Goal: Task Accomplishment & Management: Manage account settings

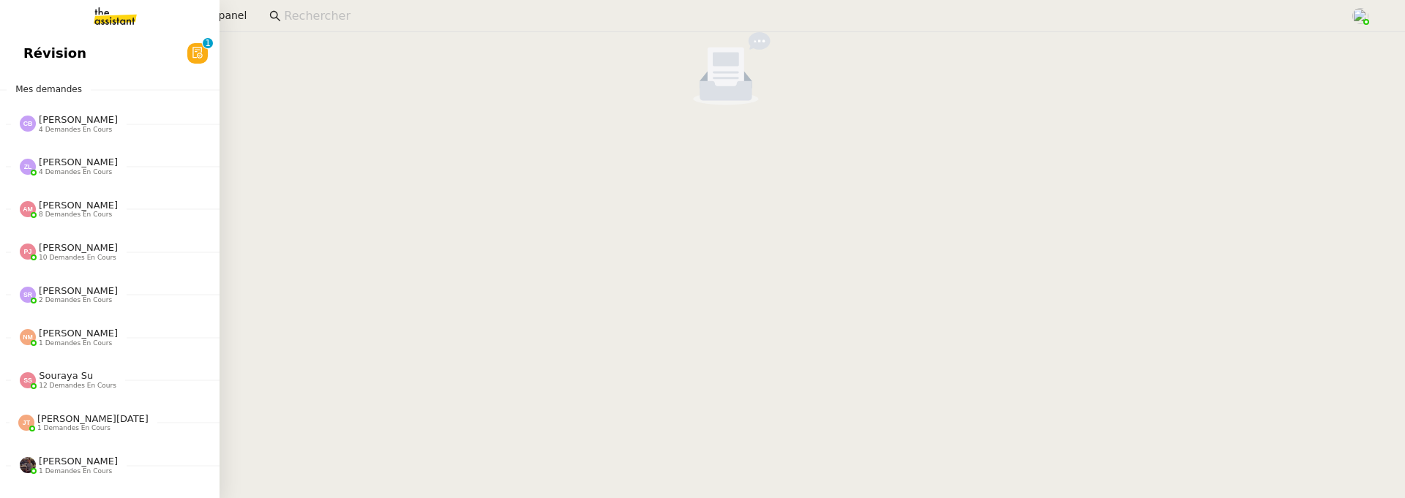
click at [23, 55] on span "Révision" at bounding box center [54, 53] width 63 height 22
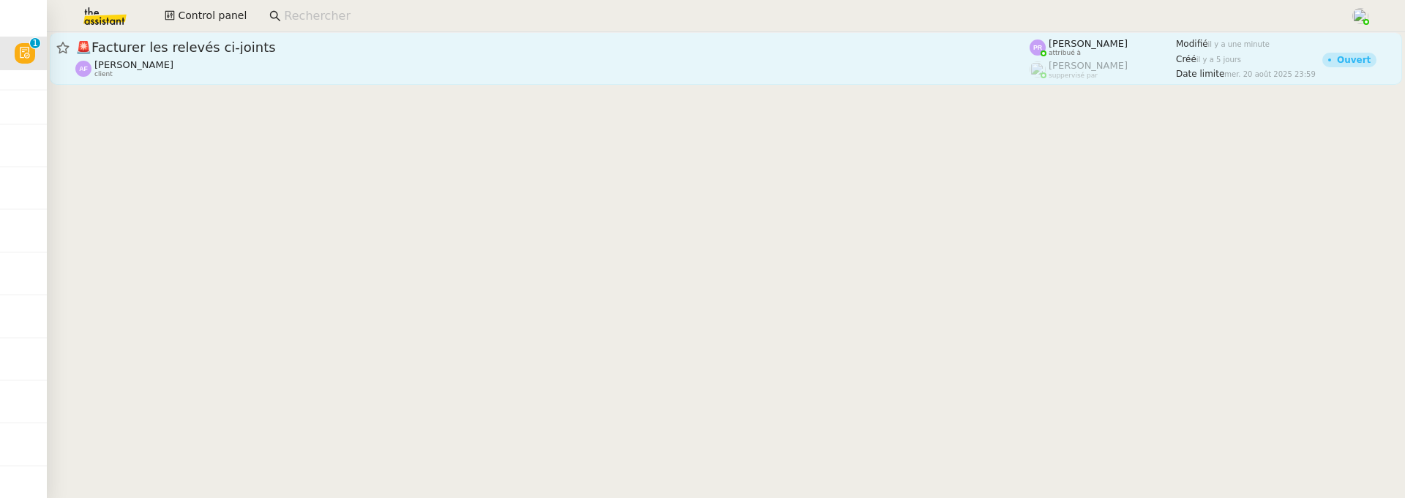
click at [369, 47] on span "🚨 Facturer les relevés ci-joints" at bounding box center [552, 47] width 954 height 13
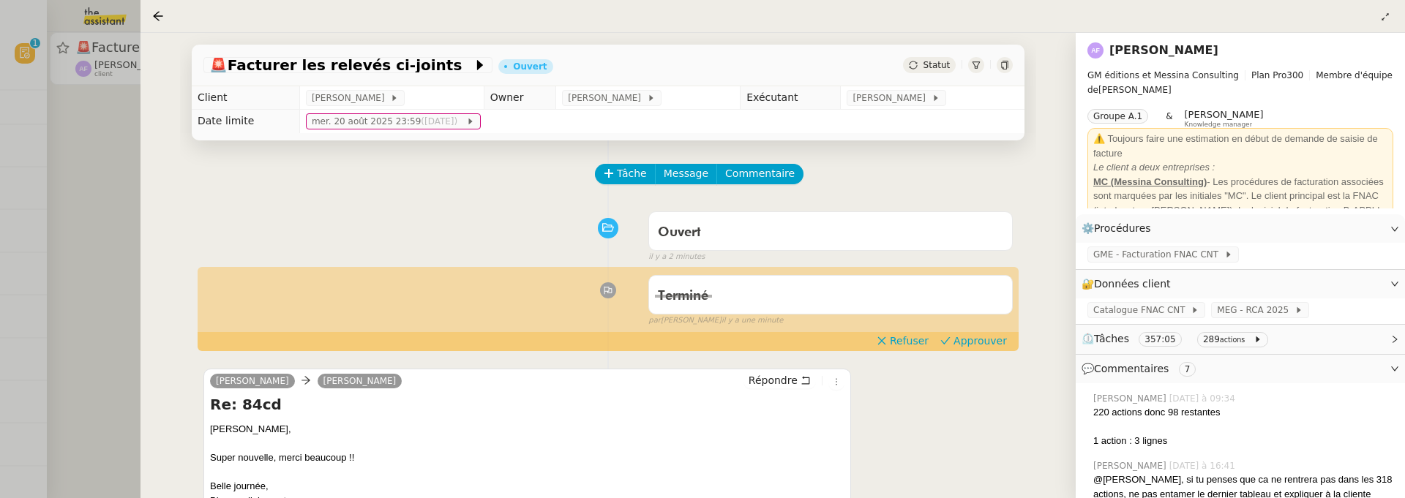
click at [131, 361] on div at bounding box center [702, 249] width 1405 height 498
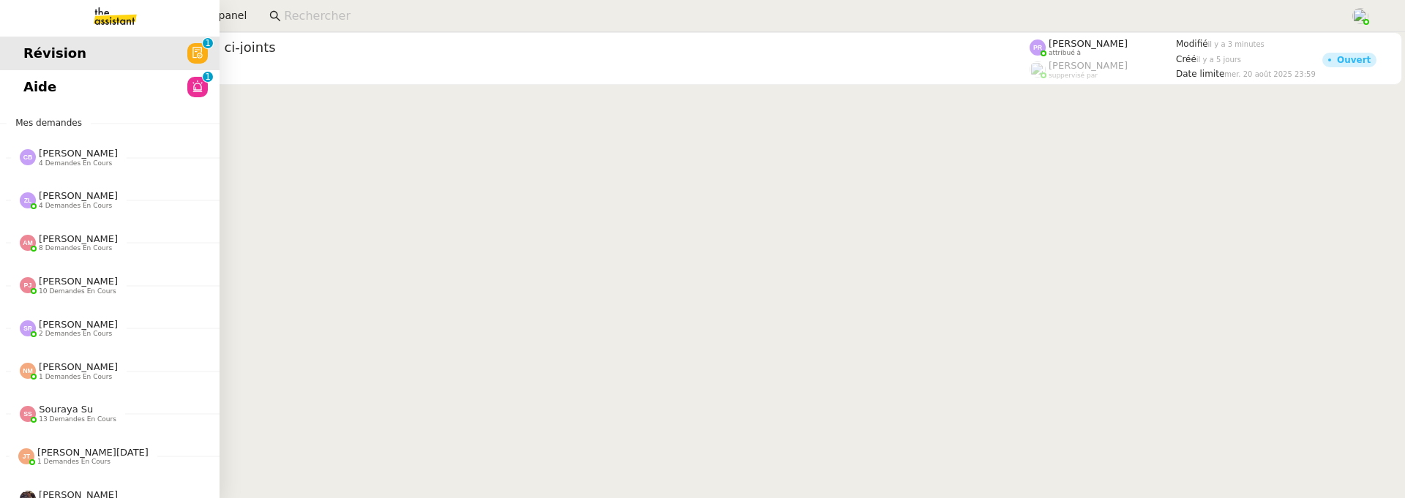
click at [24, 90] on span "Aide" at bounding box center [39, 87] width 33 height 22
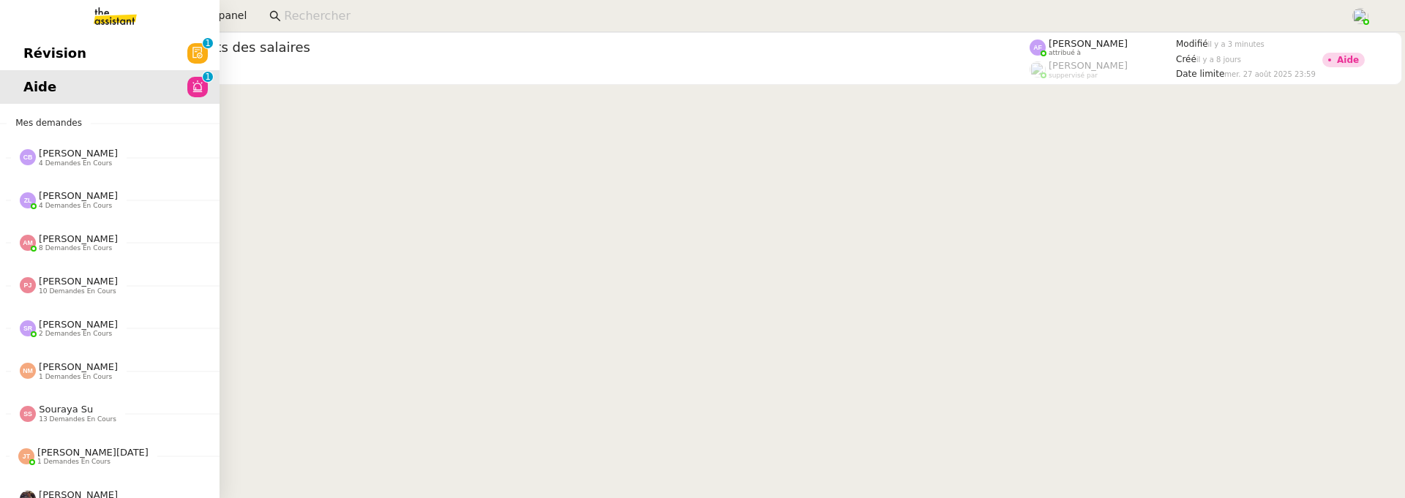
click at [35, 61] on span "Révision" at bounding box center [54, 53] width 63 height 22
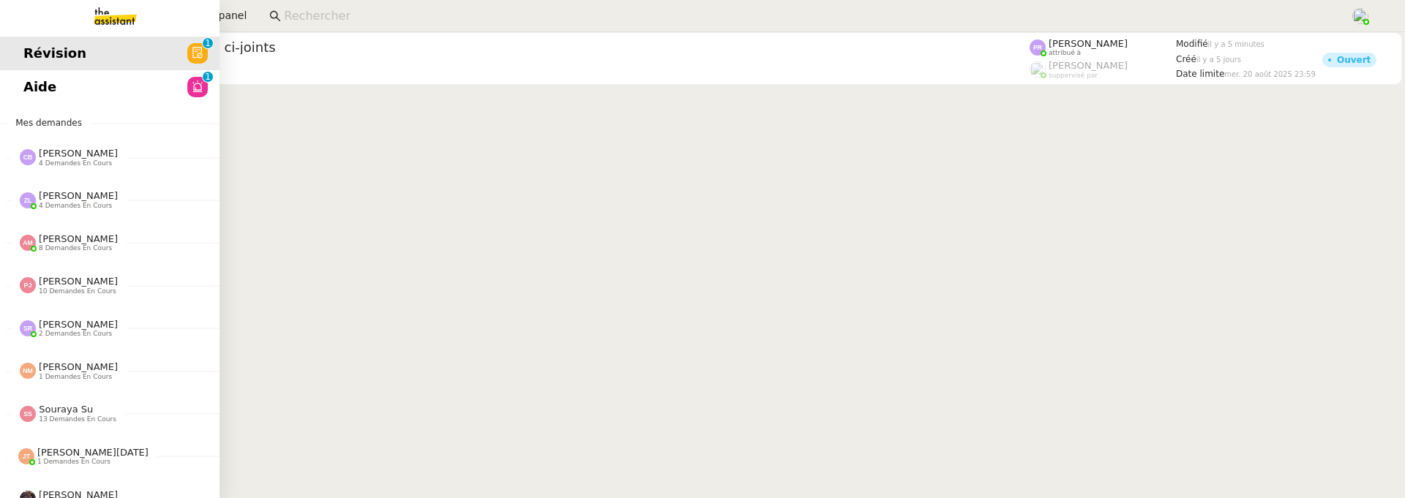
click at [35, 86] on span "Aide" at bounding box center [39, 87] width 33 height 22
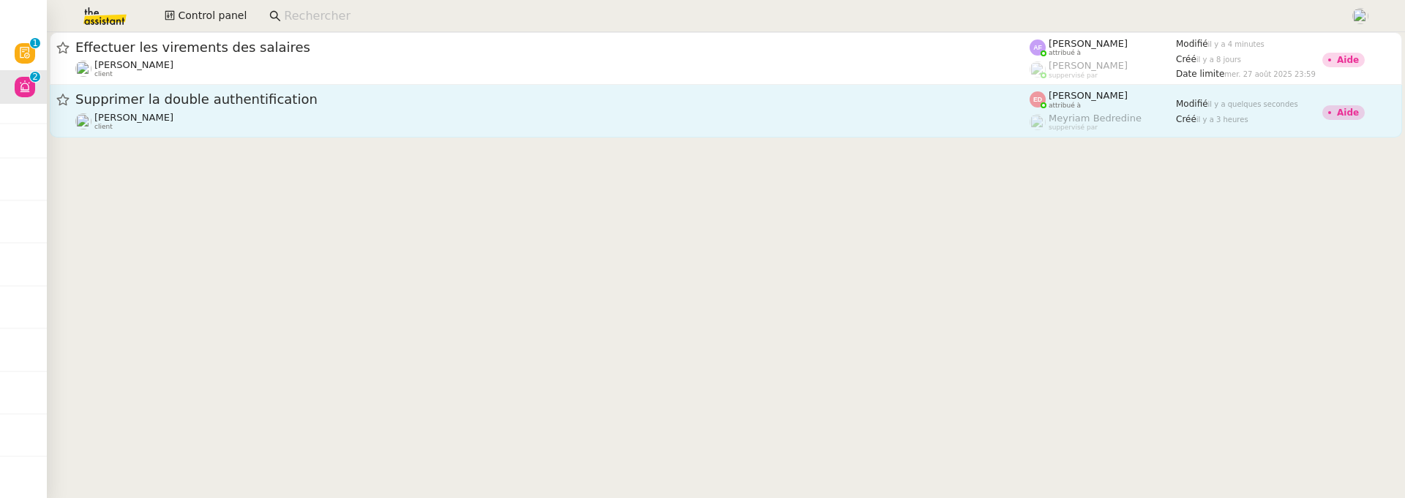
click at [527, 116] on div "Fanny Eyraud client" at bounding box center [552, 121] width 954 height 19
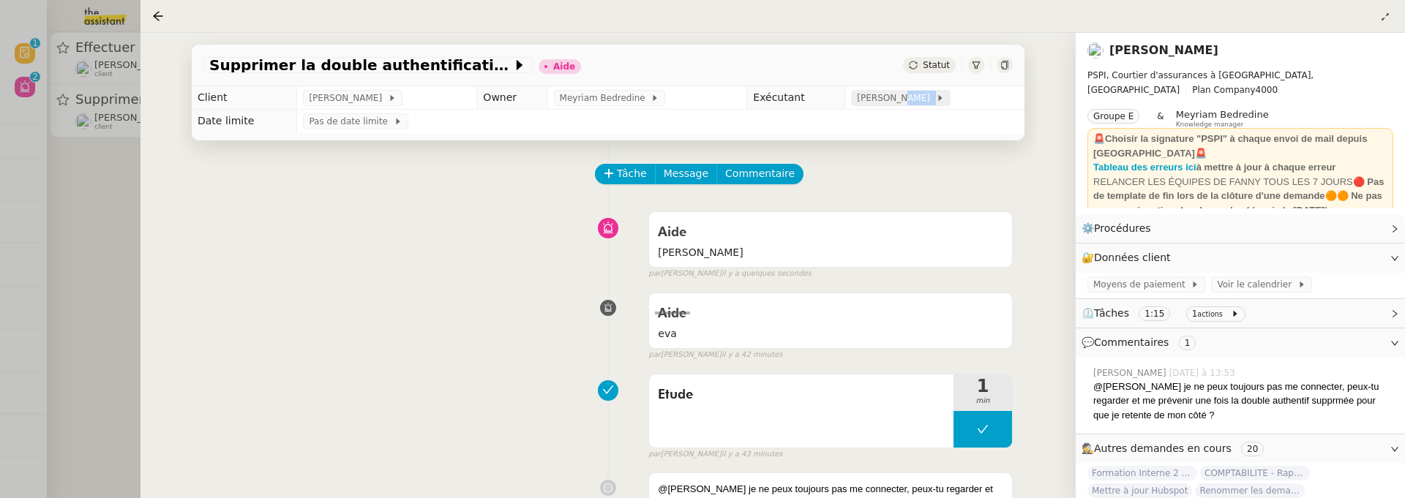
click at [922, 106] on div "[PERSON_NAME]" at bounding box center [900, 98] width 99 height 16
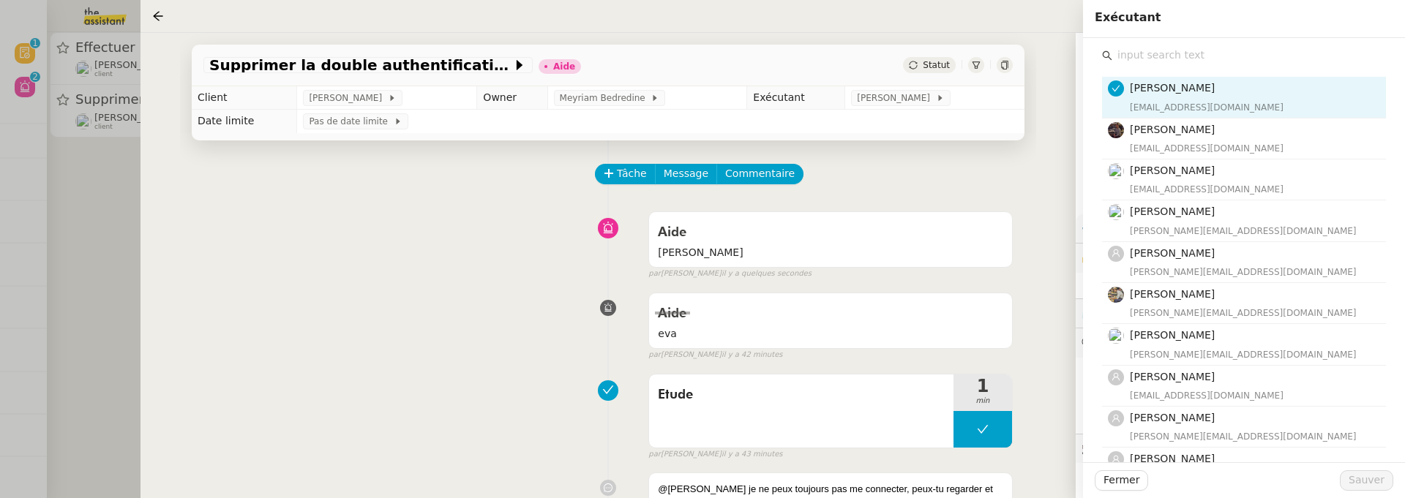
click at [1183, 50] on input "text" at bounding box center [1249, 55] width 274 height 20
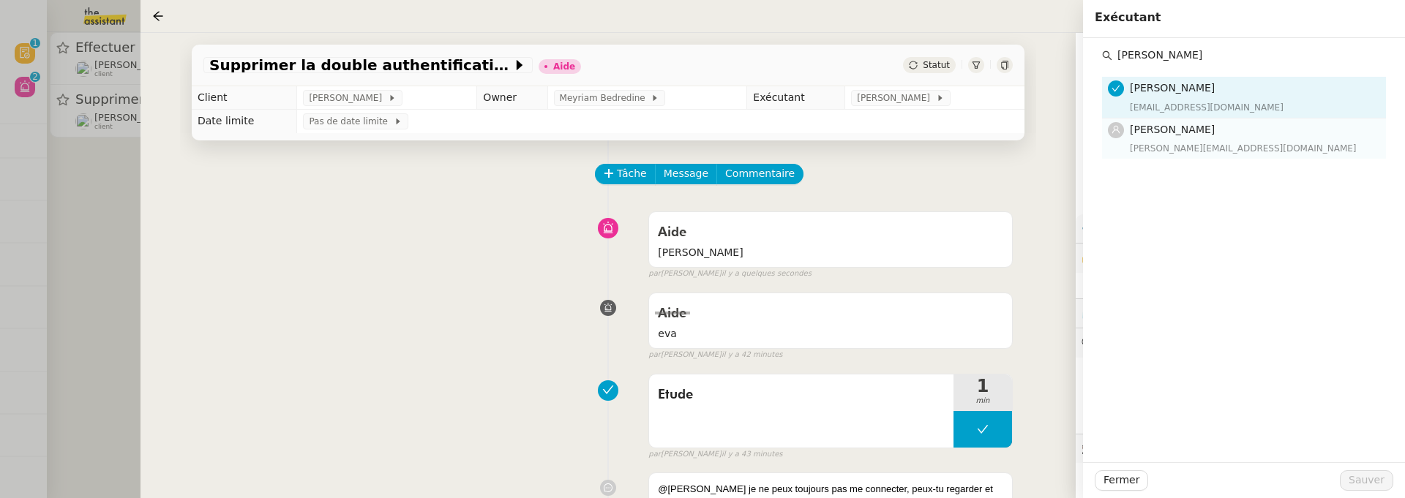
type input "hannah"
click at [1217, 145] on div "[PERSON_NAME][EMAIL_ADDRESS][DOMAIN_NAME]" at bounding box center [1252, 148] width 247 height 15
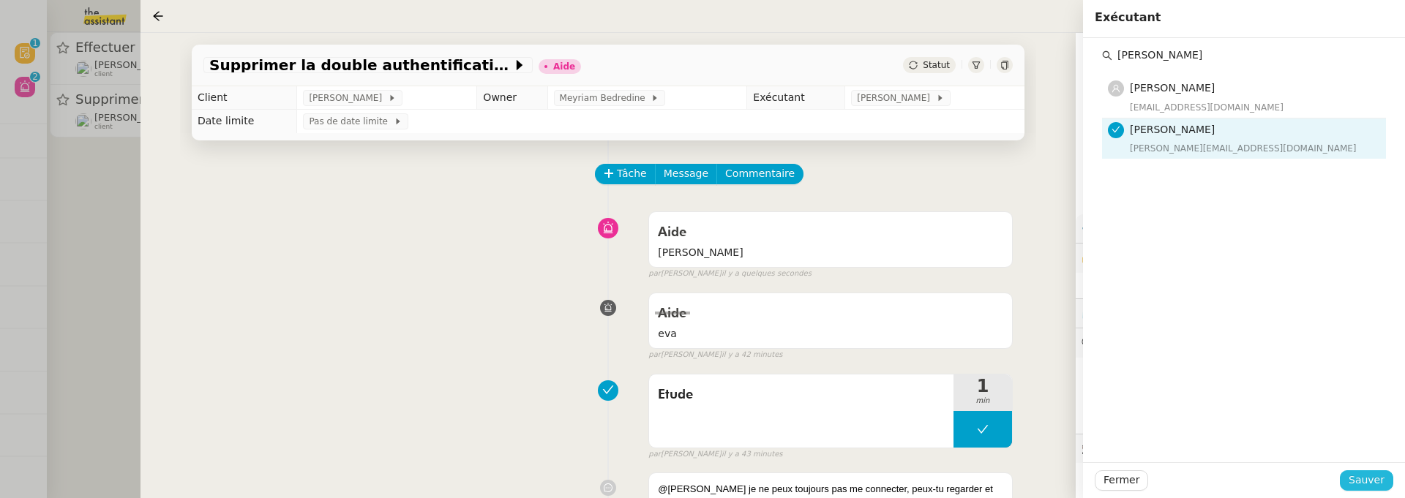
click at [1377, 478] on span "Sauver" at bounding box center [1366, 480] width 36 height 17
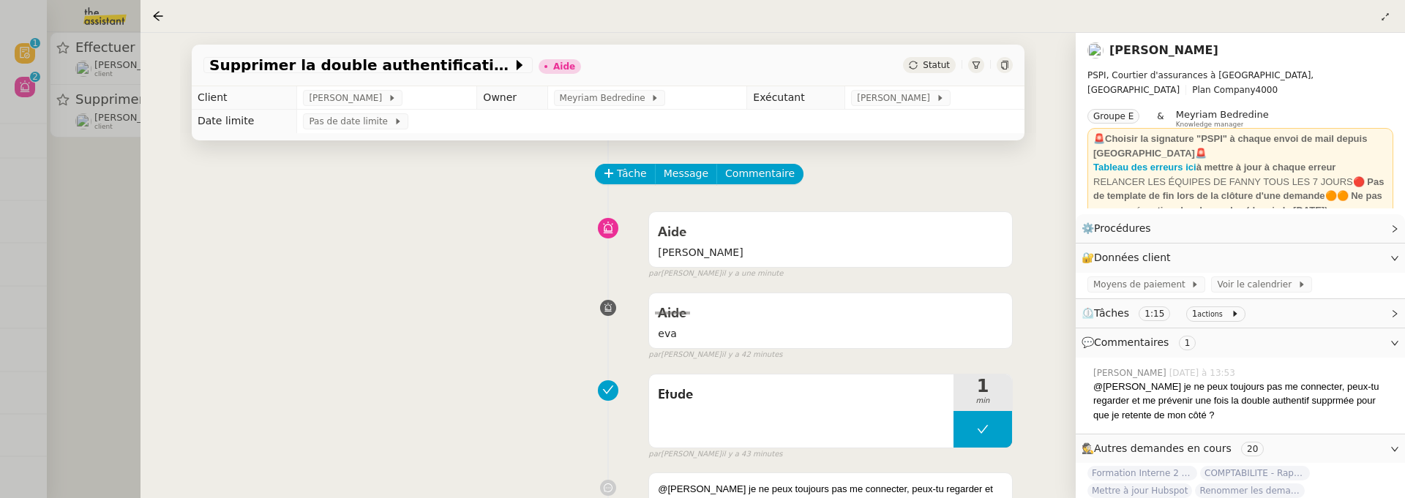
scroll to position [1, 0]
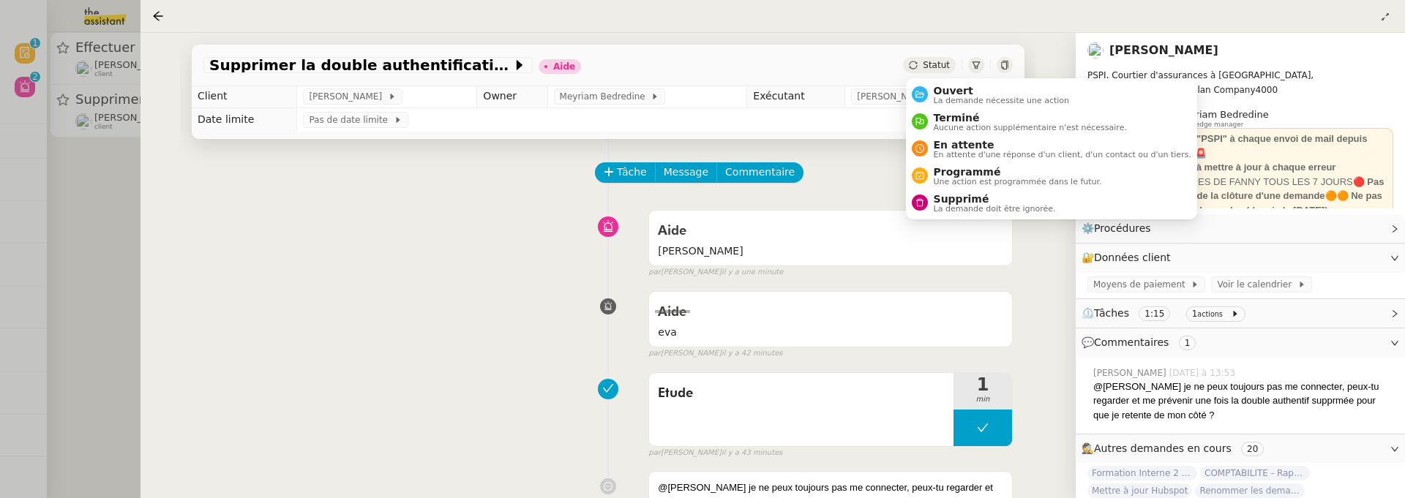
click at [944, 66] on span "Statut" at bounding box center [935, 65] width 27 height 10
click at [966, 98] on span "La demande nécessite une action" at bounding box center [1001, 101] width 136 height 8
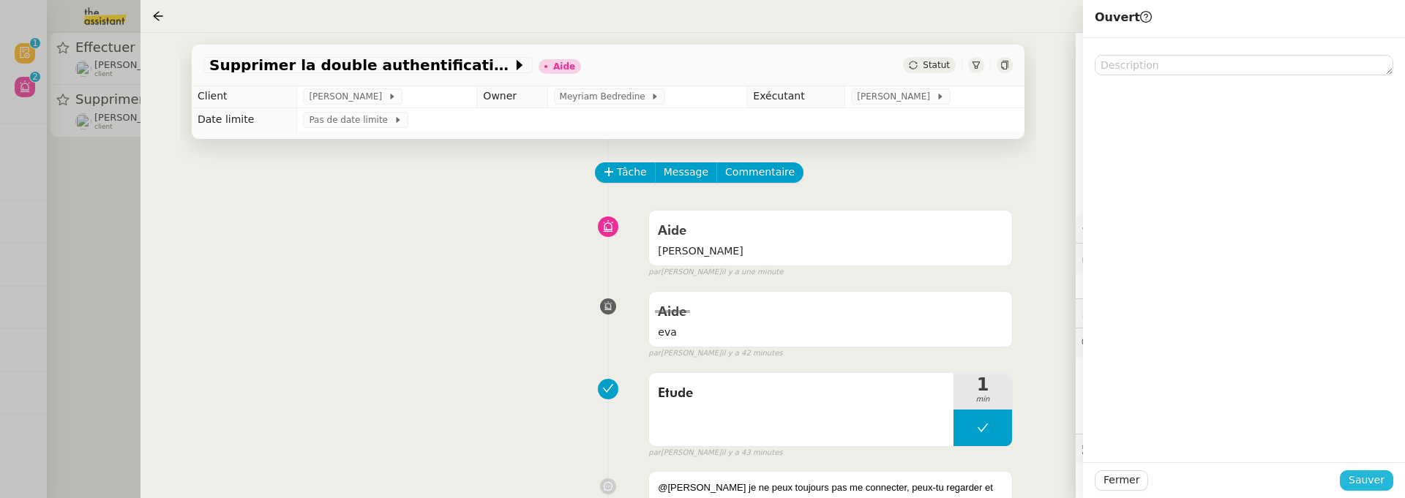
click at [1380, 487] on span "Sauver" at bounding box center [1366, 480] width 36 height 17
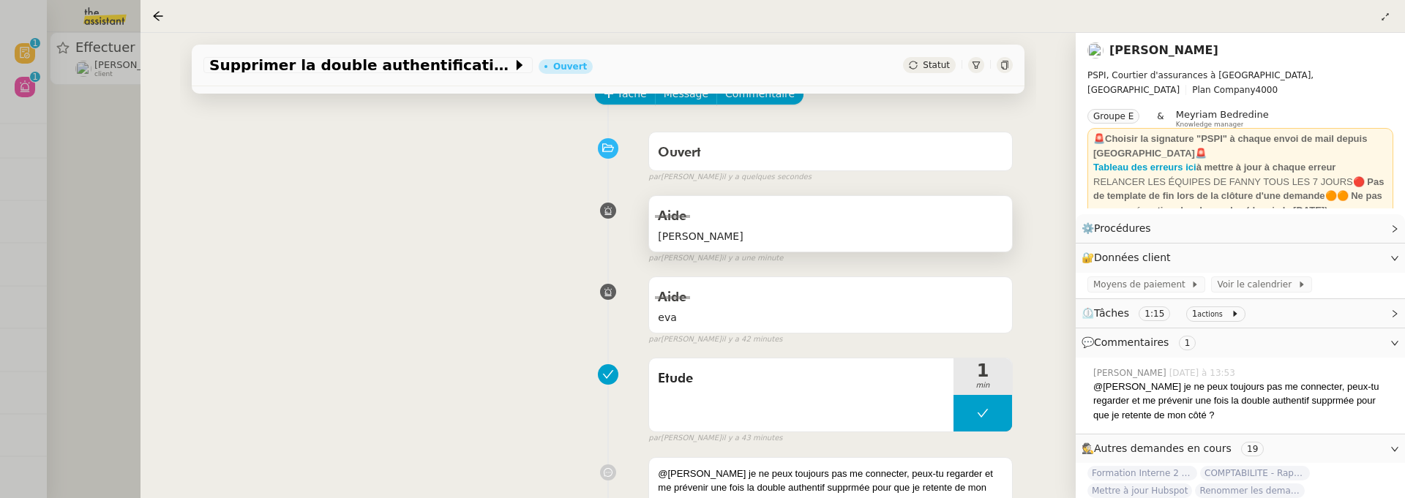
scroll to position [238, 0]
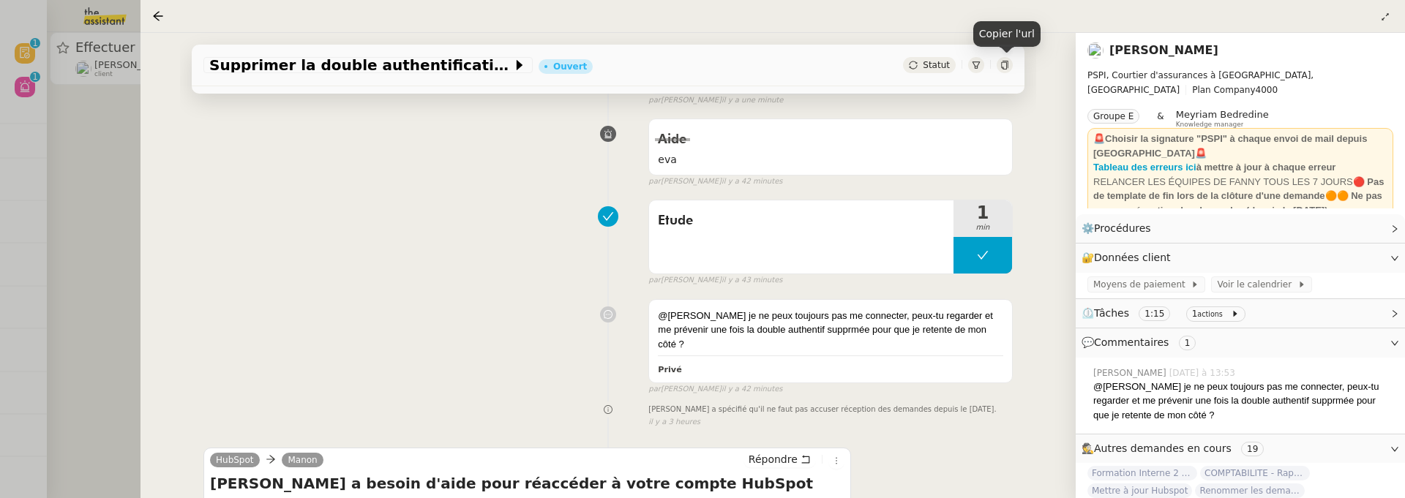
click at [1006, 61] on icon at bounding box center [1004, 65] width 7 height 9
click at [154, 244] on div "Supprimer la double authentification Ouvert Statut Client Fanny Eyraud Owner Me…" at bounding box center [607, 265] width 935 height 465
click at [126, 244] on div at bounding box center [702, 249] width 1405 height 498
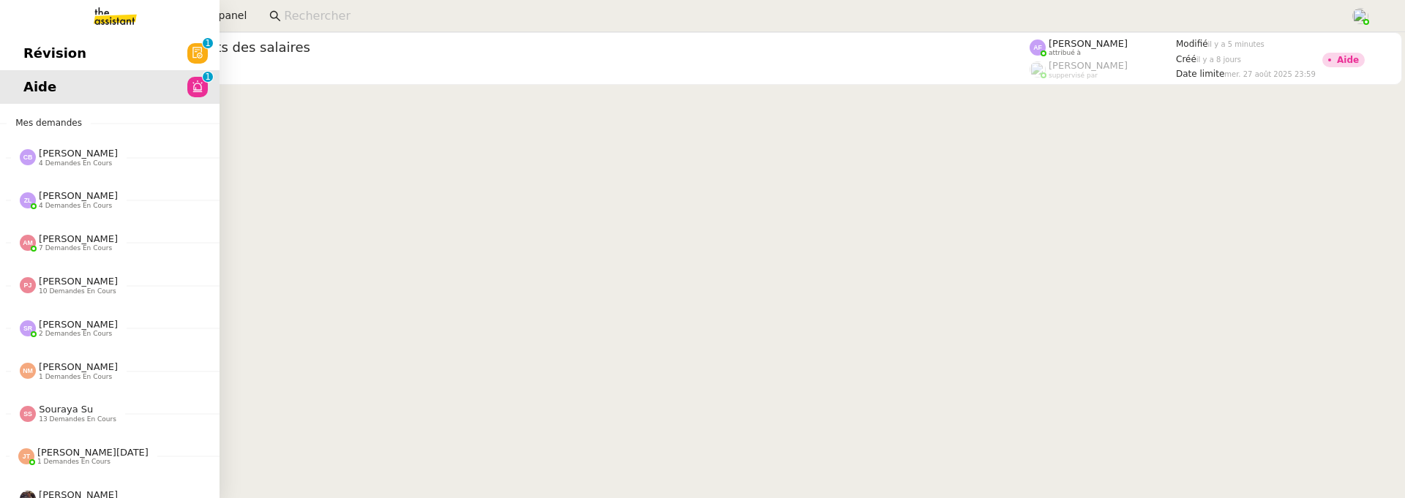
click at [25, 47] on span "Révision" at bounding box center [54, 53] width 63 height 22
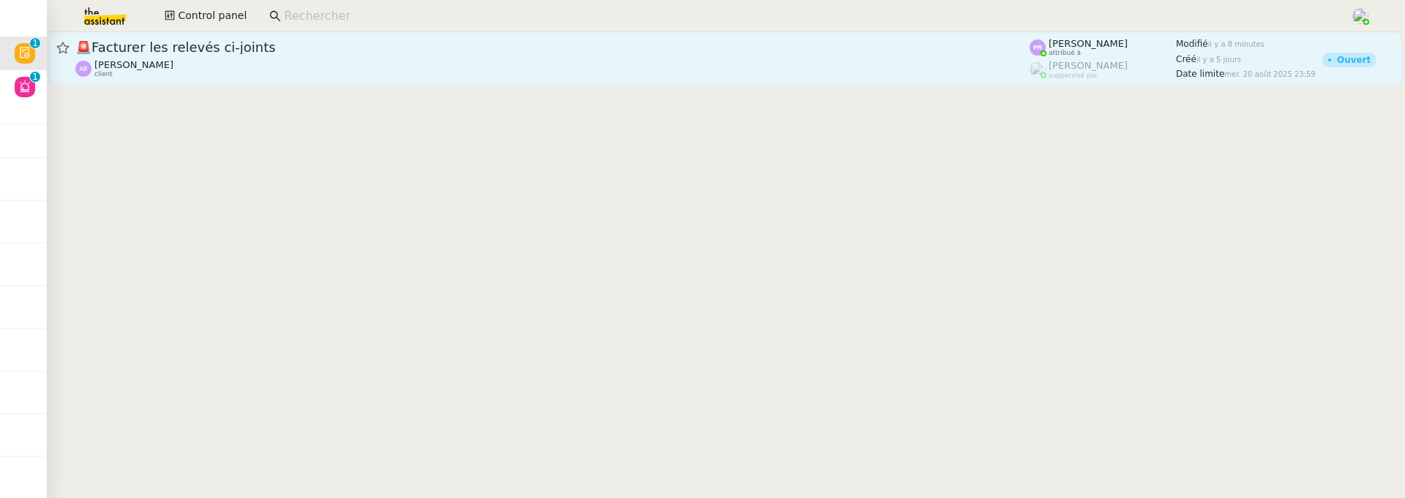
click at [278, 56] on div "🚨 Facturer les relevés ci-joints Apolline FILLEY client" at bounding box center [552, 59] width 954 height 40
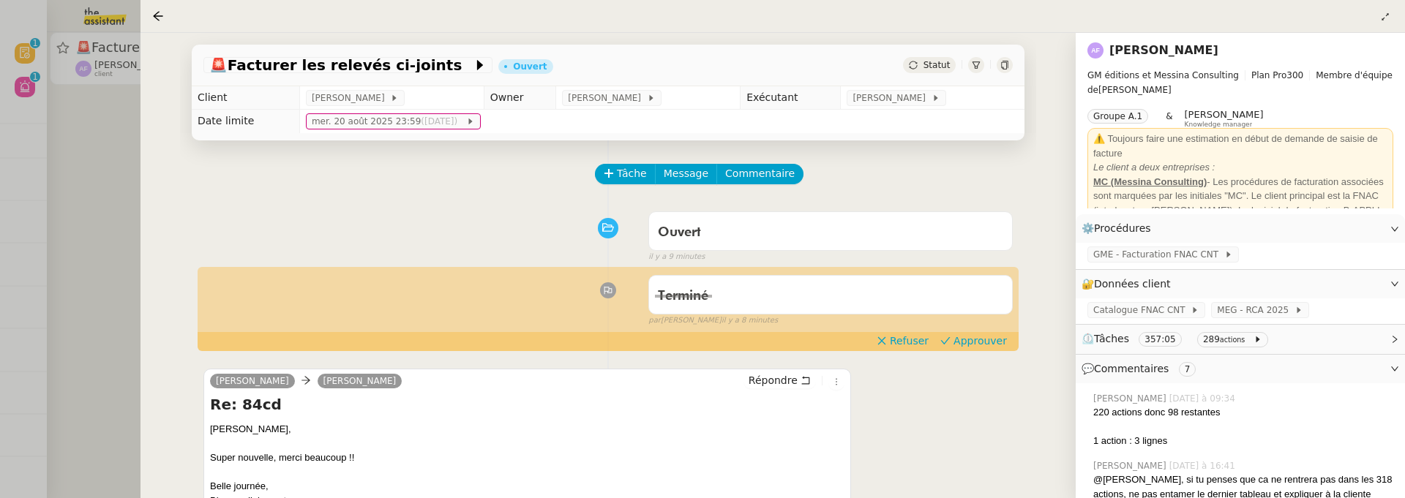
scroll to position [48, 0]
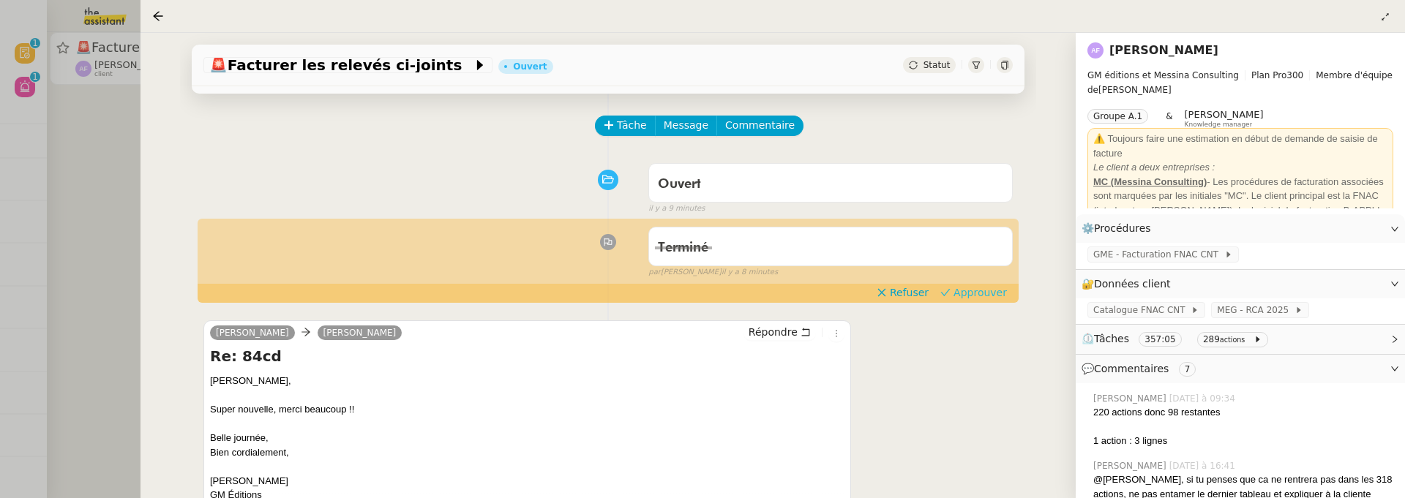
click at [991, 290] on span "Approuver" at bounding box center [979, 292] width 53 height 15
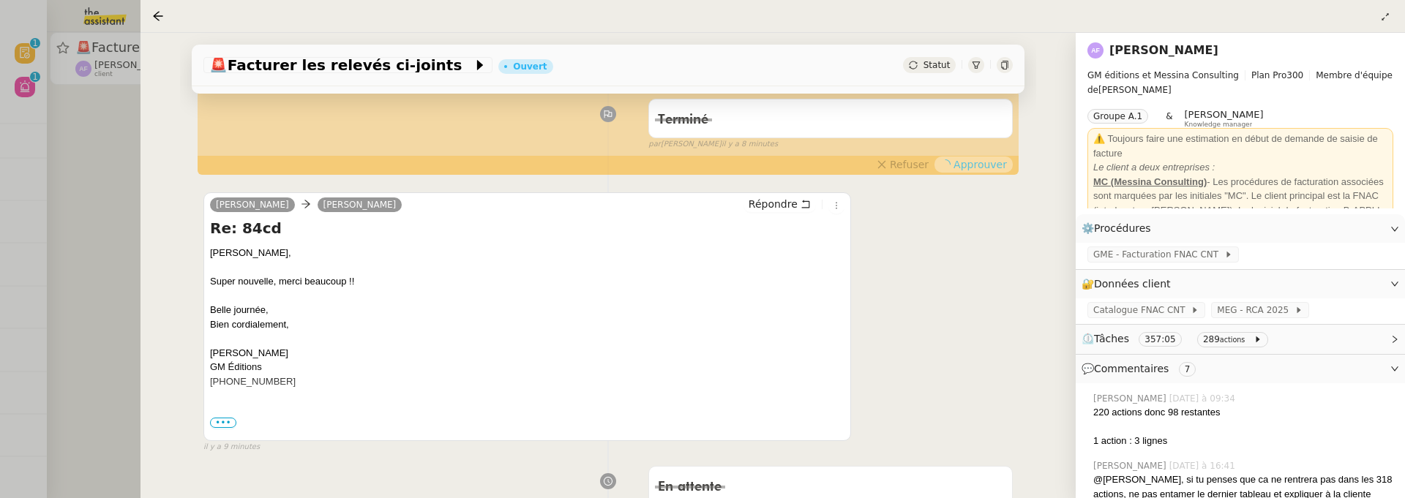
scroll to position [315, 0]
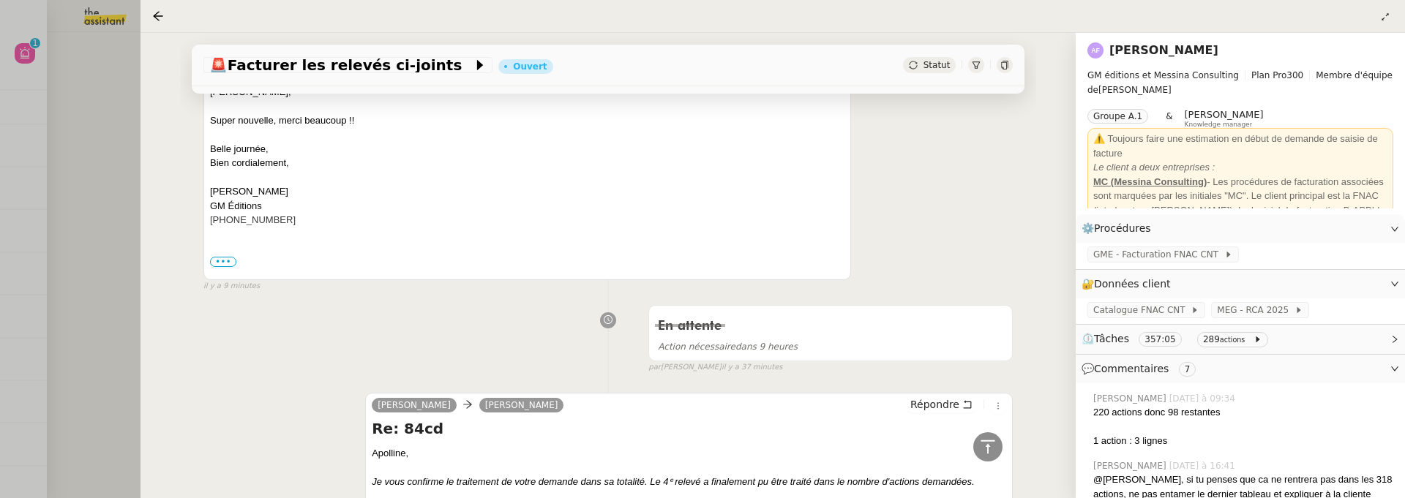
click at [107, 181] on div at bounding box center [702, 249] width 1405 height 498
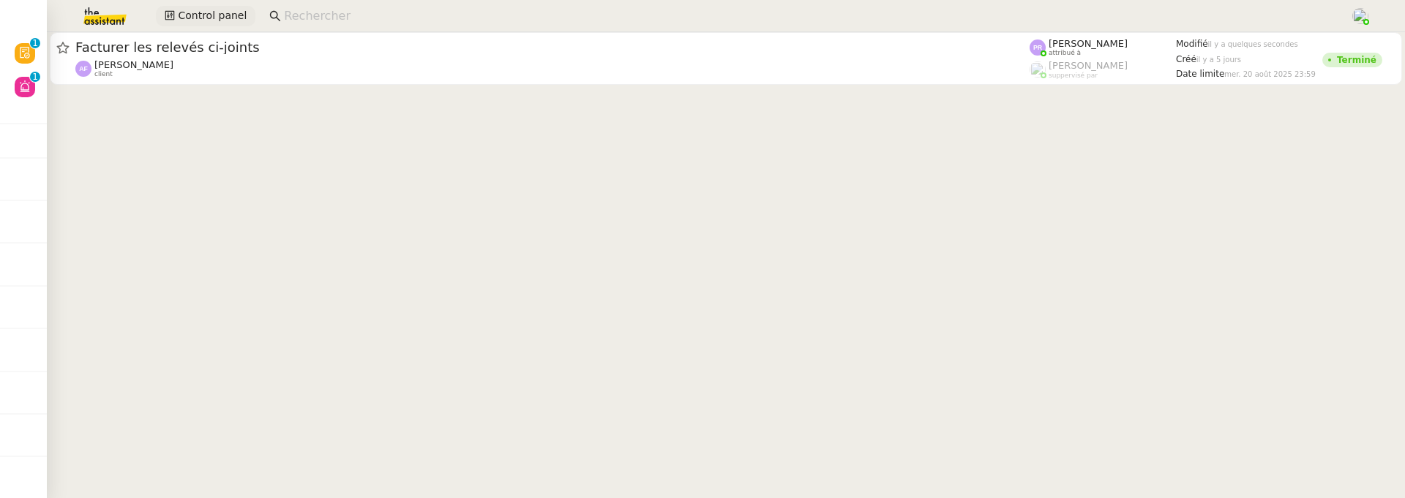
click at [187, 15] on span "Control panel" at bounding box center [212, 15] width 69 height 17
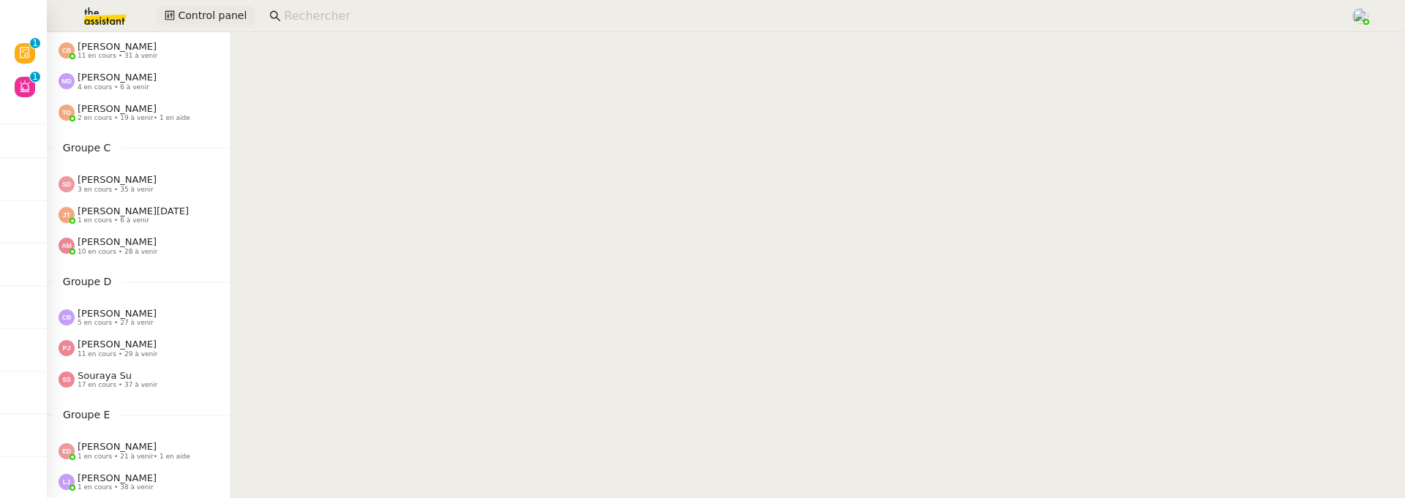
scroll to position [208, 0]
click at [141, 243] on span "[PERSON_NAME]" at bounding box center [117, 240] width 79 height 11
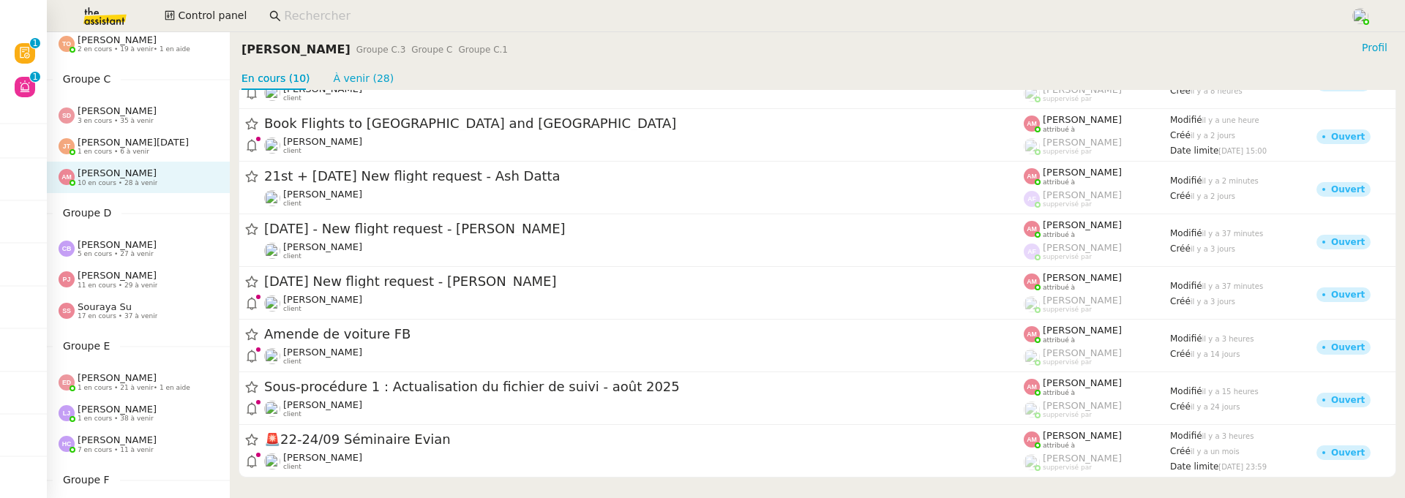
scroll to position [317, 0]
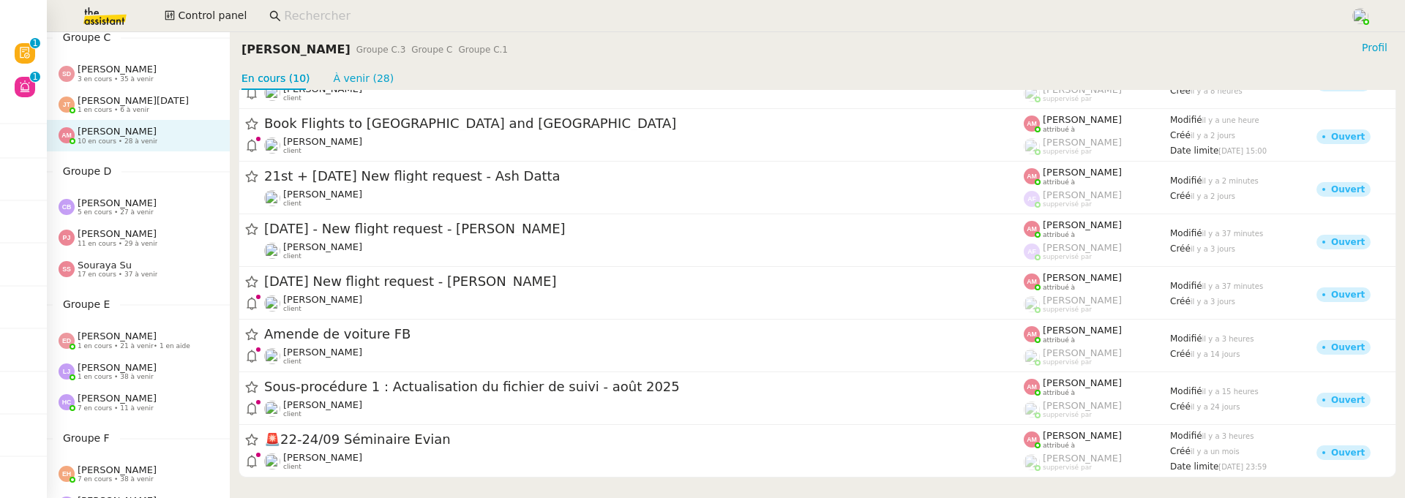
click at [121, 268] on span "Souraya Su" at bounding box center [105, 265] width 54 height 11
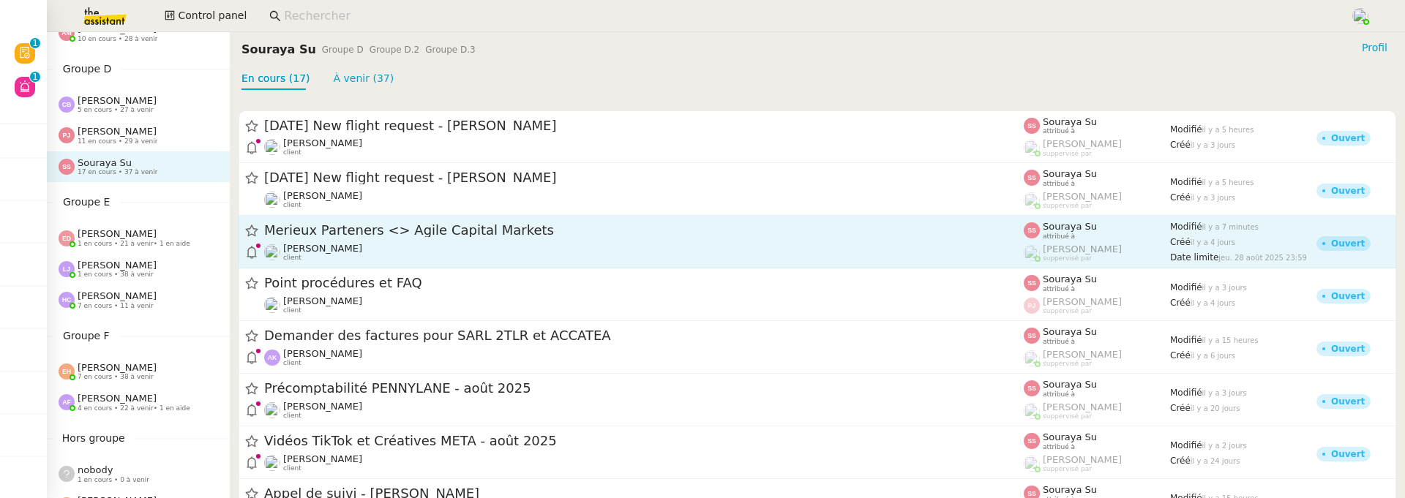
scroll to position [369, 0]
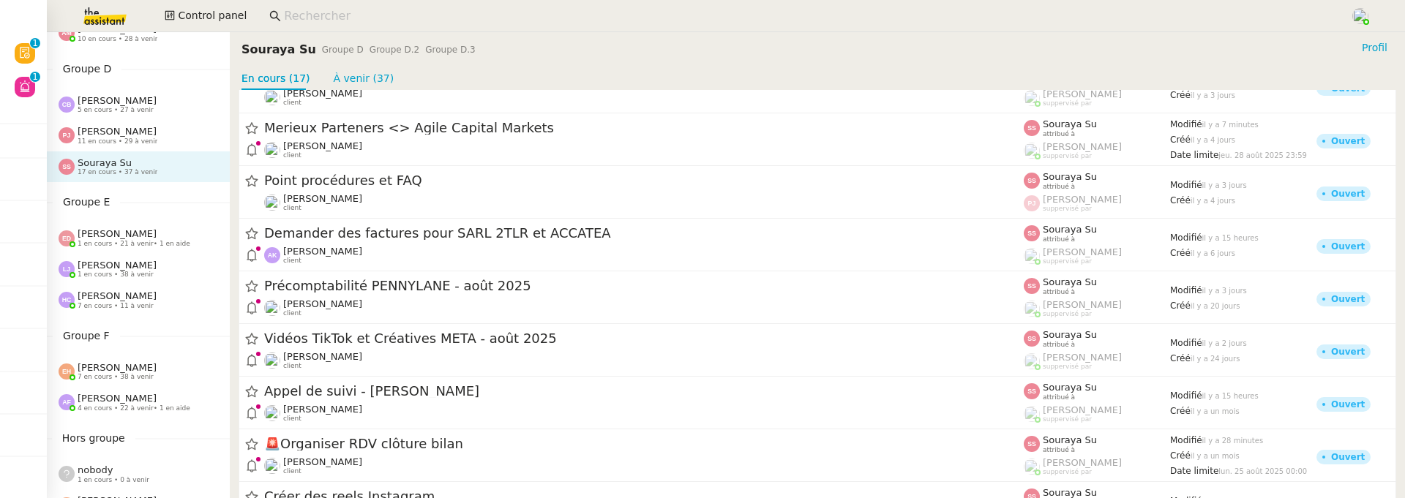
click at [114, 276] on span "1 en cours • 38 à venir" at bounding box center [116, 275] width 76 height 8
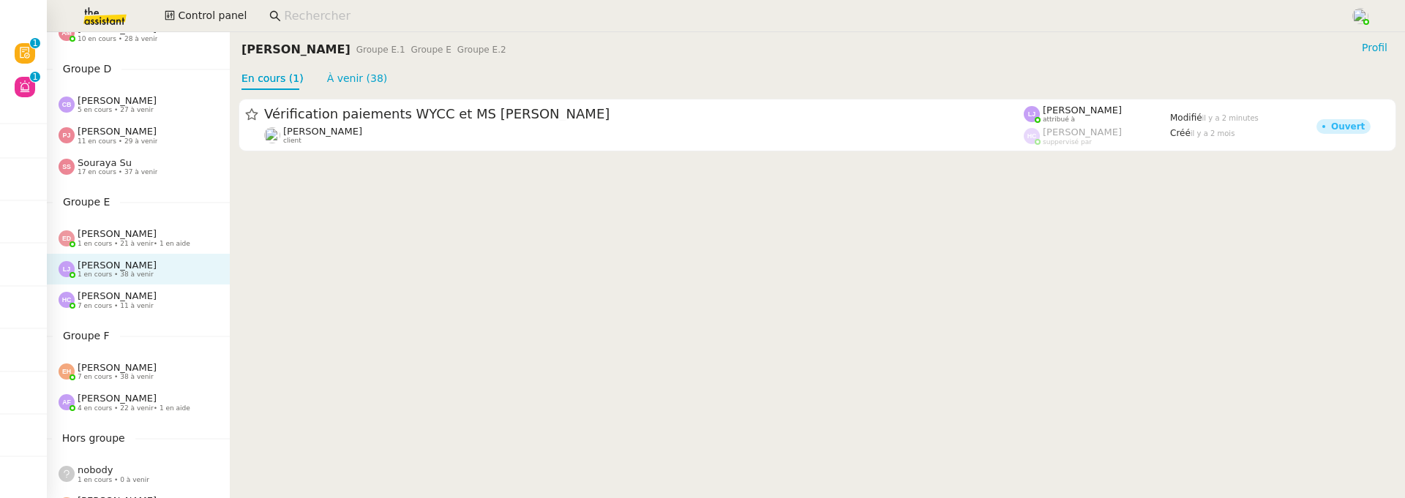
click at [116, 302] on span "7 en cours • 11 à venir" at bounding box center [116, 306] width 76 height 8
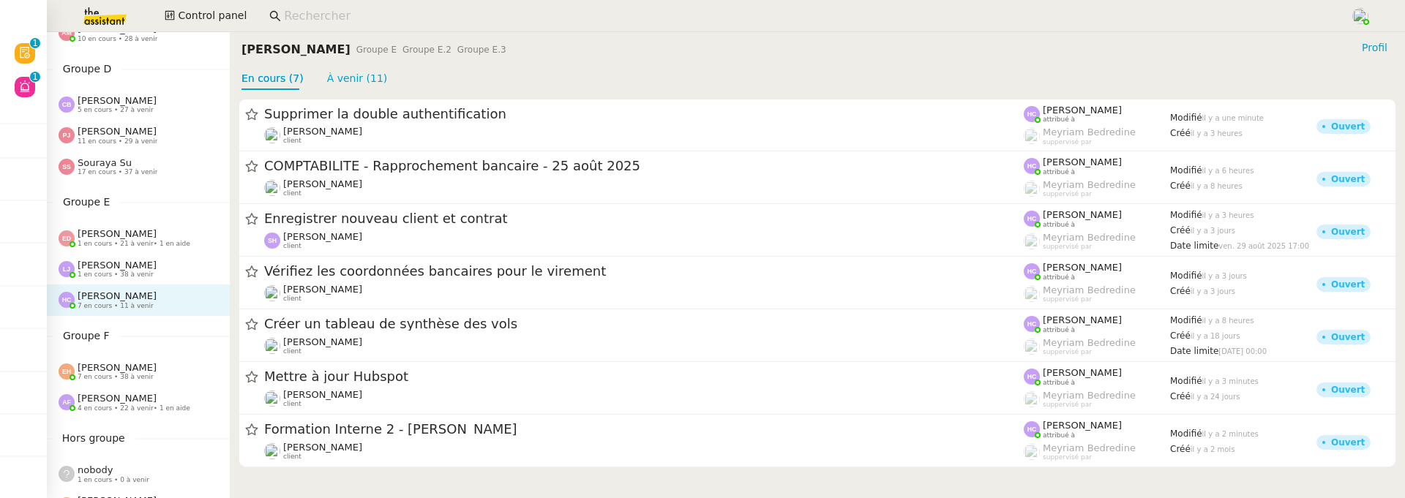
click at [101, 274] on span "1 en cours • 38 à venir" at bounding box center [116, 275] width 76 height 8
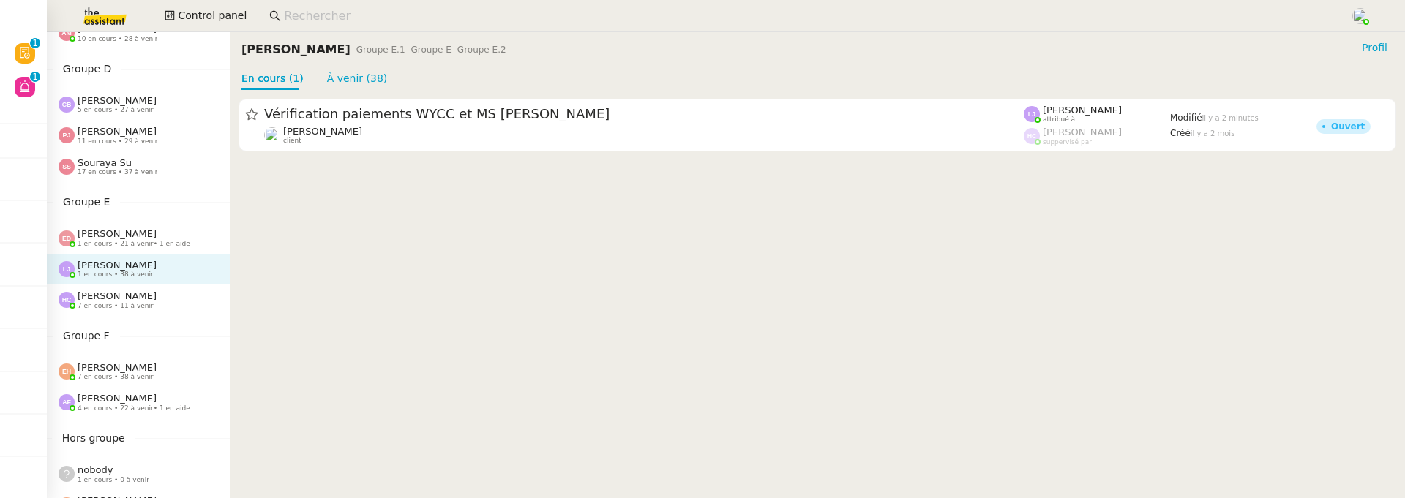
click at [124, 234] on span "Eva Dubois" at bounding box center [117, 233] width 79 height 11
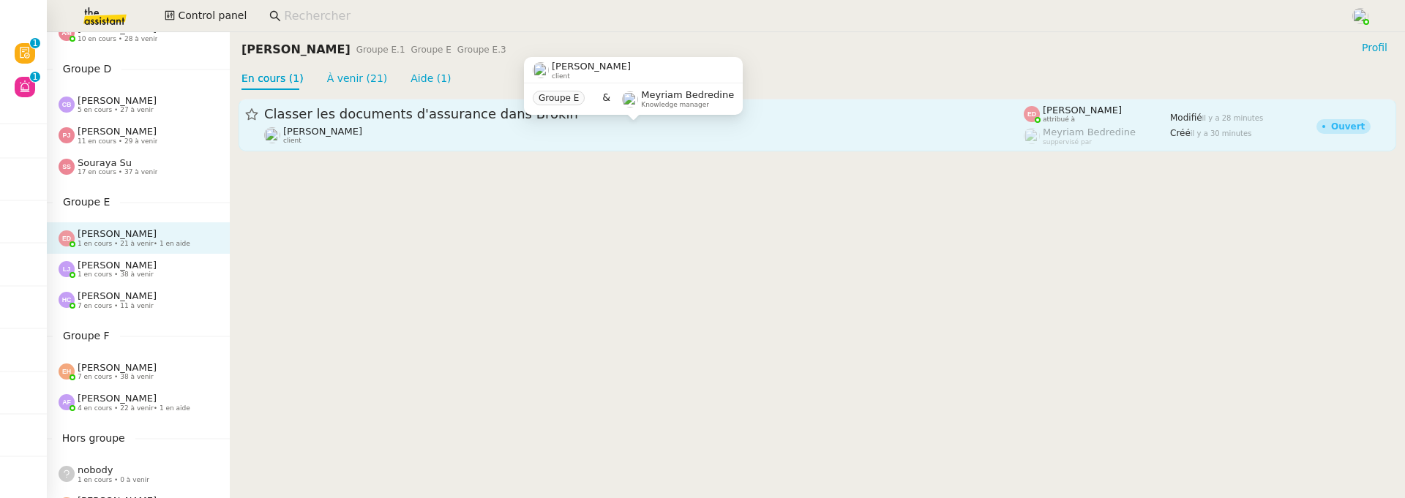
click at [413, 140] on div "Abdoullah Naina client" at bounding box center [643, 135] width 759 height 19
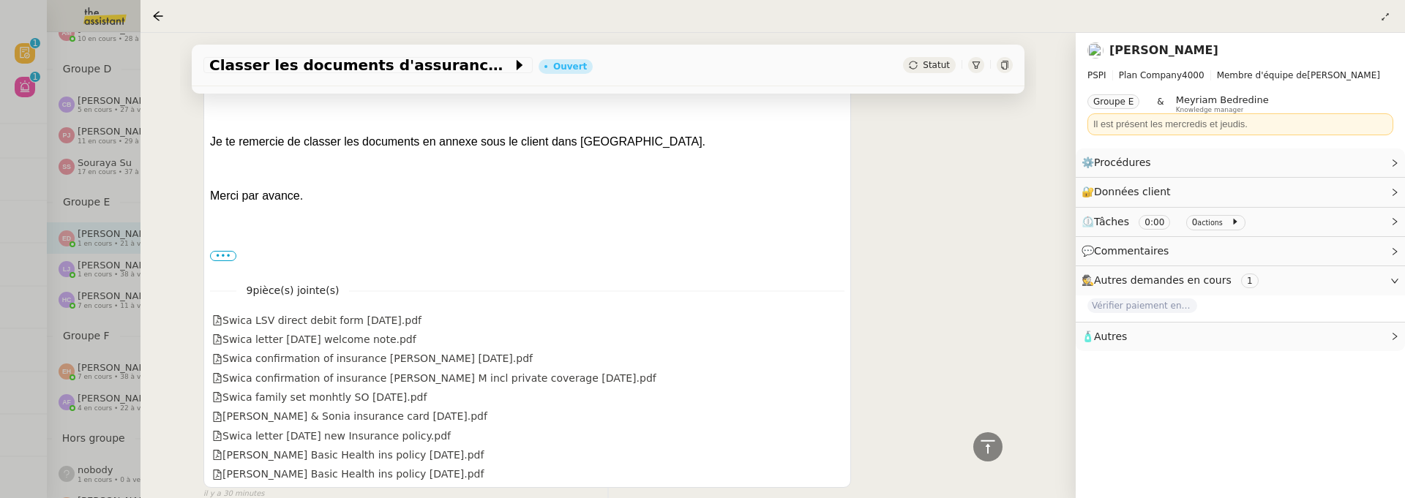
scroll to position [557, 0]
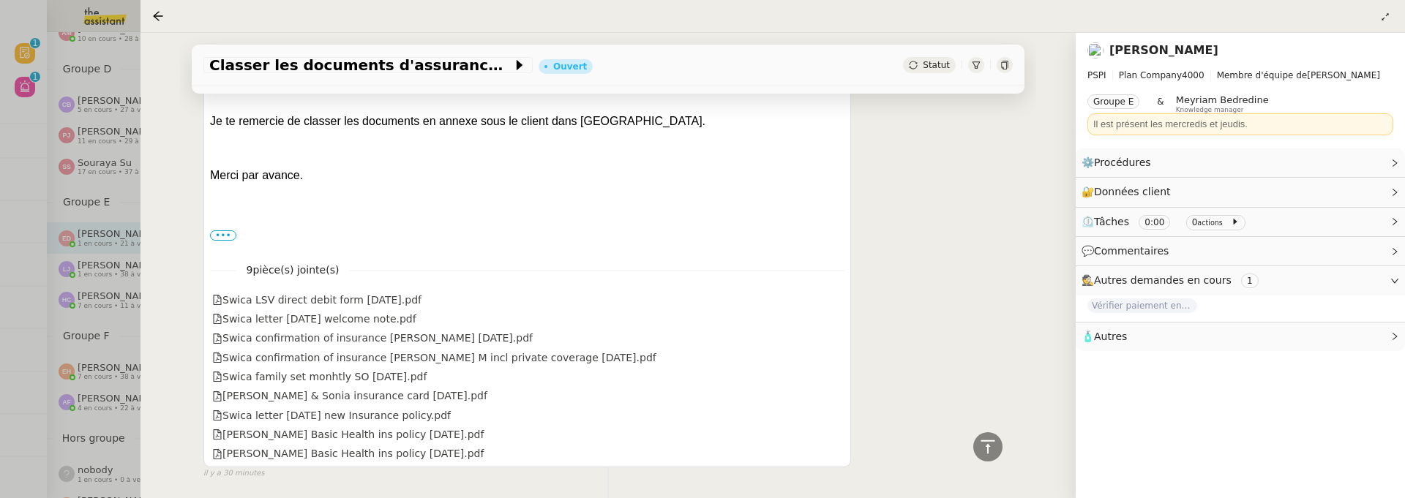
click at [73, 271] on div at bounding box center [702, 249] width 1405 height 498
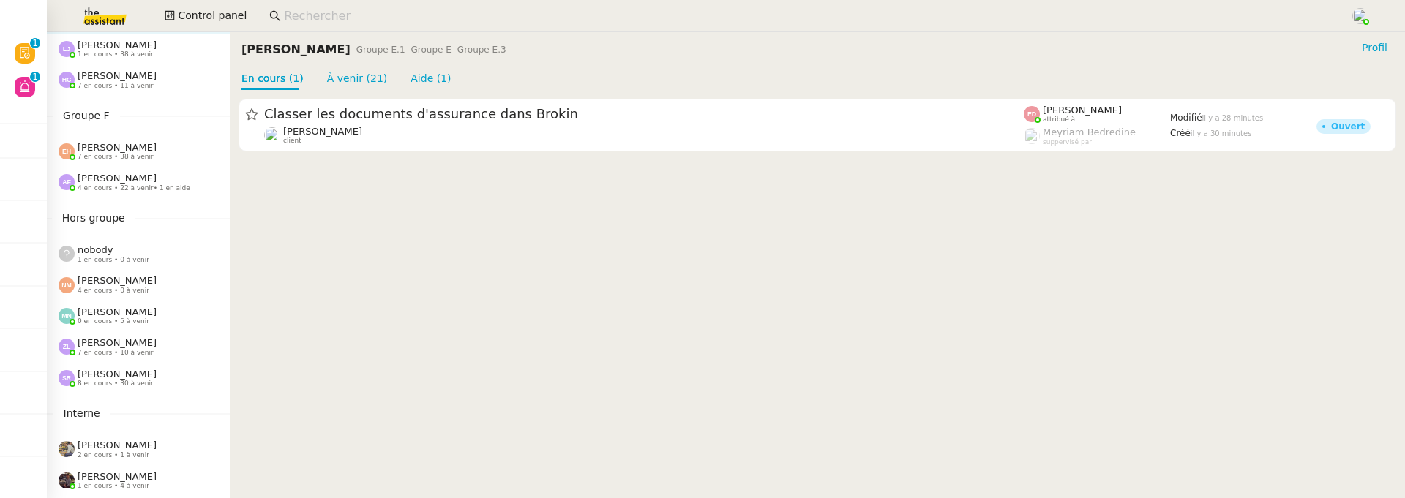
scroll to position [699, 0]
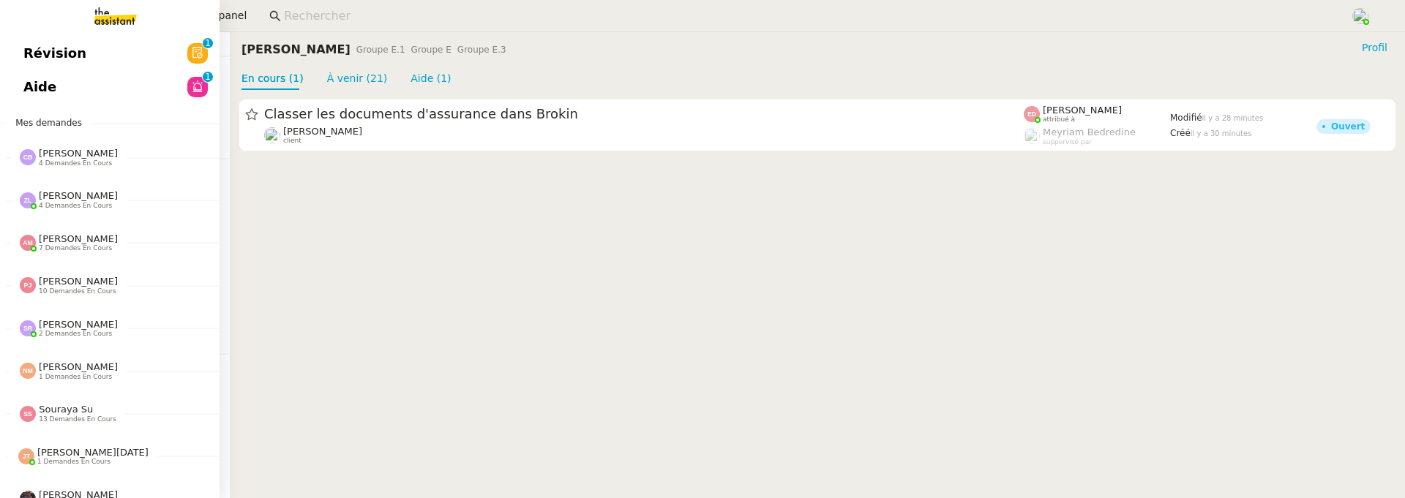
click at [23, 57] on span "Révision" at bounding box center [54, 53] width 63 height 22
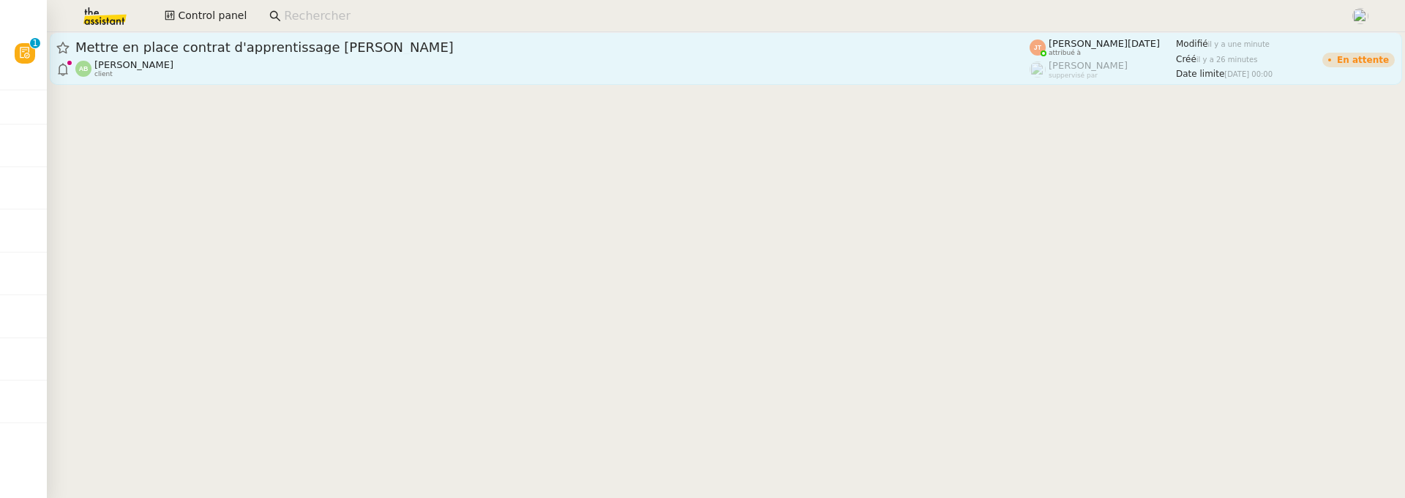
click at [296, 65] on div "Augustin De Boisse client" at bounding box center [552, 68] width 954 height 19
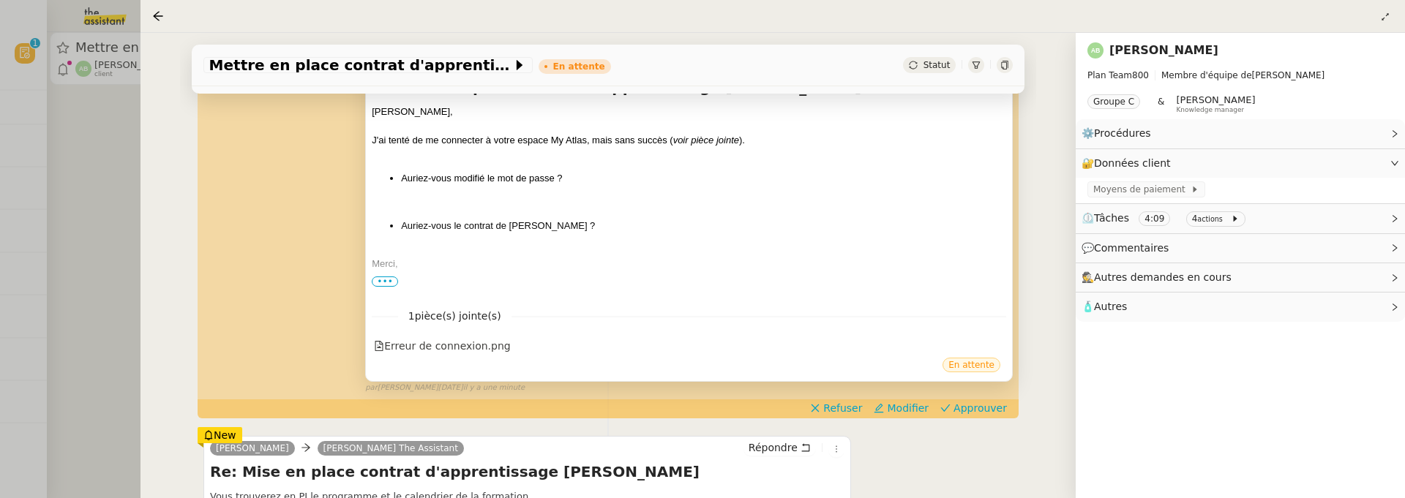
scroll to position [352, 0]
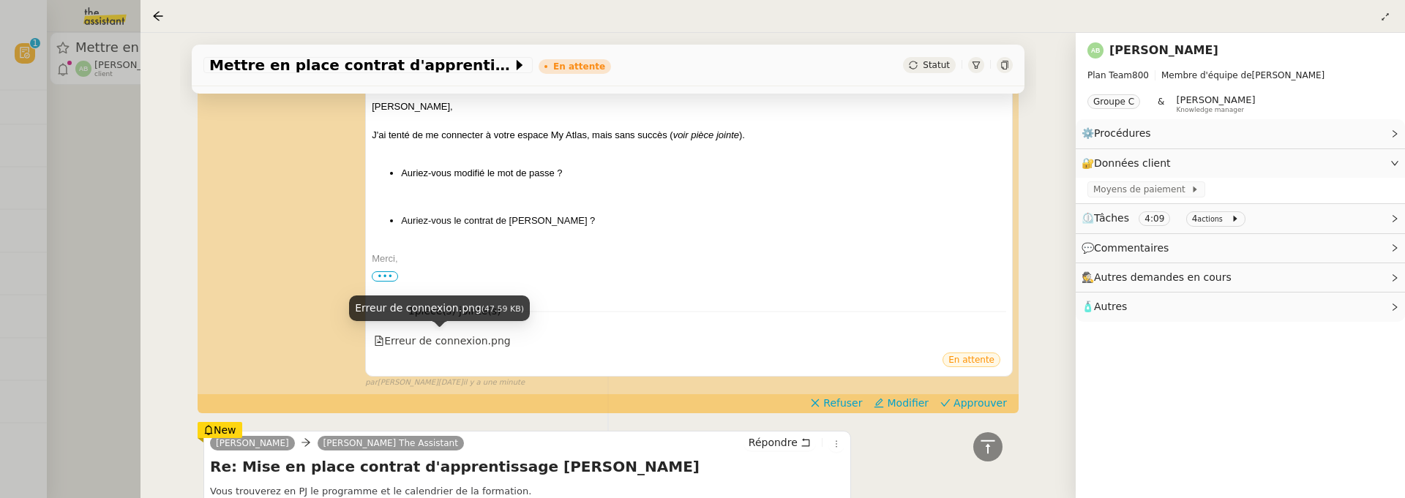
click at [481, 331] on div "Erreur de connexion.png (47.59 KB)" at bounding box center [439, 314] width 181 height 37
click at [484, 335] on div "Erreur de connexion.png" at bounding box center [442, 341] width 137 height 17
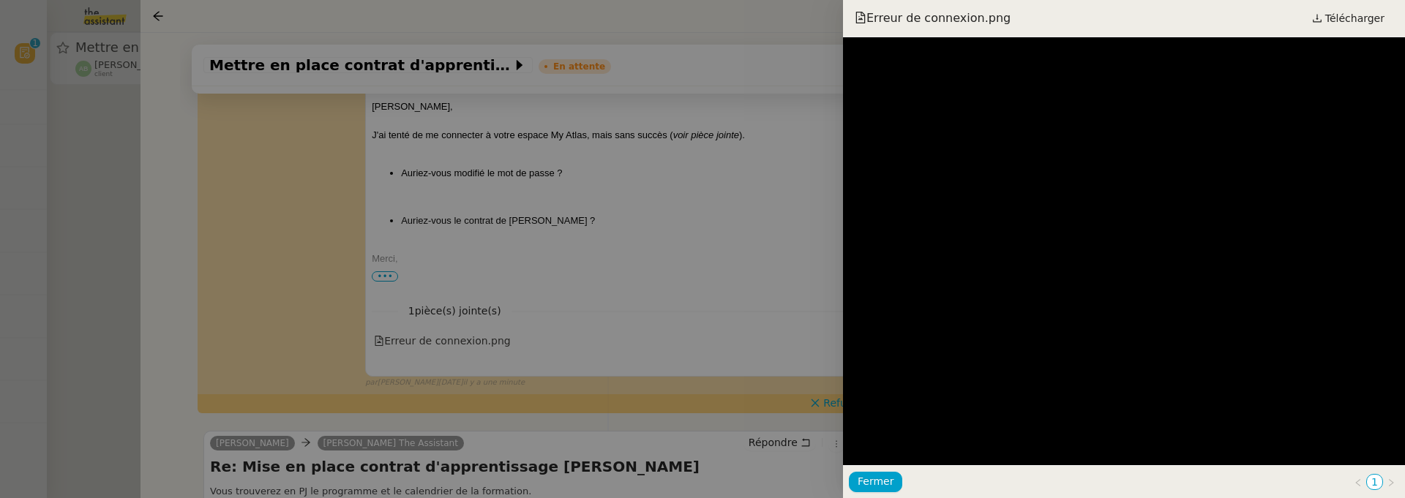
click at [725, 287] on div at bounding box center [702, 249] width 1405 height 498
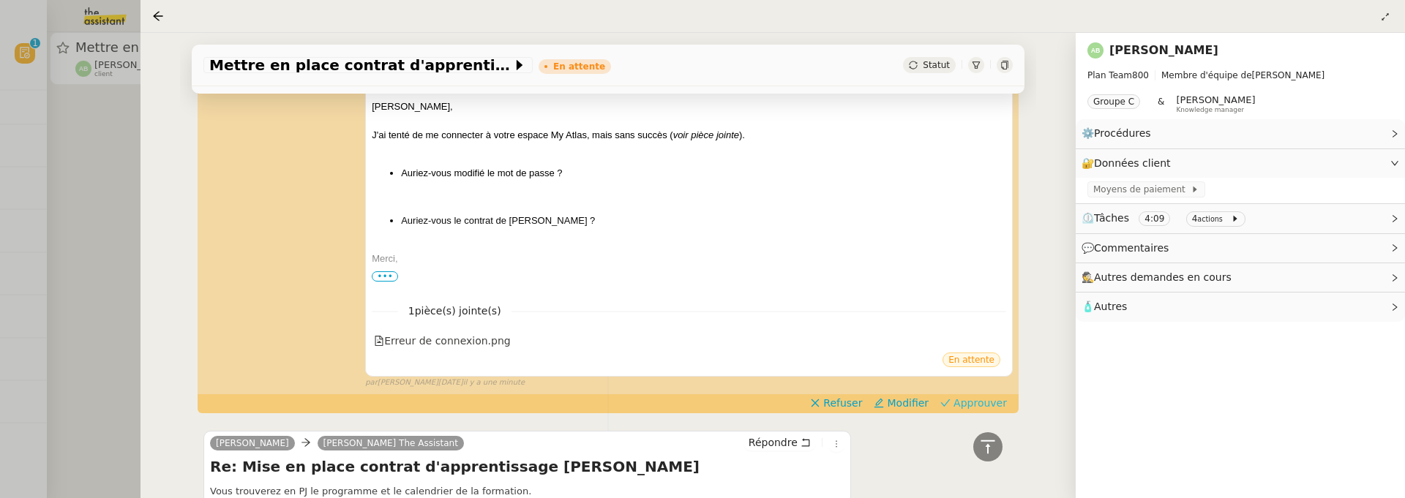
click at [968, 402] on span "Approuver" at bounding box center [979, 403] width 53 height 15
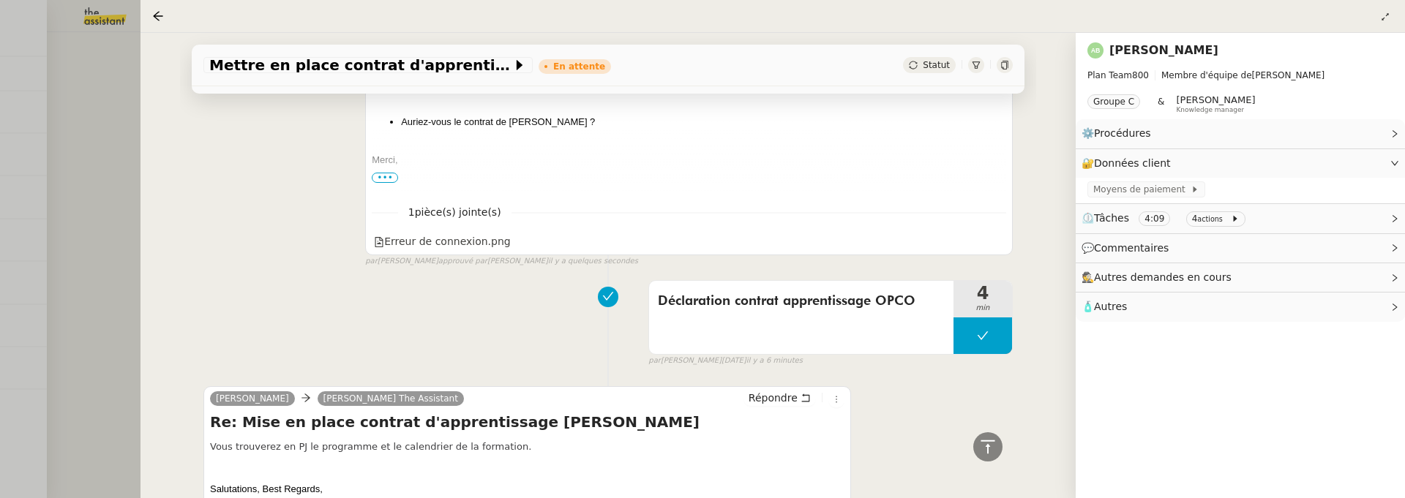
click at [118, 187] on div at bounding box center [702, 249] width 1405 height 498
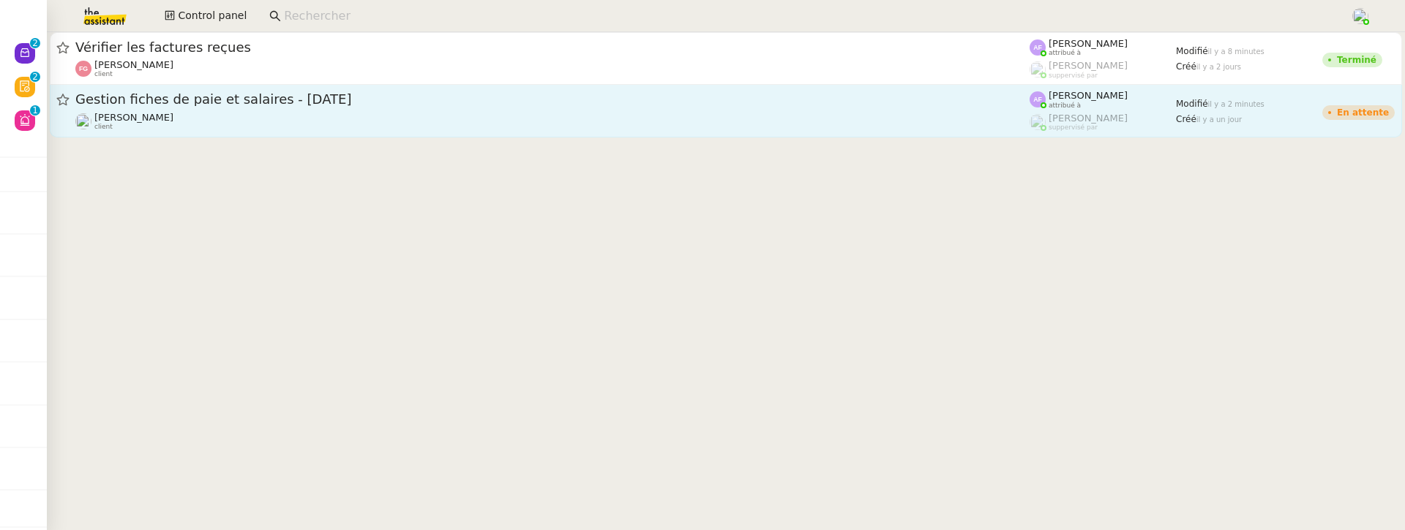
click at [361, 120] on div "[PERSON_NAME] client" at bounding box center [552, 121] width 954 height 19
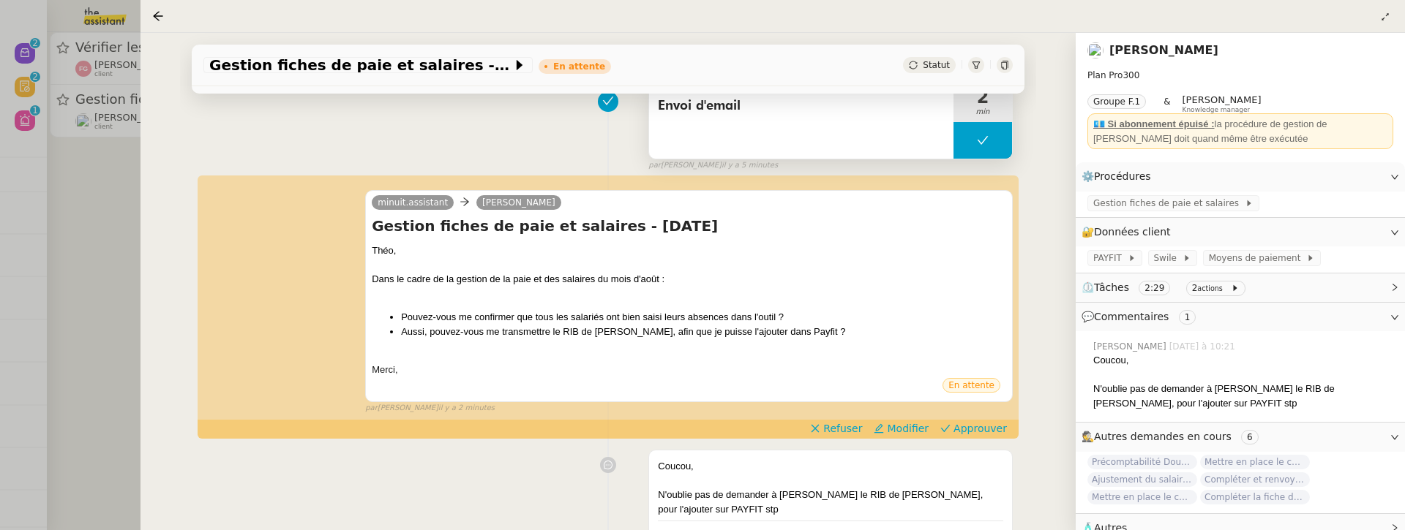
scroll to position [208, 0]
click at [958, 429] on span "Approuver" at bounding box center [979, 428] width 53 height 15
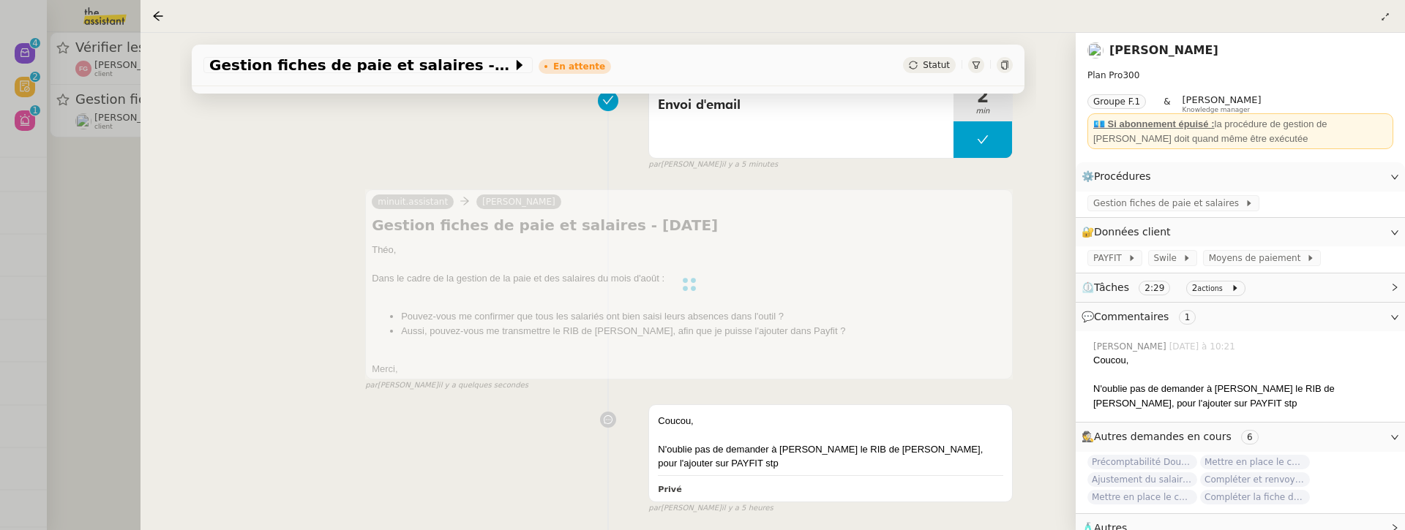
click at [122, 279] on div at bounding box center [702, 265] width 1405 height 530
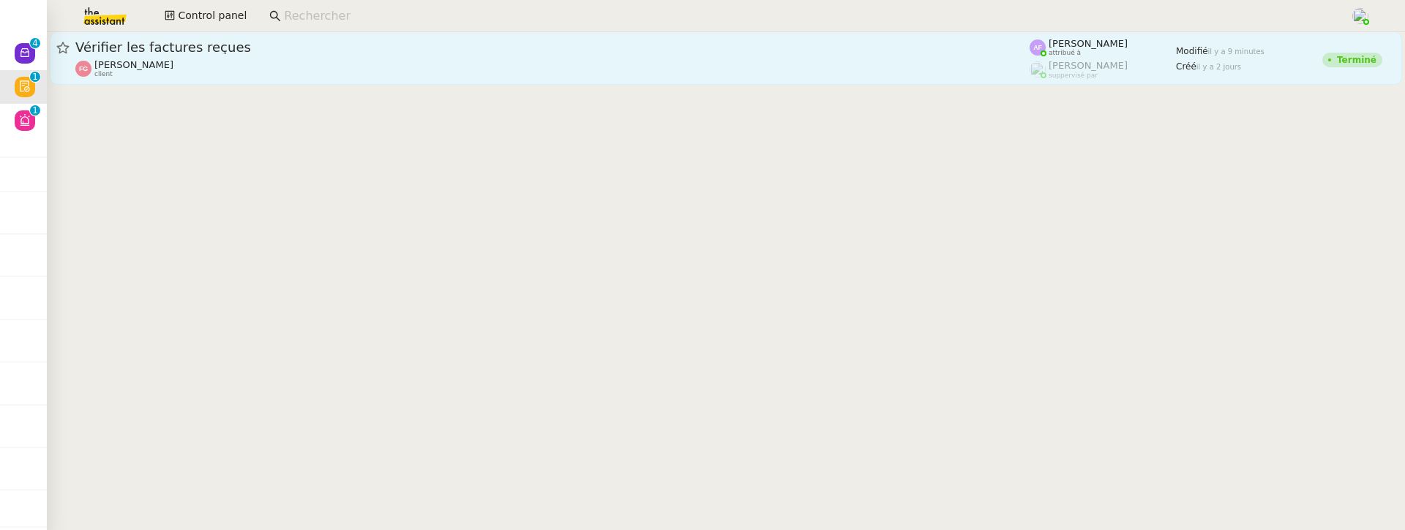
click at [279, 67] on div "[PERSON_NAME] client" at bounding box center [552, 68] width 954 height 19
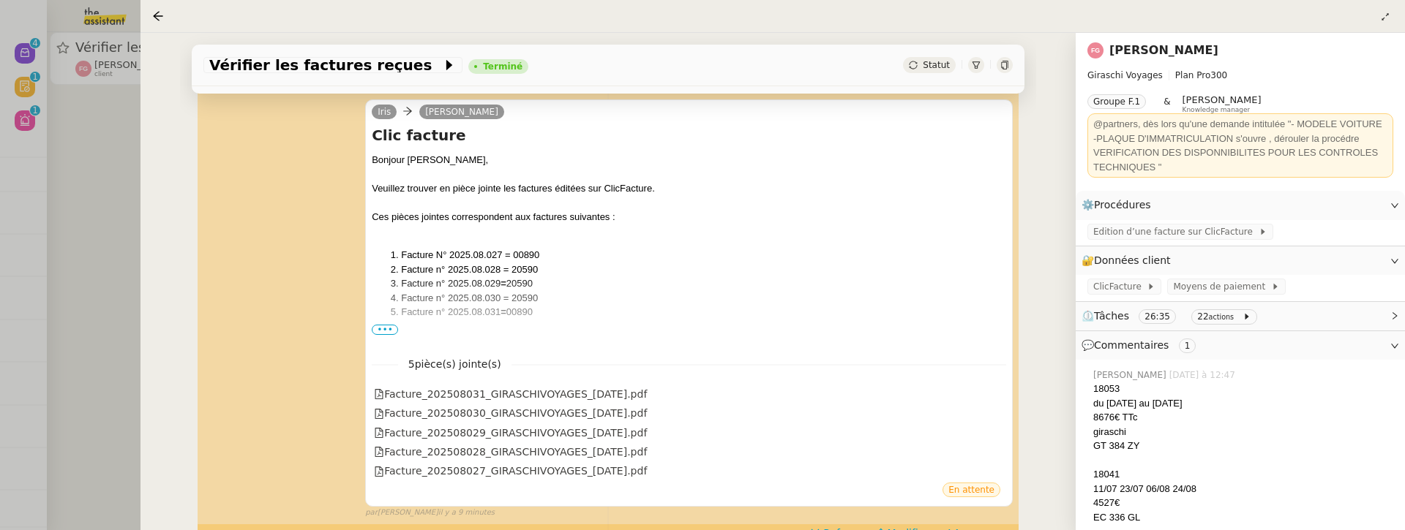
scroll to position [314, 0]
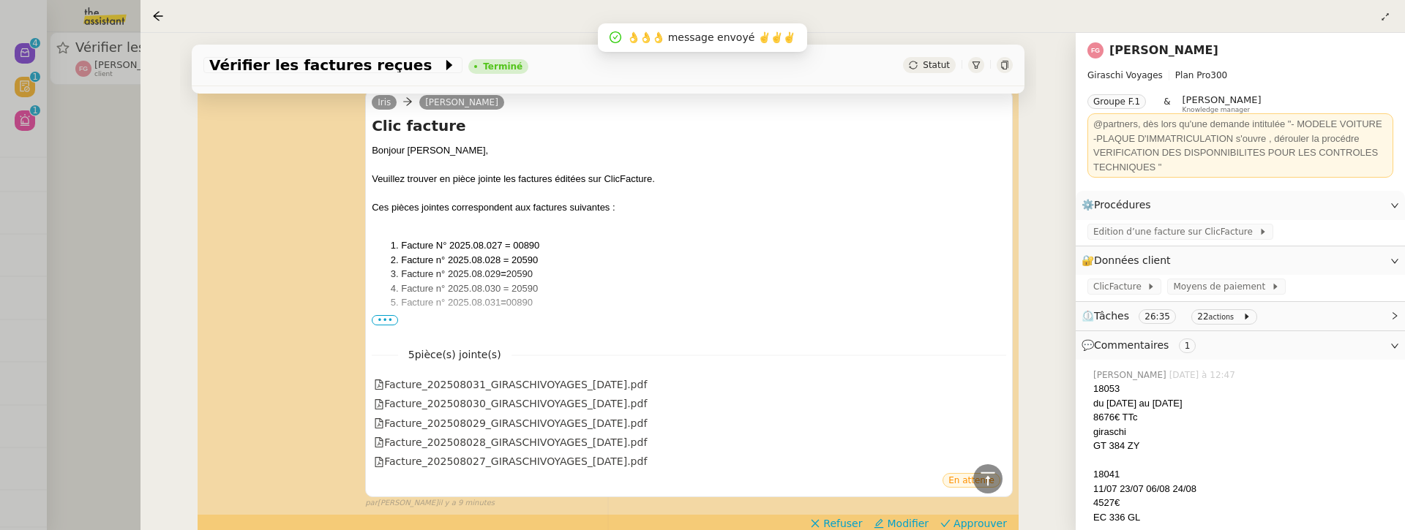
click at [100, 186] on div at bounding box center [702, 265] width 1405 height 530
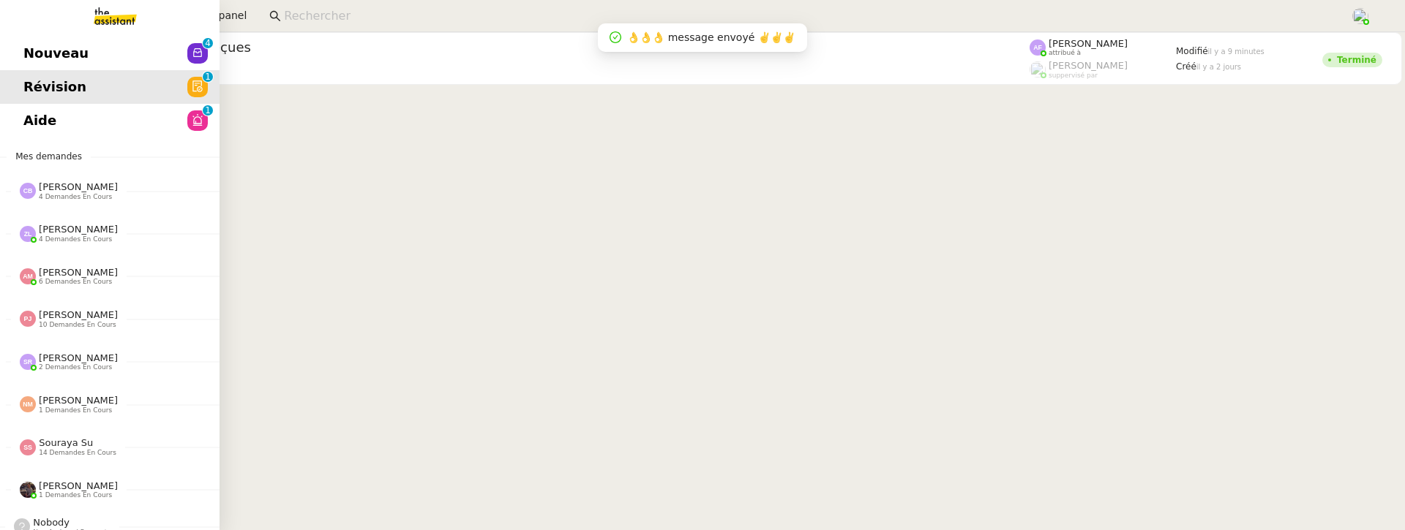
click at [26, 61] on span "Nouveau" at bounding box center [55, 53] width 65 height 22
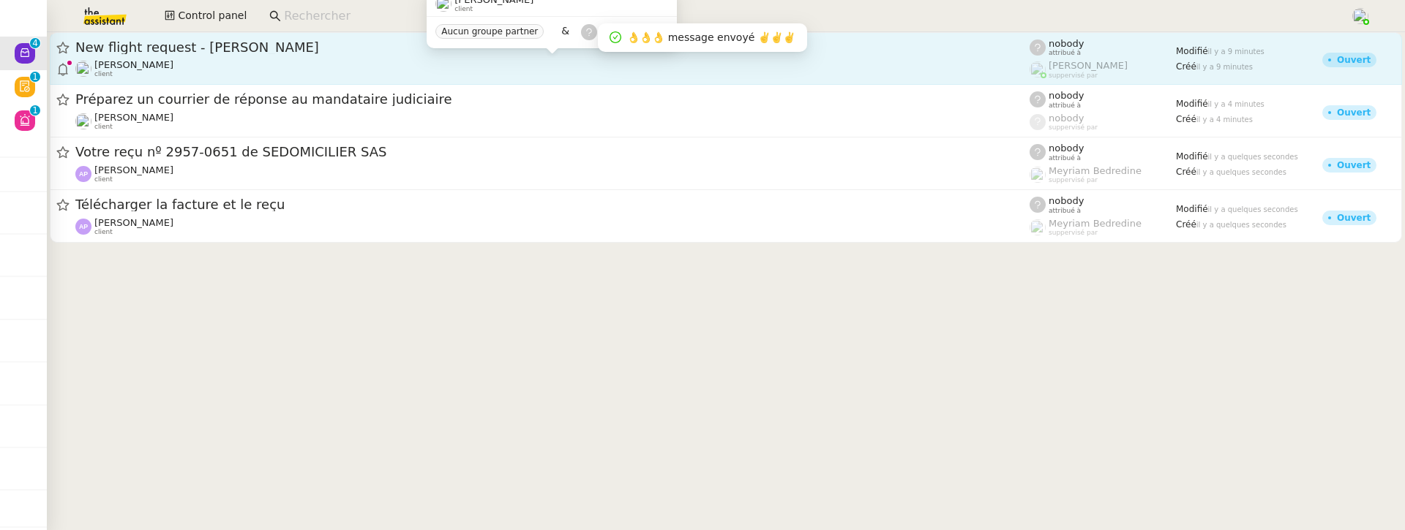
click at [315, 59] on div "Louis Frei client" at bounding box center [552, 68] width 954 height 19
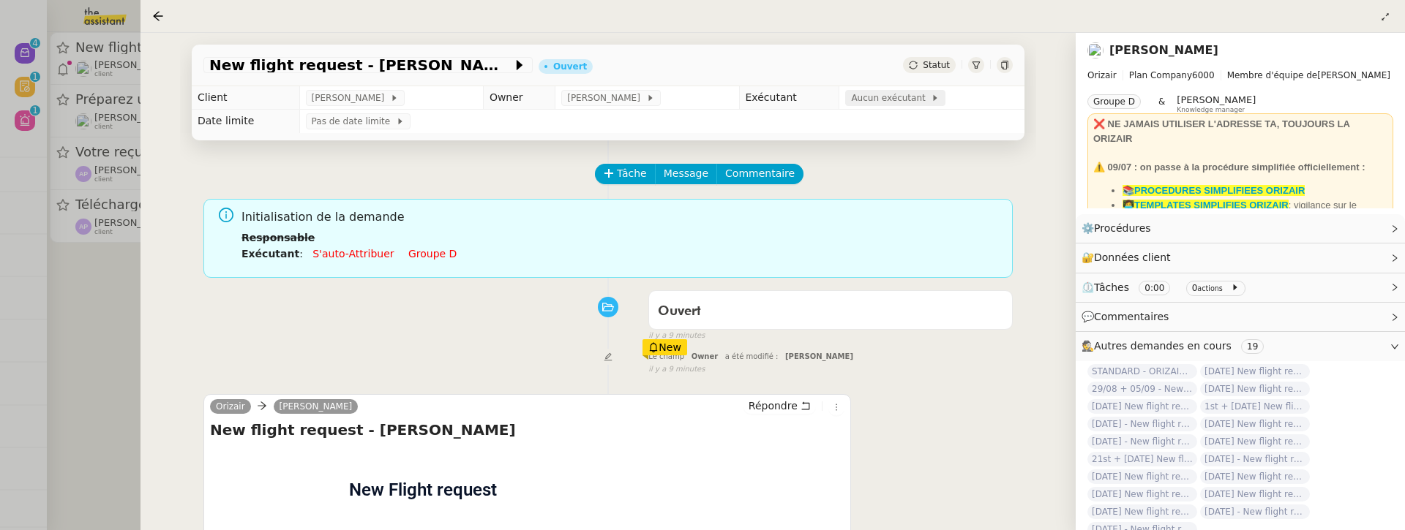
click at [879, 94] on span "Aucun exécutant" at bounding box center [891, 98] width 80 height 15
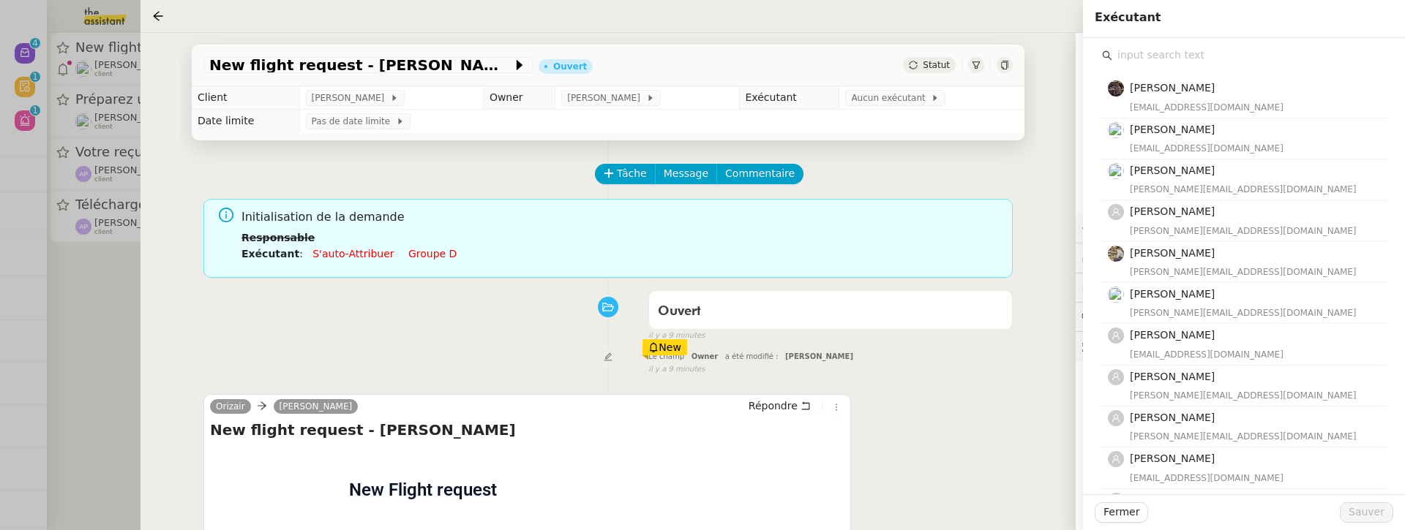
click at [1194, 67] on div "Bert Canavaggio bert.canavaggio@gmail.com Romane Vachon romane@team.theassistan…" at bounding box center [1244, 482] width 284 height 835
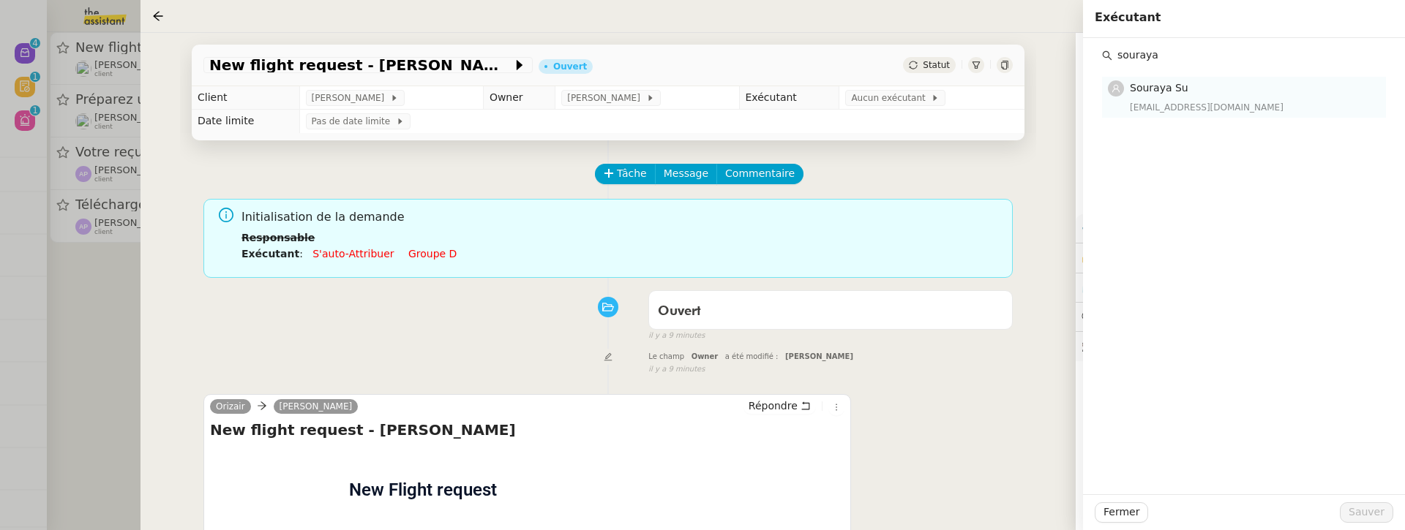
type input "souraya"
click at [1200, 111] on div "souraya@team.theassistant.com" at bounding box center [1252, 107] width 247 height 15
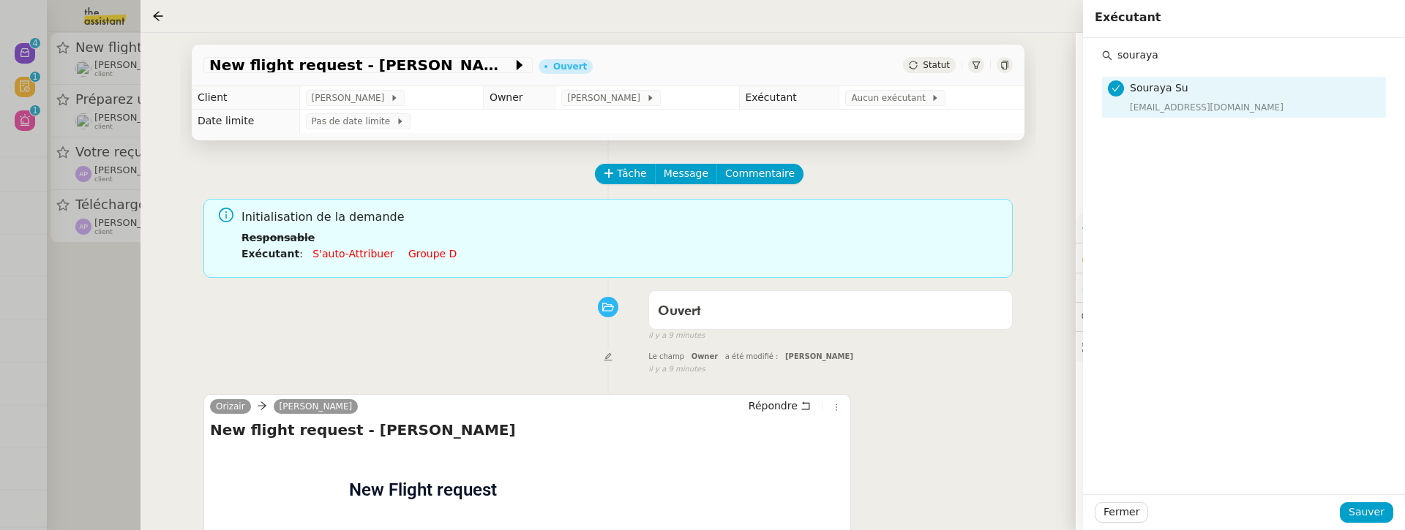
click at [1373, 497] on div "Fermer Sauver" at bounding box center [1244, 513] width 322 height 36
click at [1373, 497] on span "Sauver" at bounding box center [1366, 512] width 36 height 17
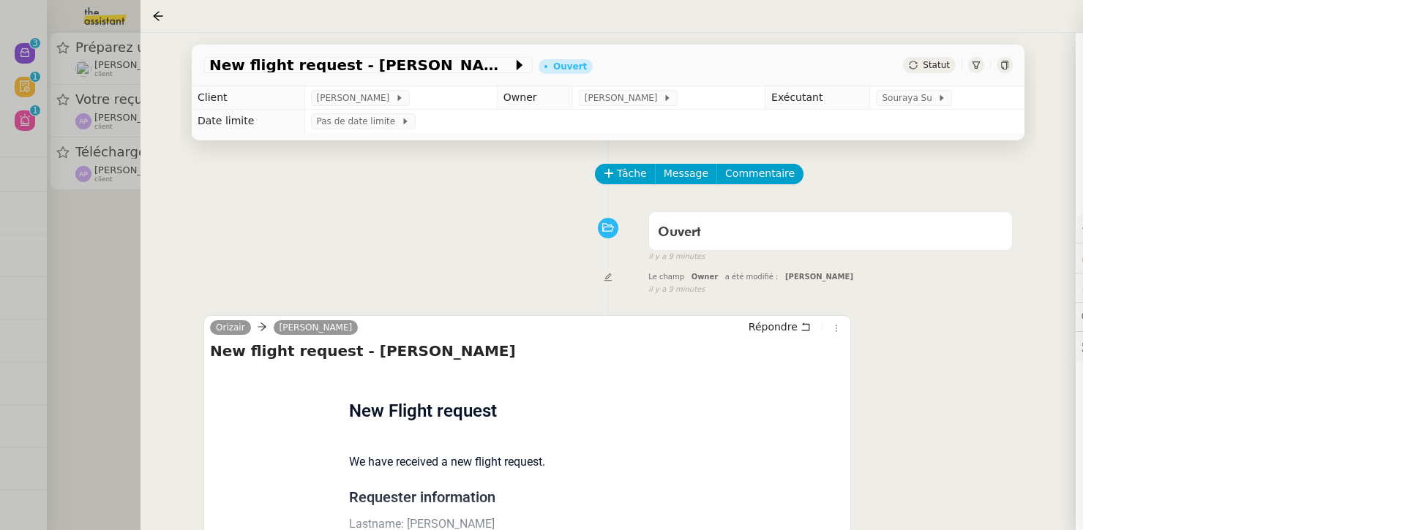
scroll to position [187, 0]
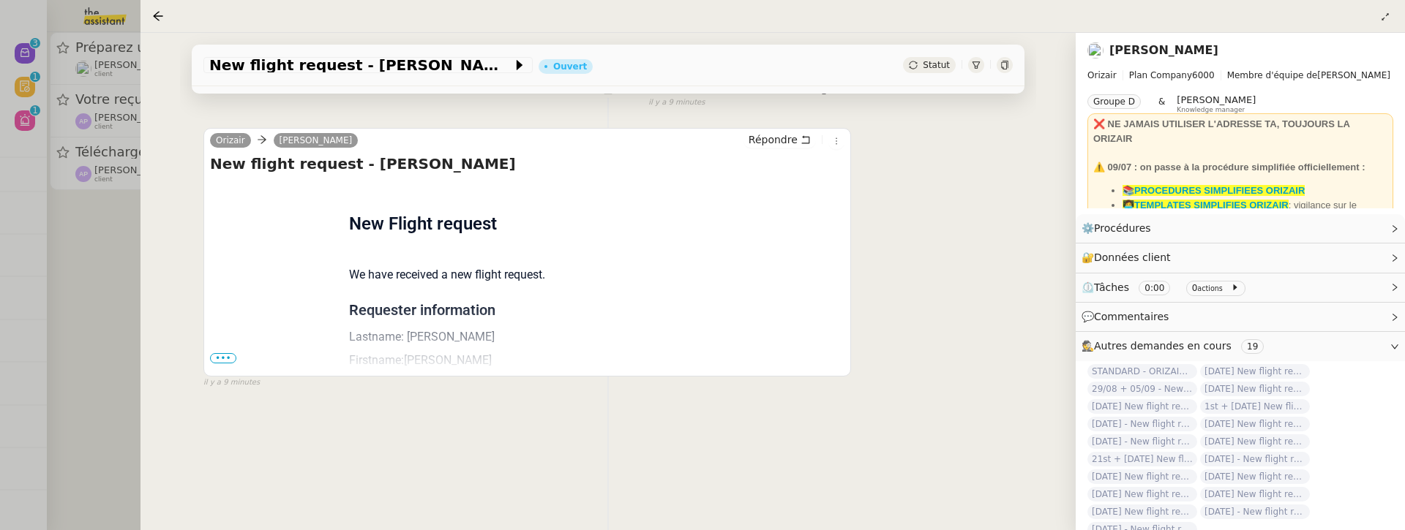
click at [228, 356] on span "•••" at bounding box center [223, 358] width 26 height 10
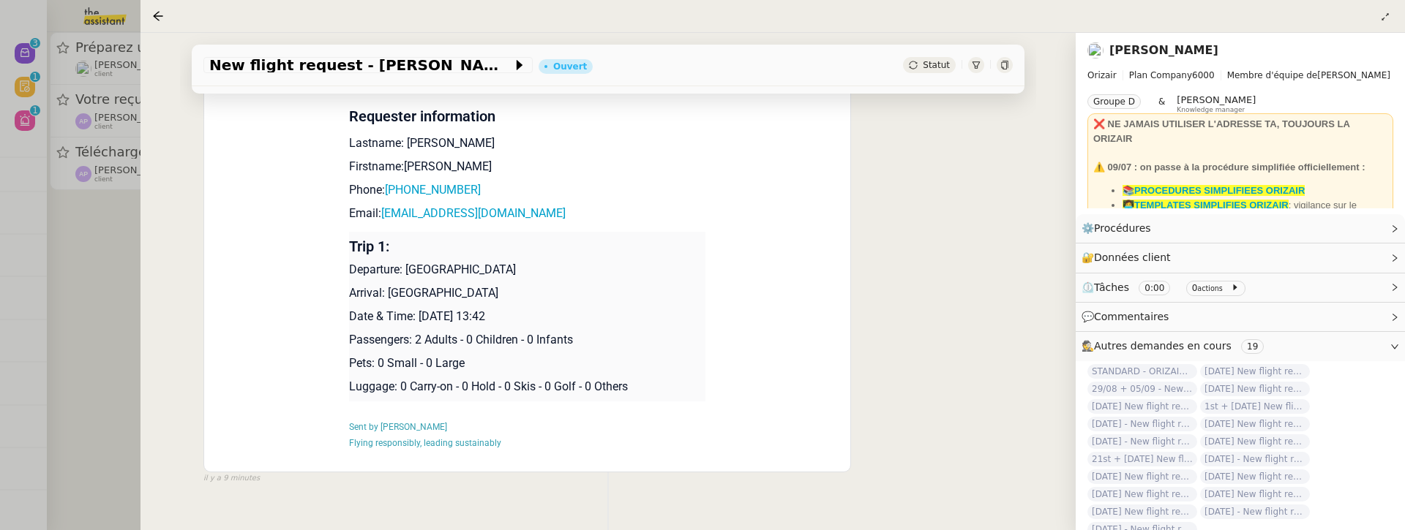
scroll to position [382, 0]
drag, startPoint x: 419, startPoint y: 317, endPoint x: 521, endPoint y: 318, distance: 101.7
click at [521, 317] on p "Date & Time: 1st September 2025 13:42" at bounding box center [527, 316] width 357 height 18
copy p "1st September 2025"
click at [210, 61] on span "New flight request - Michael Smith" at bounding box center [360, 65] width 303 height 15
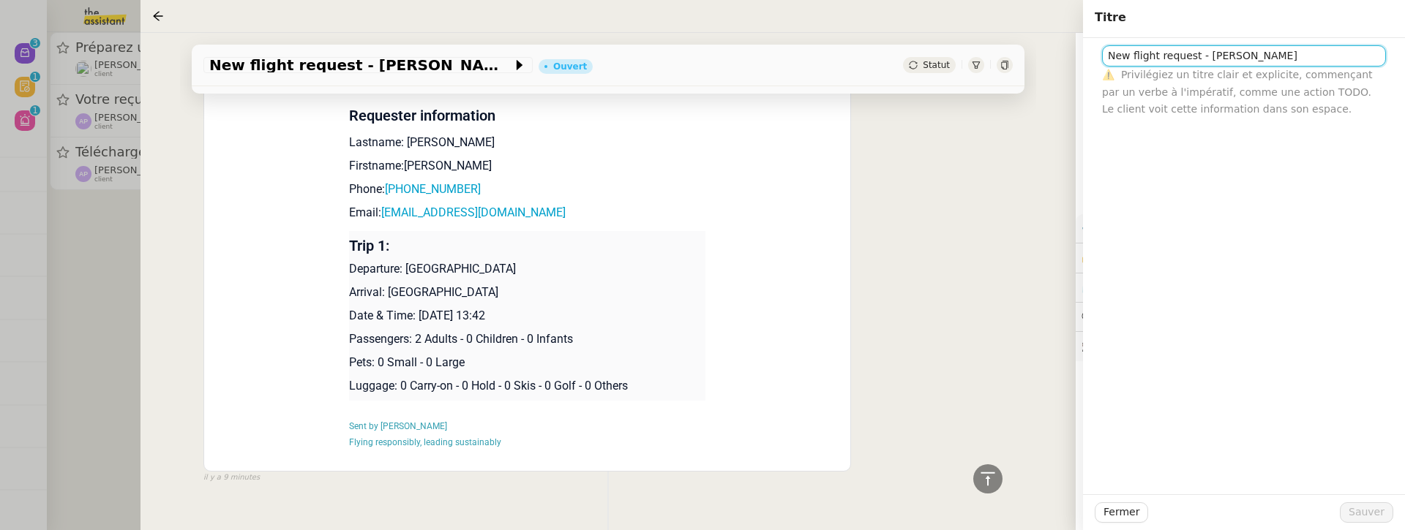
click at [1106, 58] on input "New flight request - Michael Smith" at bounding box center [1244, 55] width 284 height 21
paste input "1st September 2025"
type input "[DATE] - New flight request - [PERSON_NAME]"
click at [1380, 497] on span "Sauver" at bounding box center [1366, 512] width 36 height 17
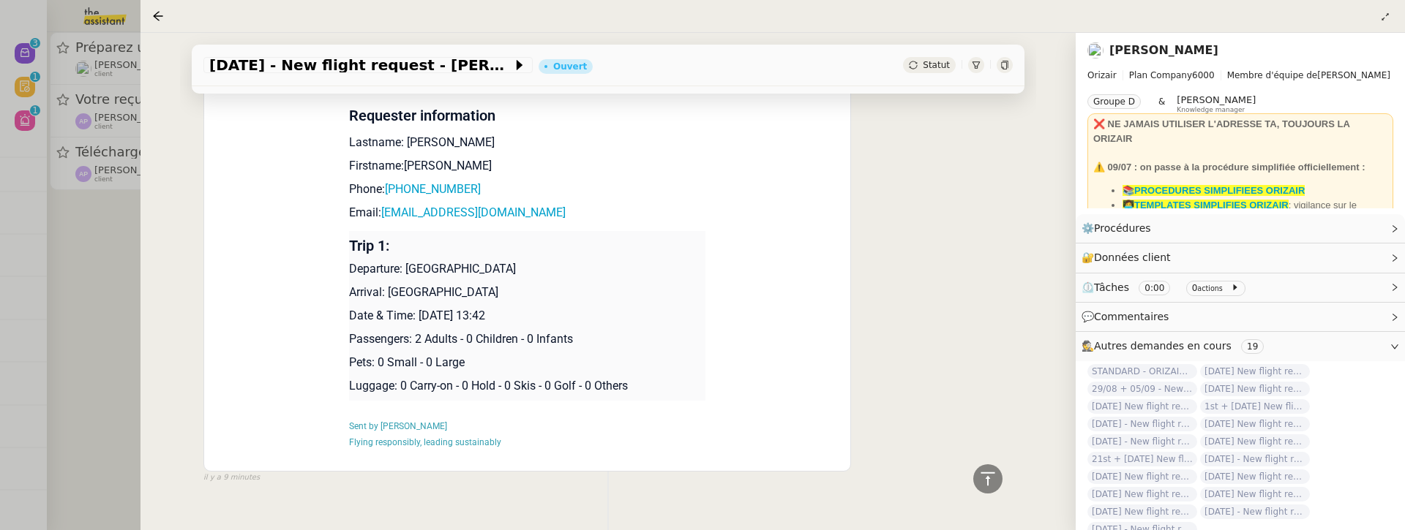
click at [65, 288] on div at bounding box center [702, 265] width 1405 height 530
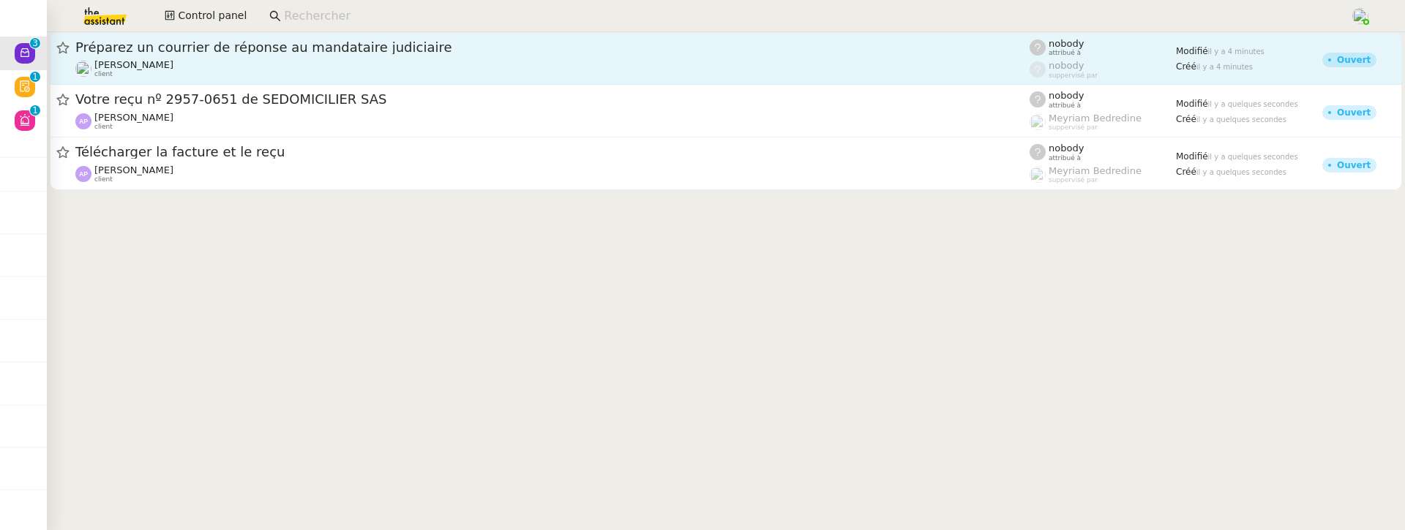
click at [263, 50] on span "Préparez un courrier de réponse au mandataire judiciaire" at bounding box center [552, 47] width 954 height 13
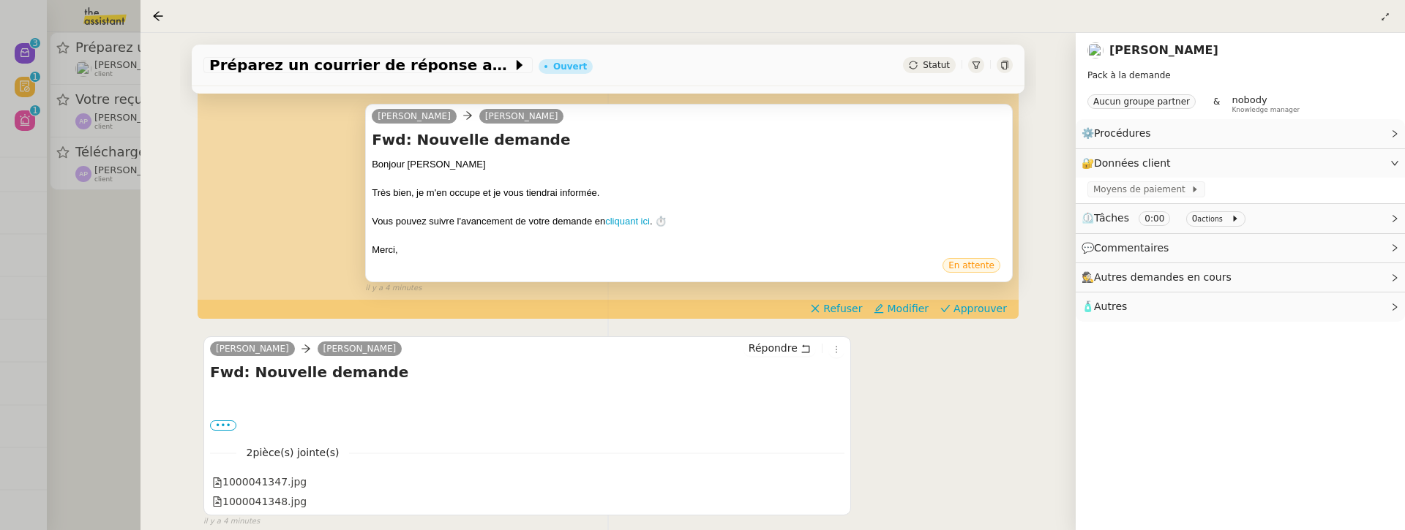
scroll to position [259, 0]
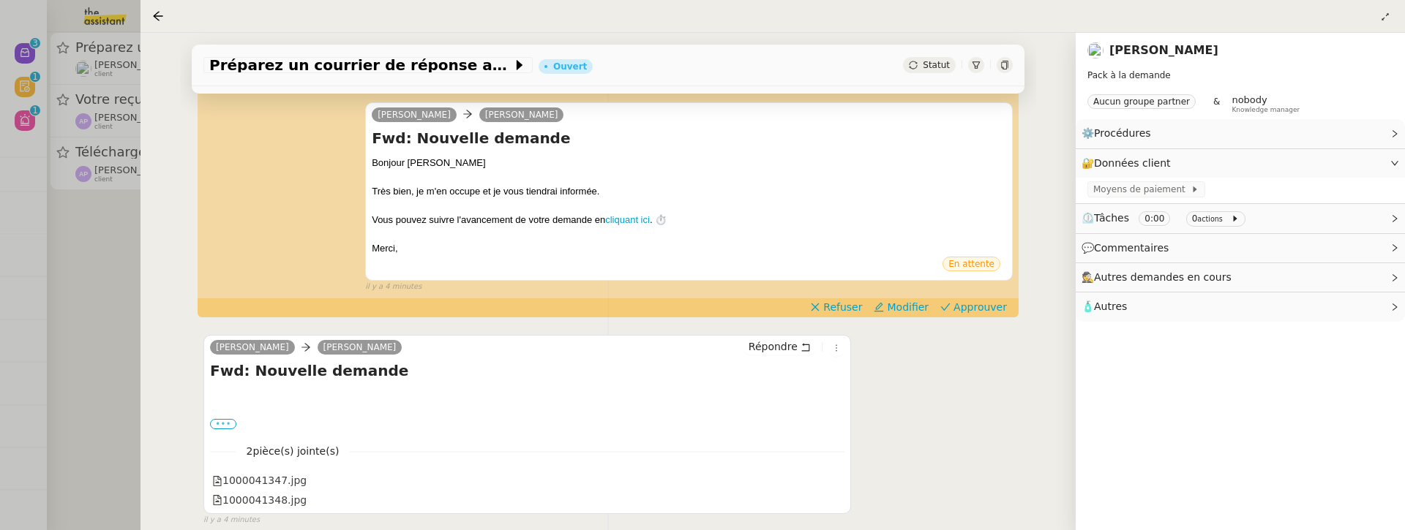
click at [219, 422] on label "•••" at bounding box center [223, 424] width 26 height 10
click at [0, 0] on input "•••" at bounding box center [0, 0] width 0 height 0
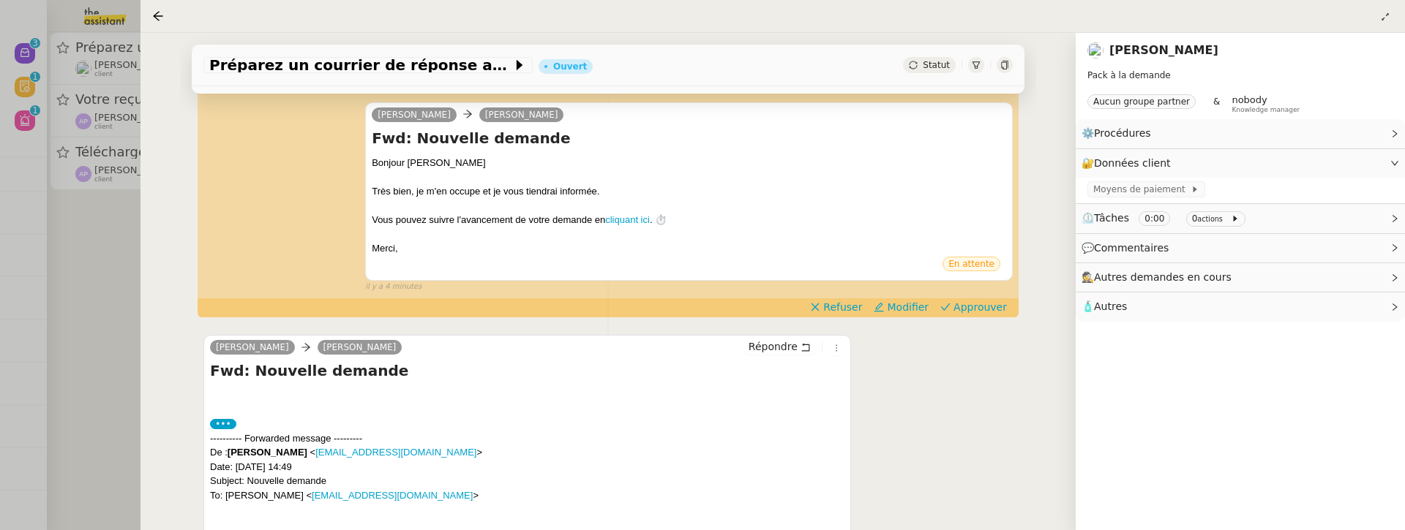
scroll to position [473, 0]
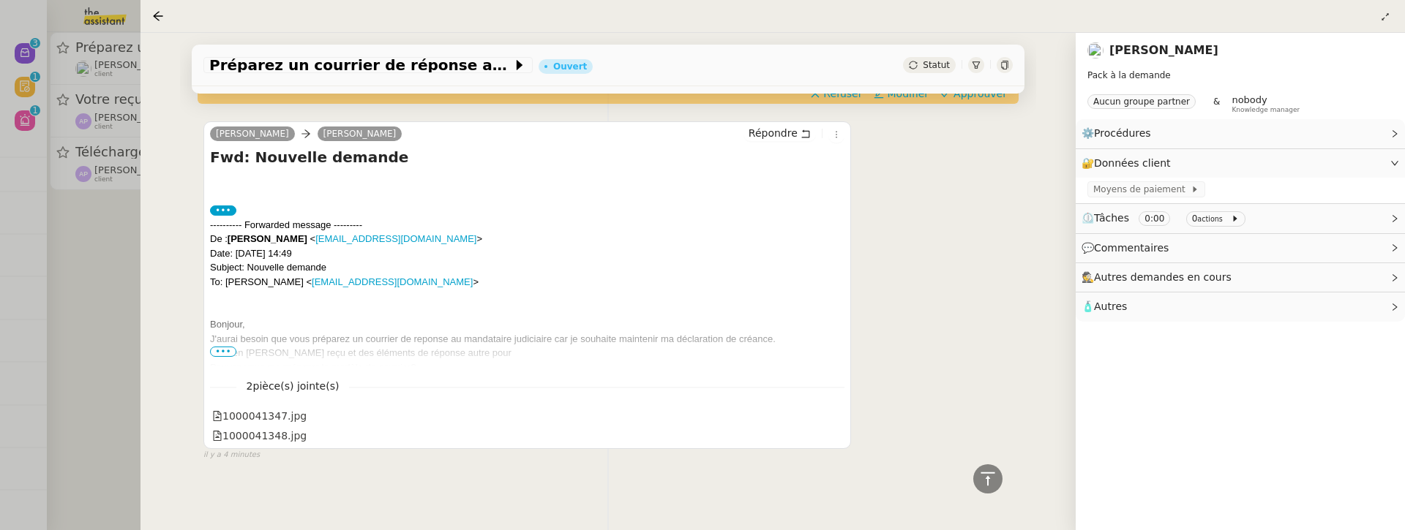
click at [219, 350] on span "•••" at bounding box center [223, 352] width 26 height 10
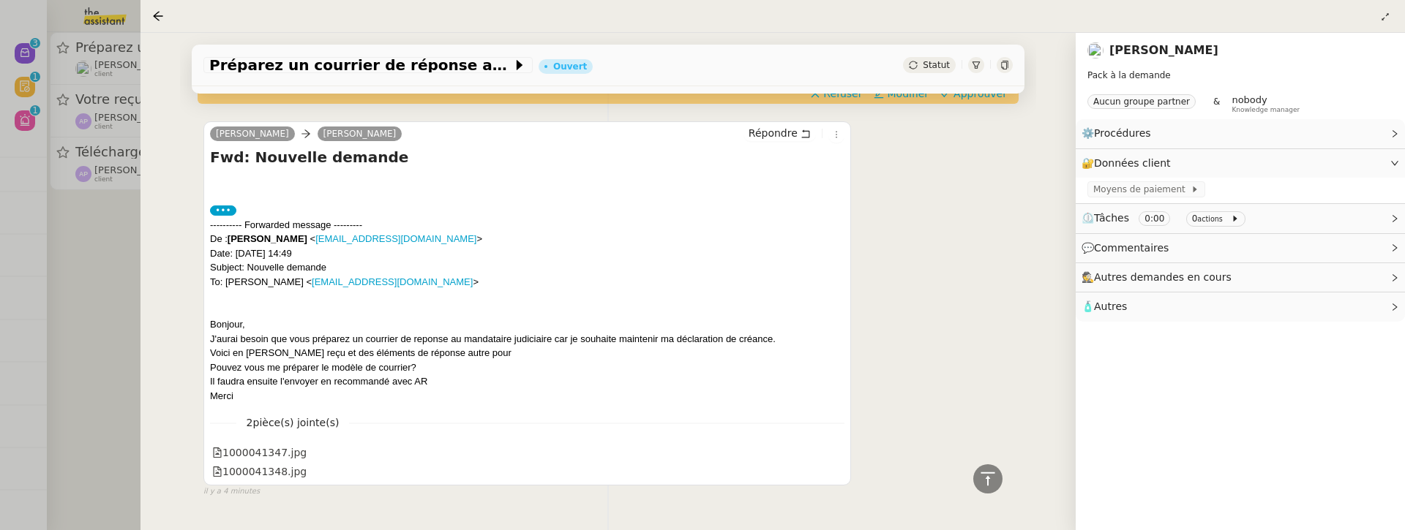
click at [129, 301] on div at bounding box center [702, 265] width 1405 height 530
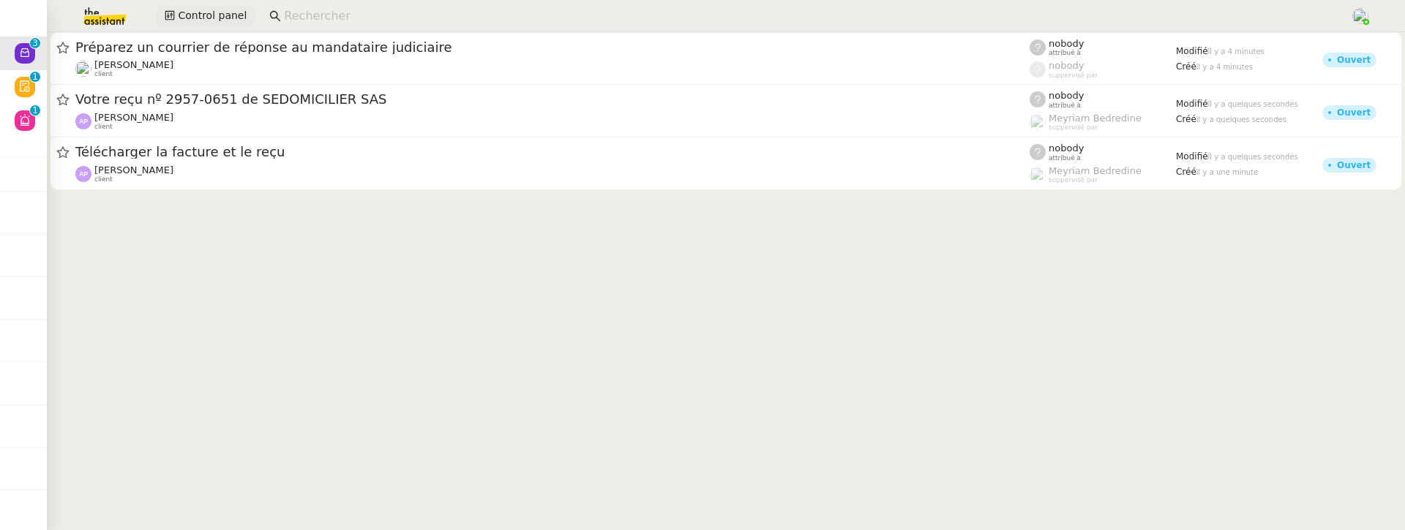
click at [216, 20] on span "Control panel" at bounding box center [212, 15] width 69 height 17
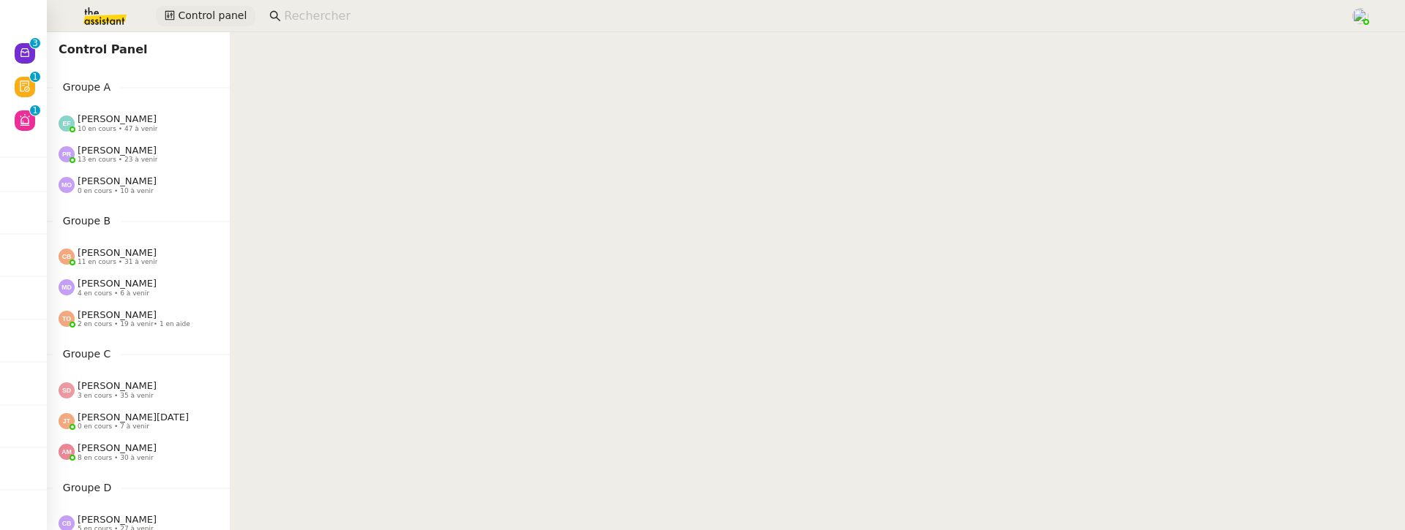
scroll to position [3, 0]
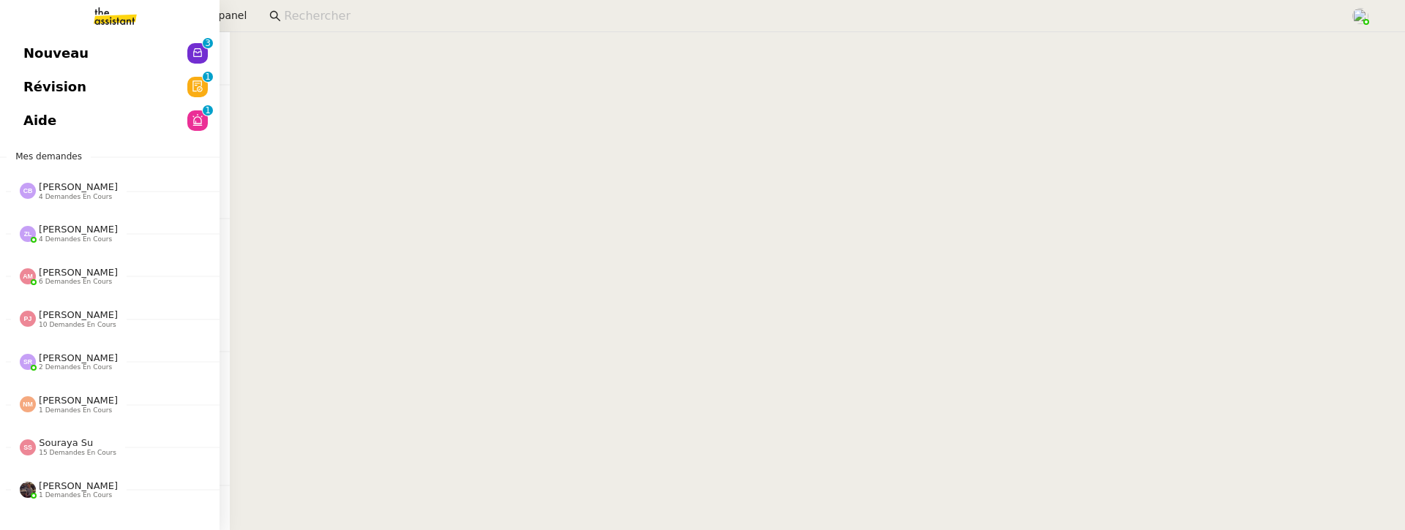
click at [31, 50] on span "Nouveau" at bounding box center [55, 53] width 65 height 22
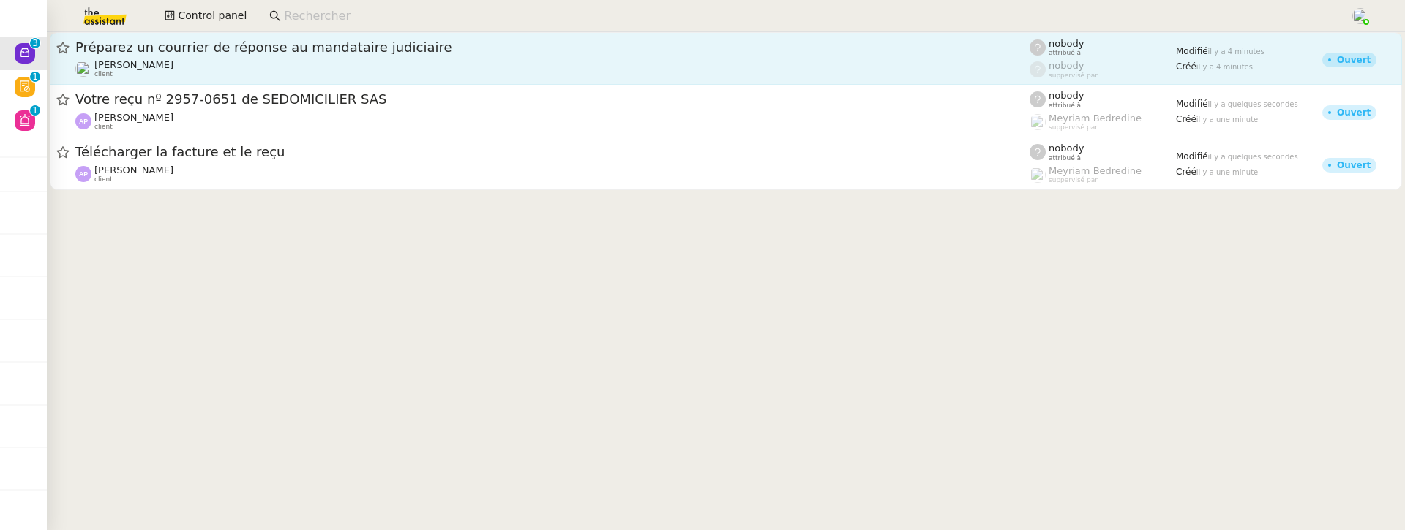
click at [416, 36] on link "Préparez un courrier de réponse au mandataire judiciaire Aurélie Trolez client …" at bounding box center [726, 58] width 1352 height 53
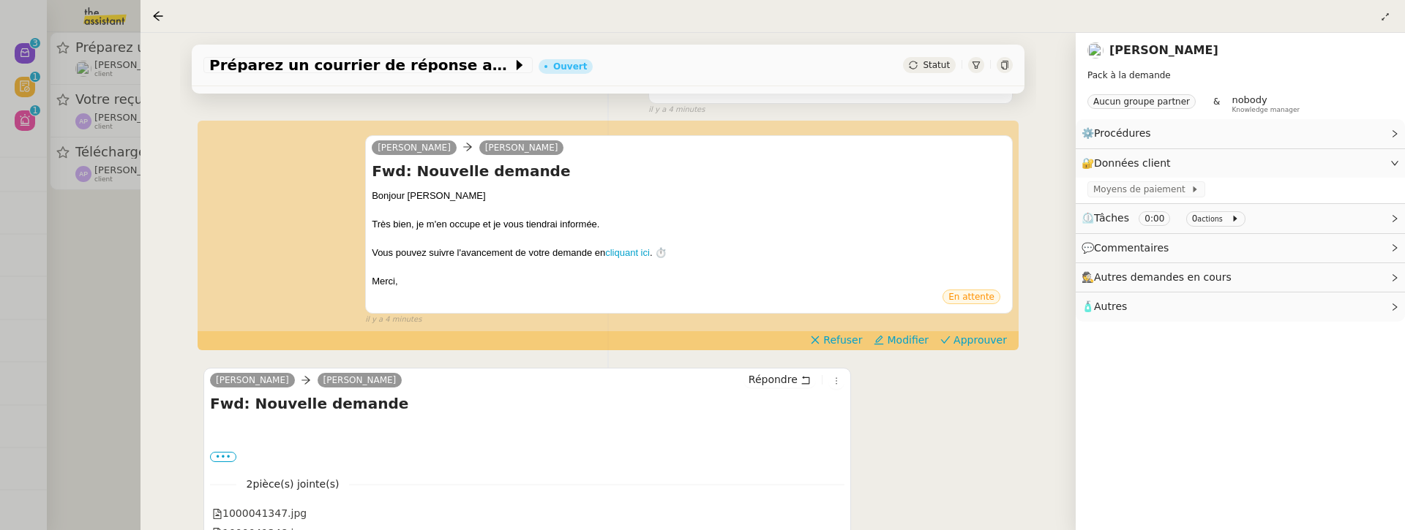
scroll to position [282, 0]
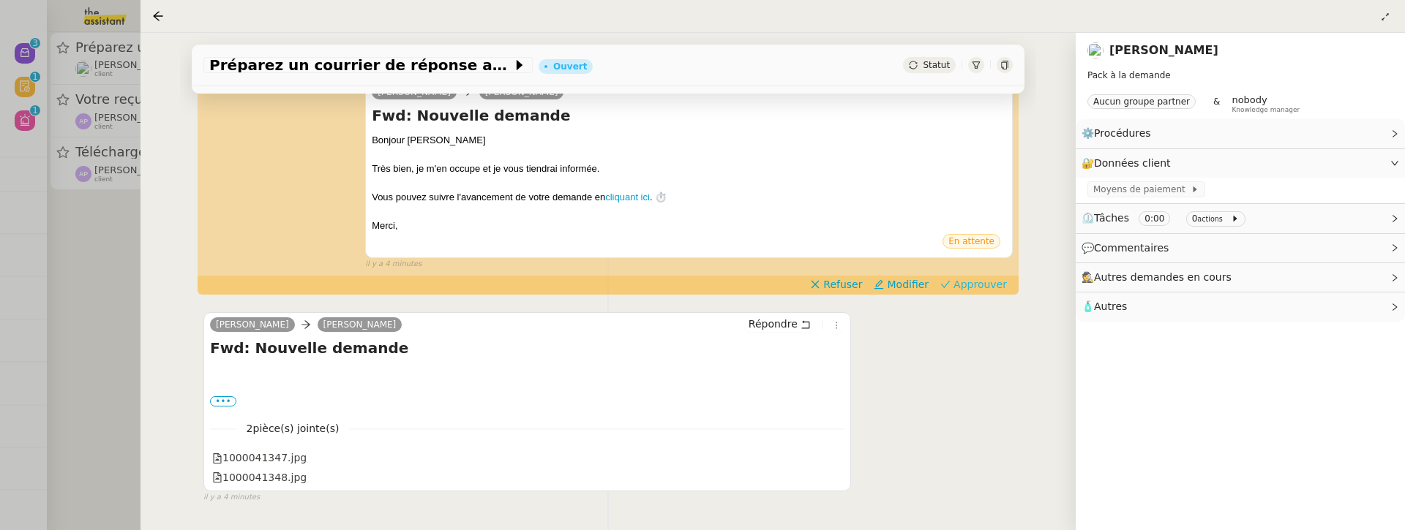
click at [998, 284] on span "Approuver" at bounding box center [979, 284] width 53 height 15
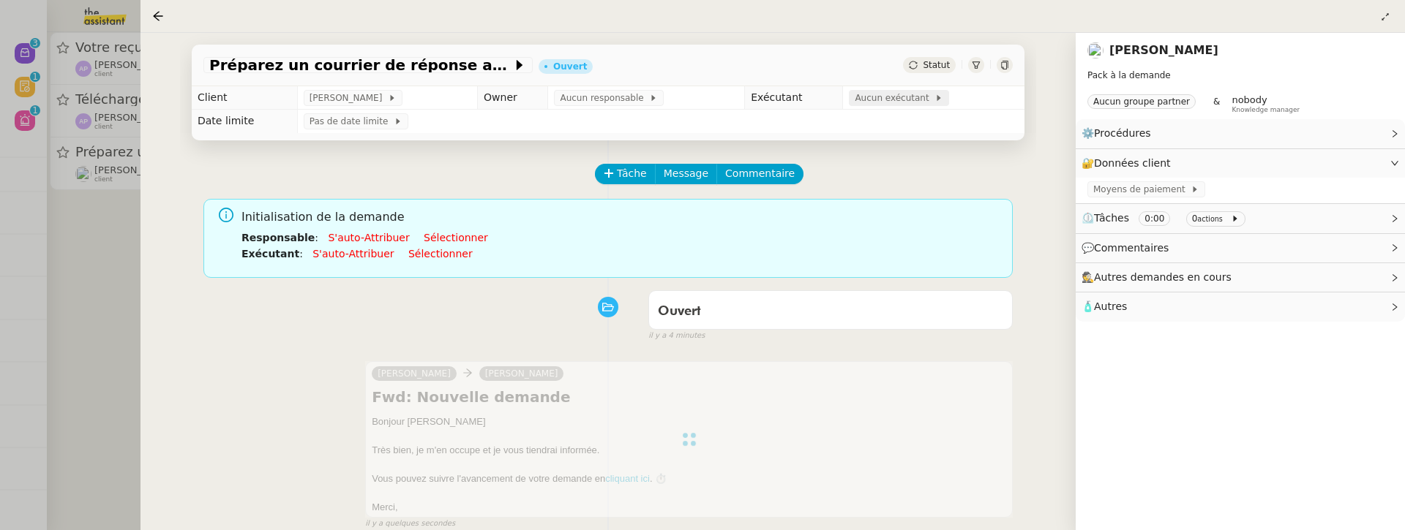
click at [872, 100] on span "Aucun exécutant" at bounding box center [894, 98] width 80 height 15
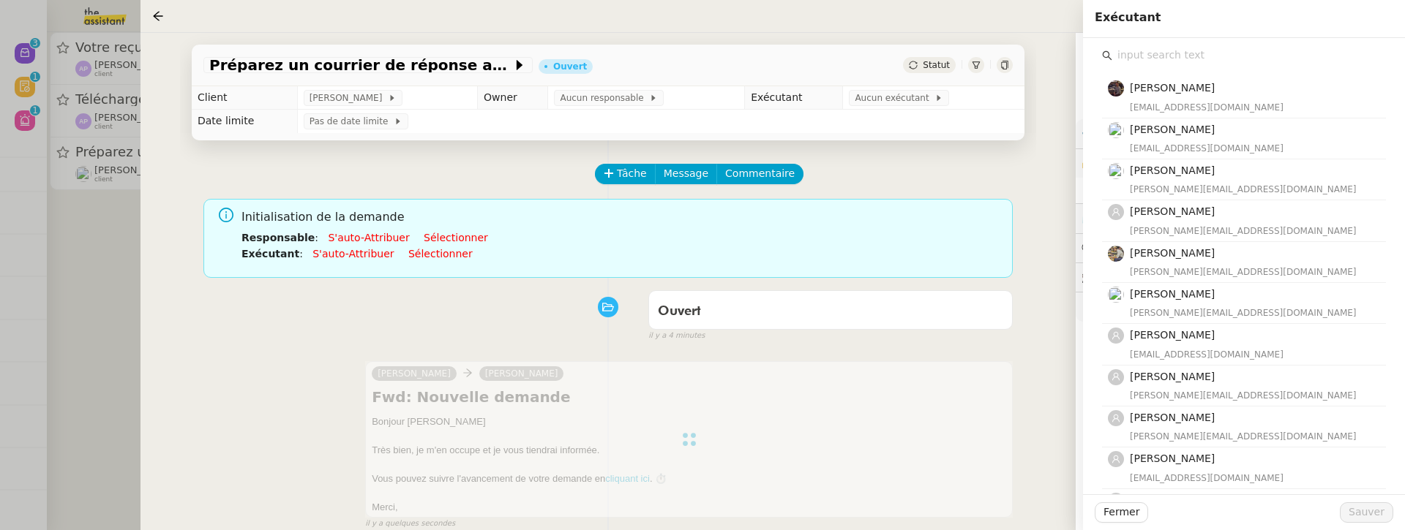
click at [1162, 50] on input "text" at bounding box center [1249, 55] width 274 height 20
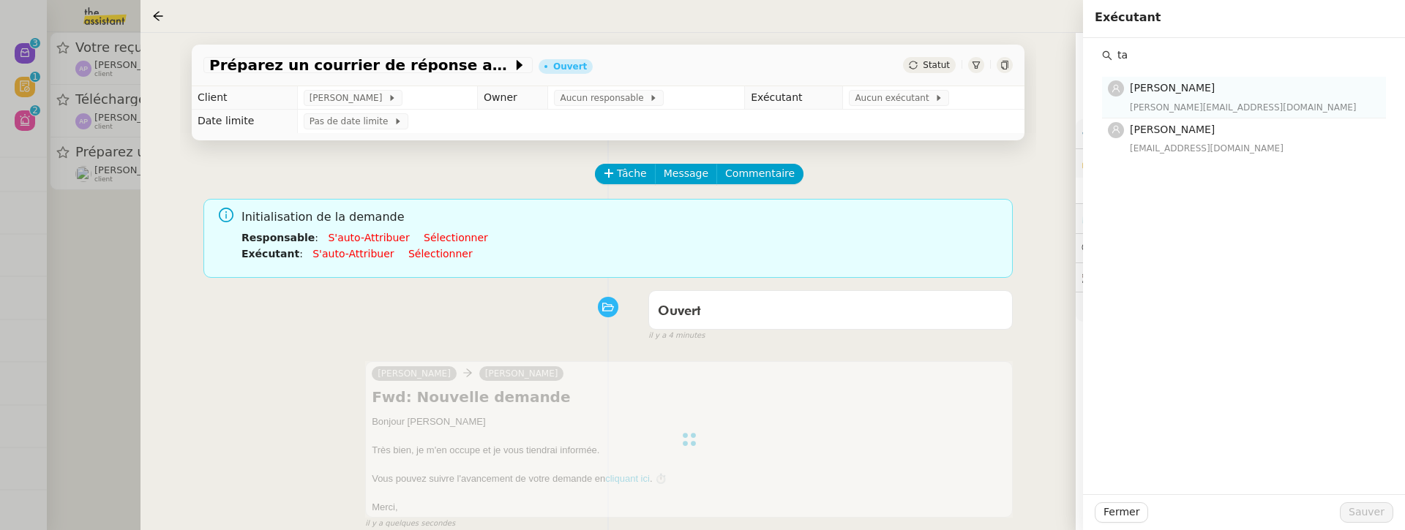
type input "ta"
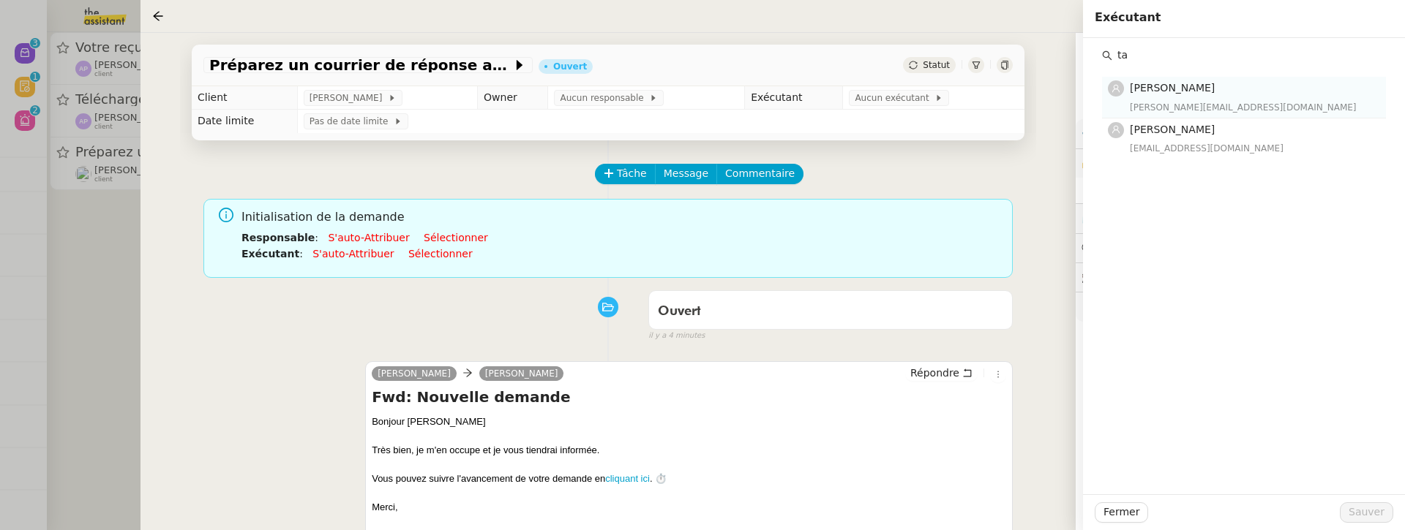
click at [1175, 91] on span "[PERSON_NAME]" at bounding box center [1171, 88] width 85 height 12
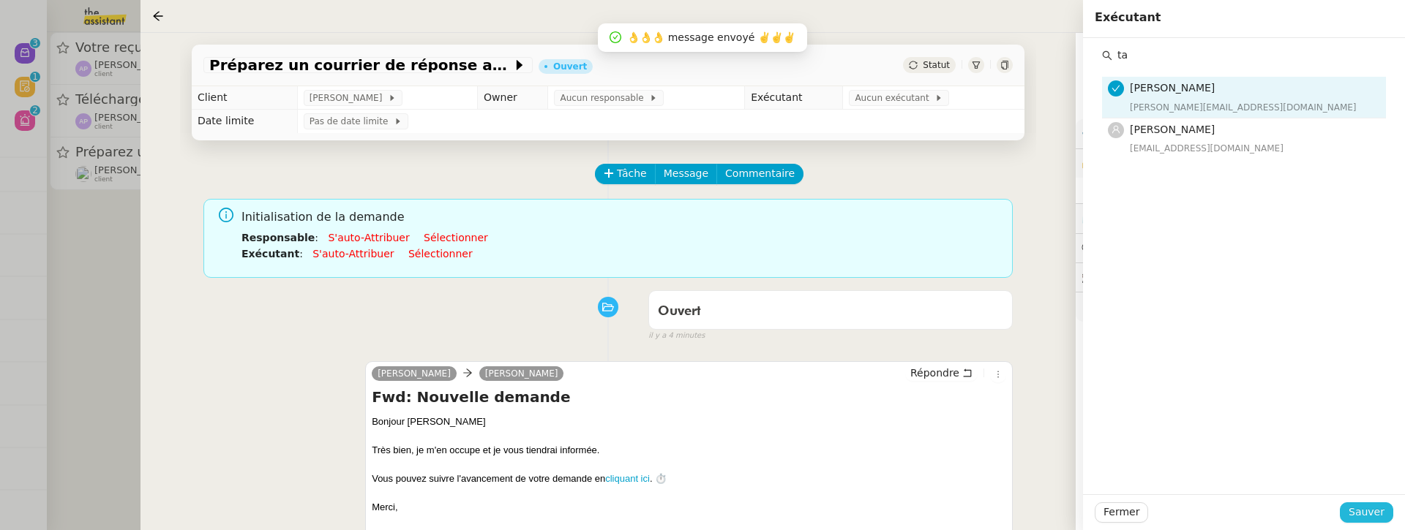
click at [1366, 497] on span "Sauver" at bounding box center [1366, 512] width 36 height 17
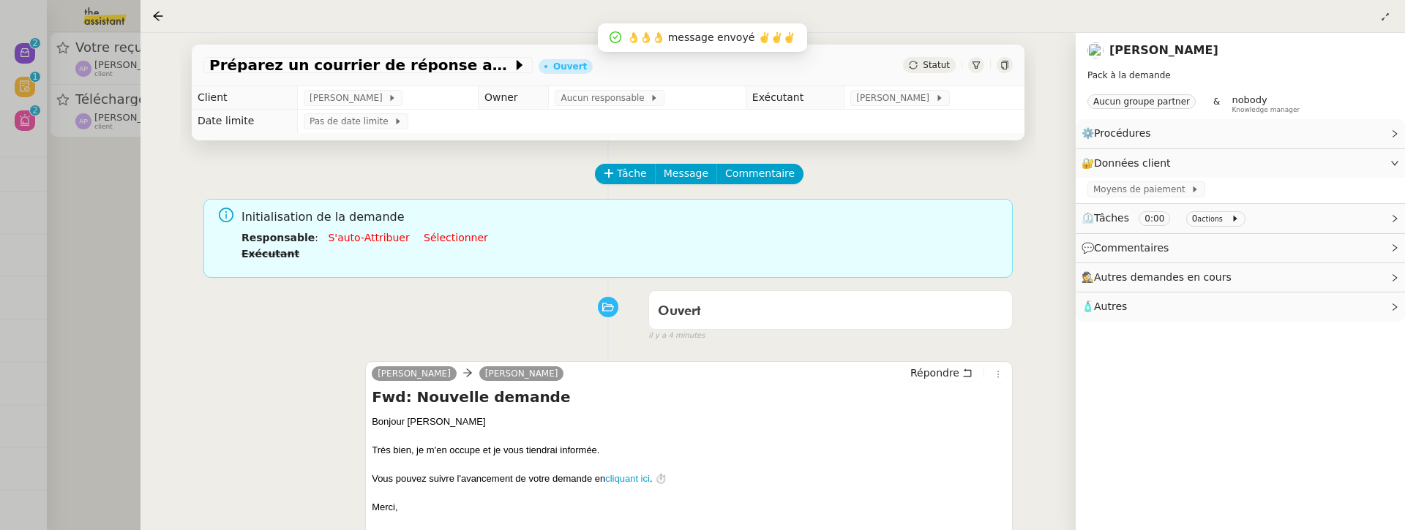
click at [104, 323] on div at bounding box center [702, 265] width 1405 height 530
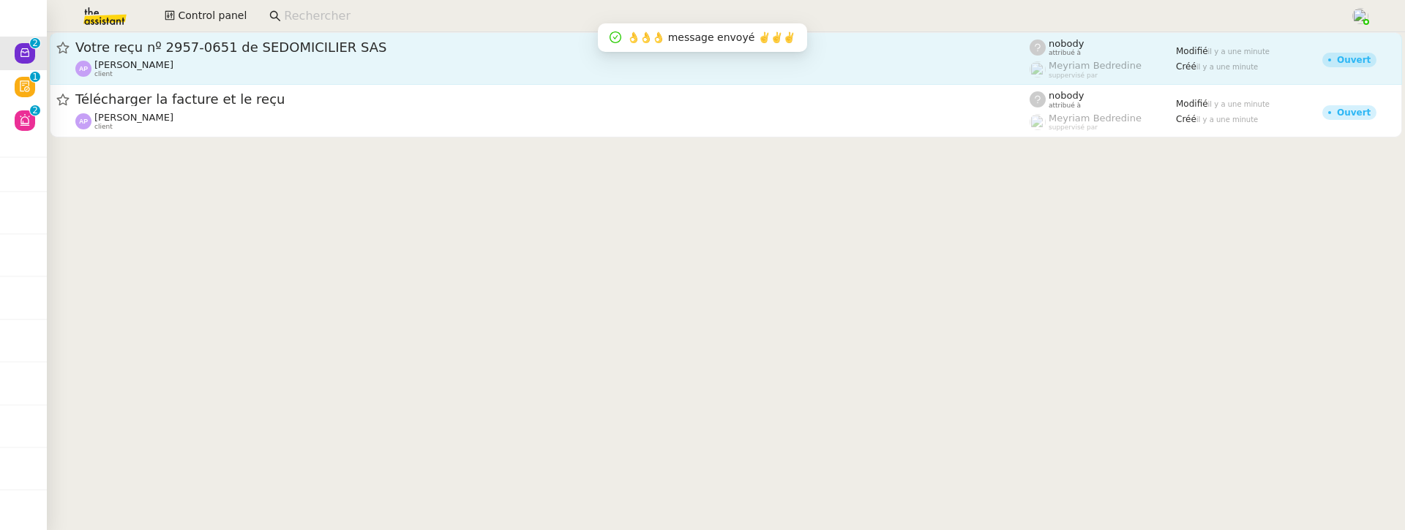
click at [319, 69] on div "Ashley Poniatowski client" at bounding box center [552, 68] width 954 height 19
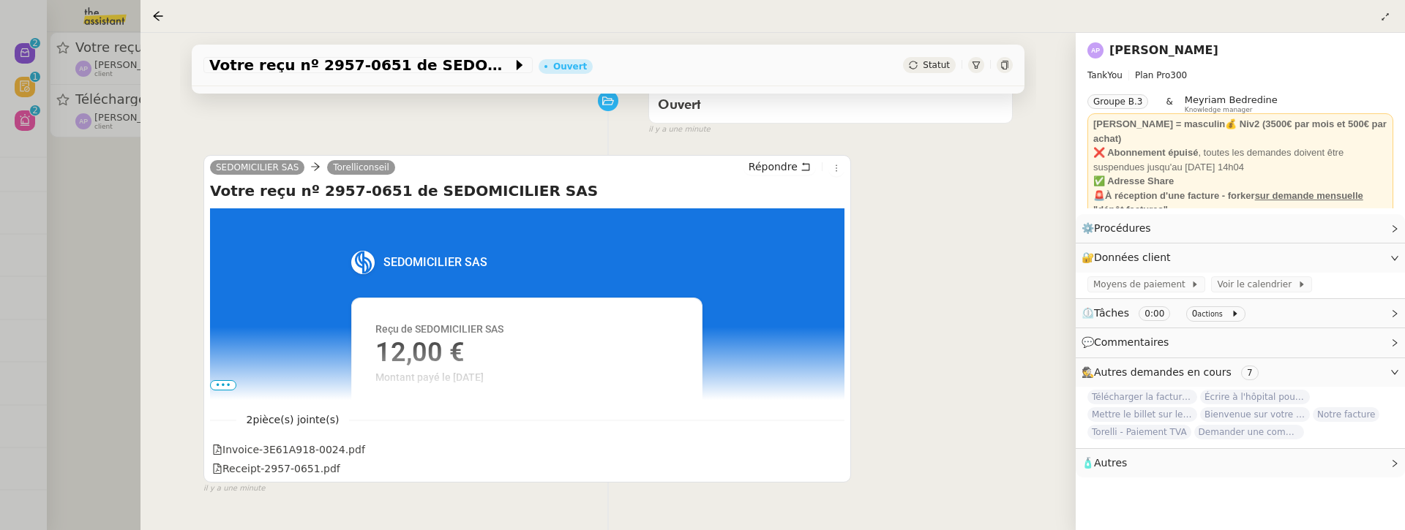
scroll to position [220, 0]
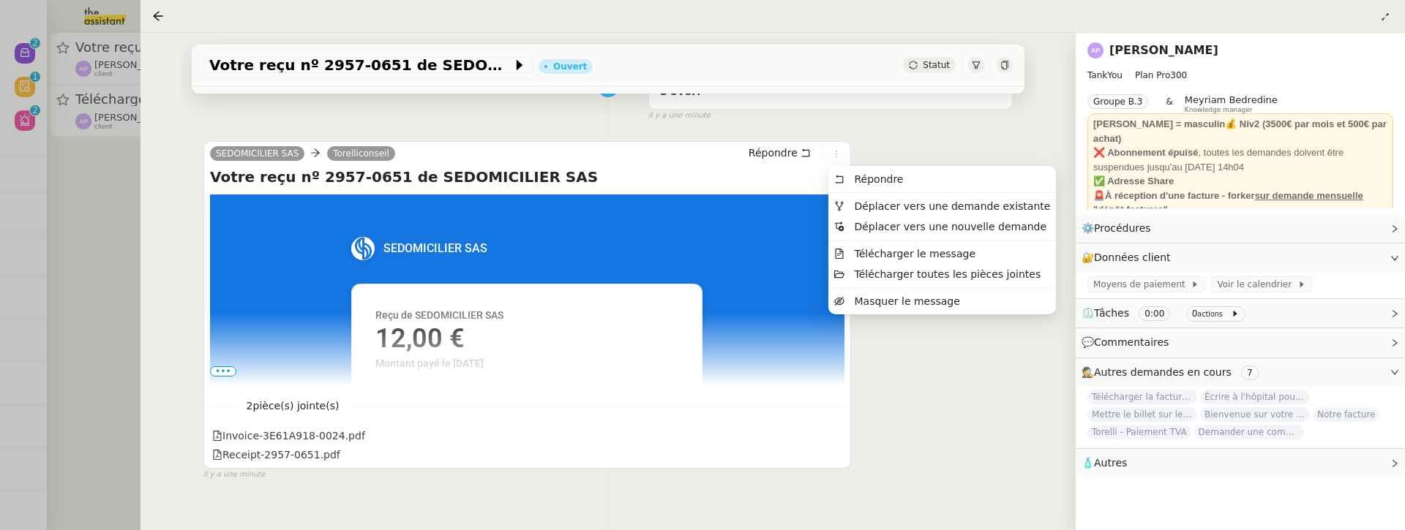
click at [834, 153] on icon at bounding box center [836, 154] width 9 height 9
click at [873, 208] on span "Déplacer vers une demande existante" at bounding box center [952, 206] width 196 height 12
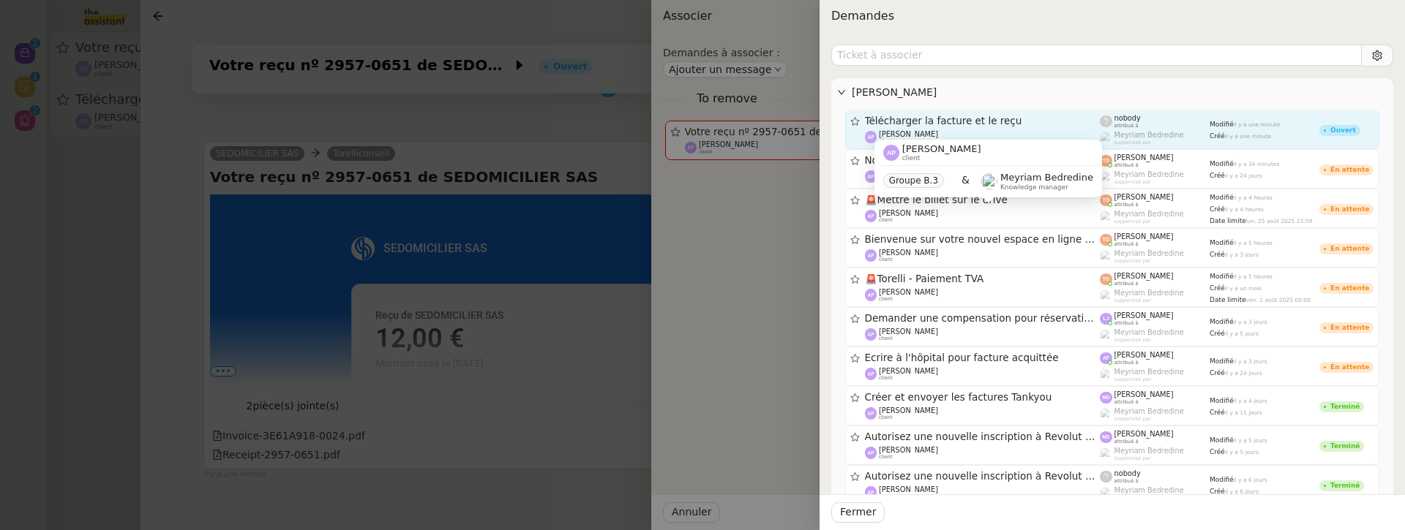
click at [1020, 112] on link "Télécharger la facture et le reçu Ashley Poniatowski client nobody attribué à M…" at bounding box center [1112, 130] width 534 height 40
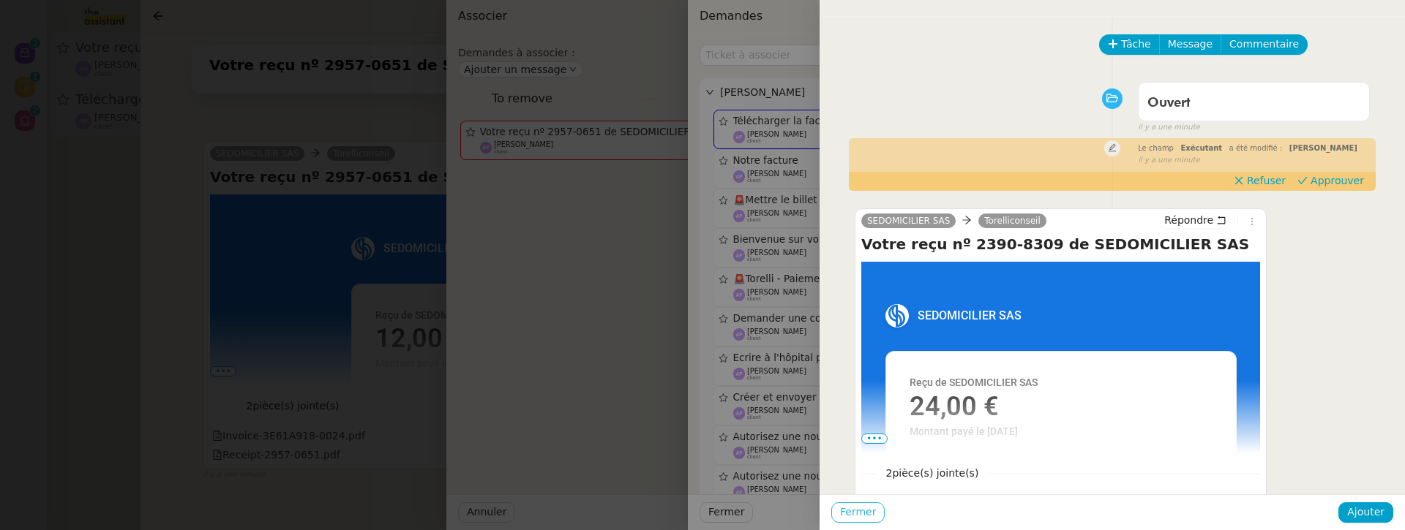
click at [864, 497] on span "Fermer" at bounding box center [858, 512] width 36 height 17
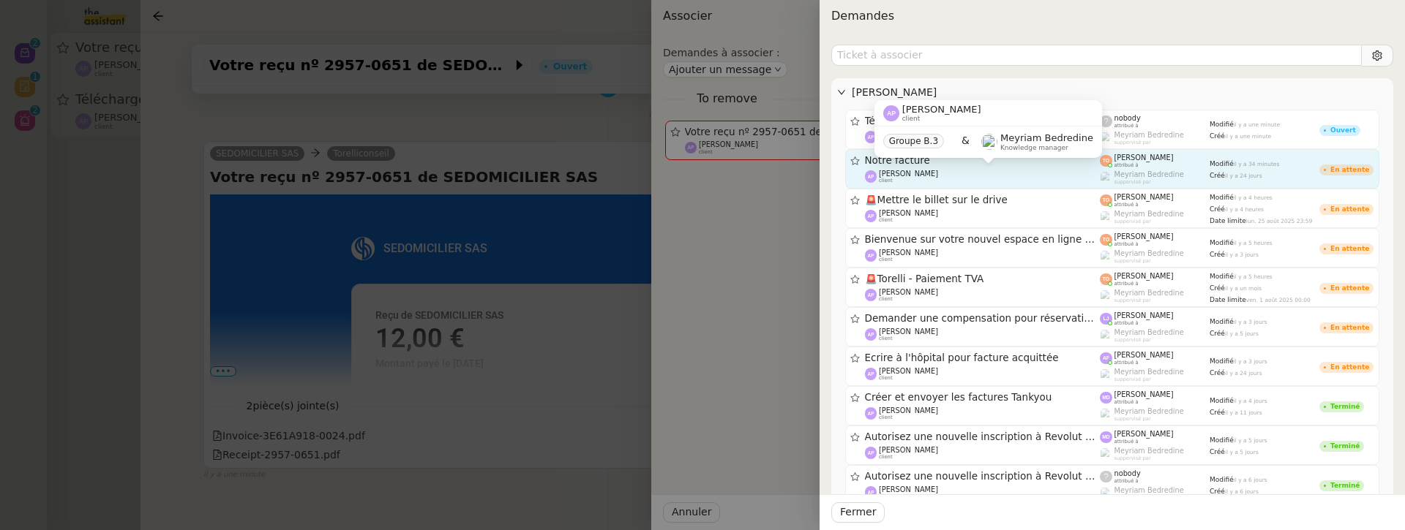
click at [950, 177] on div "Ashley Poniatowski client" at bounding box center [983, 177] width 236 height 15
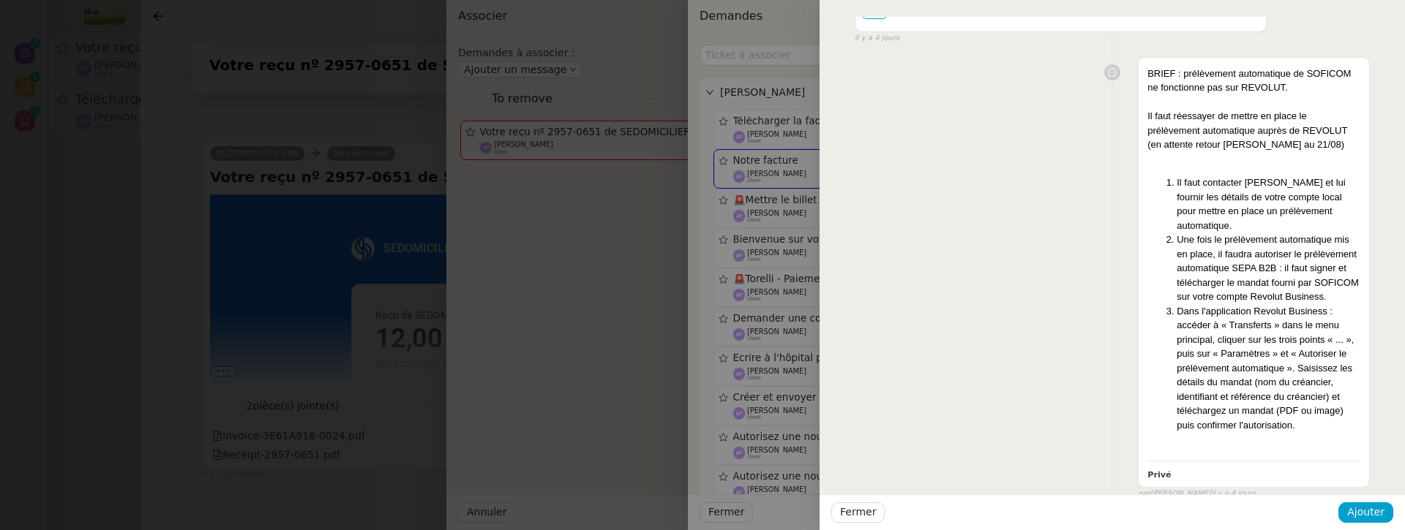
scroll to position [1797, 0]
click at [849, 497] on div "Fermer Ajouter" at bounding box center [1111, 513] width 585 height 36
click at [868, 497] on span "Fermer" at bounding box center [858, 512] width 36 height 17
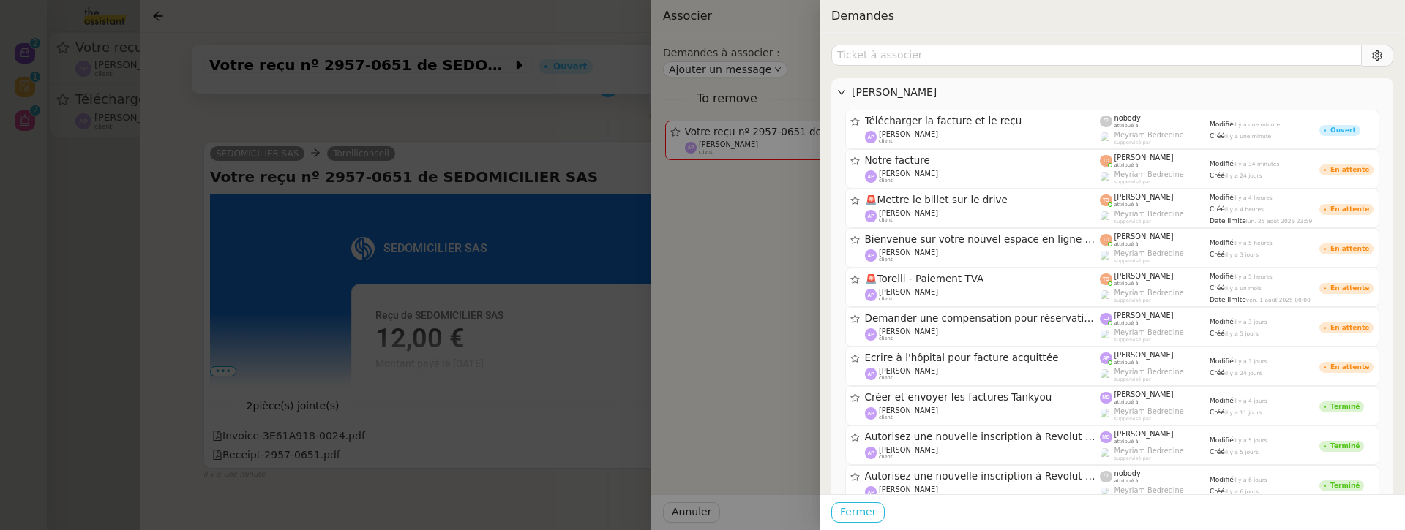
click at [865, 497] on span "Fermer" at bounding box center [858, 512] width 36 height 17
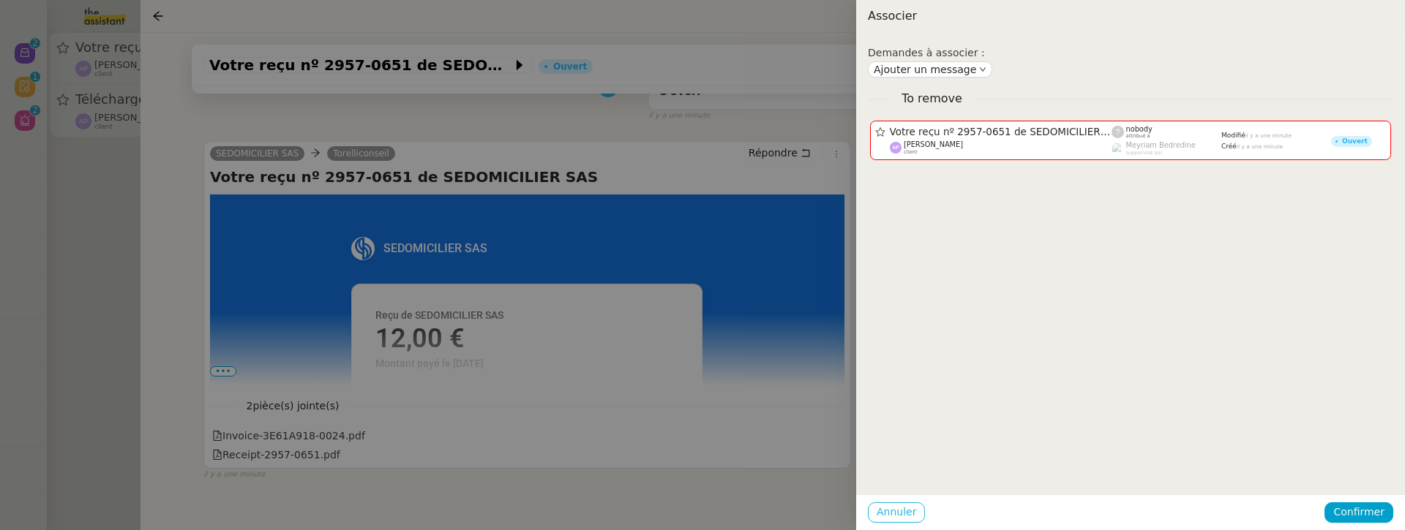
click at [901, 497] on span "Annuler" at bounding box center [896, 512] width 40 height 17
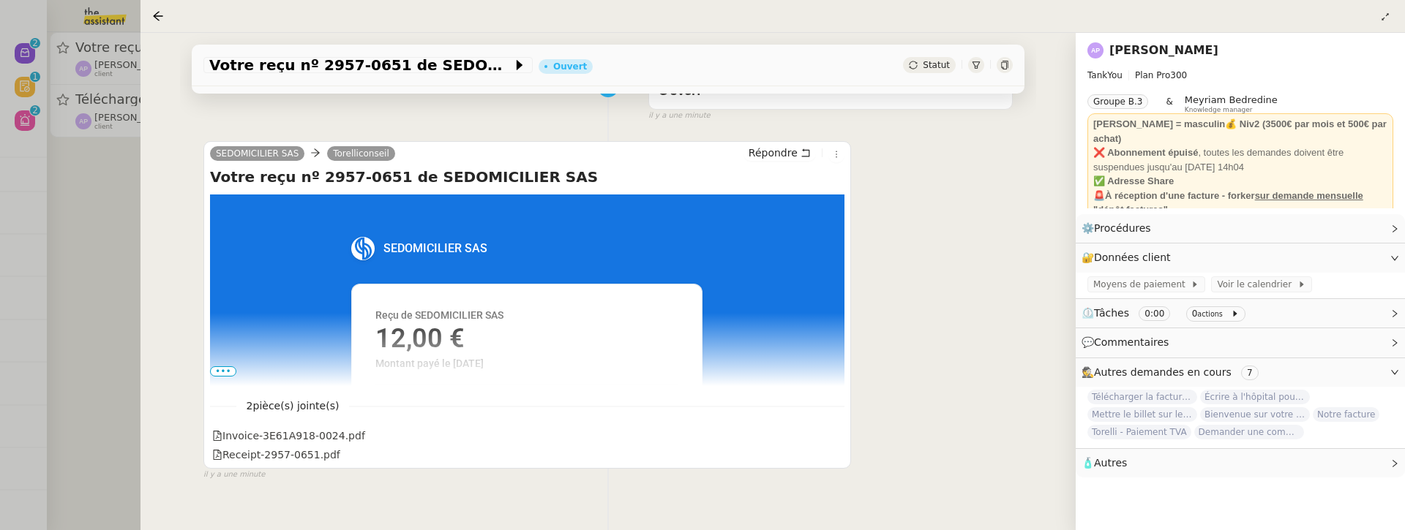
scroll to position [0, 0]
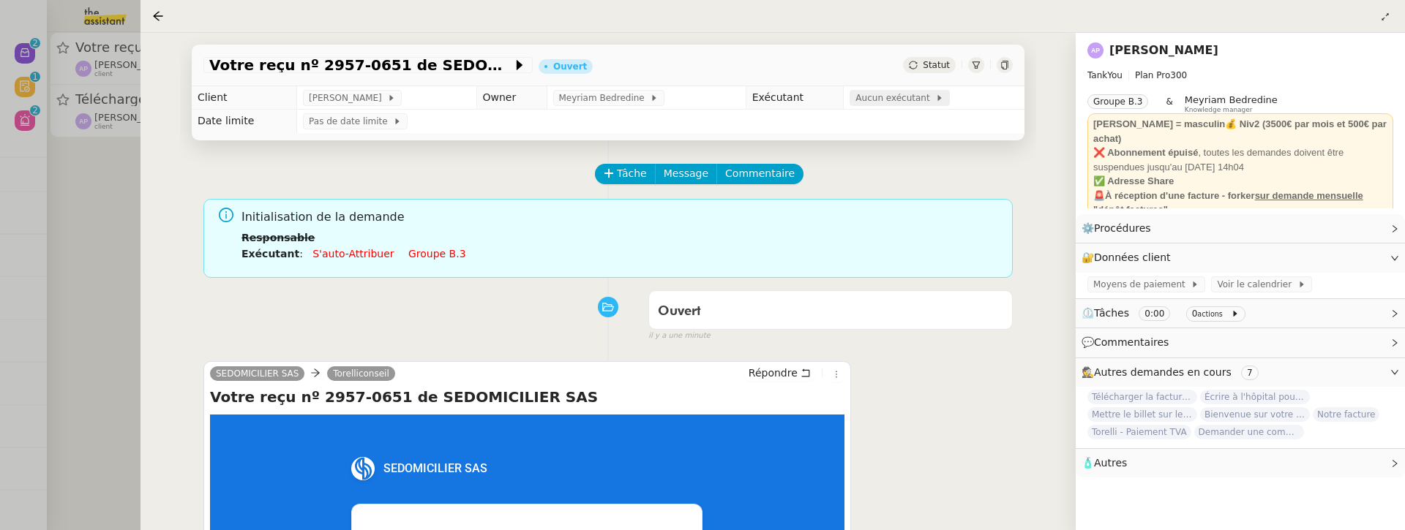
click at [887, 102] on span "Aucun exécutant" at bounding box center [895, 98] width 80 height 15
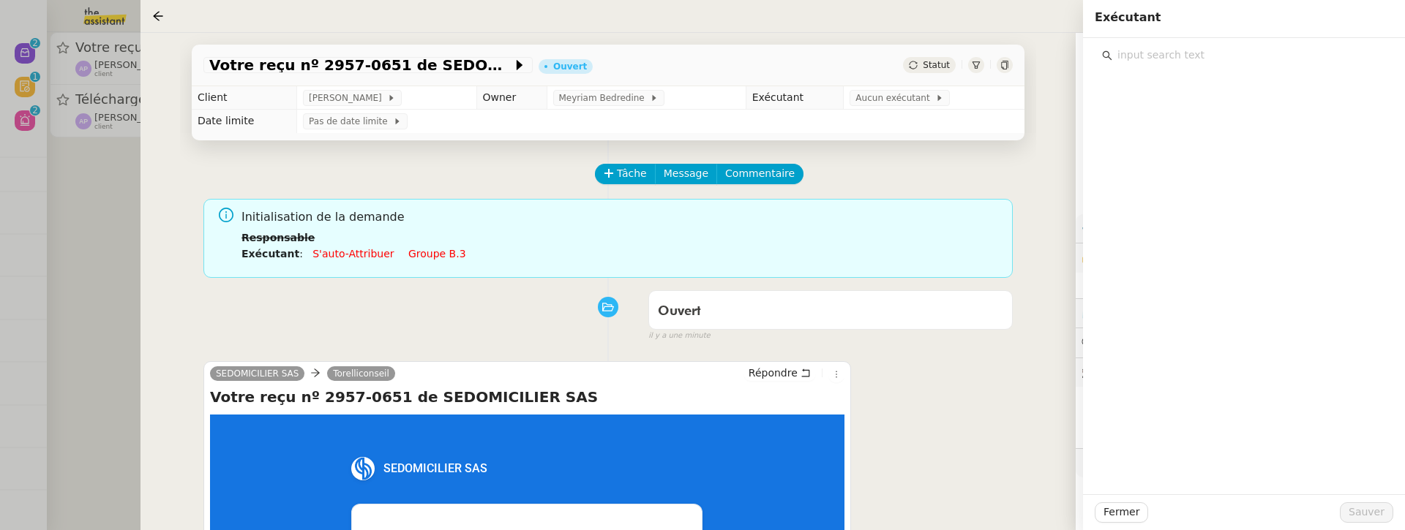
click at [1184, 56] on input "text" at bounding box center [1249, 55] width 274 height 20
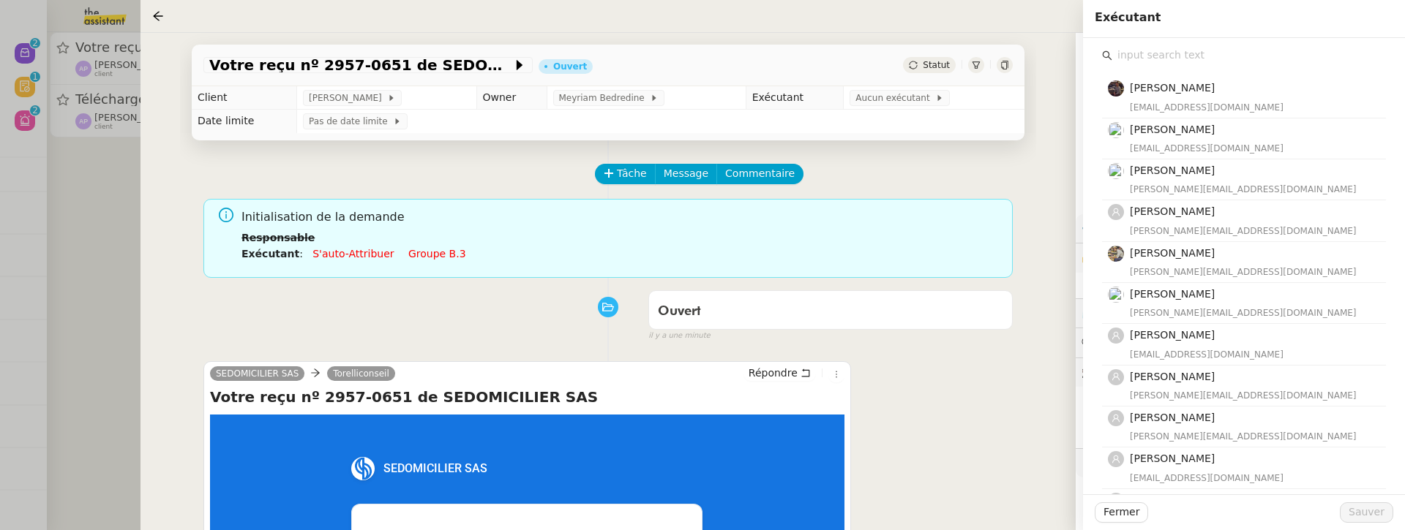
type input "y"
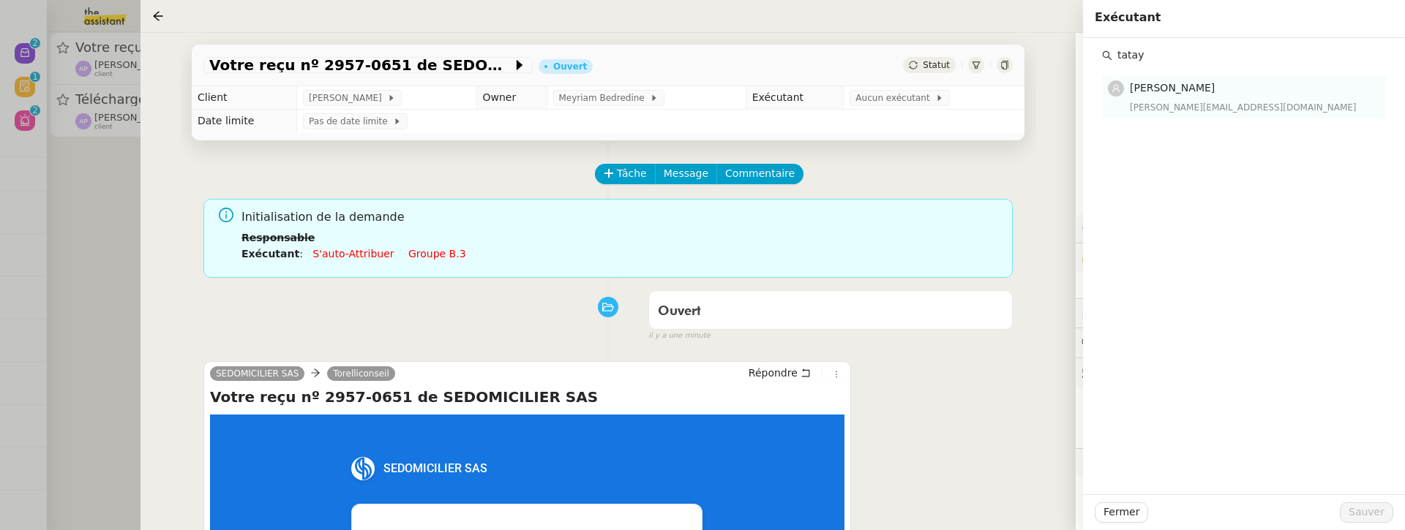
type input "tatay"
click at [1202, 91] on h4 "[PERSON_NAME]" at bounding box center [1252, 88] width 247 height 17
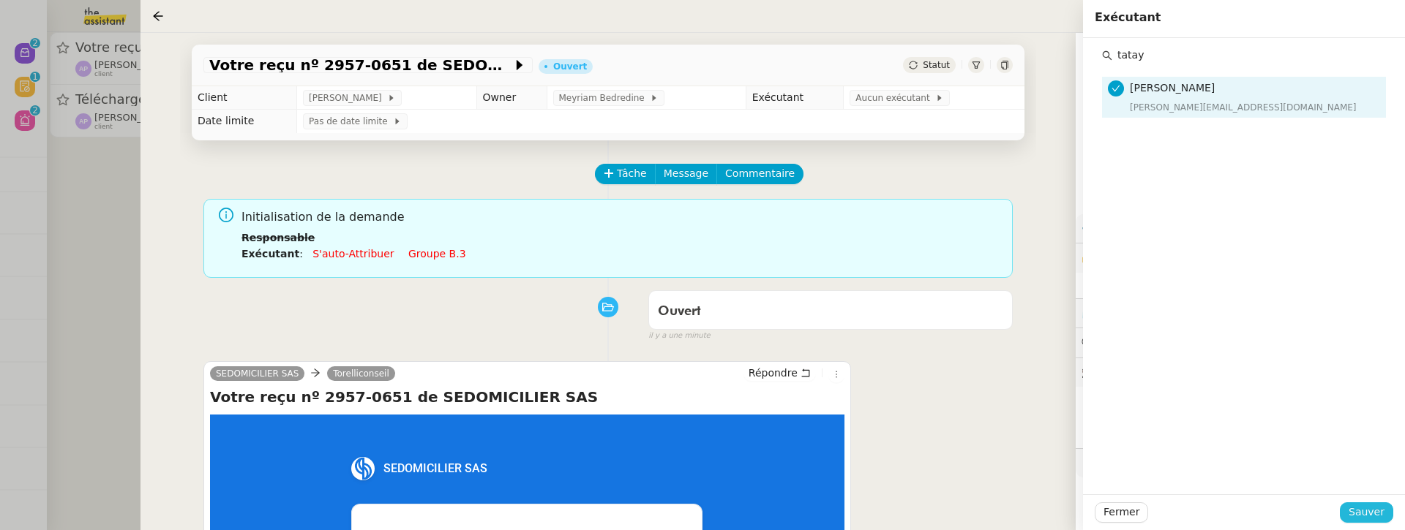
click at [1374, 497] on button "Sauver" at bounding box center [1365, 513] width 53 height 20
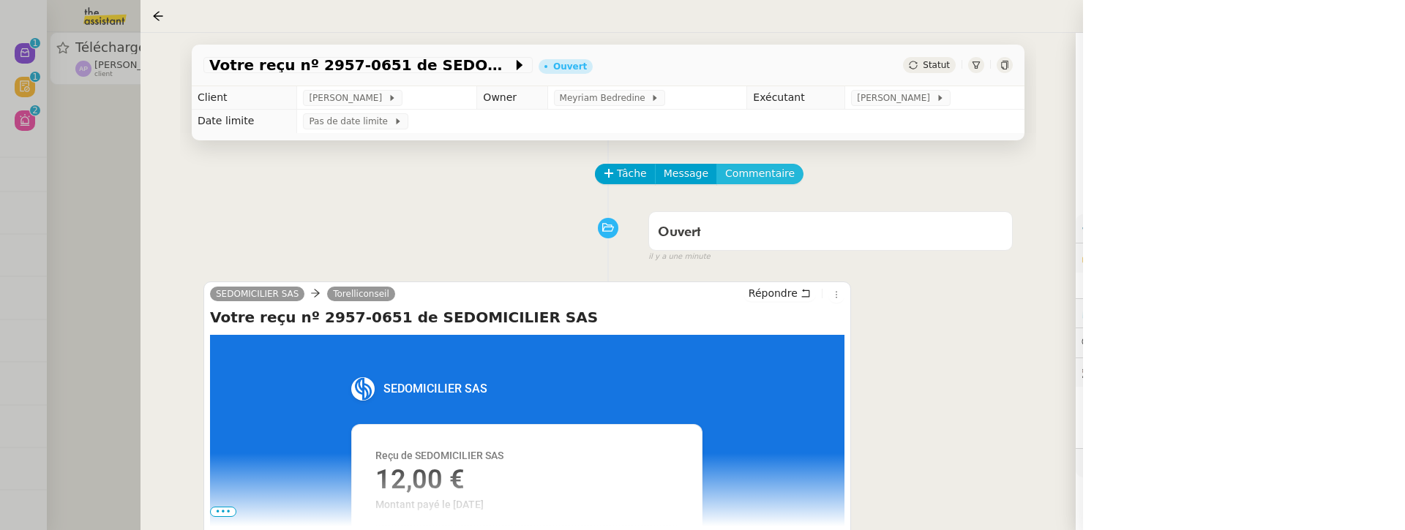
click at [775, 176] on span "Commentaire" at bounding box center [759, 173] width 69 height 17
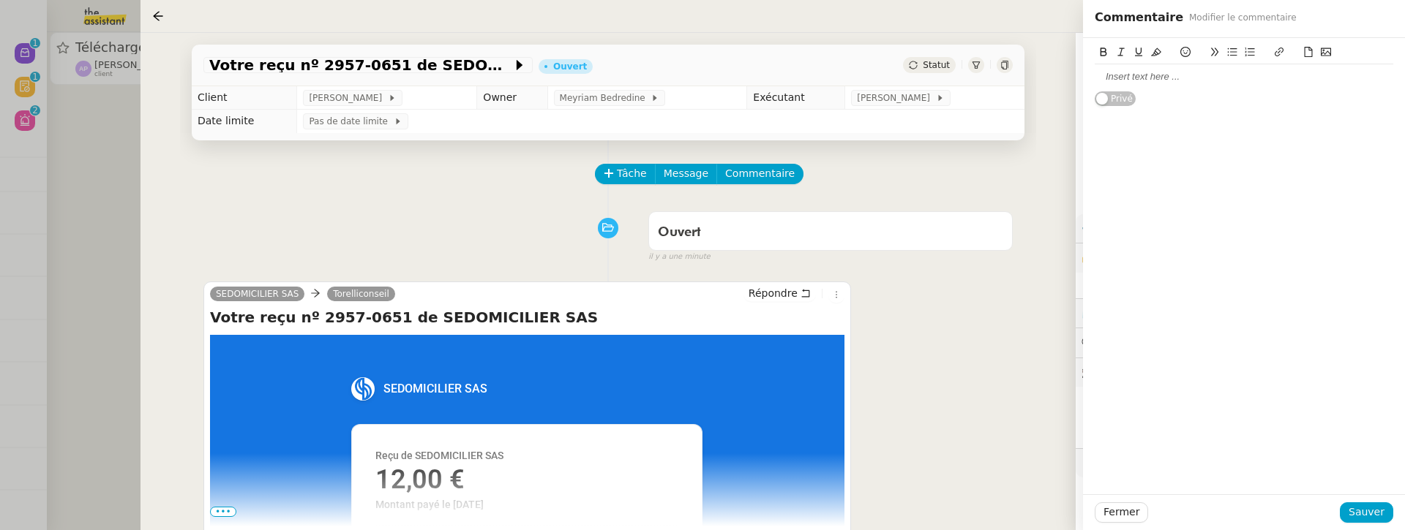
click at [1156, 88] on div at bounding box center [1243, 76] width 298 height 25
click at [1366, 497] on span "Sauver" at bounding box center [1366, 512] width 36 height 17
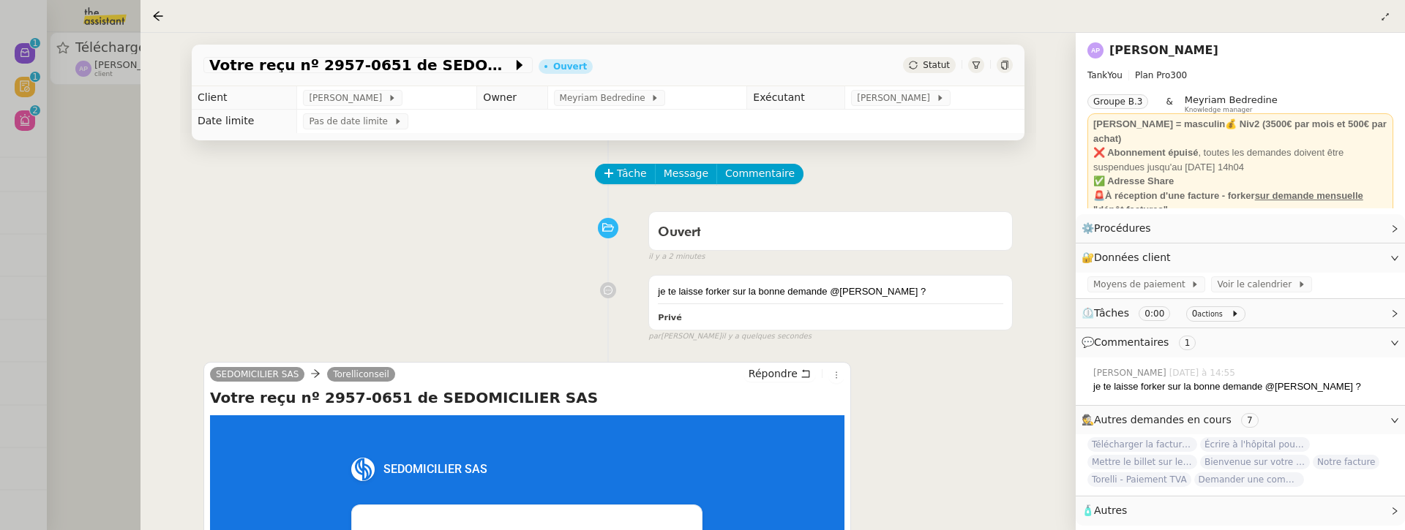
click at [127, 156] on div at bounding box center [702, 265] width 1405 height 530
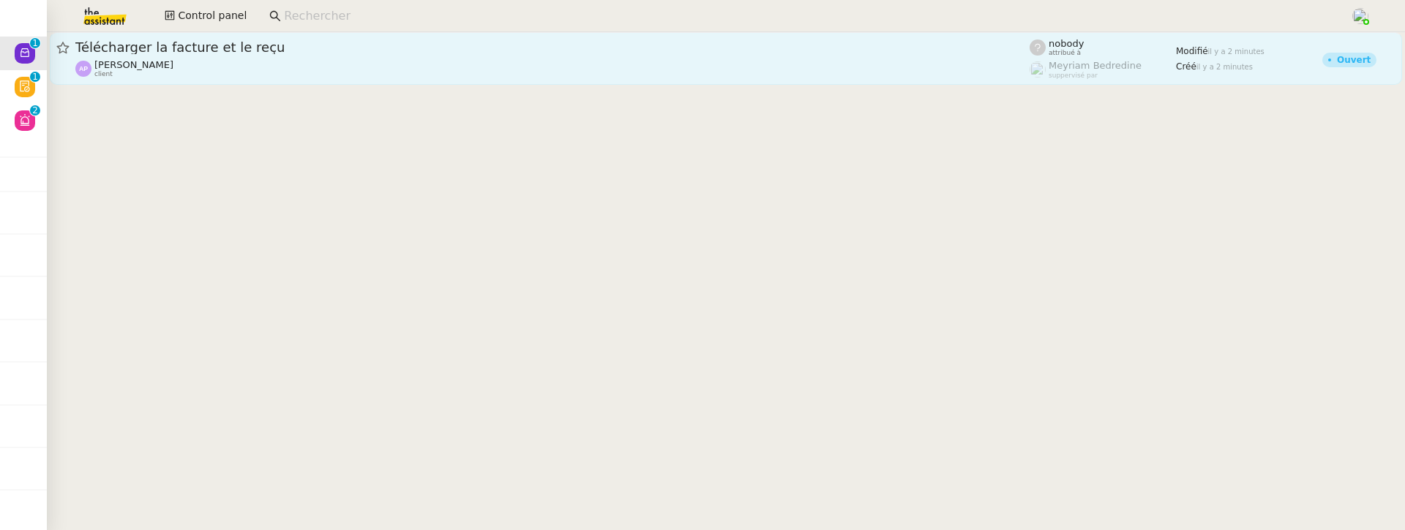
click at [249, 64] on div "Ashley Poniatowski client" at bounding box center [552, 68] width 954 height 19
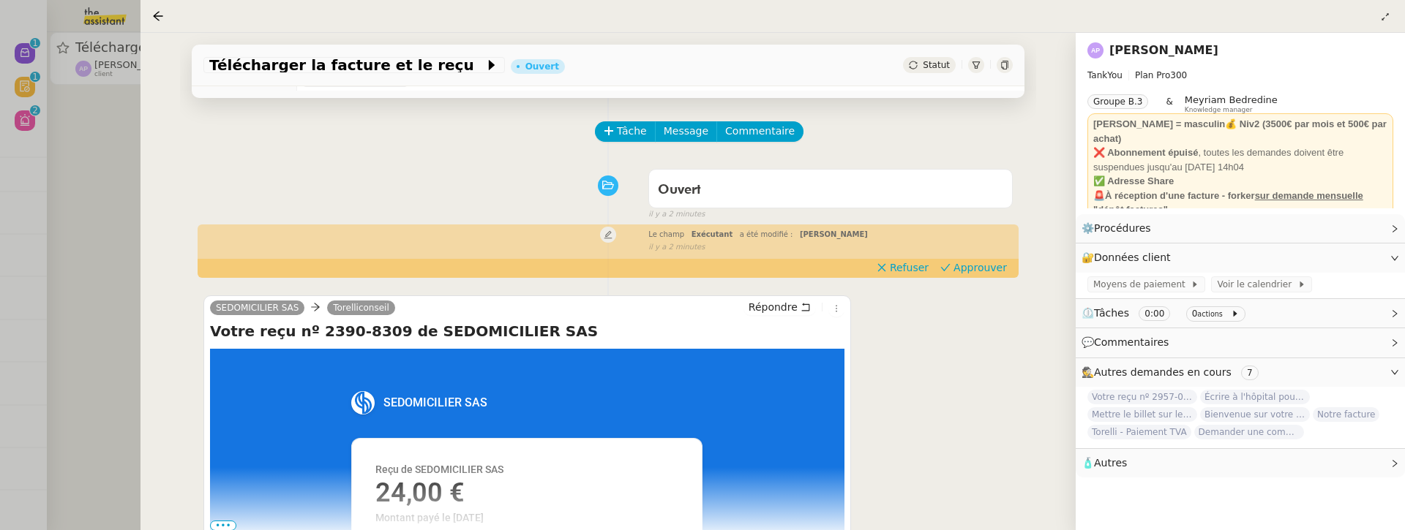
scroll to position [41, 0]
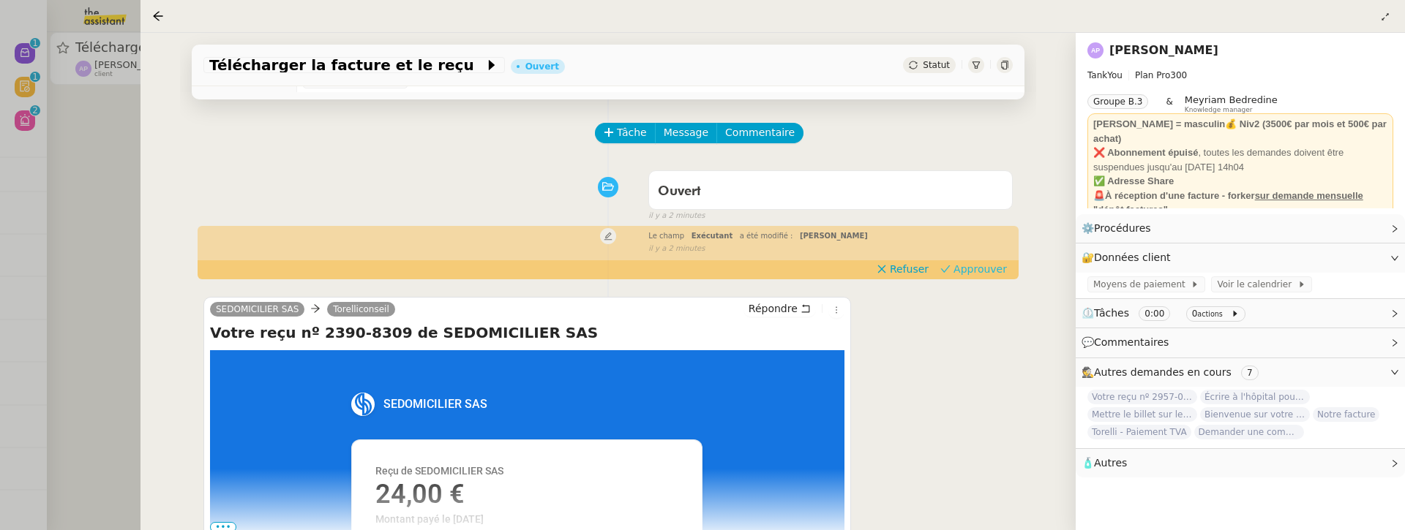
click at [993, 268] on span "Approuver" at bounding box center [979, 269] width 53 height 15
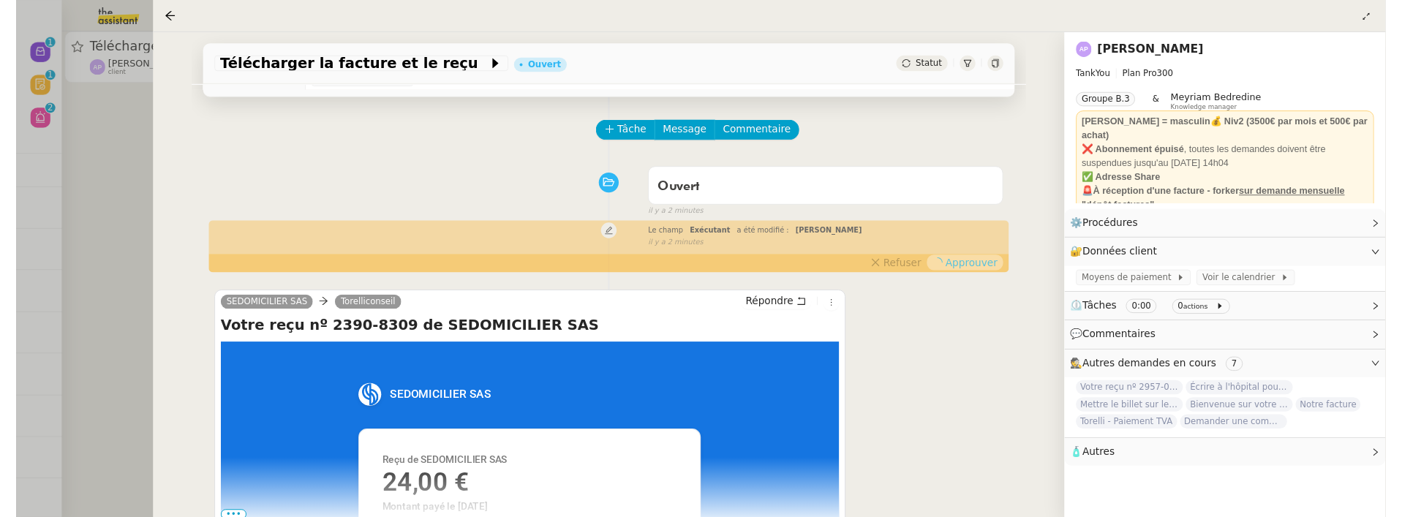
scroll to position [0, 0]
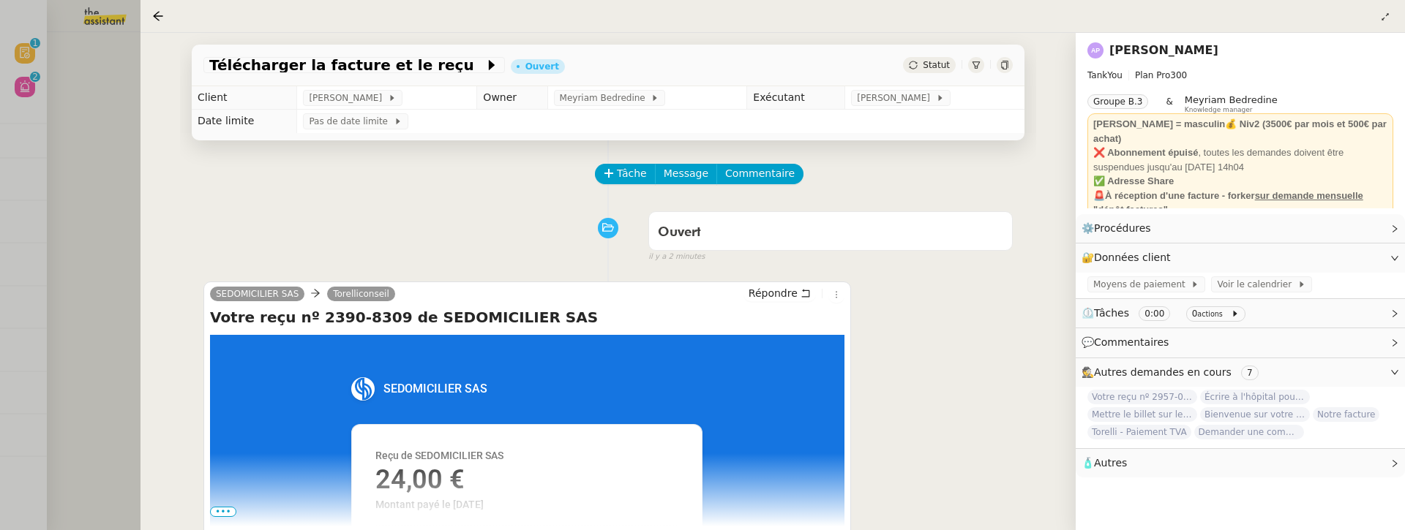
click at [767, 185] on div "Tâche Message Commentaire" at bounding box center [804, 181] width 416 height 35
click at [764, 180] on span "Commentaire" at bounding box center [759, 173] width 69 height 17
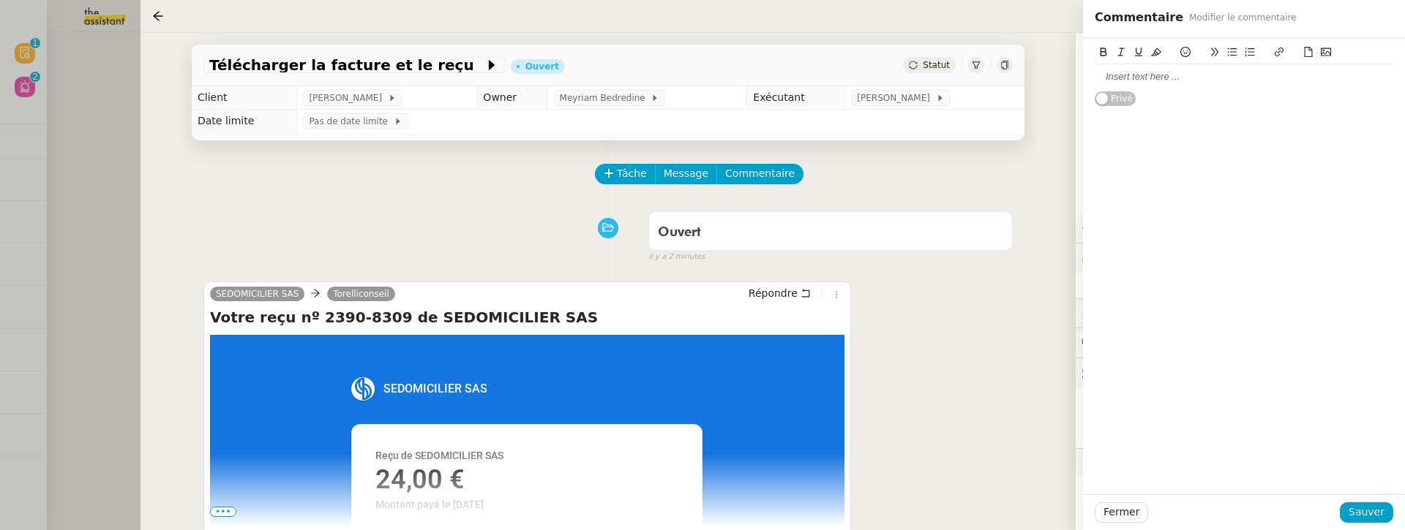
click at [1110, 78] on div at bounding box center [1243, 76] width 298 height 13
click at [1372, 497] on span "Sauver" at bounding box center [1366, 512] width 36 height 17
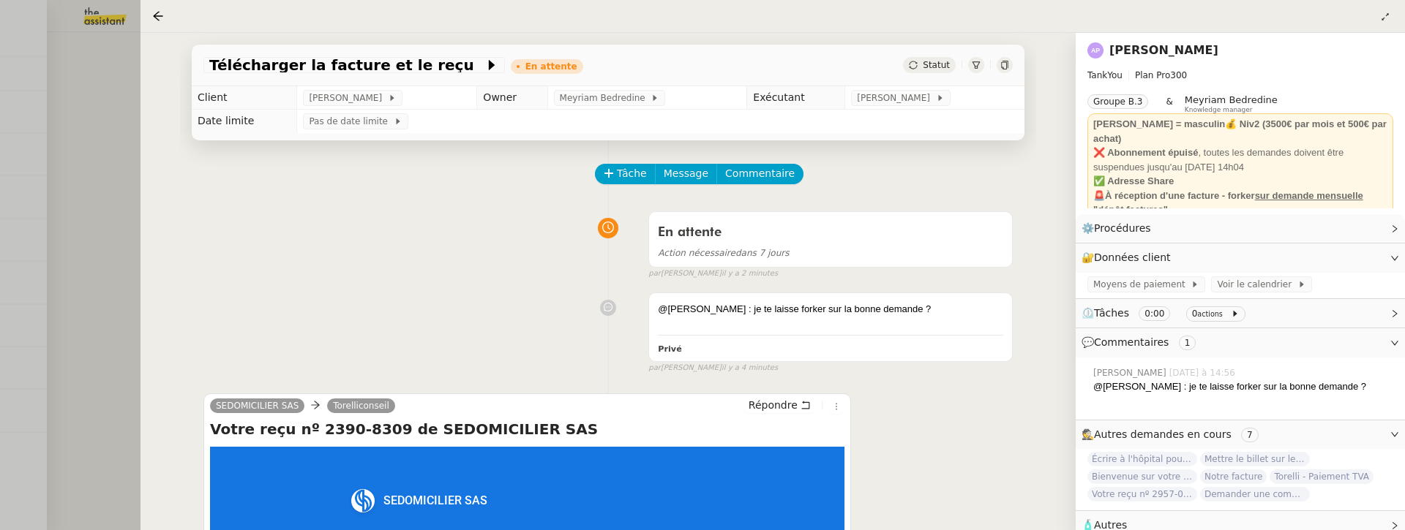
click at [72, 244] on div at bounding box center [702, 265] width 1405 height 530
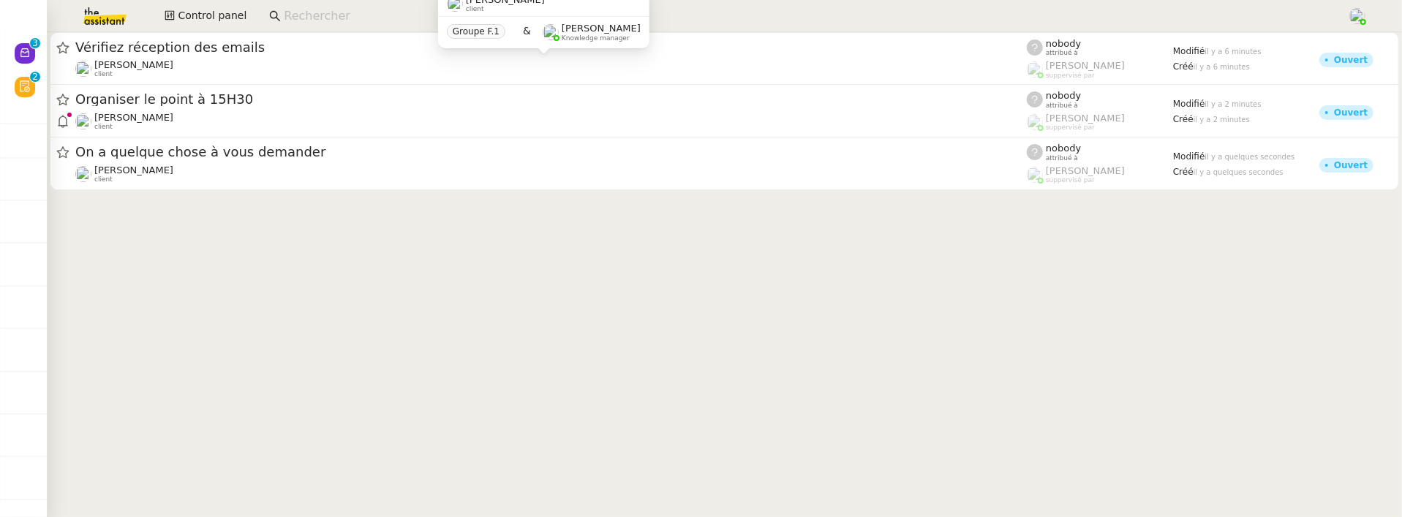
click at [296, 31] on app-search-bar at bounding box center [802, 16] width 1083 height 32
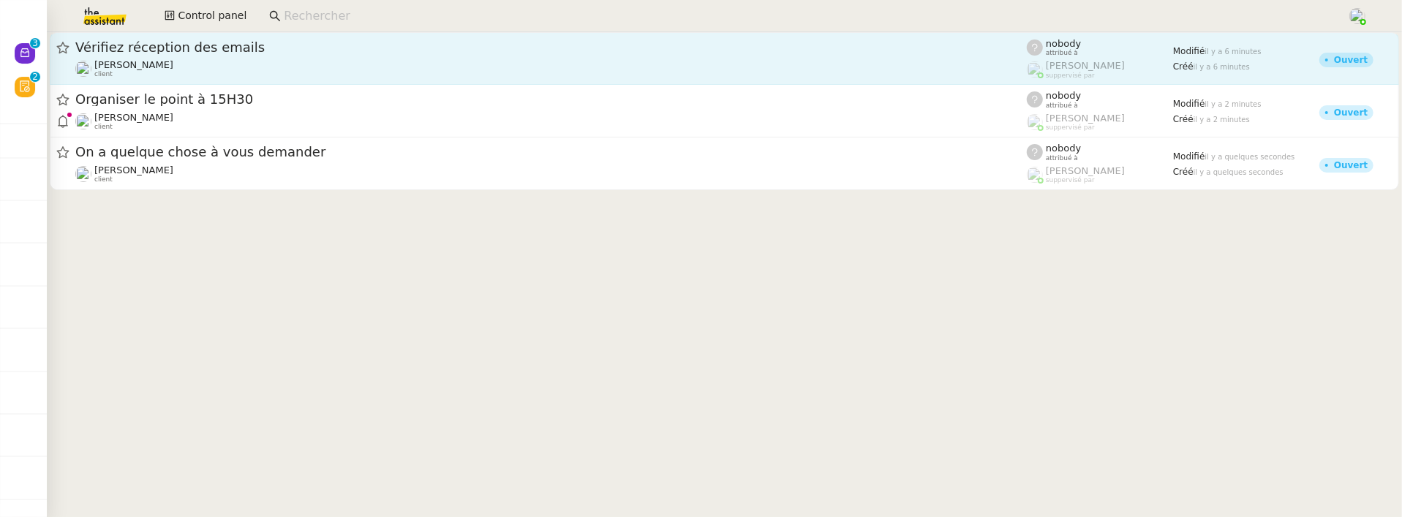
click at [305, 64] on div "Colin Chaffotte client" at bounding box center [551, 68] width 952 height 19
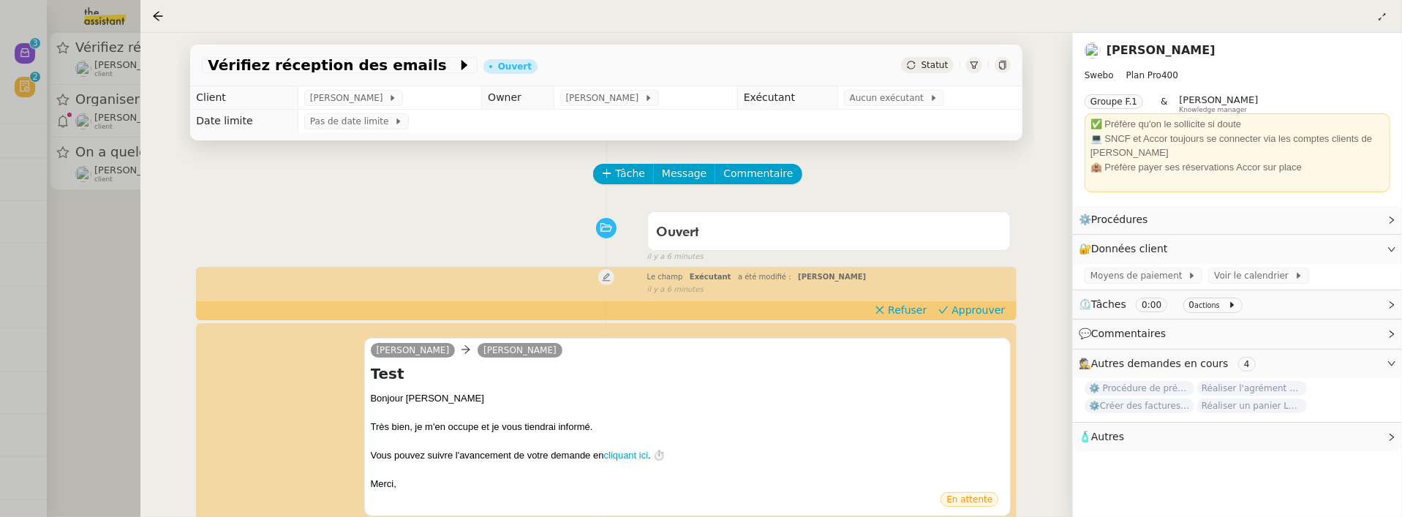
click at [108, 310] on div at bounding box center [701, 258] width 1402 height 517
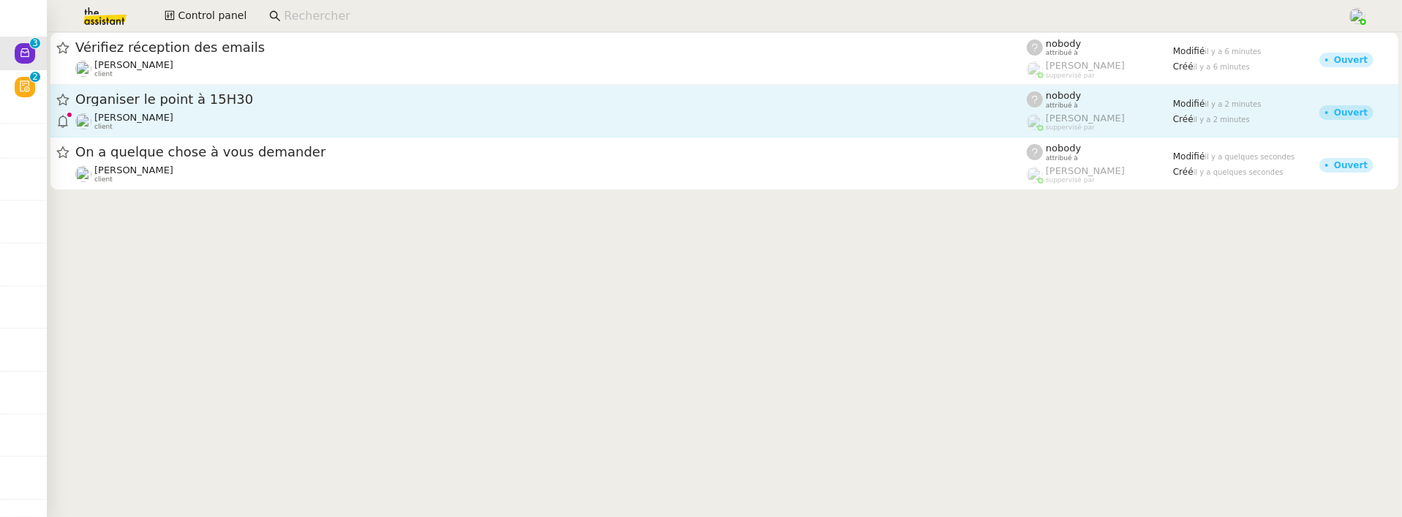
click at [263, 97] on span "Organiser le point à 15H30" at bounding box center [551, 99] width 952 height 13
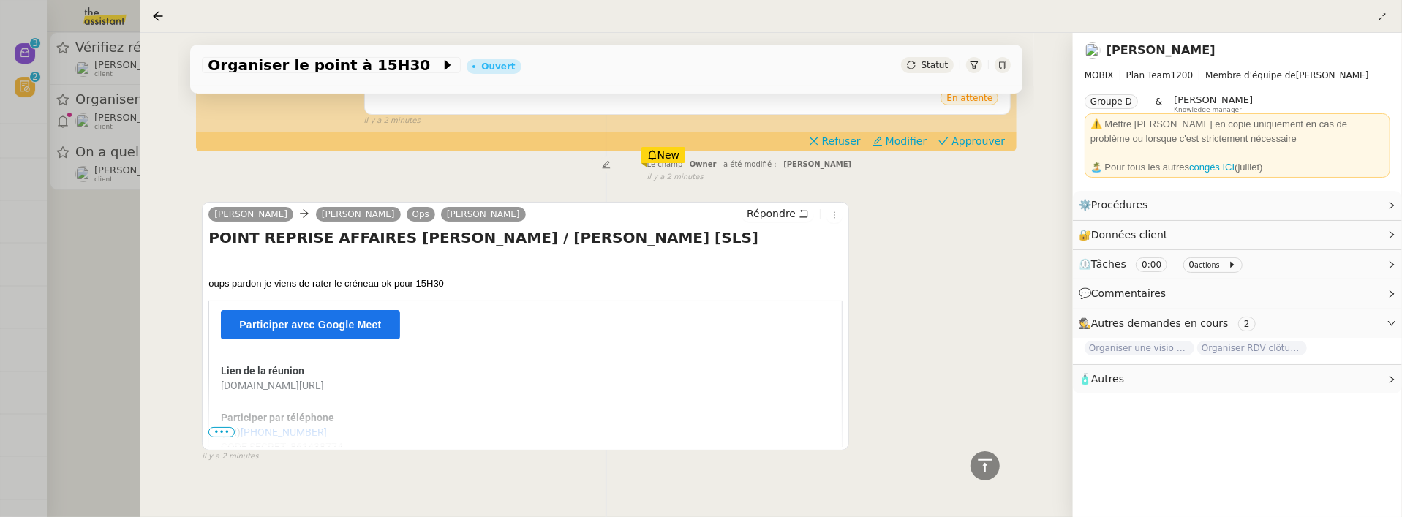
scroll to position [462, 0]
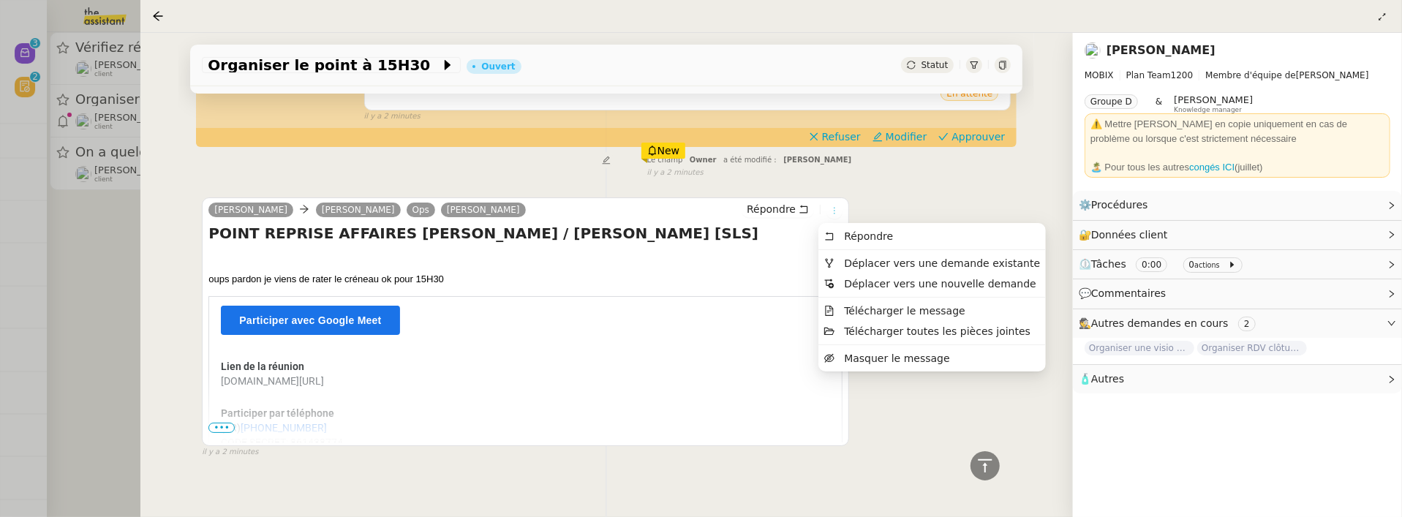
click at [830, 210] on icon at bounding box center [834, 210] width 9 height 9
click at [866, 257] on span "Déplacer vers une demande existante" at bounding box center [942, 263] width 196 height 12
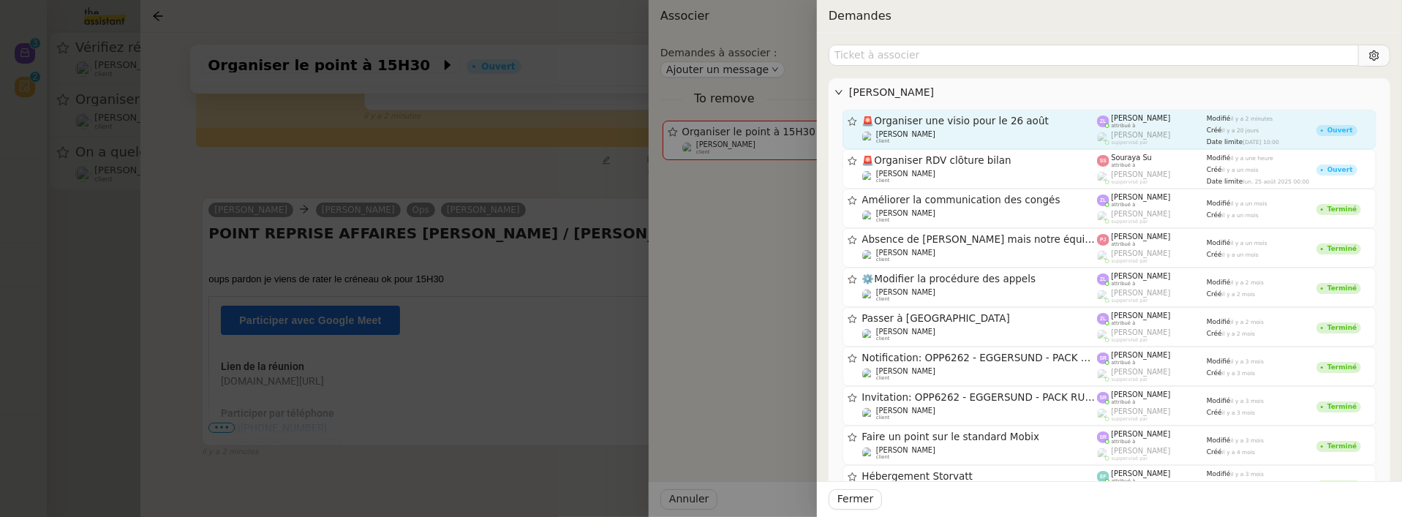
click at [981, 117] on span "🚨 Organiser une visio pour le 26 août" at bounding box center [980, 121] width 236 height 10
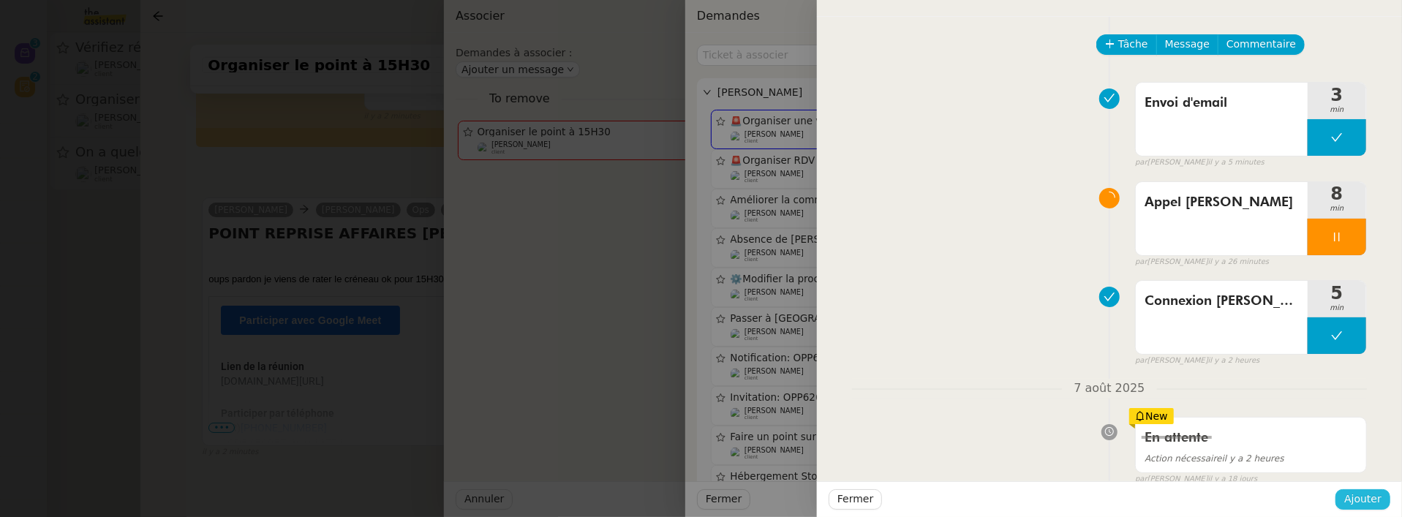
click at [1363, 497] on span "Ajouter" at bounding box center [1363, 499] width 37 height 17
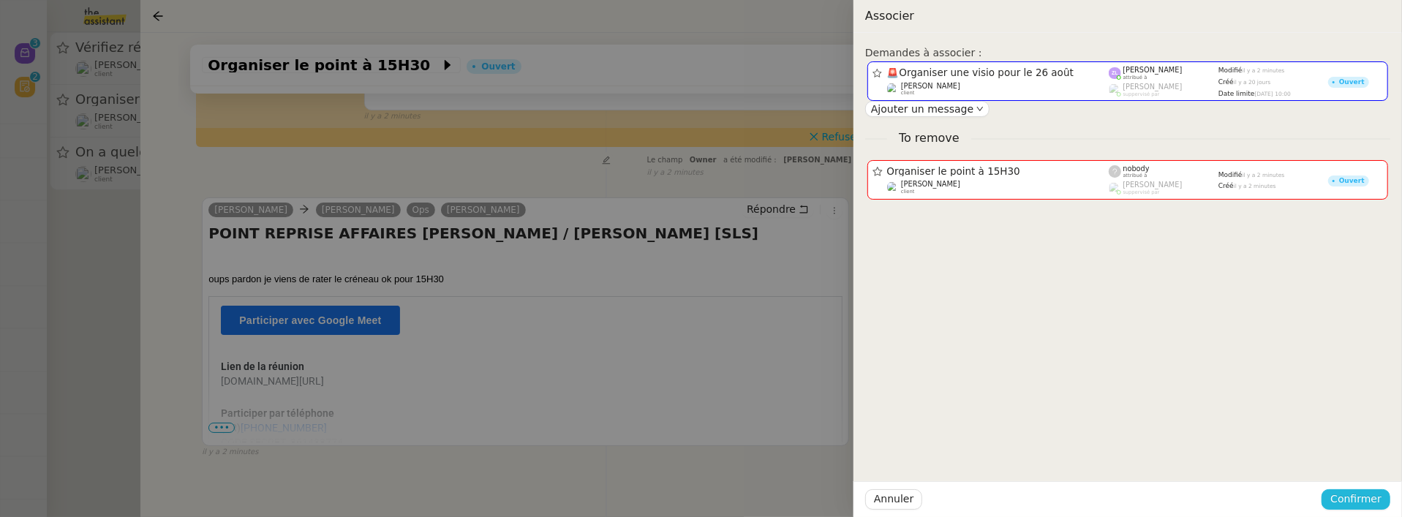
click at [1363, 497] on span "Confirmer" at bounding box center [1356, 499] width 51 height 17
click at [1363, 465] on span "Ajouter" at bounding box center [1357, 460] width 37 height 15
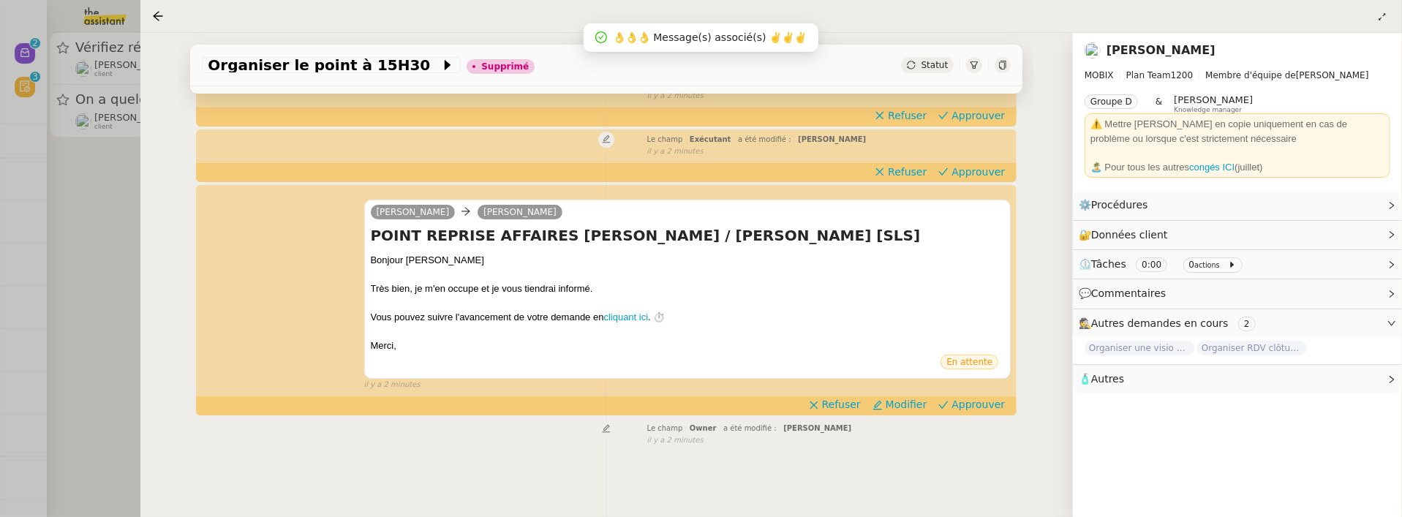
scroll to position [240, 0]
click at [157, 220] on div "Organiser le point à 15H30 Supprimé Statut Client Thomas SOULIER Owner Frédériq…" at bounding box center [606, 275] width 933 height 484
click at [104, 241] on div at bounding box center [701, 258] width 1402 height 517
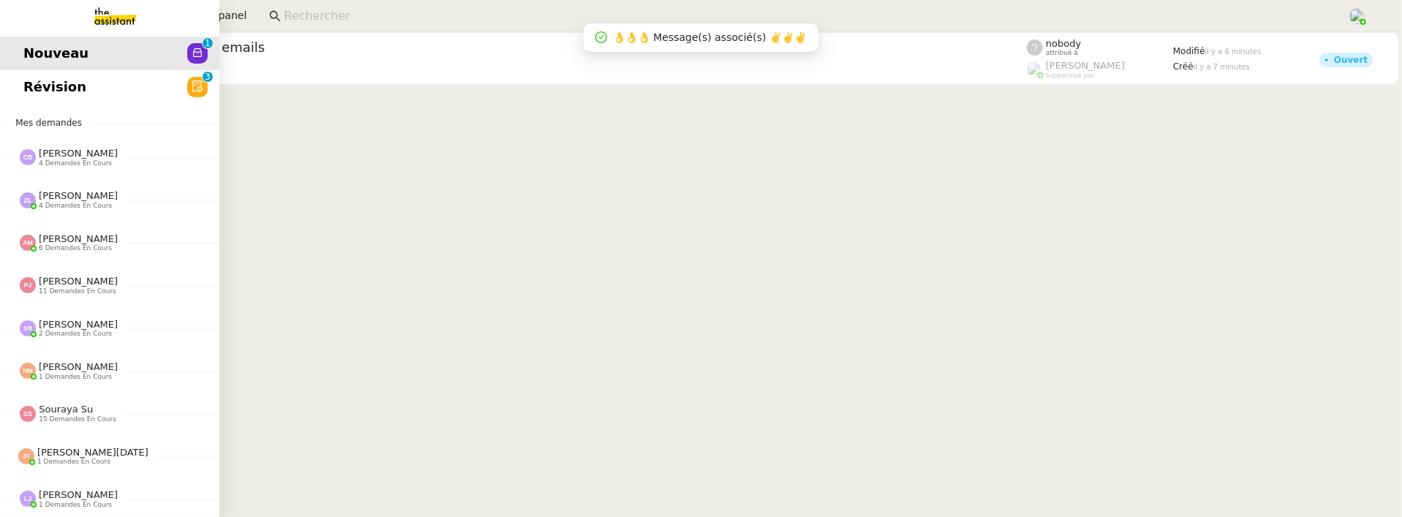
click at [32, 86] on span "Révision" at bounding box center [54, 87] width 63 height 22
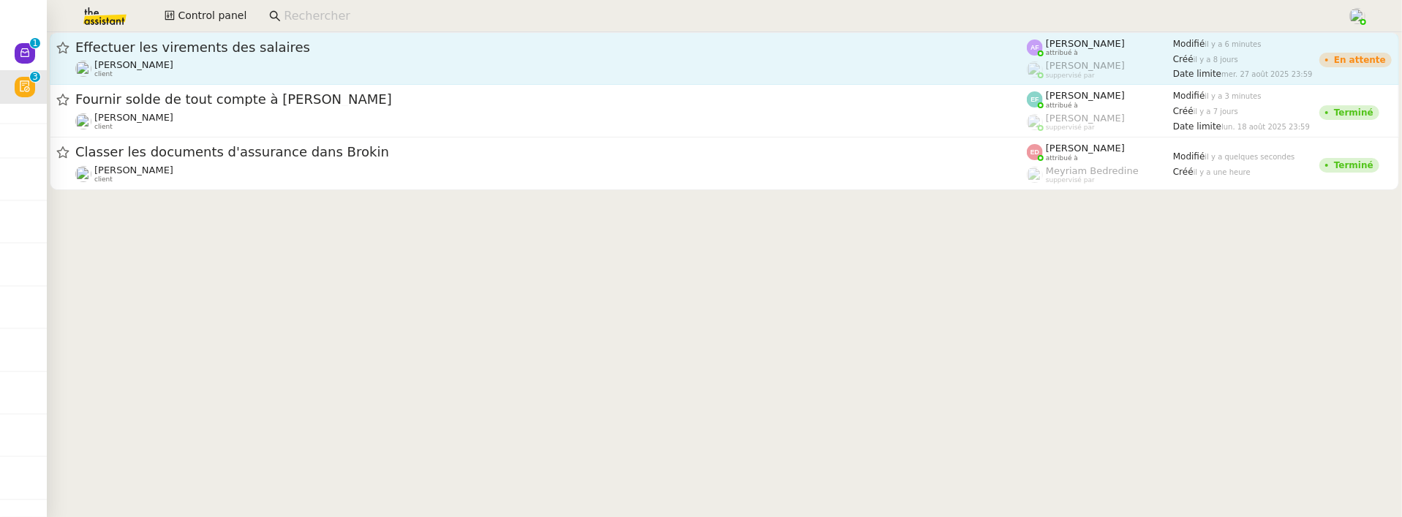
click at [377, 47] on span "Effectuer les virements des salaires" at bounding box center [551, 47] width 952 height 13
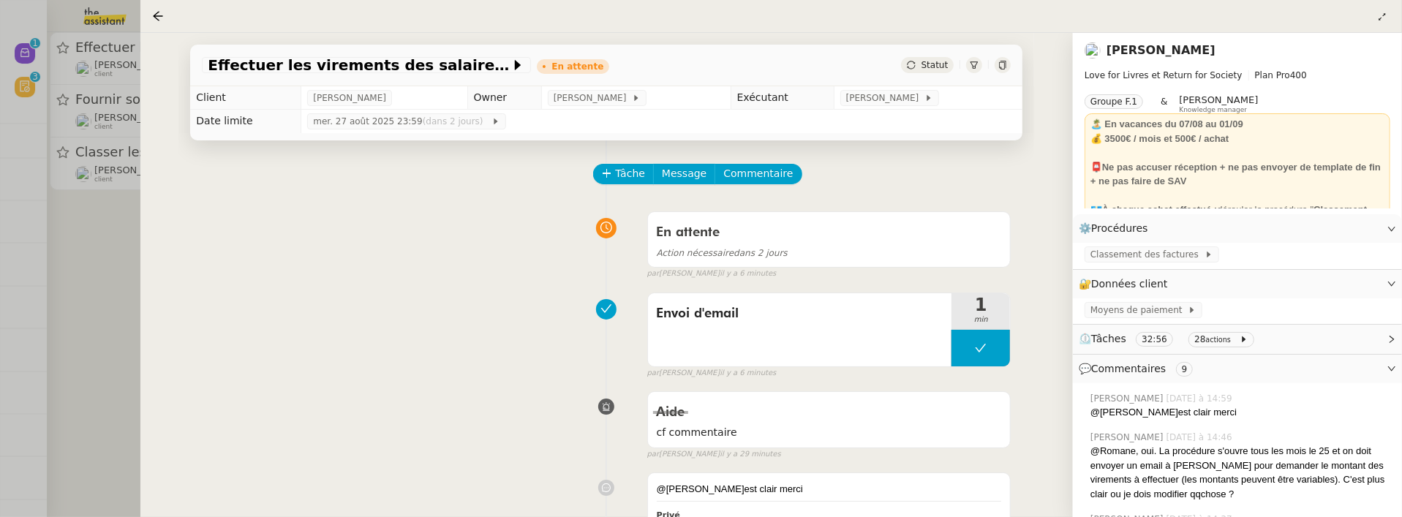
click at [116, 249] on div at bounding box center [701, 258] width 1402 height 517
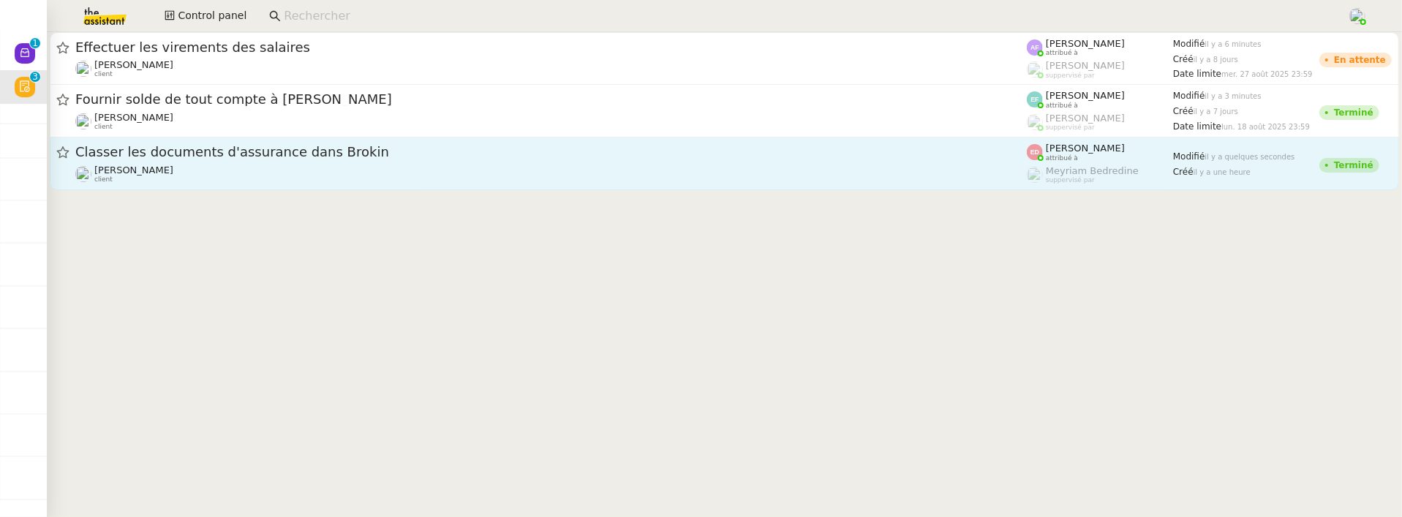
click at [260, 148] on span "Classer les documents d'assurance dans Brokin" at bounding box center [551, 152] width 952 height 13
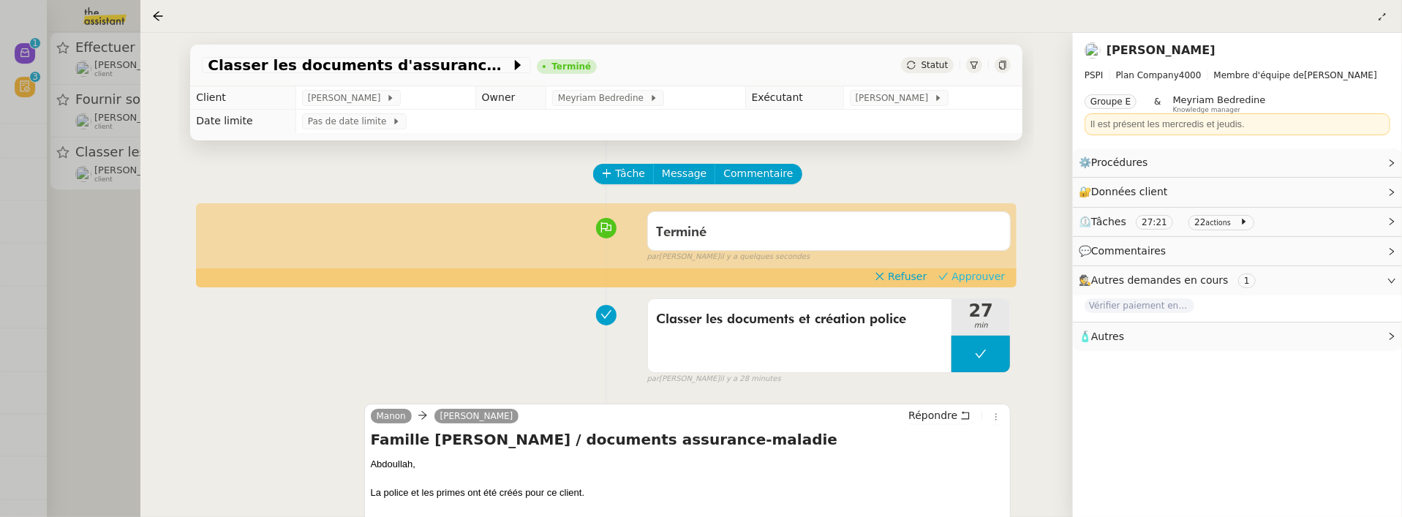
click at [986, 271] on span "Approuver" at bounding box center [978, 276] width 53 height 15
click at [124, 260] on div at bounding box center [701, 258] width 1402 height 517
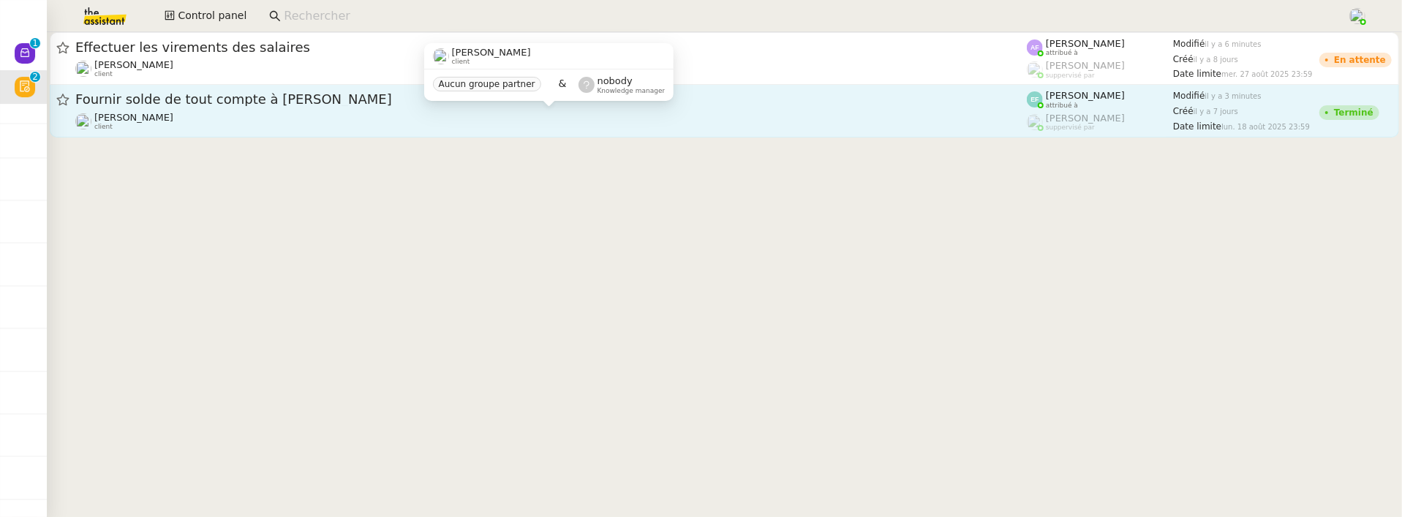
click at [290, 119] on div "Jeremy JULIARD client" at bounding box center [551, 121] width 952 height 19
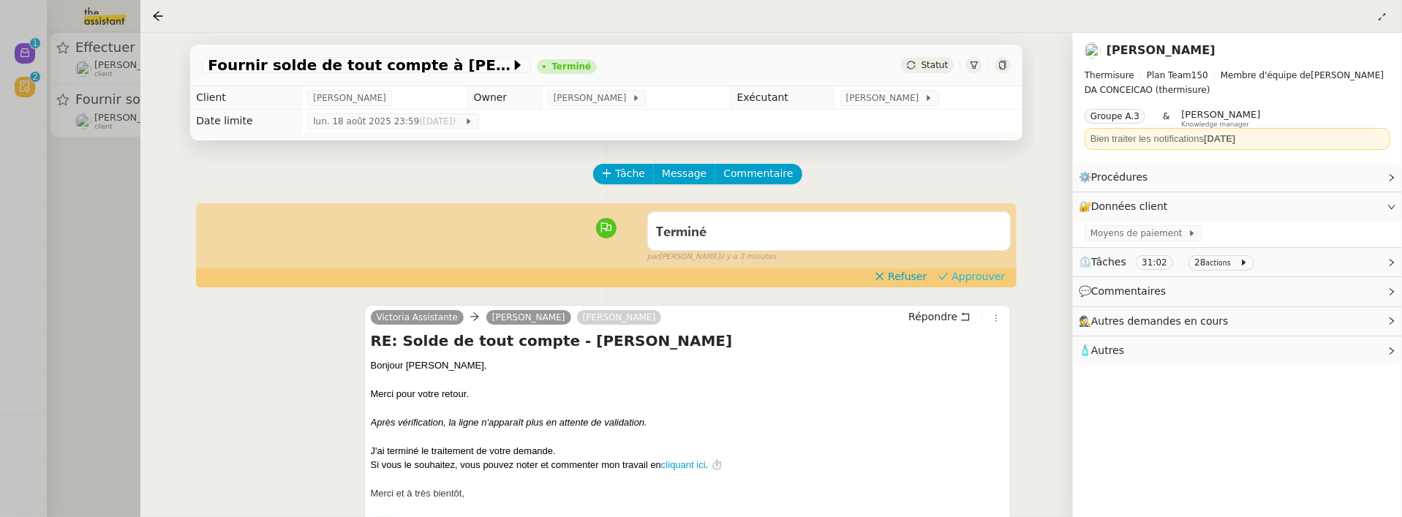
click at [966, 279] on span "Approuver" at bounding box center [978, 276] width 53 height 15
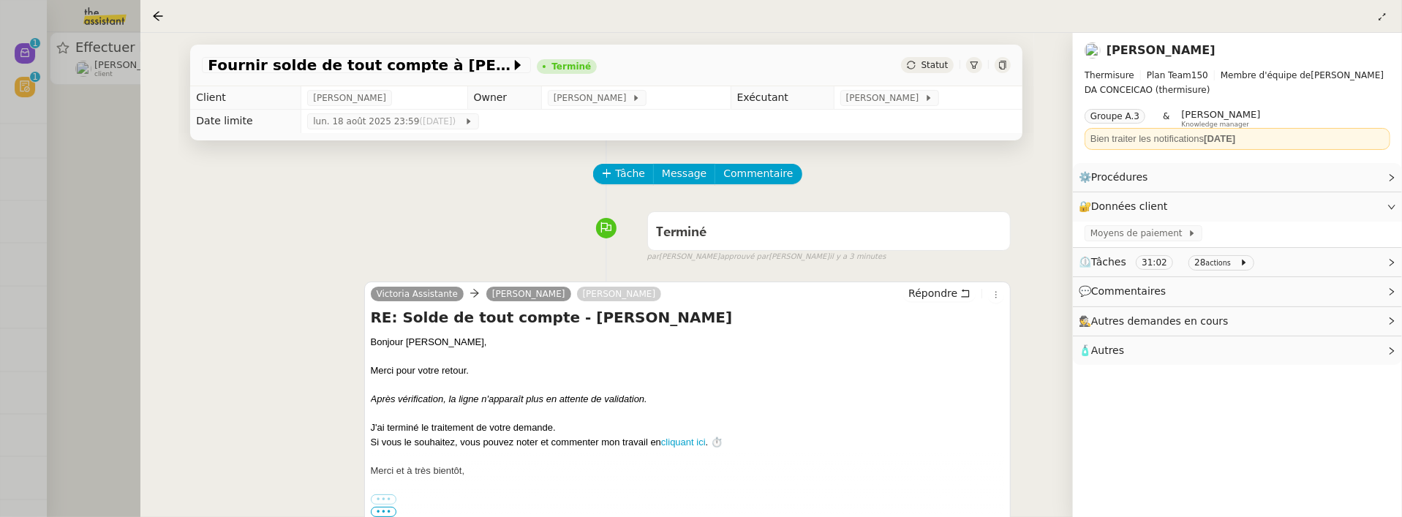
click at [111, 223] on div at bounding box center [701, 258] width 1402 height 517
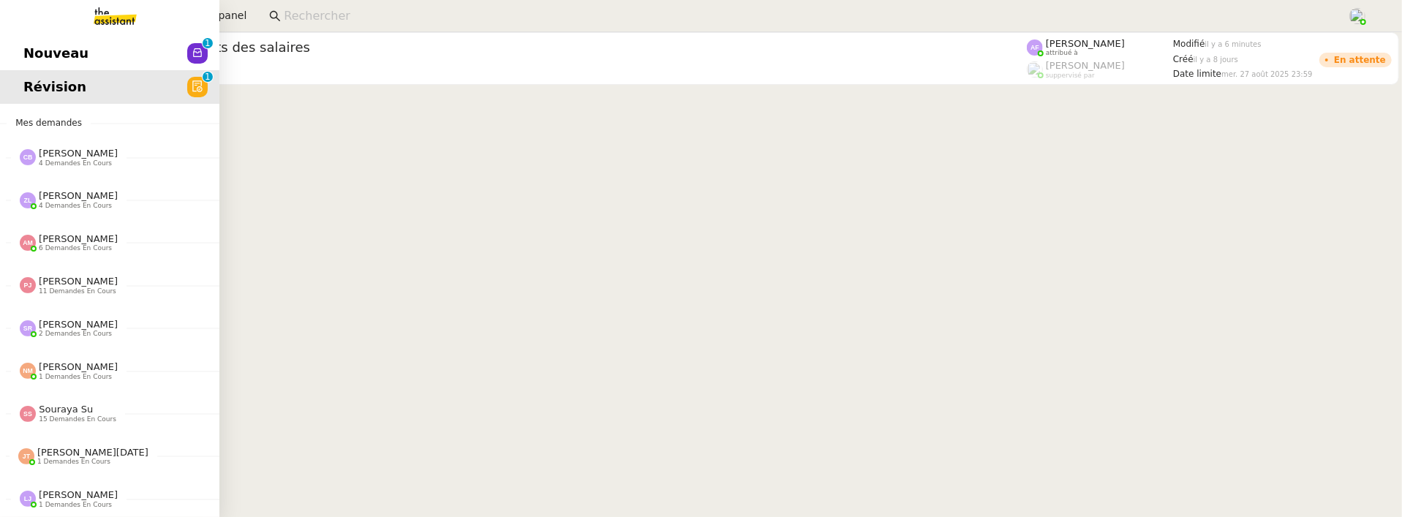
click at [28, 48] on span "Nouveau" at bounding box center [55, 53] width 65 height 22
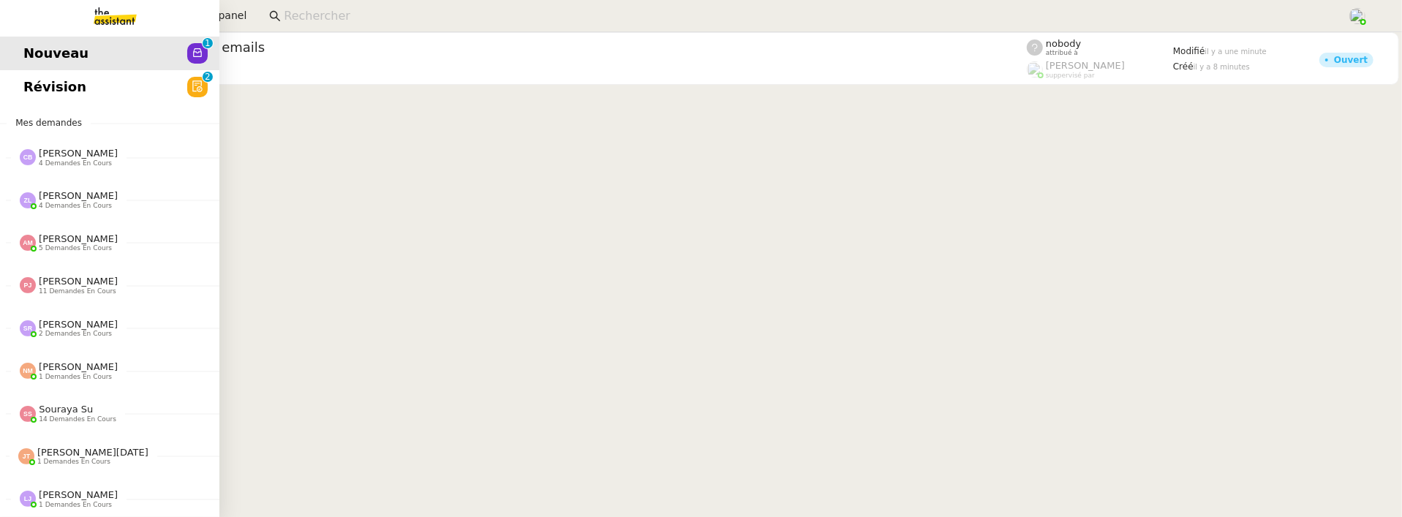
click at [61, 87] on span "Révision" at bounding box center [54, 87] width 63 height 22
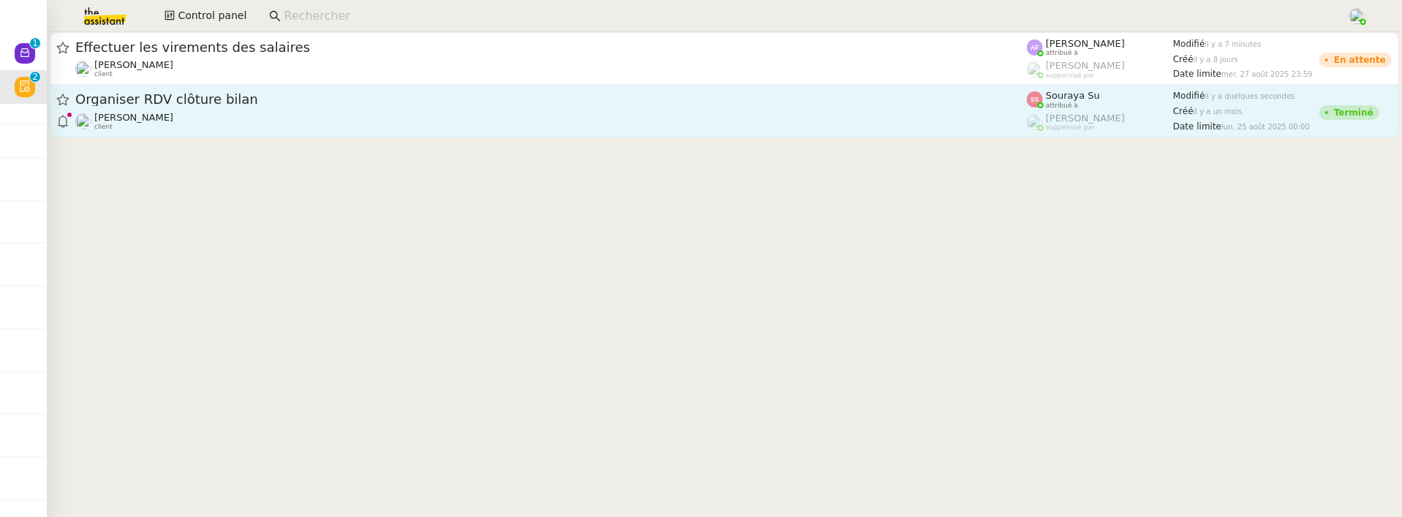
click at [479, 107] on div "Organiser RDV clôture bilan" at bounding box center [551, 100] width 952 height 18
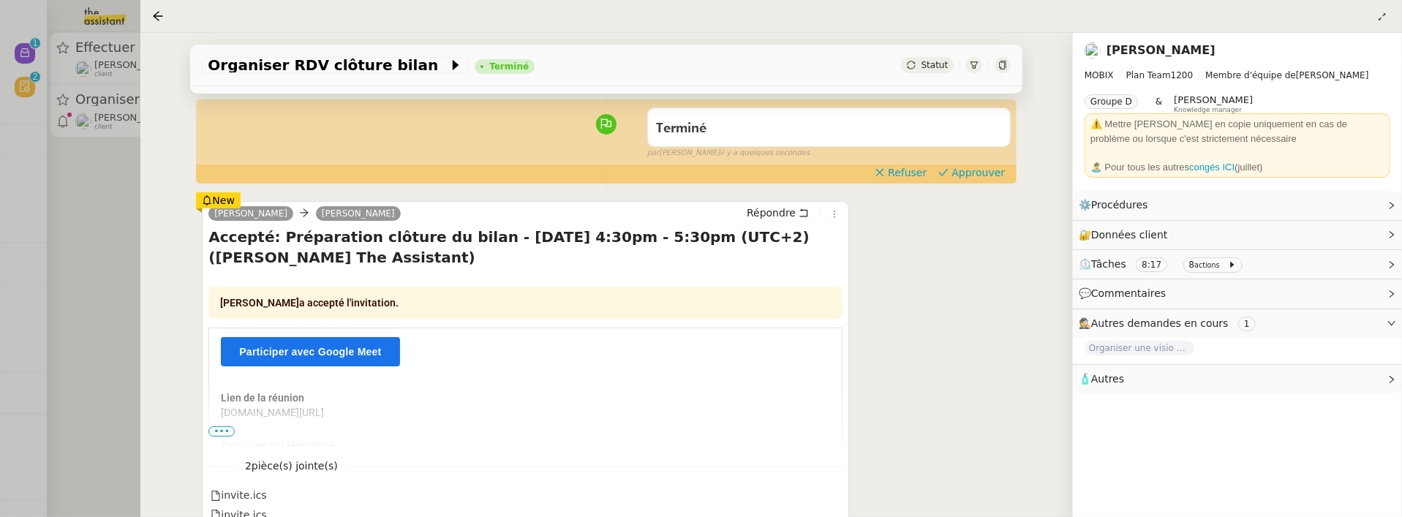
scroll to position [138, 0]
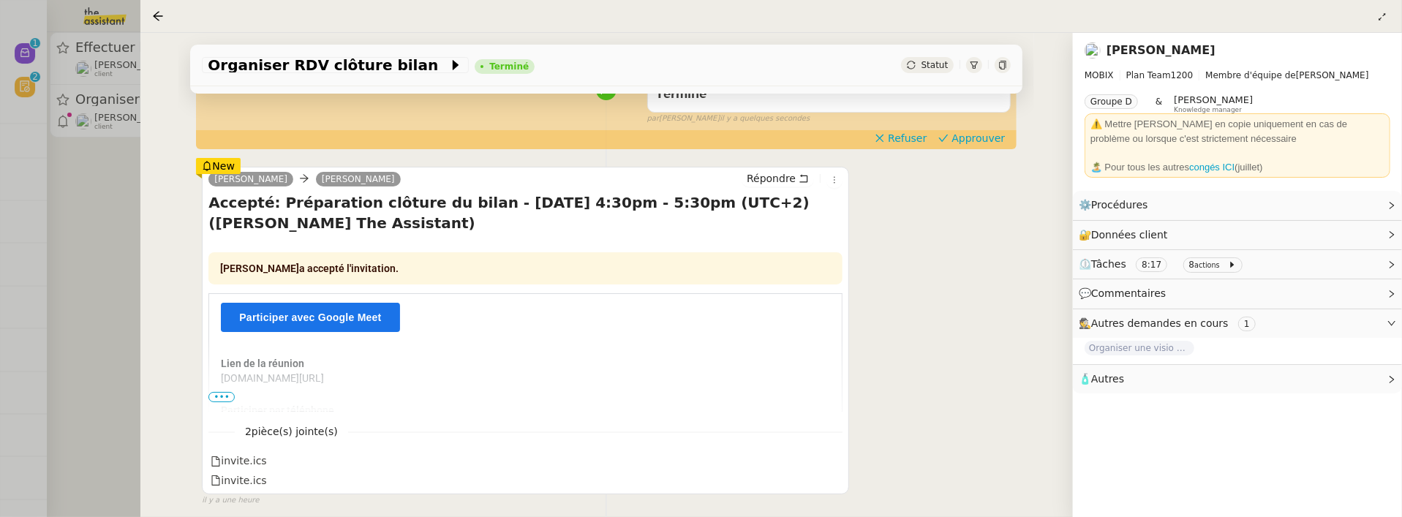
click at [988, 125] on div "Terminé false par Souraya S. il y a quelques secondes" at bounding box center [606, 96] width 809 height 59
click at [971, 133] on span "Approuver" at bounding box center [978, 138] width 53 height 15
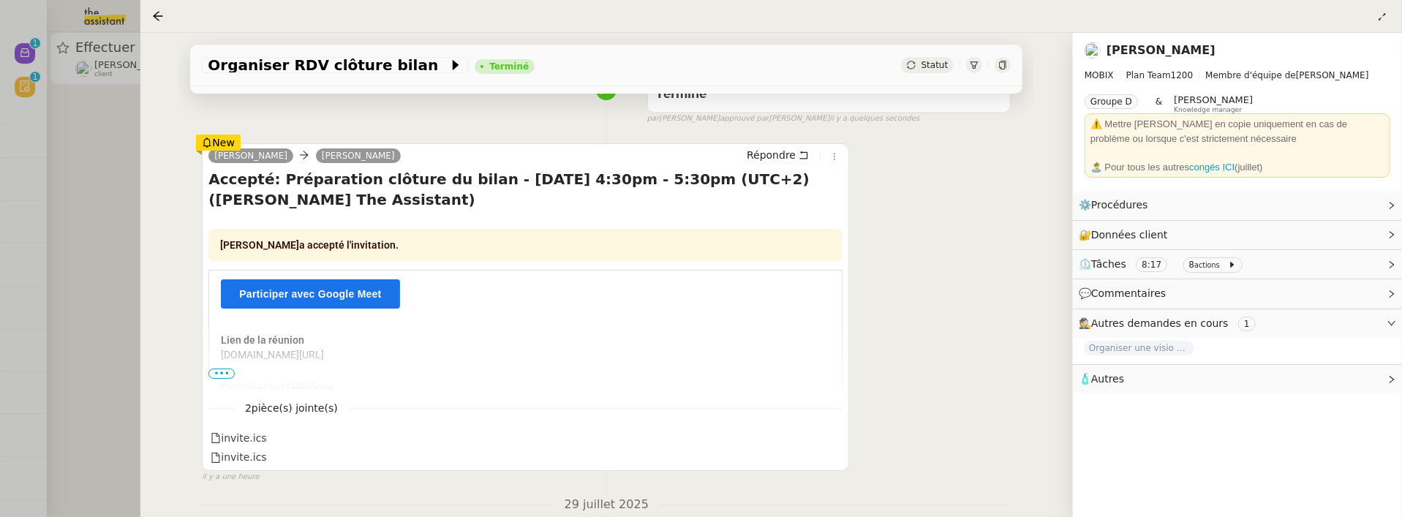
click at [105, 230] on div at bounding box center [701, 258] width 1402 height 517
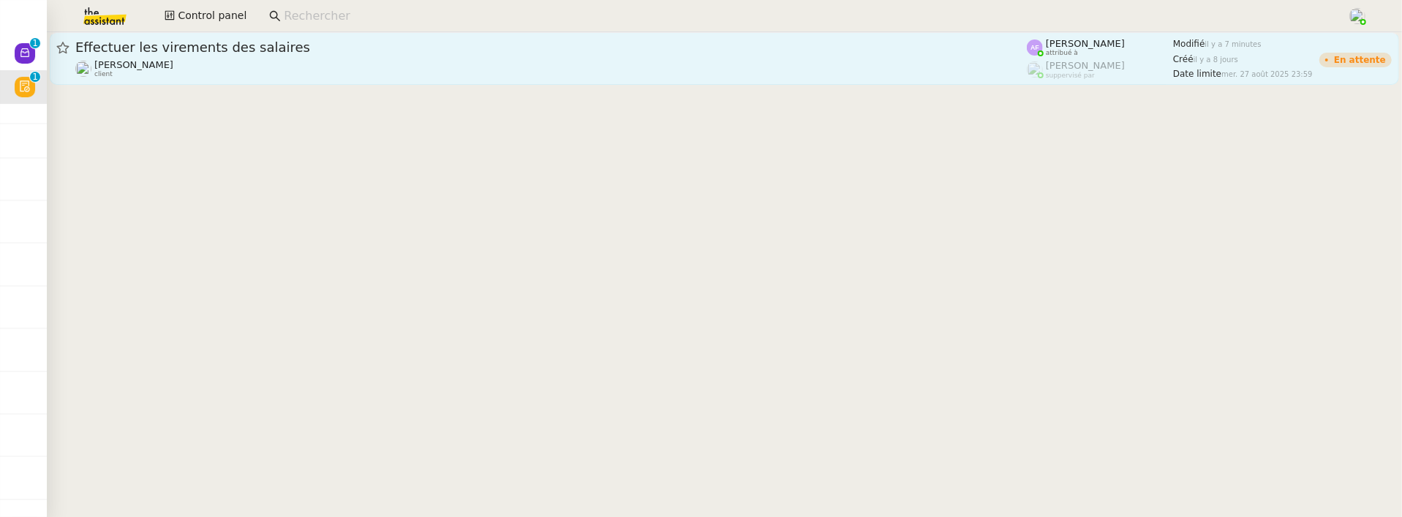
click at [287, 84] on link "Effectuer les virements des salaires Céline MAS client Anna Florent attribué à …" at bounding box center [725, 58] width 1350 height 53
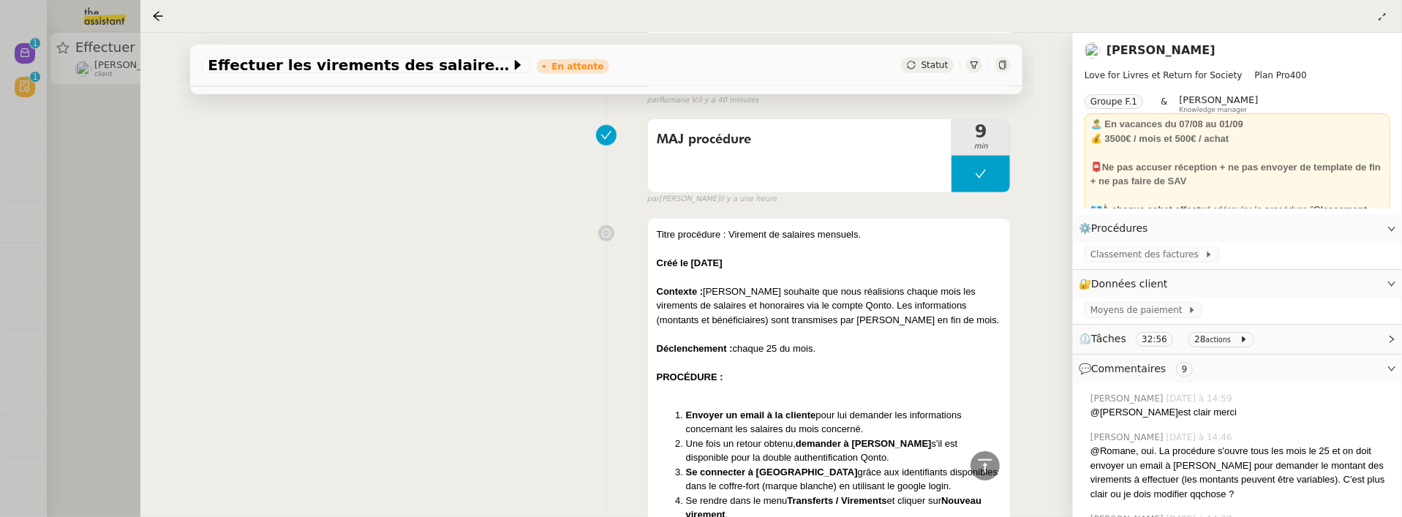
scroll to position [774, 0]
click at [118, 238] on div at bounding box center [701, 258] width 1402 height 517
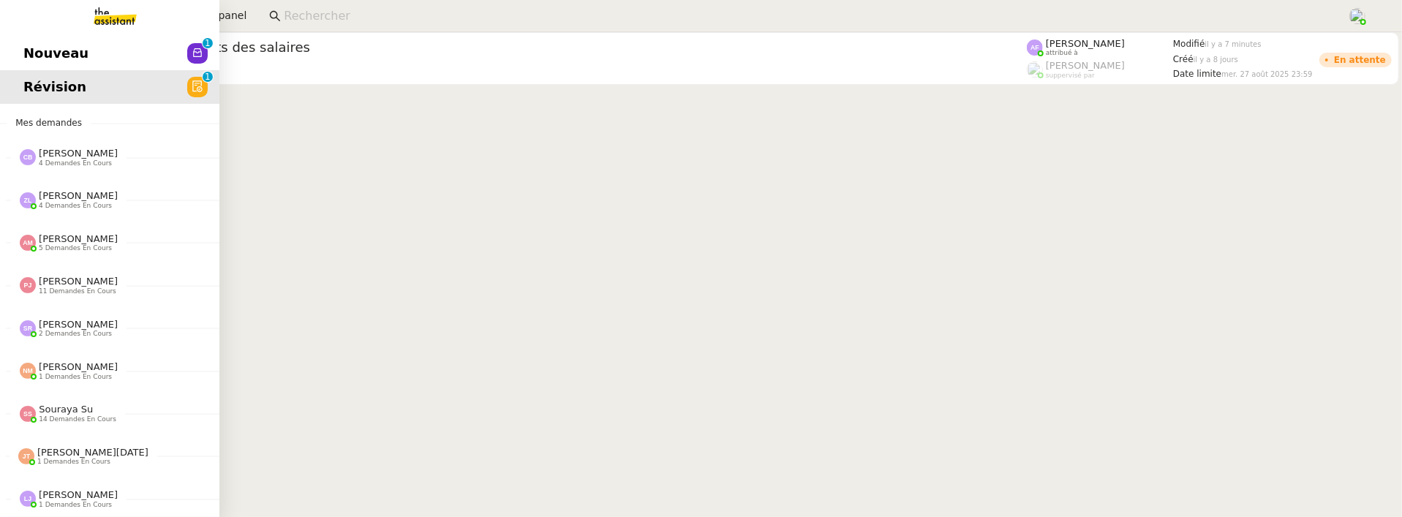
click at [28, 45] on span "Nouveau" at bounding box center [55, 53] width 65 height 22
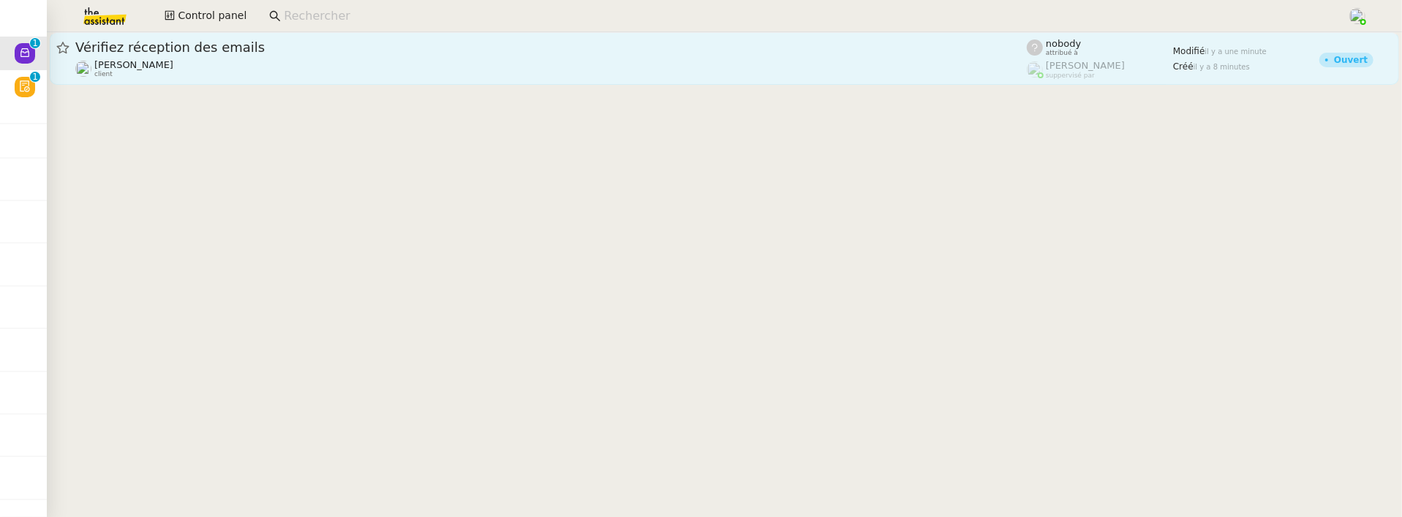
click at [320, 50] on span "Vérifiez réception des emails" at bounding box center [551, 47] width 952 height 13
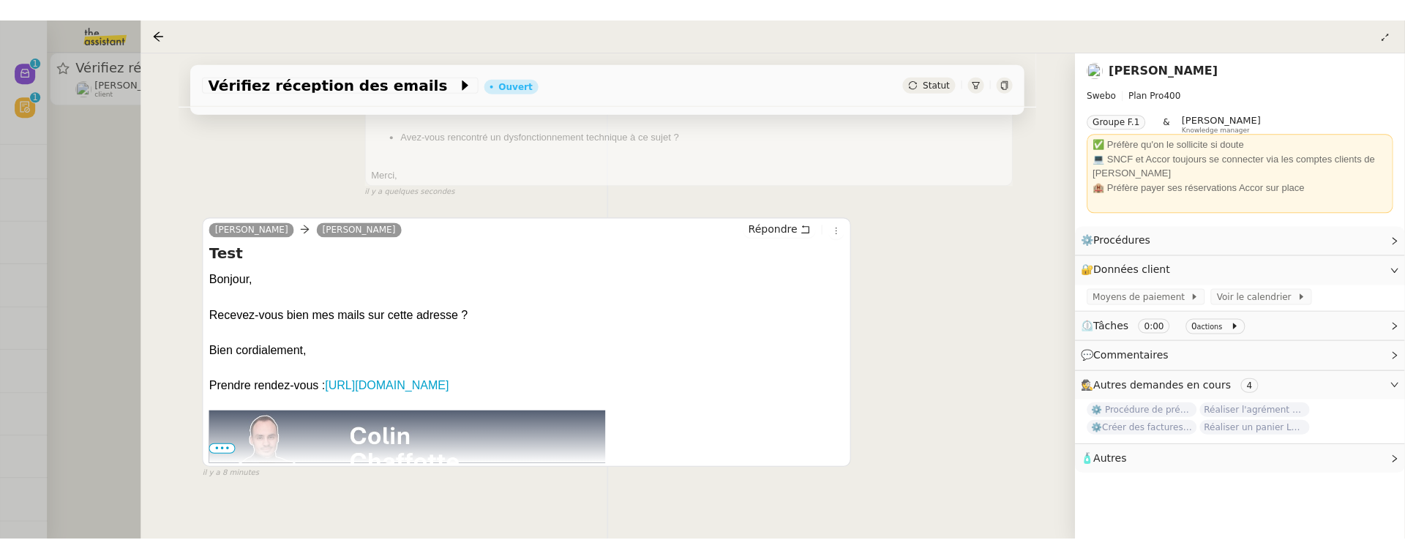
scroll to position [363, 0]
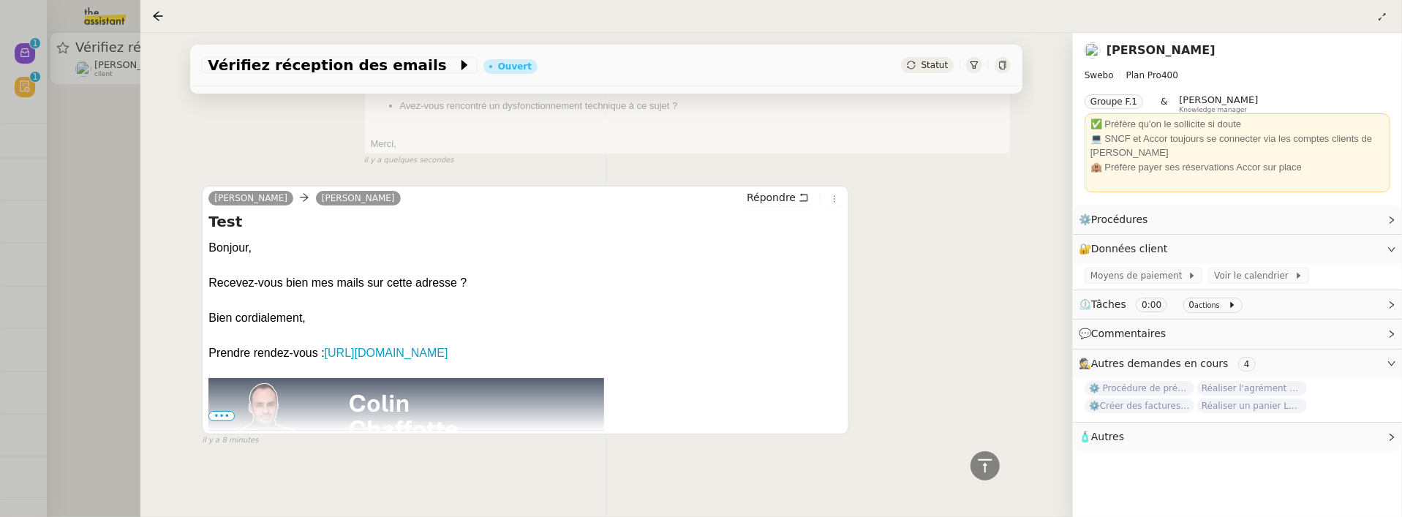
click at [107, 301] on div at bounding box center [701, 258] width 1402 height 517
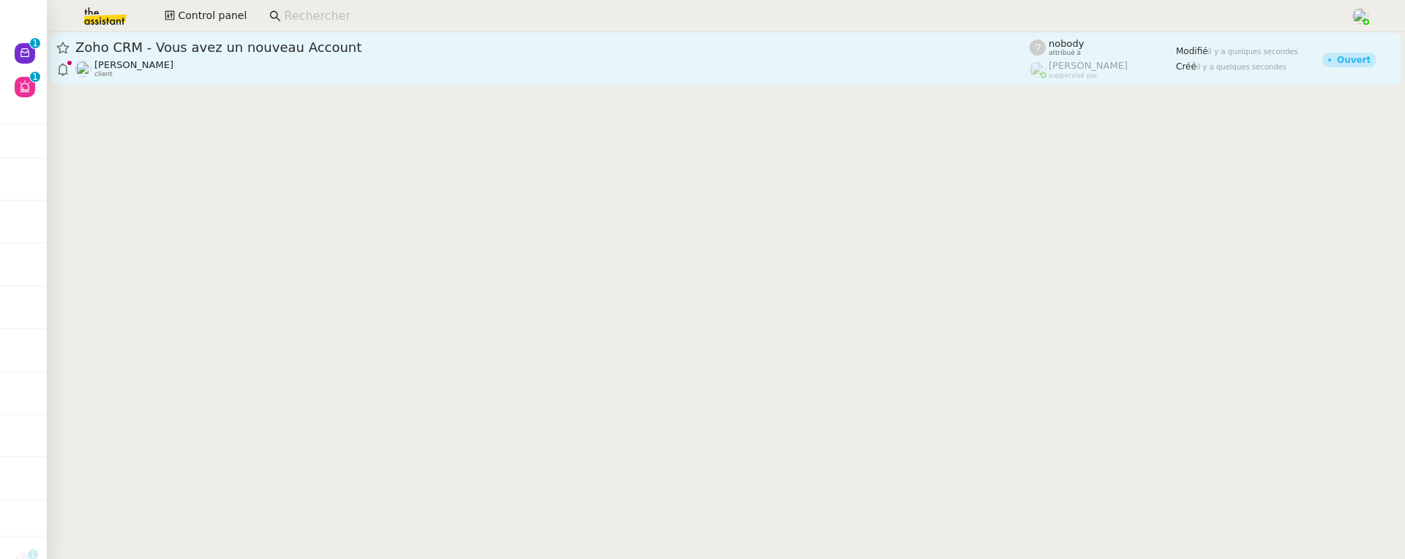
click at [419, 43] on span "Zoho CRM - Vous avez un nouveau Account" at bounding box center [552, 47] width 954 height 13
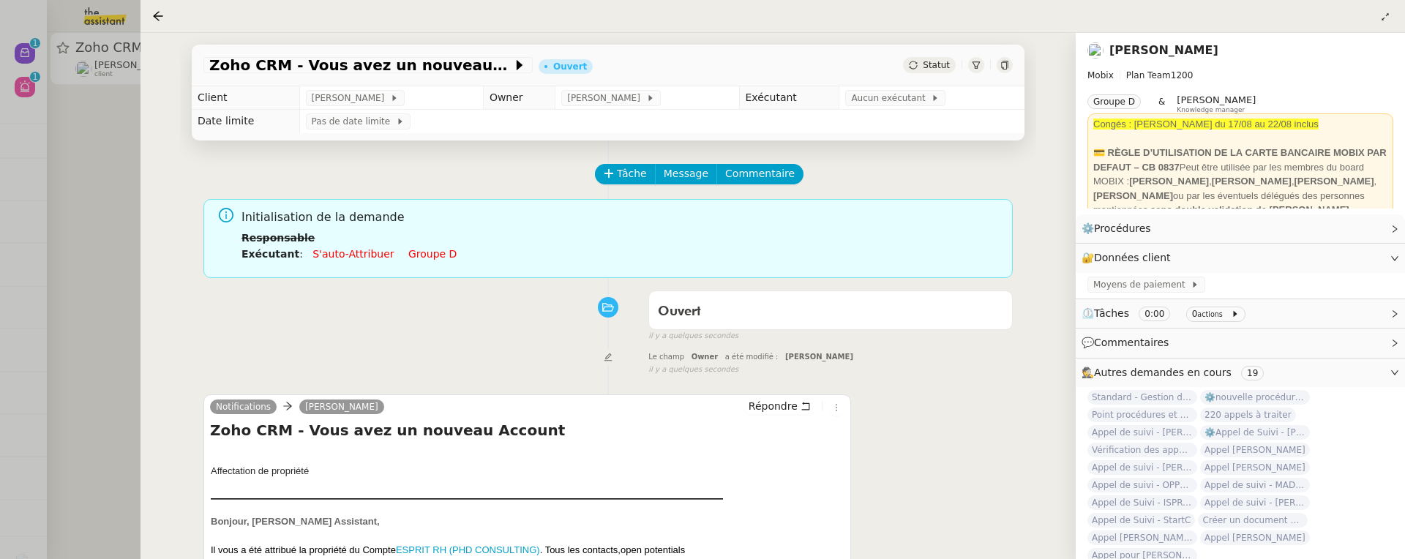
click at [865, 110] on td "Pas de date limite" at bounding box center [661, 121] width 725 height 23
click at [867, 105] on span "Aucun exécutant" at bounding box center [891, 98] width 80 height 15
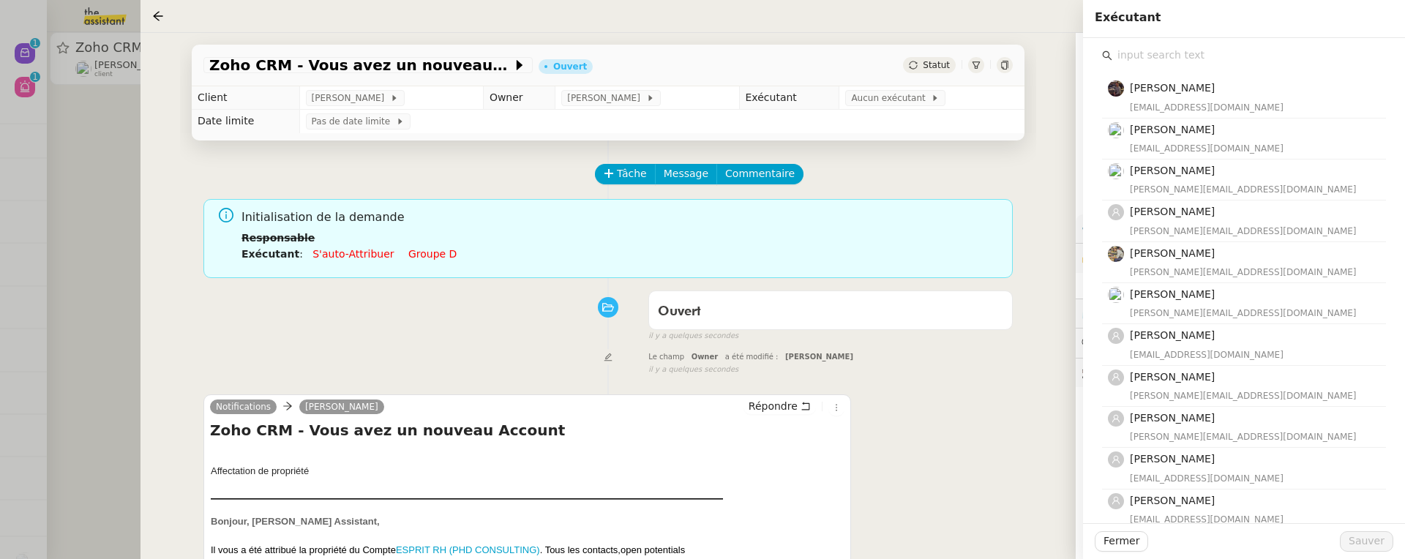
click at [1208, 46] on input "text" at bounding box center [1249, 55] width 274 height 20
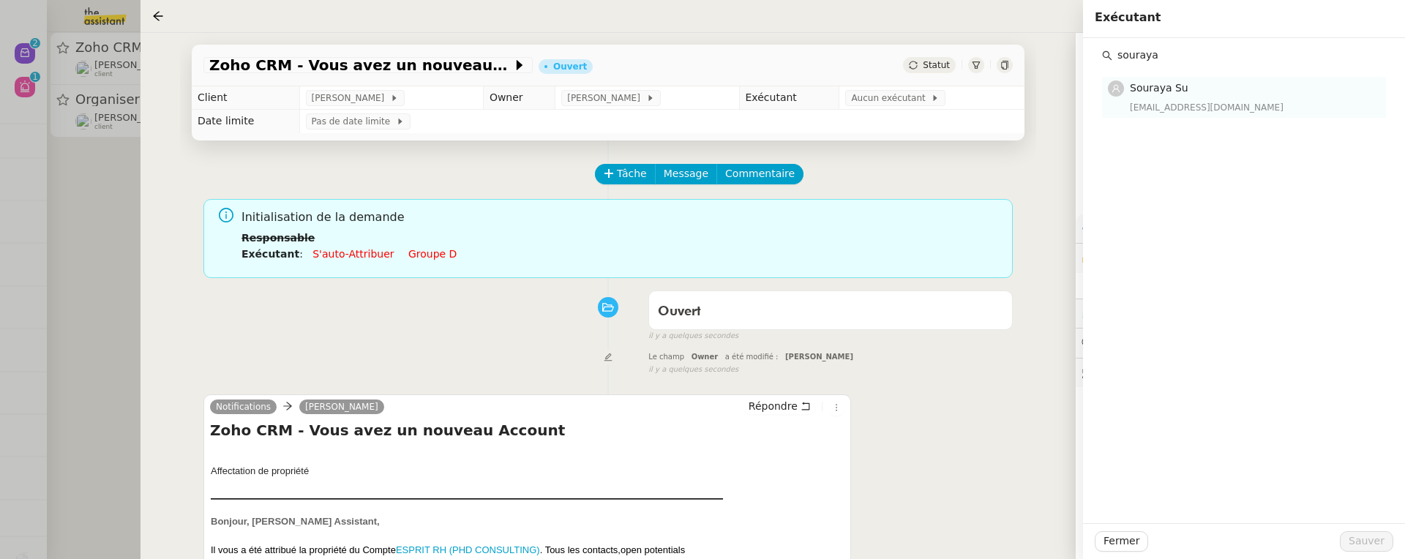
type input "souraya"
click at [1187, 112] on div "[EMAIL_ADDRESS][DOMAIN_NAME]" at bounding box center [1252, 107] width 247 height 15
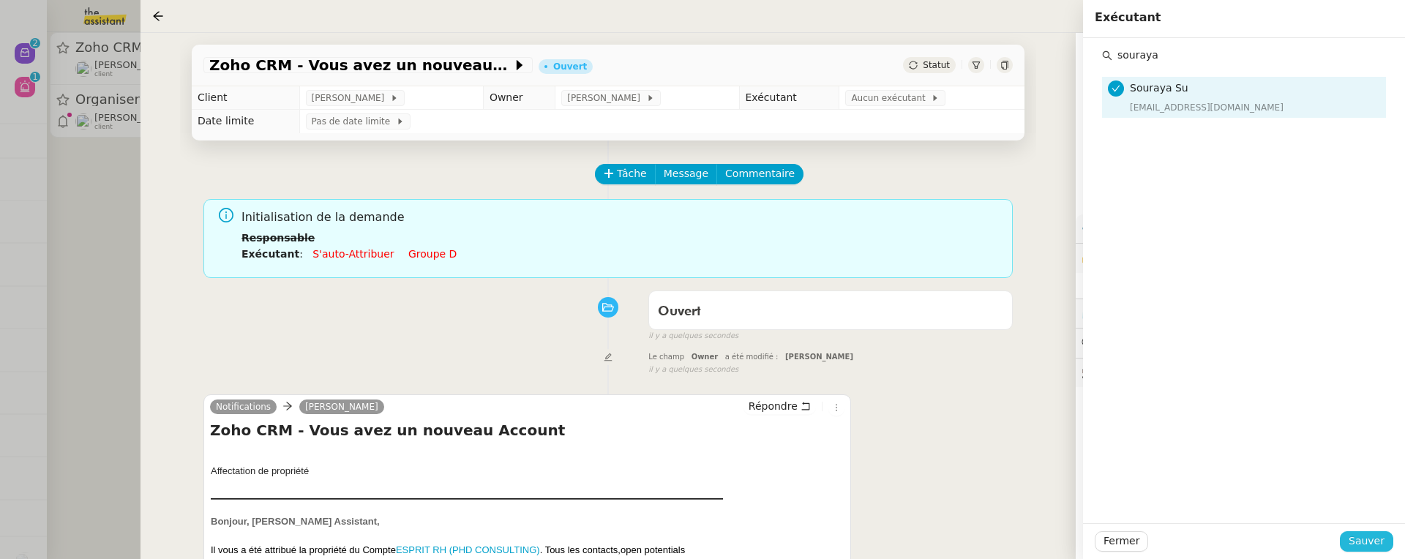
click at [1364, 537] on span "Sauver" at bounding box center [1366, 541] width 36 height 17
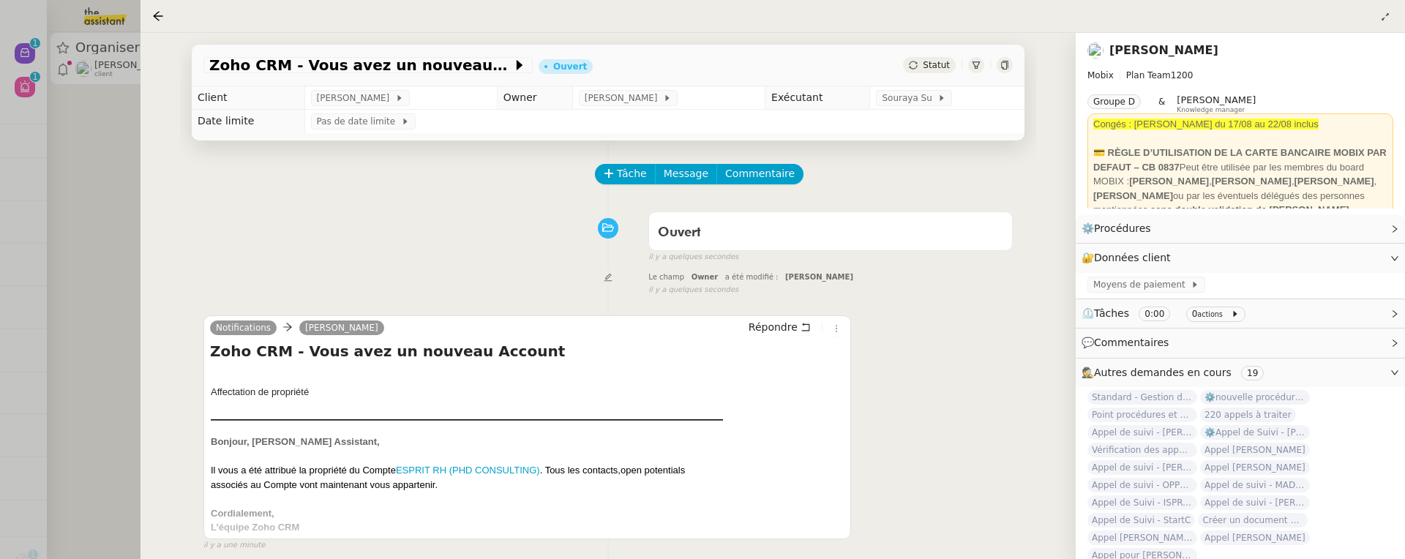
click at [108, 113] on div at bounding box center [702, 279] width 1405 height 559
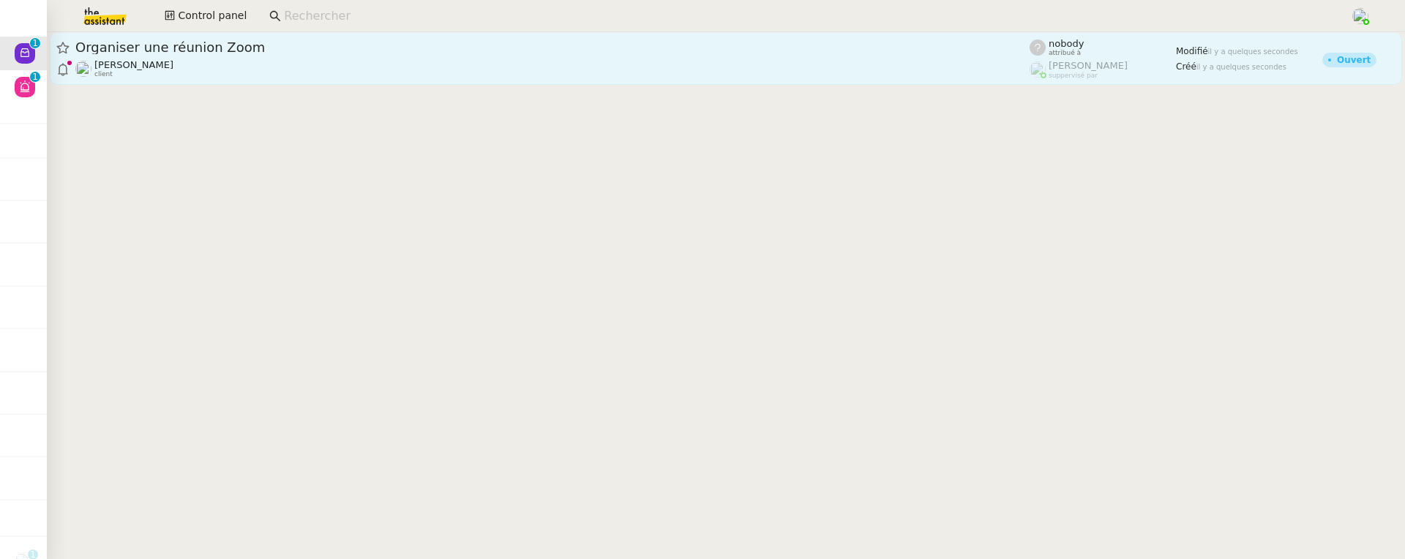
click at [349, 83] on link "Organiser une réunion Zoom Michael Khayat client nobody attribué à Frédérique A…" at bounding box center [726, 58] width 1352 height 53
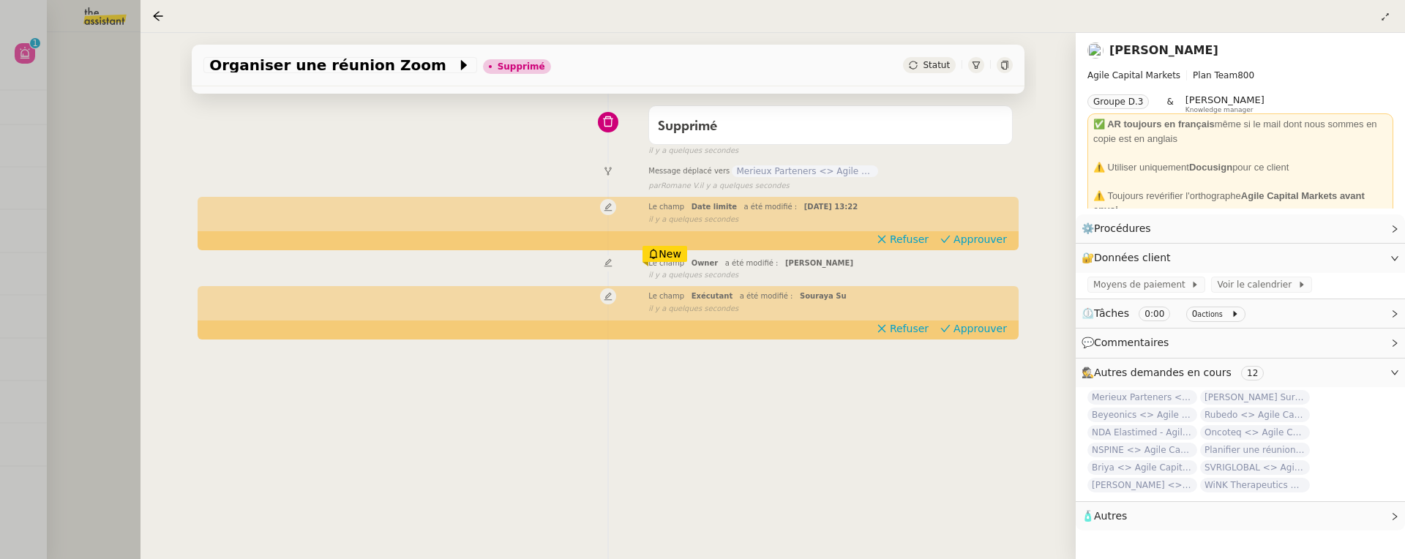
scroll to position [107, 0]
click at [114, 180] on div at bounding box center [702, 279] width 1405 height 559
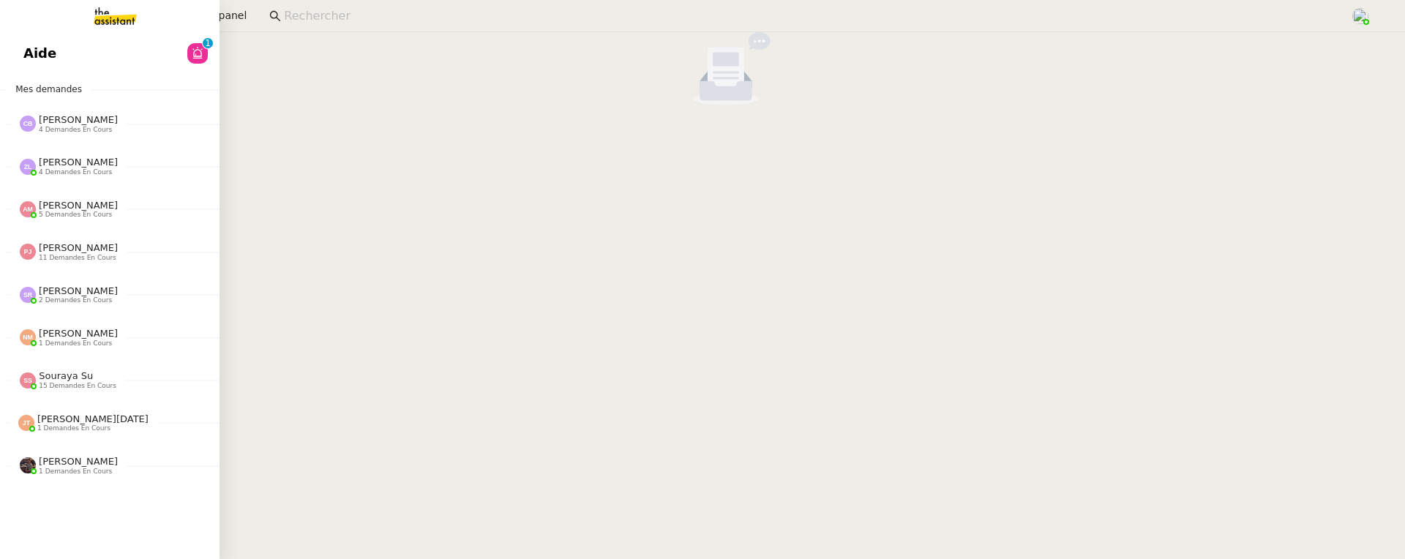
click at [38, 47] on span "Aide" at bounding box center [39, 53] width 33 height 22
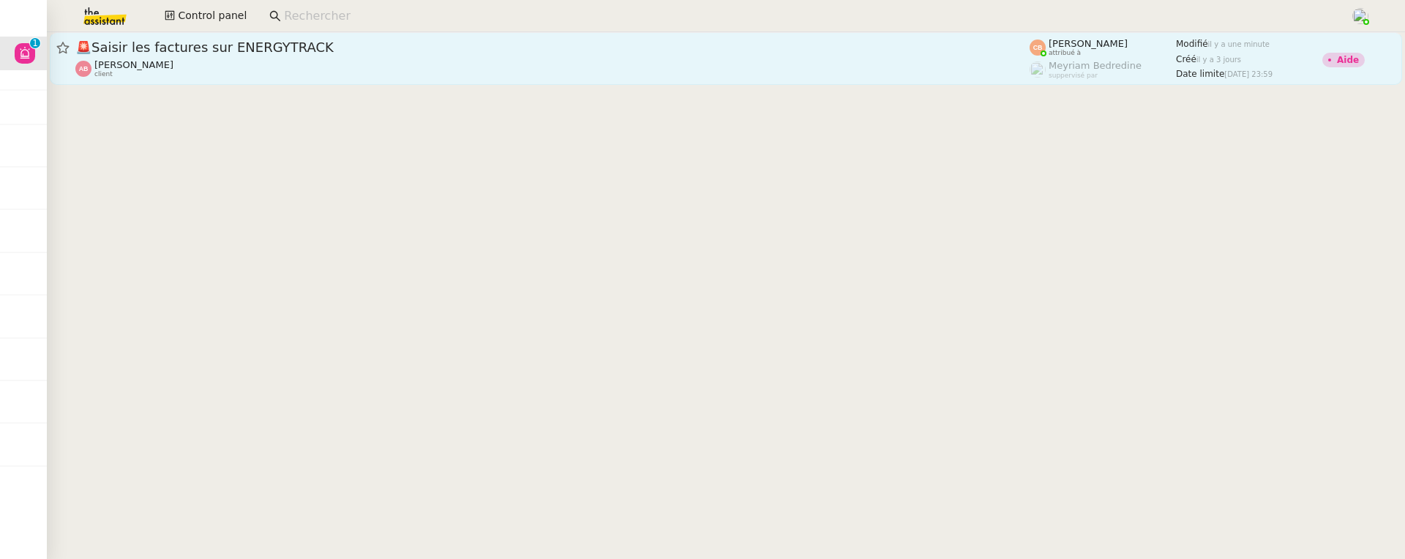
click at [754, 82] on link "🚨 Saisir les factures sur ENERGYTRACK Anthony Bruley client Coralie Bordas attr…" at bounding box center [726, 58] width 1352 height 53
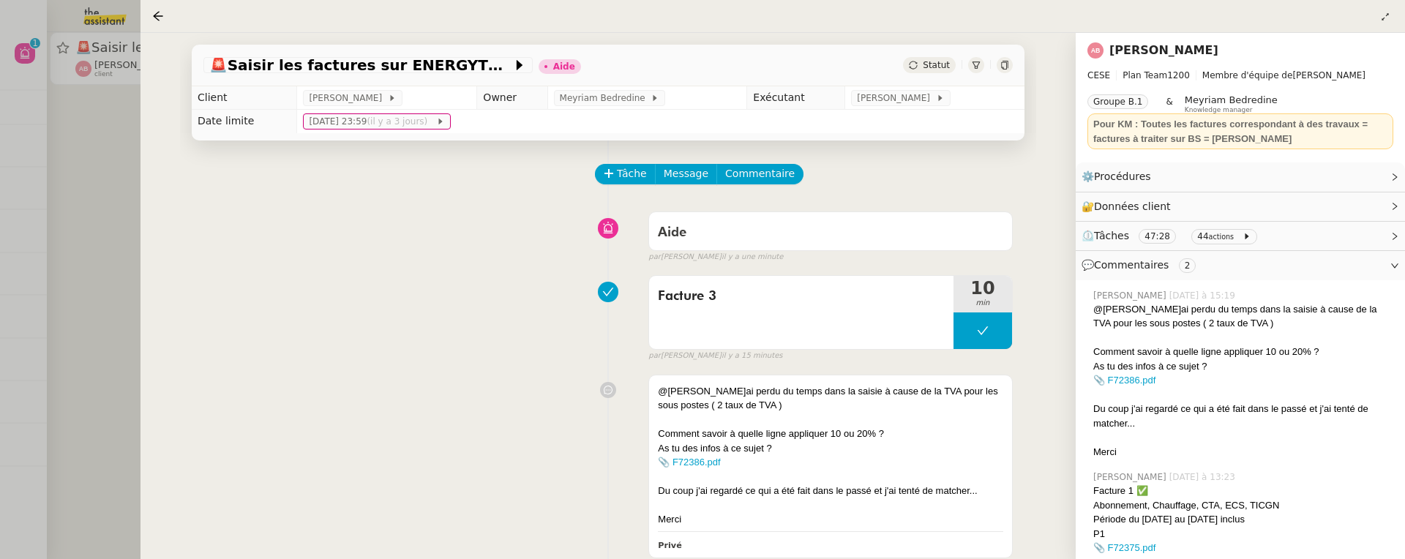
click at [123, 173] on div at bounding box center [702, 279] width 1405 height 559
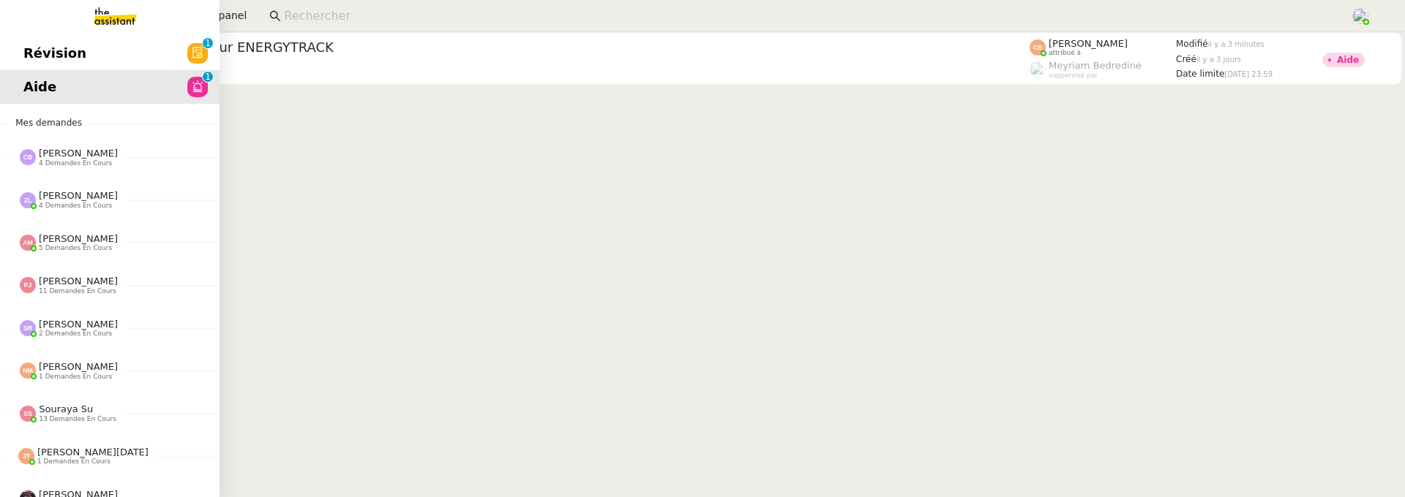
click at [47, 49] on span "Révision" at bounding box center [54, 53] width 63 height 22
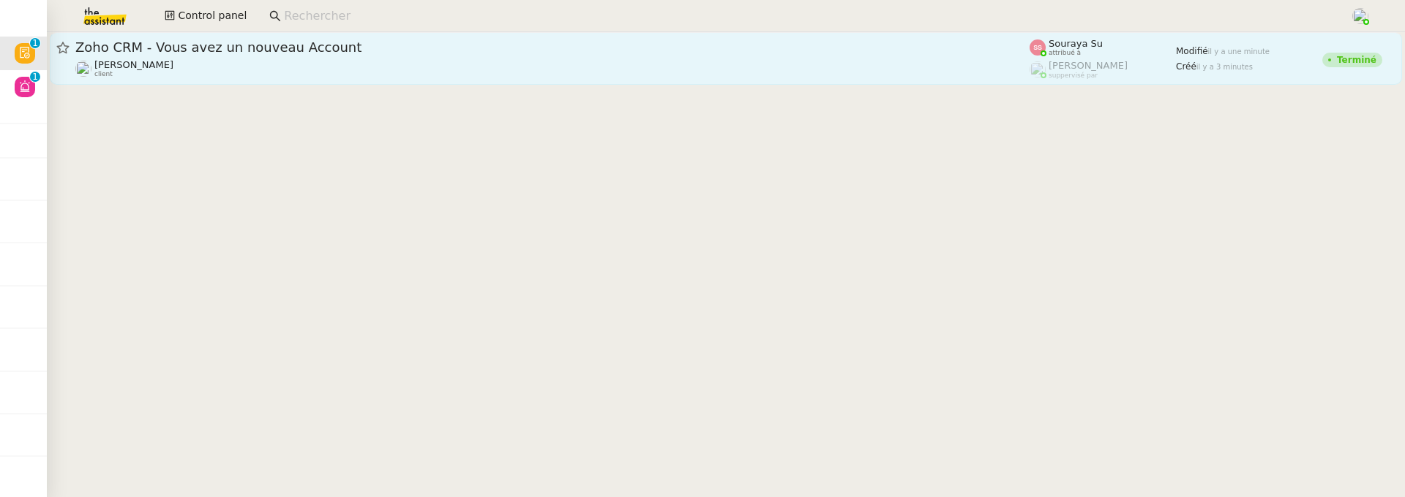
click at [443, 56] on div "Zoho CRM - Vous avez un nouveau Account Florian Parant client" at bounding box center [552, 59] width 954 height 40
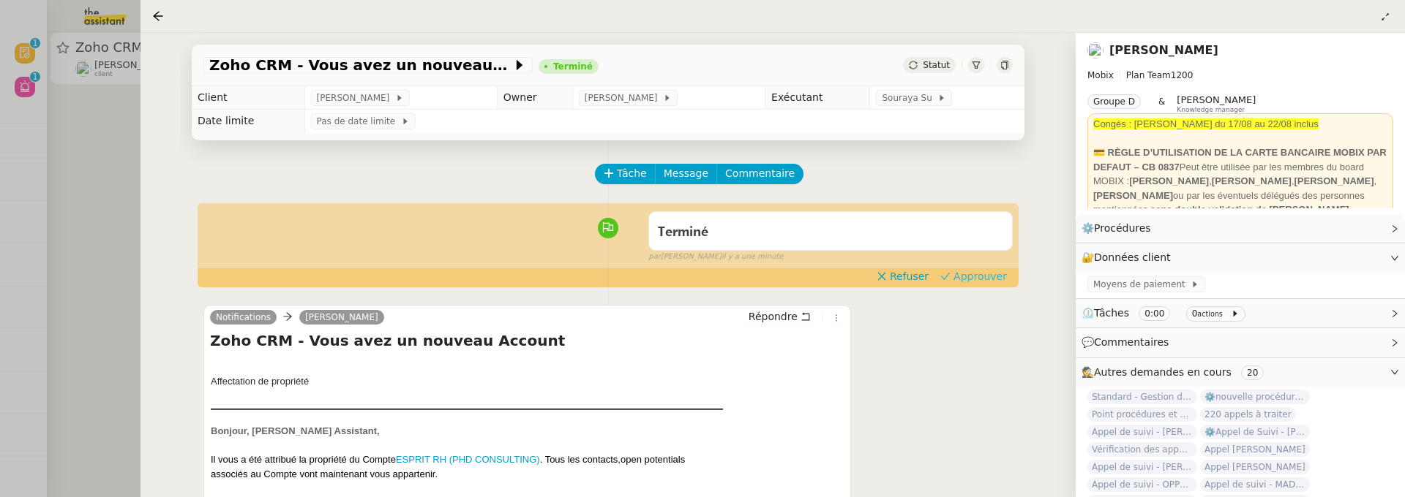
click at [995, 277] on span "Approuver" at bounding box center [979, 276] width 53 height 15
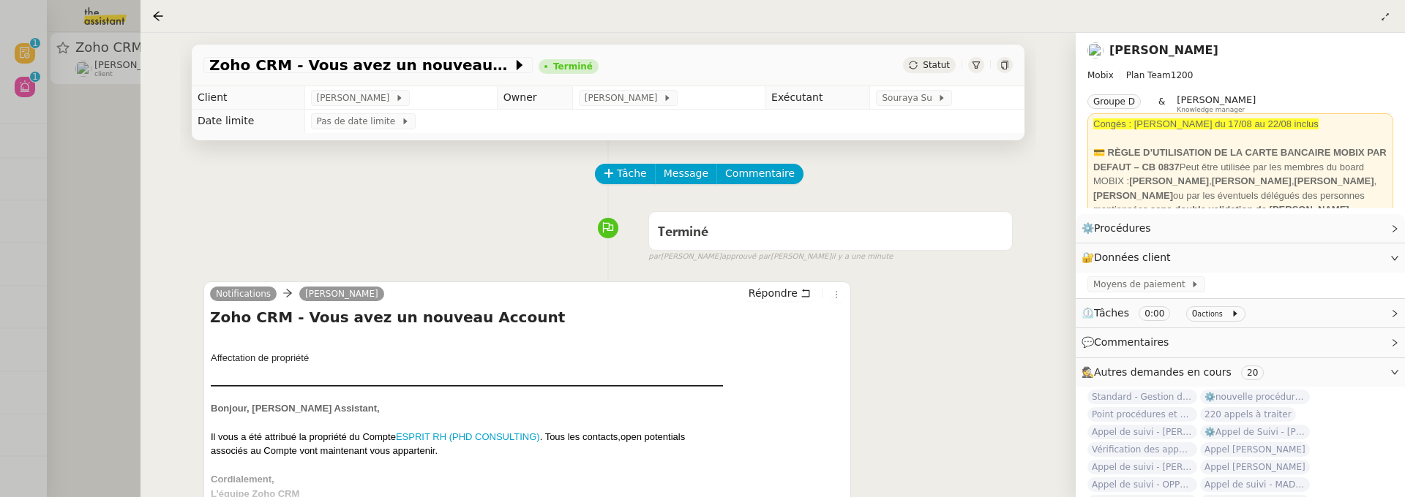
click at [85, 143] on div at bounding box center [702, 248] width 1405 height 497
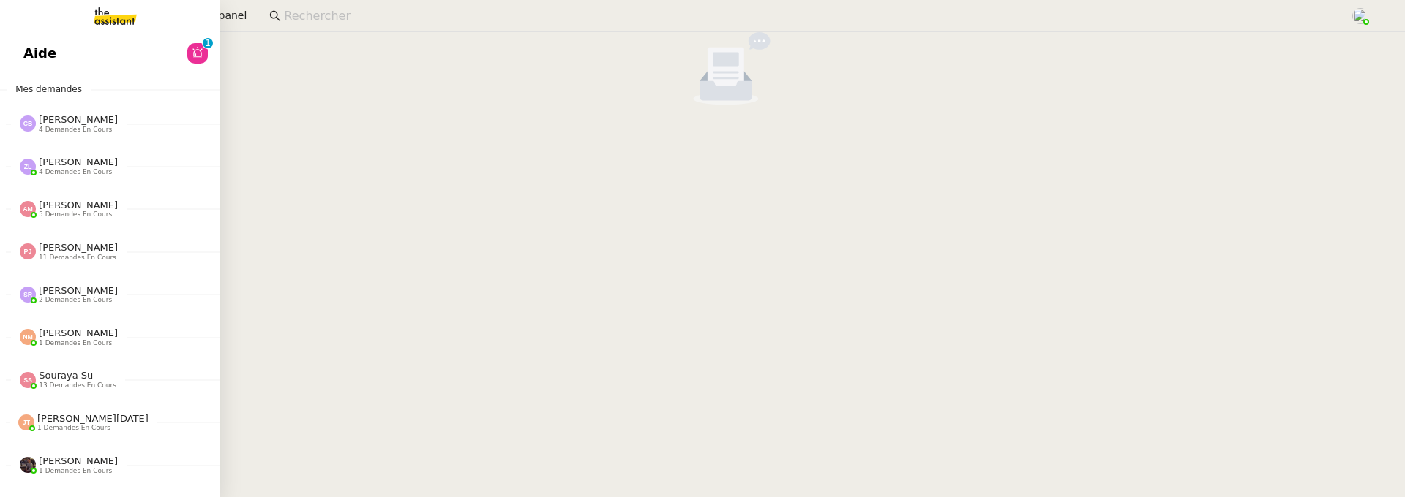
click at [30, 60] on span "Aide" at bounding box center [39, 53] width 33 height 22
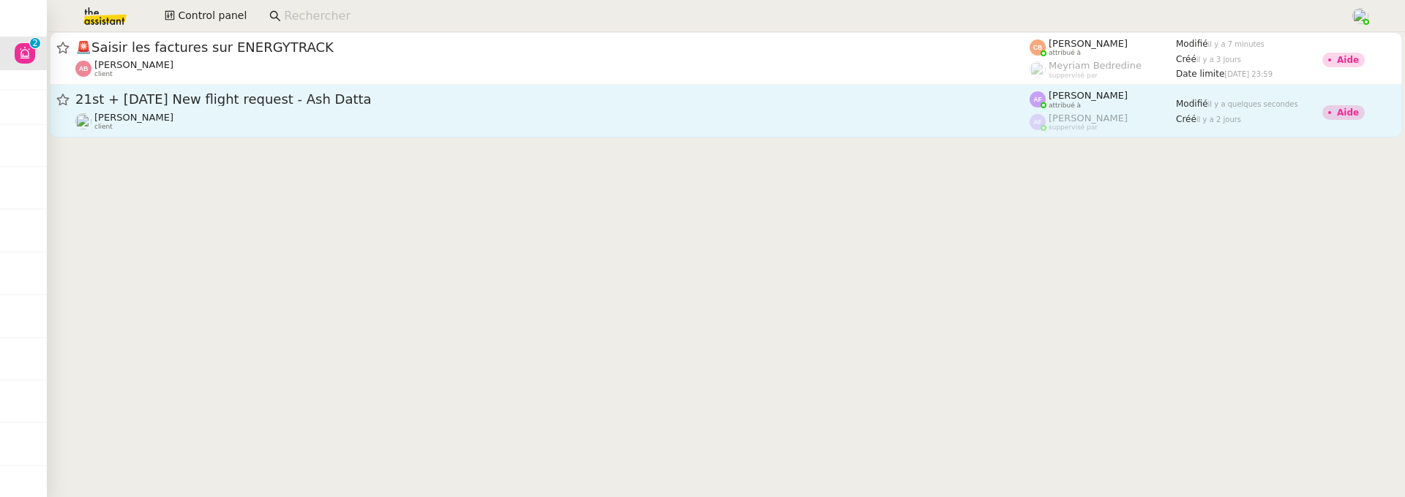
click at [299, 128] on div "[PERSON_NAME] client" at bounding box center [552, 121] width 954 height 19
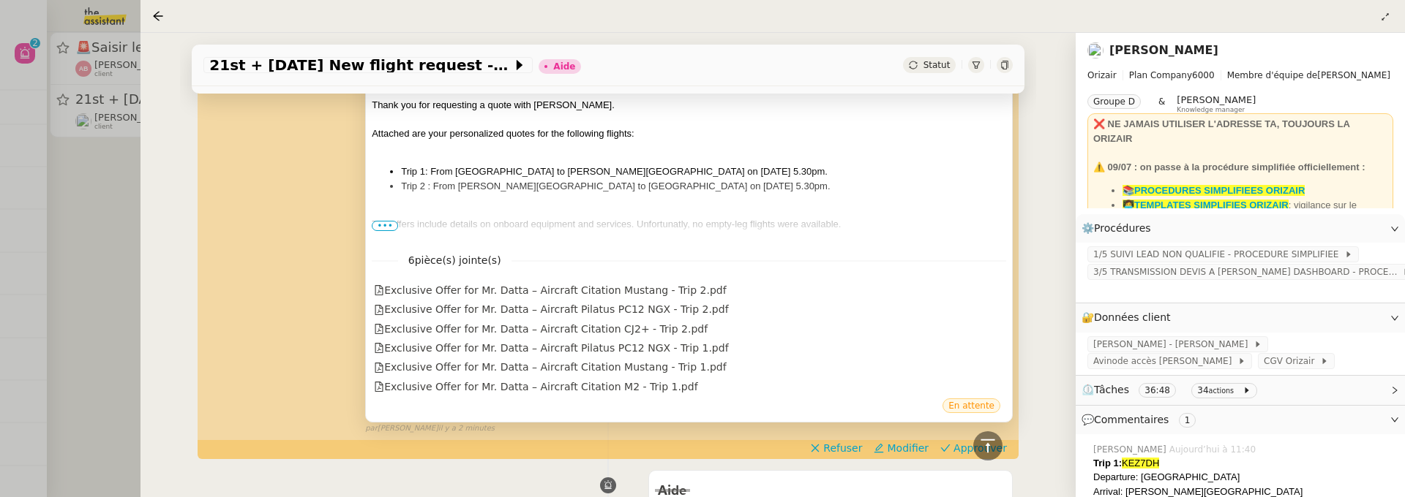
scroll to position [401, 0]
click at [372, 227] on span "•••" at bounding box center [385, 227] width 26 height 10
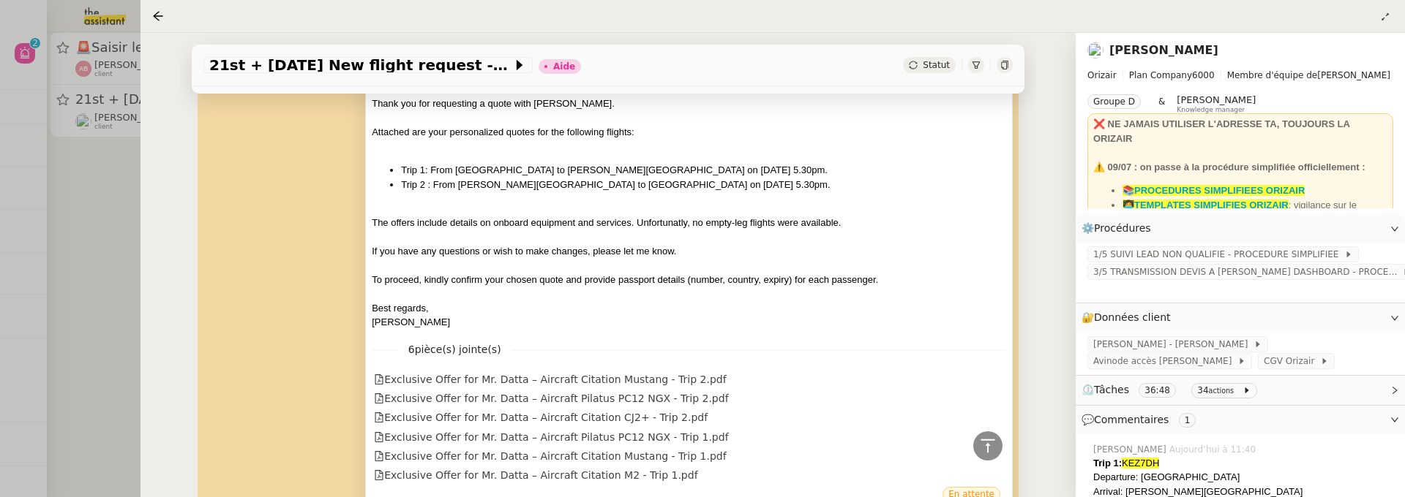
scroll to position [496, 0]
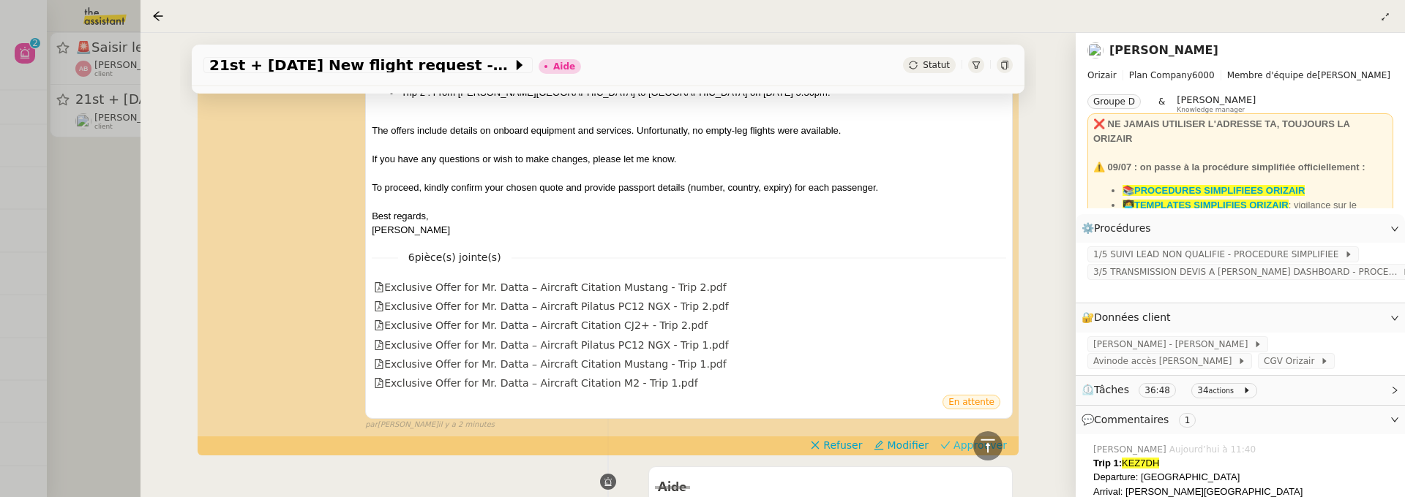
click at [961, 438] on span "Approuver" at bounding box center [979, 445] width 53 height 15
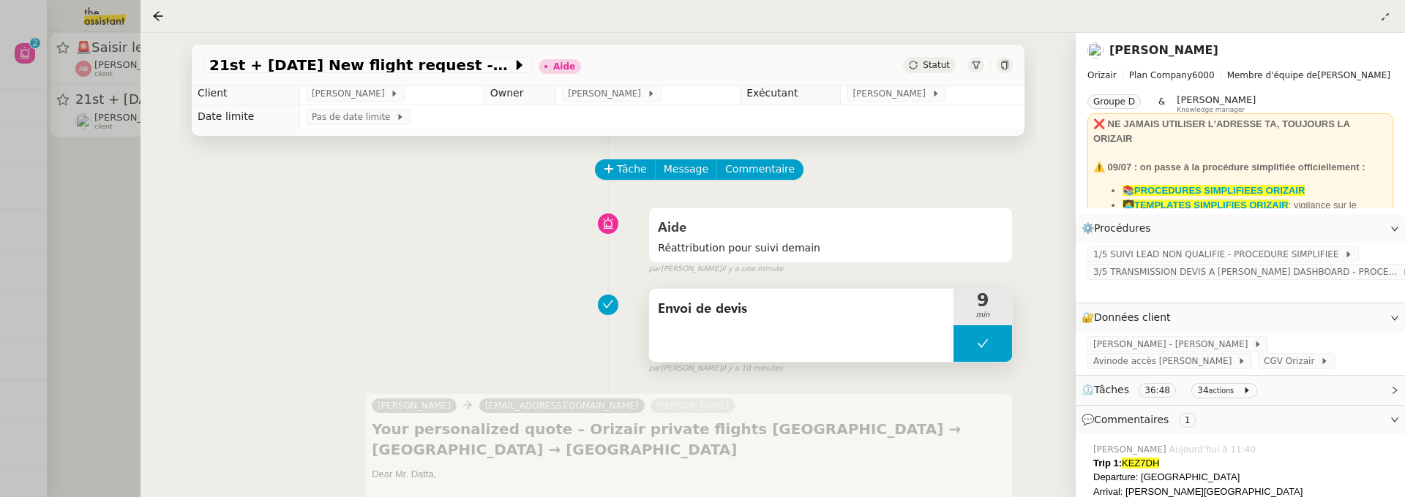
scroll to position [0, 0]
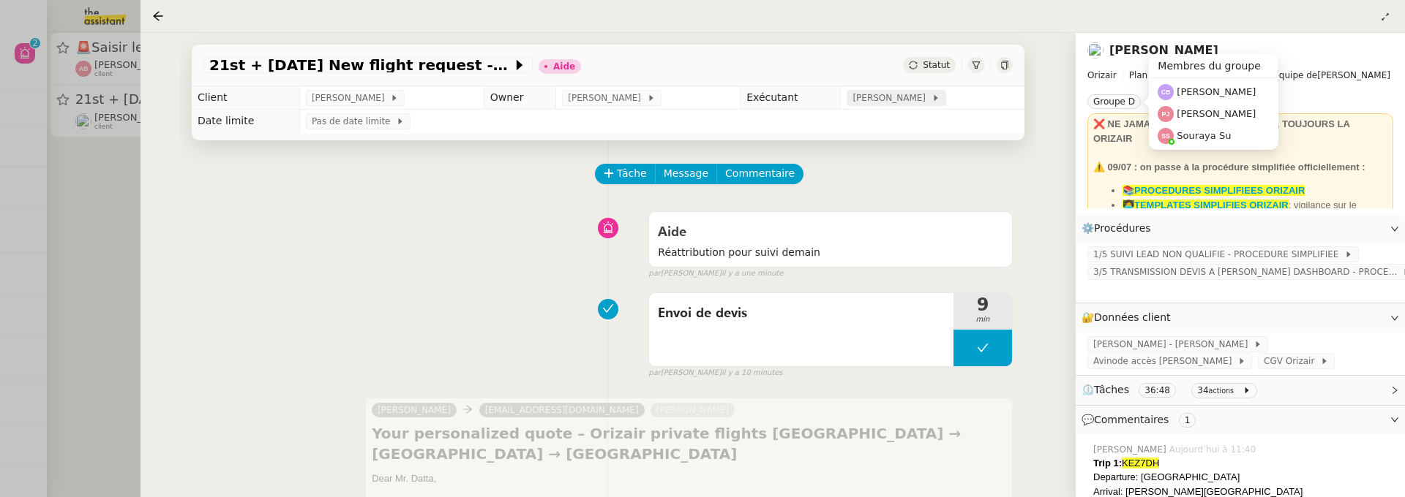
click at [925, 102] on span at bounding box center [928, 98] width 6 height 10
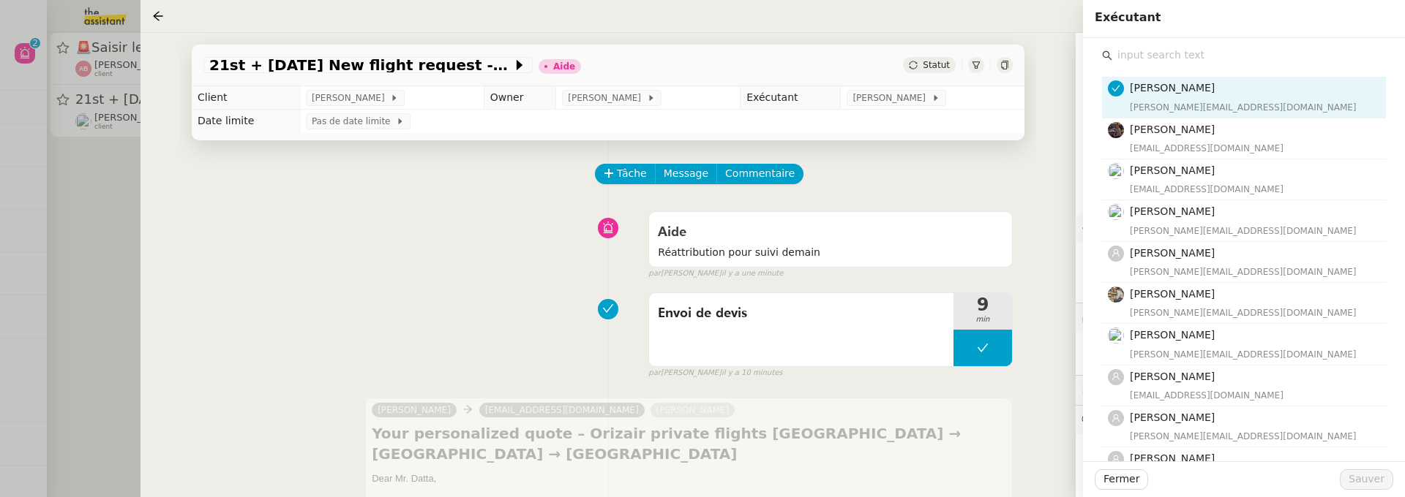
click at [1168, 61] on input "text" at bounding box center [1249, 55] width 274 height 20
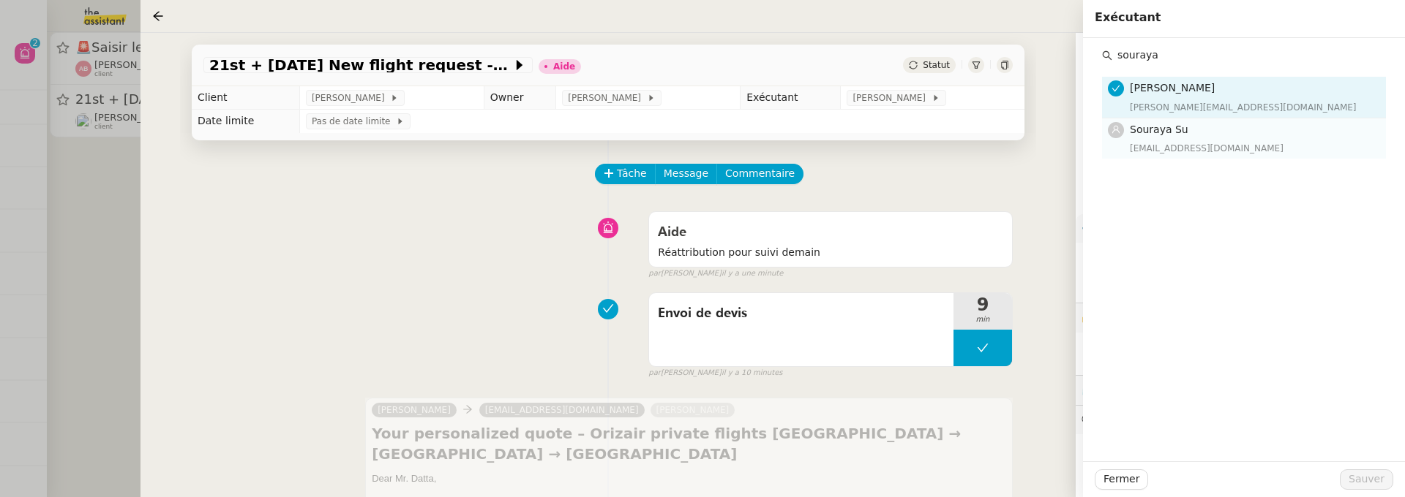
type input "souraya"
click at [1194, 135] on h4 "Souraya Su" at bounding box center [1252, 129] width 247 height 17
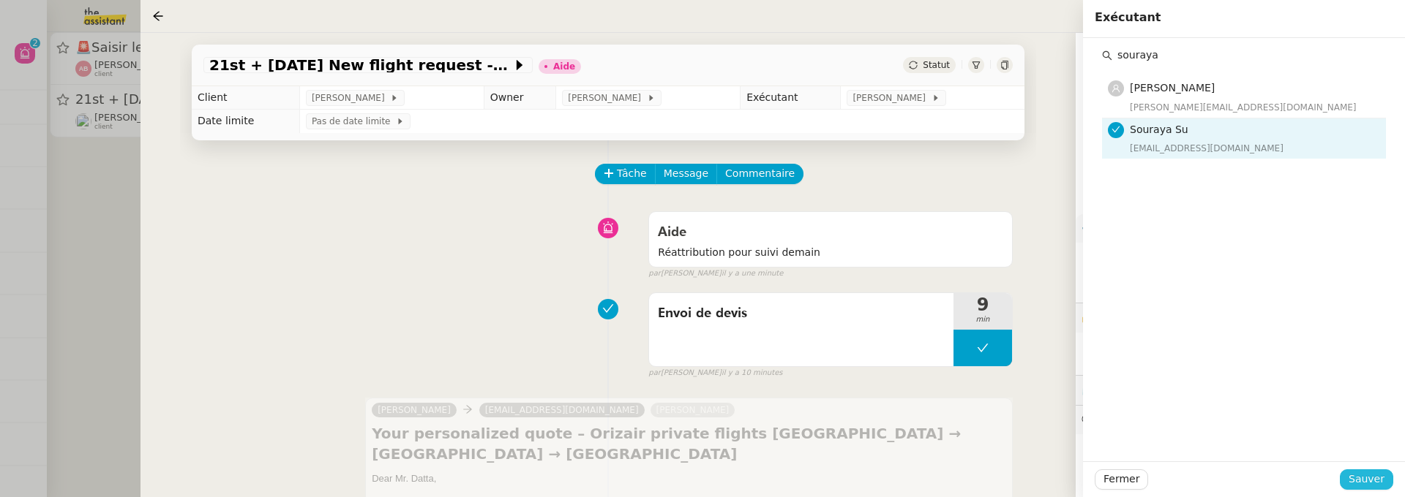
click at [1368, 474] on span "Sauver" at bounding box center [1366, 479] width 36 height 17
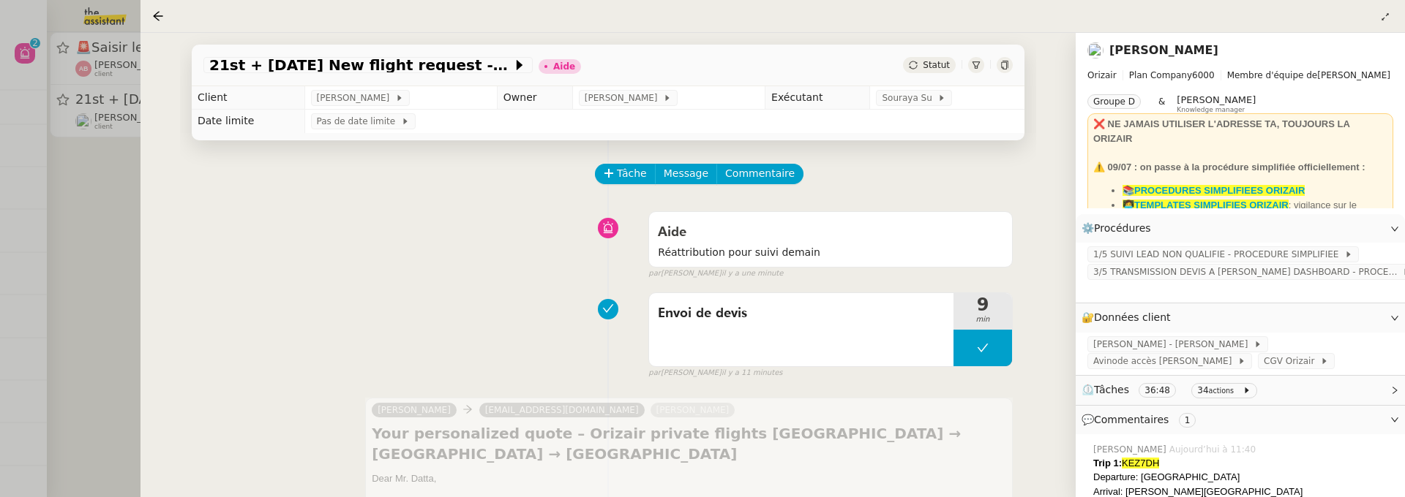
click at [945, 64] on div "Statut" at bounding box center [958, 65] width 110 height 16
click at [927, 70] on span "Statut" at bounding box center [935, 65] width 27 height 10
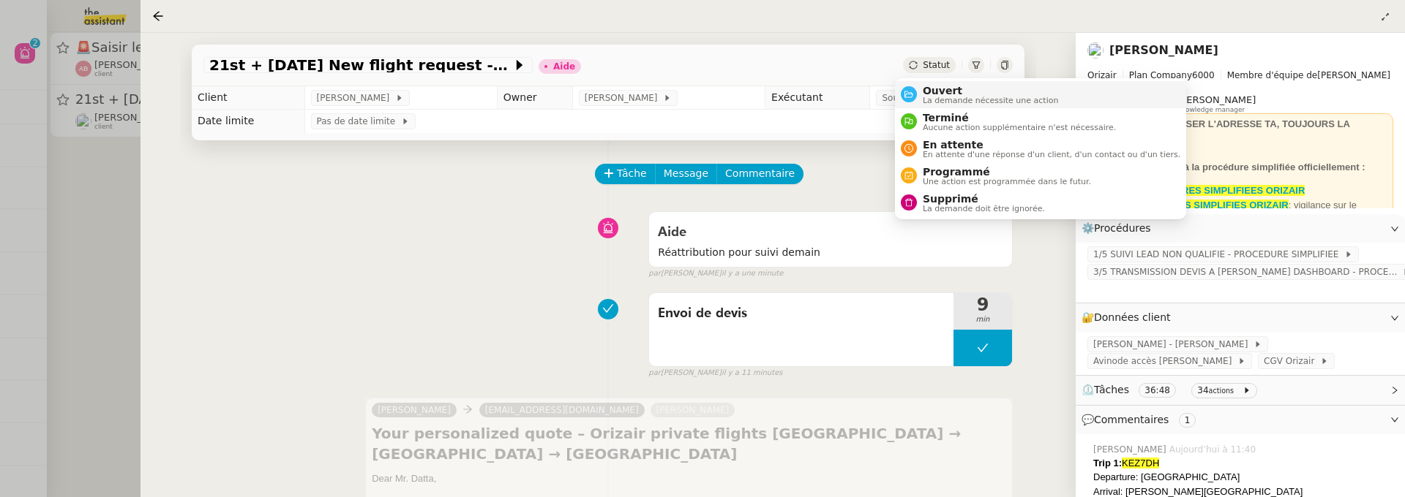
click at [941, 102] on span "La demande nécessite une action" at bounding box center [990, 101] width 136 height 8
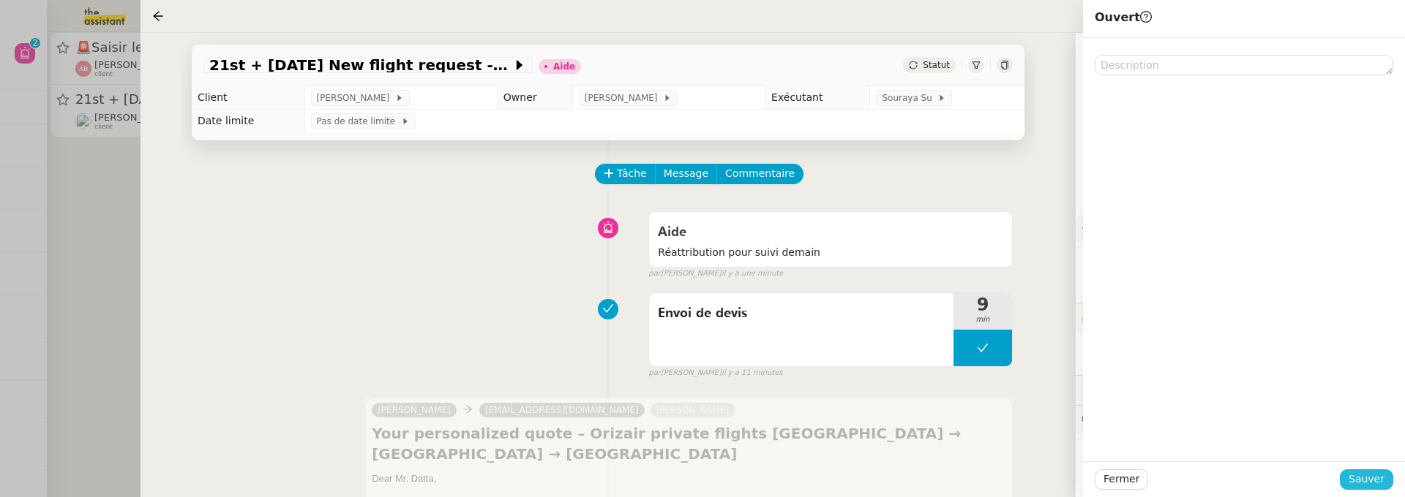
click at [1363, 486] on span "Sauver" at bounding box center [1366, 479] width 36 height 17
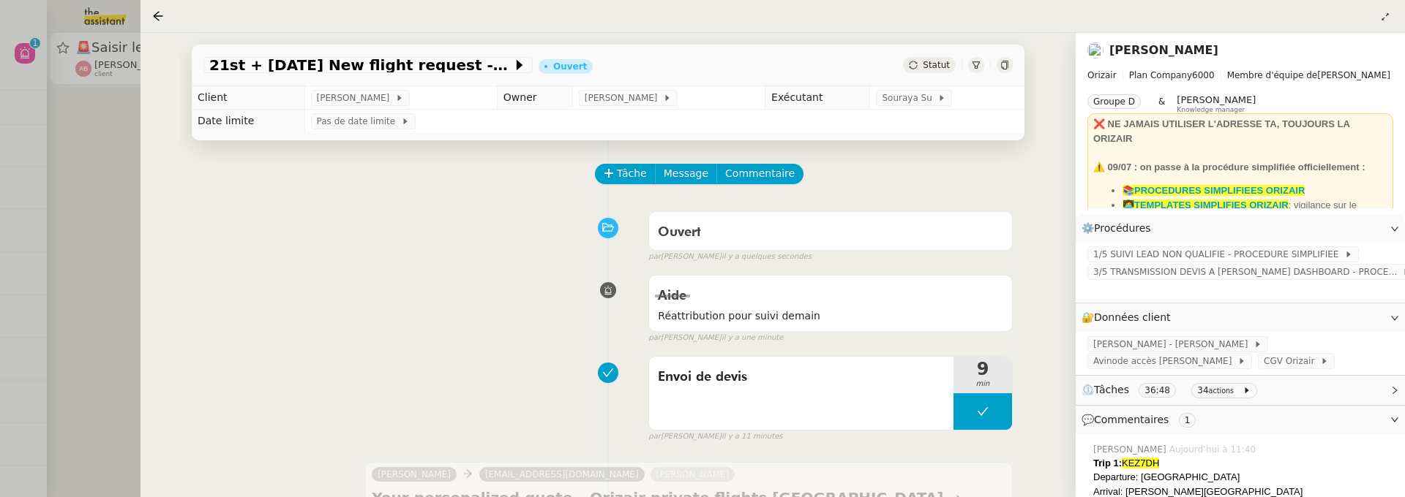
click at [120, 170] on div at bounding box center [702, 248] width 1405 height 497
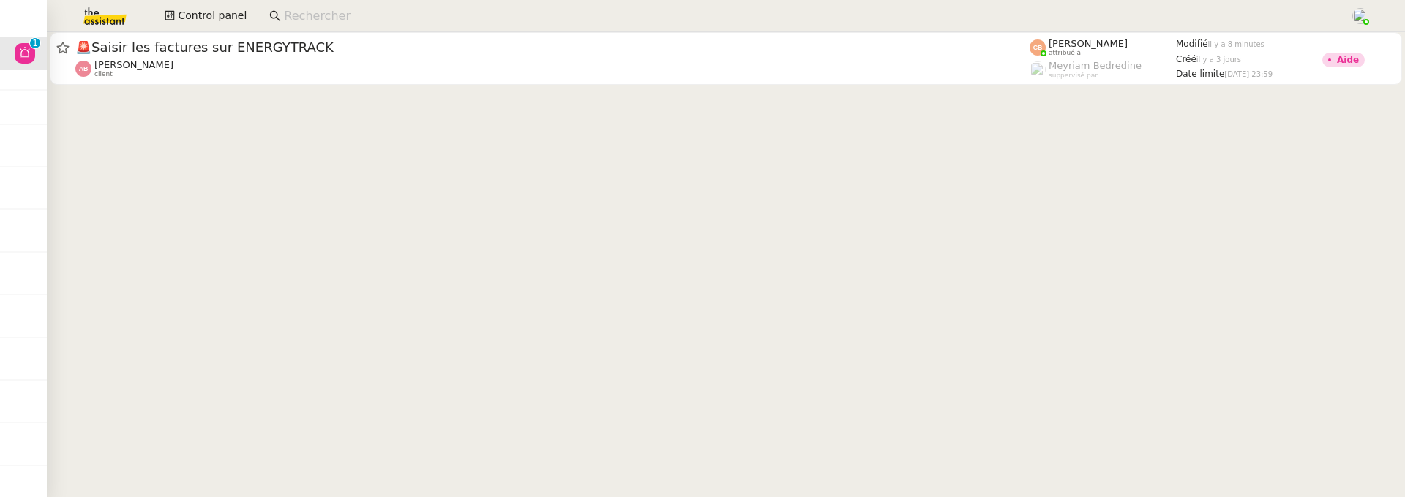
click at [219, 93] on cdk-virtual-scroll-viewport "🚨 Saisir les factures sur ENERGYTRACK Anthony Bruley client Coralie Bordas attr…" at bounding box center [726, 264] width 1358 height 465
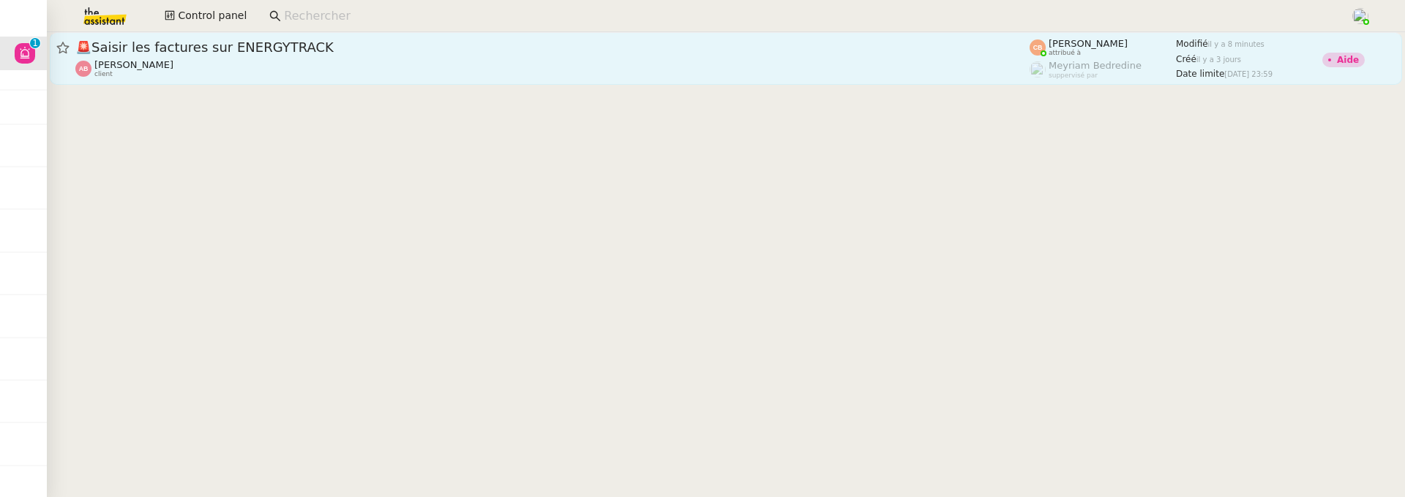
click at [233, 67] on div "Anthony Bruley client" at bounding box center [552, 68] width 954 height 19
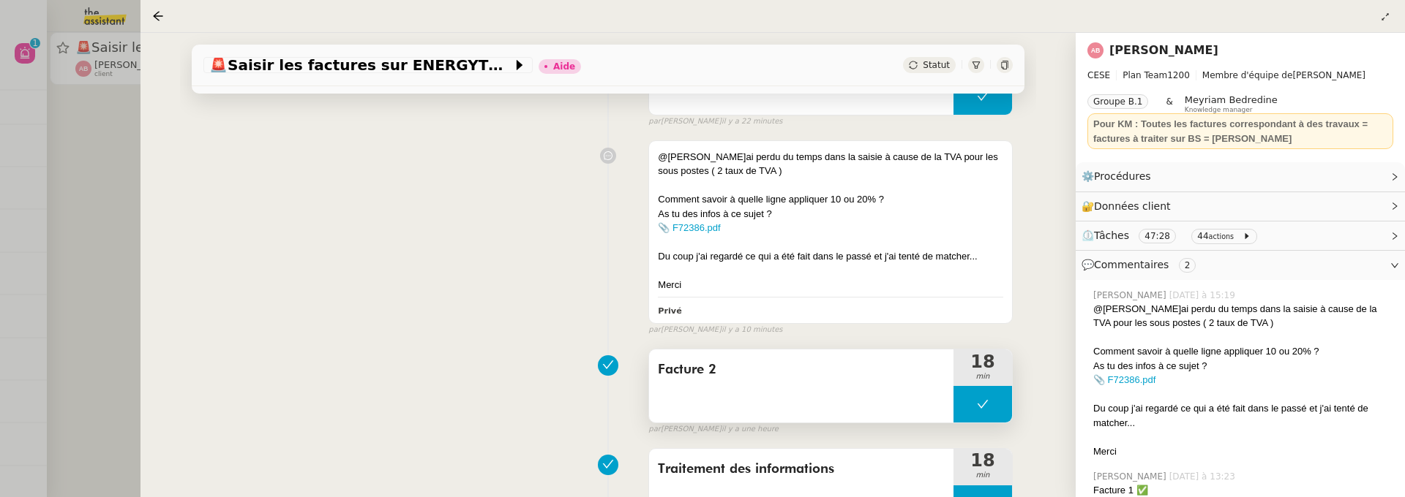
scroll to position [298, 0]
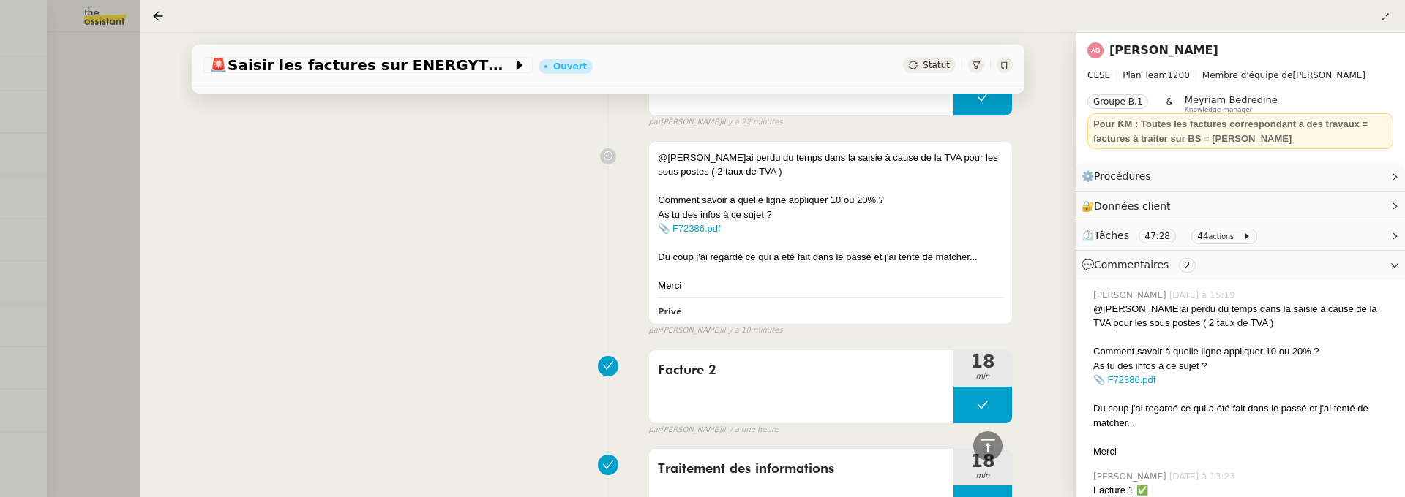
click at [102, 117] on div at bounding box center [702, 248] width 1405 height 497
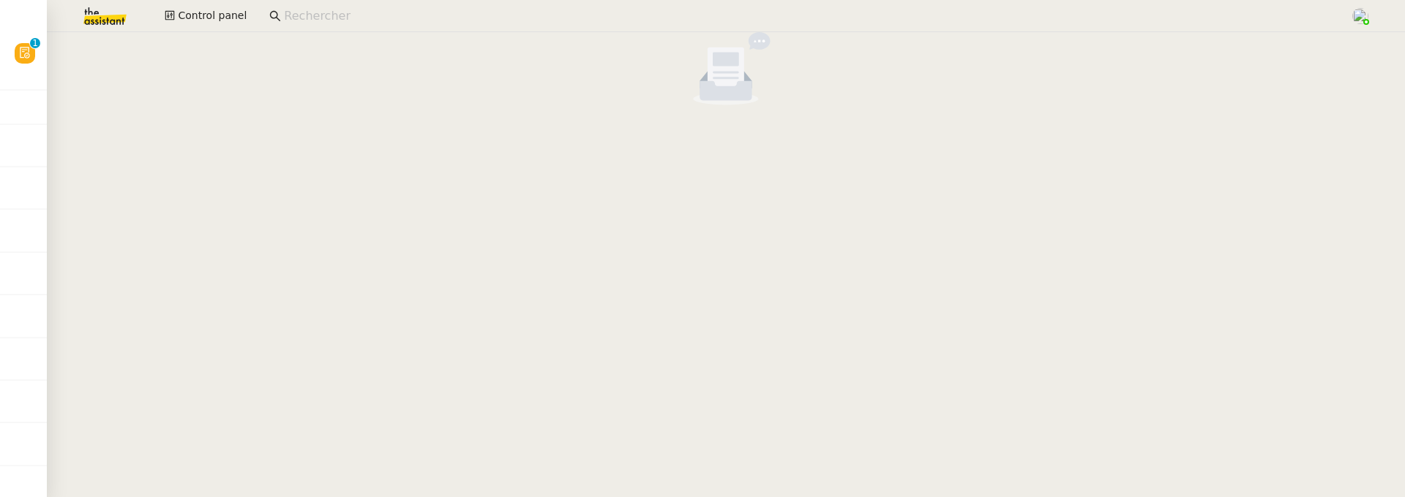
click at [323, 18] on input at bounding box center [809, 17] width 1051 height 20
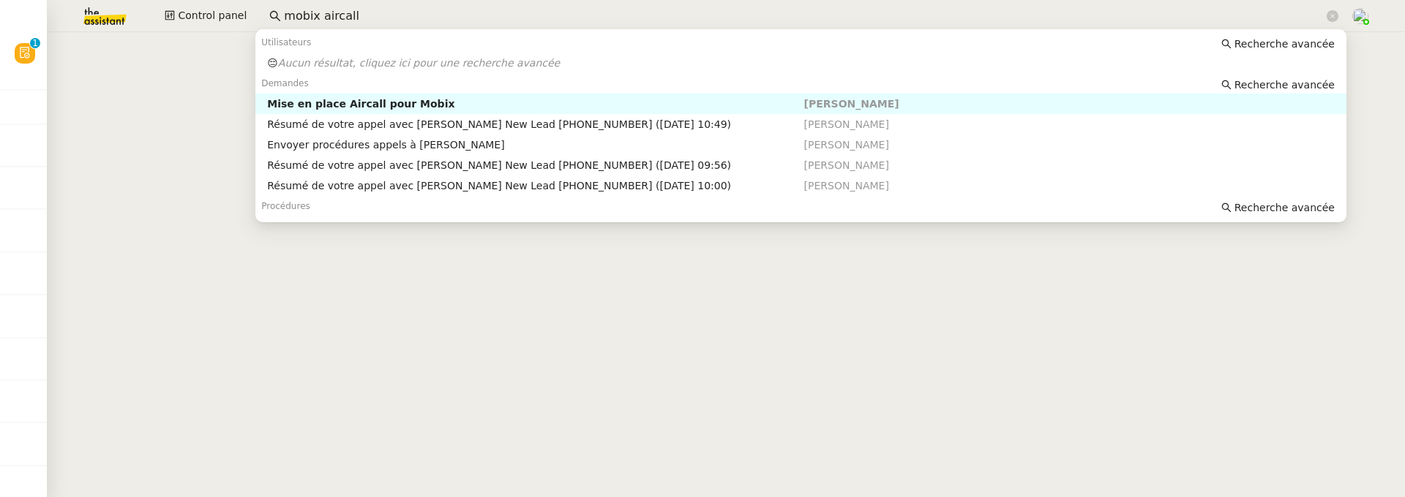
click at [410, 102] on div "Mise en place Aircall pour Mobix" at bounding box center [535, 103] width 536 height 13
type input "mobix aircall"
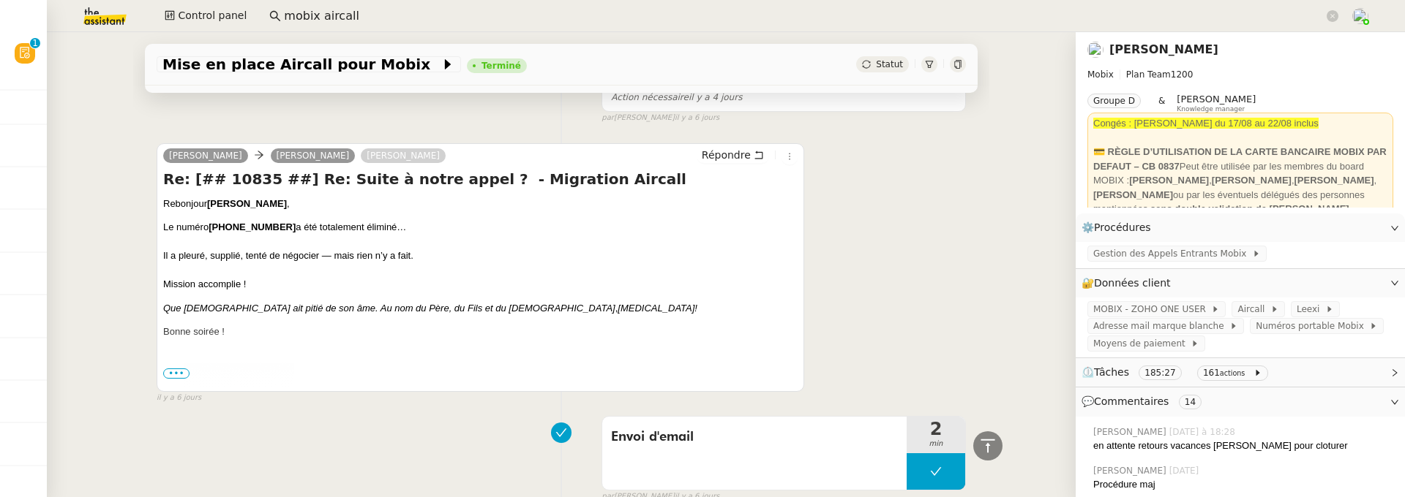
scroll to position [1124, 0]
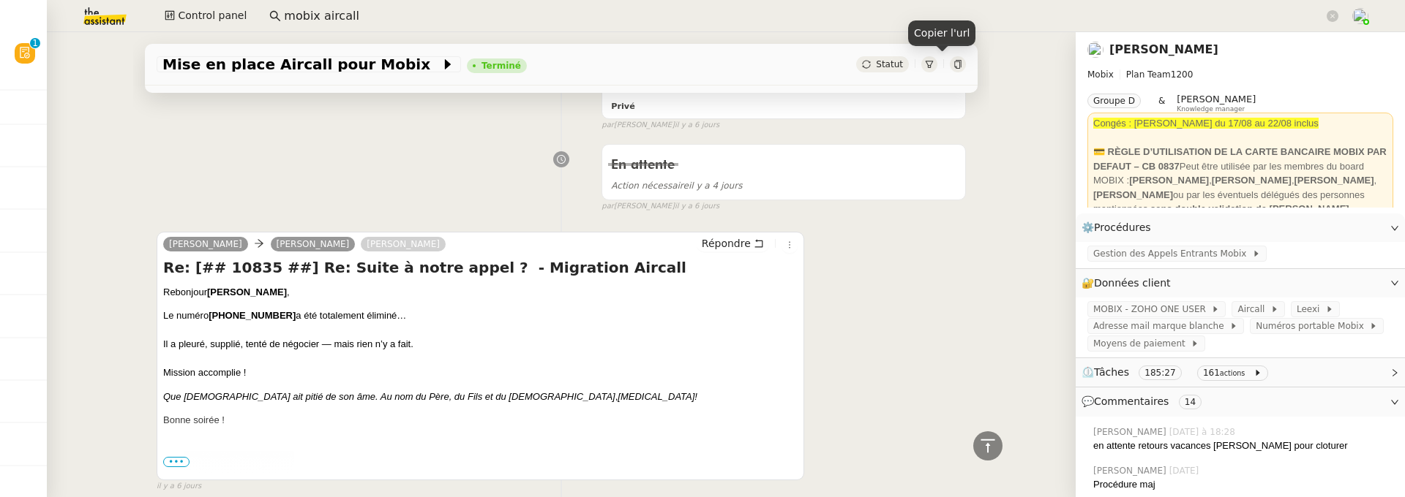
click at [953, 62] on icon at bounding box center [957, 64] width 9 height 9
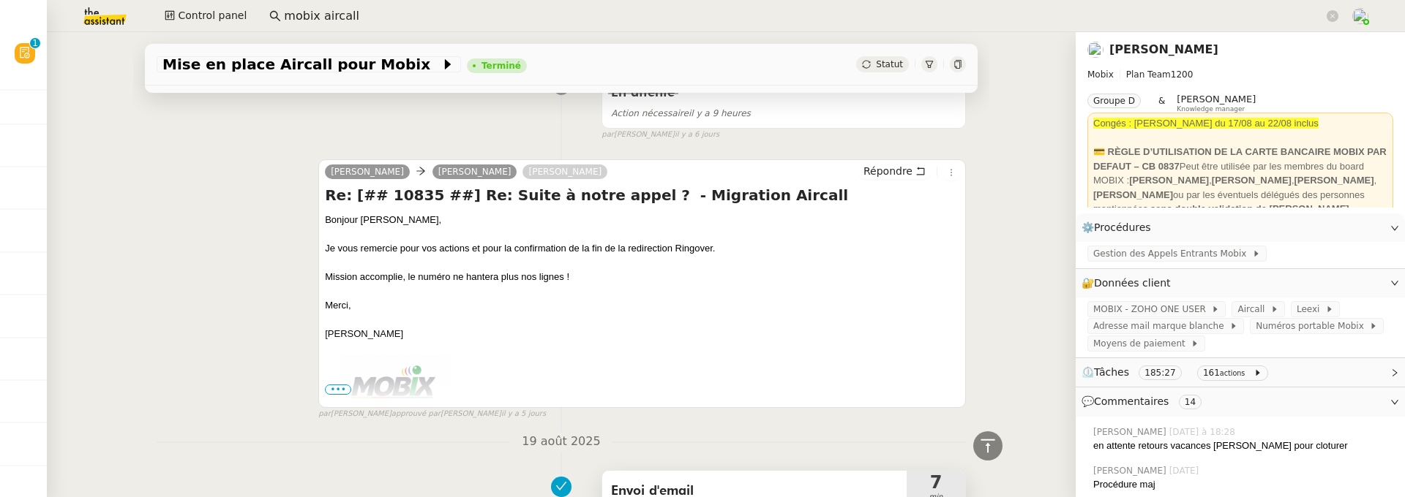
scroll to position [0, 0]
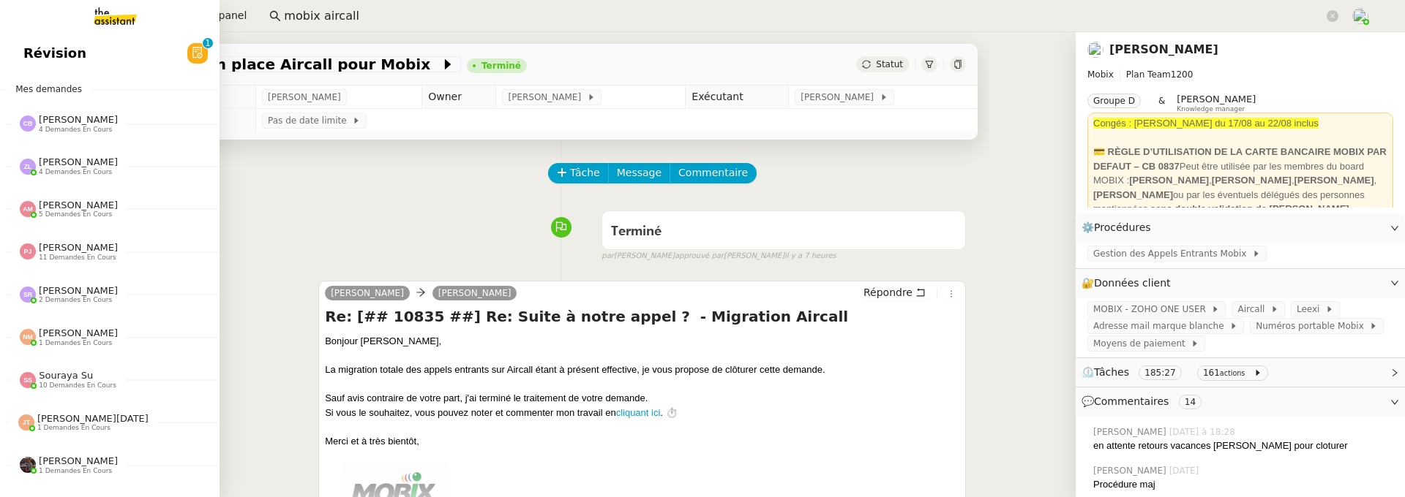
click at [39, 53] on span "Révision" at bounding box center [54, 53] width 63 height 22
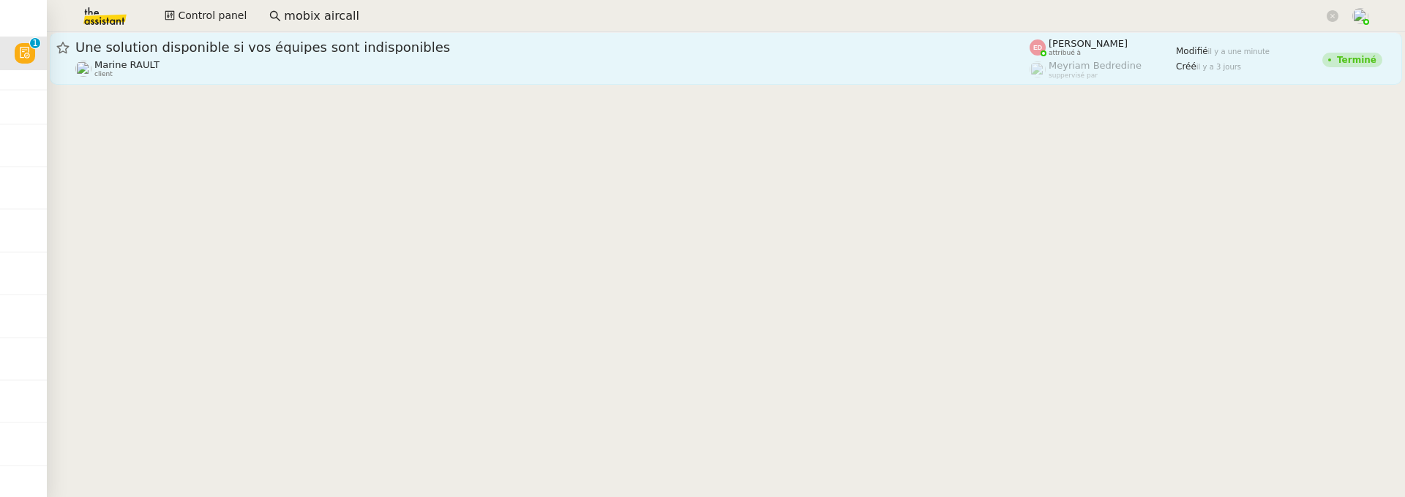
click at [352, 69] on div "Marine RAULT client" at bounding box center [552, 68] width 954 height 19
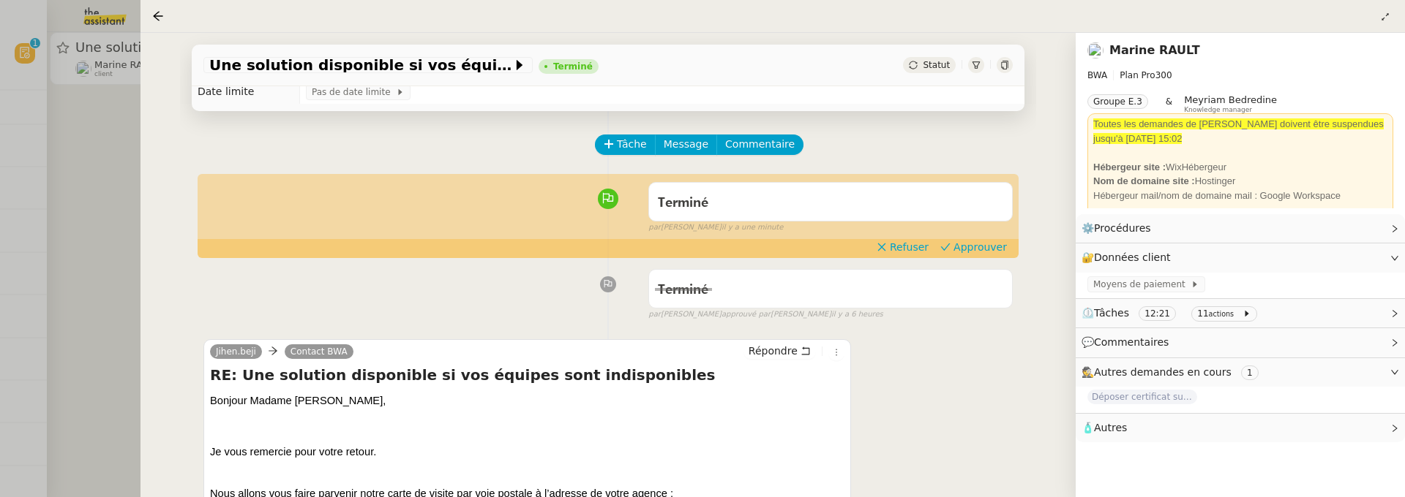
scroll to position [162, 0]
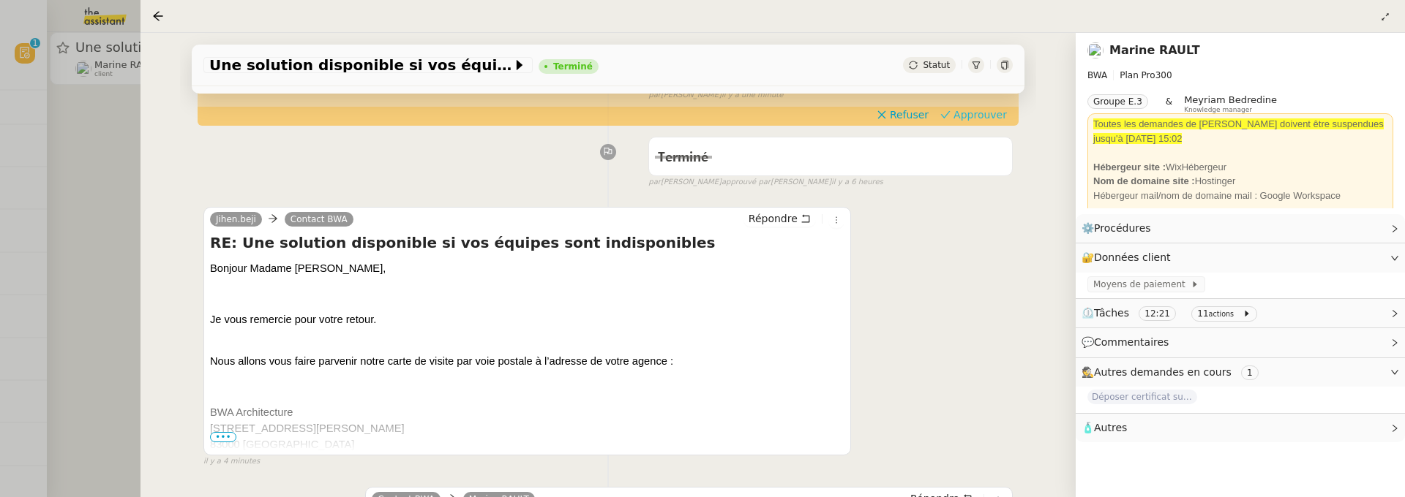
click at [966, 113] on span "Approuver" at bounding box center [979, 115] width 53 height 15
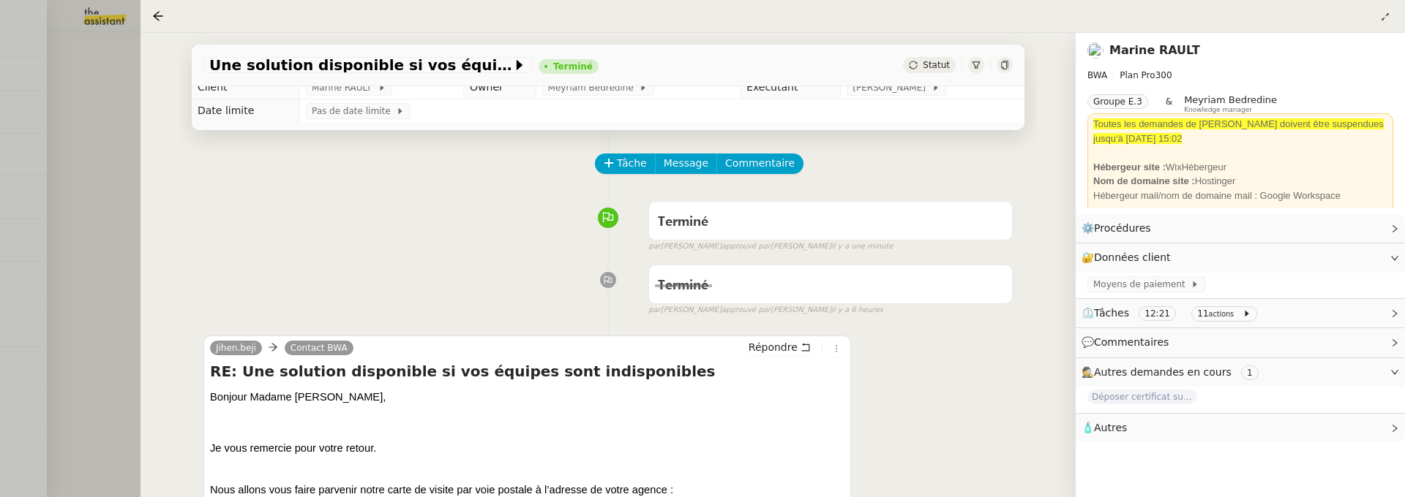
scroll to position [0, 0]
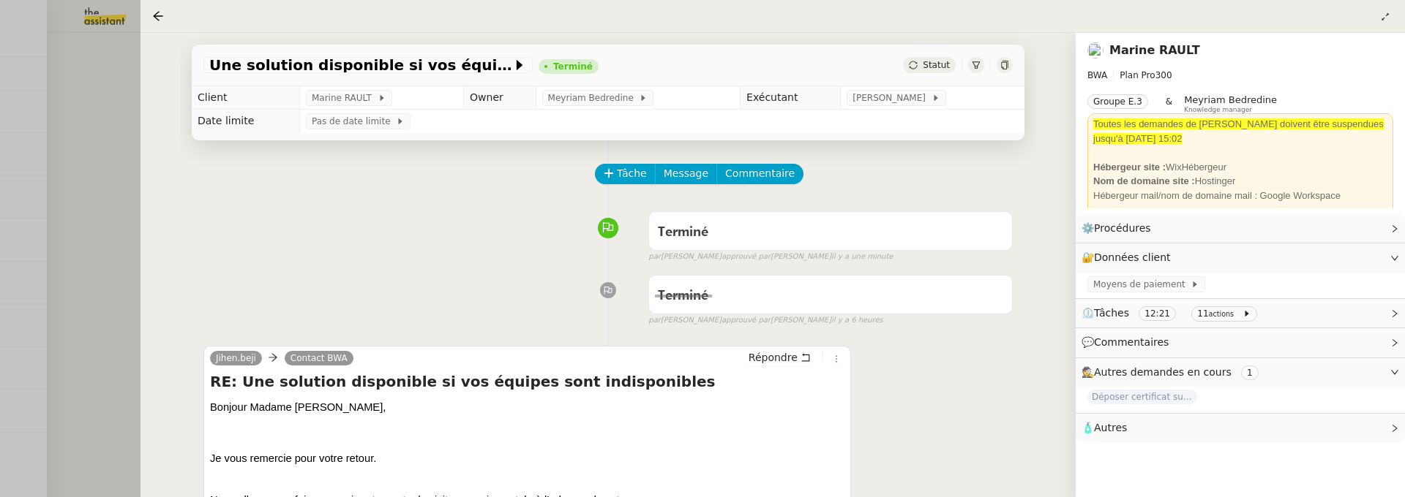
click at [84, 119] on div at bounding box center [702, 248] width 1405 height 497
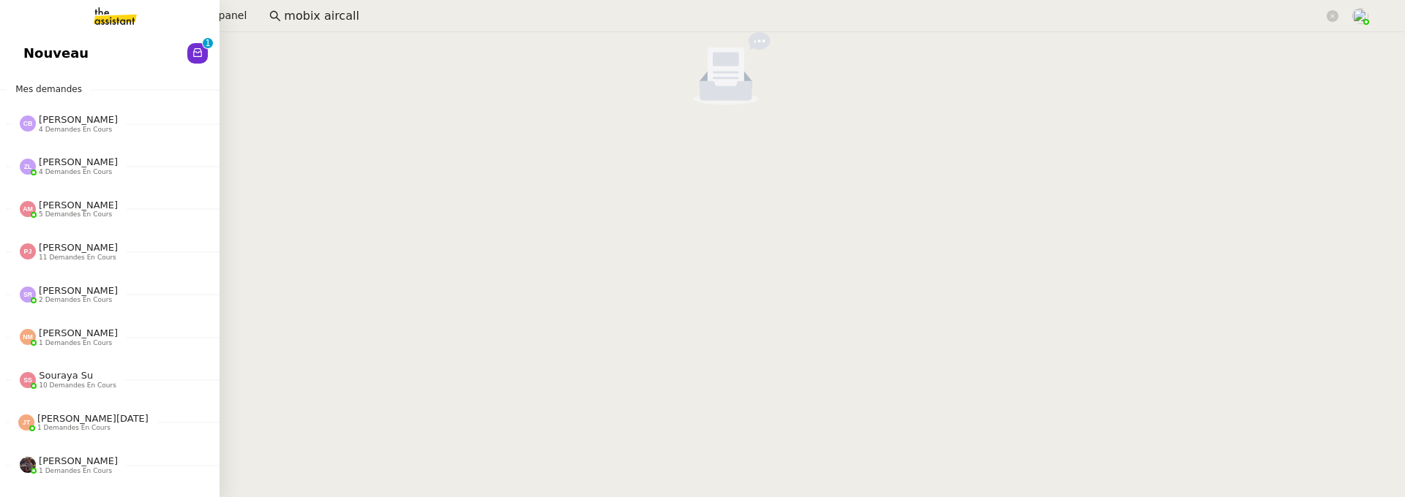
click at [8, 48] on link "Nouveau 0 1 2 3 4 5 6 7 8 9" at bounding box center [109, 54] width 219 height 34
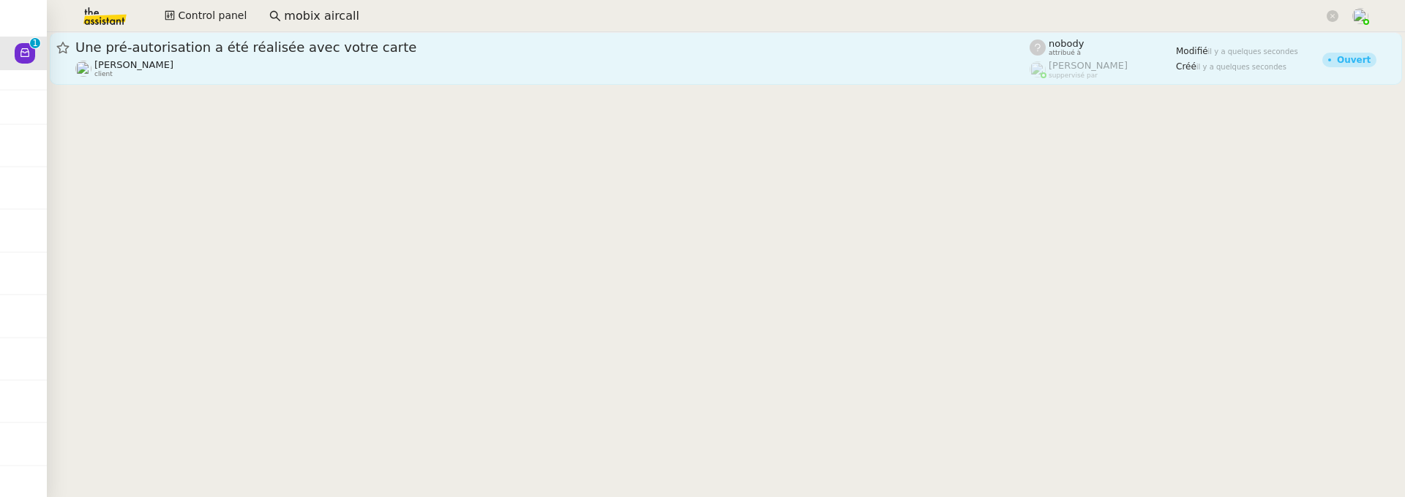
click at [380, 56] on div "Une pré-autorisation a été réalisée avec votre carte" at bounding box center [552, 48] width 954 height 18
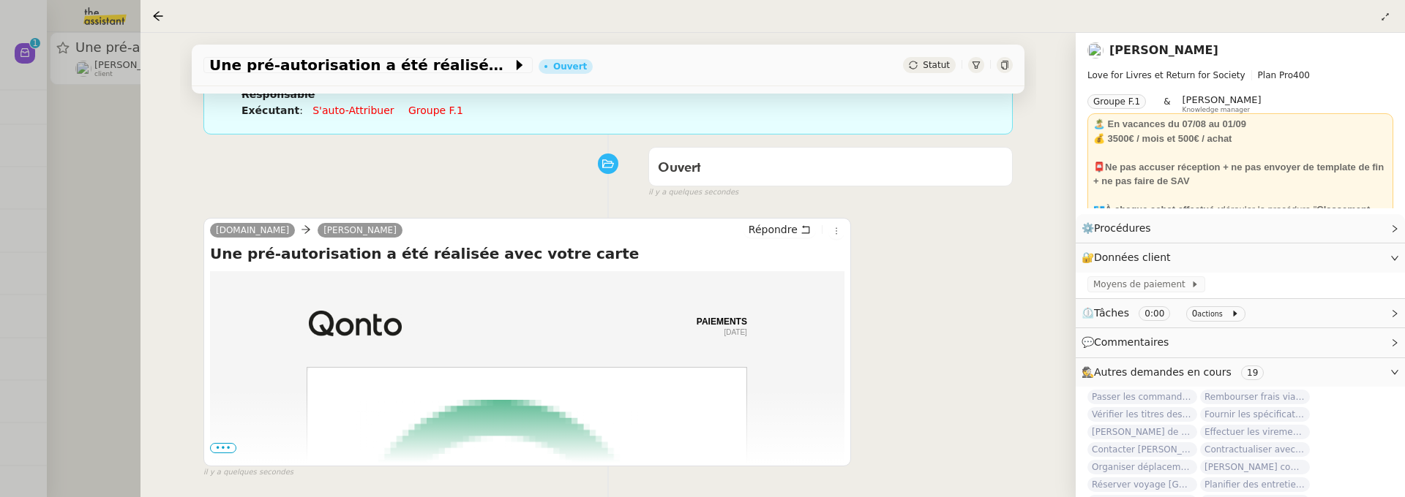
scroll to position [205, 0]
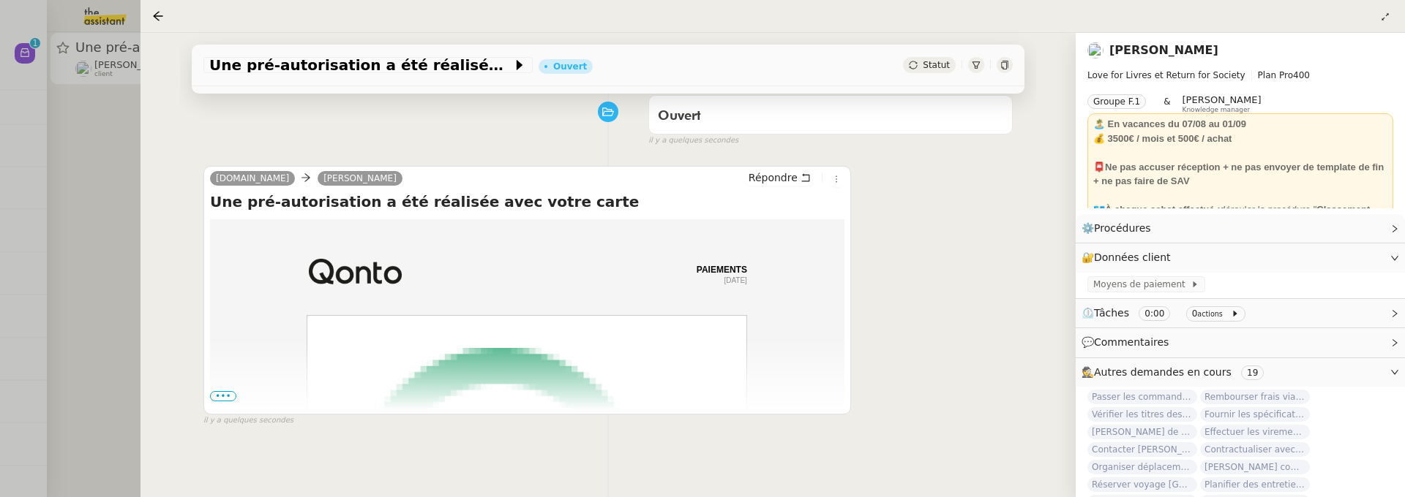
click at [230, 391] on span "•••" at bounding box center [223, 396] width 26 height 10
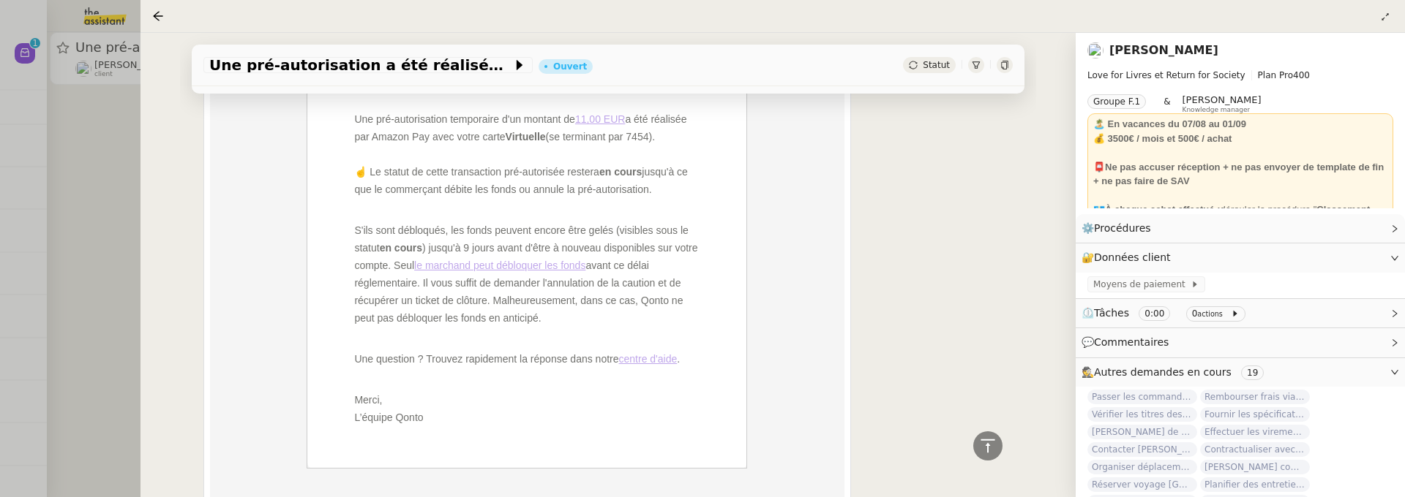
scroll to position [1078, 0]
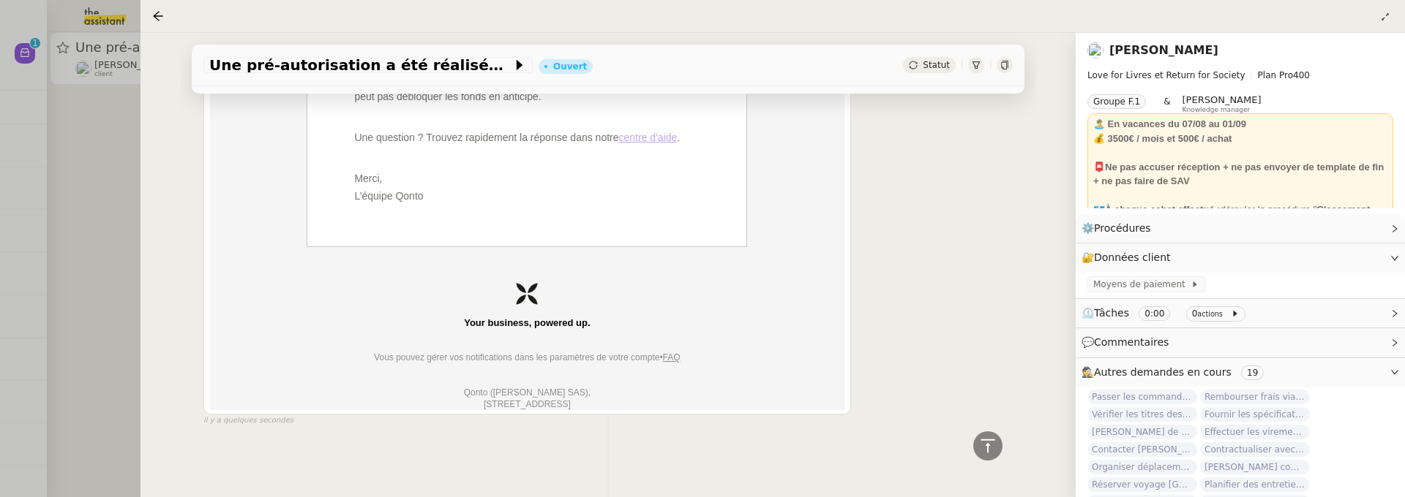
click at [9, 184] on div at bounding box center [702, 248] width 1405 height 497
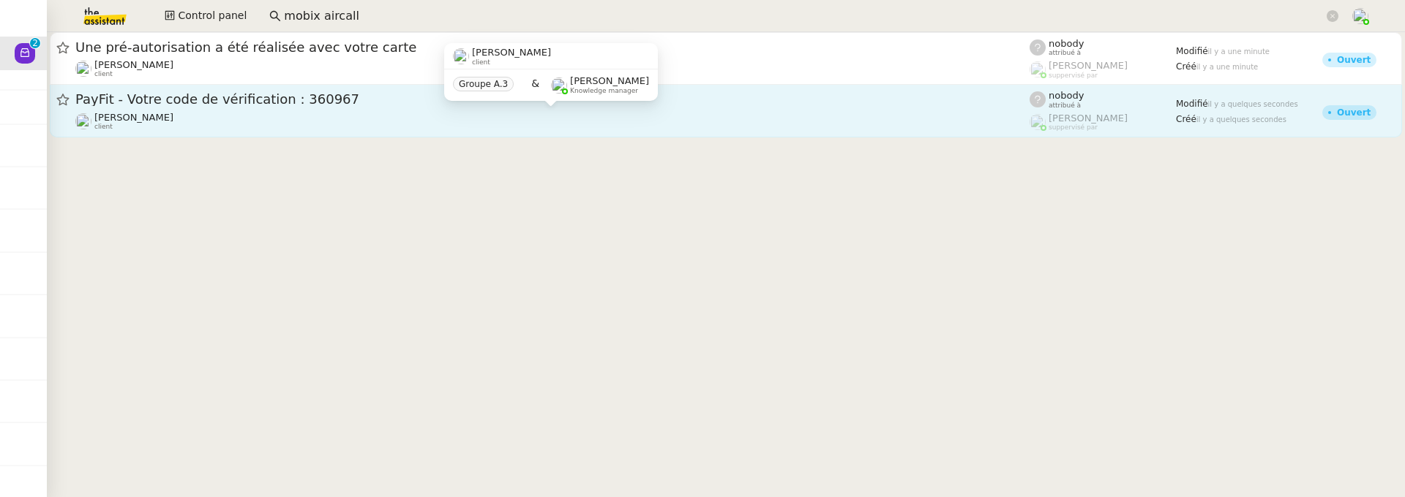
click at [230, 117] on div "Guillaume Champredonde client" at bounding box center [552, 121] width 954 height 19
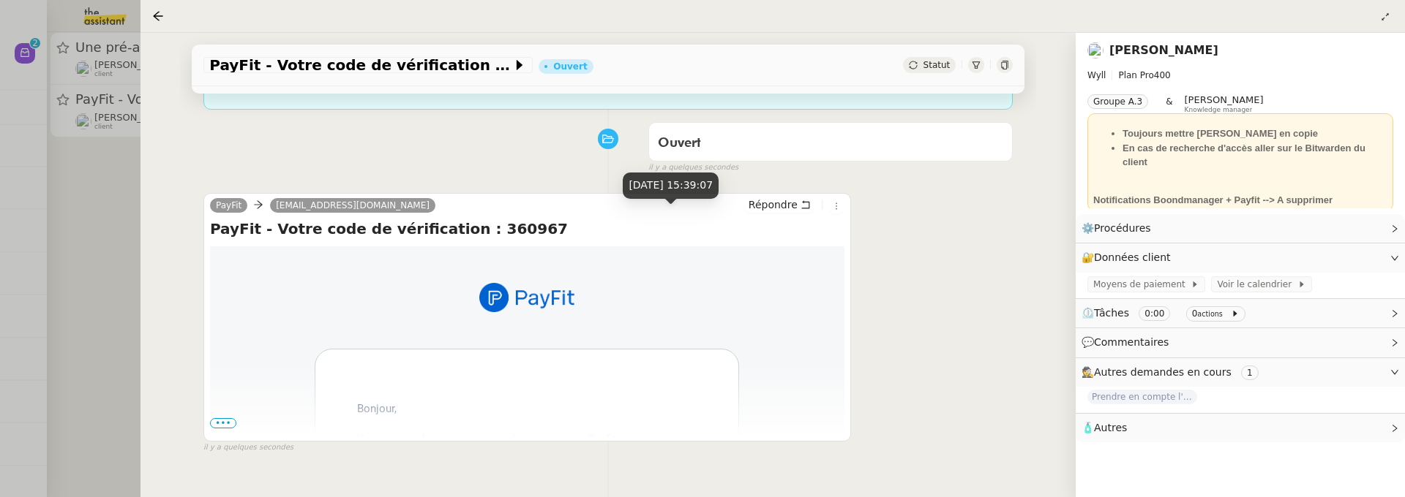
scroll to position [205, 0]
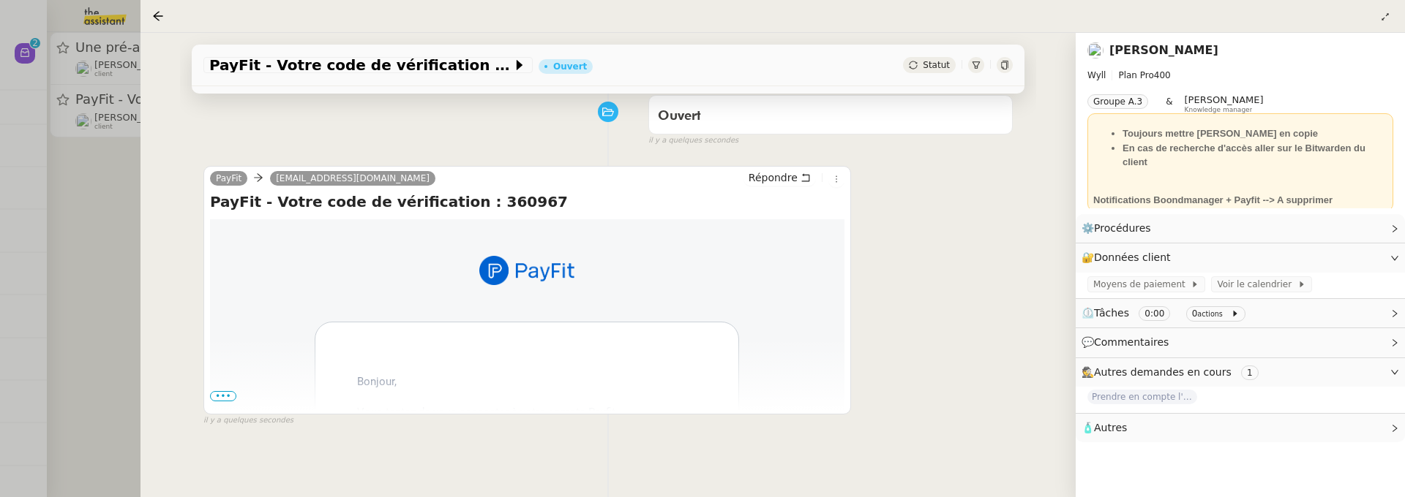
click at [98, 208] on div at bounding box center [702, 248] width 1405 height 497
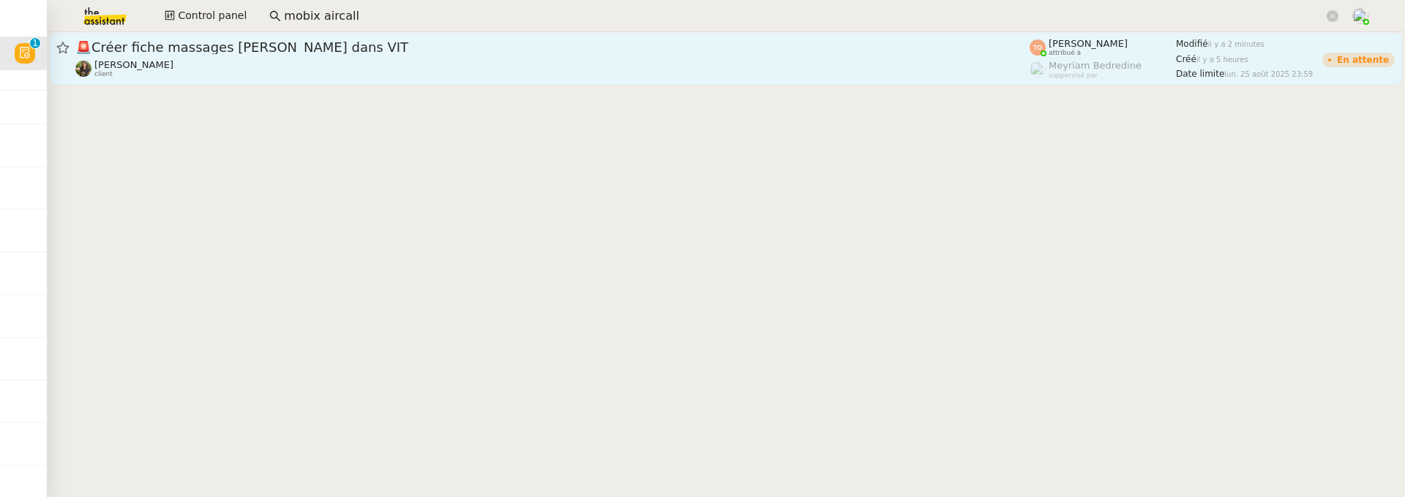
click at [315, 59] on div "Enora Conan client" at bounding box center [552, 68] width 954 height 19
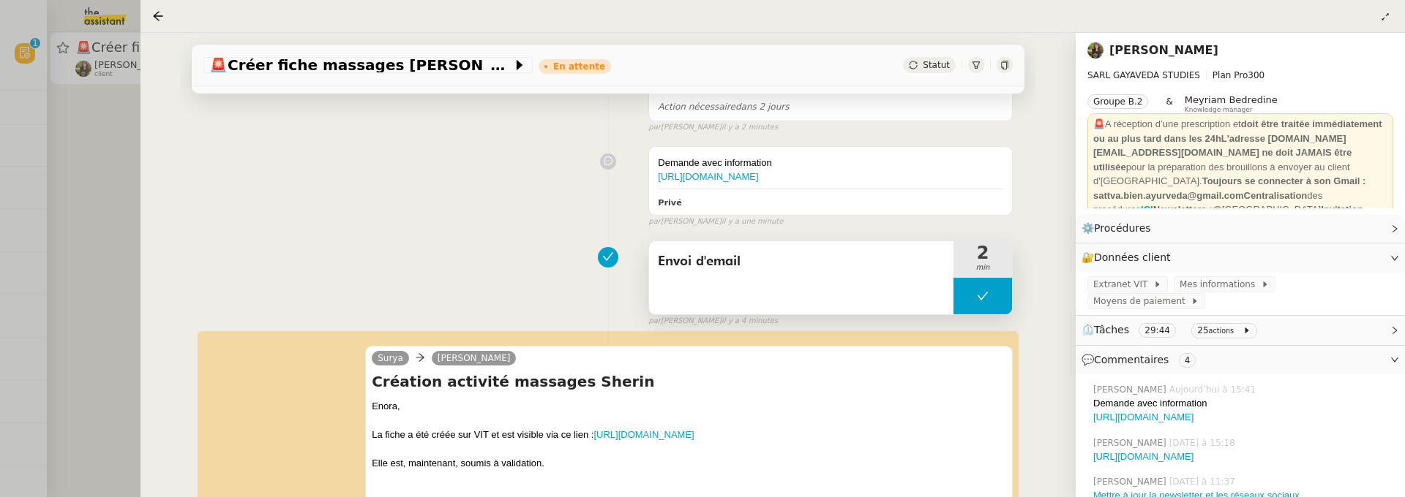
scroll to position [405, 0]
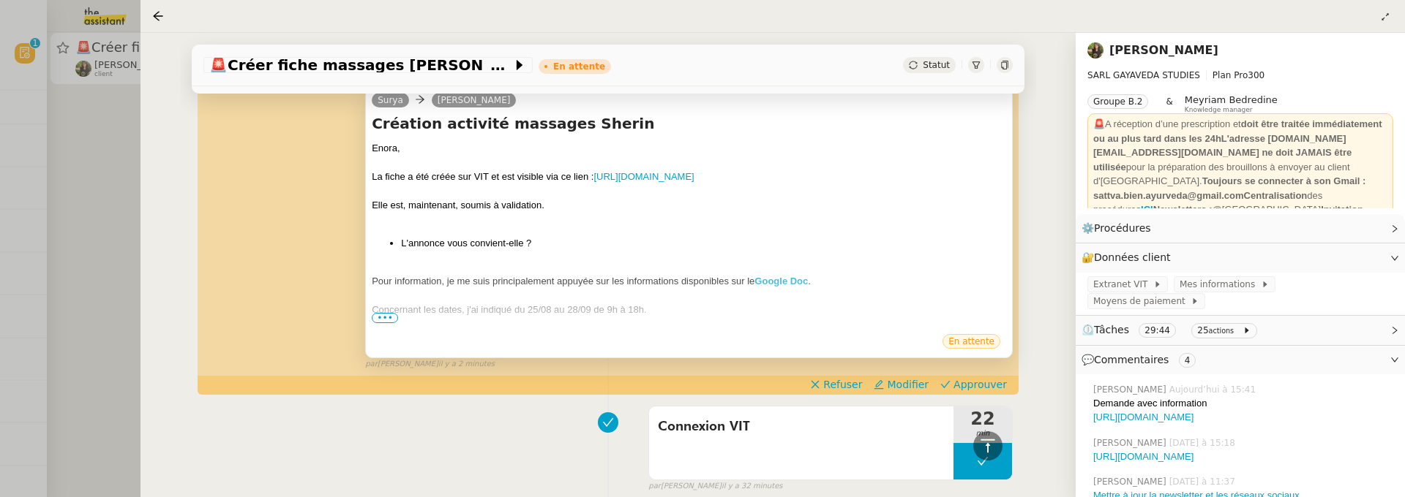
click at [386, 313] on span "•••" at bounding box center [385, 318] width 26 height 10
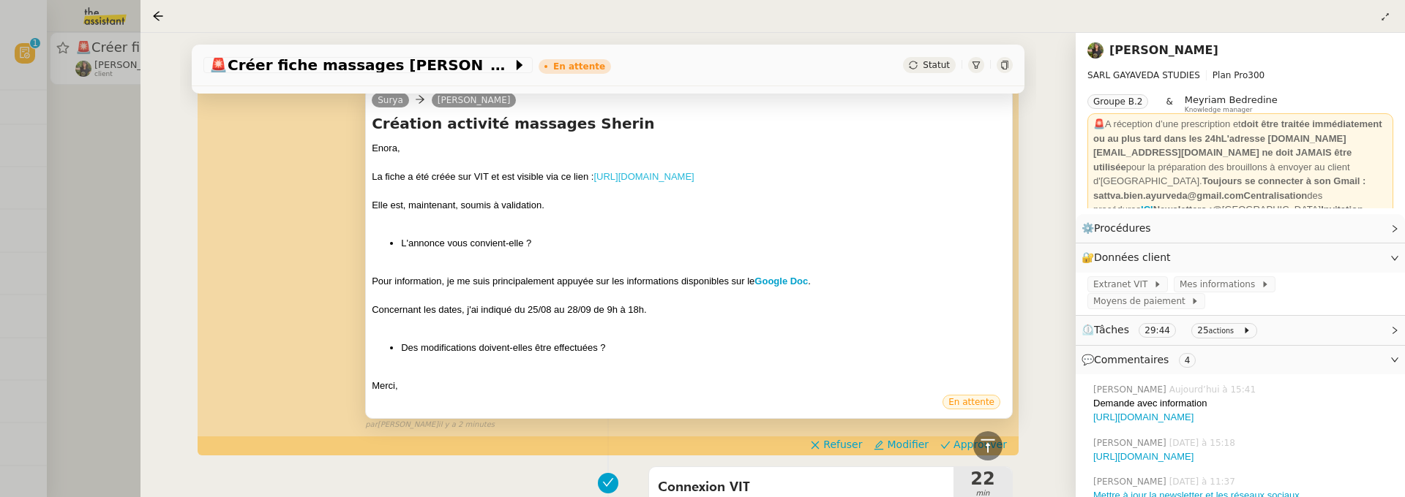
click at [693, 177] on link "https://na.espacepro.tourinsoft.com/modifier-mon-offre/?oid=FMAAQU086V502ZG0&la…" at bounding box center [643, 176] width 100 height 11
click at [781, 287] on strong "Google Doc" at bounding box center [780, 281] width 53 height 11
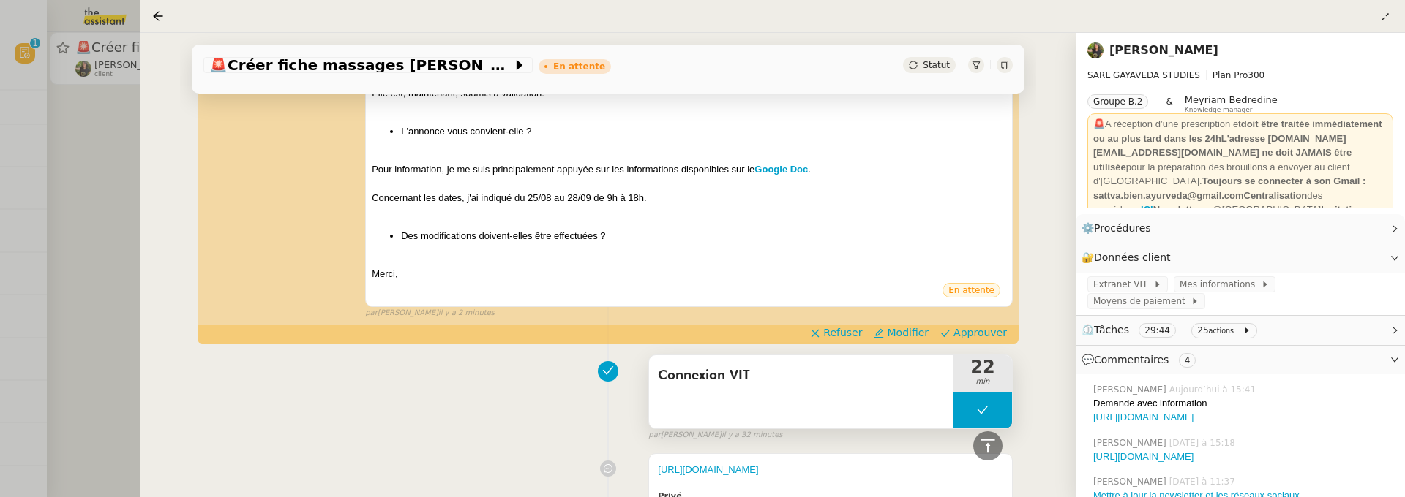
scroll to position [524, 0]
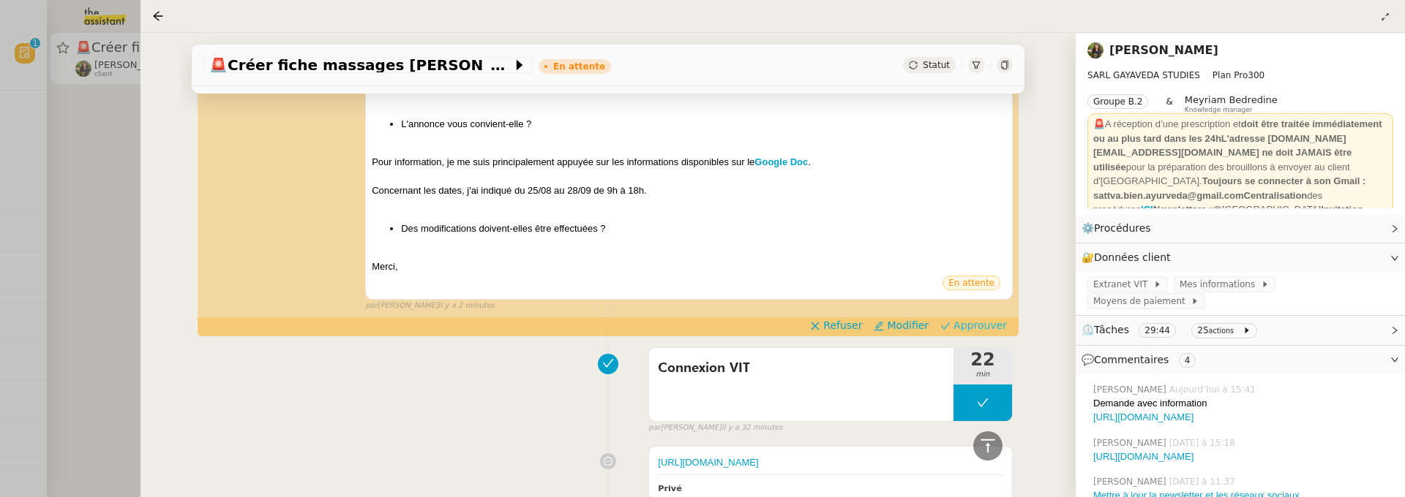
click at [976, 333] on span "Approuver" at bounding box center [979, 325] width 53 height 15
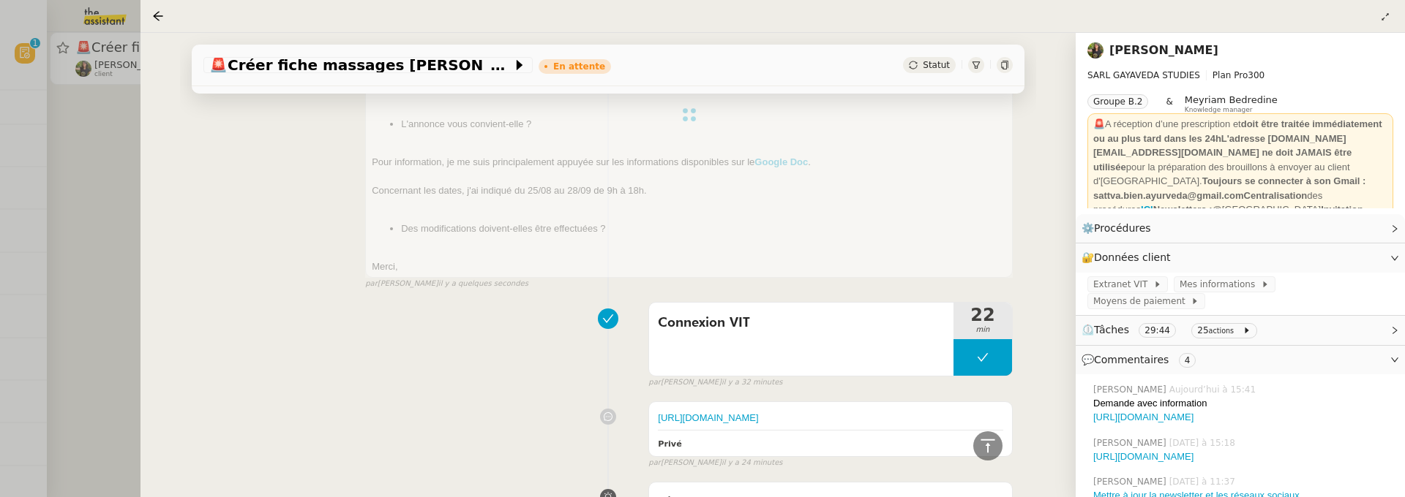
click at [108, 159] on div at bounding box center [702, 248] width 1405 height 497
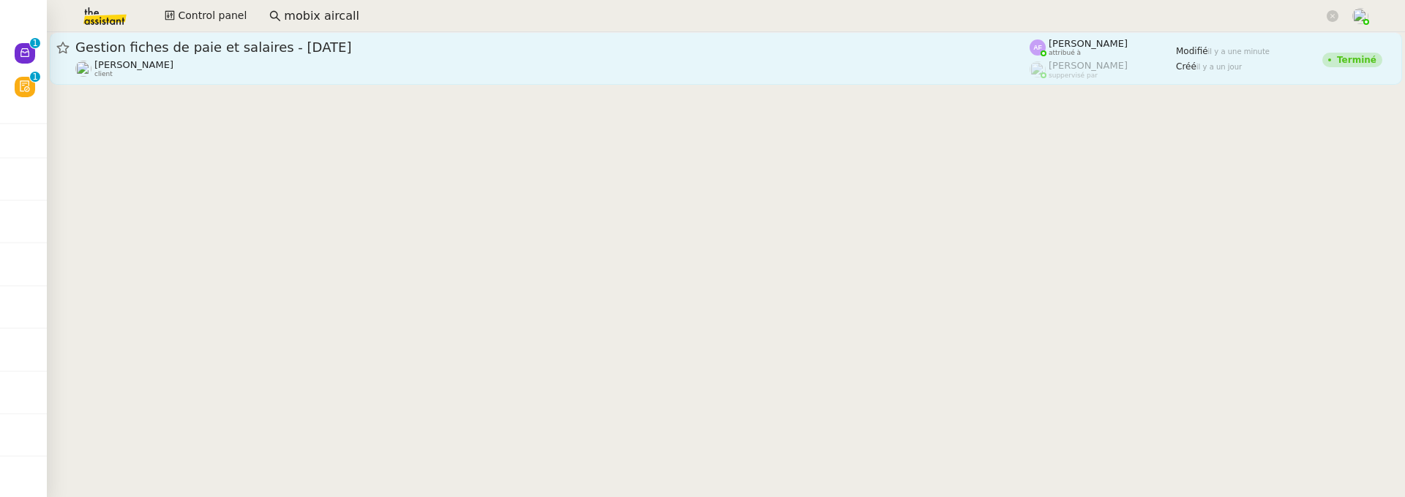
click at [278, 75] on div "Théo Hudry client" at bounding box center [552, 68] width 954 height 19
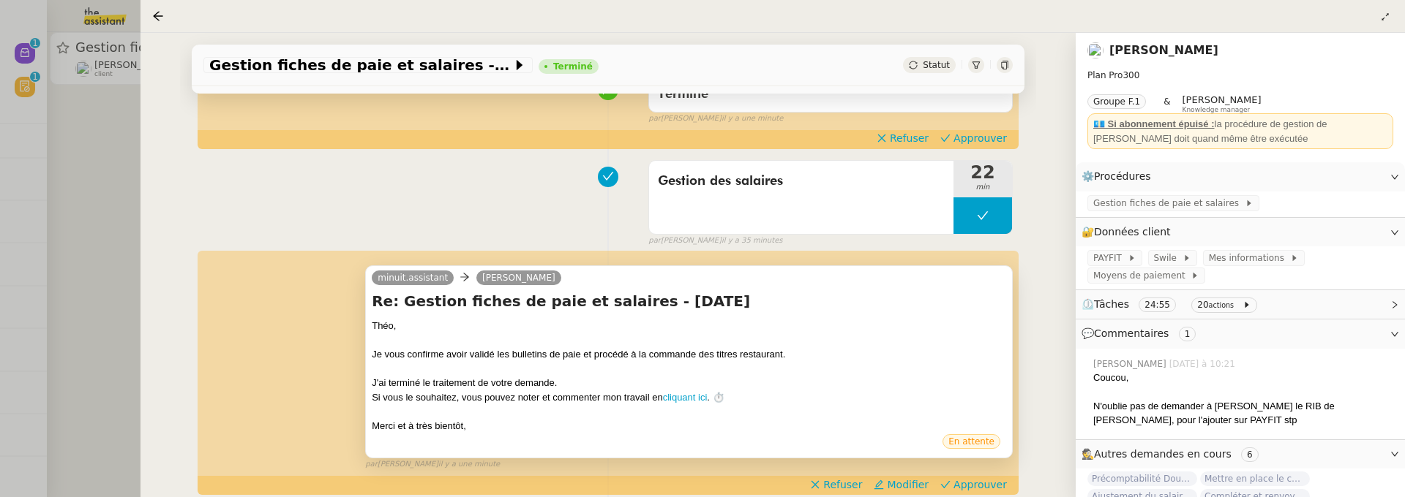
scroll to position [149, 0]
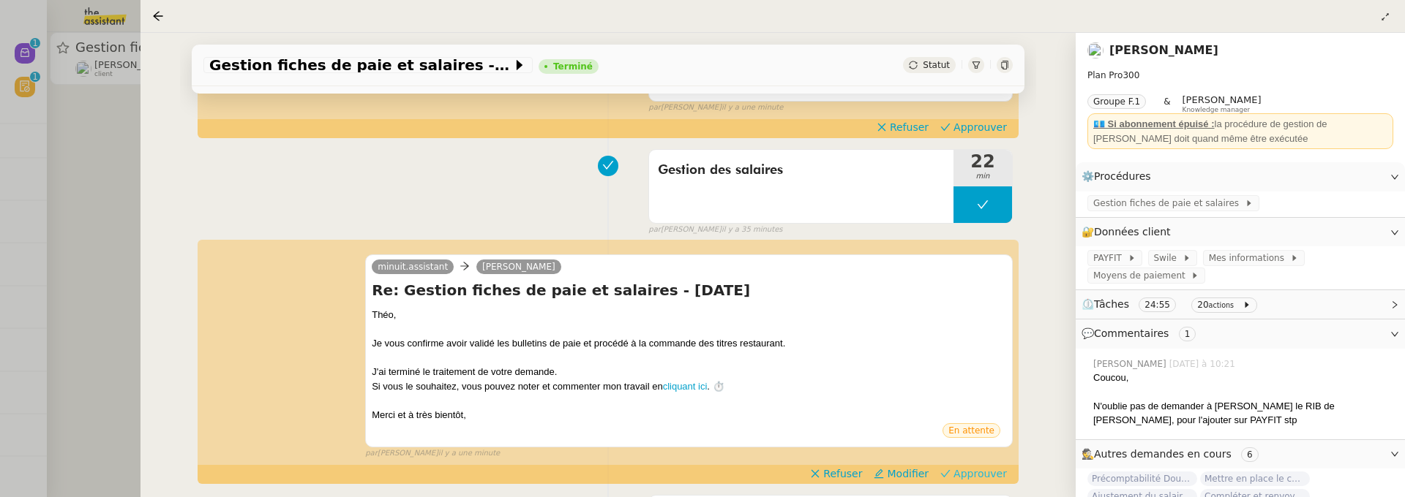
click at [988, 477] on span "Approuver" at bounding box center [979, 474] width 53 height 15
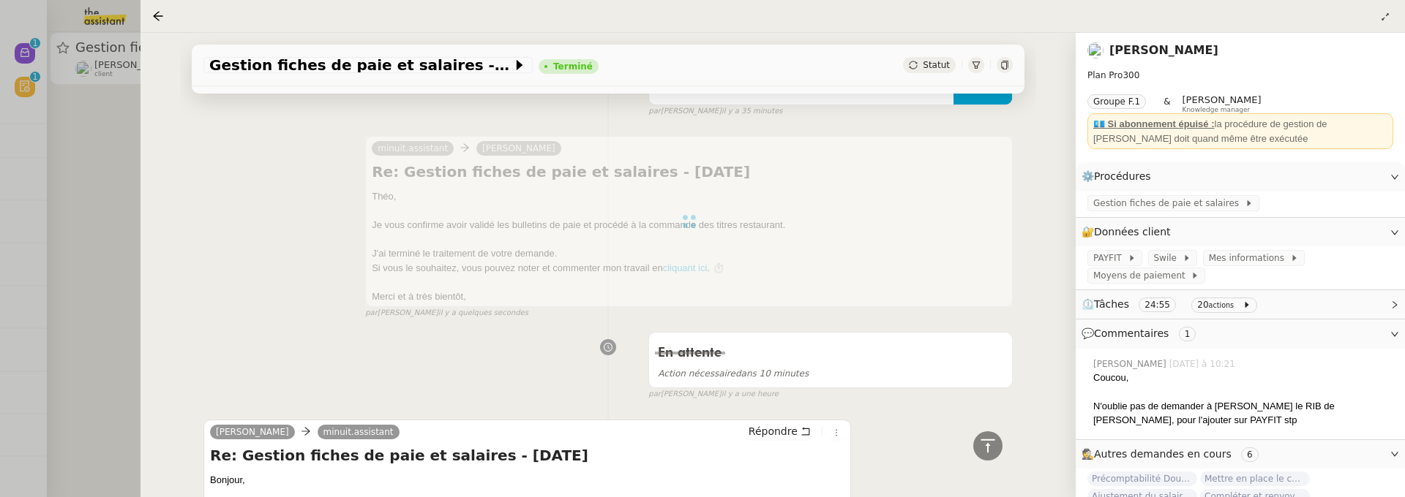
scroll to position [168, 0]
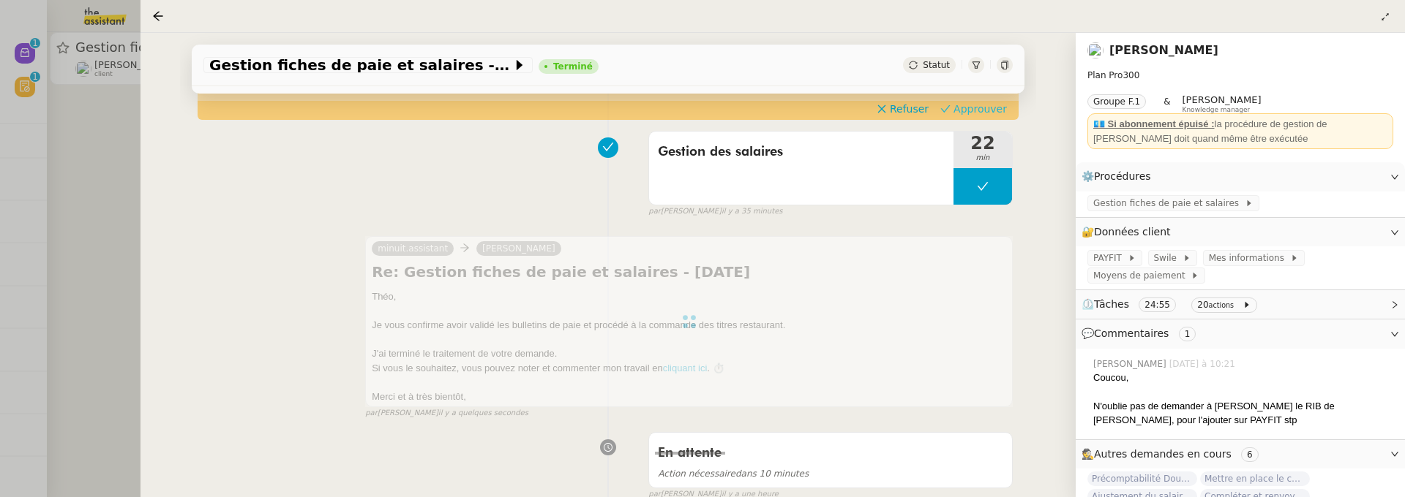
click at [979, 110] on span "Approuver" at bounding box center [979, 109] width 53 height 15
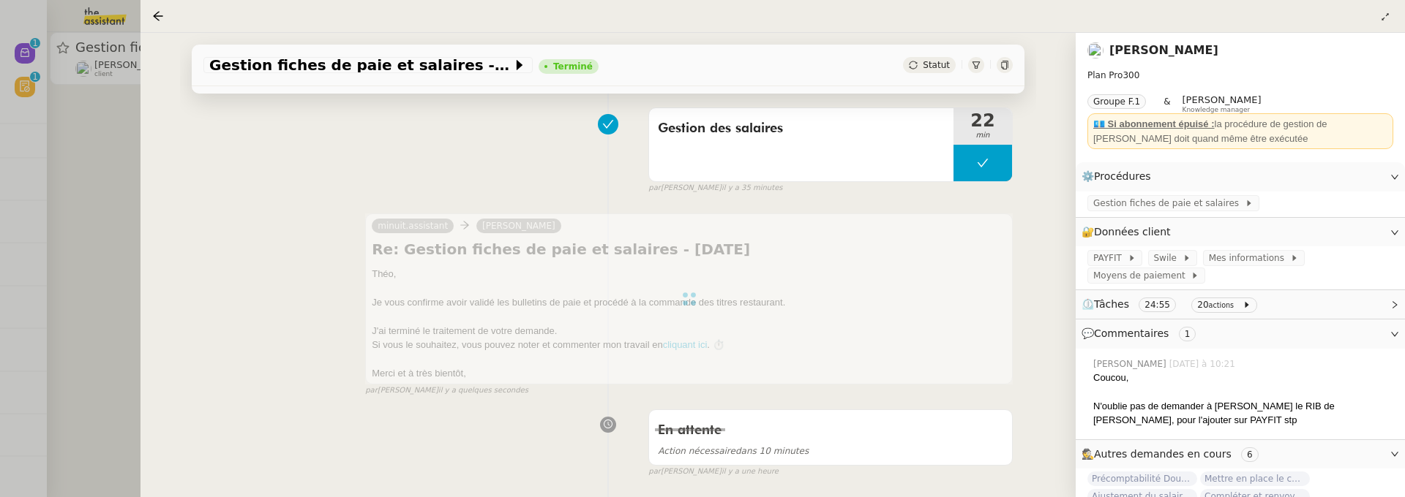
click at [130, 95] on div at bounding box center [702, 248] width 1405 height 497
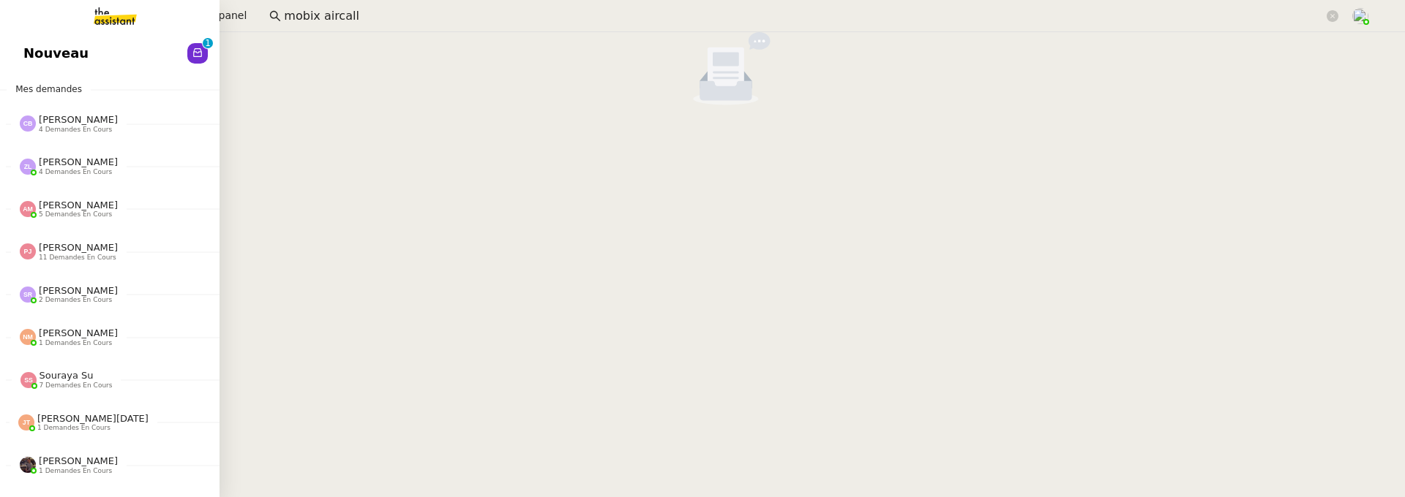
click at [39, 50] on span "Nouveau" at bounding box center [55, 53] width 65 height 22
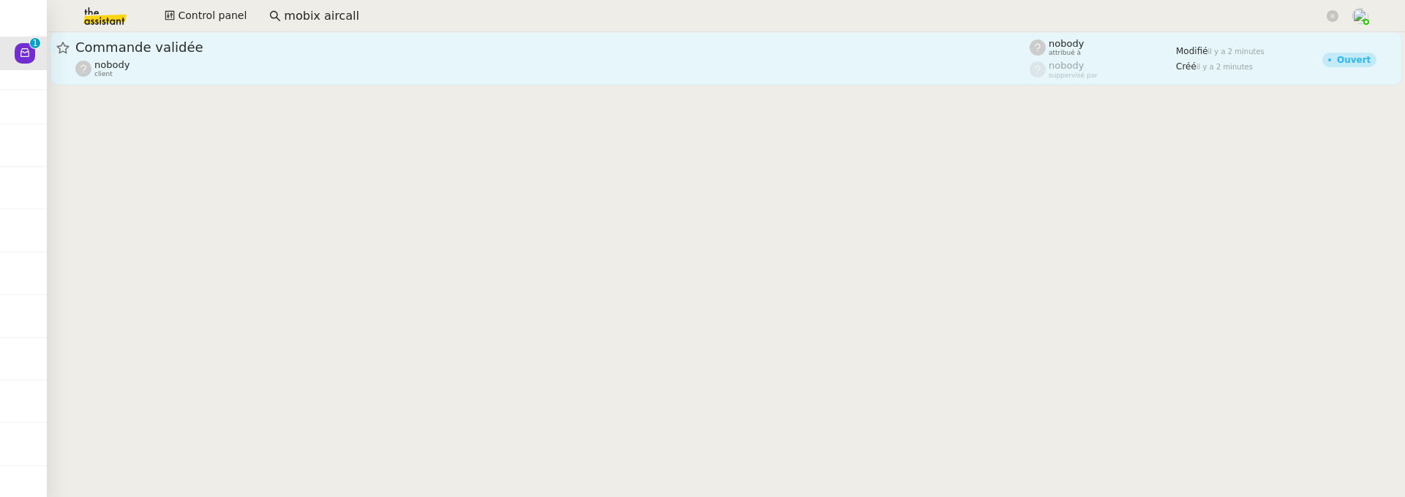
click at [372, 58] on div "Commande validée nobody client" at bounding box center [552, 59] width 954 height 40
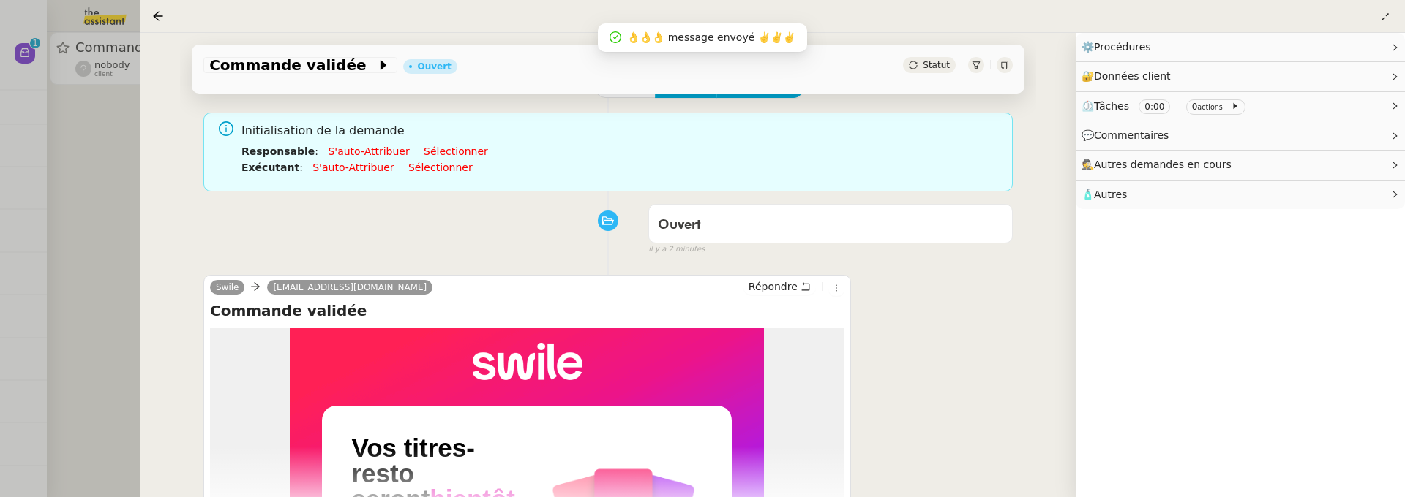
scroll to position [264, 0]
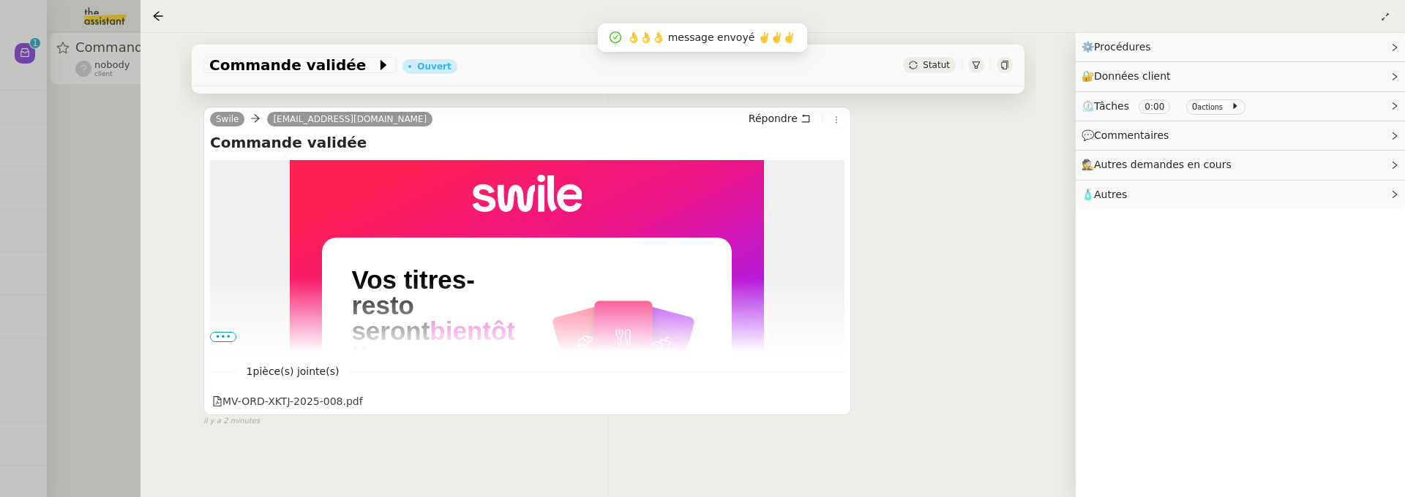
click at [213, 332] on span "•••" at bounding box center [223, 337] width 26 height 10
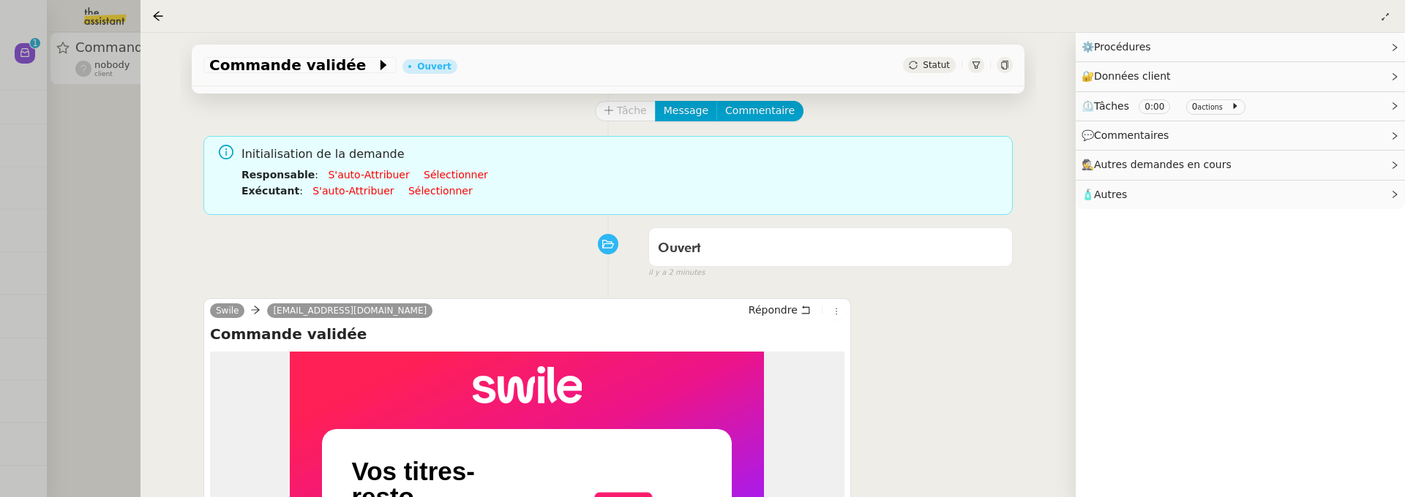
scroll to position [0, 0]
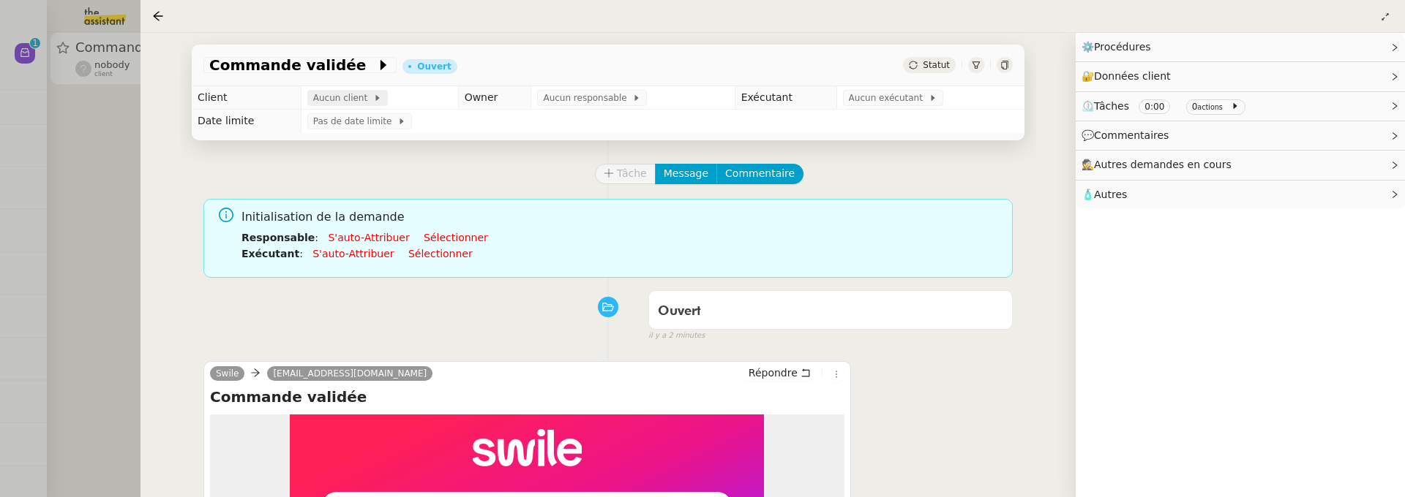
click at [372, 99] on div "Aucun client" at bounding box center [347, 98] width 80 height 16
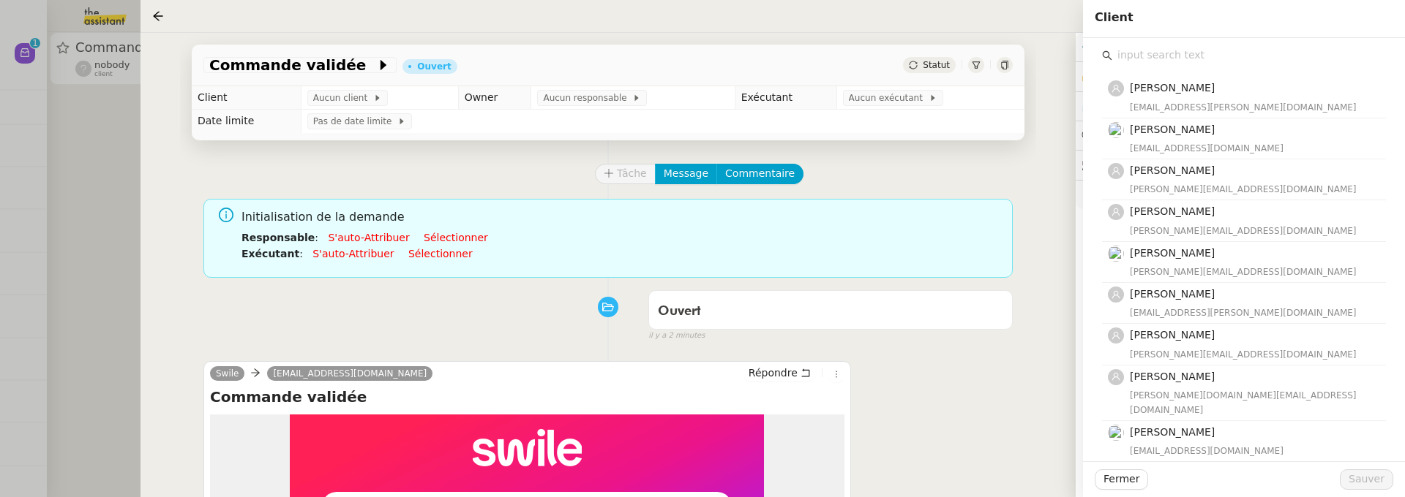
click at [1135, 60] on input "text" at bounding box center [1249, 55] width 274 height 20
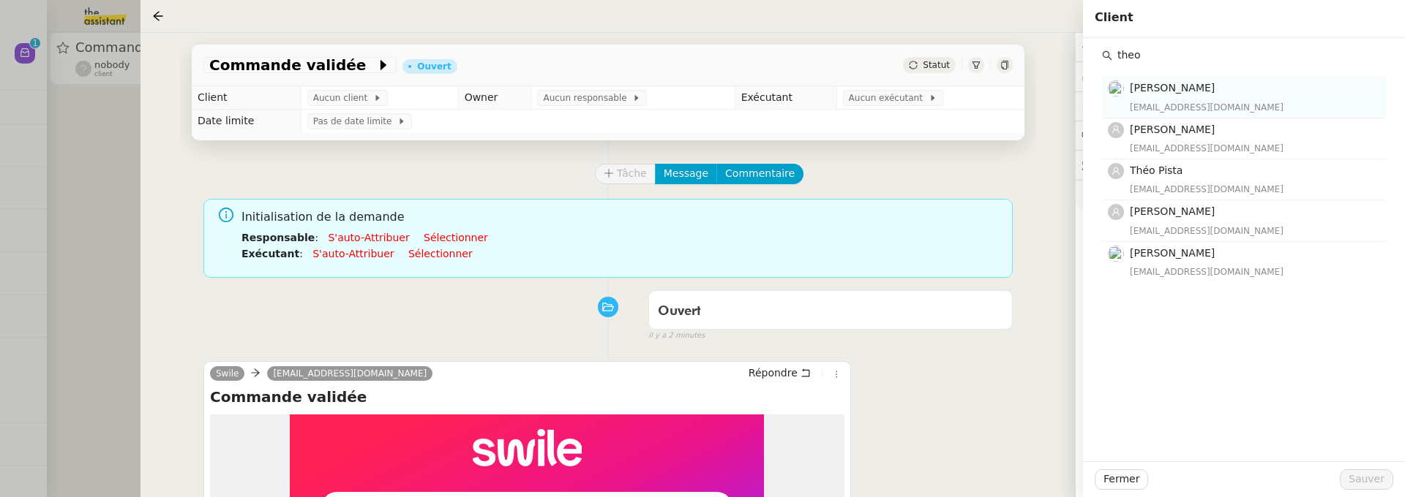
type input "theo"
click at [1196, 97] on h4 "Théo Hudry" at bounding box center [1252, 88] width 247 height 17
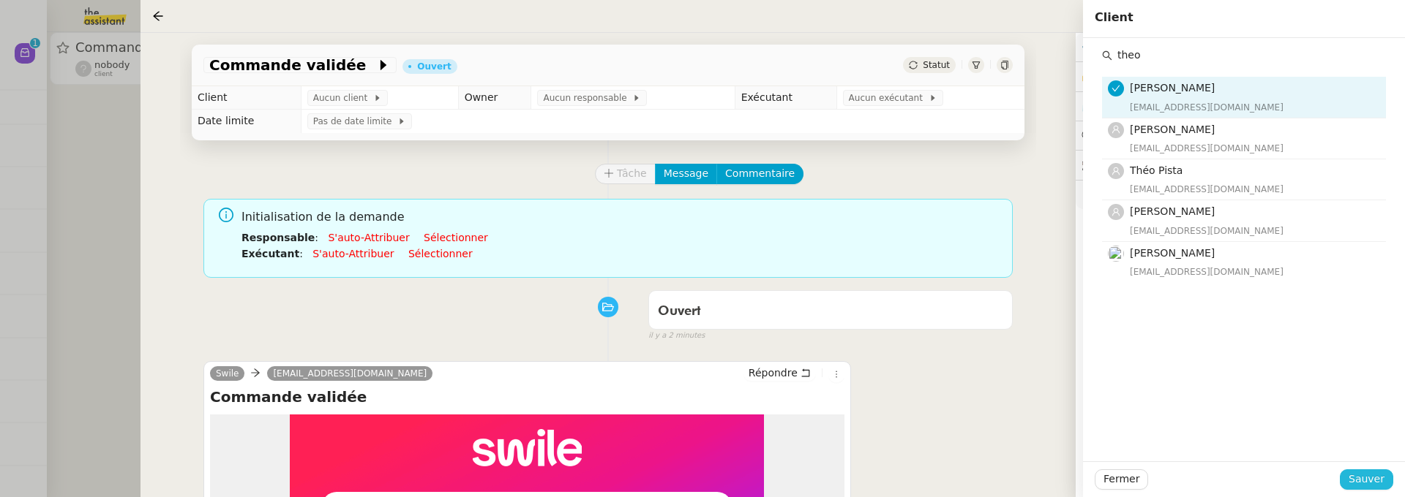
click at [1371, 475] on span "Sauver" at bounding box center [1366, 479] width 36 height 17
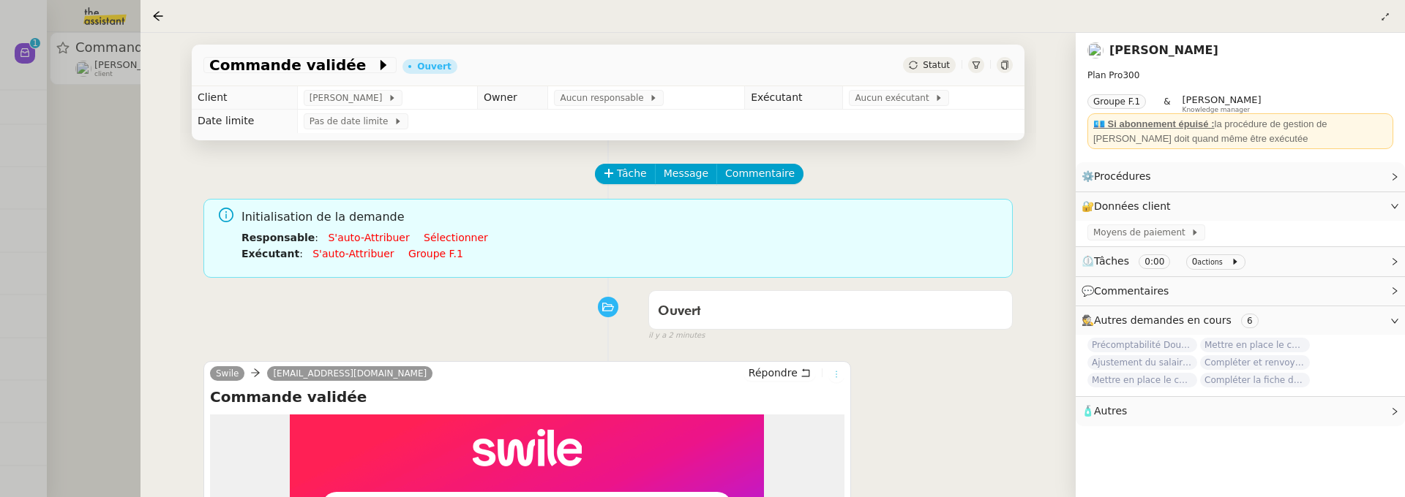
click at [832, 373] on icon at bounding box center [836, 374] width 9 height 9
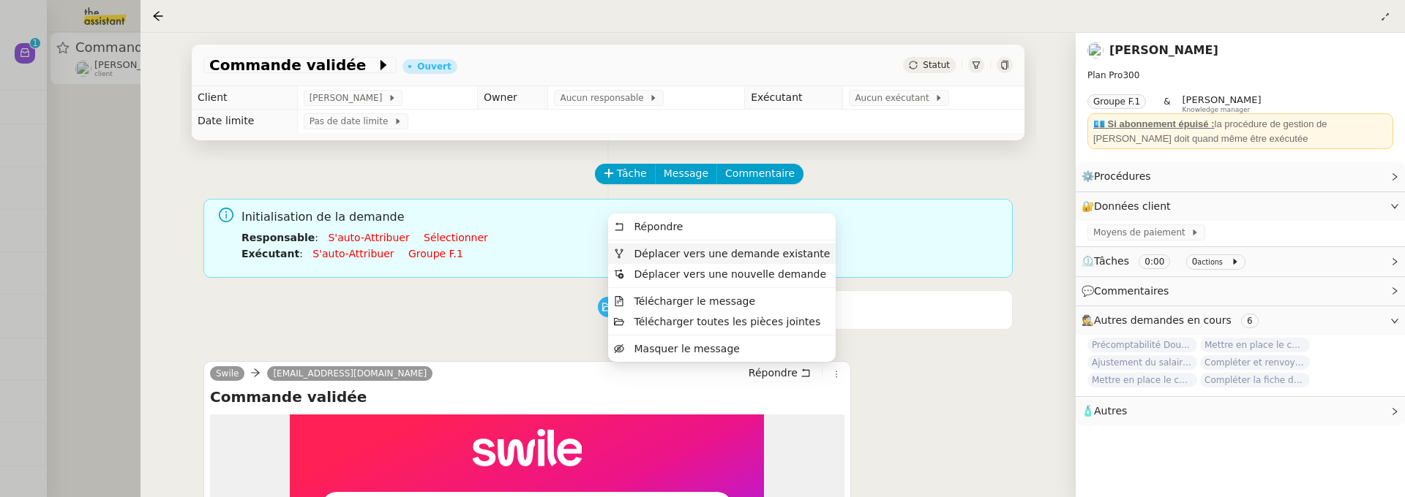
click at [740, 249] on span "Déplacer vers une demande existante" at bounding box center [732, 254] width 196 height 12
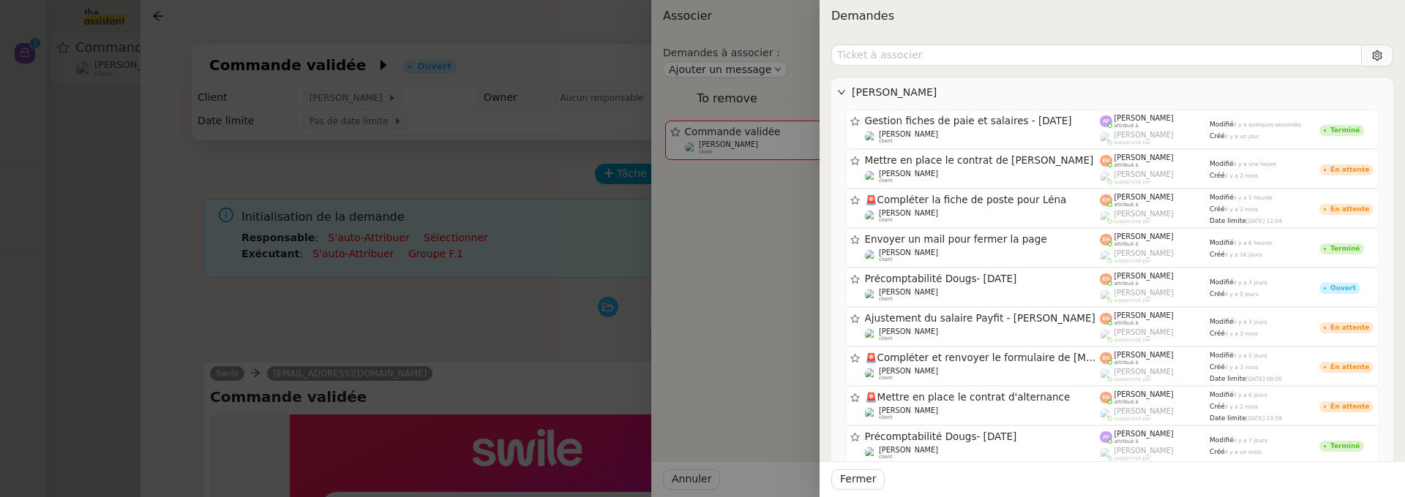
click at [497, 173] on div at bounding box center [702, 248] width 1405 height 497
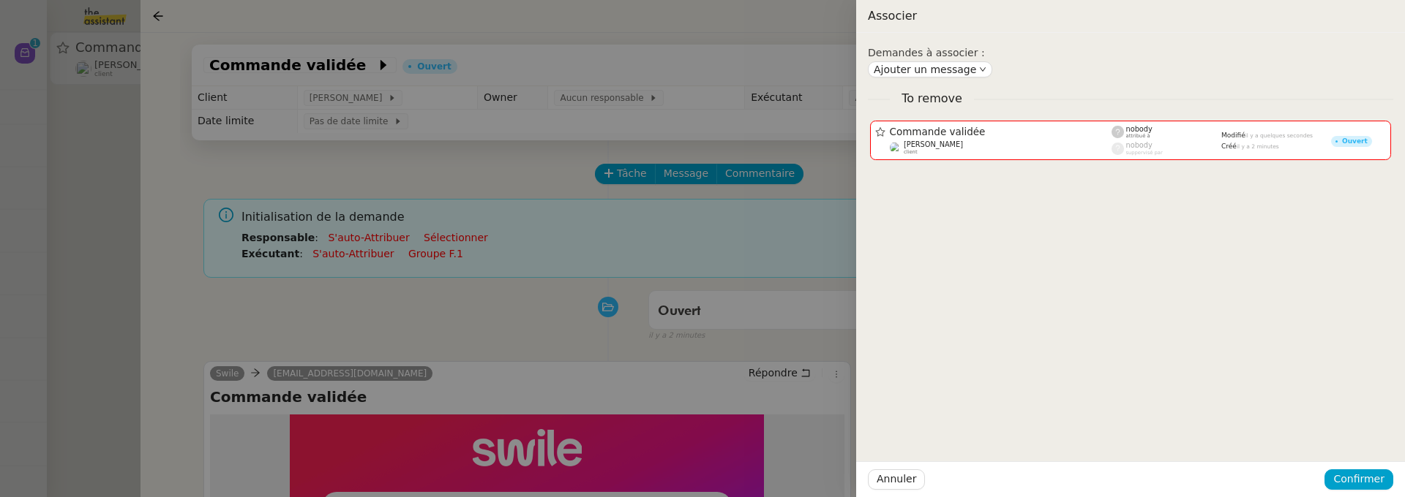
click at [484, 159] on div at bounding box center [702, 248] width 1405 height 497
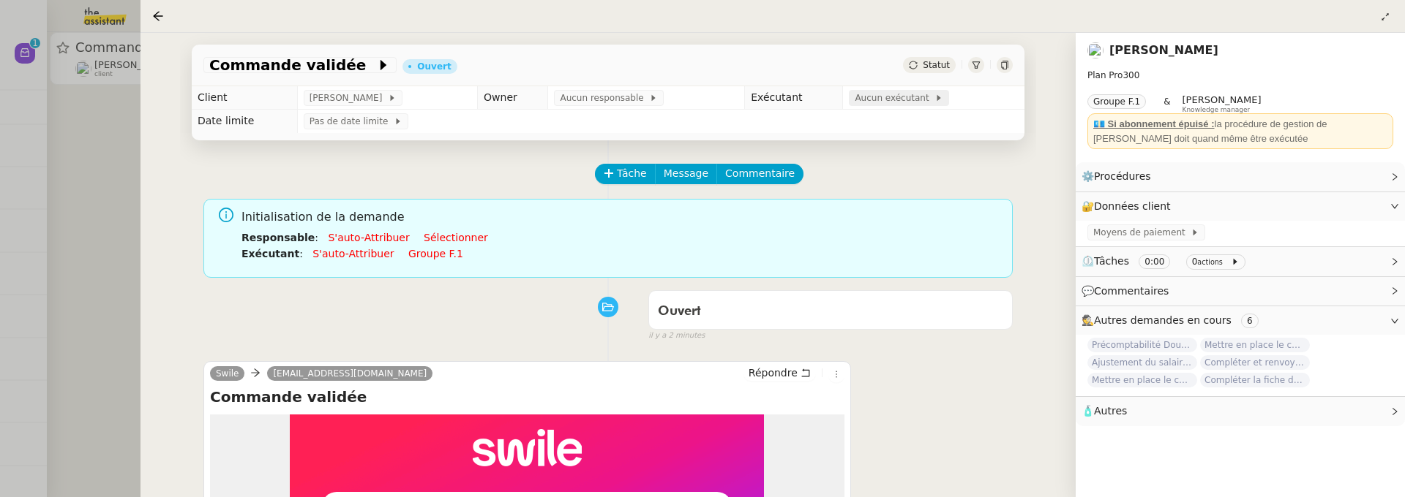
click at [858, 102] on span "Aucun exécutant" at bounding box center [894, 98] width 80 height 15
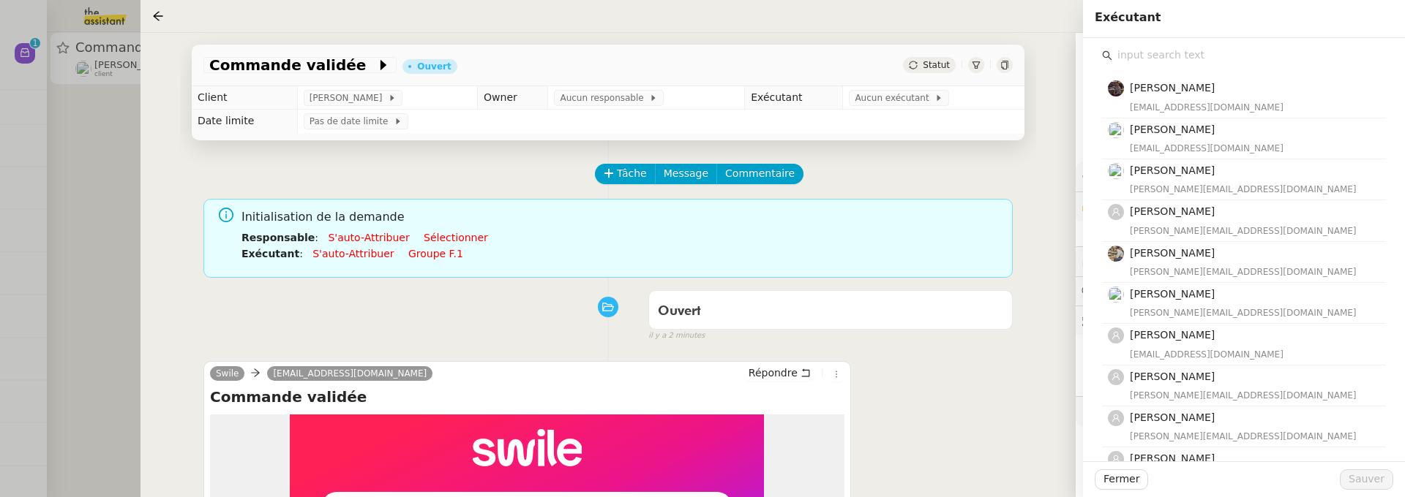
click at [1162, 62] on input "text" at bounding box center [1249, 55] width 274 height 20
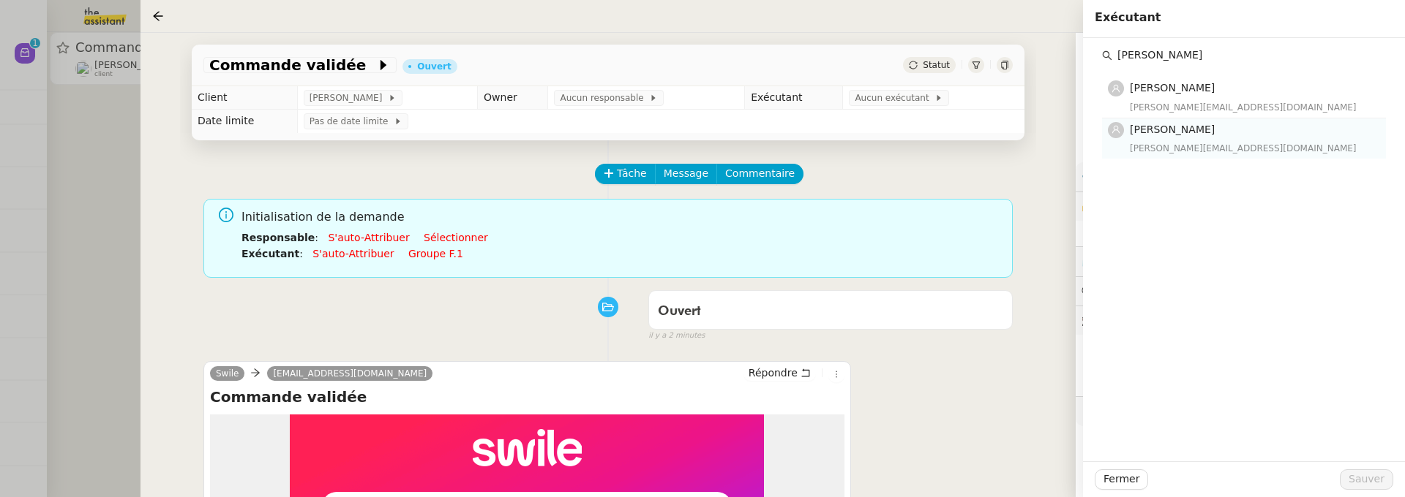
type input "anna"
click at [1232, 133] on h4 "Anna Florent" at bounding box center [1252, 129] width 247 height 17
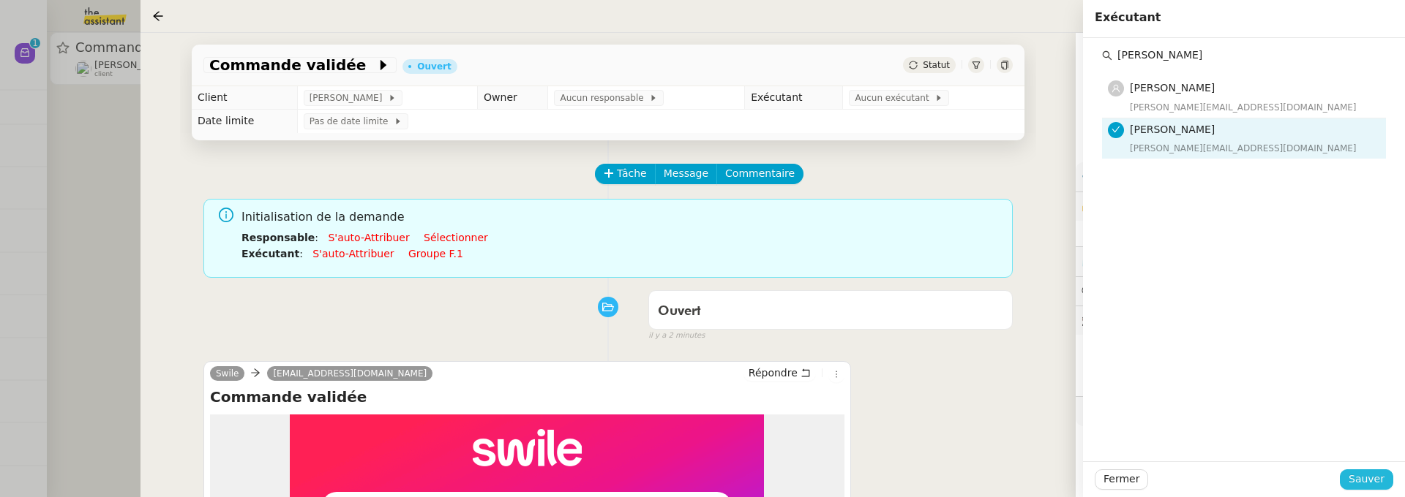
click at [1370, 478] on span "Sauver" at bounding box center [1366, 479] width 36 height 17
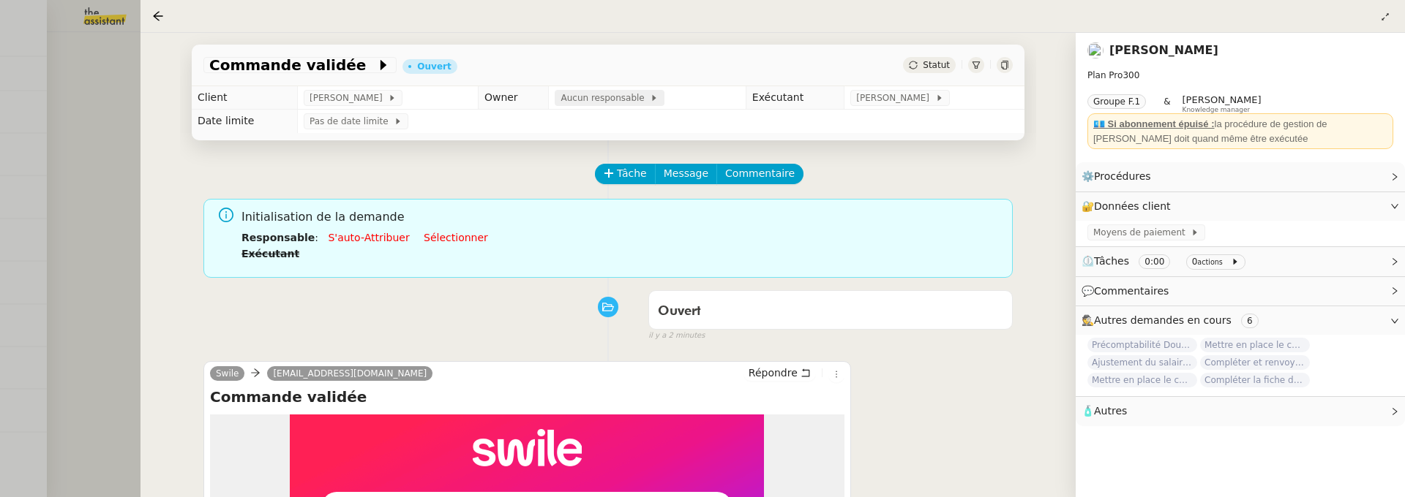
click at [644, 103] on span at bounding box center [647, 98] width 6 height 10
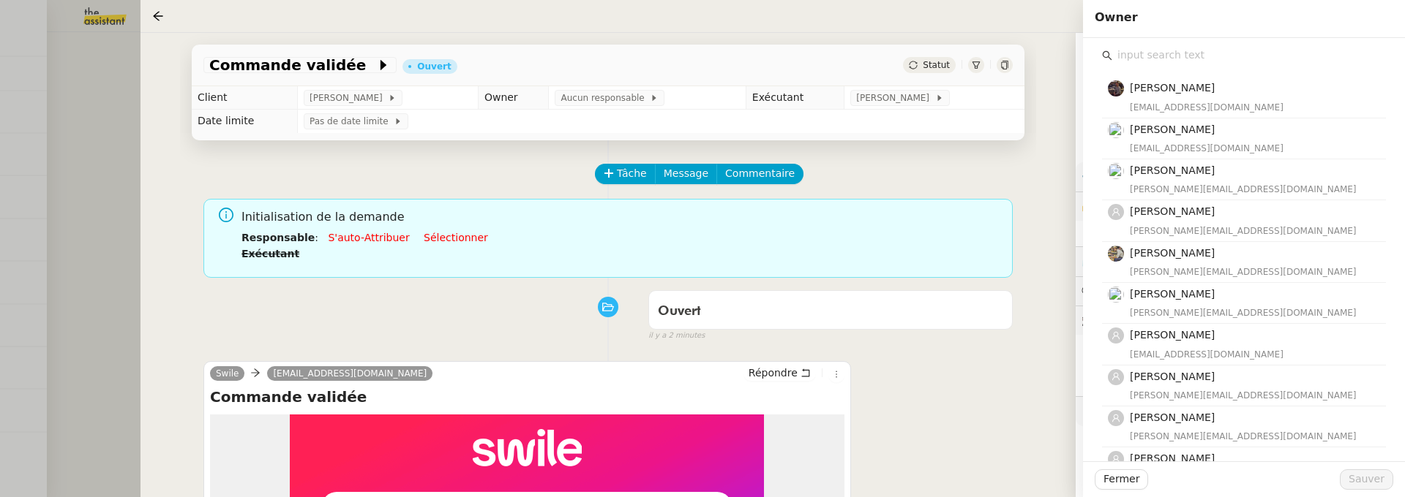
click at [1140, 63] on input "text" at bounding box center [1249, 55] width 274 height 20
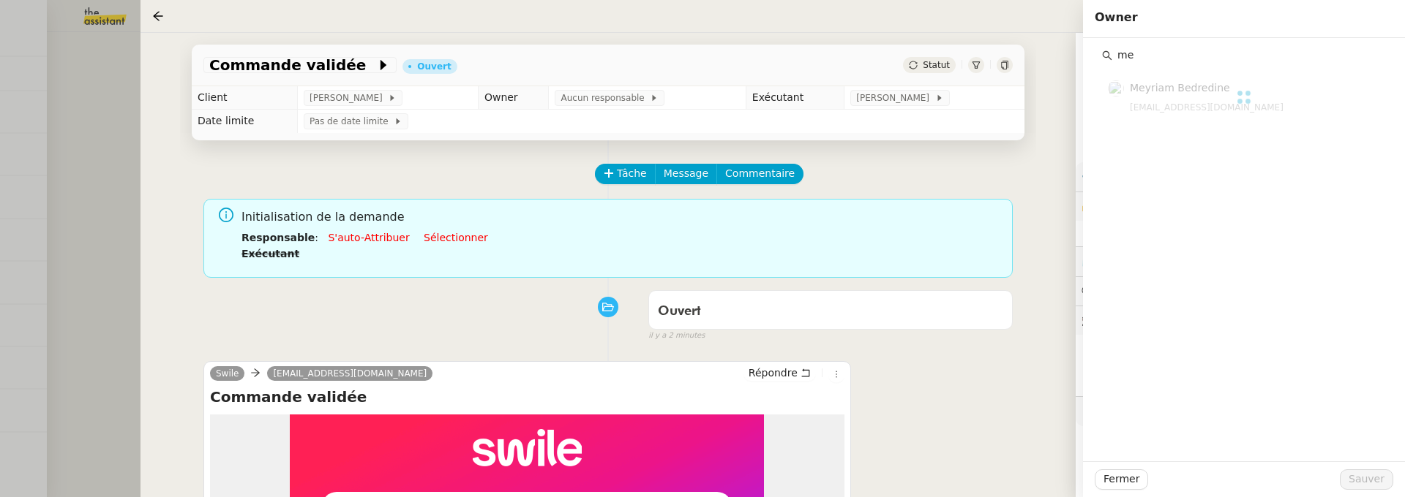
type input "m"
type input "romane"
click at [1181, 91] on span "[PERSON_NAME]" at bounding box center [1171, 88] width 85 height 12
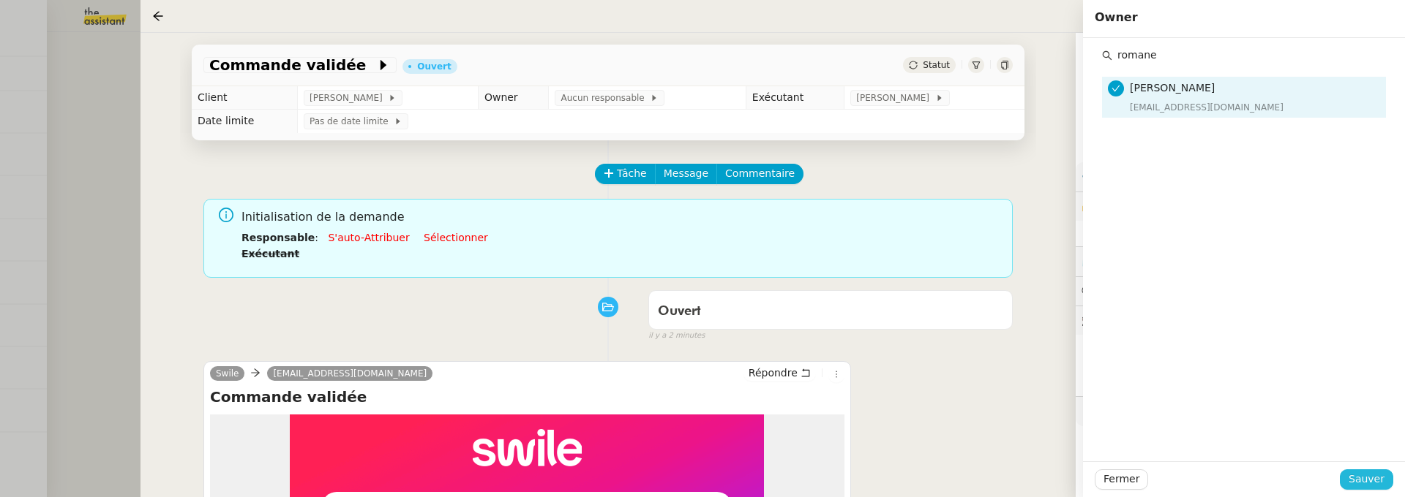
click at [1364, 481] on span "Sauver" at bounding box center [1366, 479] width 36 height 17
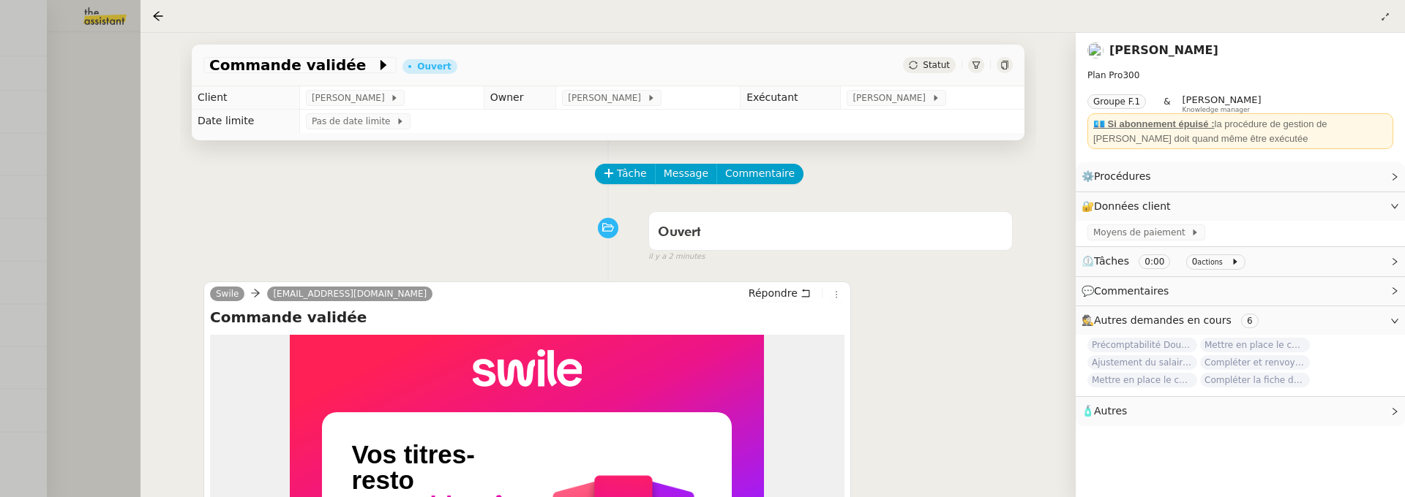
click at [115, 94] on div at bounding box center [702, 248] width 1405 height 497
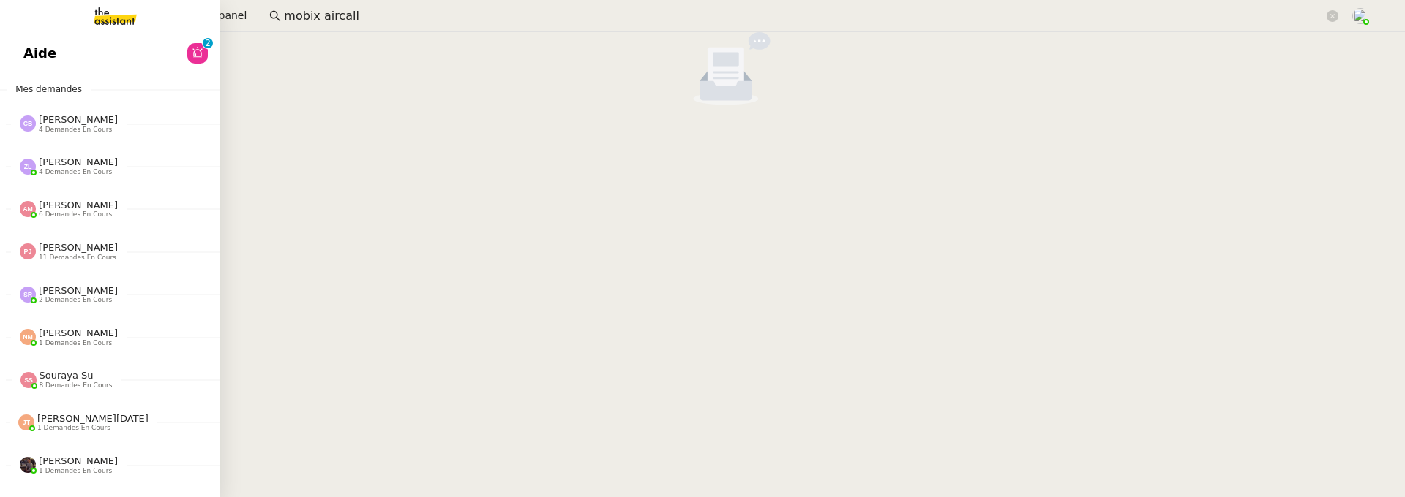
click at [40, 61] on span "Aide" at bounding box center [39, 53] width 33 height 22
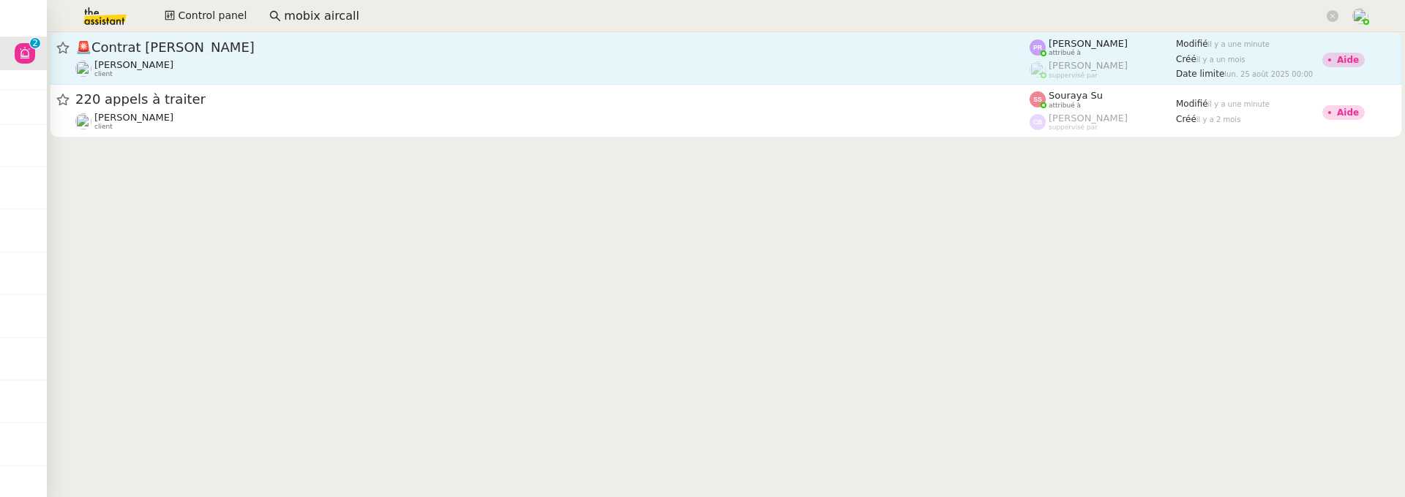
click at [400, 66] on div "Segolène Labinsky client" at bounding box center [552, 68] width 954 height 19
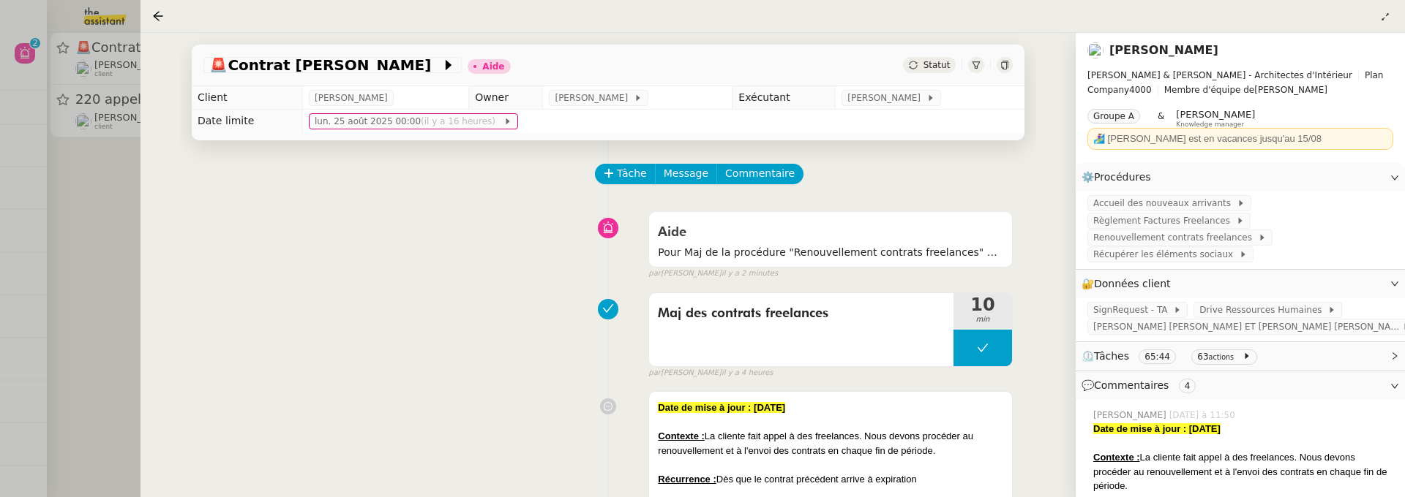
click at [89, 213] on div at bounding box center [702, 248] width 1405 height 497
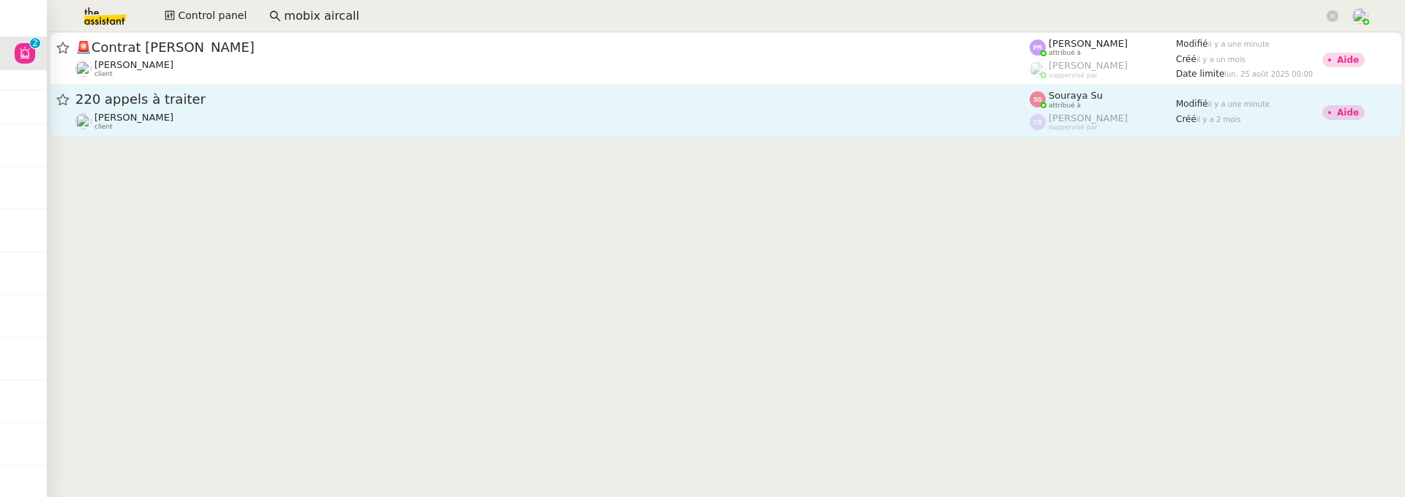
click at [187, 124] on div "Florian Parant client" at bounding box center [552, 121] width 954 height 19
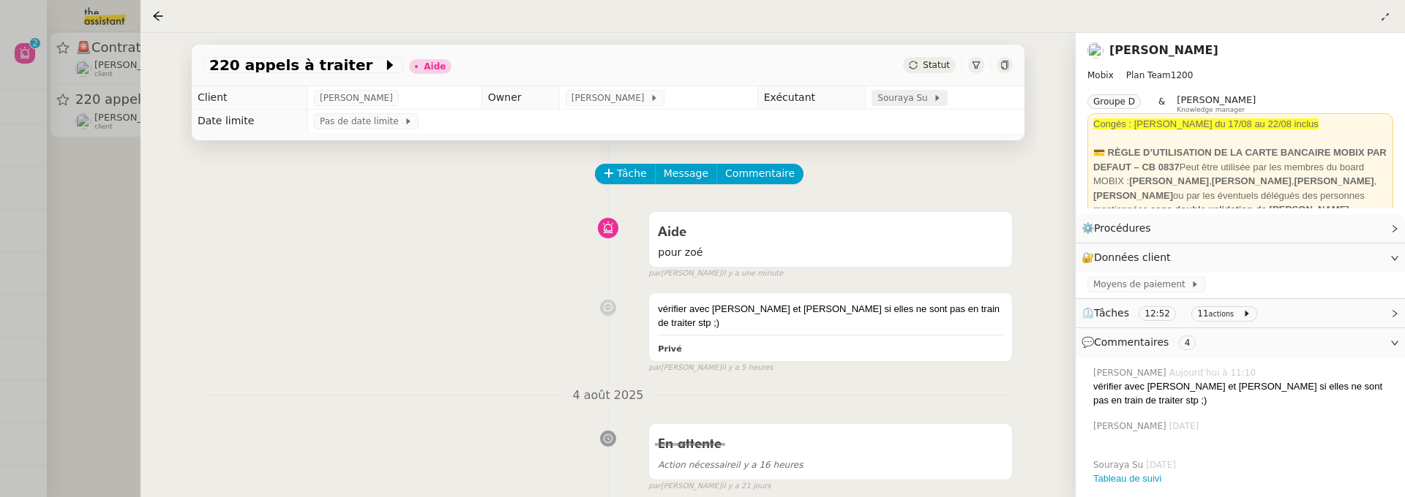
click at [911, 105] on span "Souraya Su" at bounding box center [905, 98] width 56 height 15
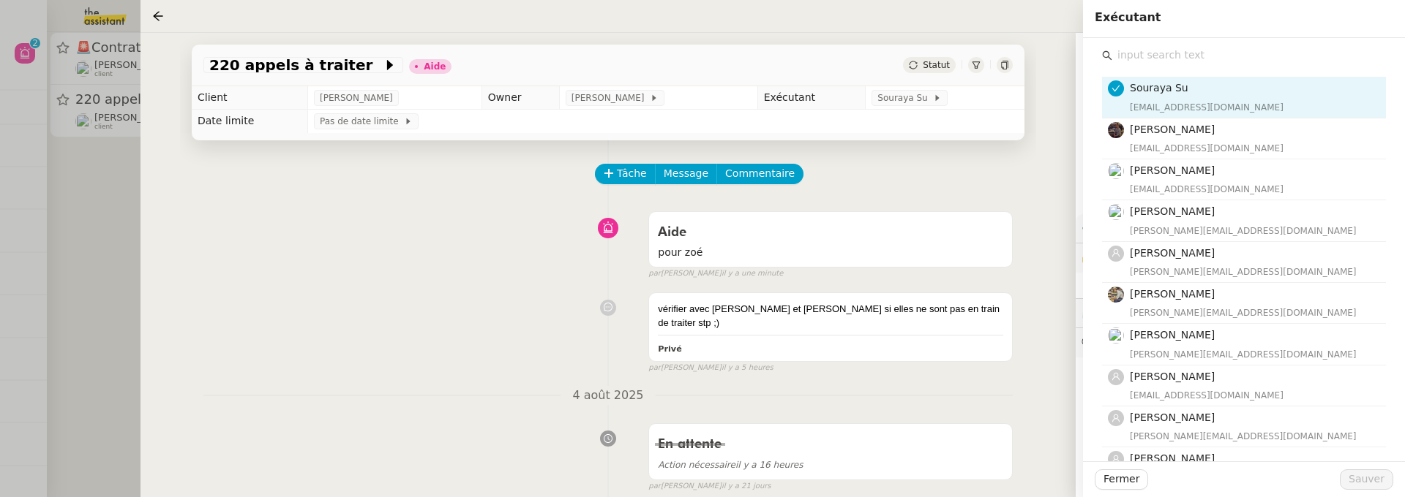
click at [1170, 66] on div "Souraya Su souraya@team.theassistant.com Bert Canavaggio bert.canavaggio@gmail.…" at bounding box center [1244, 482] width 284 height 835
click at [1161, 59] on input "text" at bounding box center [1249, 55] width 274 height 20
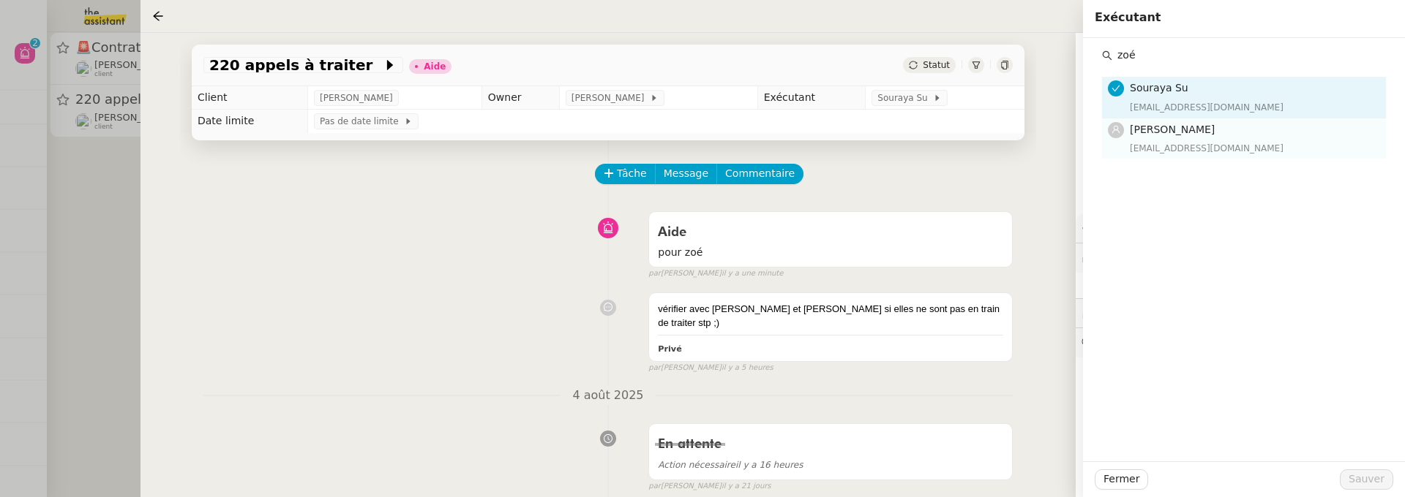
type input "zoé"
click at [1203, 142] on div "zoe@theassistant.team" at bounding box center [1252, 148] width 247 height 15
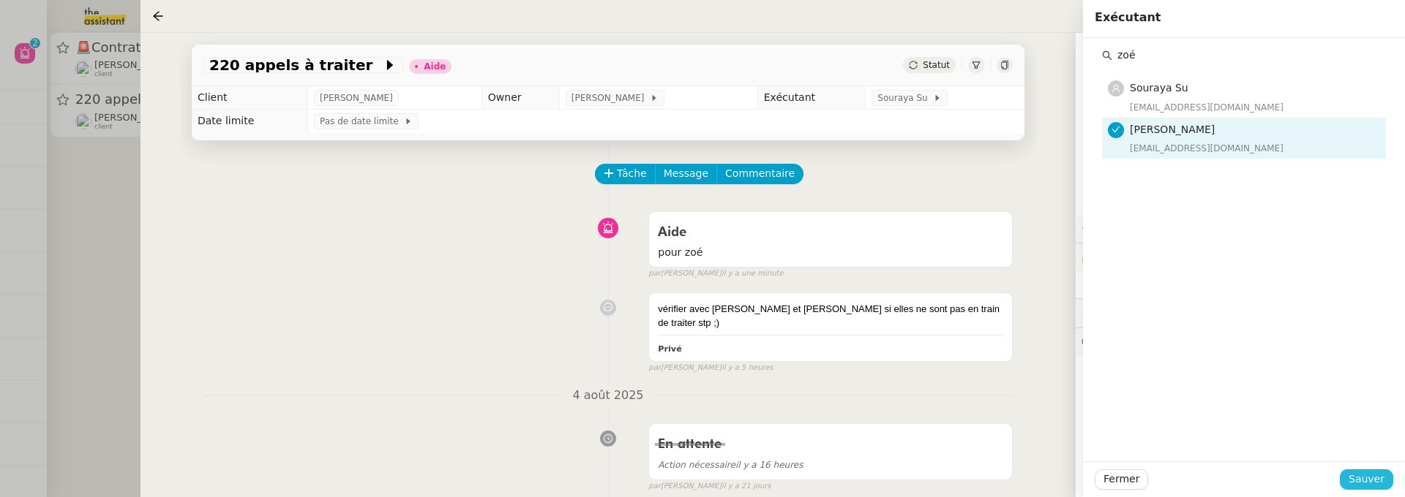
click at [1352, 484] on span "Sauver" at bounding box center [1366, 479] width 36 height 17
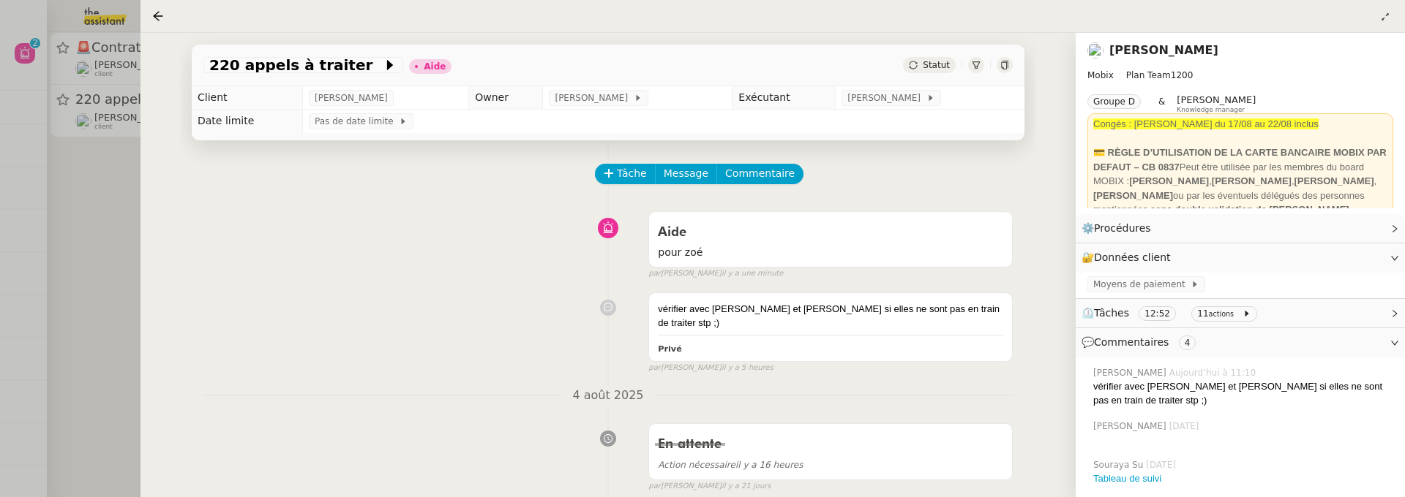
click at [928, 65] on span "Statut" at bounding box center [935, 65] width 27 height 10
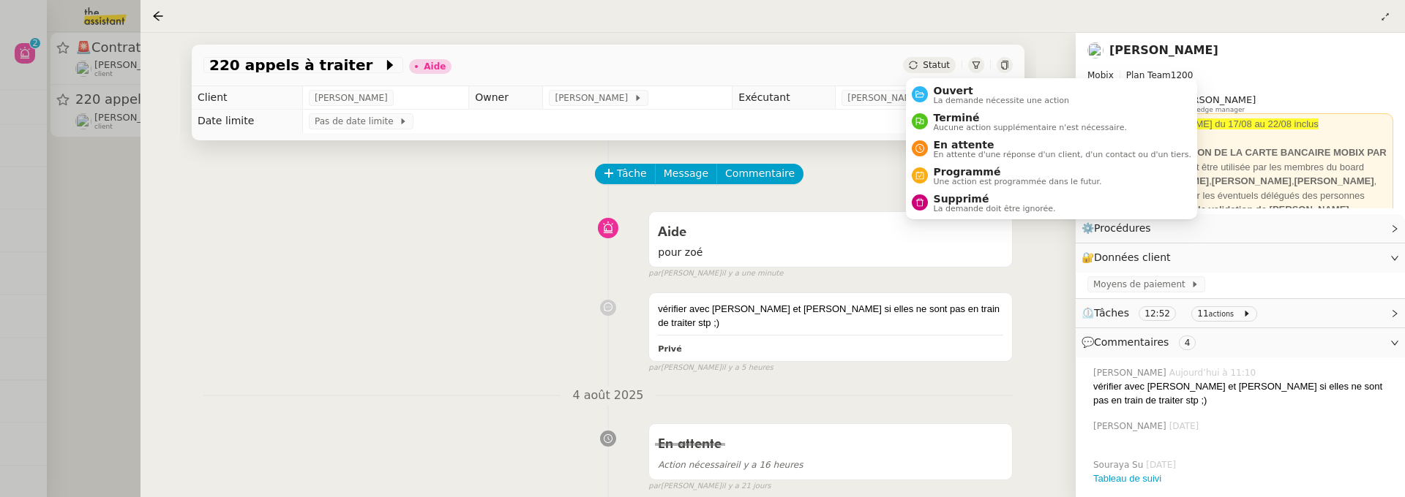
click at [947, 78] on div "Ouvert La demande nécessite une action Terminé Aucune action supplémentaire n'e…" at bounding box center [1051, 148] width 291 height 141
click at [962, 86] on span "Ouvert" at bounding box center [1001, 91] width 136 height 12
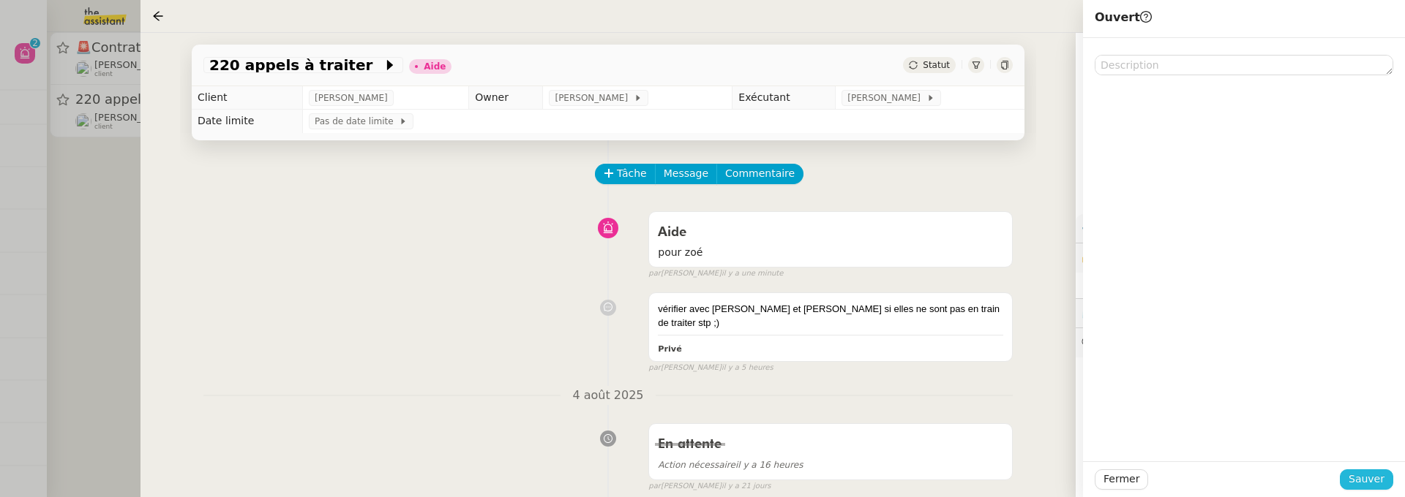
click at [1375, 476] on span "Sauver" at bounding box center [1366, 479] width 36 height 17
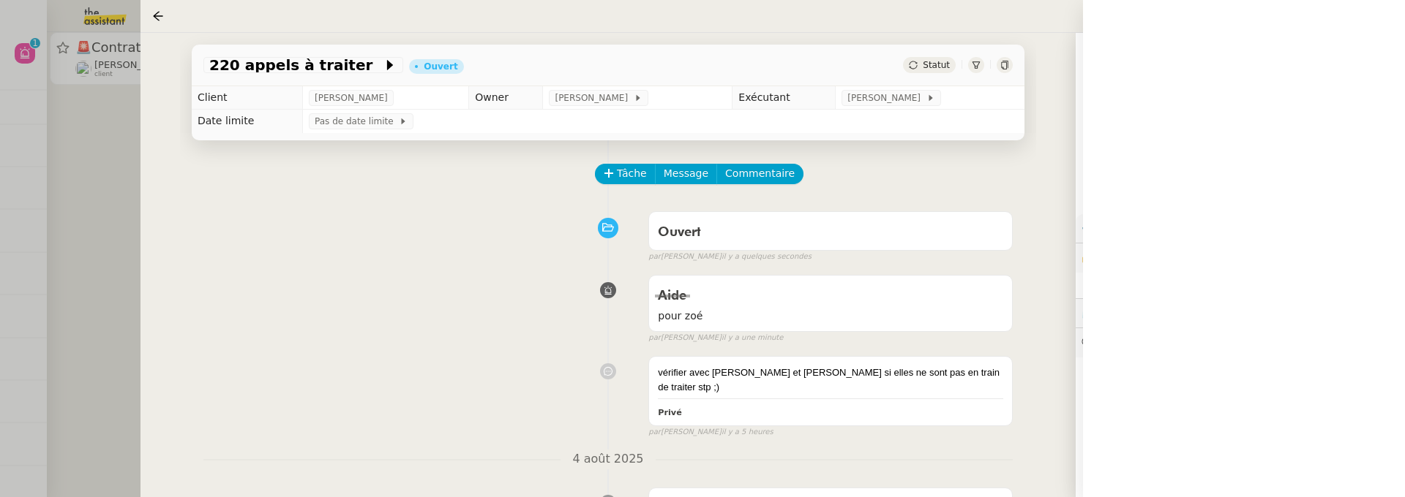
click at [92, 143] on div at bounding box center [702, 248] width 1405 height 497
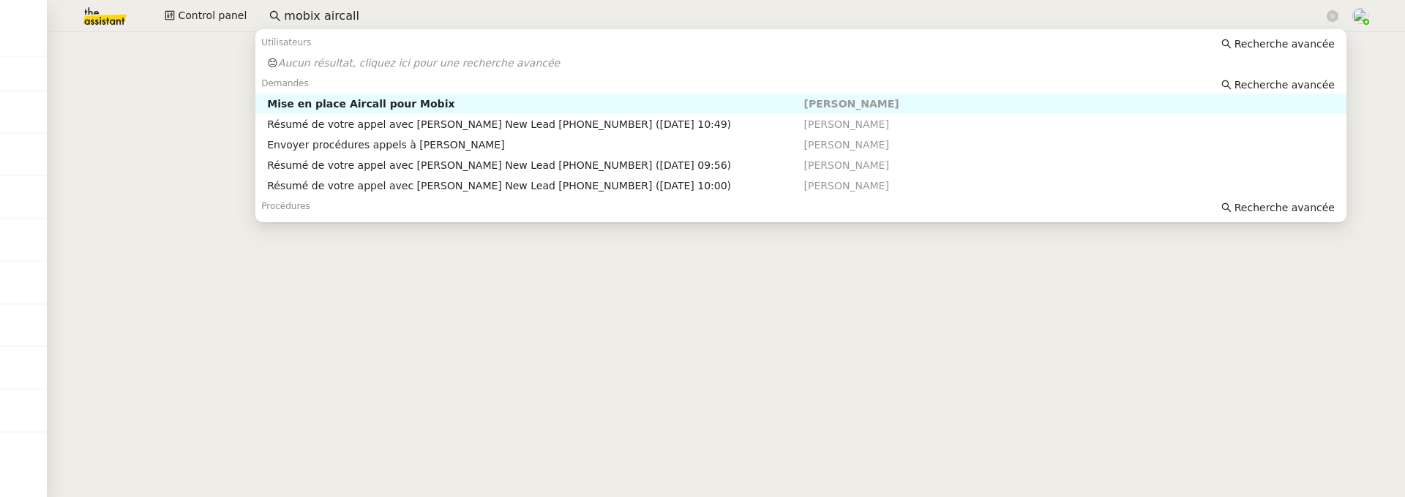
click at [424, 22] on input "mobix aircall" at bounding box center [803, 17] width 1039 height 20
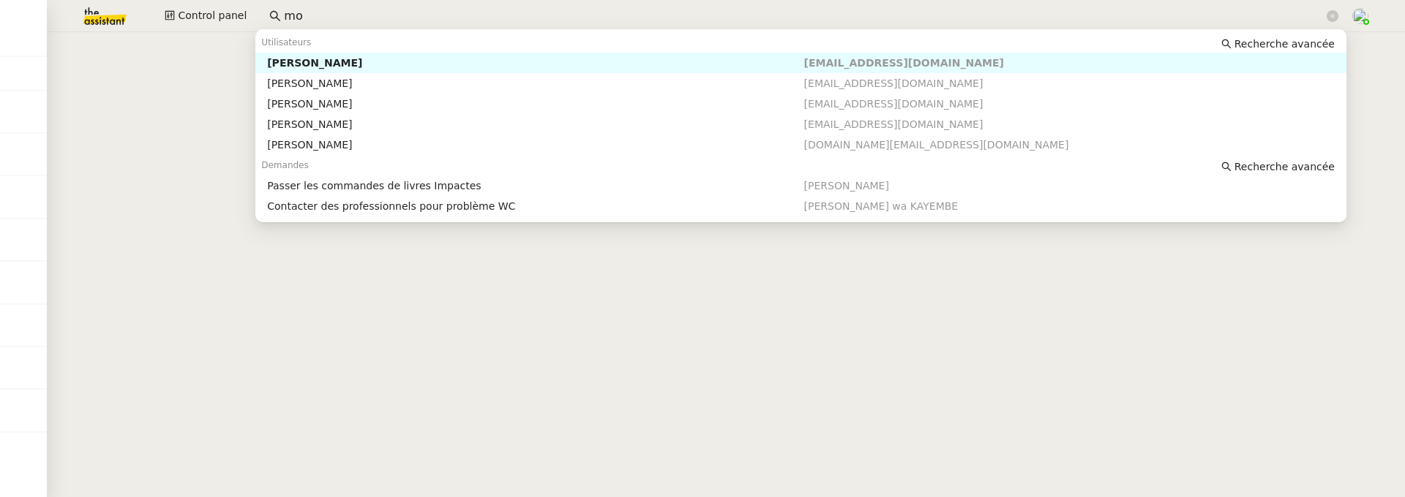
type input "m"
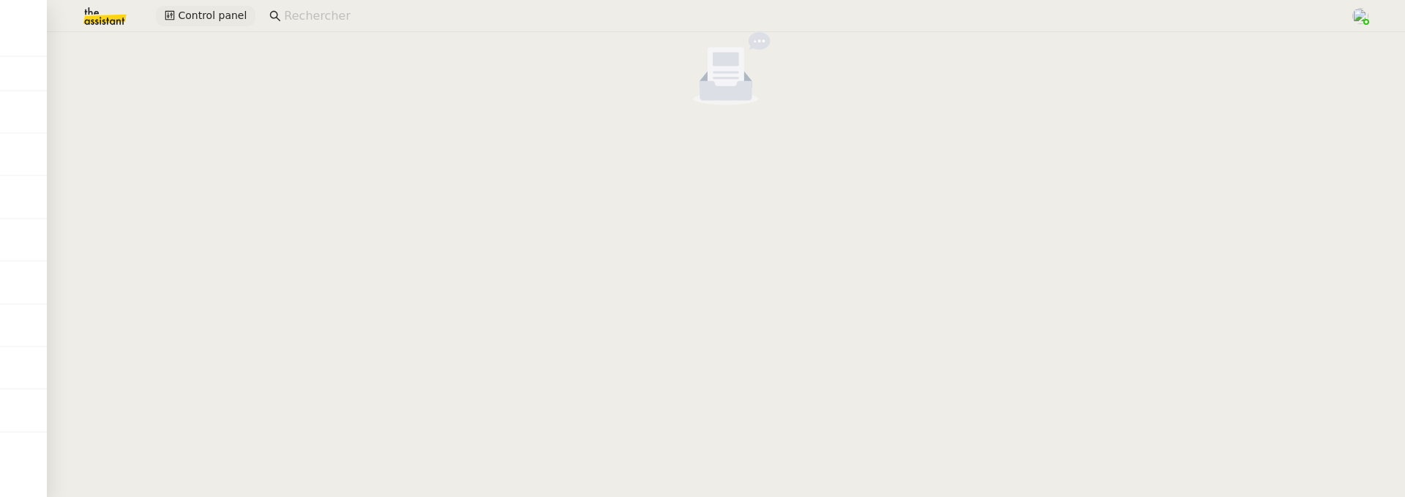
click at [180, 18] on span "Control panel" at bounding box center [212, 15] width 69 height 17
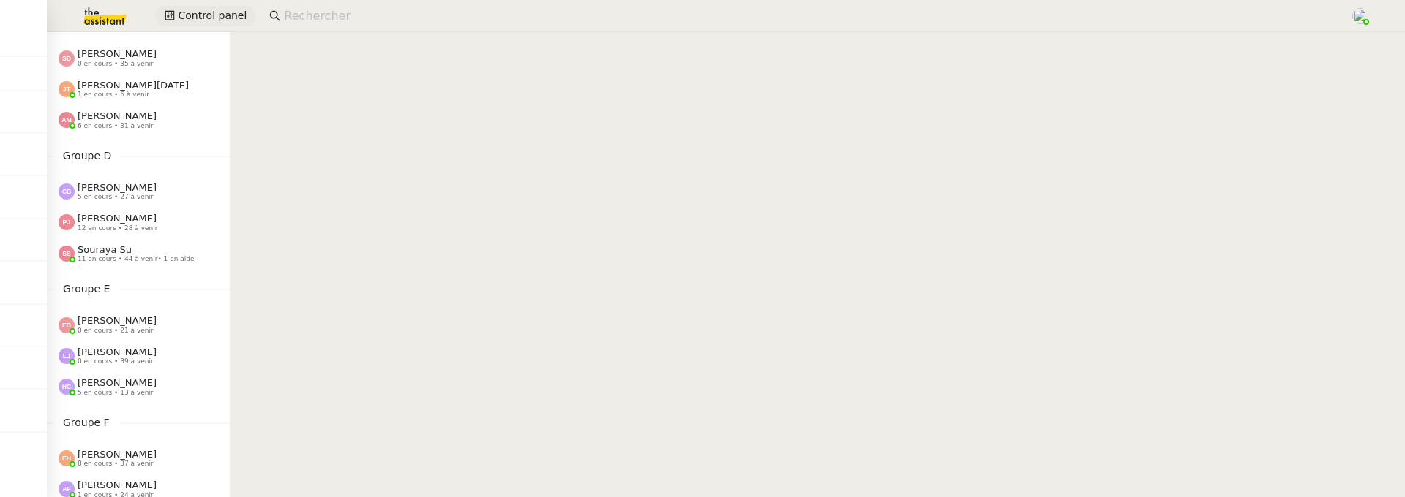
scroll to position [435, 0]
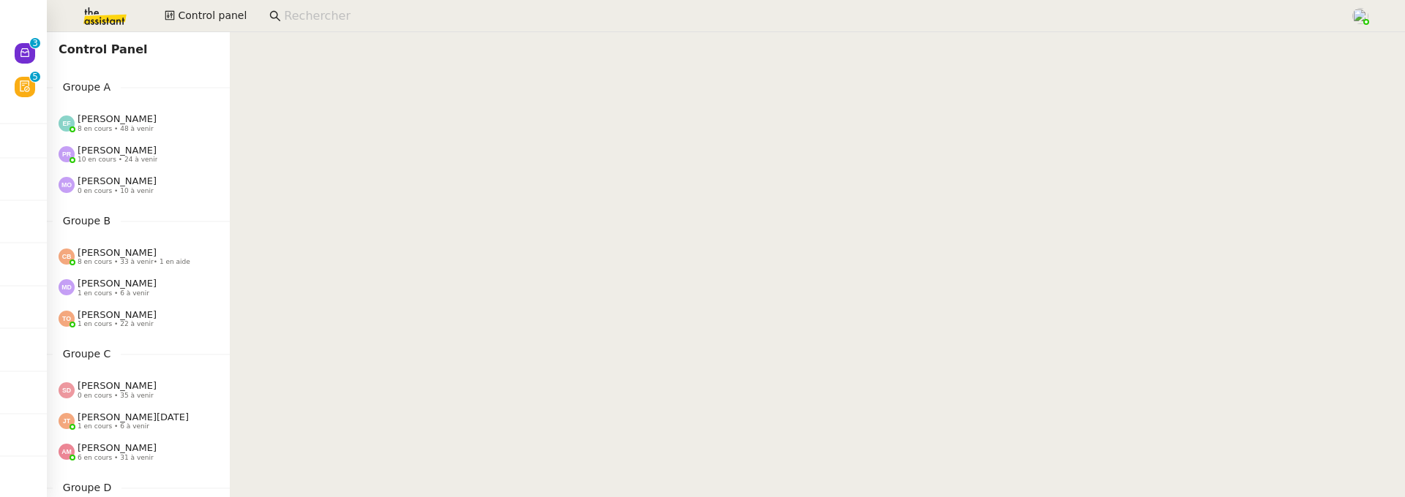
scroll to position [435, 0]
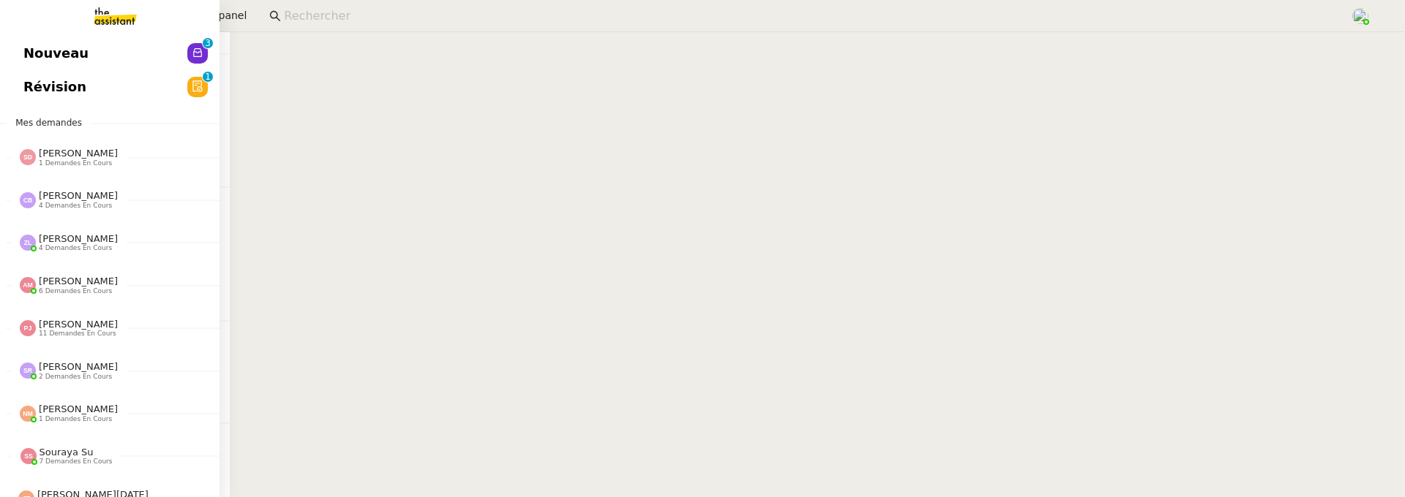
click at [34, 49] on span "Nouveau" at bounding box center [55, 53] width 65 height 22
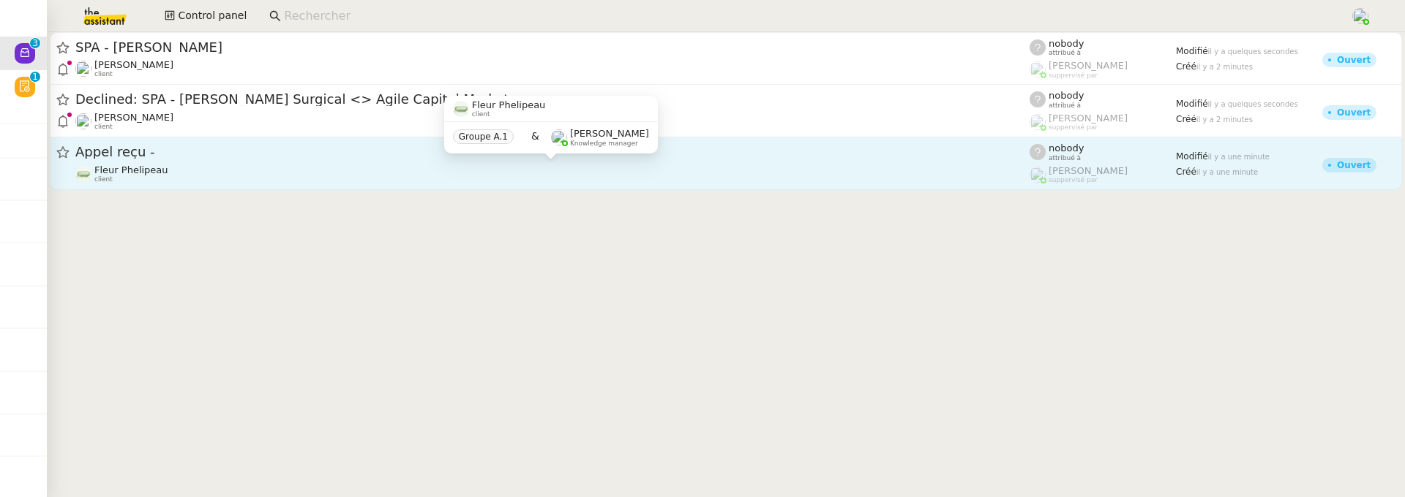
click at [200, 172] on div "Fleur Phelipeau client" at bounding box center [552, 174] width 954 height 19
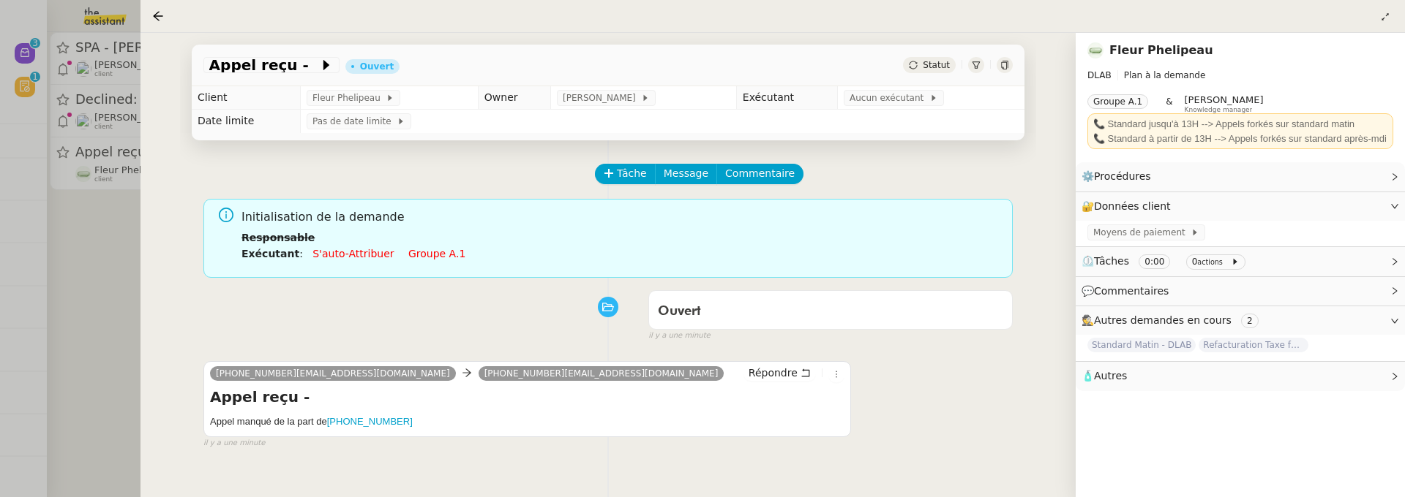
click at [939, 60] on span "Statut" at bounding box center [935, 65] width 27 height 10
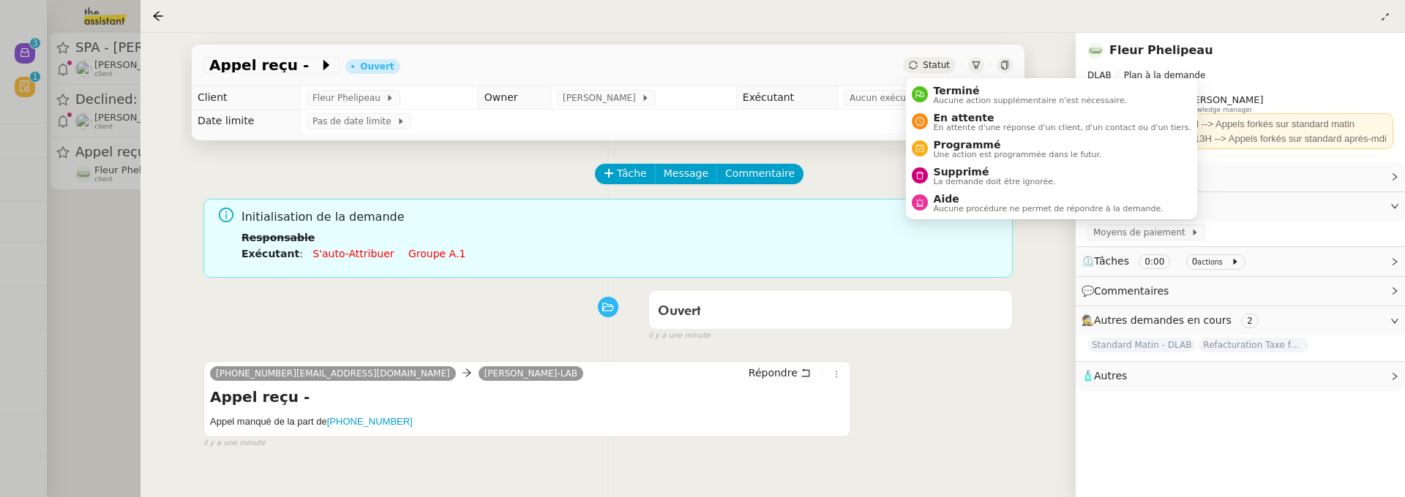
click at [861, 408] on div "442039494215@phone.theassistant.com Pauline D-LAB Répondre Appel reçu - Appel m…" at bounding box center [607, 399] width 809 height 102
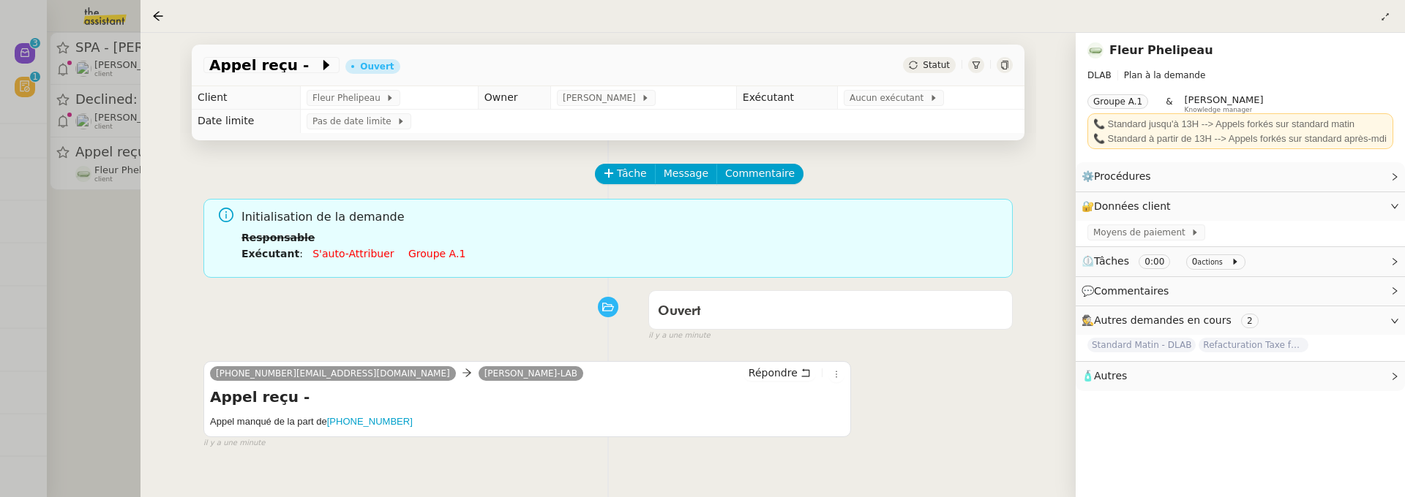
click at [829, 368] on div "Répondre" at bounding box center [793, 374] width 101 height 18
click at [837, 372] on icon at bounding box center [836, 374] width 9 height 9
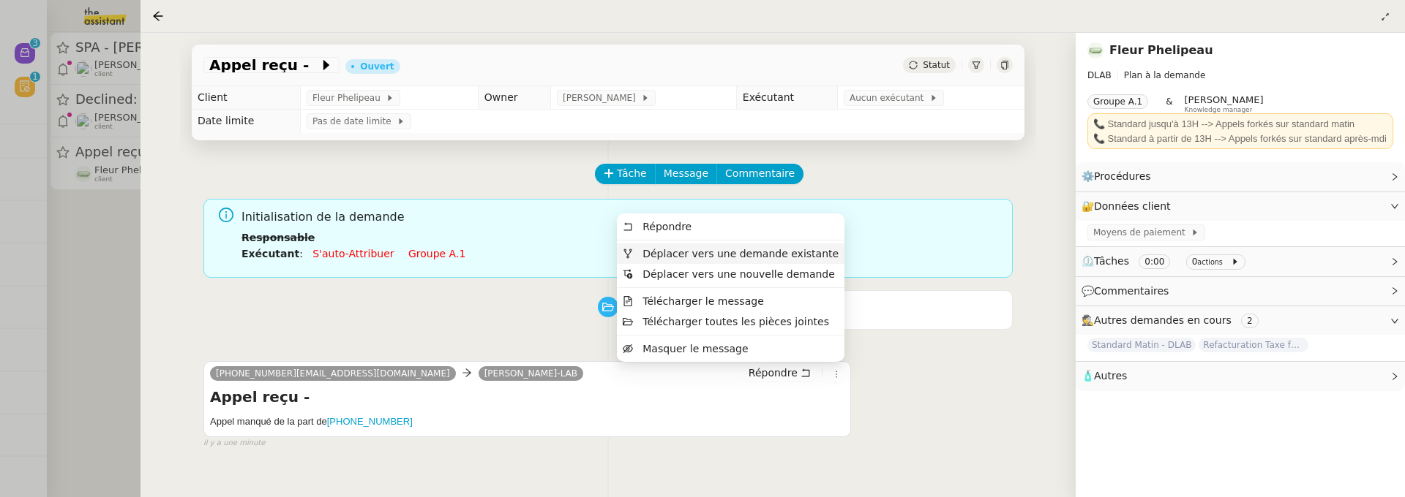
click at [804, 252] on span "Déplacer vers une demande existante" at bounding box center [740, 254] width 196 height 12
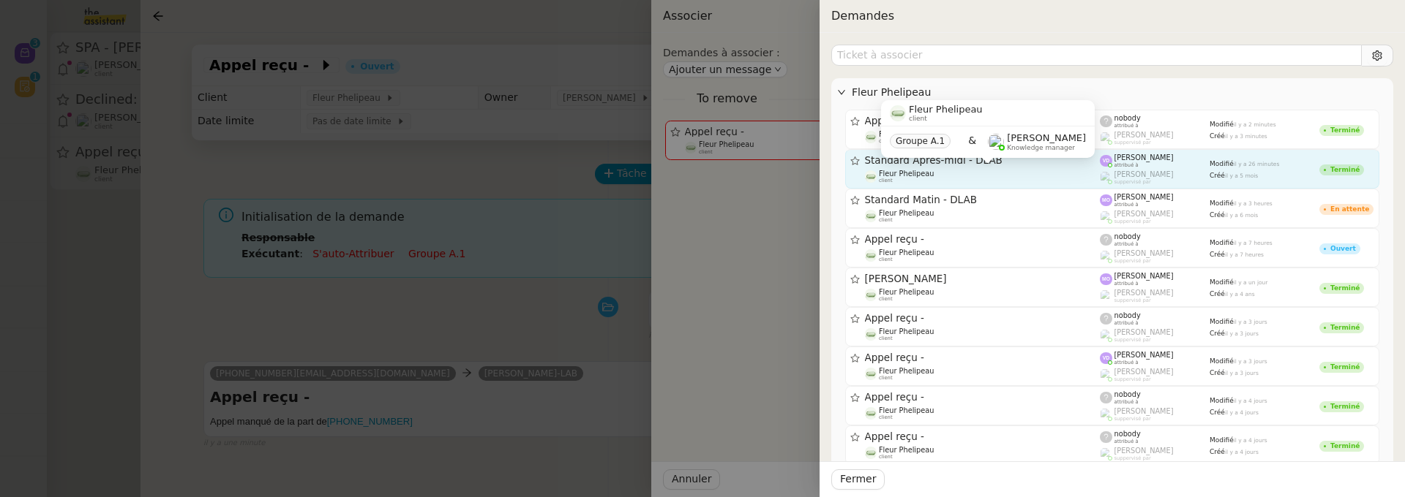
click at [1012, 170] on div "Fleur Phelipeau client" at bounding box center [983, 177] width 236 height 15
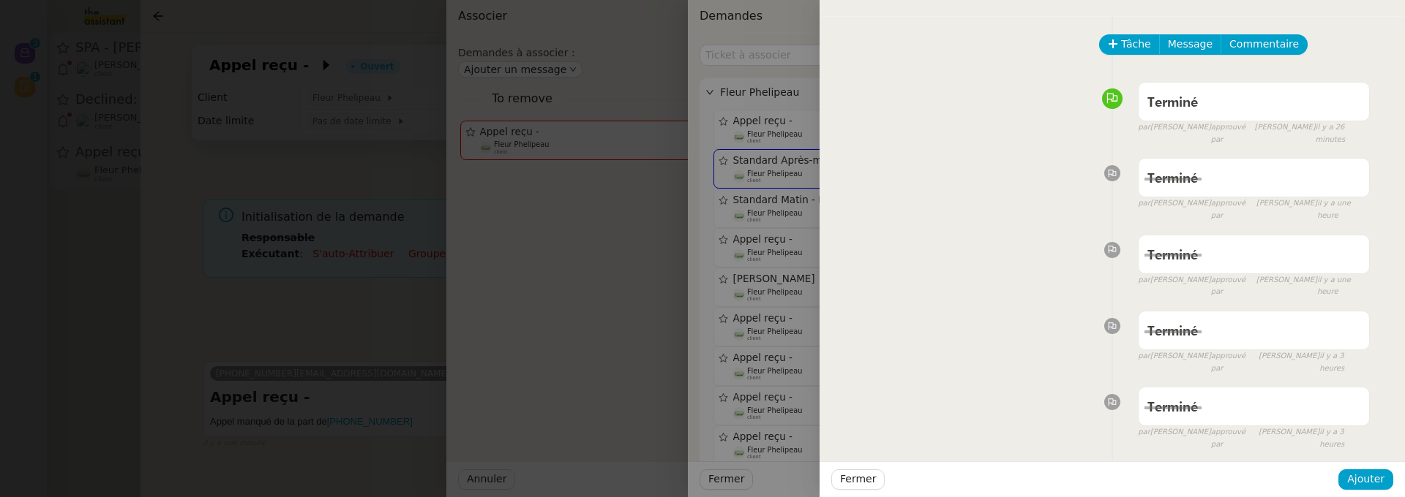
click at [1371, 492] on div "Fermer Ajouter" at bounding box center [1111, 480] width 585 height 36
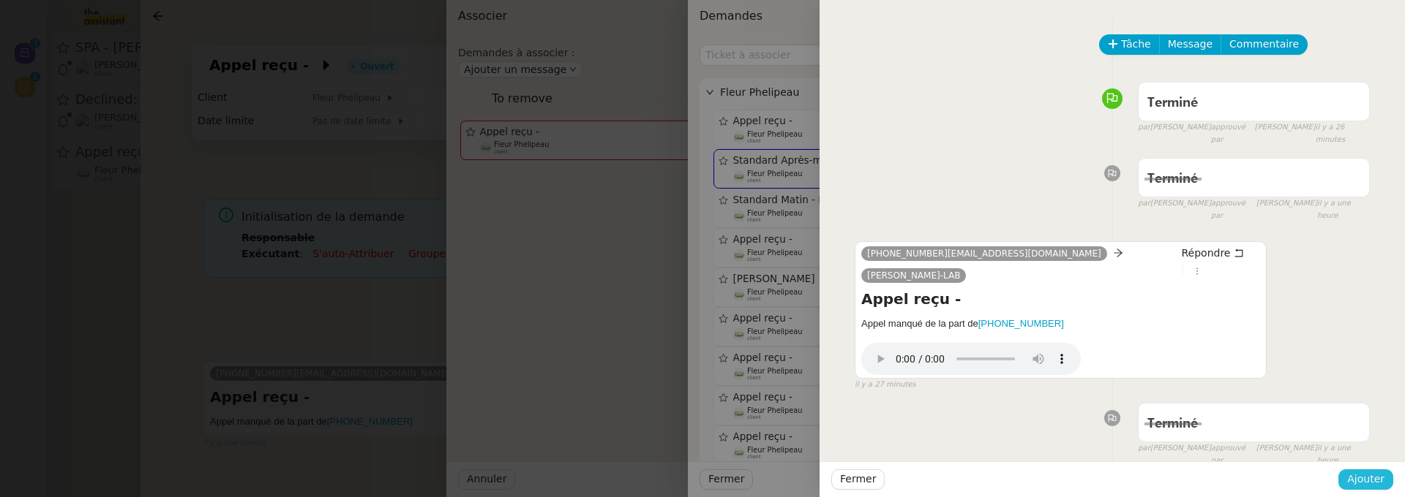
click at [1372, 476] on span "Ajouter" at bounding box center [1365, 479] width 37 height 17
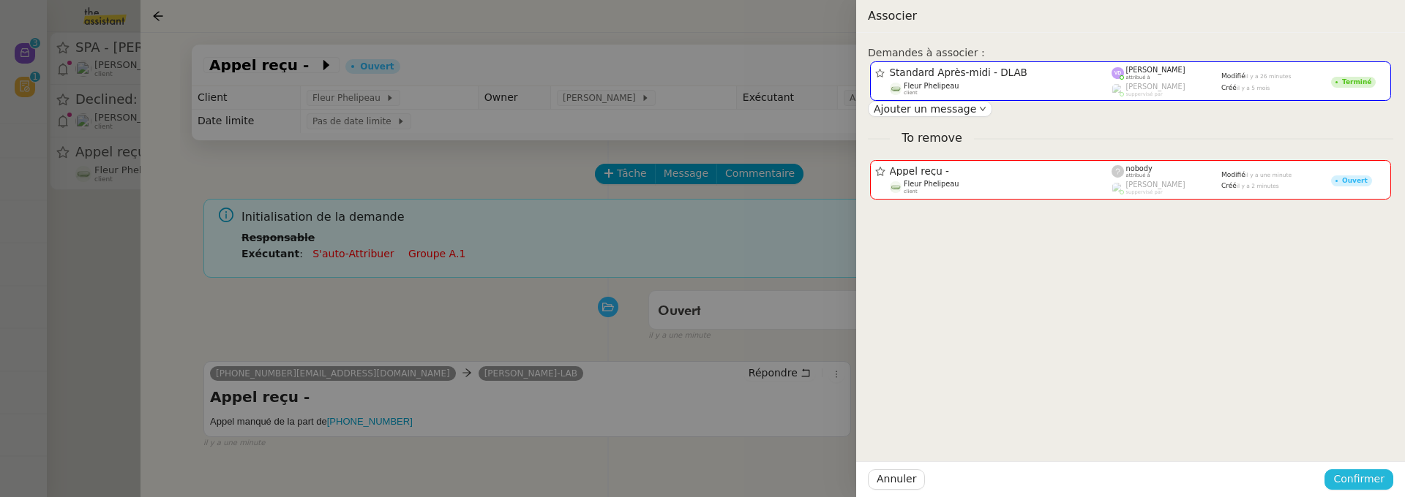
click at [1372, 473] on span "Confirmer" at bounding box center [1358, 479] width 51 height 17
click at [1368, 443] on span "Ajouter" at bounding box center [1359, 440] width 37 height 15
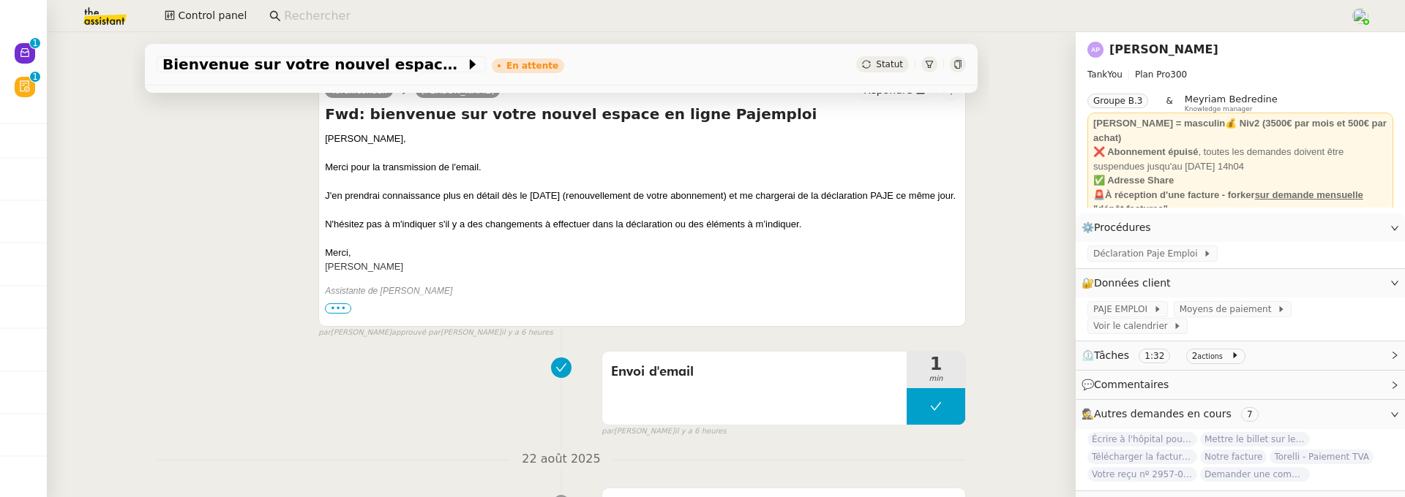
scroll to position [223, 0]
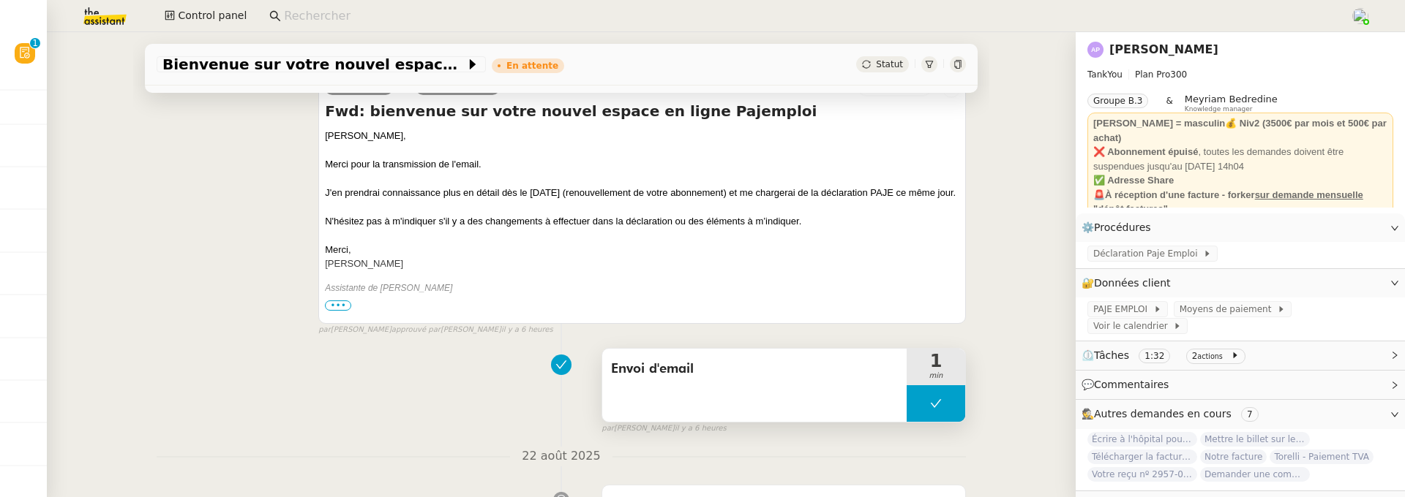
click at [790, 389] on div "Envoi d'email" at bounding box center [754, 385] width 304 height 73
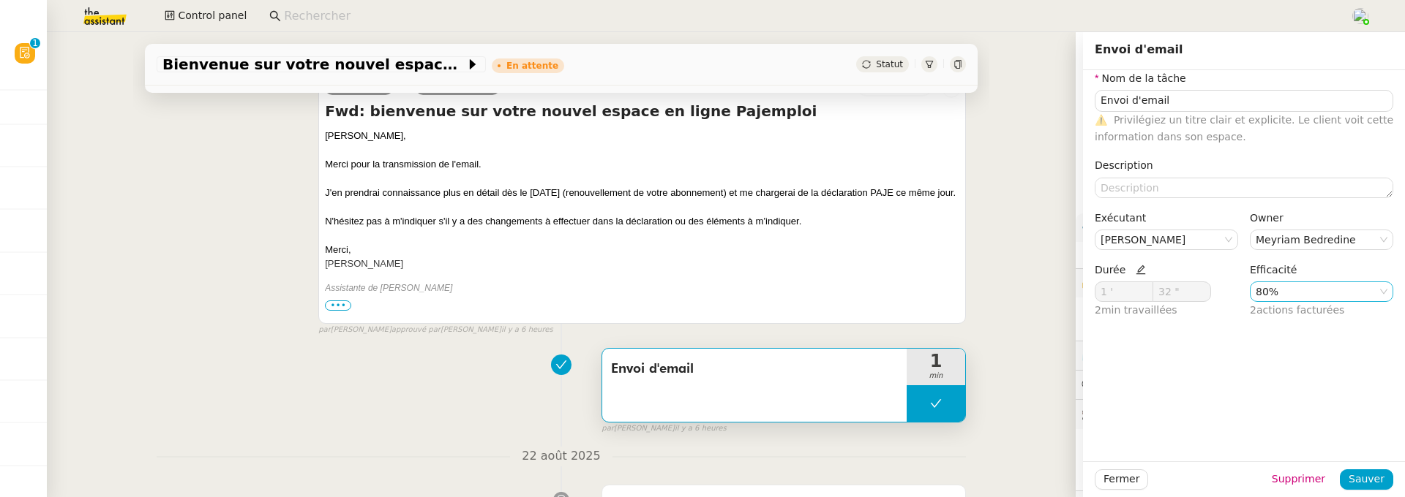
click at [1280, 297] on nz-select-item "80%" at bounding box center [1321, 291] width 132 height 19
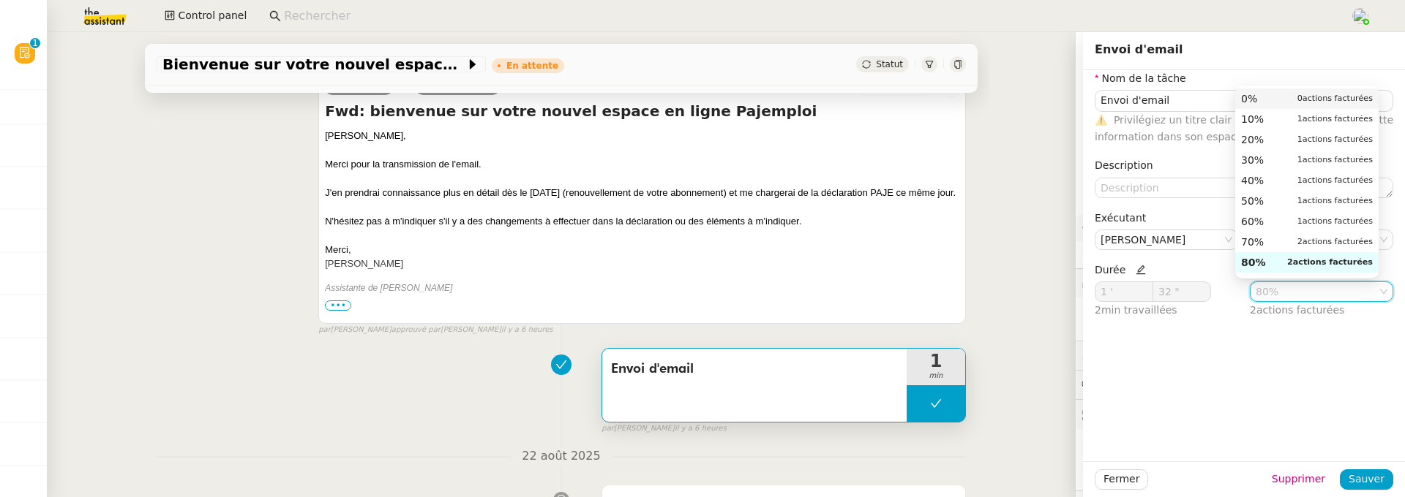
click at [1279, 99] on div "0% 0 actions facturées" at bounding box center [1307, 98] width 132 height 13
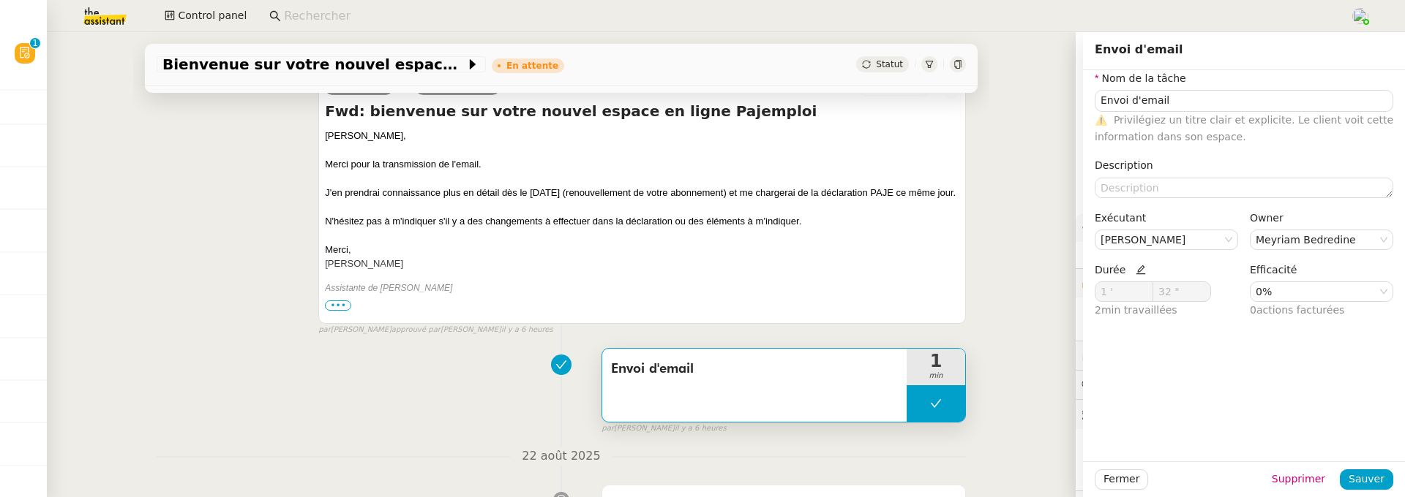
click at [1356, 465] on div "Fermer Supprimer Sauver" at bounding box center [1244, 480] width 322 height 36
click at [1360, 470] on button "Sauver" at bounding box center [1365, 480] width 53 height 20
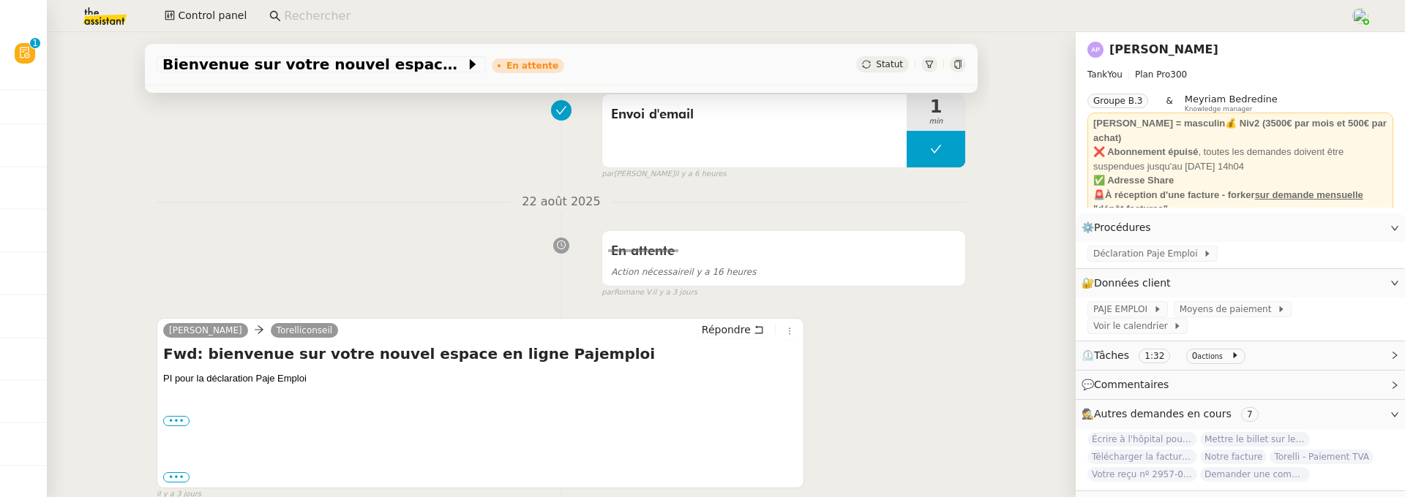
scroll to position [510, 0]
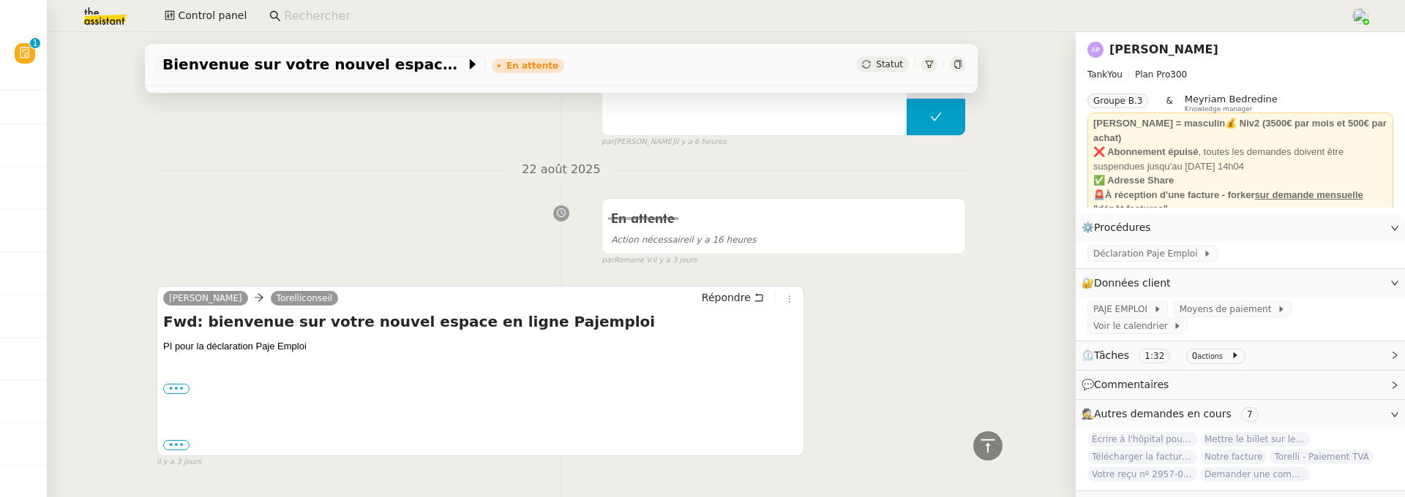
click at [1140, 49] on link "[PERSON_NAME]" at bounding box center [1163, 49] width 109 height 14
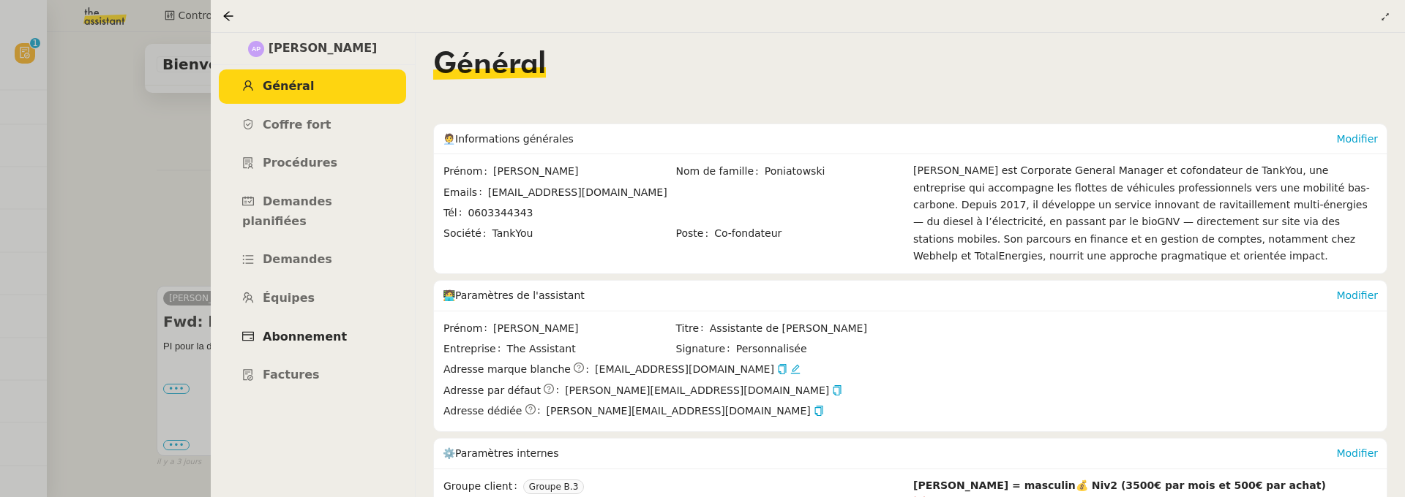
click at [345, 321] on link "Abonnement" at bounding box center [312, 337] width 187 height 34
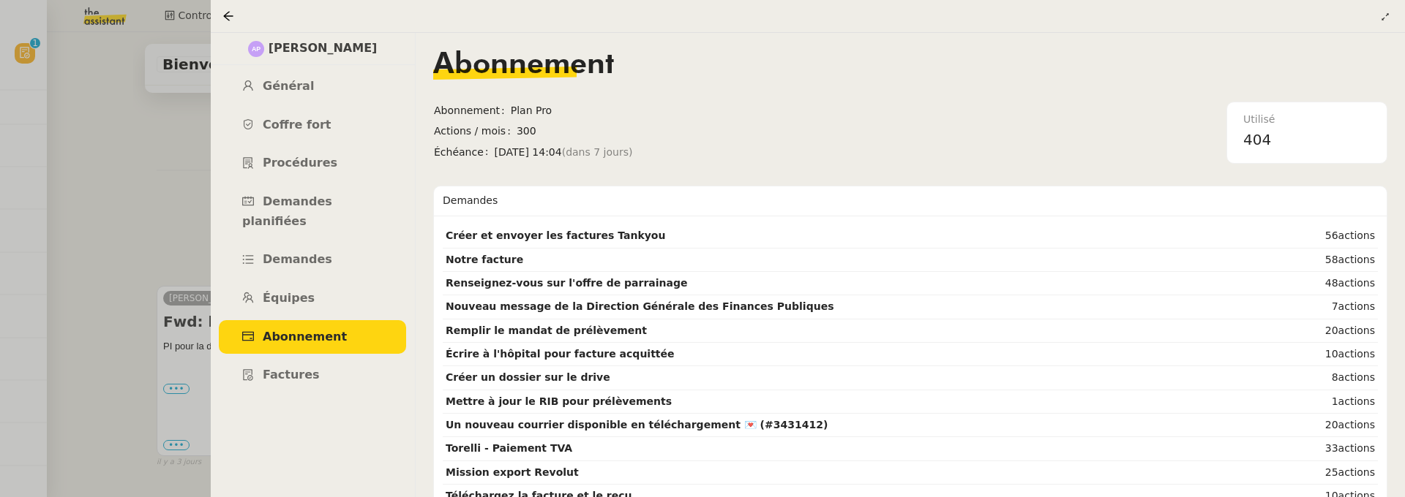
click at [134, 195] on div at bounding box center [702, 248] width 1405 height 497
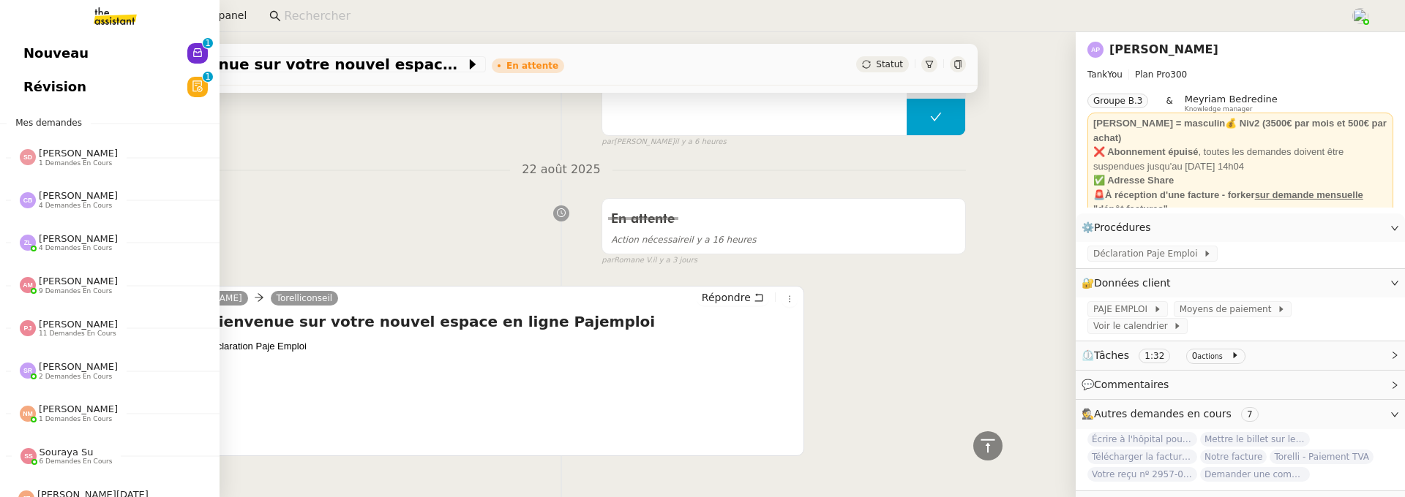
click at [50, 80] on span "Révision" at bounding box center [54, 87] width 63 height 22
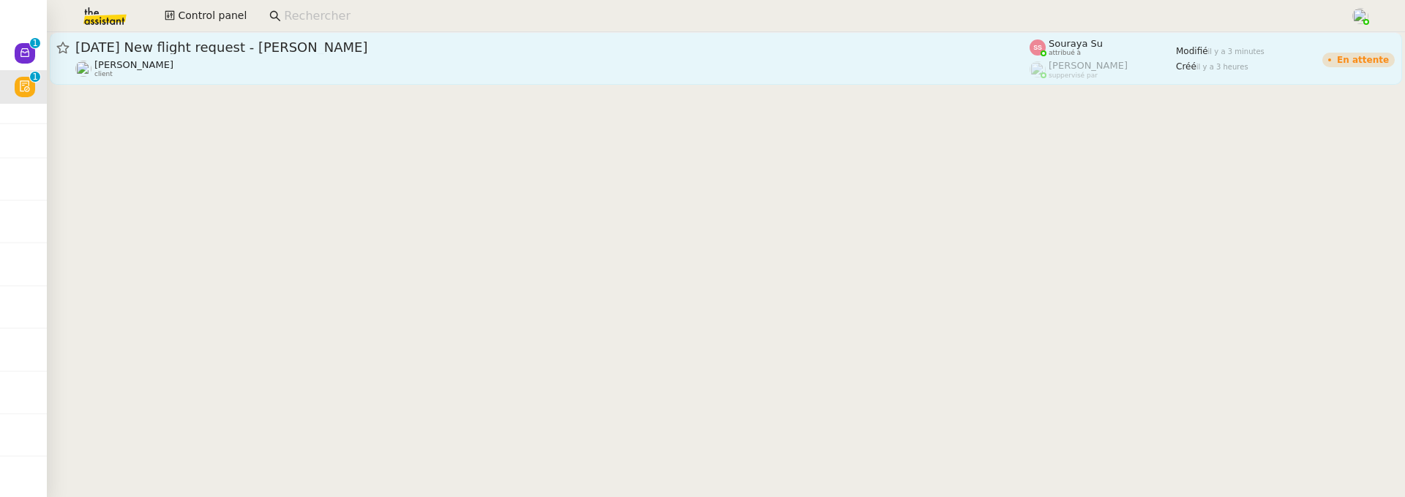
click at [327, 53] on span "8th October 2025 New flight request - Jaime Kedgley" at bounding box center [552, 47] width 954 height 13
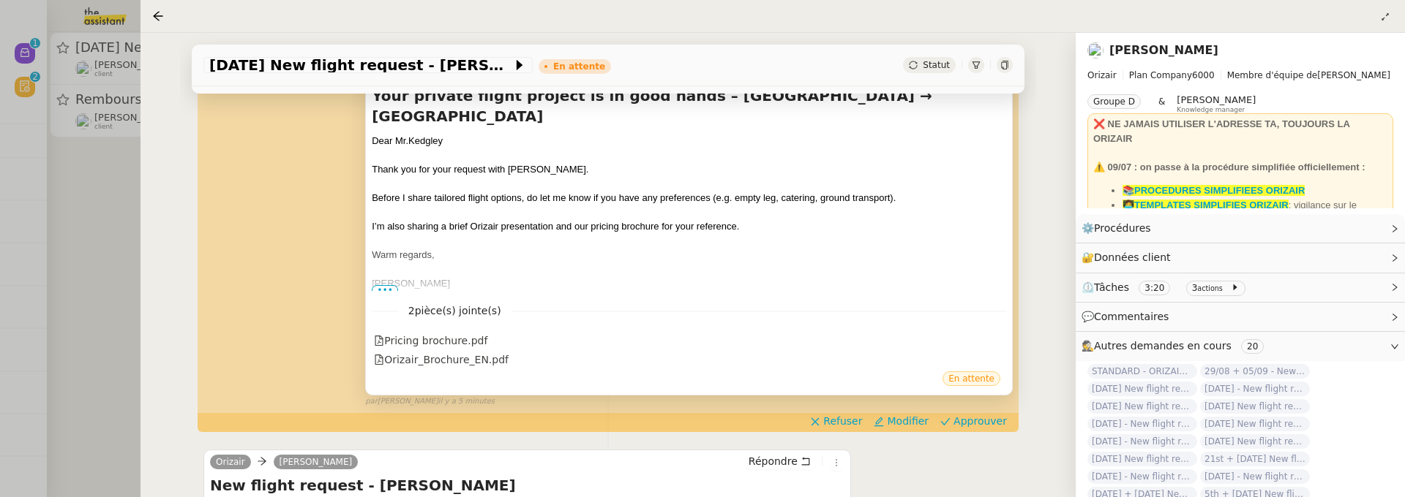
scroll to position [340, 0]
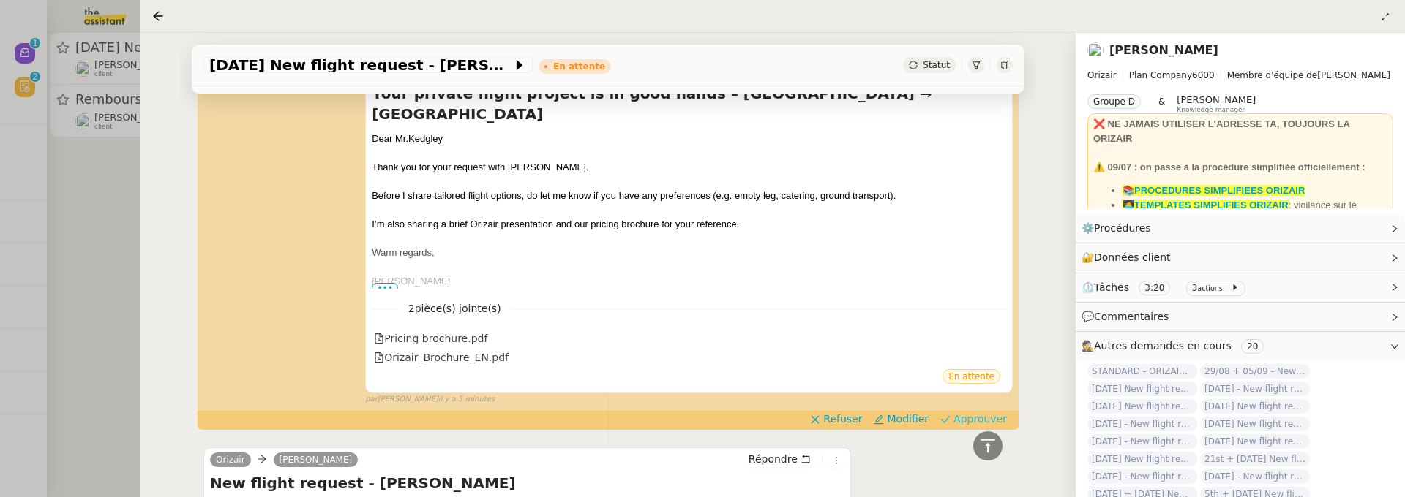
click at [972, 412] on span "Approuver" at bounding box center [979, 419] width 53 height 15
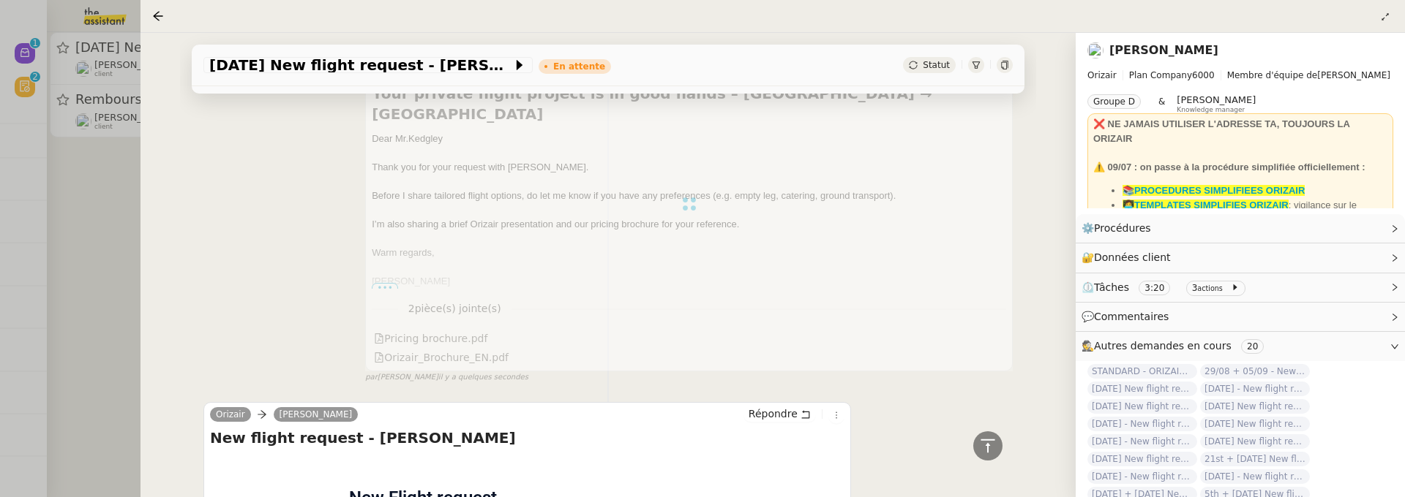
click at [97, 233] on div at bounding box center [702, 248] width 1405 height 497
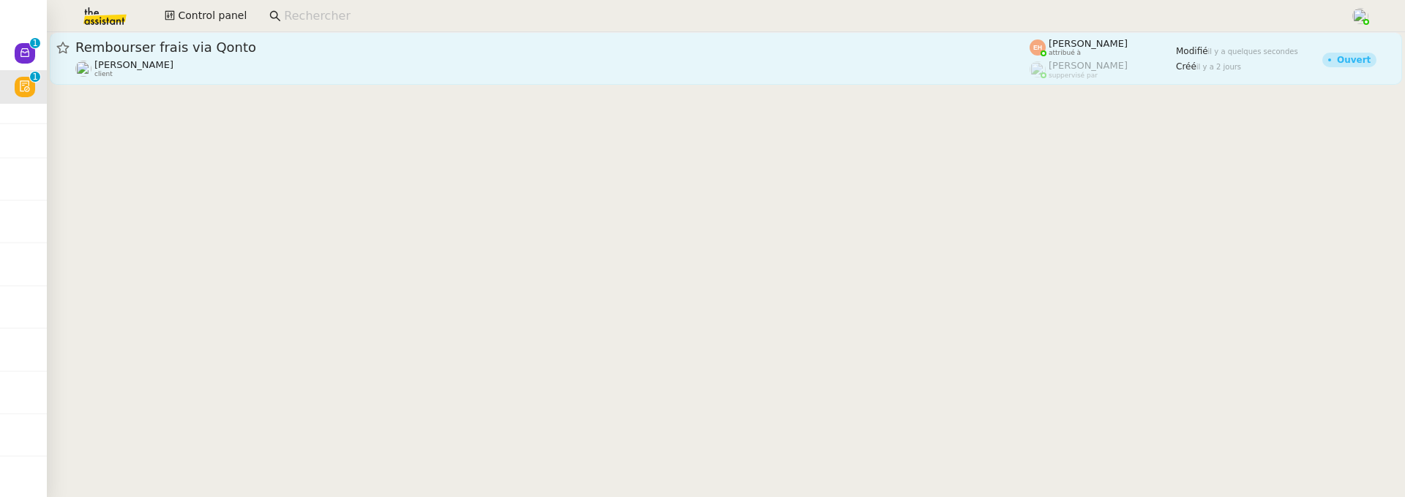
click at [374, 59] on div "Céline MAS client" at bounding box center [552, 68] width 954 height 19
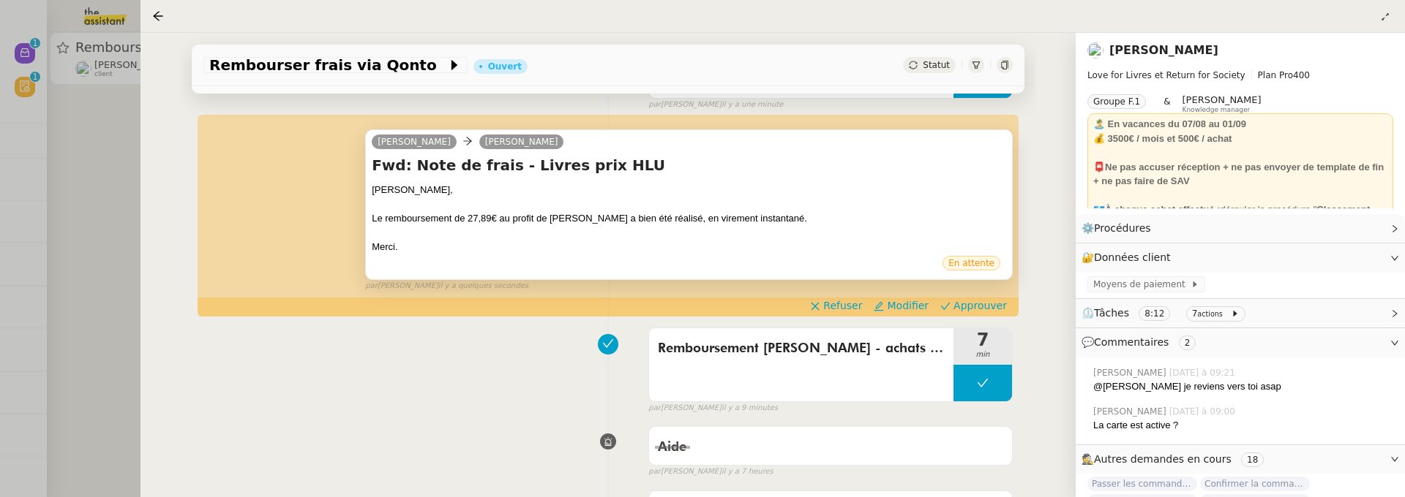
scroll to position [189, 0]
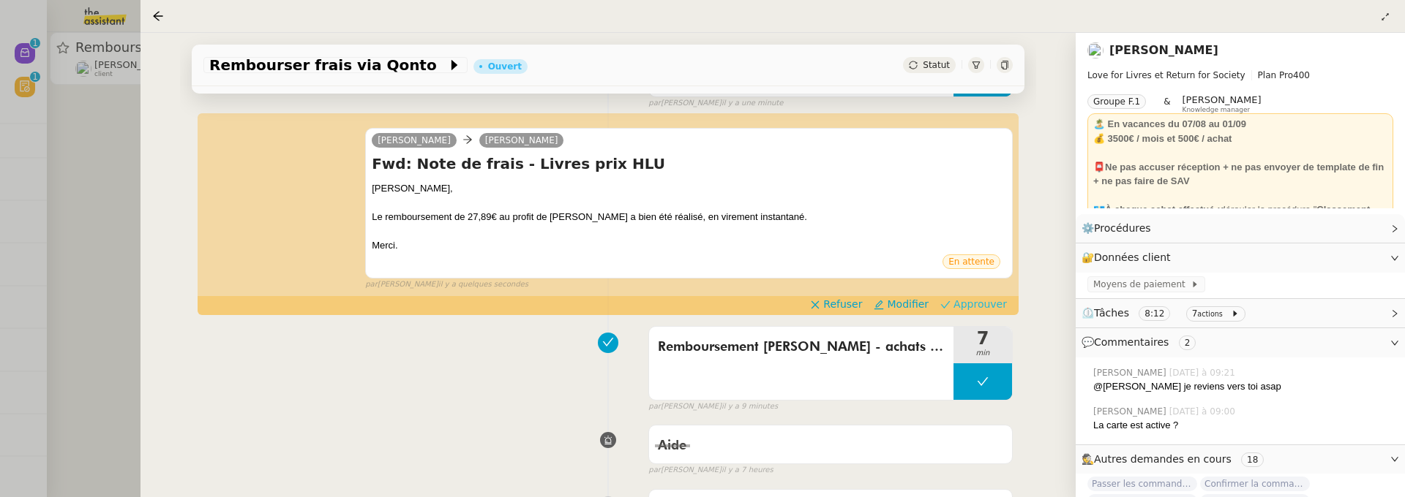
click at [961, 306] on span "Approuver" at bounding box center [979, 304] width 53 height 15
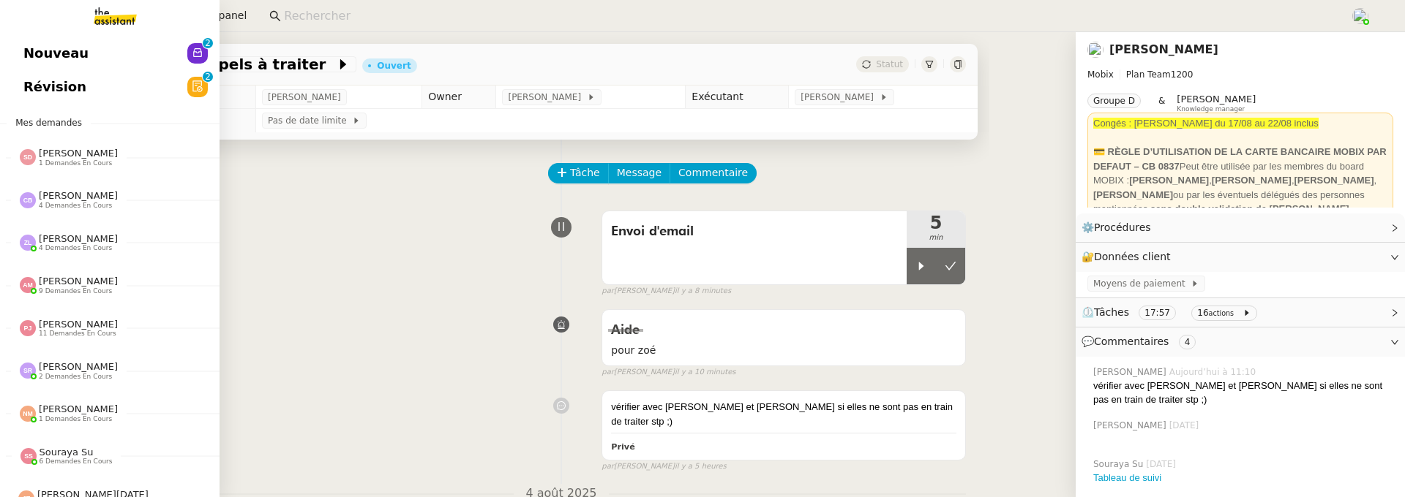
click at [26, 86] on span "Révision" at bounding box center [54, 87] width 63 height 22
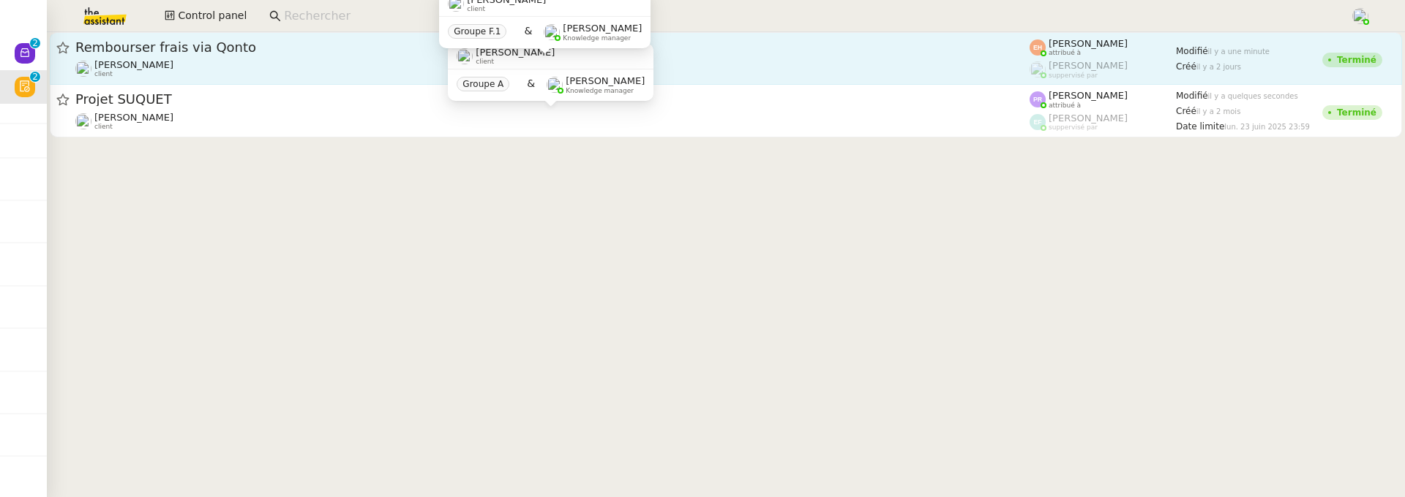
click at [350, 64] on div "[PERSON_NAME] MAS client" at bounding box center [552, 68] width 954 height 19
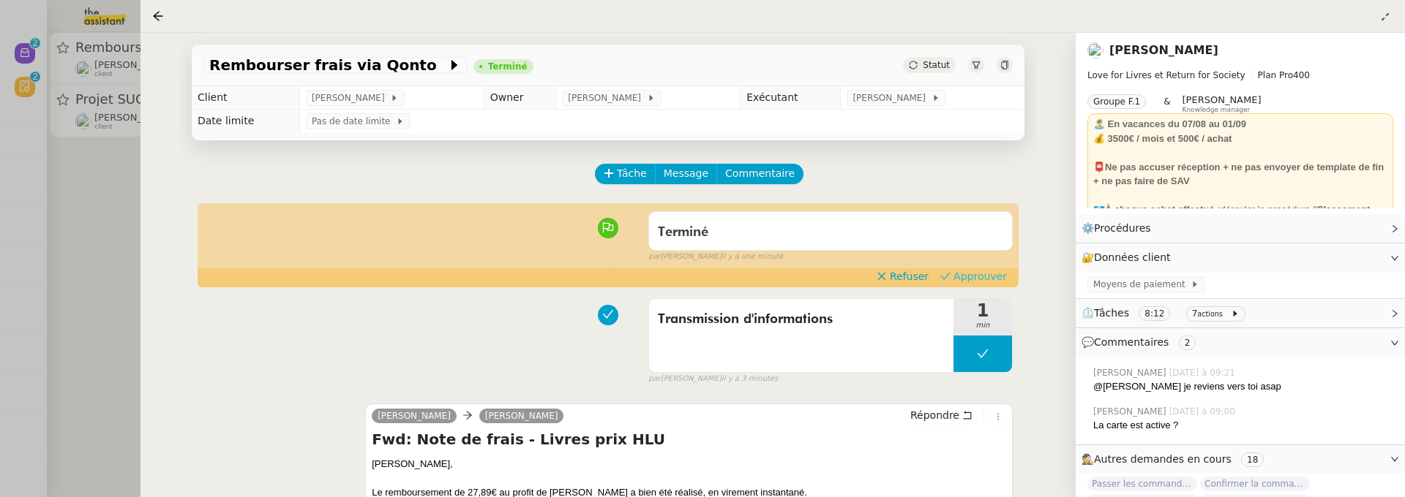
click at [971, 272] on span "Approuver" at bounding box center [979, 276] width 53 height 15
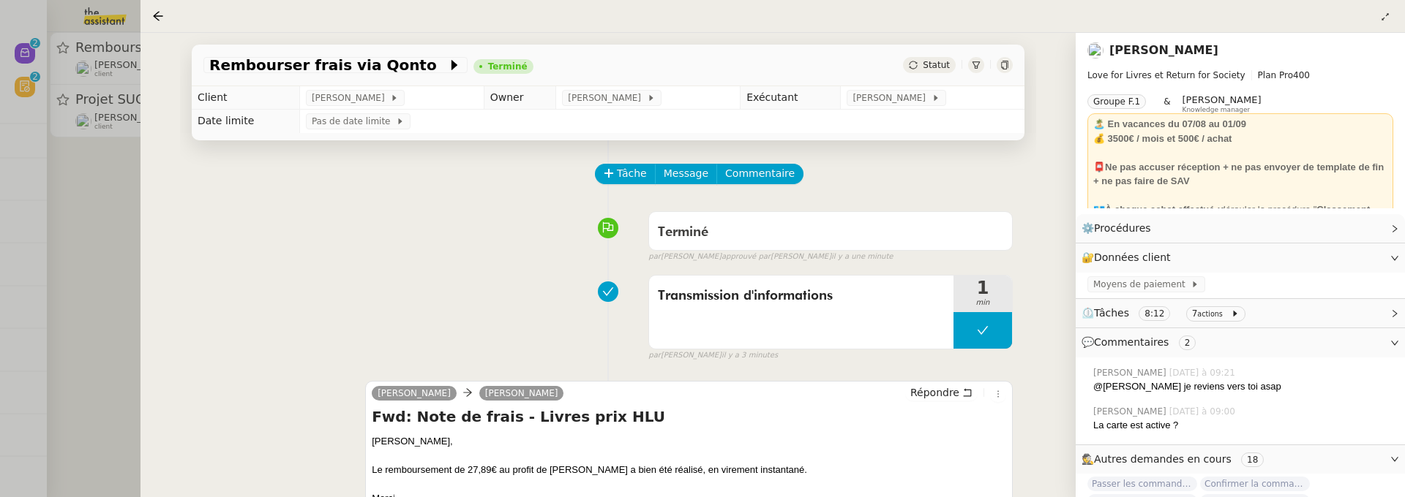
click at [152, 222] on div "Rembourser frais via Qonto Terminé Statut Client [PERSON_NAME] MAS Owner [PERSO…" at bounding box center [607, 265] width 935 height 465
click at [118, 196] on div at bounding box center [702, 248] width 1405 height 497
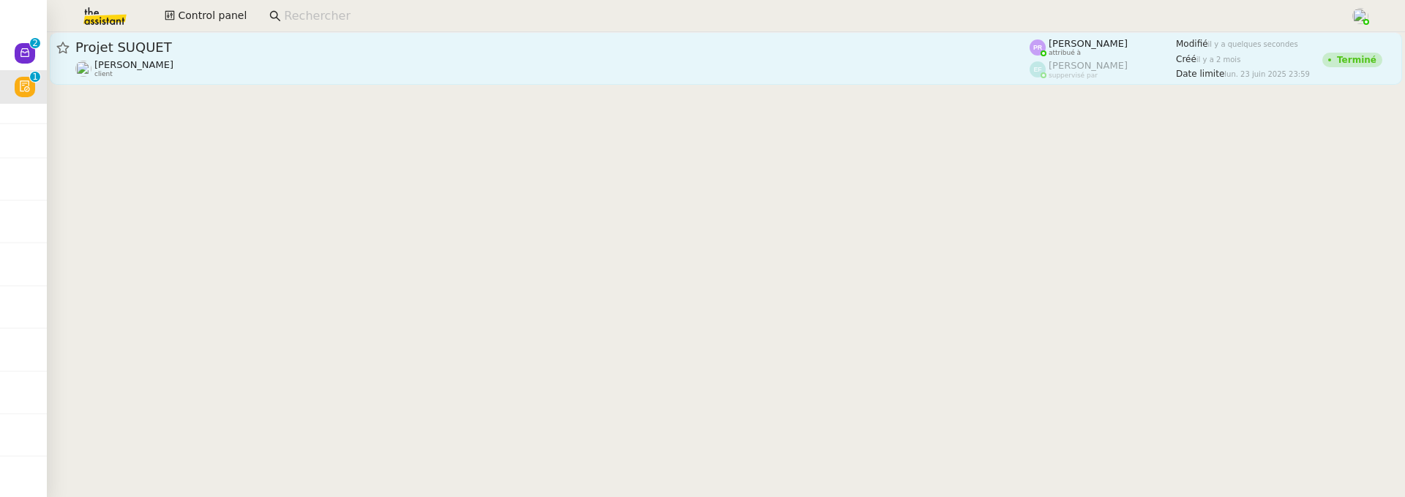
click at [330, 56] on div "Projet SUQUET" at bounding box center [552, 48] width 954 height 18
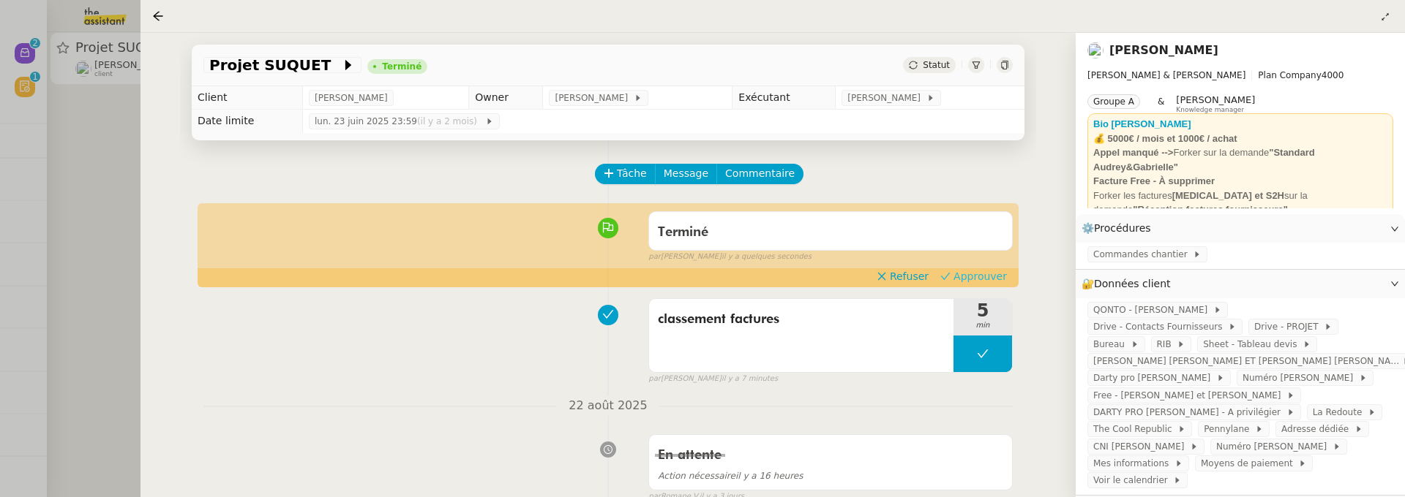
click at [989, 277] on span "Approuver" at bounding box center [979, 276] width 53 height 15
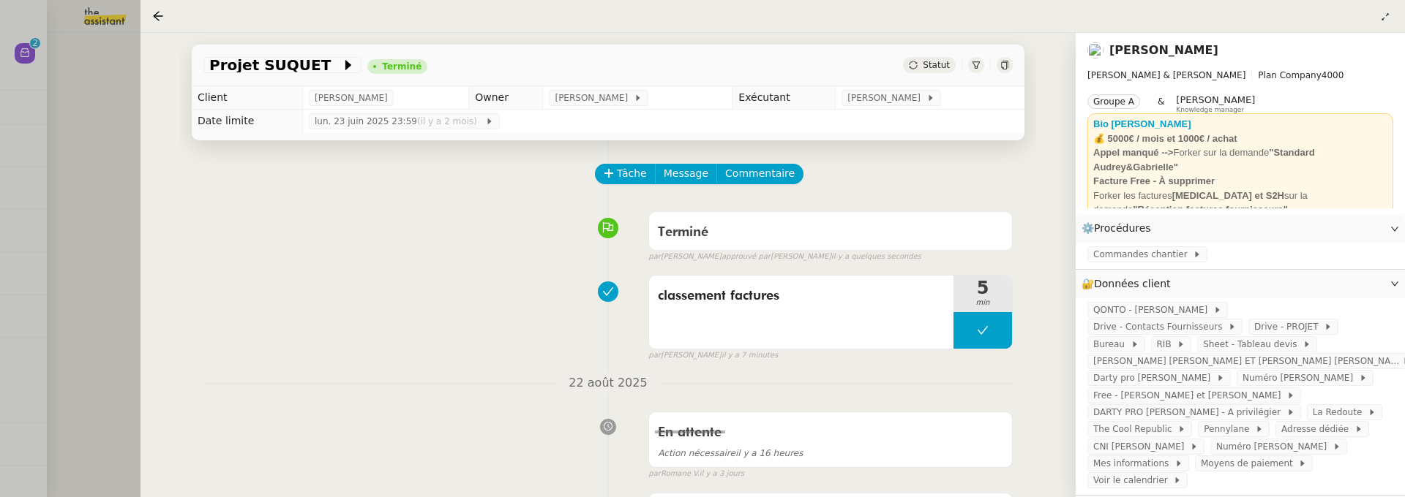
click at [92, 171] on div at bounding box center [702, 248] width 1405 height 497
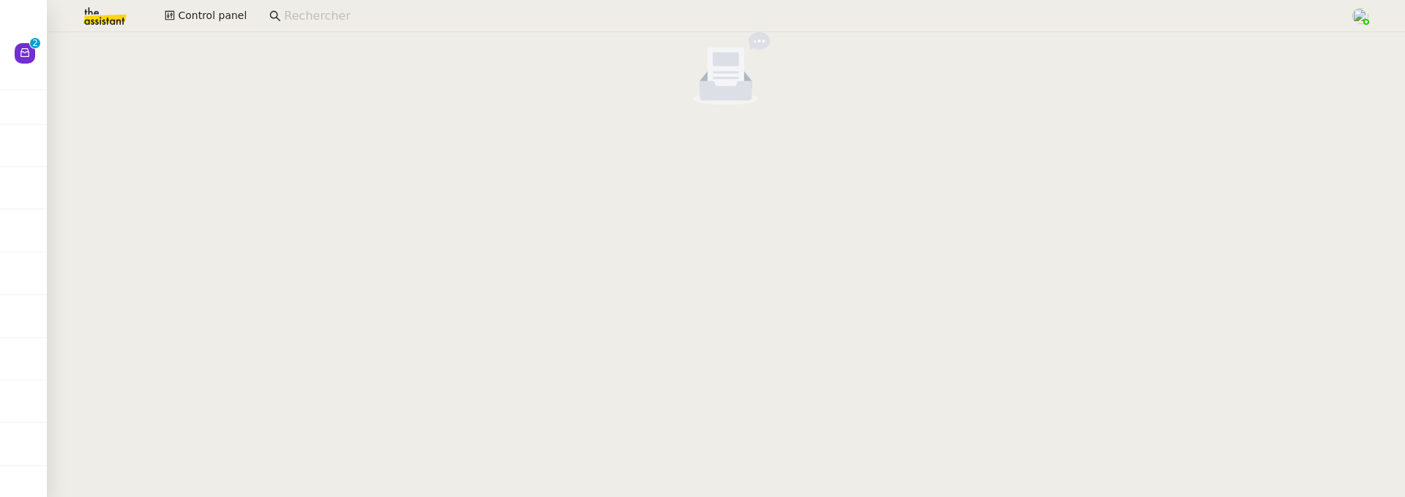
click at [49, 62] on div at bounding box center [726, 71] width 1358 height 79
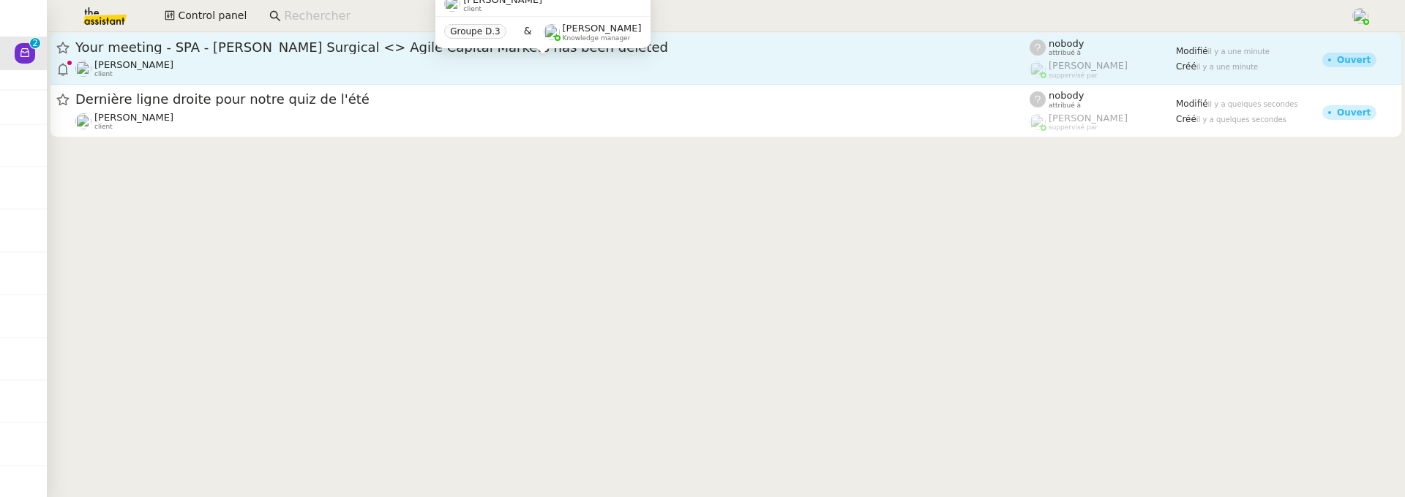
click at [468, 59] on div "[PERSON_NAME] client Groupe D.3 & [PERSON_NAME] Knowledge manager" at bounding box center [542, 24] width 214 height 69
click at [459, 62] on div "[PERSON_NAME] client" at bounding box center [552, 68] width 954 height 19
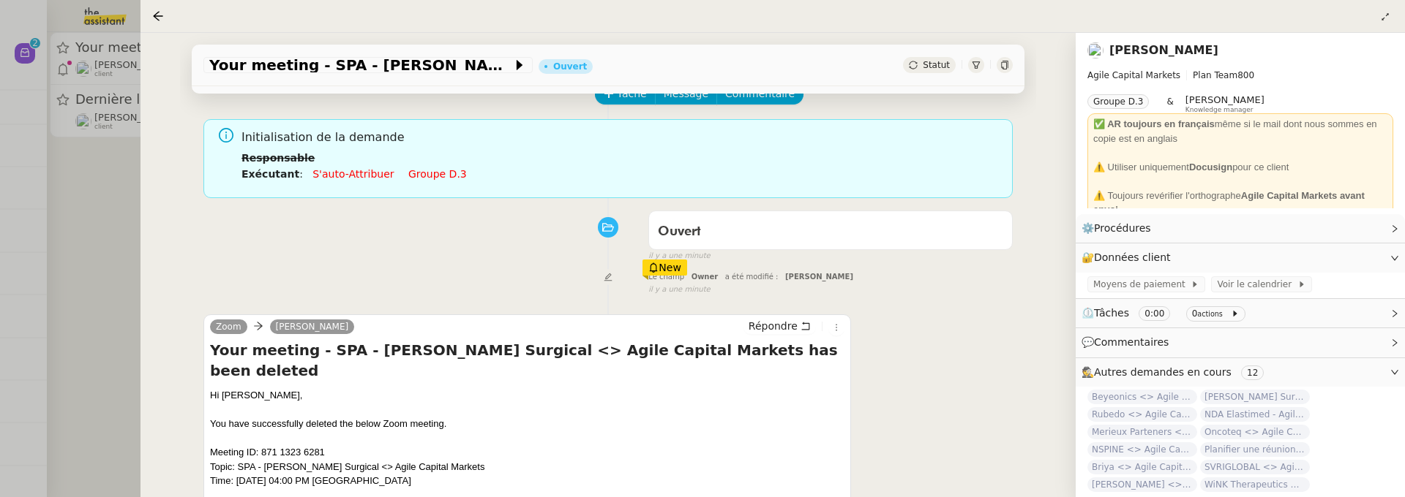
scroll to position [151, 0]
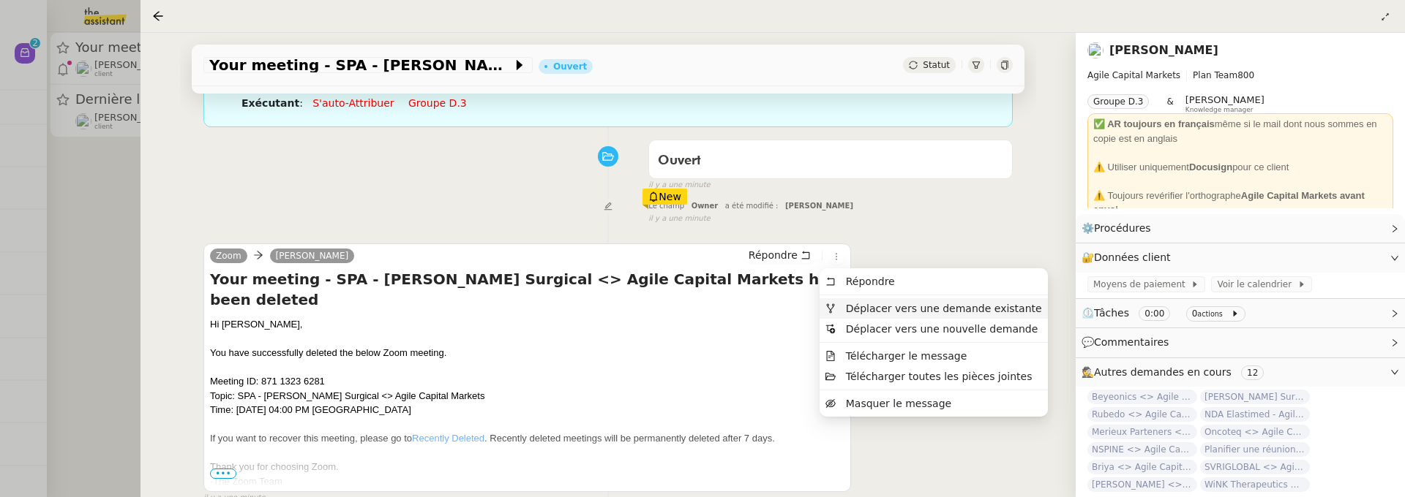
click at [854, 301] on li "Déplacer vers une demande existante" at bounding box center [933, 308] width 228 height 20
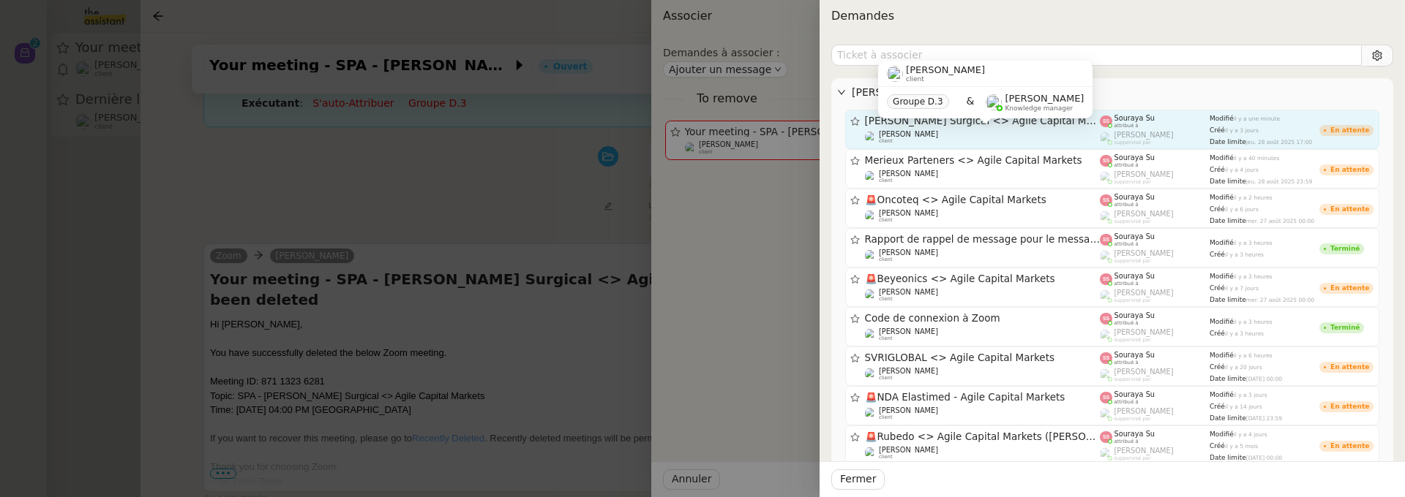
click at [1067, 133] on div "[PERSON_NAME] client" at bounding box center [983, 137] width 236 height 15
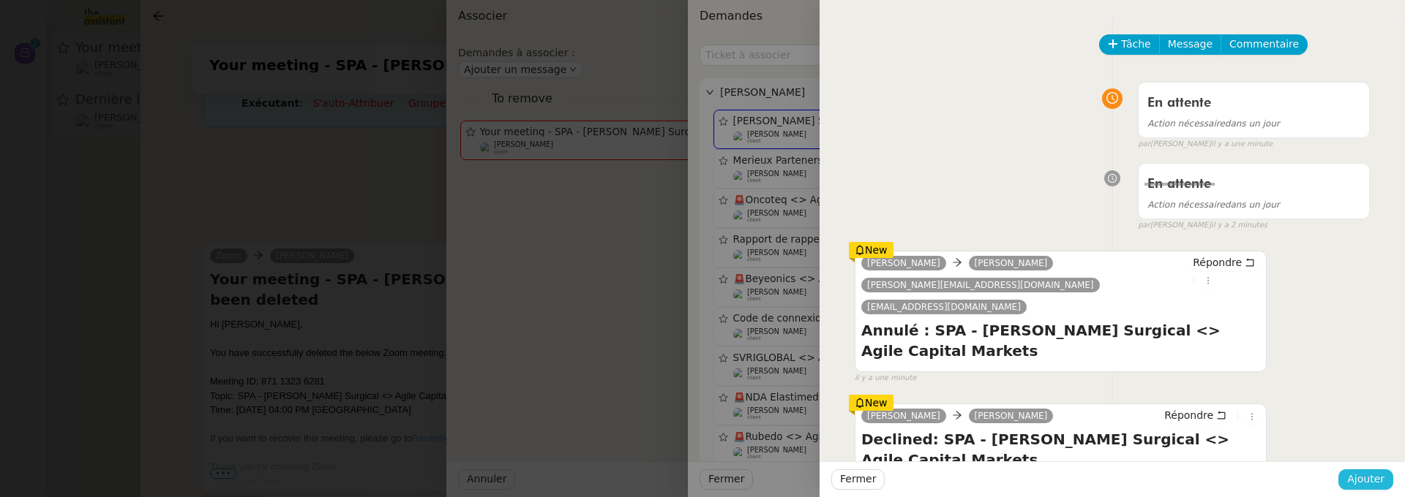
click at [1378, 470] on button "Ajouter" at bounding box center [1365, 480] width 55 height 20
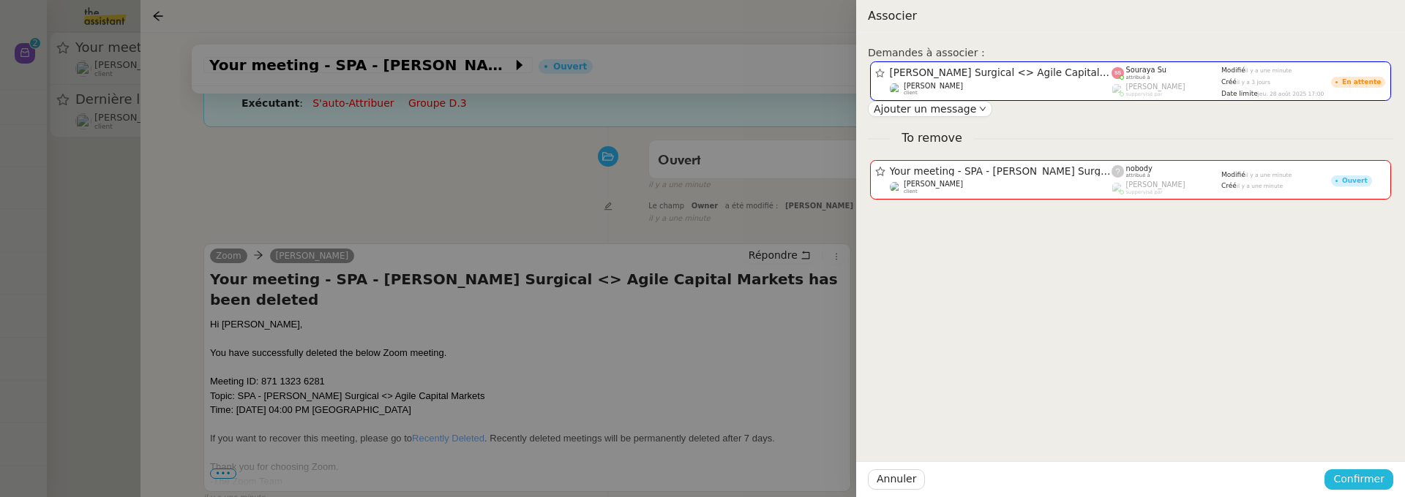
click at [1375, 473] on span "Confirmer" at bounding box center [1358, 479] width 51 height 17
click at [1370, 443] on span "Ajouter" at bounding box center [1359, 440] width 37 height 15
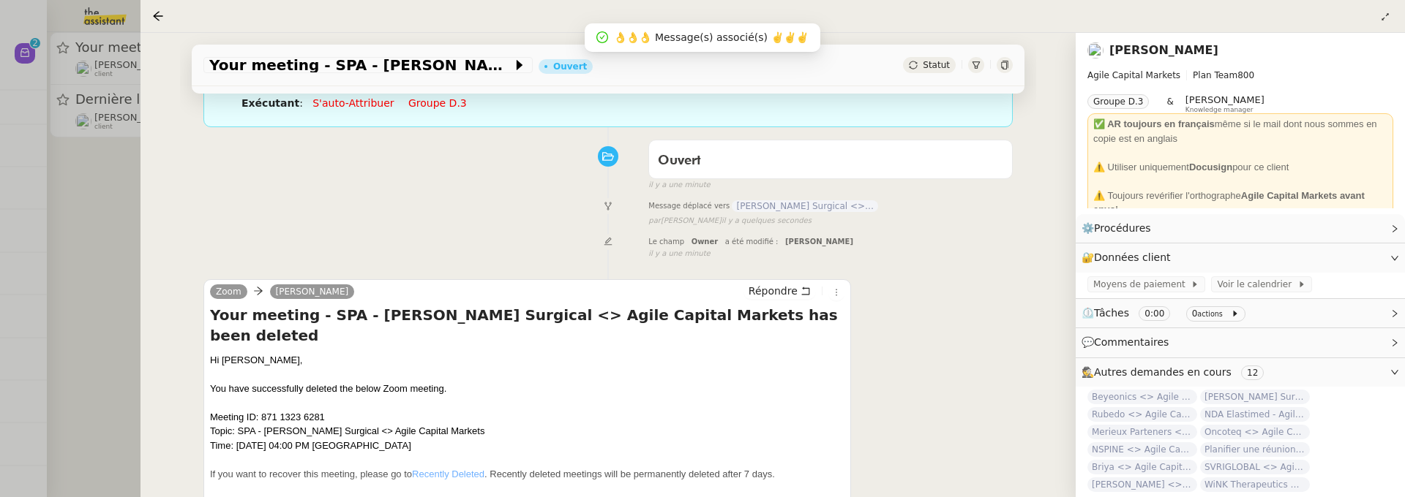
click at [95, 198] on div at bounding box center [702, 248] width 1405 height 497
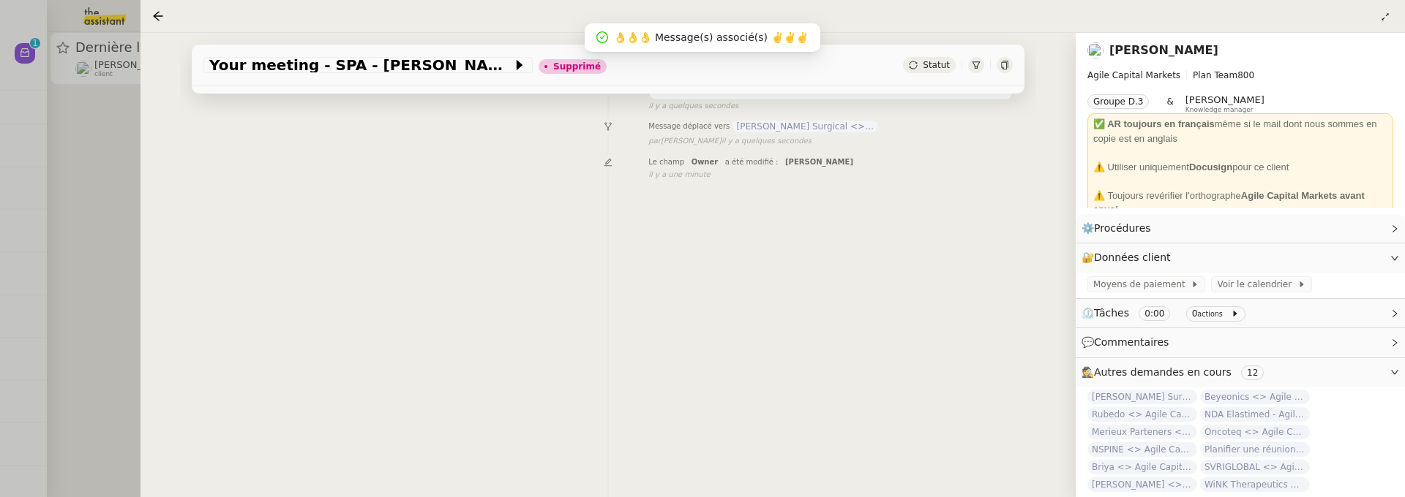
click at [119, 152] on div at bounding box center [702, 248] width 1405 height 497
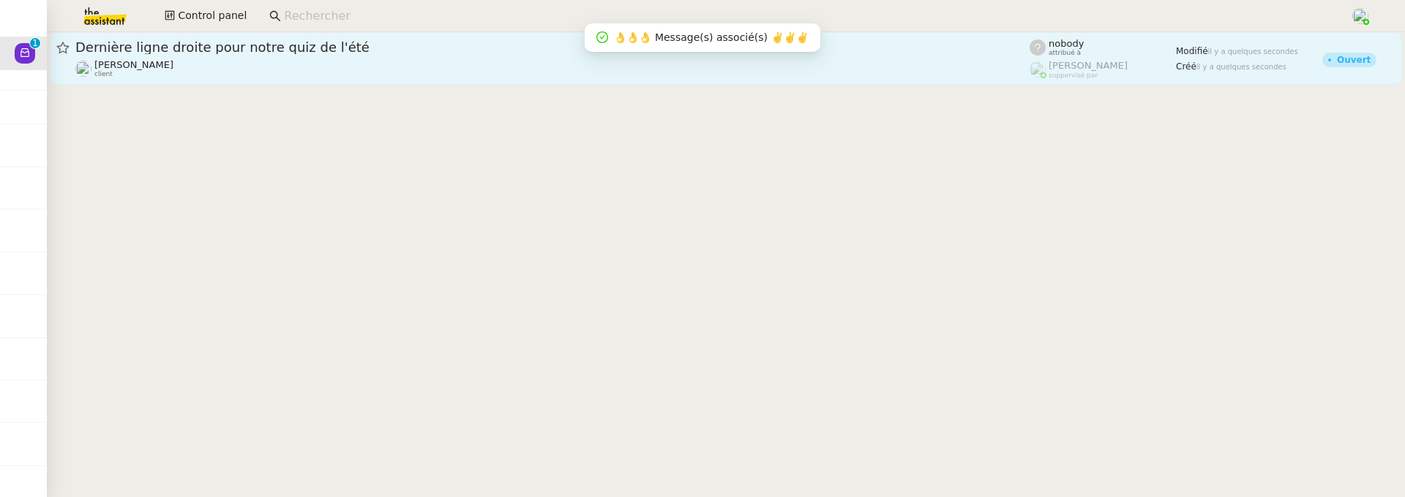
click at [223, 80] on link "Dernière ligne droite pour notre quiz de l'été [PERSON_NAME] client nobody attr…" at bounding box center [726, 58] width 1352 height 53
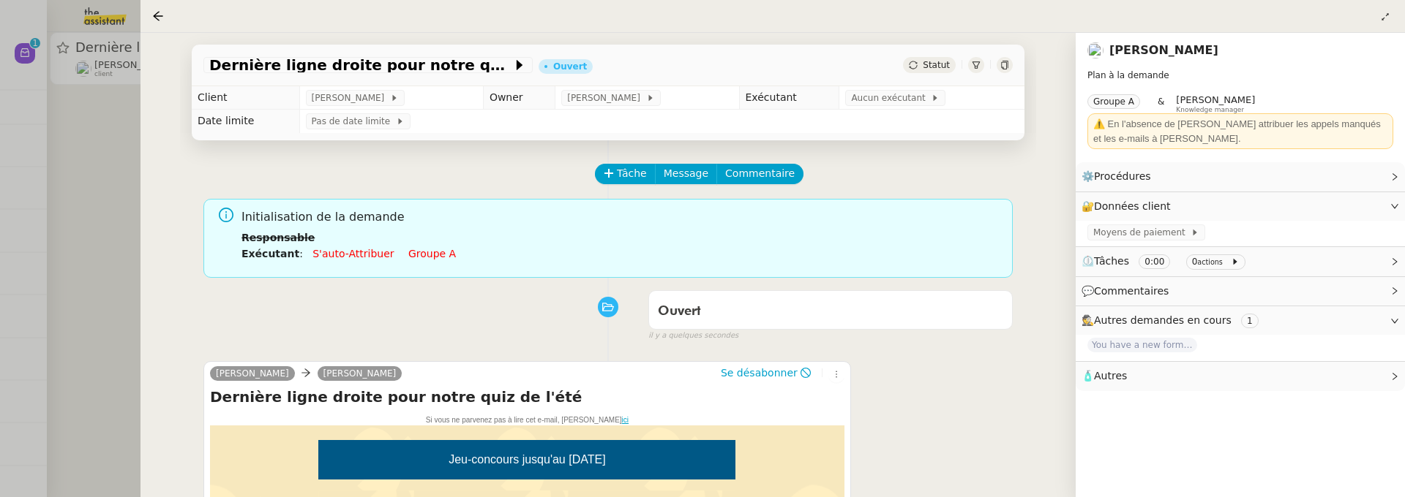
click at [895, 107] on td "Aucun exécutant" at bounding box center [931, 97] width 185 height 23
click at [895, 97] on span "Aucun exécutant" at bounding box center [891, 98] width 80 height 15
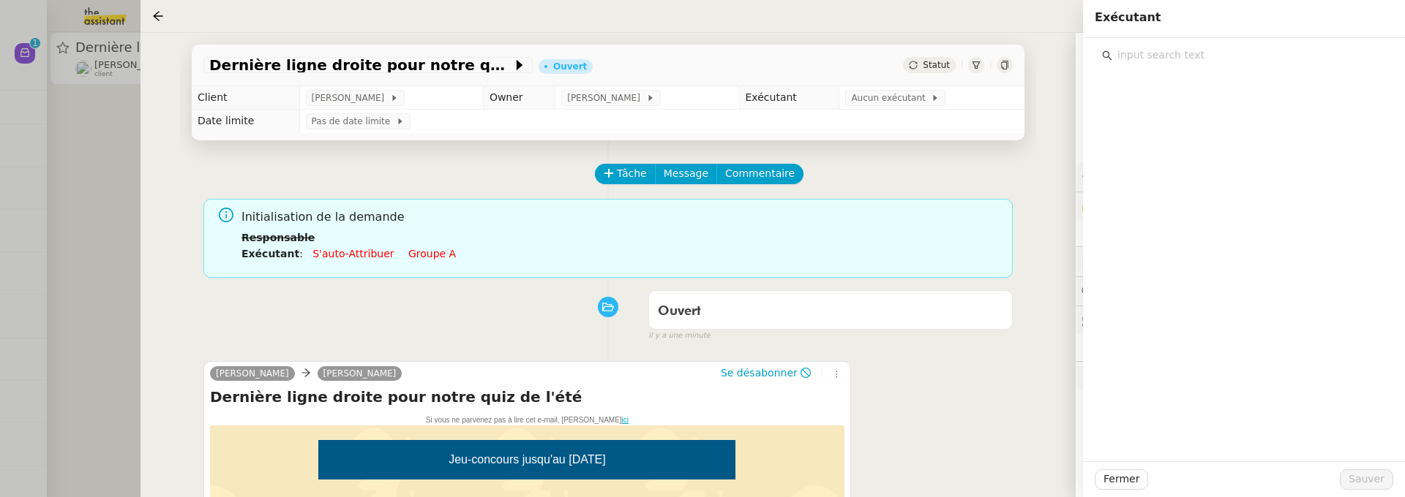
click at [1151, 50] on input "text" at bounding box center [1249, 55] width 274 height 20
type input "vanes"
click at [1198, 84] on span "[PERSON_NAME]" at bounding box center [1171, 88] width 85 height 12
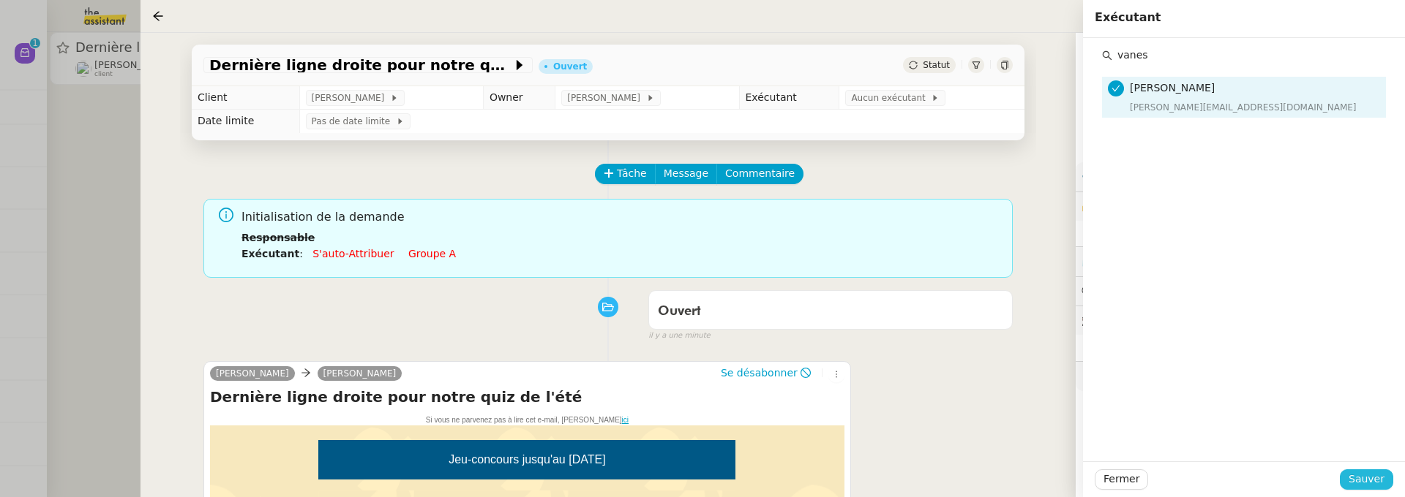
click at [1374, 484] on span "Sauver" at bounding box center [1366, 479] width 36 height 17
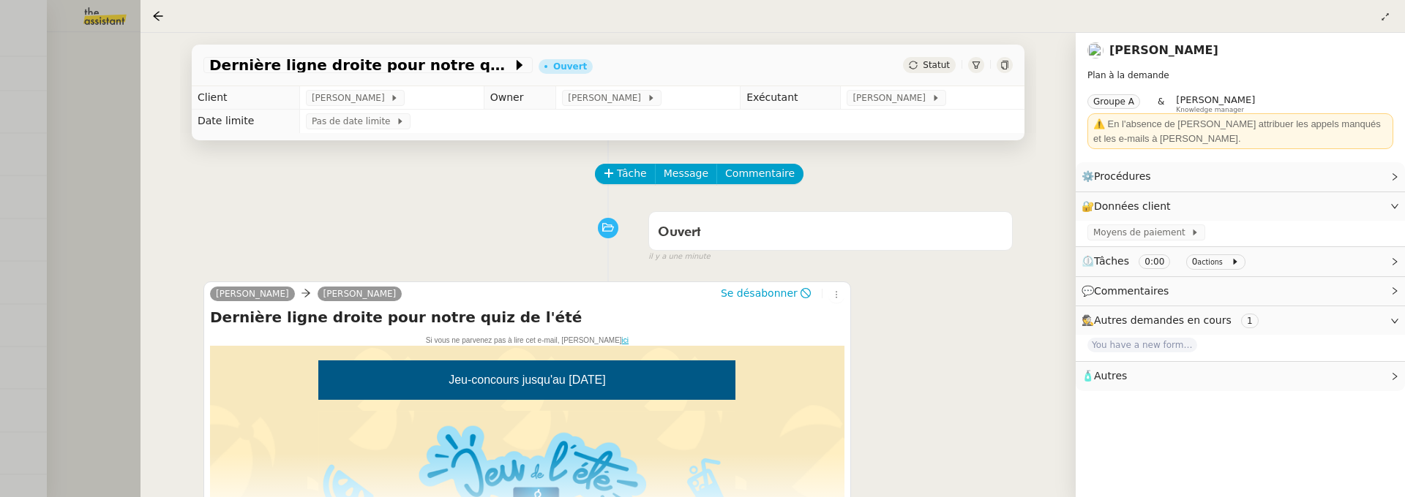
click at [95, 160] on div at bounding box center [702, 248] width 1405 height 497
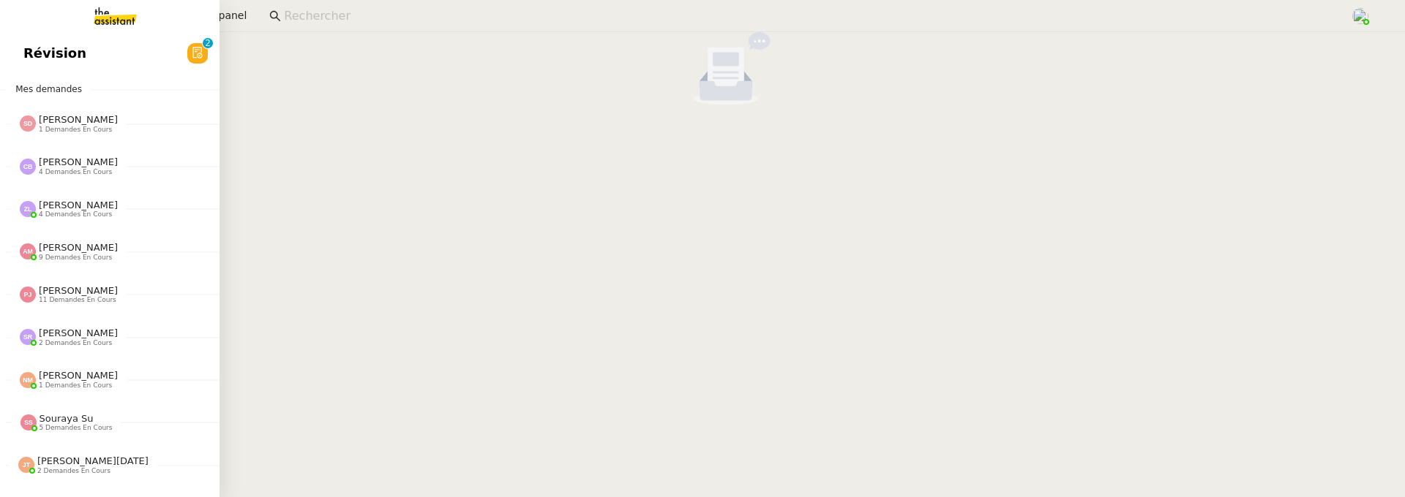
click at [37, 53] on span "Révision" at bounding box center [54, 53] width 63 height 22
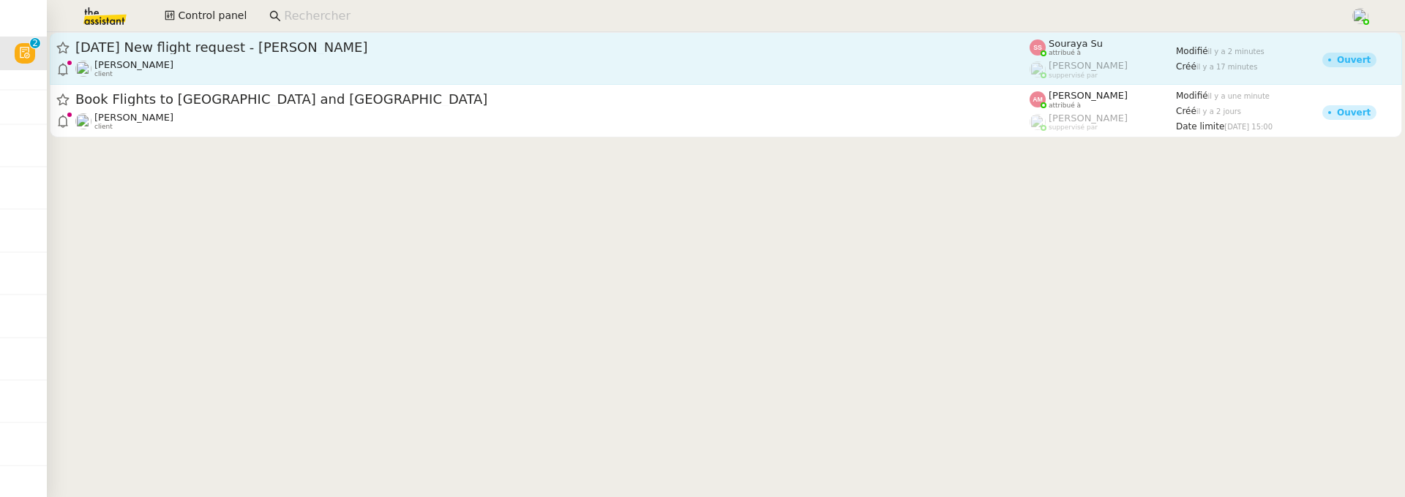
click at [267, 51] on span "[DATE] New flight request - [PERSON_NAME]" at bounding box center [552, 47] width 954 height 13
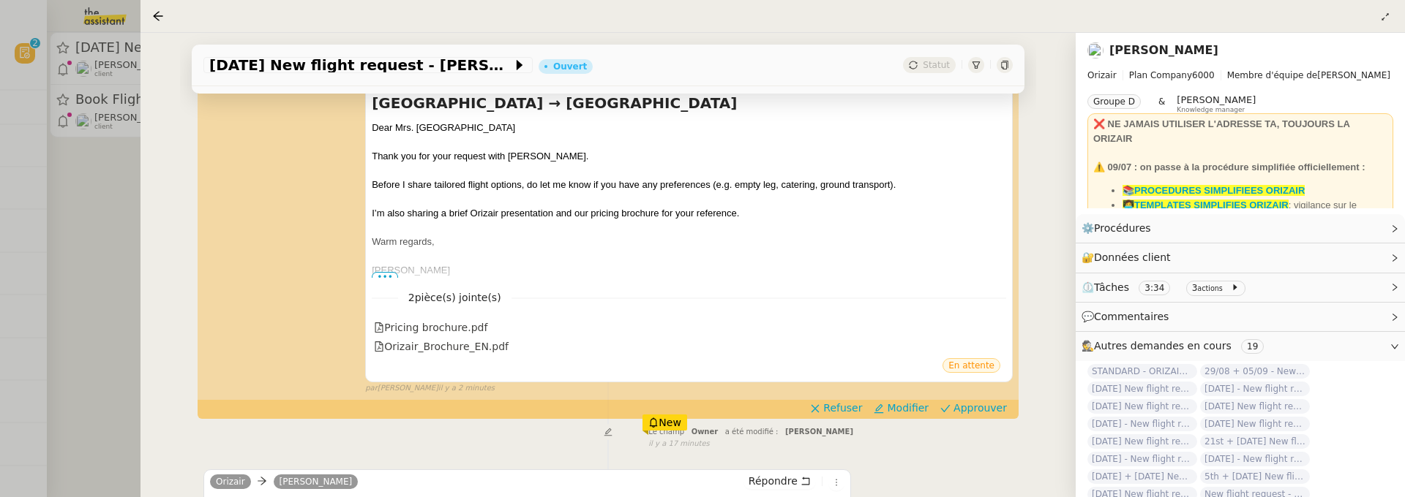
scroll to position [271, 0]
click at [953, 400] on span "Approuver" at bounding box center [979, 407] width 53 height 15
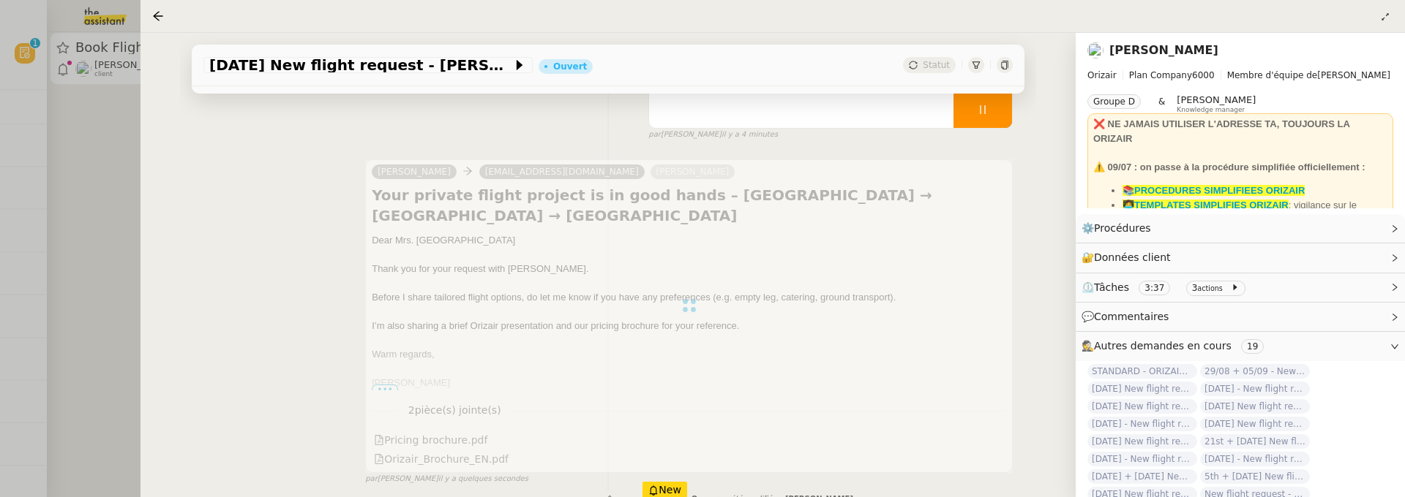
scroll to position [152, 0]
click at [77, 203] on div at bounding box center [702, 248] width 1405 height 497
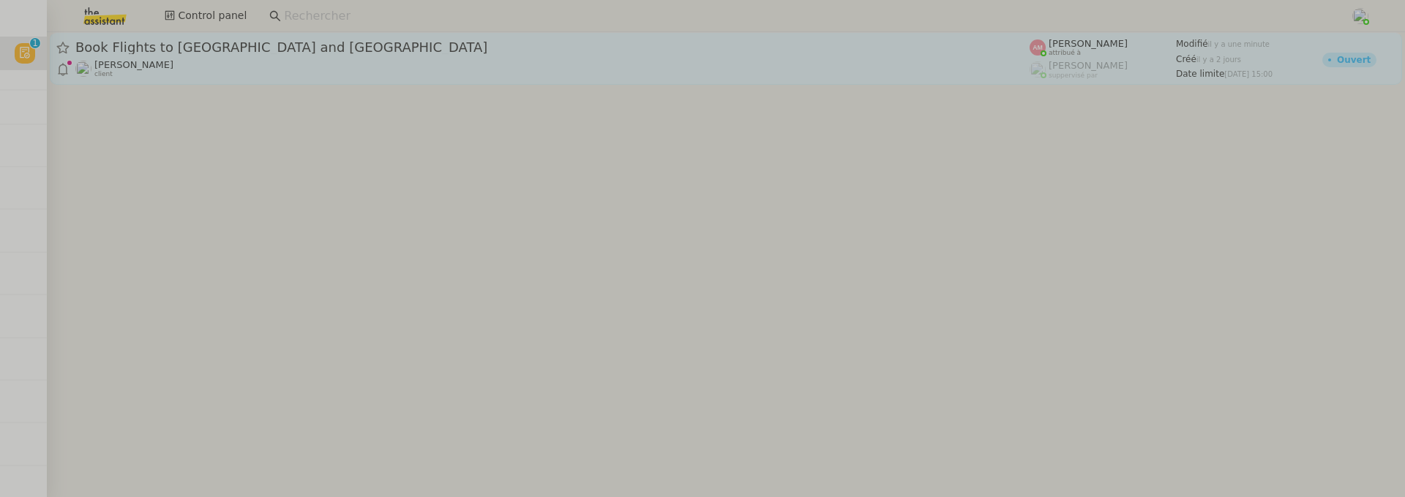
click at [225, 78] on div "Ian Rogers client" at bounding box center [552, 68] width 954 height 19
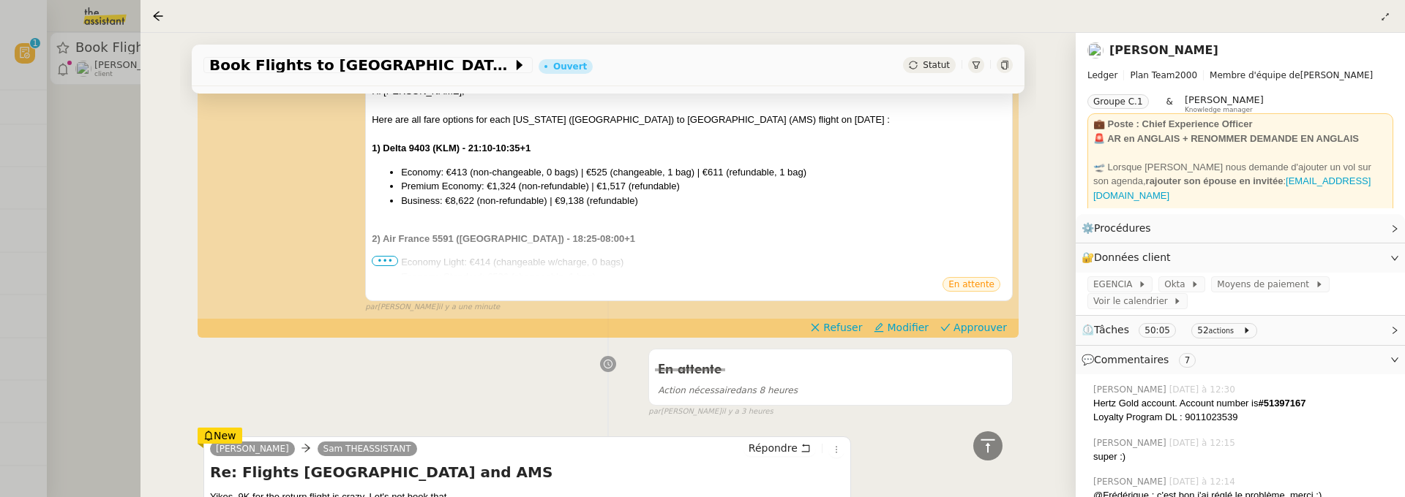
scroll to position [301, 0]
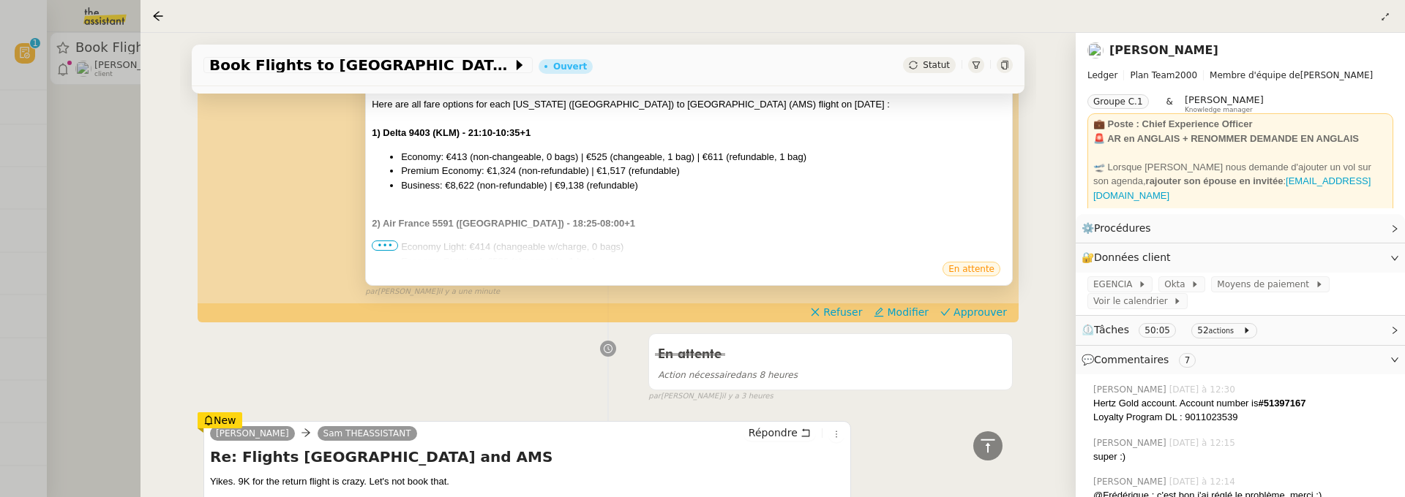
click at [390, 243] on span "•••" at bounding box center [385, 246] width 26 height 10
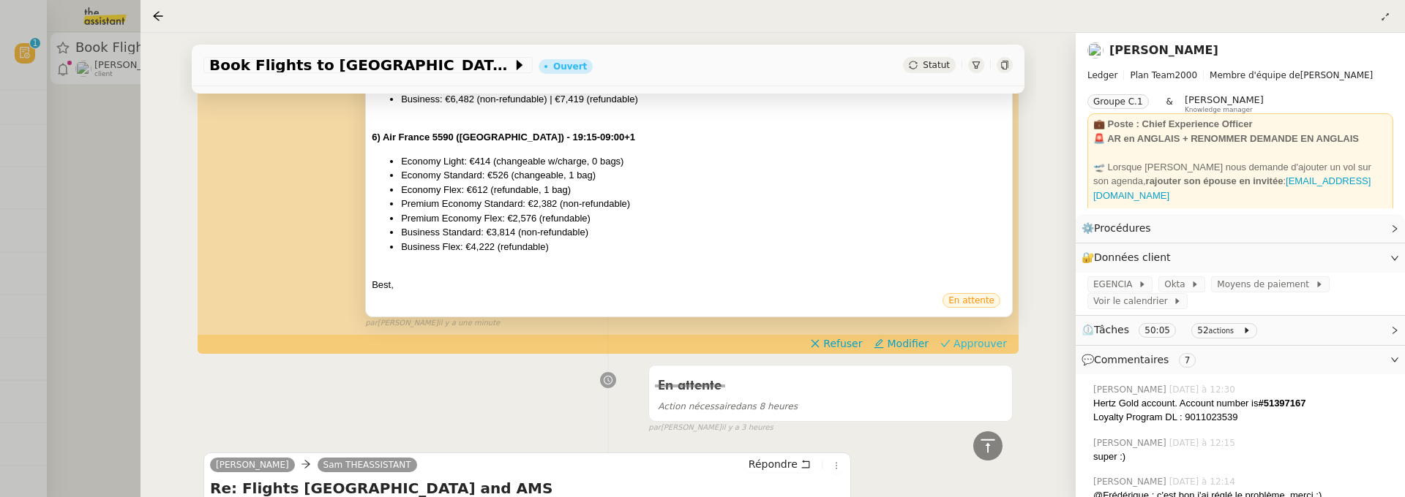
scroll to position [1010, 0]
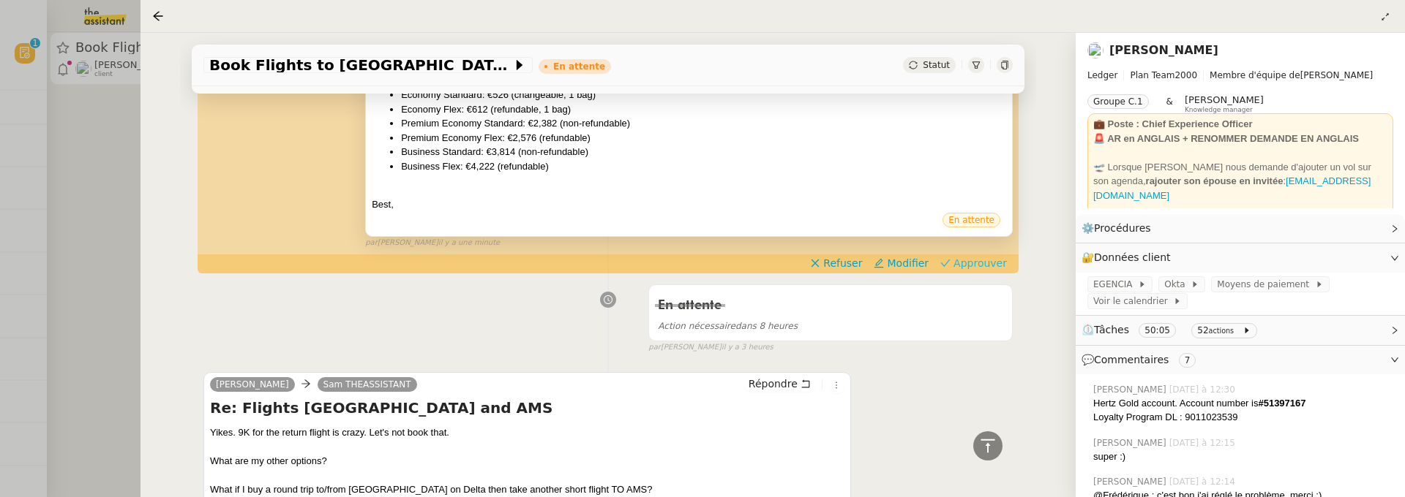
click at [969, 266] on span "Approuver" at bounding box center [979, 263] width 53 height 15
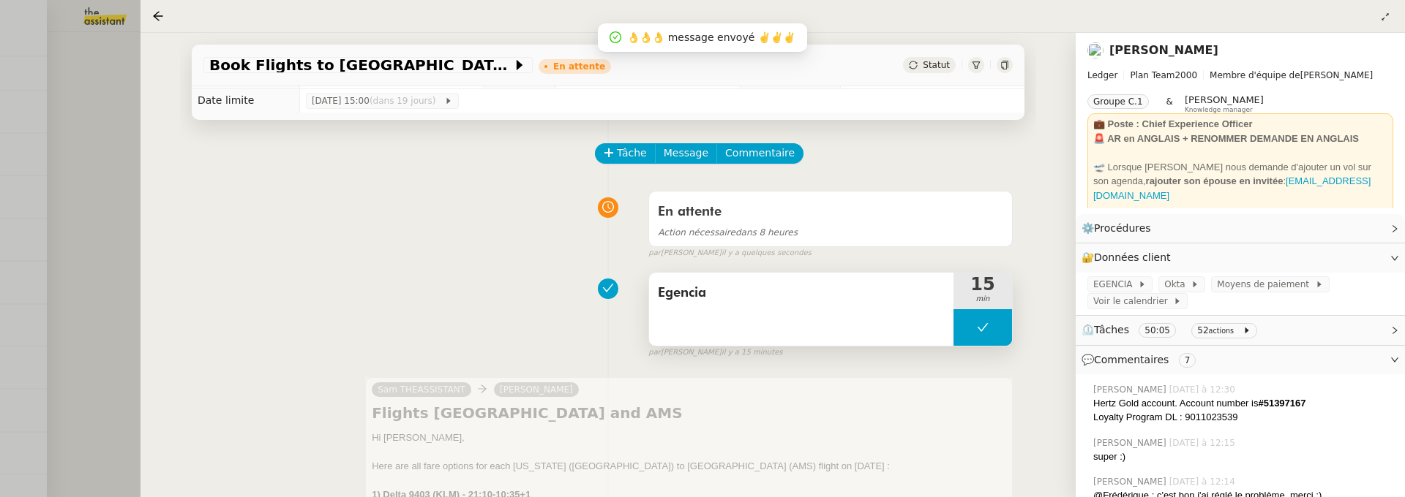
scroll to position [0, 0]
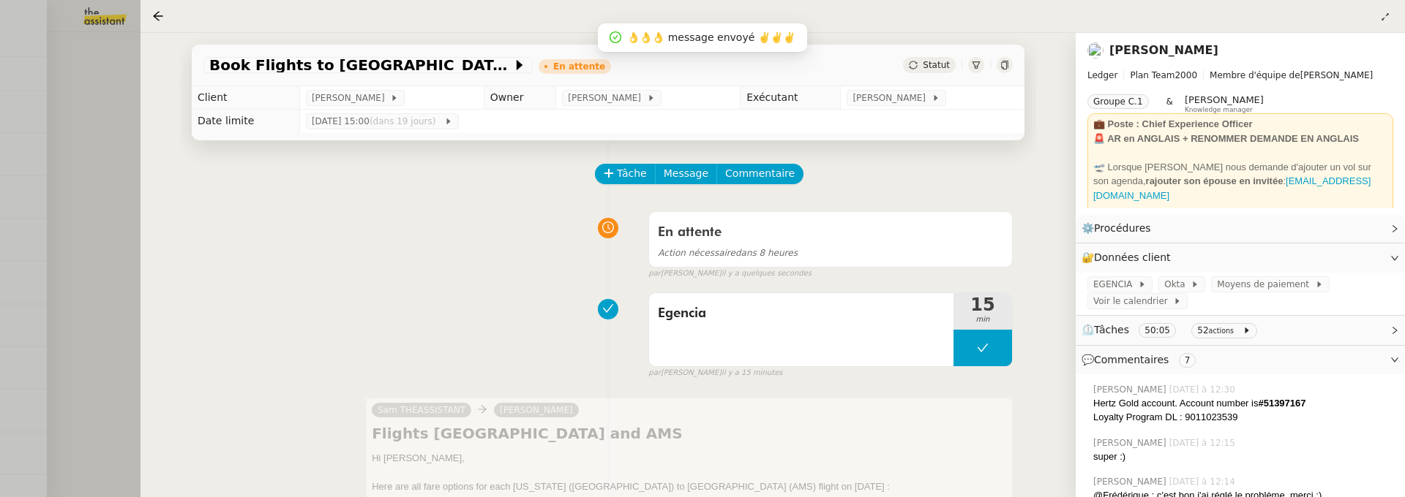
click at [108, 171] on div at bounding box center [702, 248] width 1405 height 497
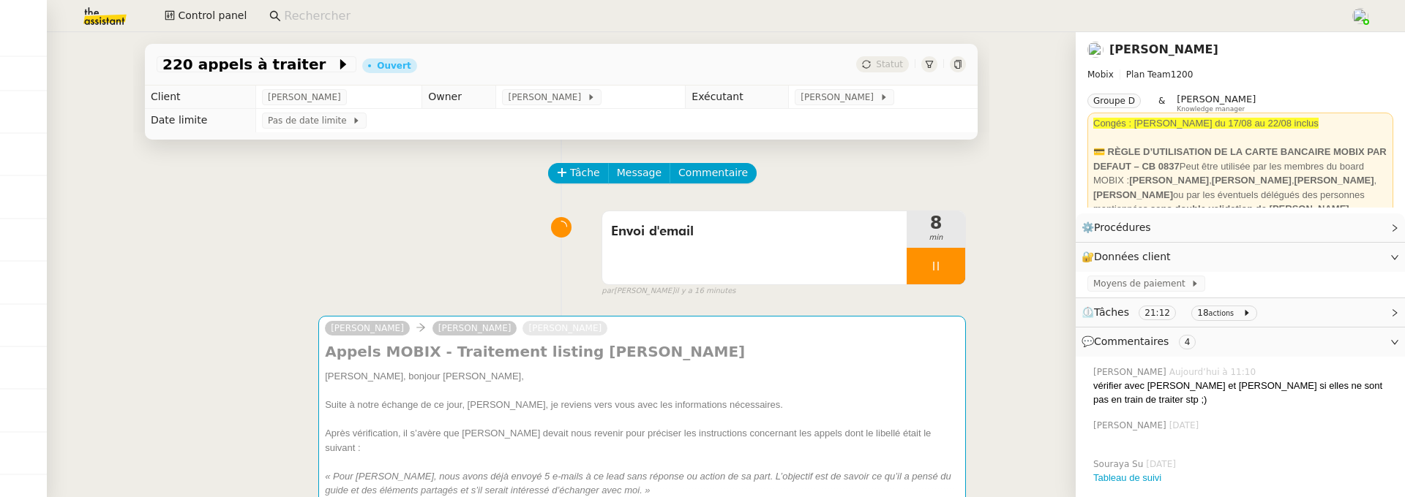
click at [183, 193] on div "Tâche Message Commentaire" at bounding box center [561, 180] width 809 height 35
click at [226, 7] on span "Control panel" at bounding box center [212, 15] width 69 height 17
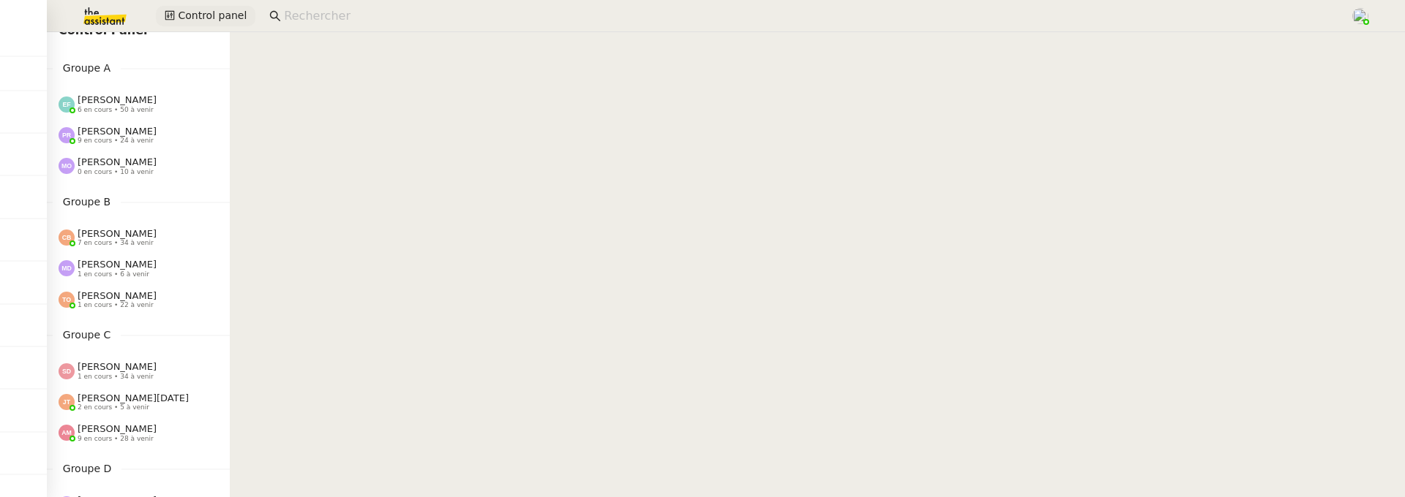
scroll to position [19, 0]
click at [125, 238] on span "[PERSON_NAME]" at bounding box center [117, 233] width 79 height 11
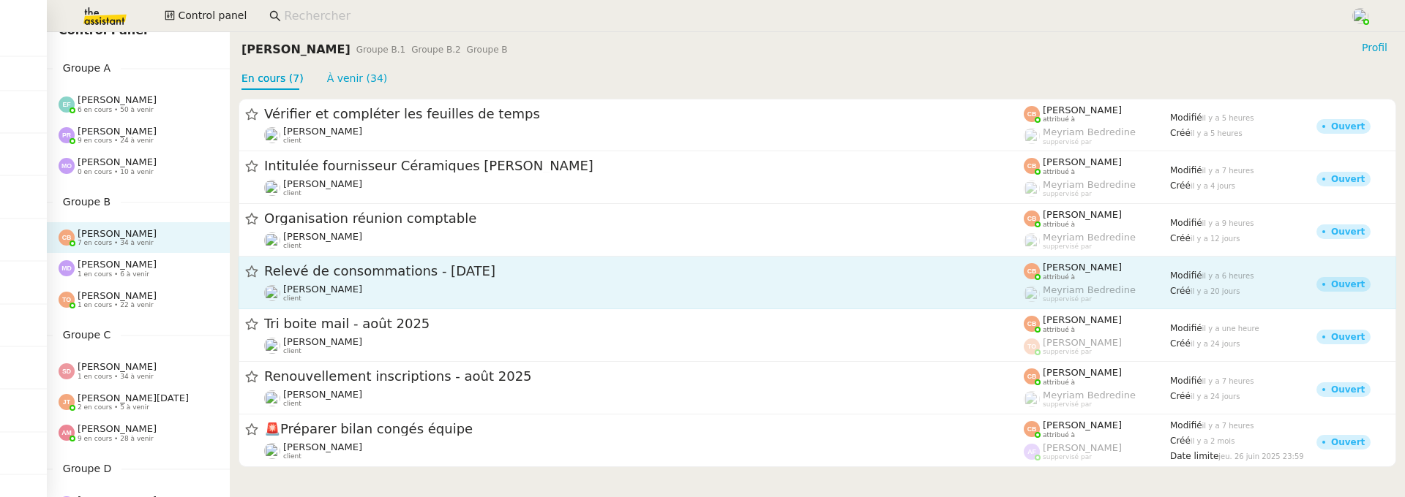
click at [475, 277] on span "Relevé de consommations - [DATE]" at bounding box center [643, 272] width 759 height 13
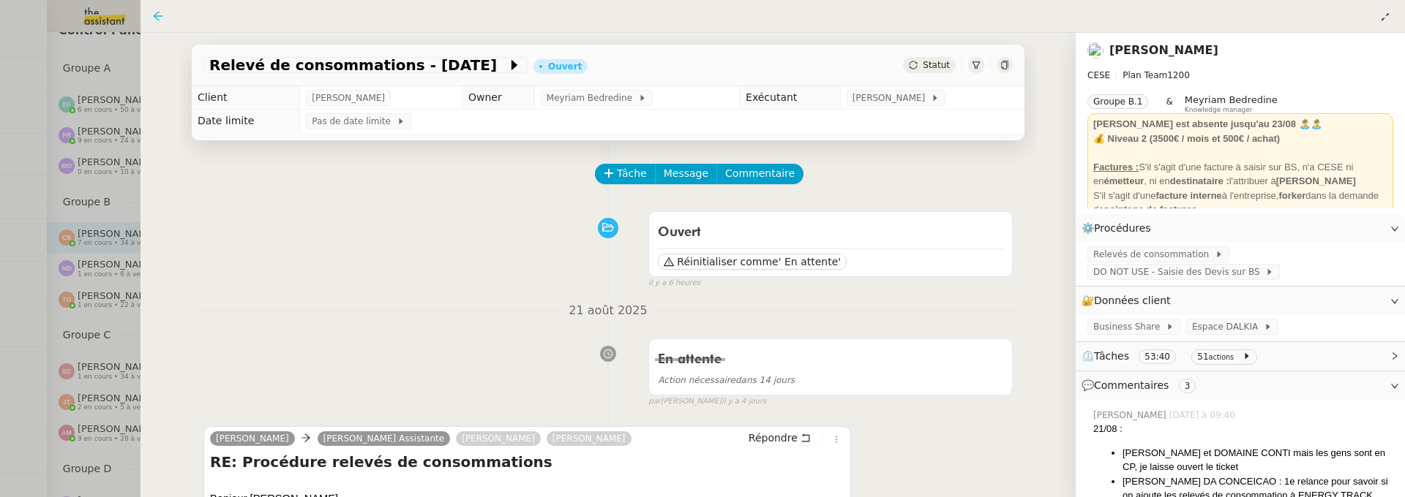
click at [154, 16] on icon at bounding box center [158, 16] width 10 height 10
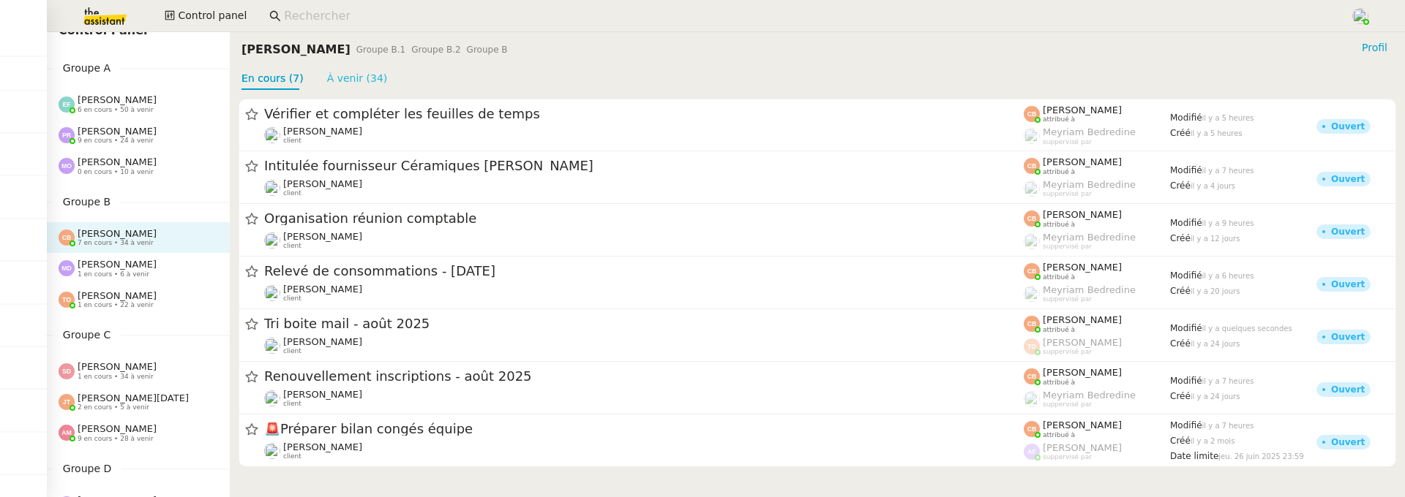
click at [375, 80] on link "À venir (34)" at bounding box center [357, 78] width 61 height 12
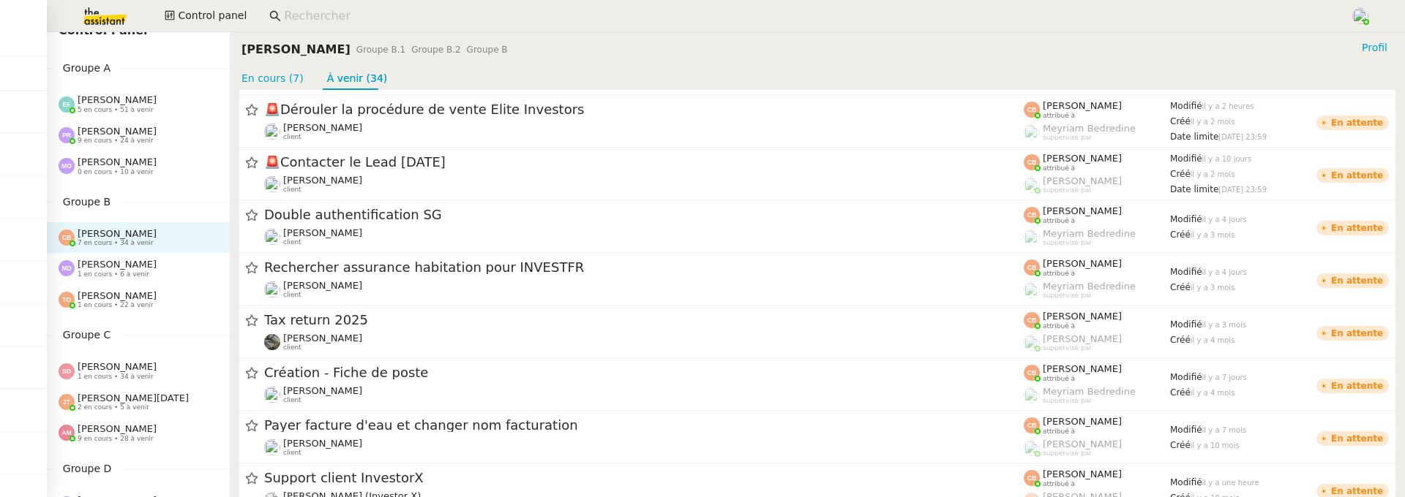
scroll to position [1333, 0]
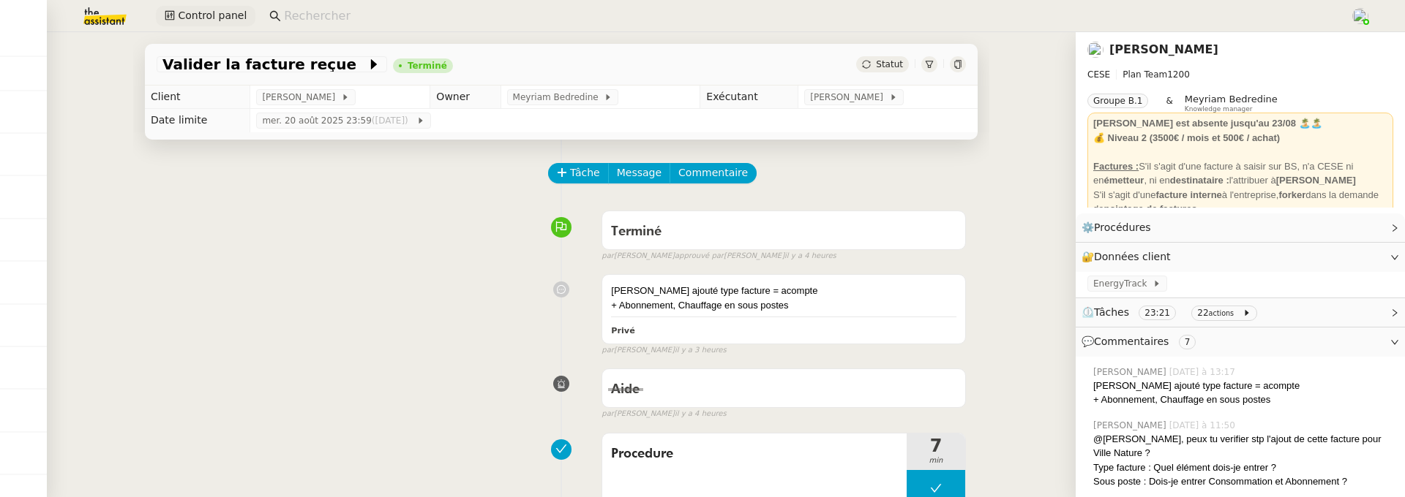
click at [217, 16] on span "Control panel" at bounding box center [212, 15] width 69 height 17
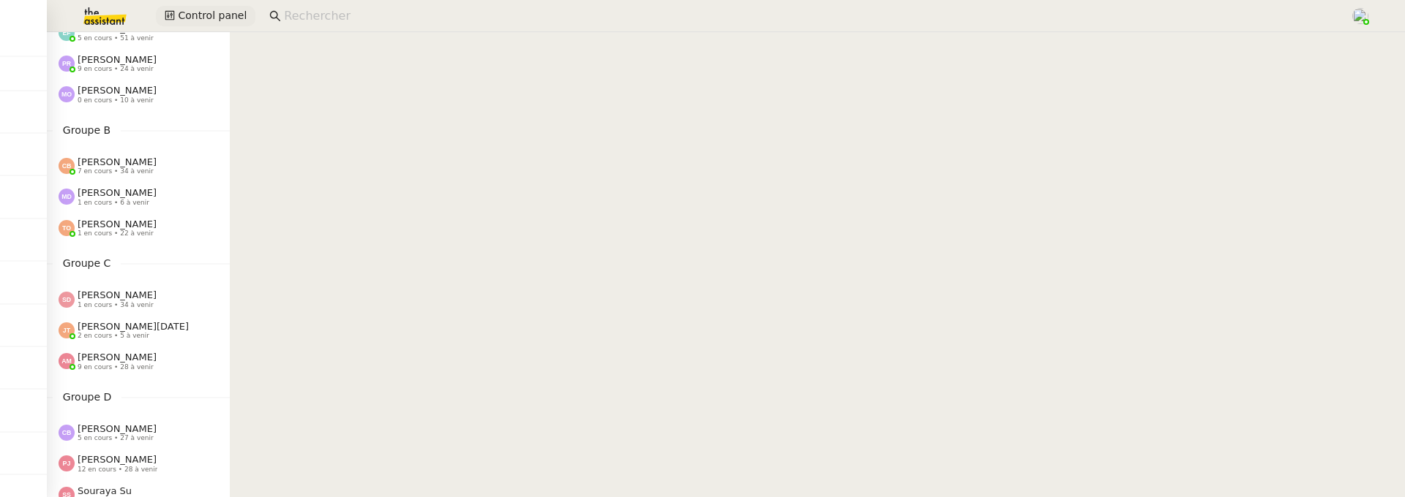
scroll to position [101, 0]
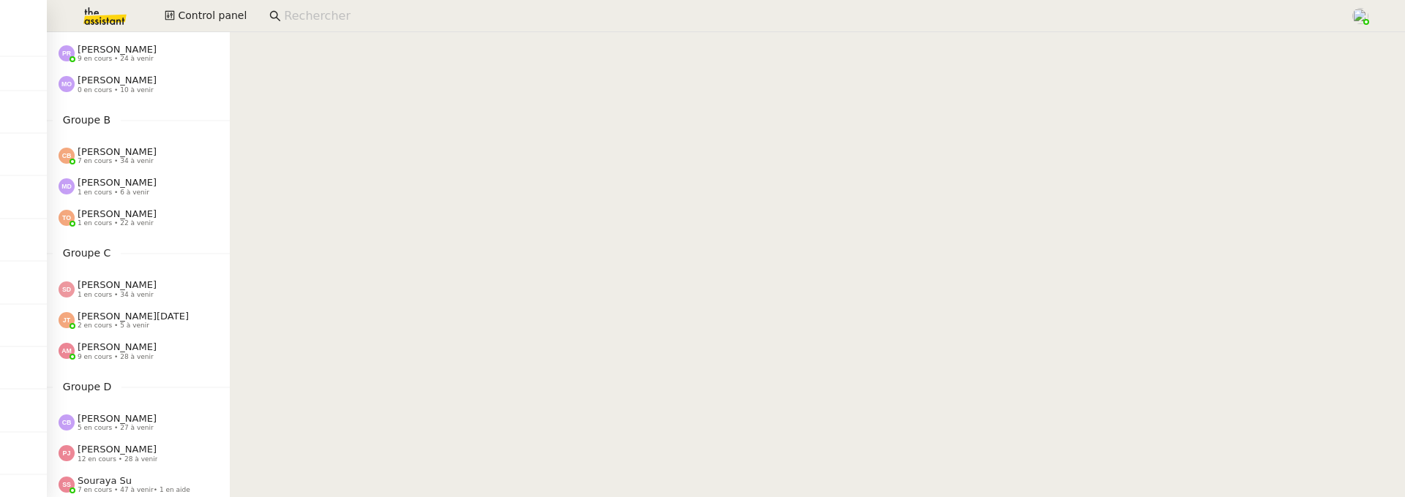
click at [115, 154] on span "[PERSON_NAME]" at bounding box center [117, 151] width 79 height 11
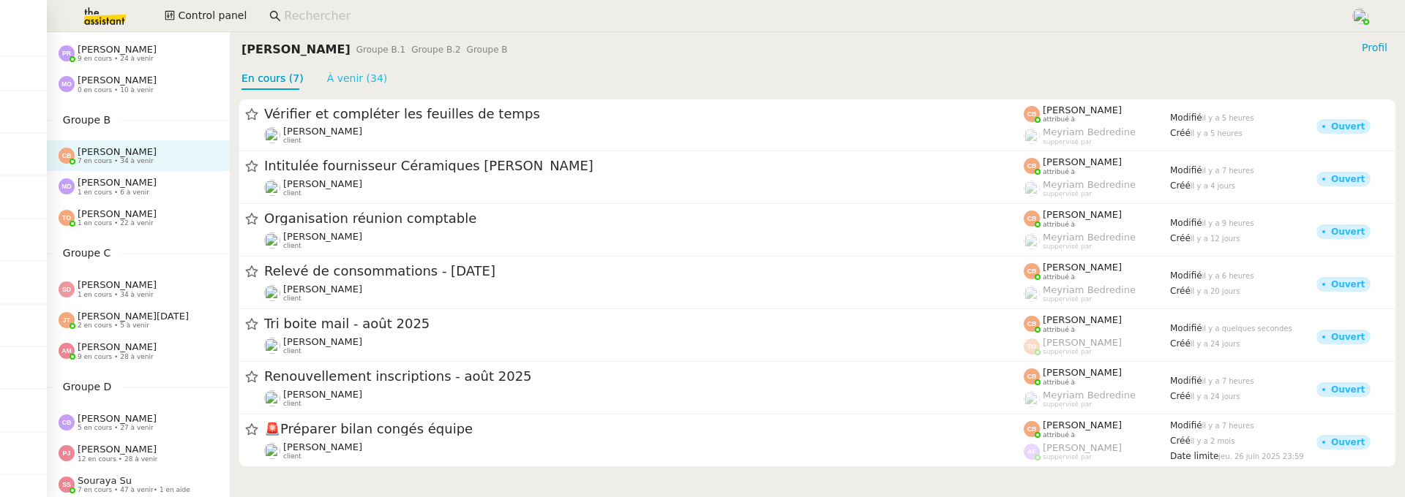
click at [341, 72] on link "À venir (34)" at bounding box center [357, 78] width 61 height 12
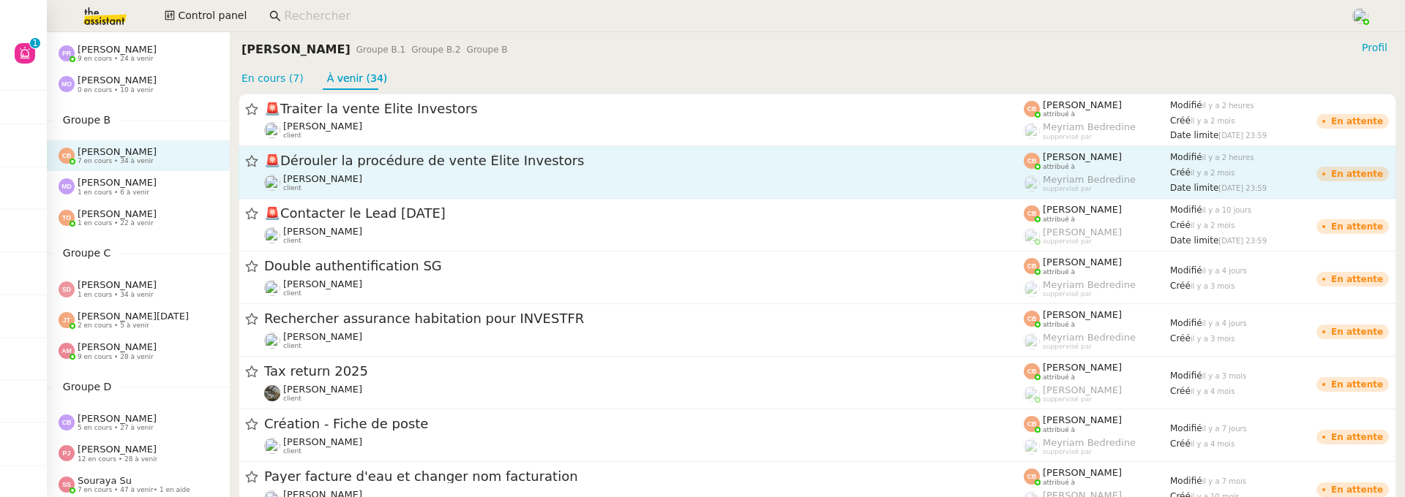
scroll to position [933, 0]
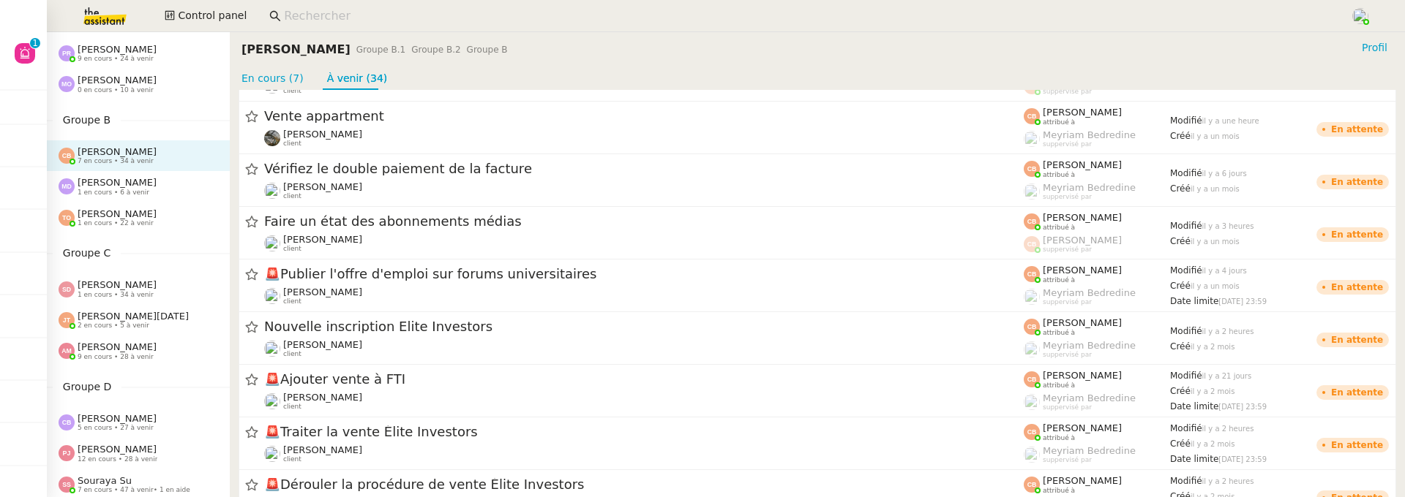
click at [356, 18] on input at bounding box center [809, 17] width 1051 height 20
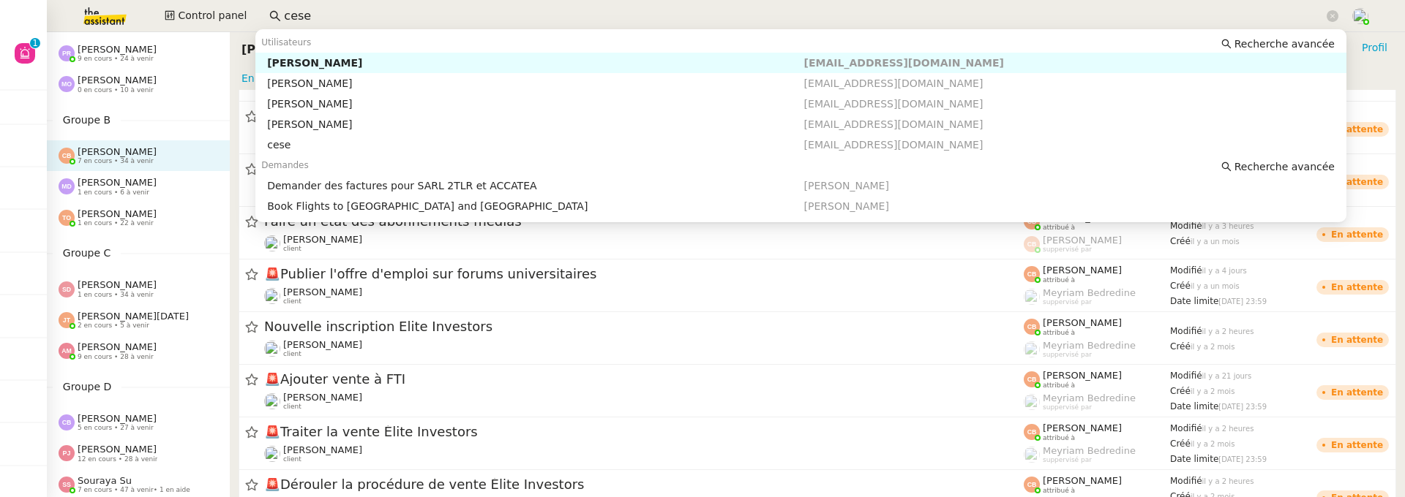
click at [440, 61] on div "[PERSON_NAME]" at bounding box center [535, 62] width 536 height 13
type input "cese"
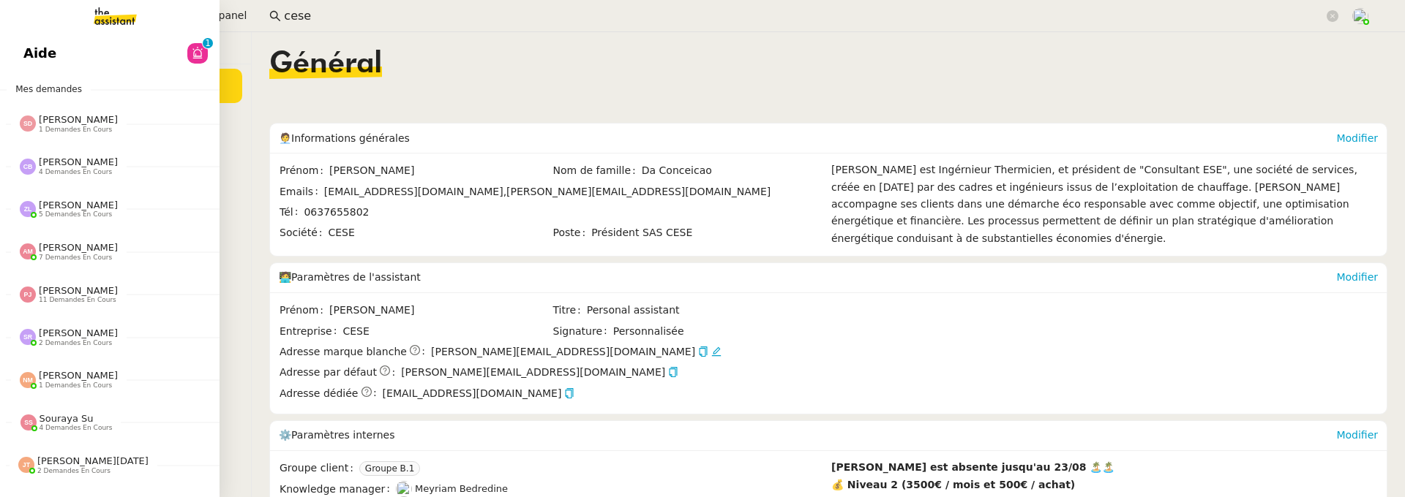
click at [19, 48] on link "Aide 0 1 2 3 4 5 6 7 8 9" at bounding box center [109, 54] width 219 height 34
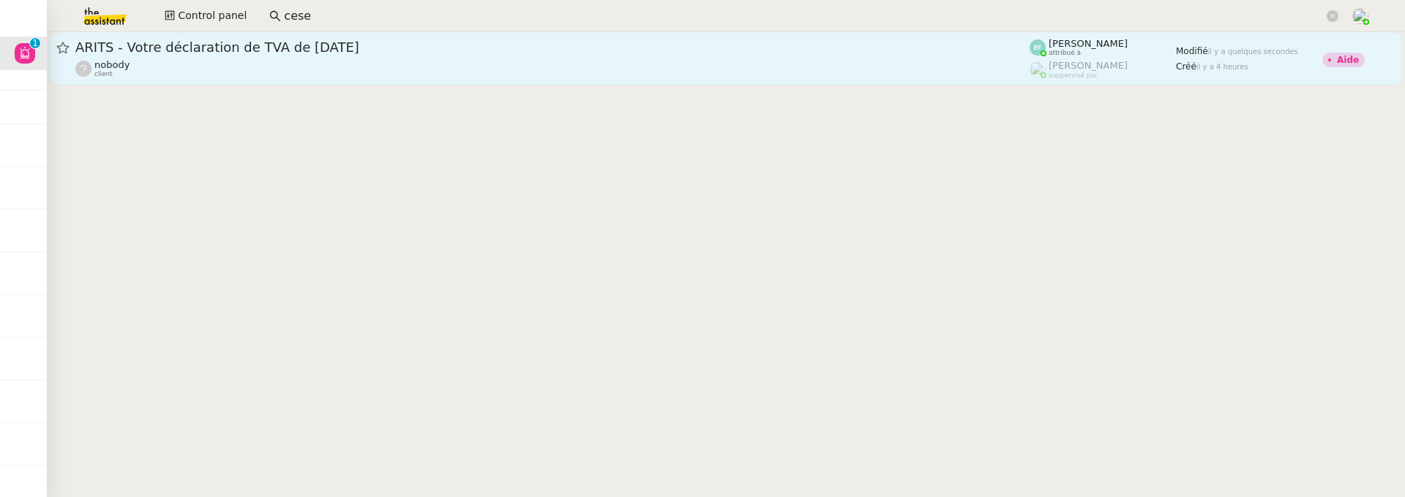
click at [382, 48] on span "ARITS - Votre déclaration de TVA de [DATE]" at bounding box center [552, 47] width 954 height 13
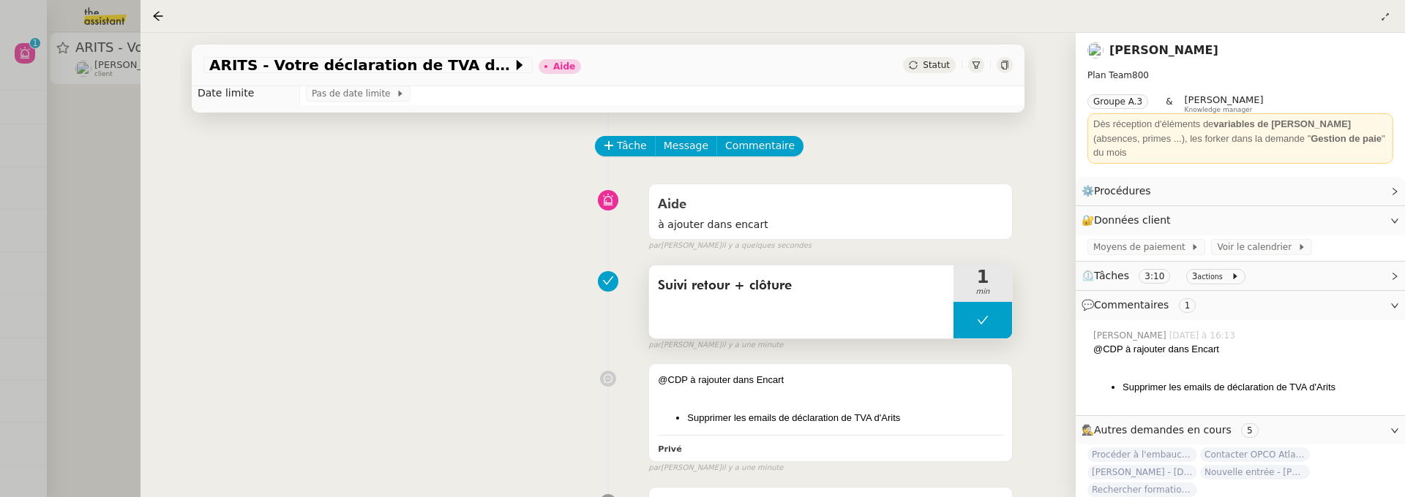
scroll to position [114, 0]
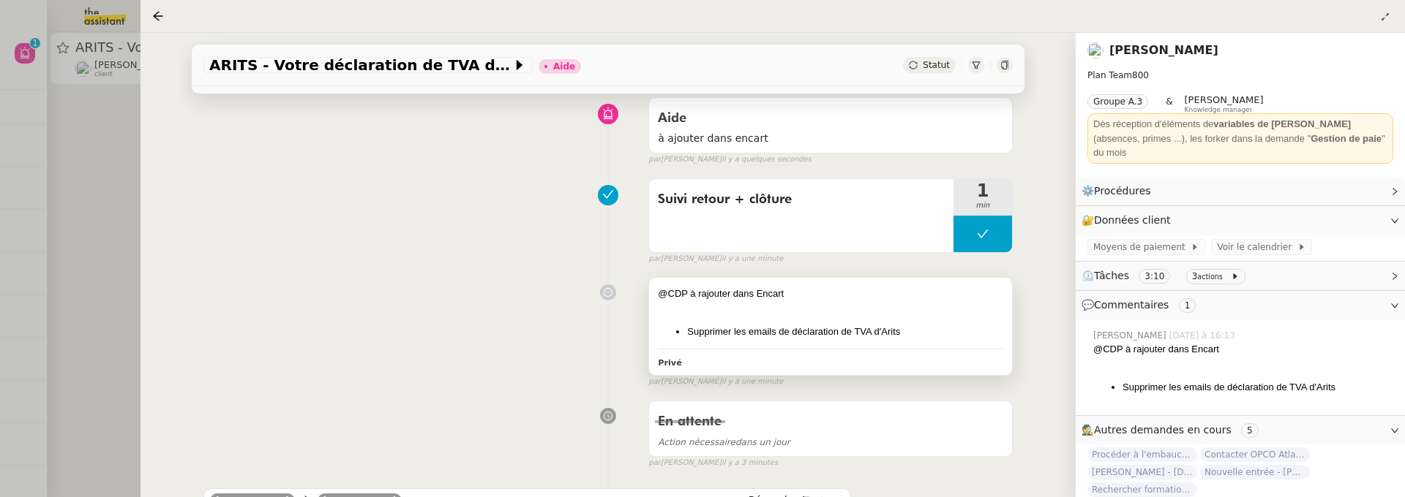
click at [822, 337] on li "Supprimer les emails de déclaration de TVA d'Arits" at bounding box center [845, 332] width 316 height 15
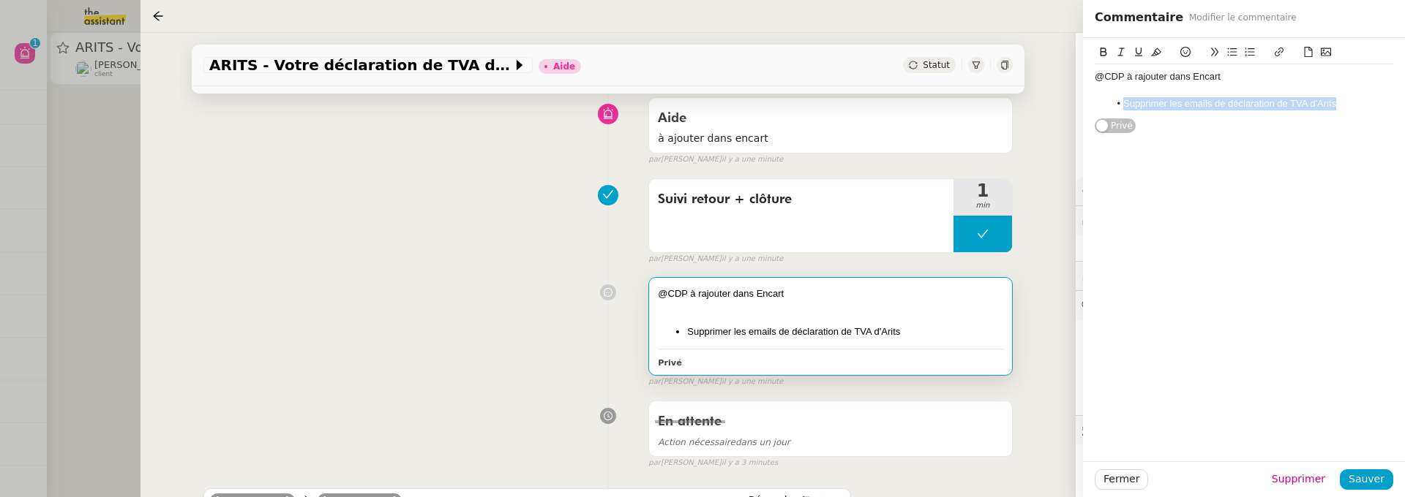
drag, startPoint x: 1342, startPoint y: 104, endPoint x: 1125, endPoint y: 101, distance: 216.6
click at [1125, 101] on li "Supprimer les emails de déclaration de TVA d'Arits" at bounding box center [1251, 103] width 285 height 13
copy li "Supprimer les emails de déclaration de TVA d'Arits"
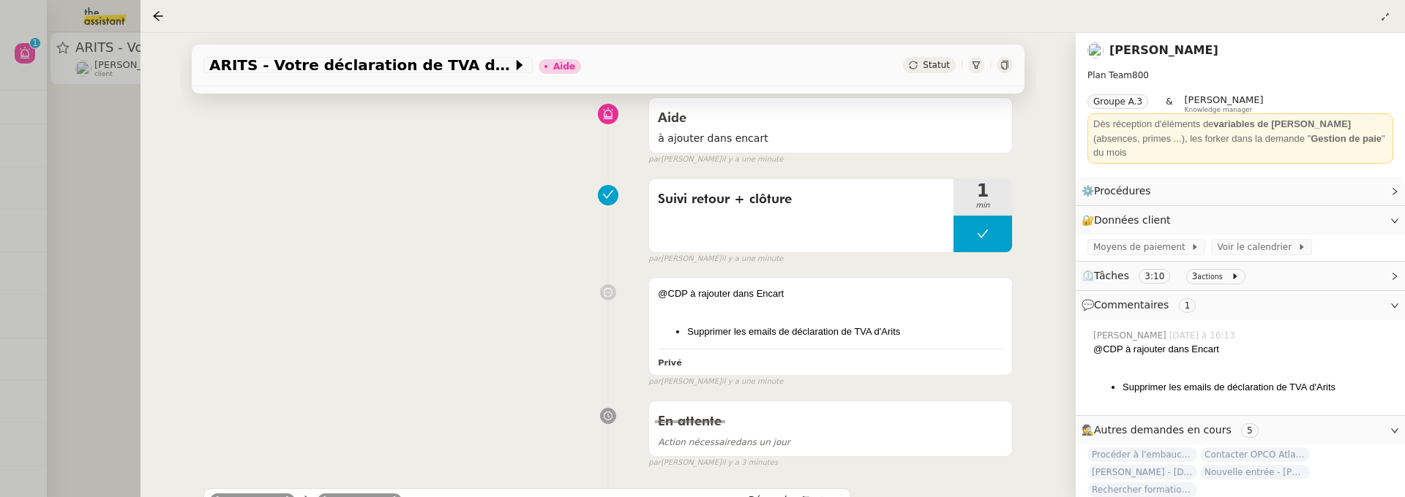
click at [1176, 55] on link "[PERSON_NAME]" at bounding box center [1163, 50] width 109 height 14
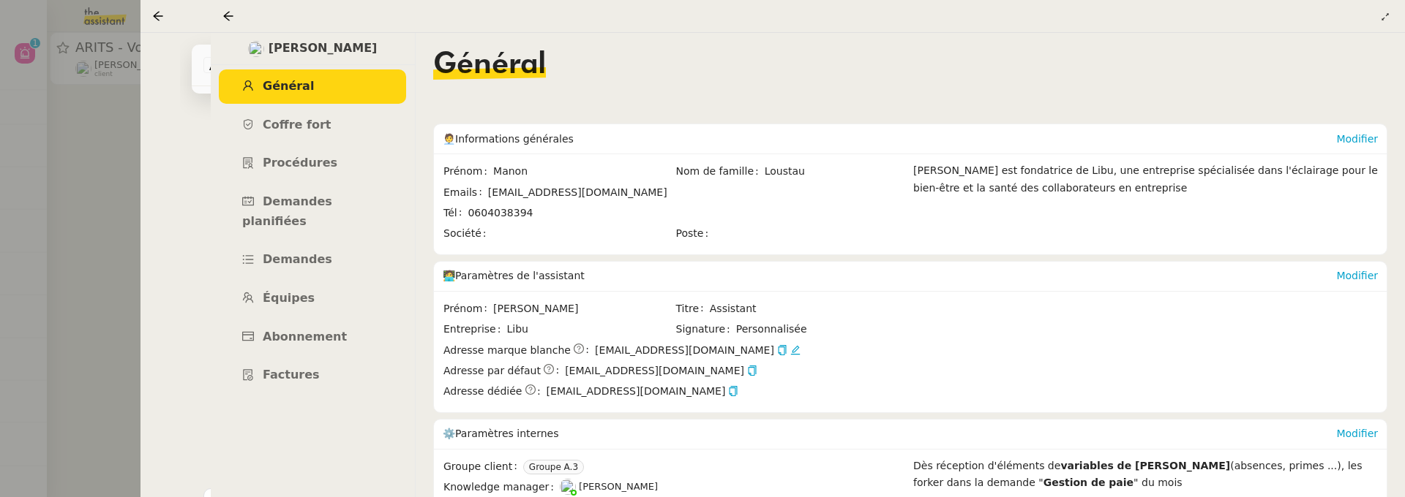
scroll to position [142, 0]
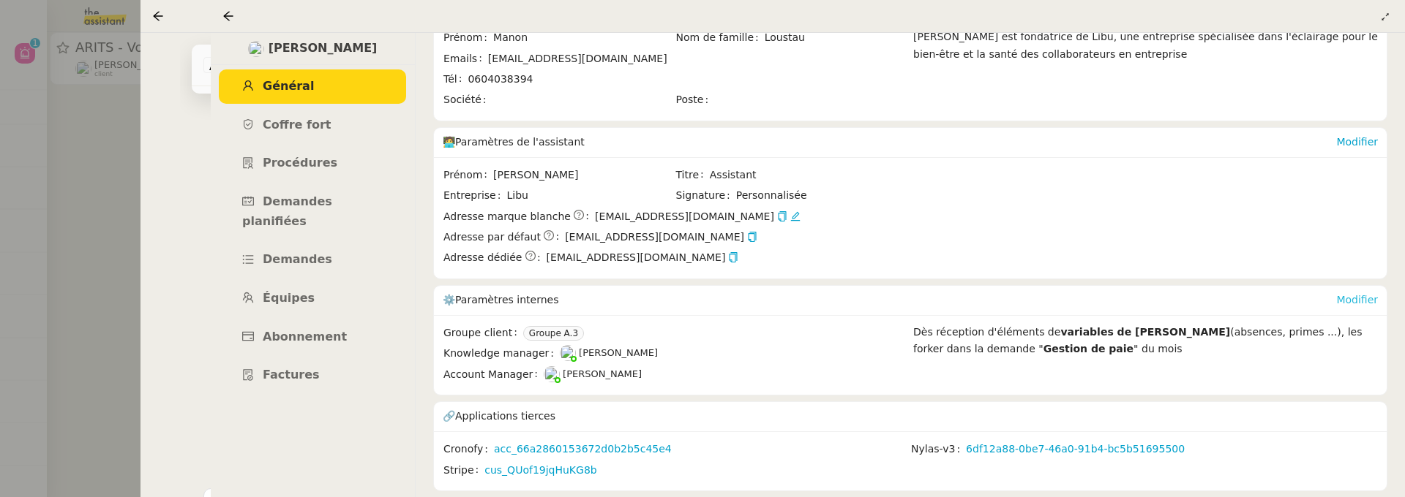
click at [1347, 294] on link "Modifier" at bounding box center [1357, 300] width 42 height 12
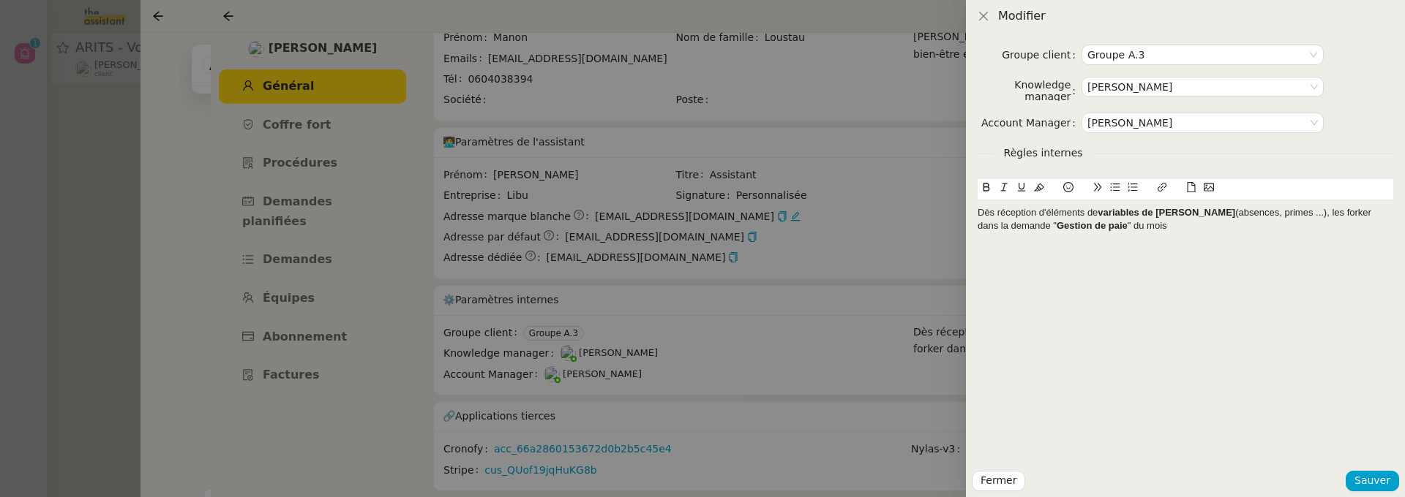
click at [1121, 230] on div "Dès réception d'éléments de variables de paie (absences, primes ...), les forke…" at bounding box center [1185, 219] width 416 height 27
click at [1010, 256] on li "Supprimer les emails de déclaration de TVA d'Arits" at bounding box center [1193, 253] width 402 height 13
click at [1007, 254] on li "Supprimer les emails de déclaration de TVA d'Arits" at bounding box center [1193, 253] width 402 height 13
click at [1068, 187] on icon at bounding box center [1068, 187] width 10 height 10
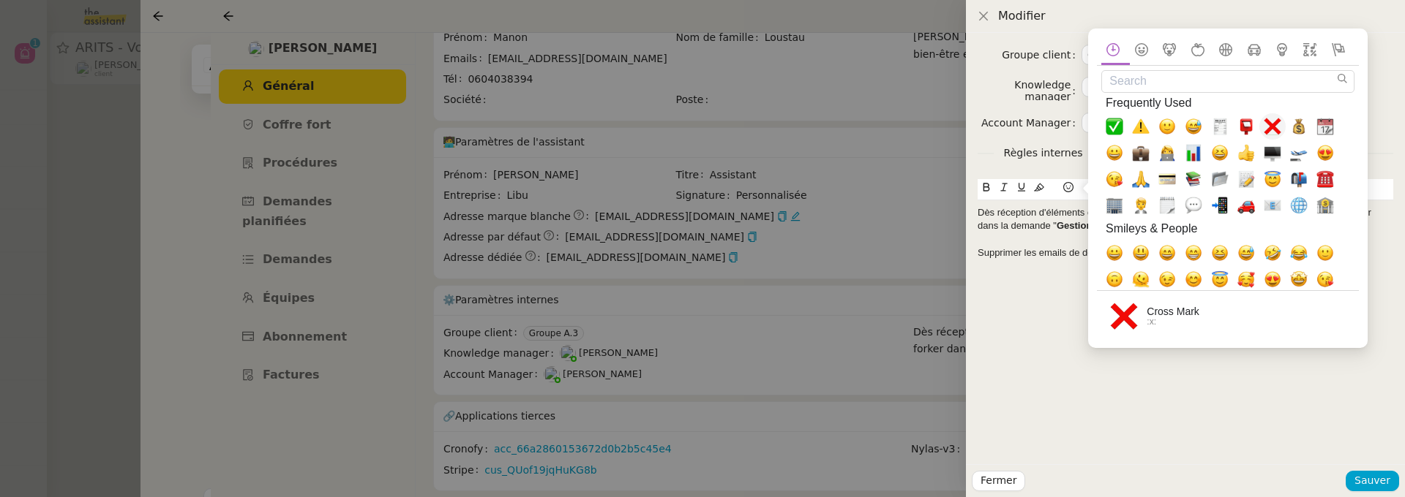
click at [1271, 127] on span "❌, x" at bounding box center [1272, 128] width 18 height 18
click at [1370, 487] on span "Sauver" at bounding box center [1372, 481] width 36 height 17
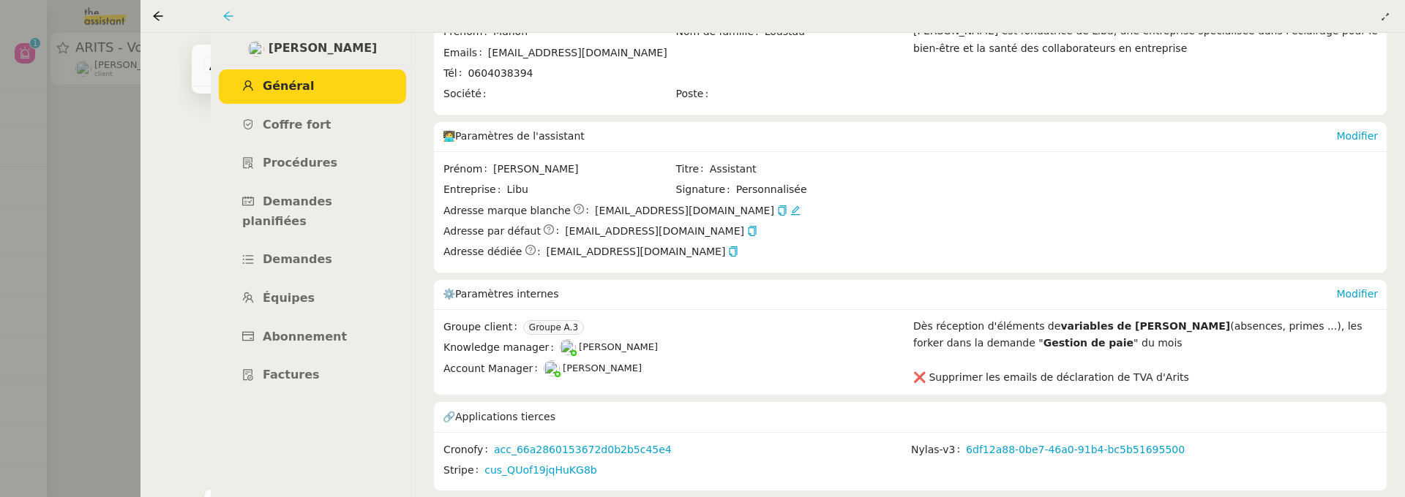
click at [231, 12] on icon at bounding box center [228, 16] width 12 height 12
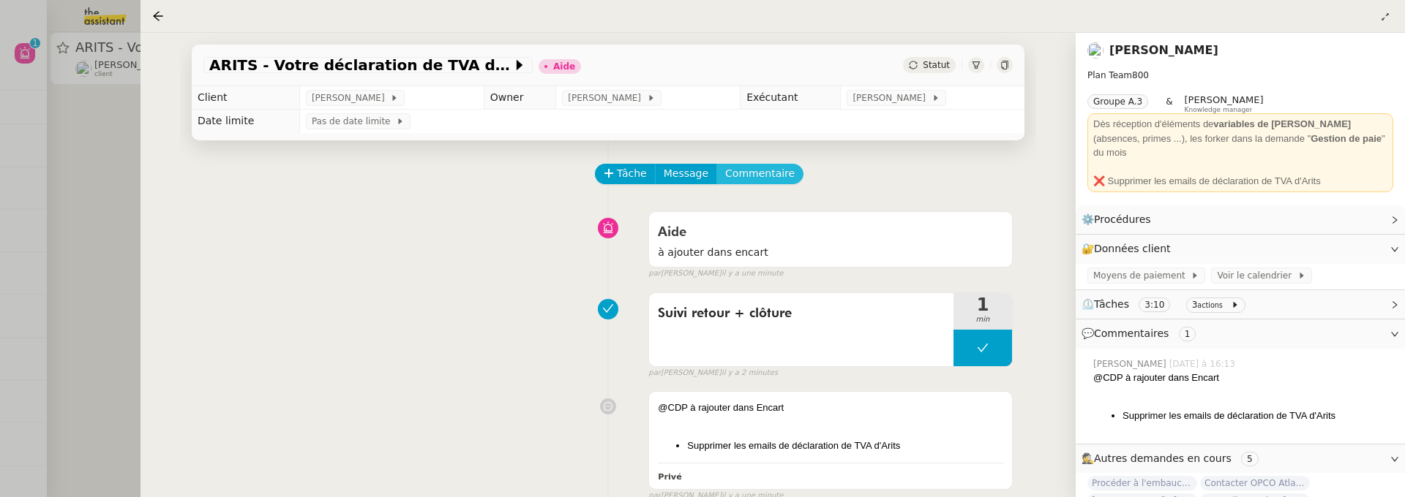
click at [754, 173] on span "Commentaire" at bounding box center [759, 173] width 69 height 17
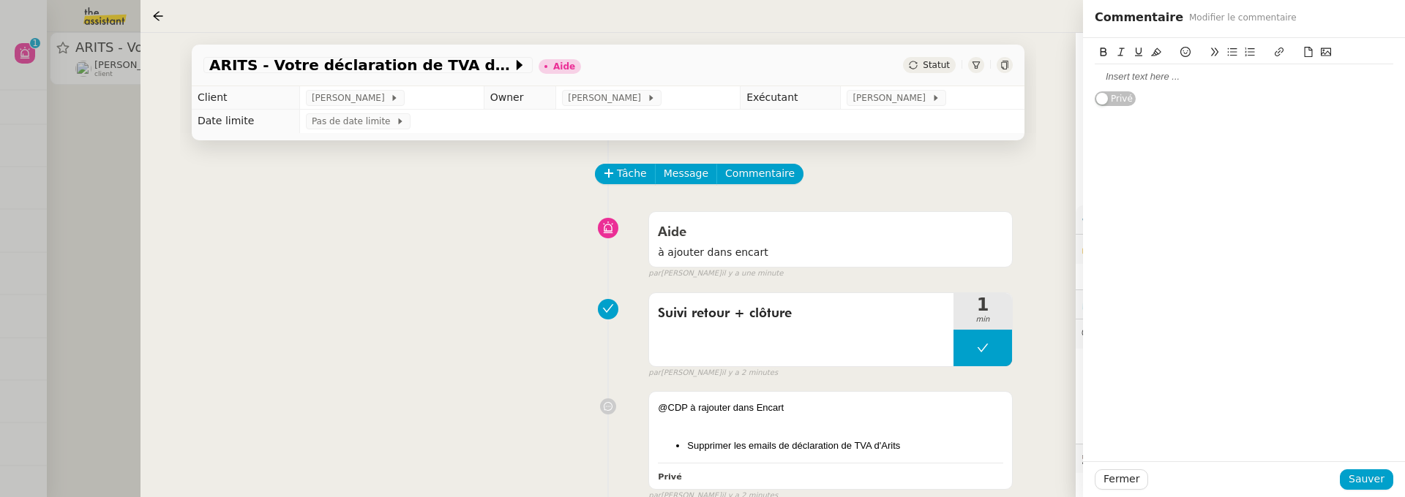
click at [1146, 82] on div at bounding box center [1243, 76] width 298 height 13
click at [1372, 483] on span "Sauver" at bounding box center [1366, 479] width 36 height 17
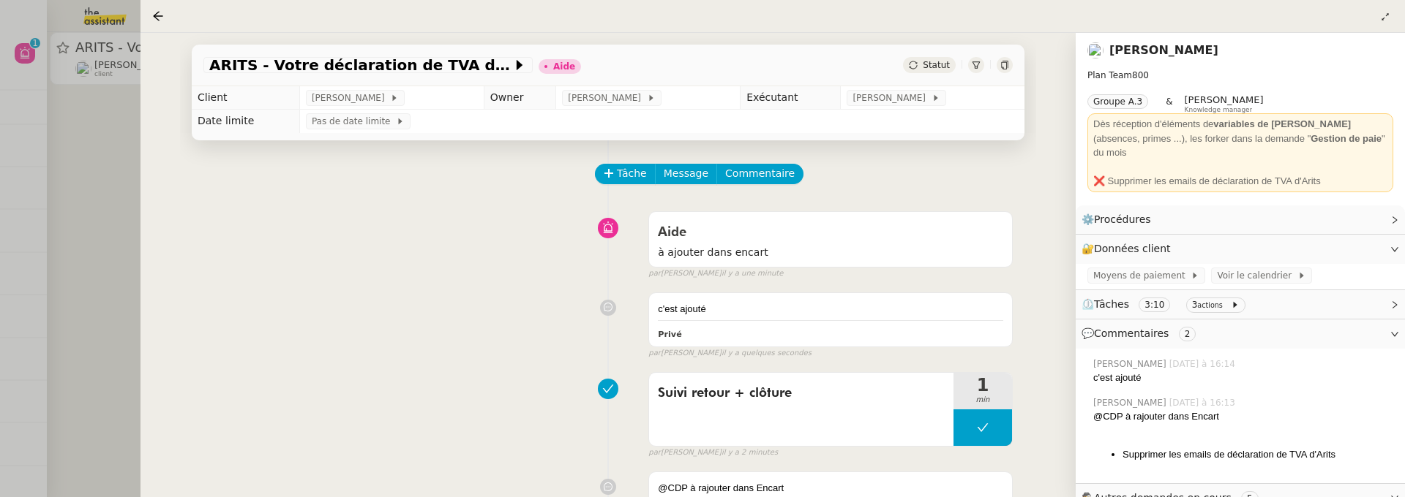
click at [923, 64] on span "Statut" at bounding box center [935, 65] width 27 height 10
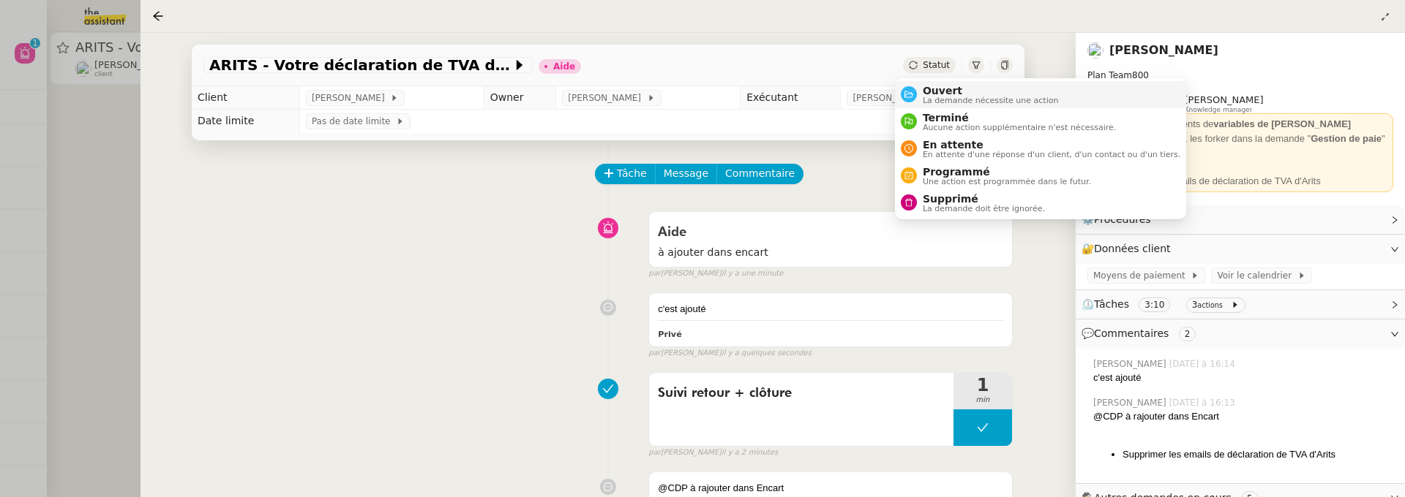
click at [939, 86] on span "Ouvert" at bounding box center [990, 91] width 136 height 12
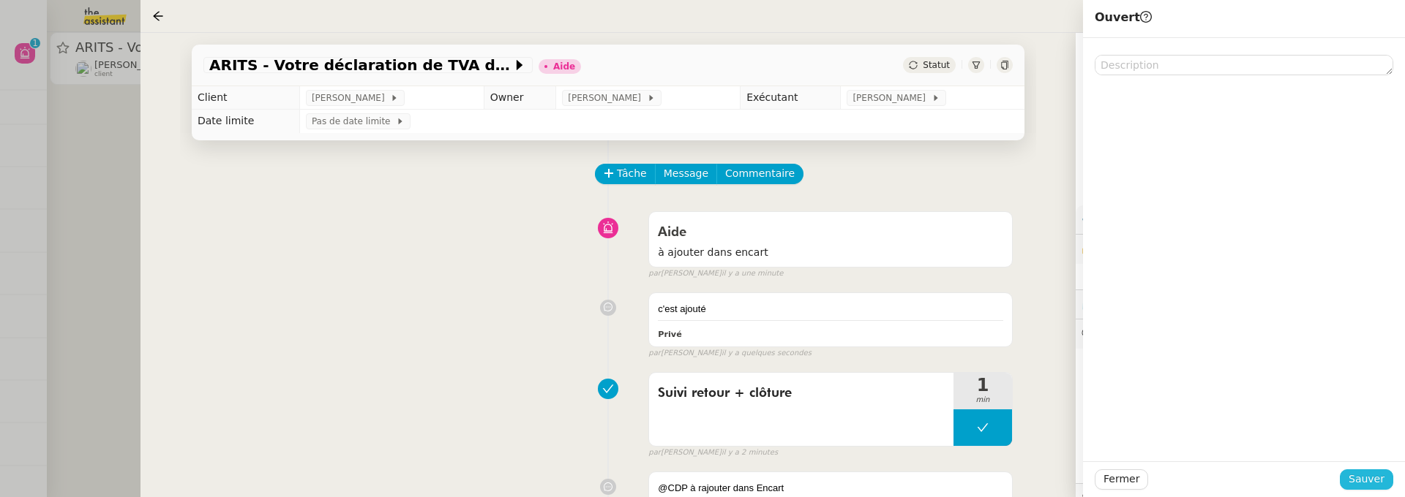
click at [1380, 473] on span "Sauver" at bounding box center [1366, 479] width 36 height 17
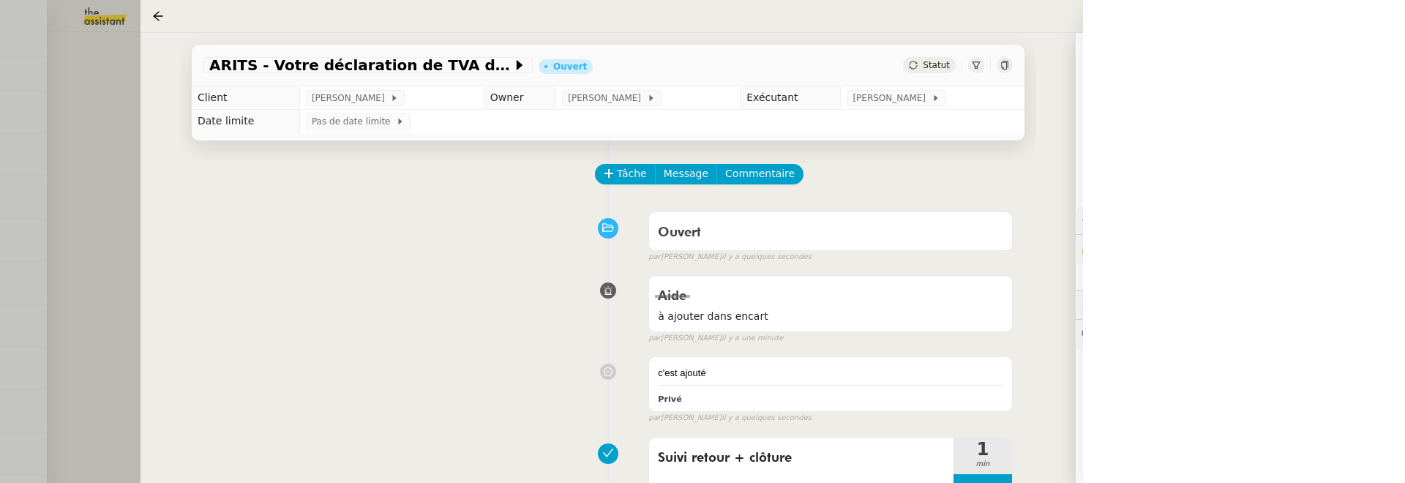
click at [104, 128] on div at bounding box center [702, 241] width 1405 height 483
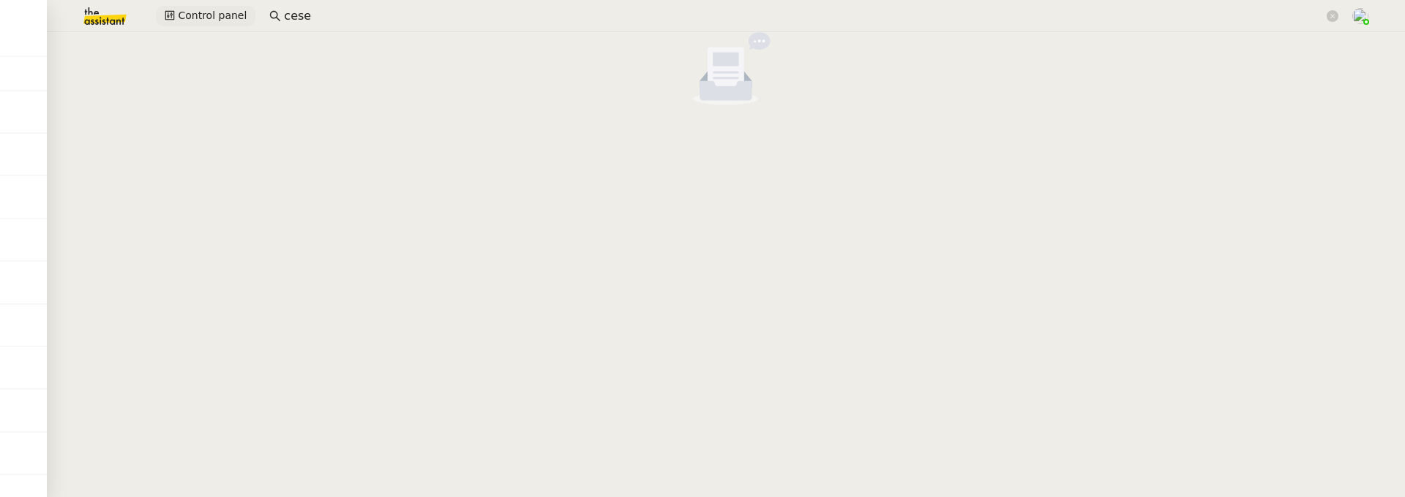
click at [192, 10] on span "Control panel" at bounding box center [212, 15] width 69 height 17
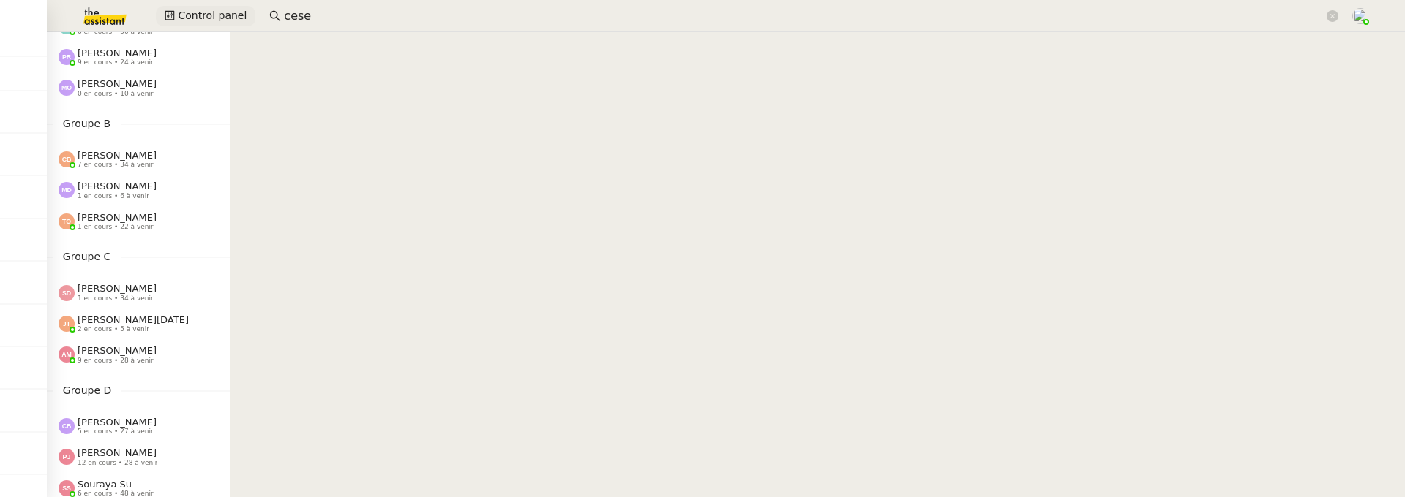
scroll to position [98, 0]
click at [105, 160] on span "7 en cours • 34 à venir" at bounding box center [116, 164] width 76 height 8
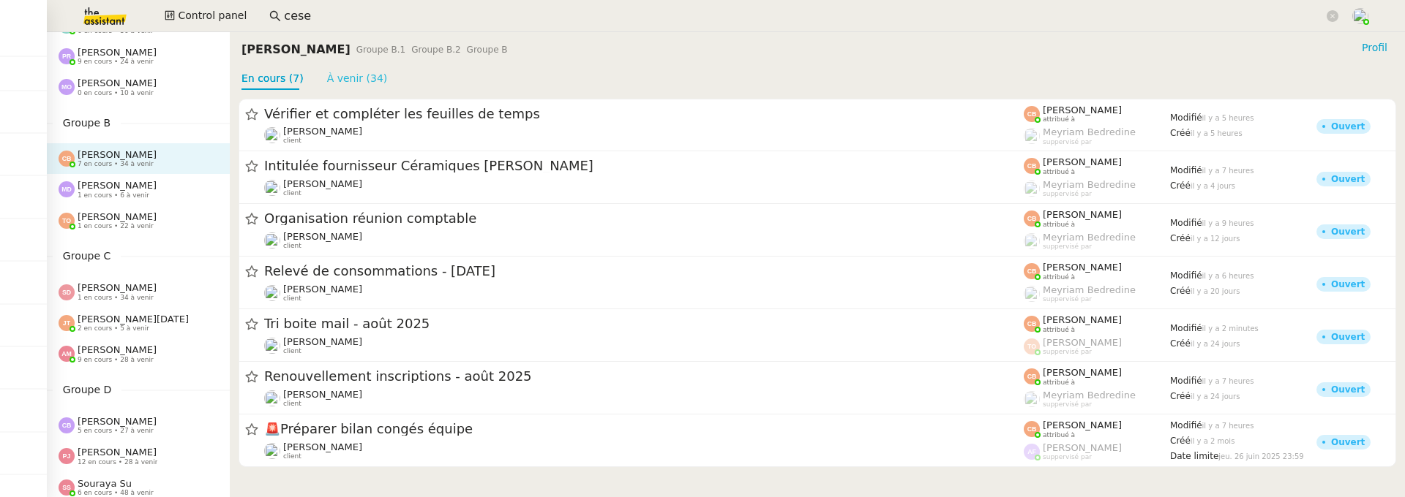
click at [342, 72] on link "À venir (34)" at bounding box center [357, 78] width 61 height 12
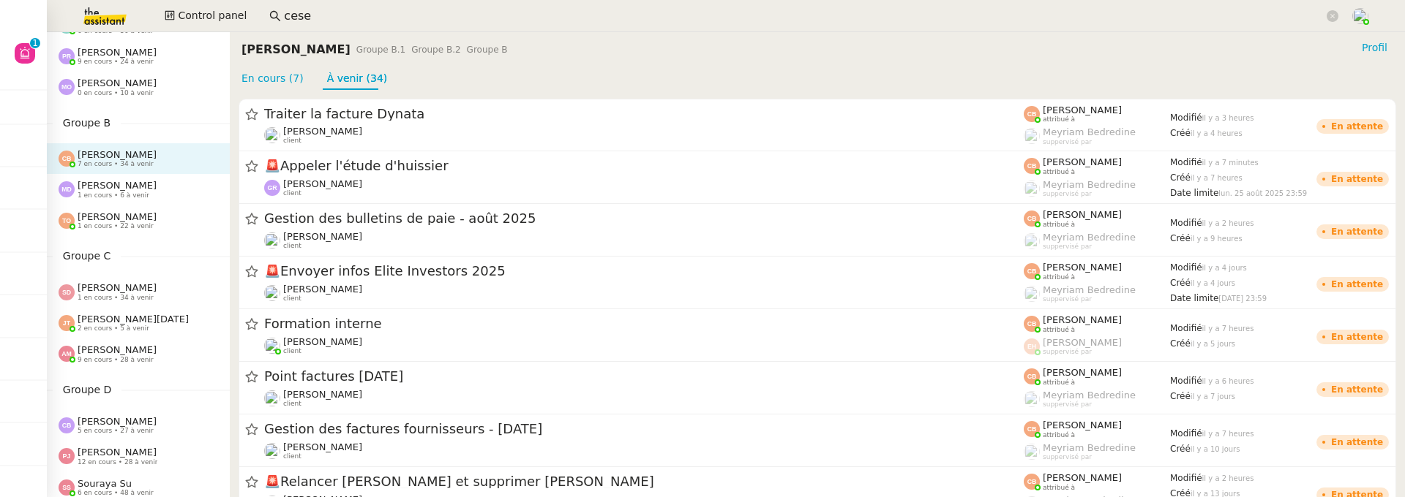
click at [357, 21] on input "cese" at bounding box center [803, 17] width 1039 height 20
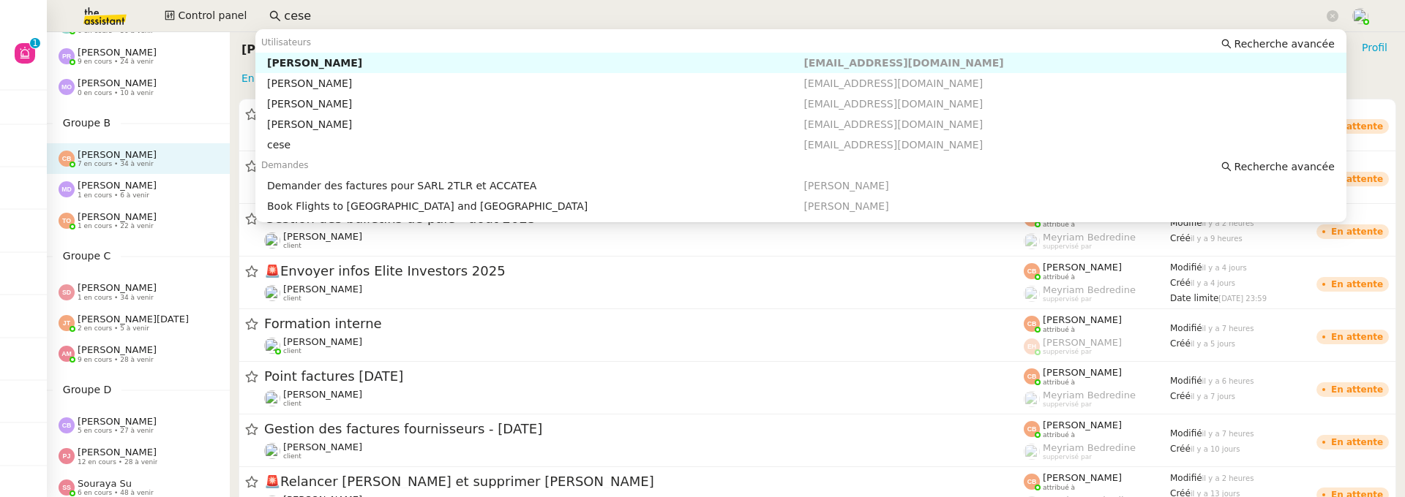
click at [357, 21] on input "cese" at bounding box center [803, 17] width 1039 height 20
click at [357, 19] on input "cese" at bounding box center [803, 17] width 1039 height 20
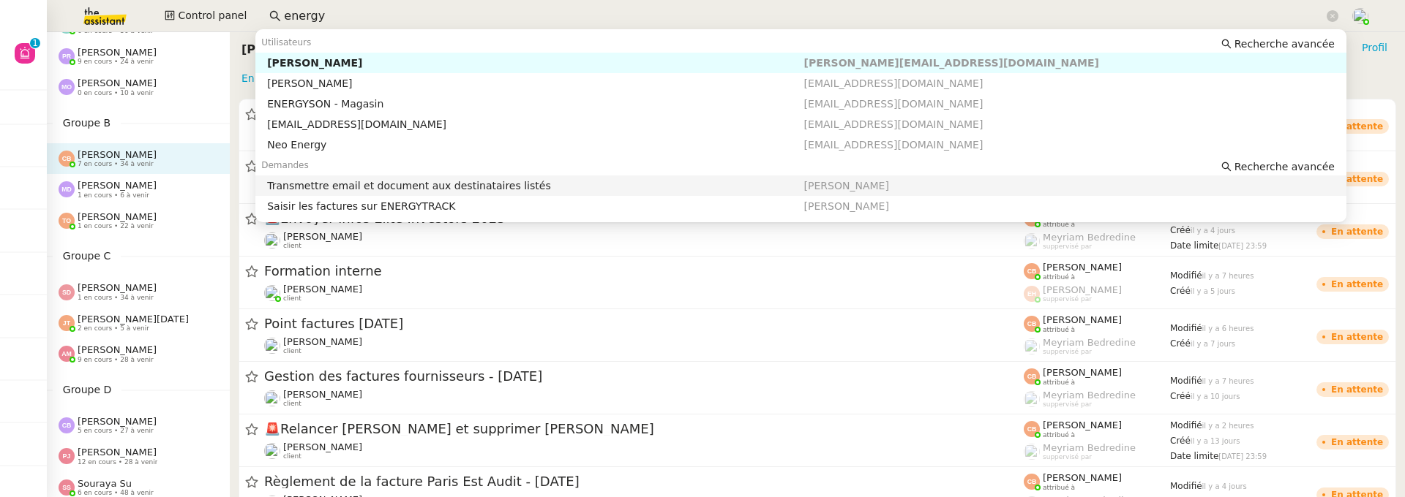
click at [533, 184] on div "Transmettre email et document aux destinataires listés" at bounding box center [535, 185] width 536 height 13
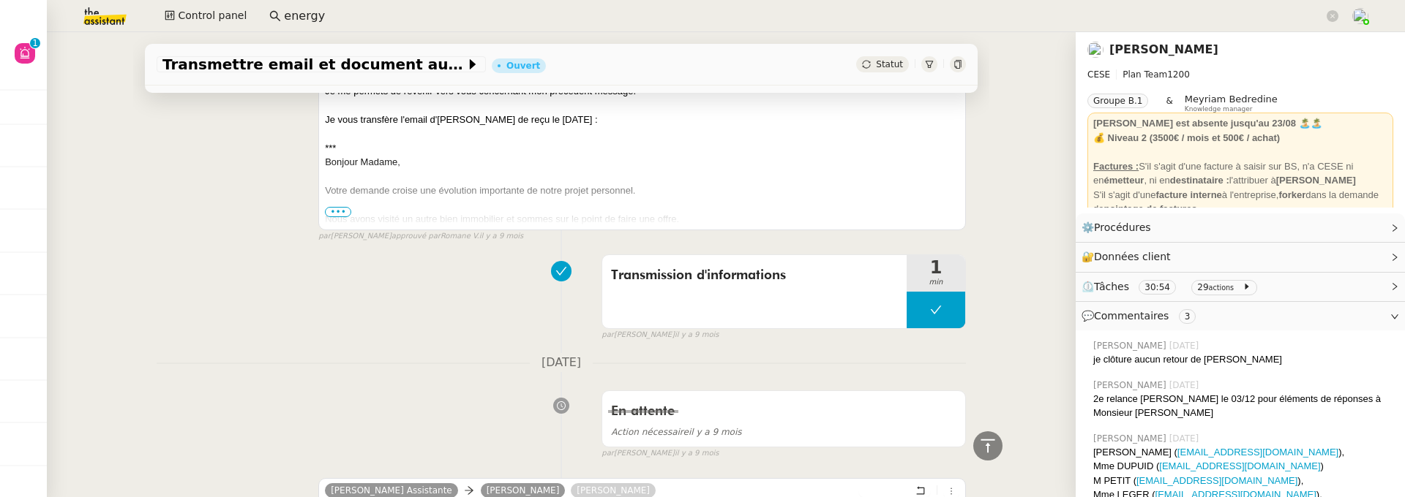
scroll to position [3568, 0]
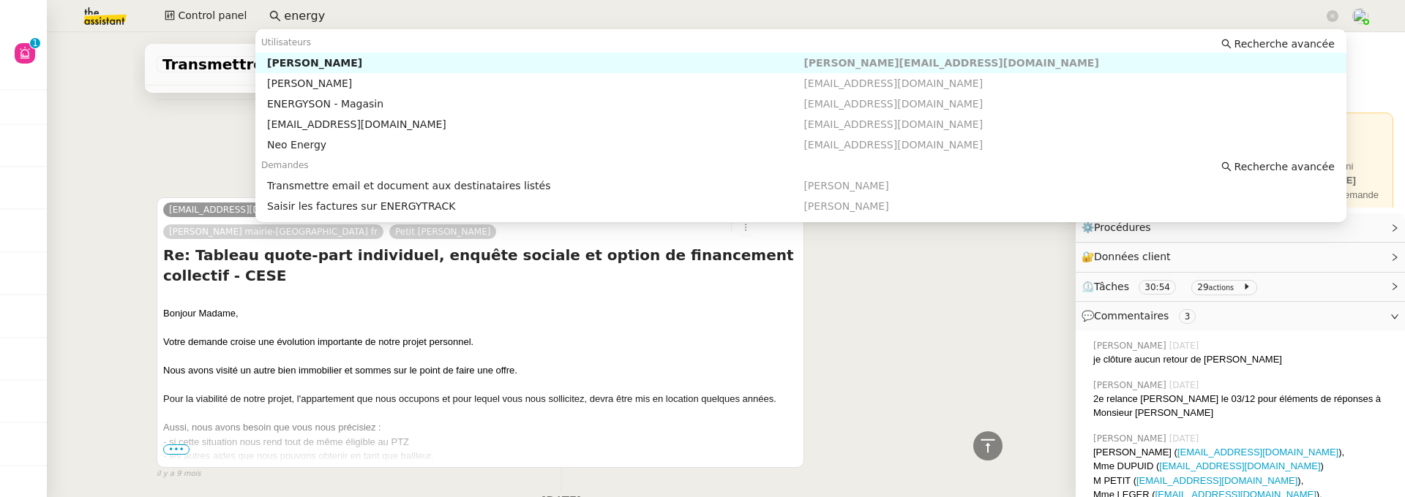
click at [326, 11] on input "energy" at bounding box center [803, 17] width 1039 height 20
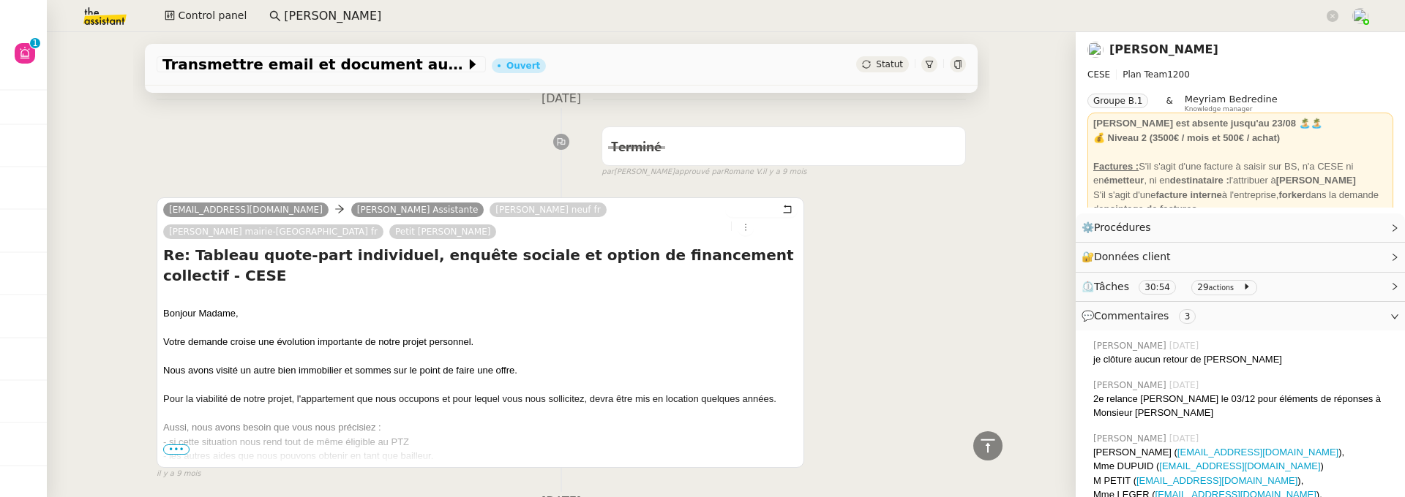
click at [450, 9] on input "charles de conceicao" at bounding box center [803, 17] width 1039 height 20
click at [479, 22] on input "charles de conceicao" at bounding box center [803, 17] width 1039 height 20
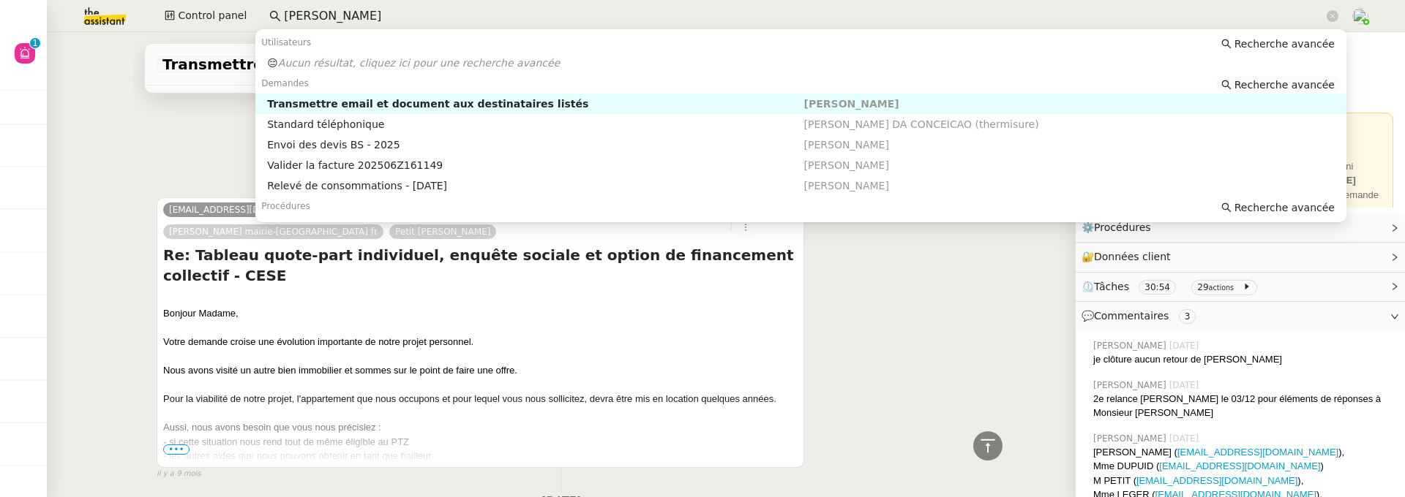
type input "charles de conceica"
click at [1274, 81] on span "Recherche avancée" at bounding box center [1284, 85] width 100 height 15
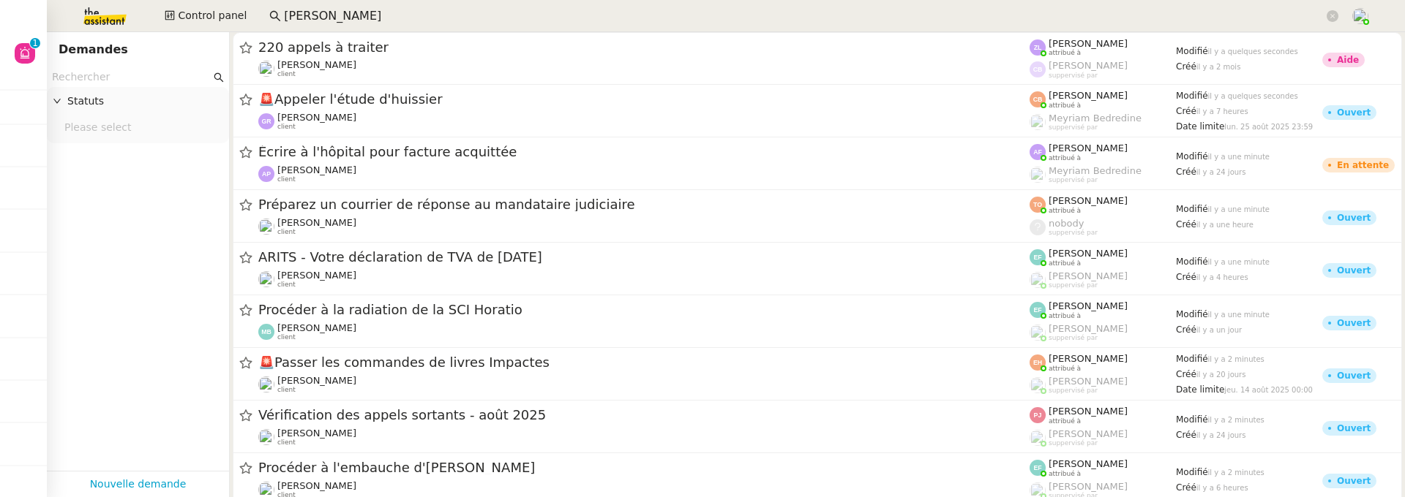
click at [166, 72] on input "text" at bounding box center [131, 77] width 159 height 17
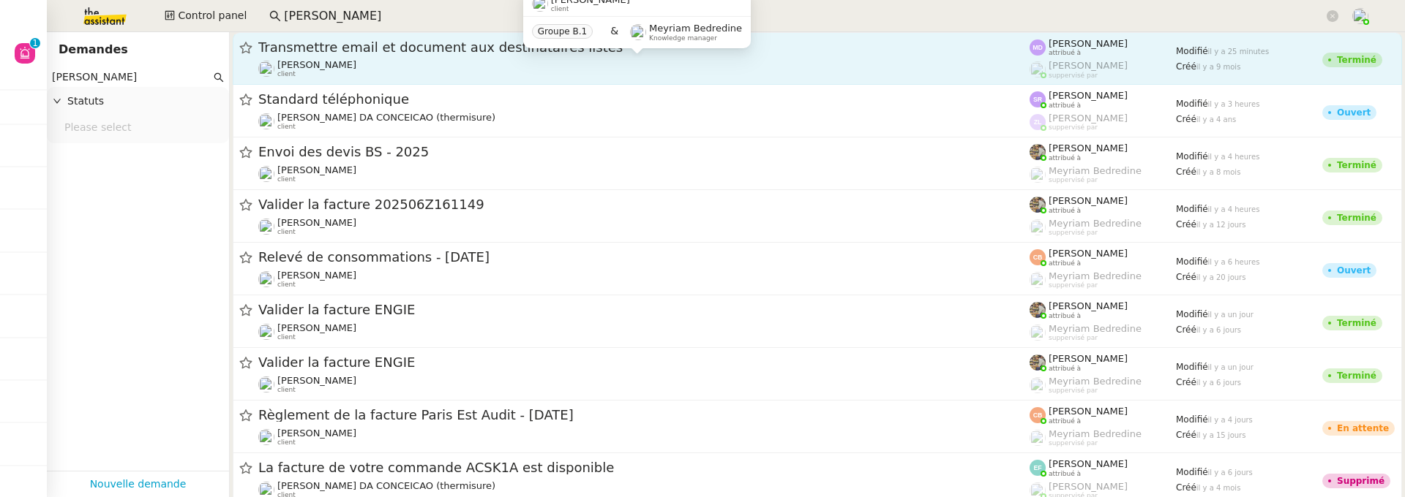
type input "charles de conceicao"
click at [535, 64] on div "Charles Da Conceicao client" at bounding box center [643, 68] width 771 height 19
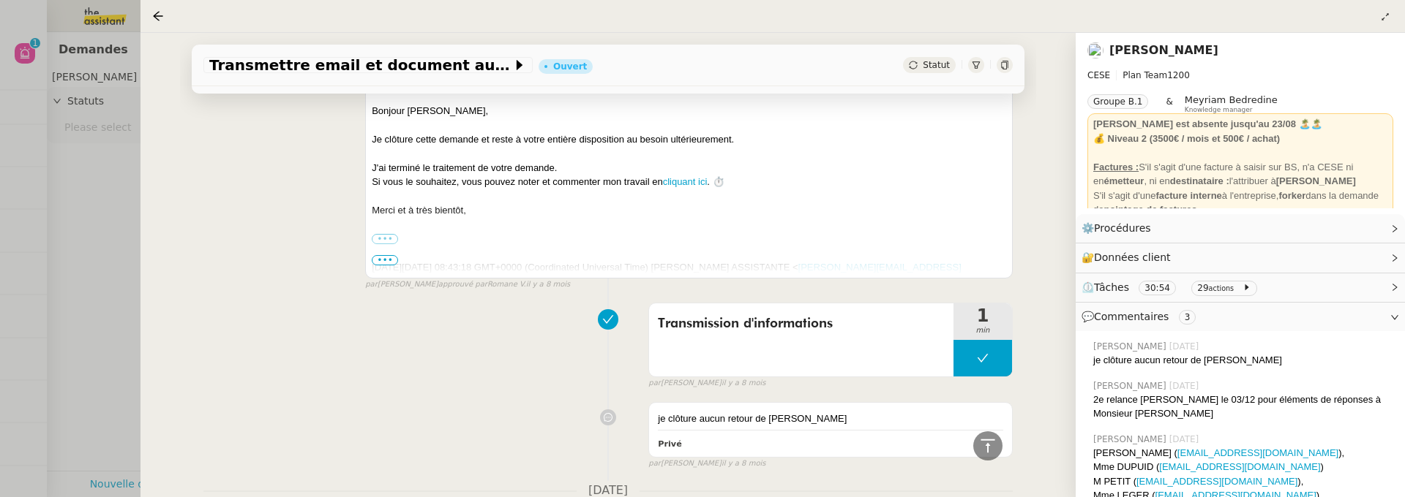
scroll to position [939, 0]
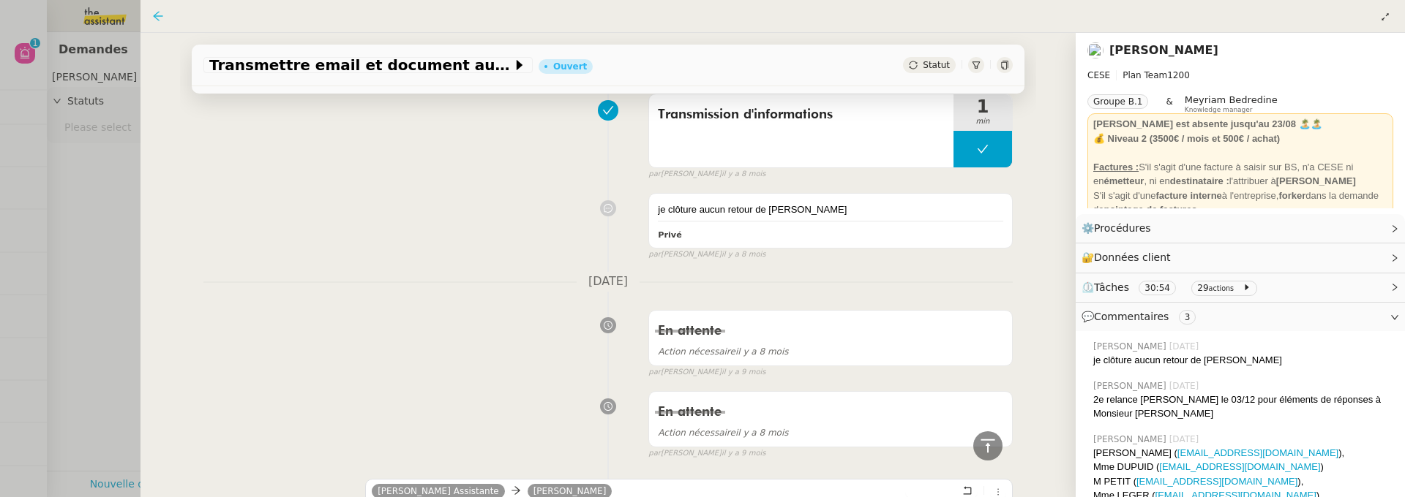
click at [158, 13] on icon at bounding box center [158, 16] width 12 height 12
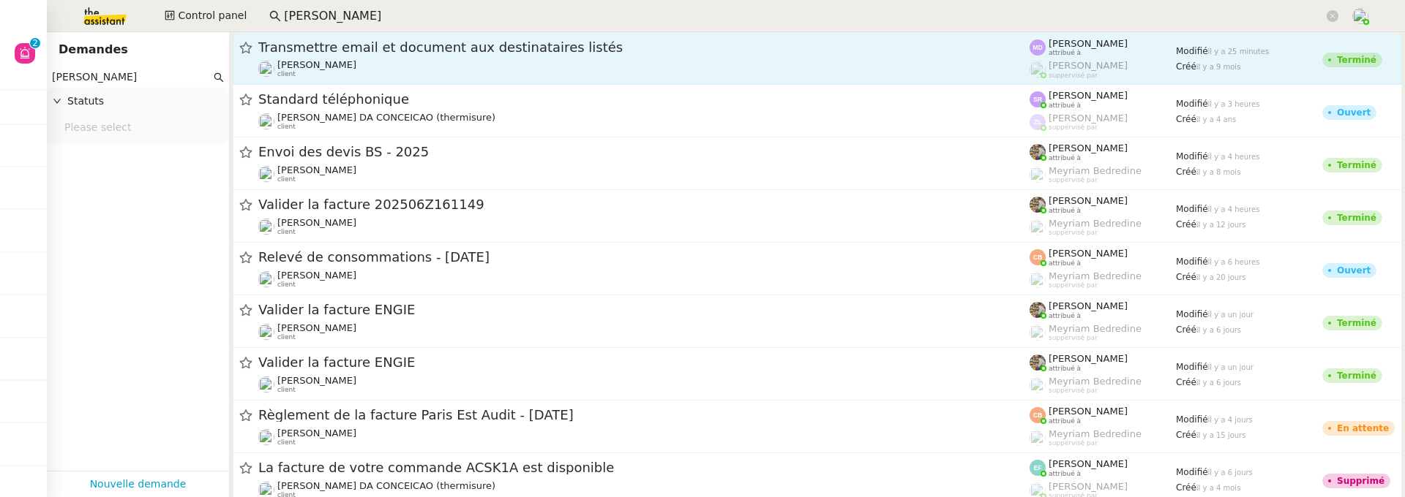
click at [418, 65] on div "Charles Da Conceicao client" at bounding box center [643, 68] width 771 height 19
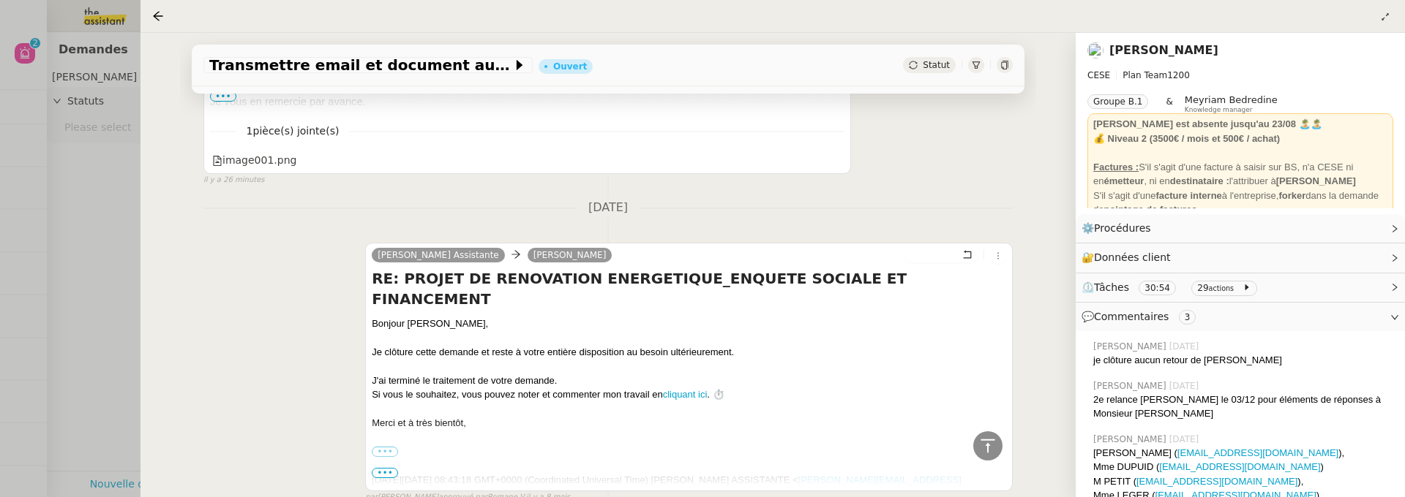
scroll to position [1020, 0]
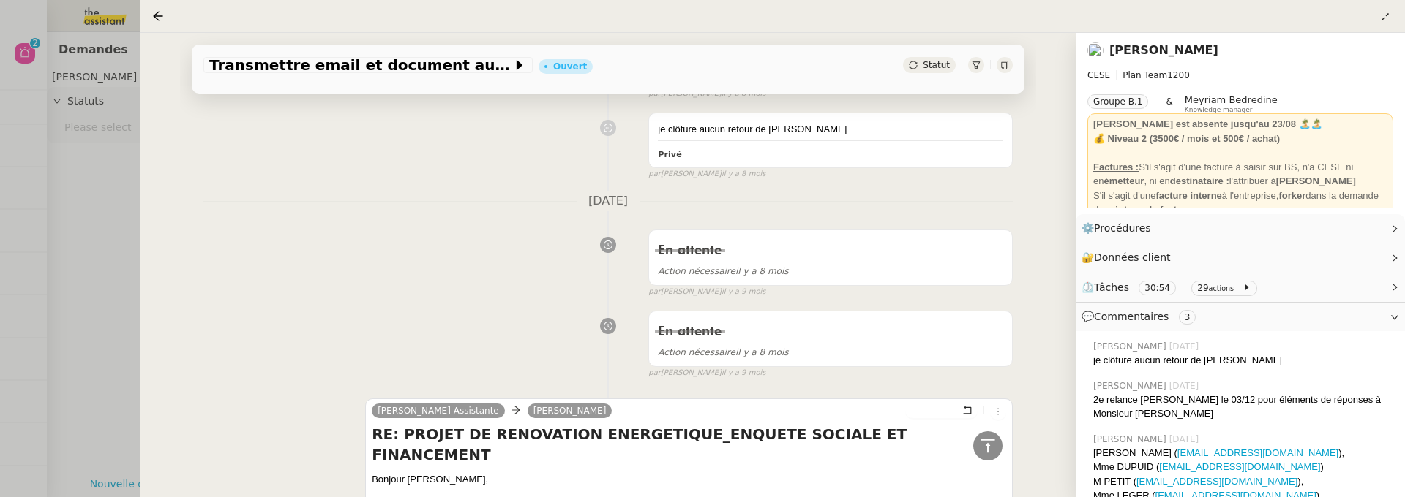
click at [158, 22] on div at bounding box center [161, 16] width 18 height 18
click at [154, 12] on icon at bounding box center [158, 16] width 12 height 12
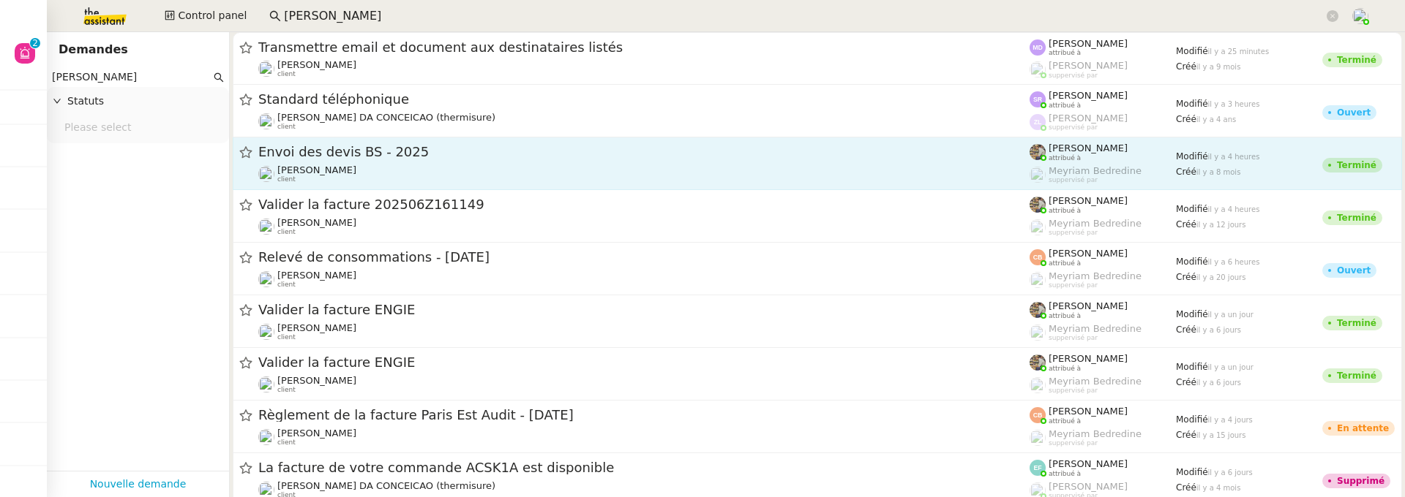
click at [453, 154] on span "Envoi des devis BS - 2025" at bounding box center [643, 152] width 771 height 13
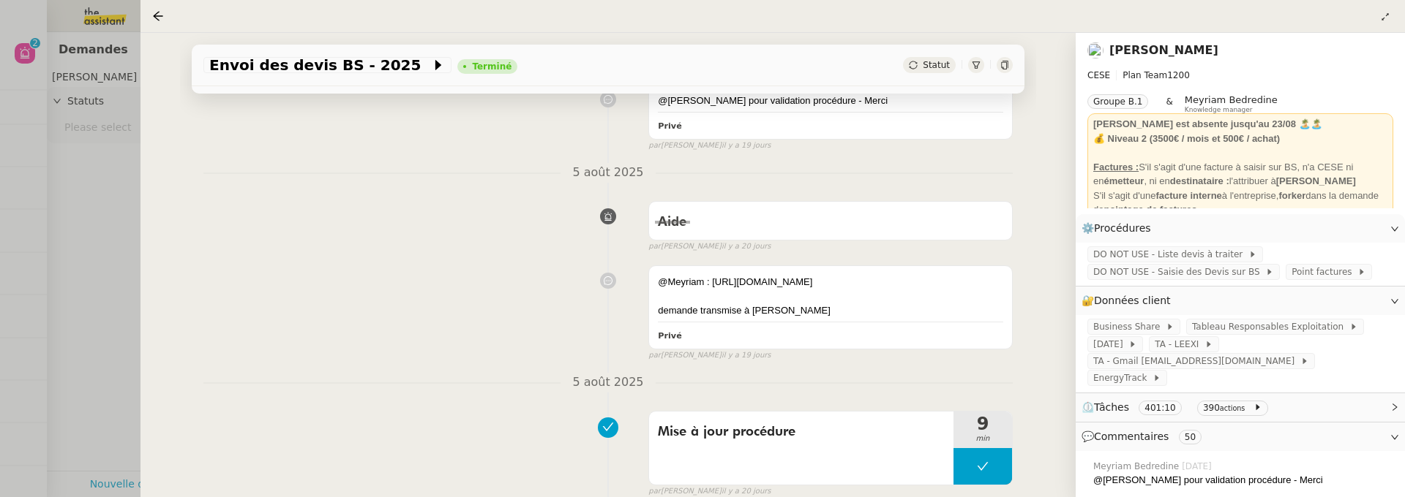
scroll to position [493, 0]
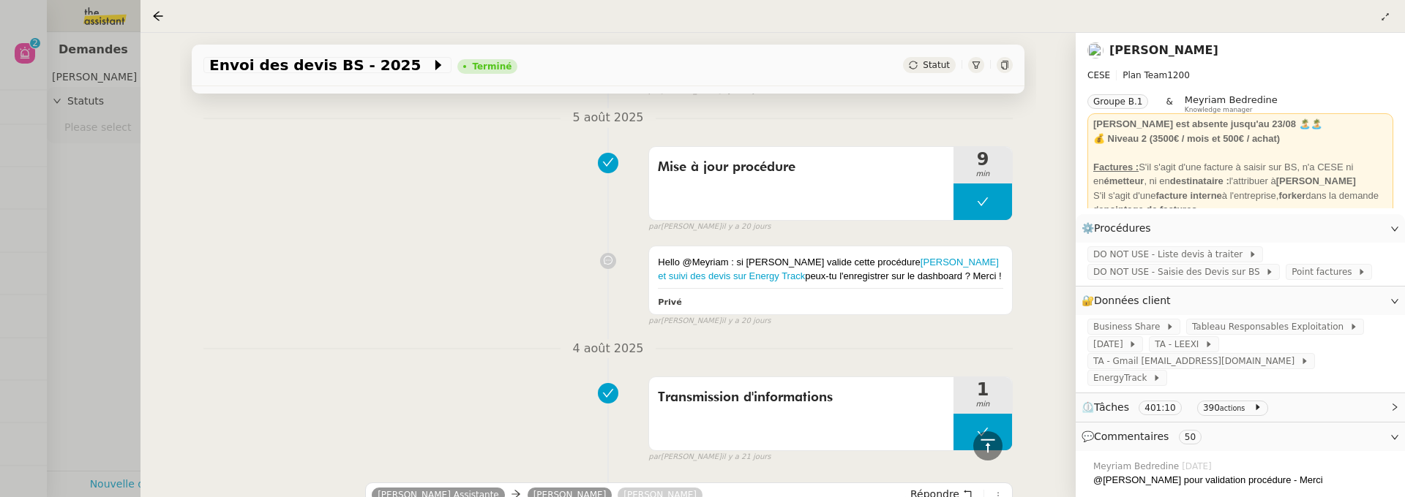
drag, startPoint x: 162, startPoint y: 18, endPoint x: 184, endPoint y: 36, distance: 28.0
click at [162, 18] on icon at bounding box center [158, 16] width 12 height 12
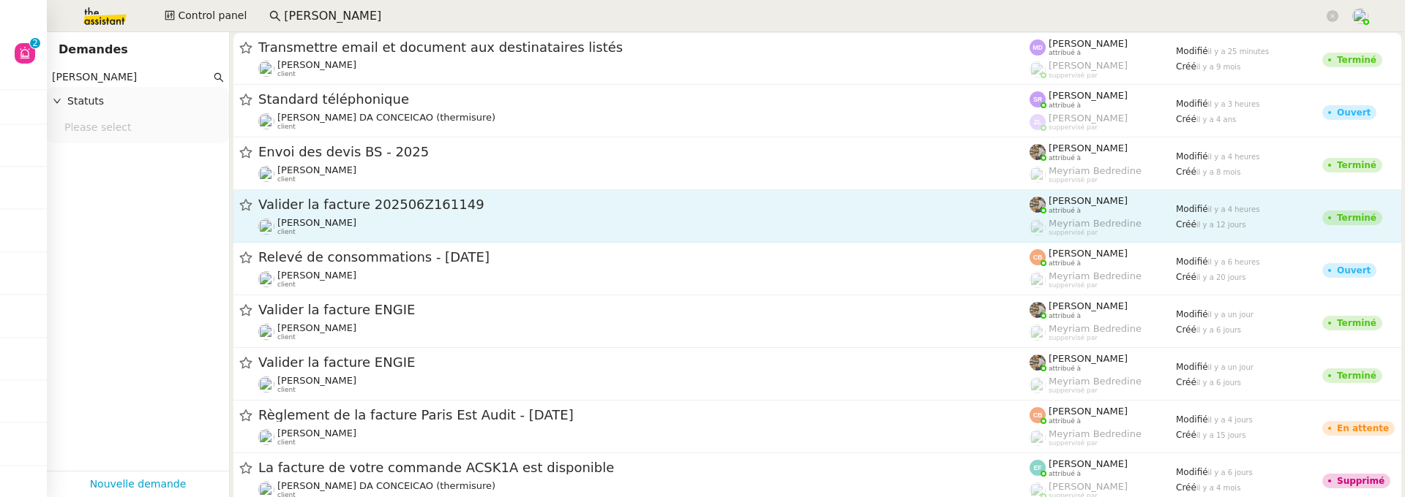
click at [500, 198] on div "Valider la facture 202506Z161149" at bounding box center [643, 205] width 771 height 18
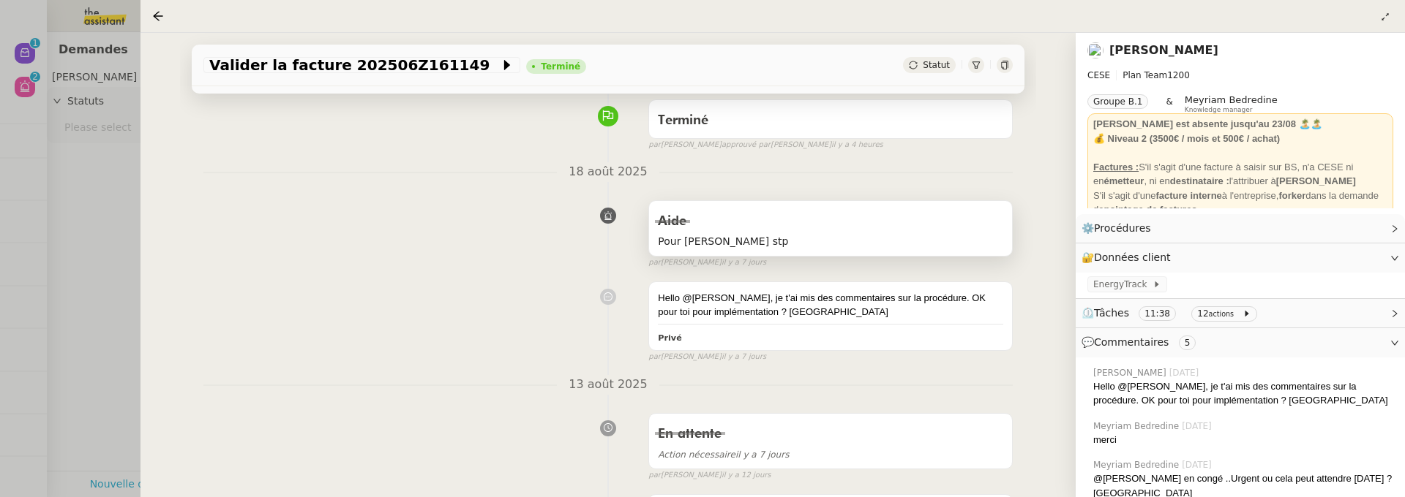
scroll to position [113, 0]
click at [160, 18] on icon at bounding box center [158, 16] width 12 height 12
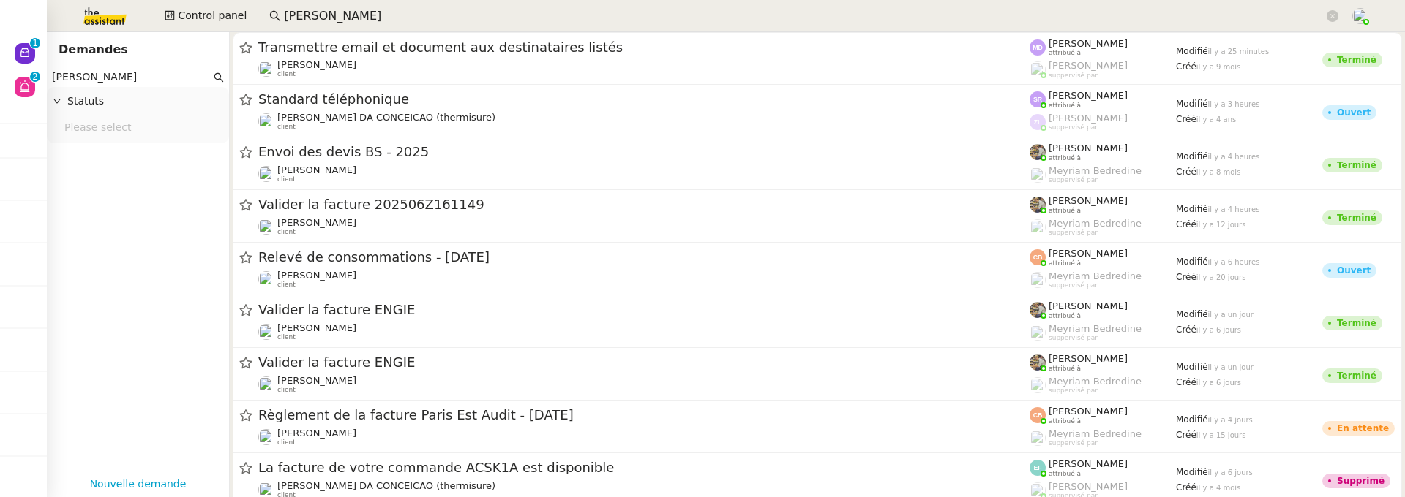
click at [413, 18] on input "charles de conceica" at bounding box center [803, 17] width 1039 height 20
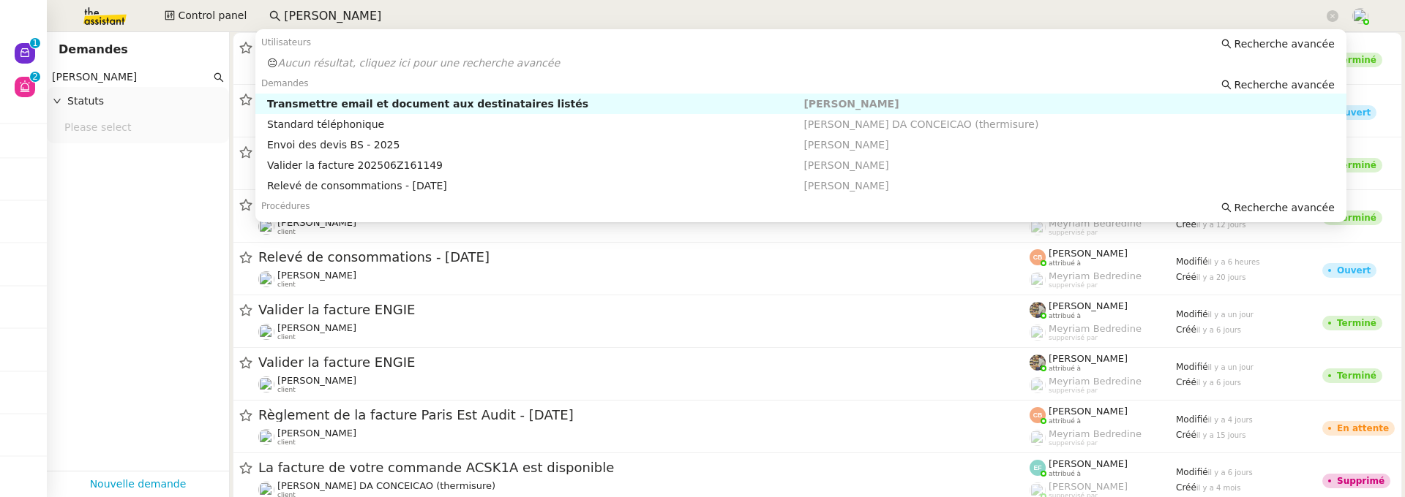
click at [413, 18] on input "charles de conceica" at bounding box center [803, 17] width 1039 height 20
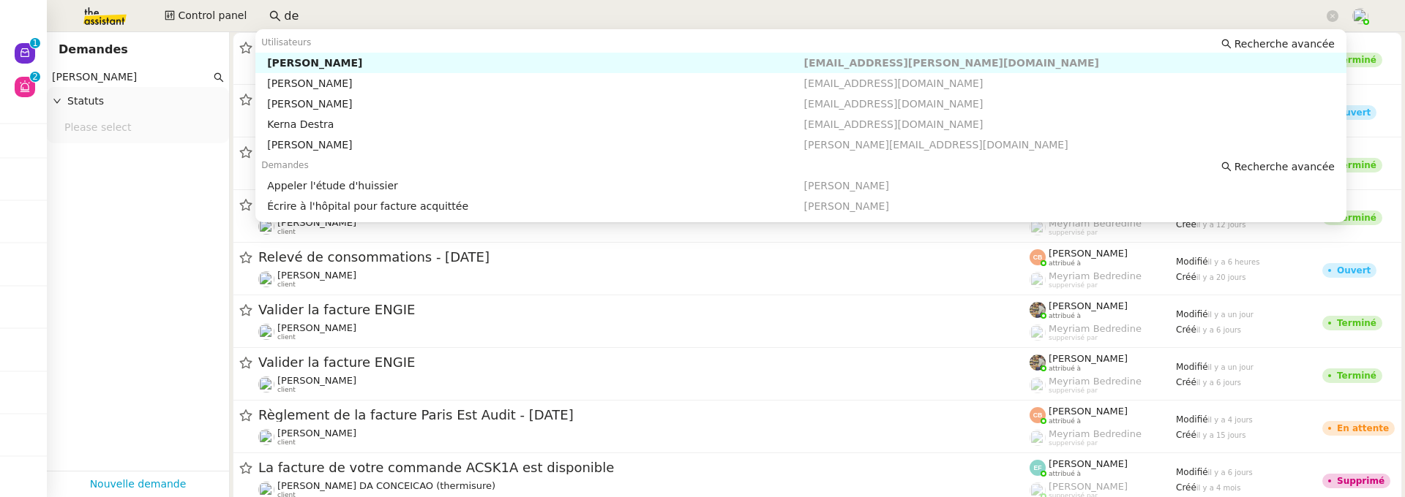
type input "d"
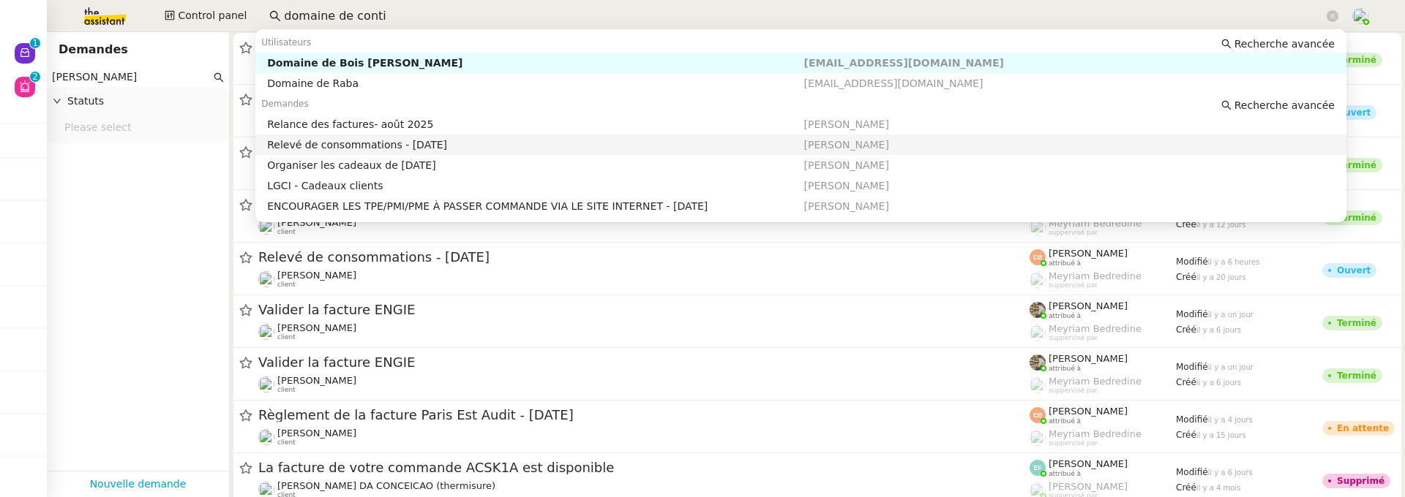
click at [563, 140] on div "Relevé de consommations - [DATE]" at bounding box center [535, 144] width 536 height 13
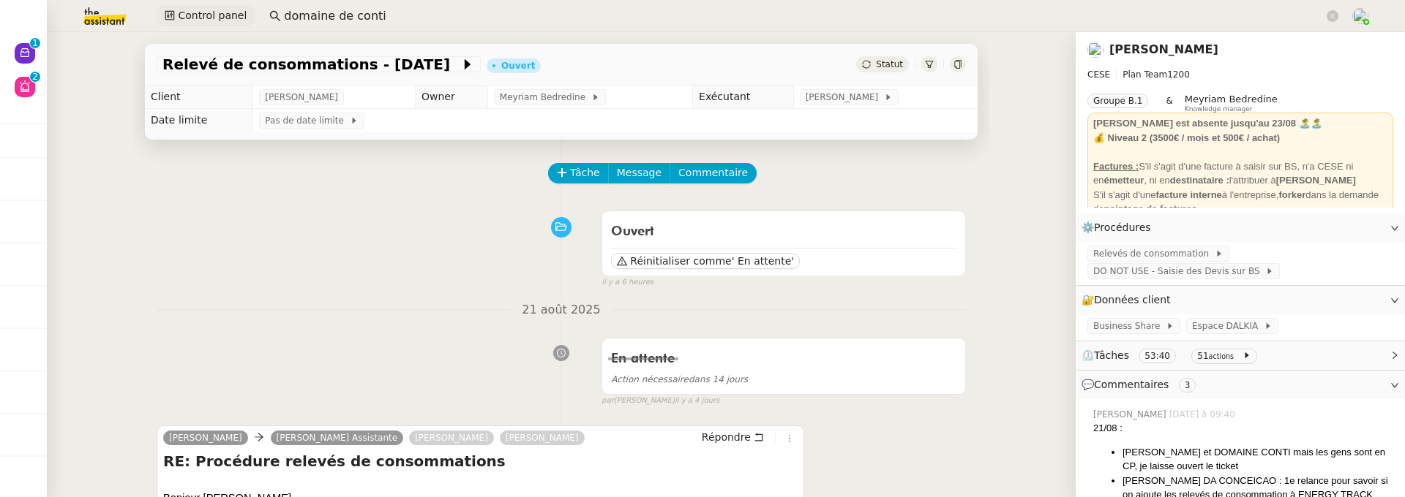
click at [158, 17] on button "Control panel" at bounding box center [205, 16] width 99 height 20
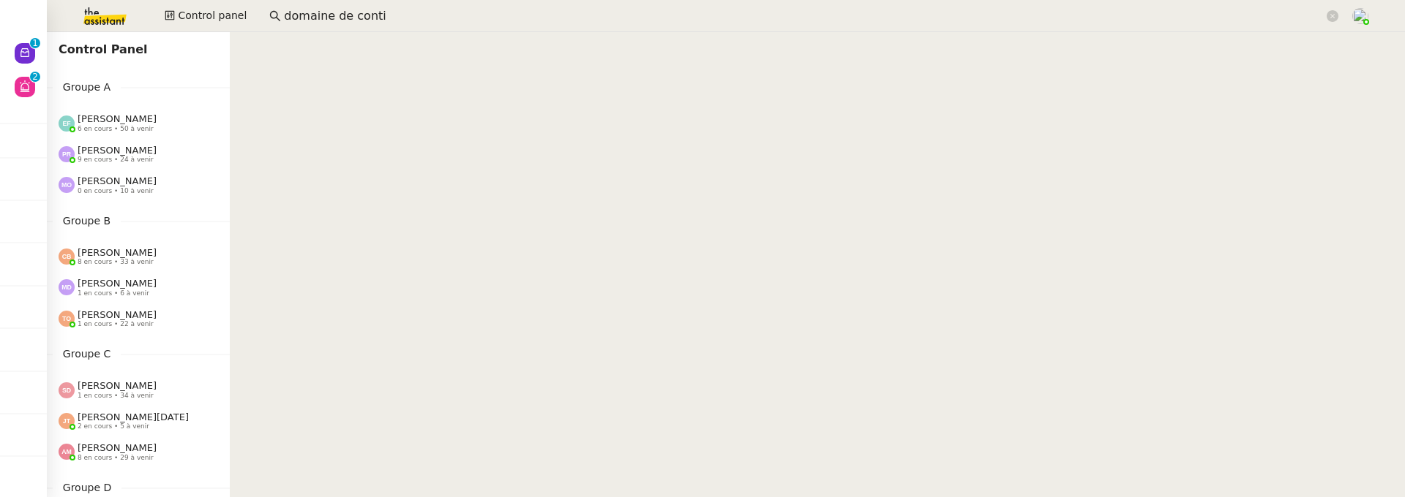
click at [95, 241] on div "Coralie Bordas 8 en cours • 33 à venir" at bounding box center [138, 256] width 183 height 31
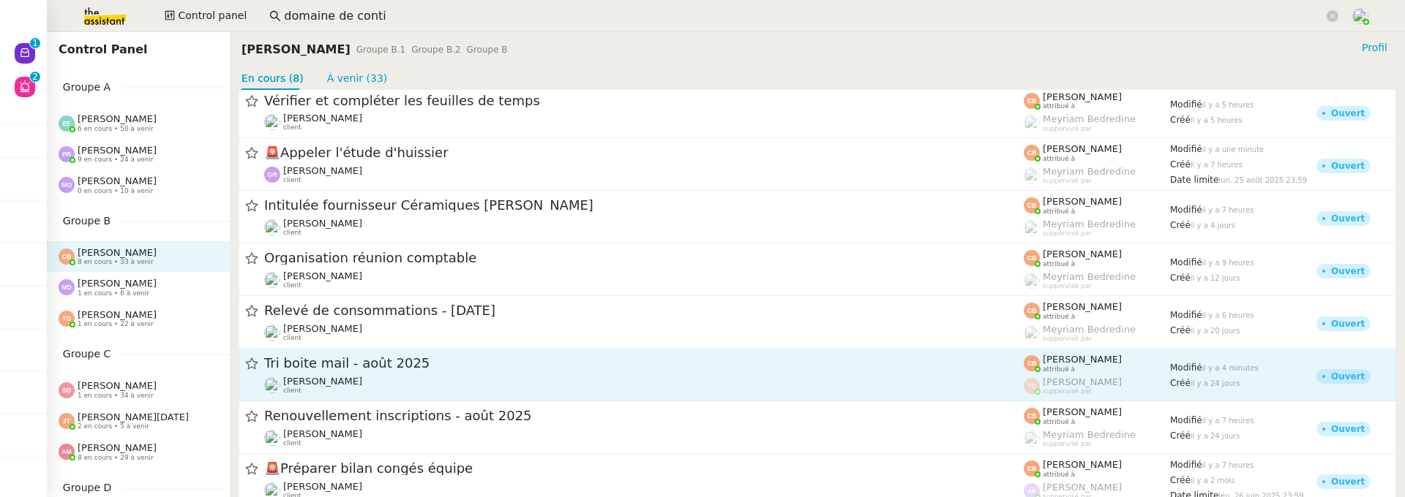
scroll to position [37, 0]
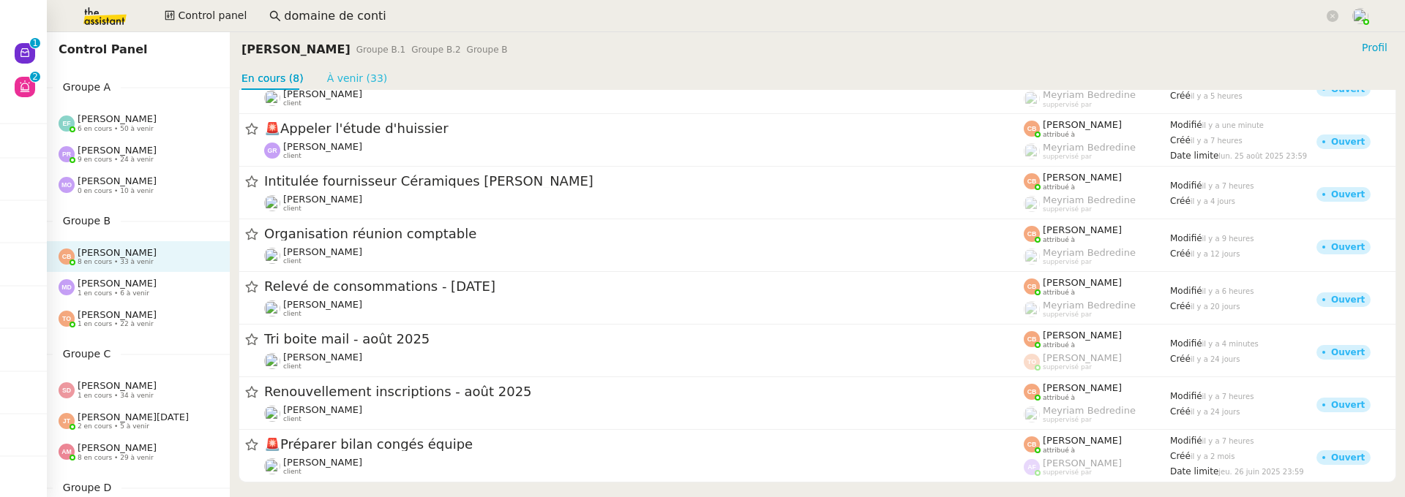
click at [364, 83] on link "À venir (33)" at bounding box center [357, 78] width 61 height 12
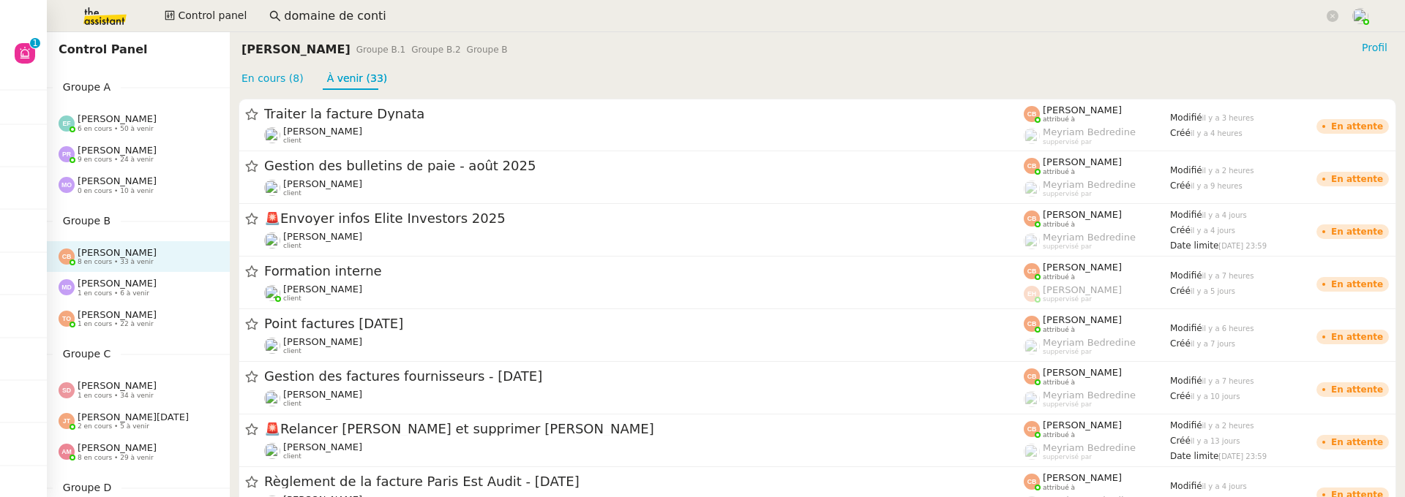
click at [375, 28] on app-search-bar "domaine de conti" at bounding box center [803, 16] width 1085 height 32
click at [376, 22] on input "domaine de conti" at bounding box center [803, 17] width 1039 height 20
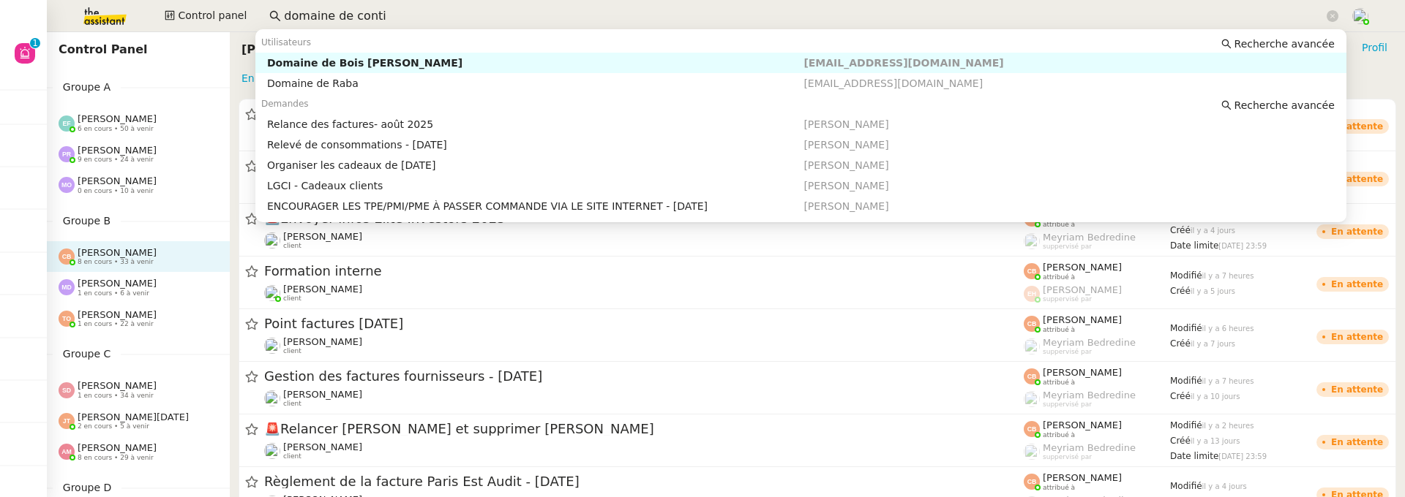
click at [376, 22] on input "domaine de conti" at bounding box center [803, 17] width 1039 height 20
click at [375, 22] on input "domaine de conti" at bounding box center [803, 17] width 1039 height 20
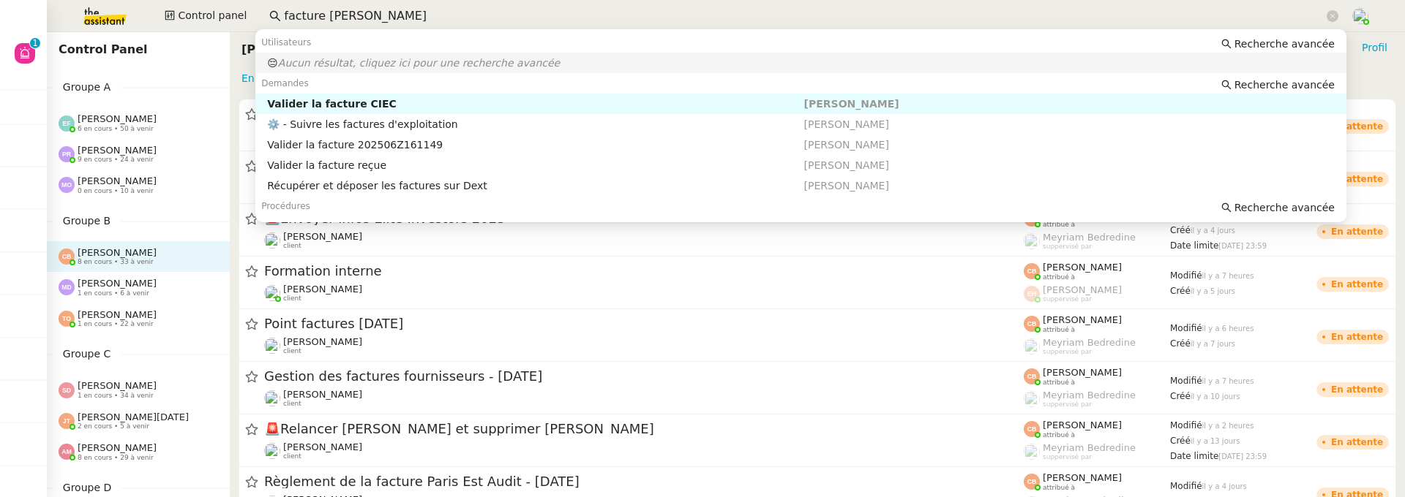
click at [369, 100] on div "Valider la facture CIEC" at bounding box center [535, 103] width 536 height 13
type input "facture charles"
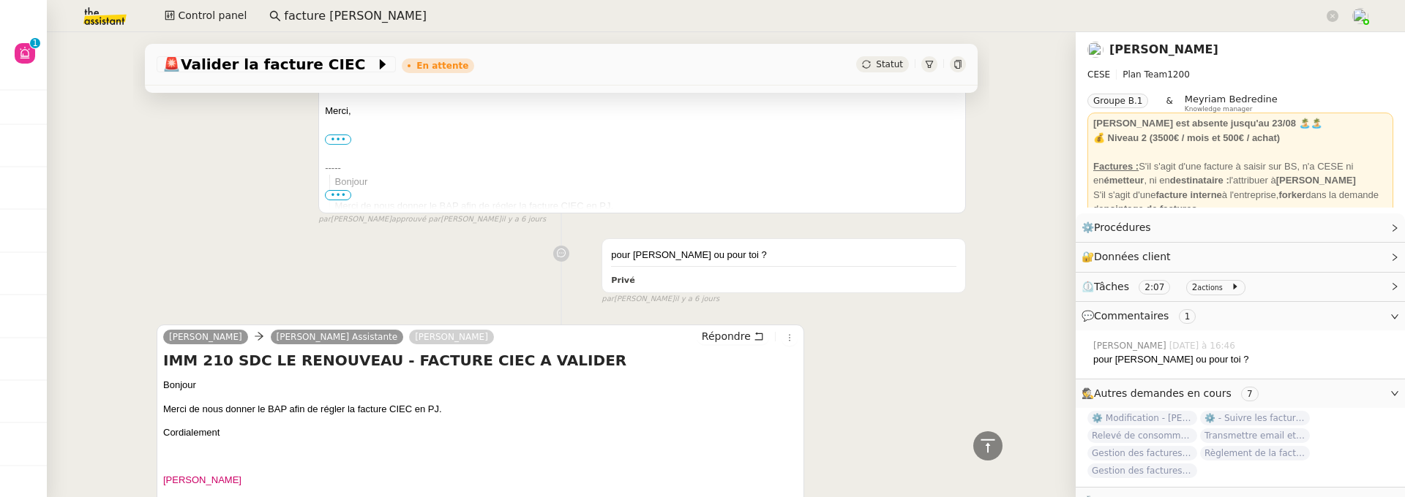
scroll to position [552, 0]
click at [444, 17] on input "facture charles" at bounding box center [803, 17] width 1039 height 20
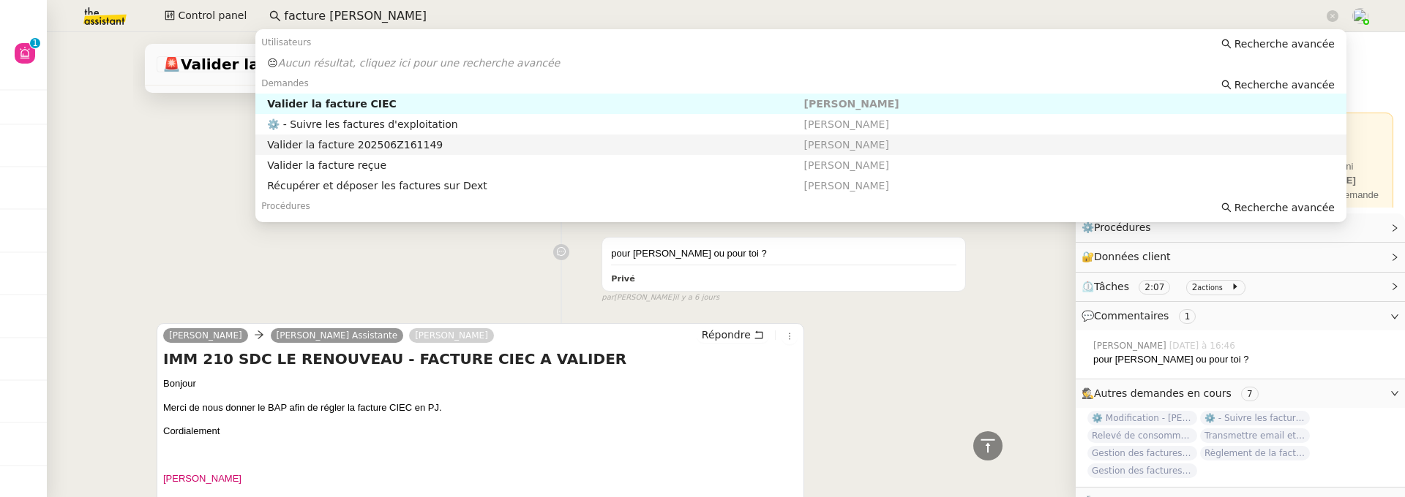
click at [399, 144] on div "Valider la facture 202506Z161149" at bounding box center [535, 144] width 536 height 13
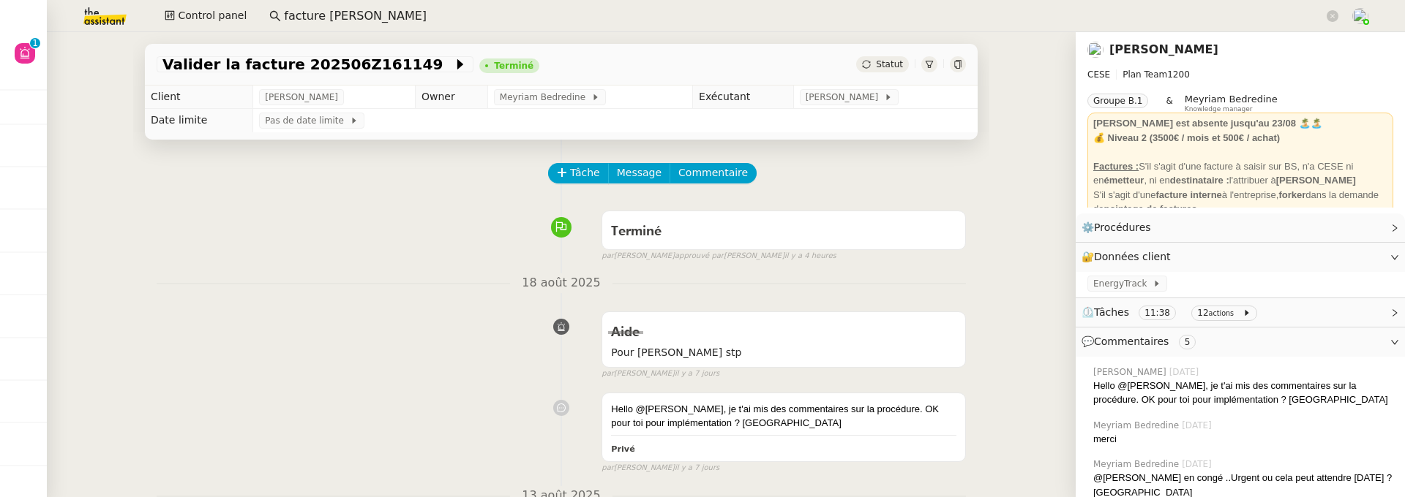
click at [399, 22] on input "facture charles" at bounding box center [803, 17] width 1039 height 20
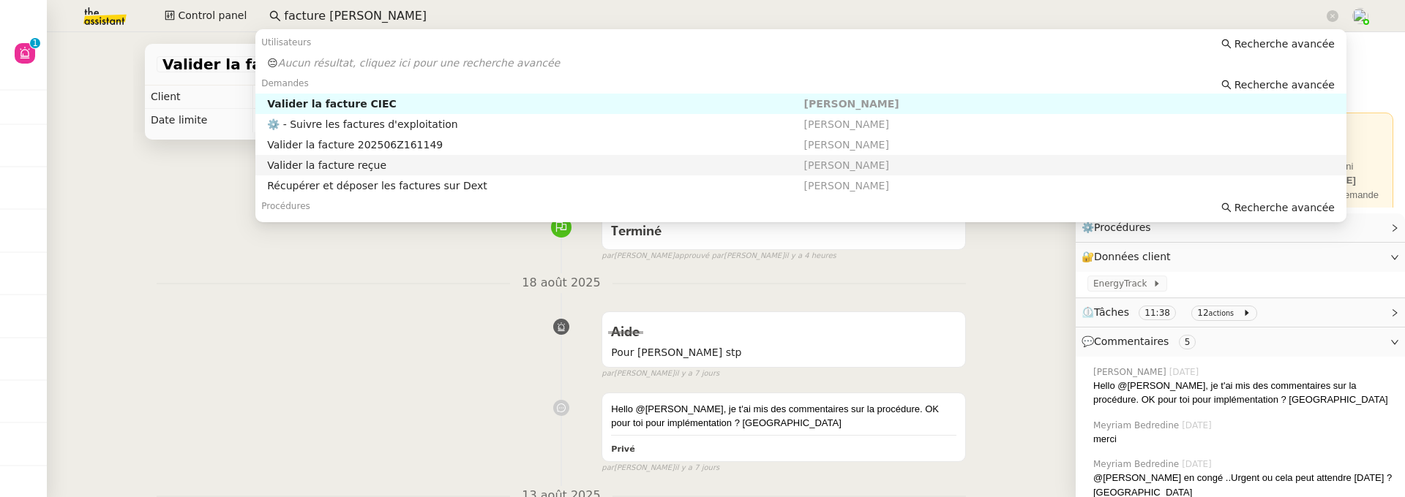
click at [429, 165] on div "Valider la facture reçue" at bounding box center [535, 165] width 536 height 13
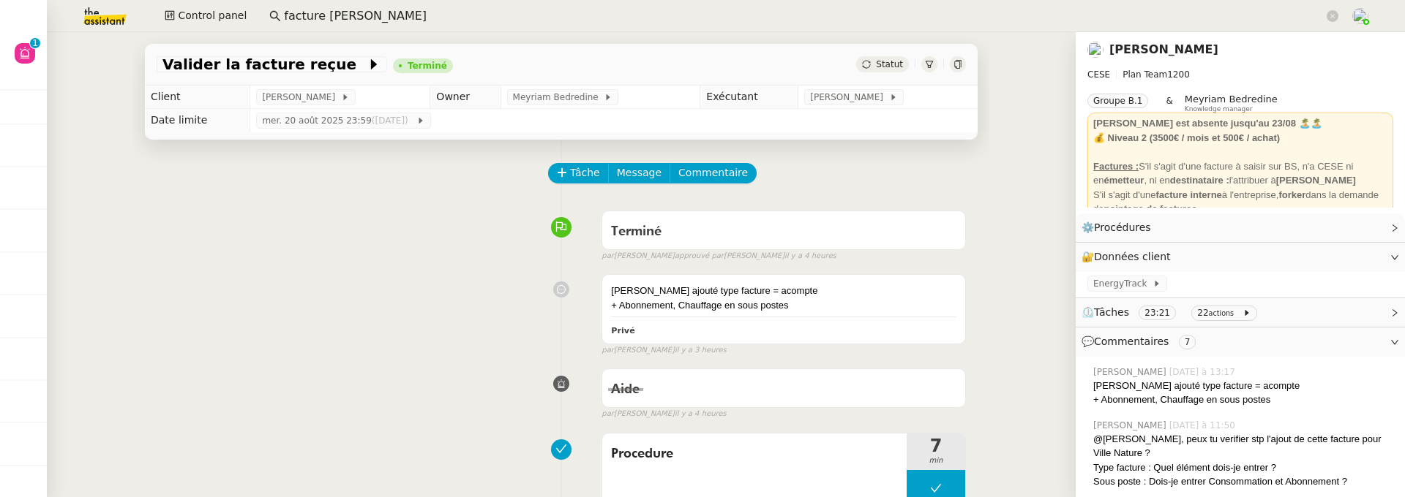
click at [384, 16] on input "facture charles" at bounding box center [803, 17] width 1039 height 20
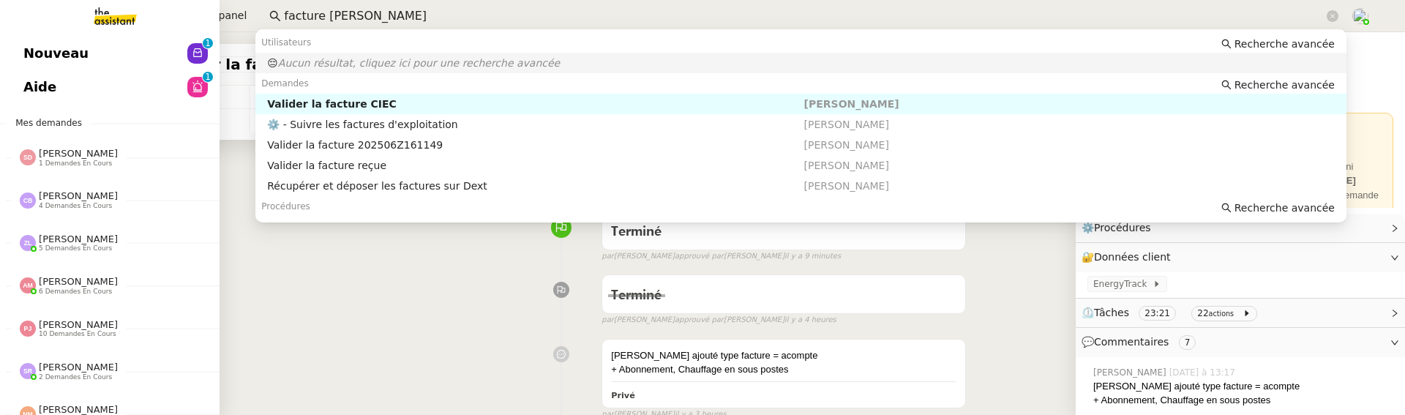
click at [118, 42] on link "Nouveau 0 1 2 3 4 5 6 7 8 9" at bounding box center [109, 54] width 219 height 34
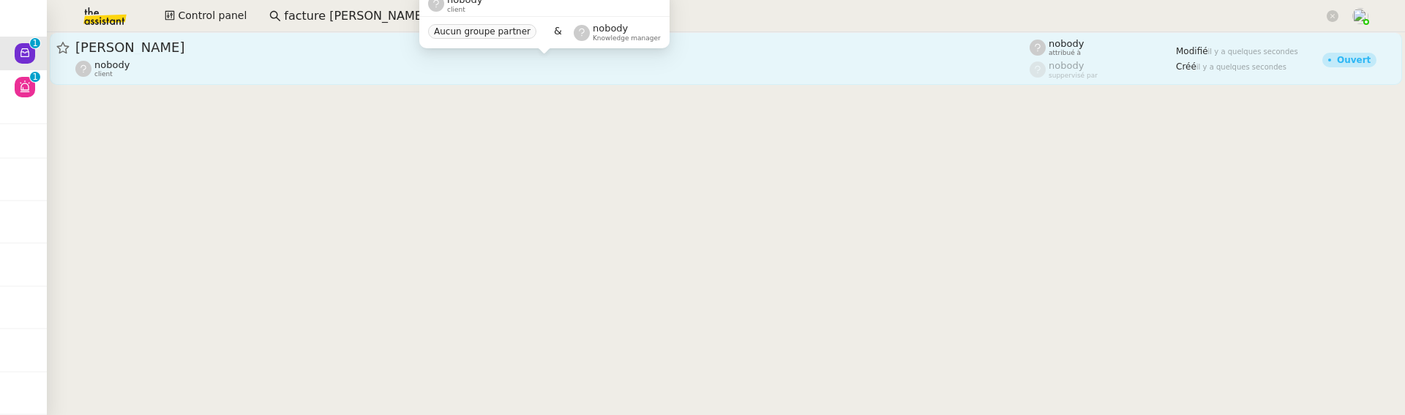
click at [309, 65] on div "nobody client" at bounding box center [552, 68] width 954 height 19
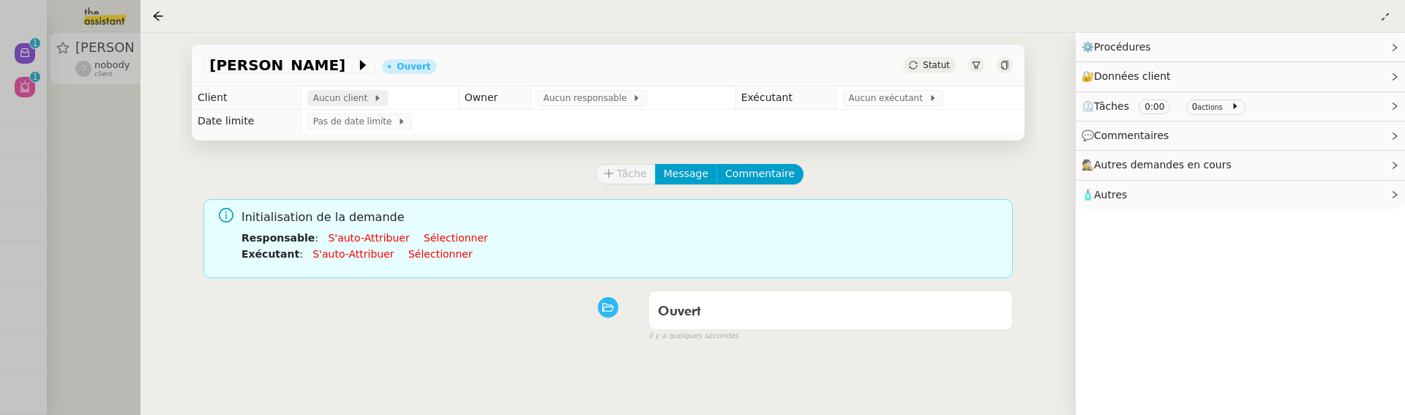
click at [349, 98] on span "Aucun client" at bounding box center [343, 98] width 60 height 15
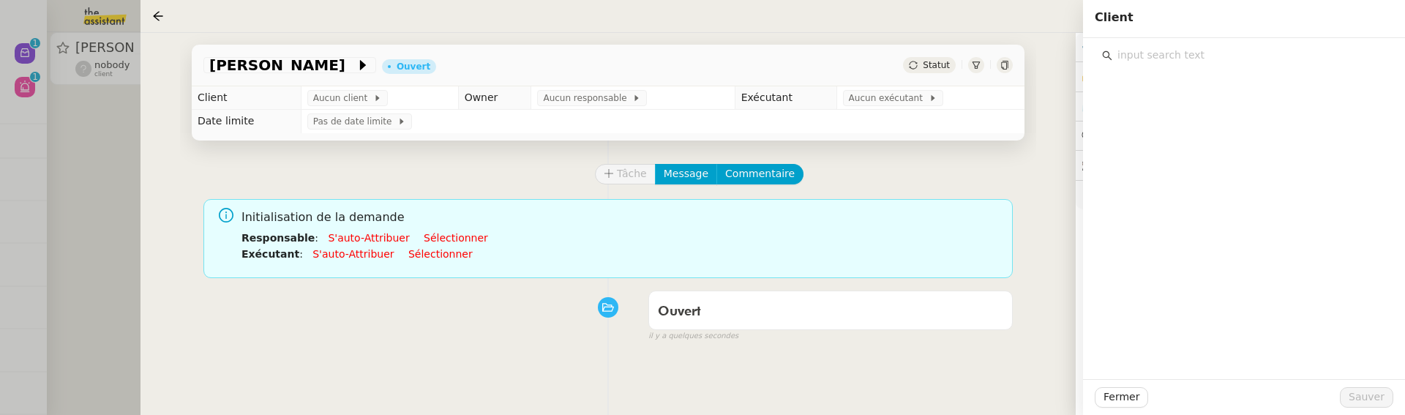
click at [1180, 58] on input "text" at bounding box center [1249, 55] width 274 height 20
type input "[PERSON_NAME]"
click at [1124, 393] on span "Fermer" at bounding box center [1121, 396] width 36 height 17
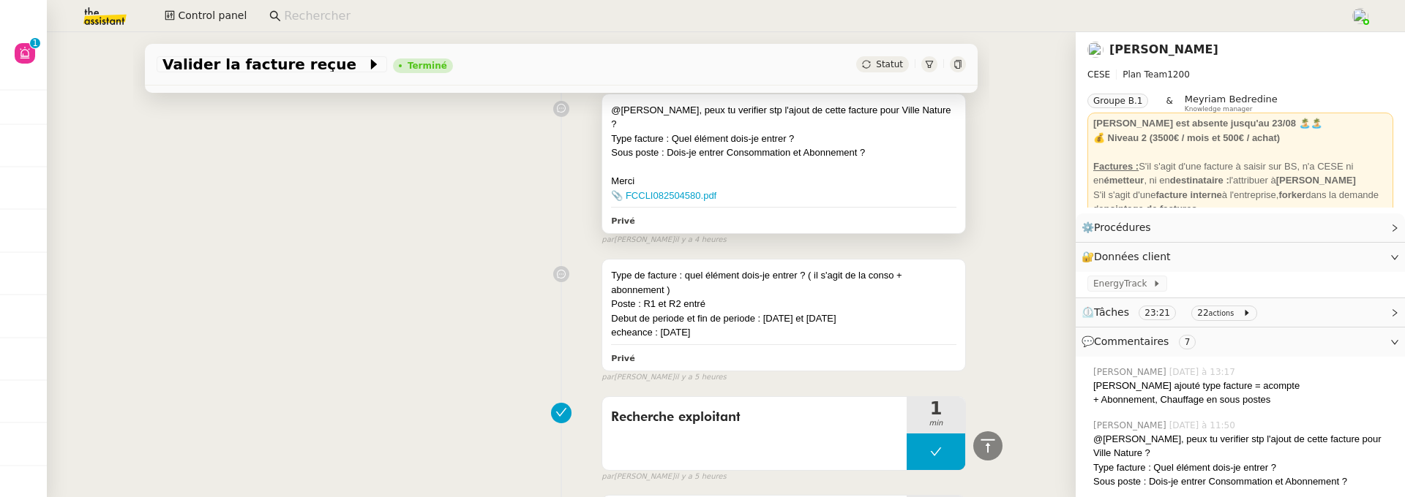
scroll to position [457, 0]
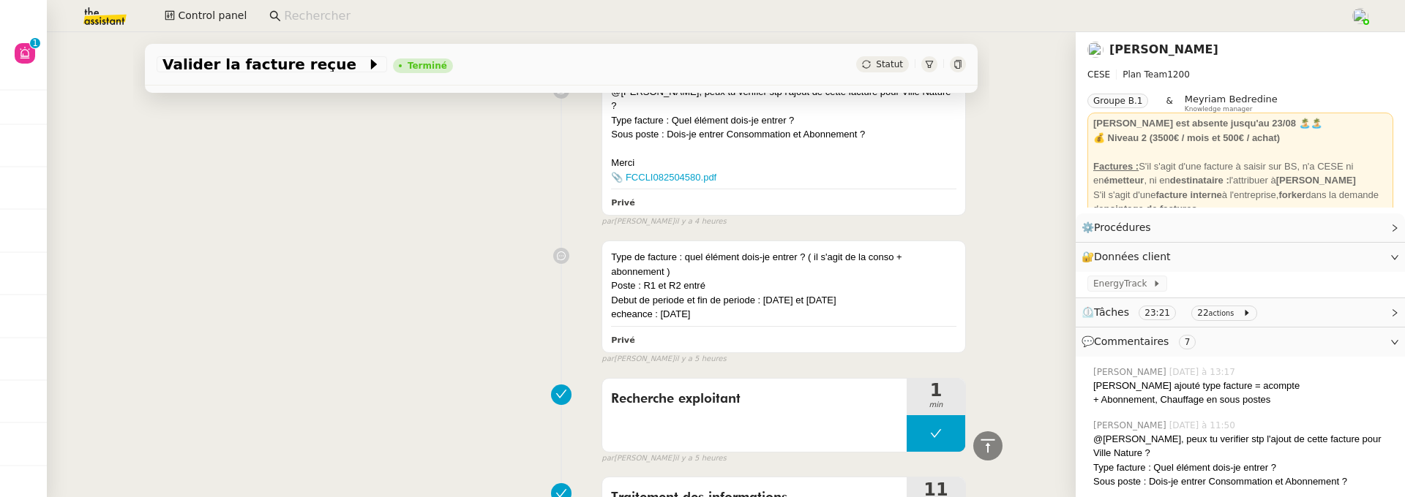
click at [950, 63] on div at bounding box center [958, 64] width 16 height 16
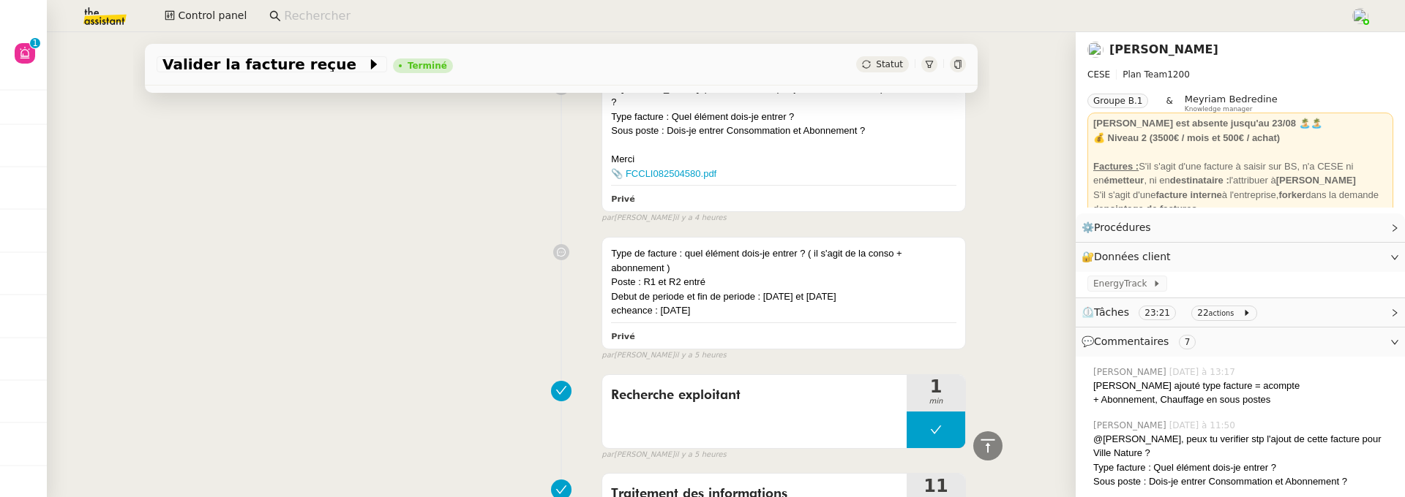
scroll to position [461, 0]
click at [858, 59] on div "Statut" at bounding box center [882, 64] width 53 height 16
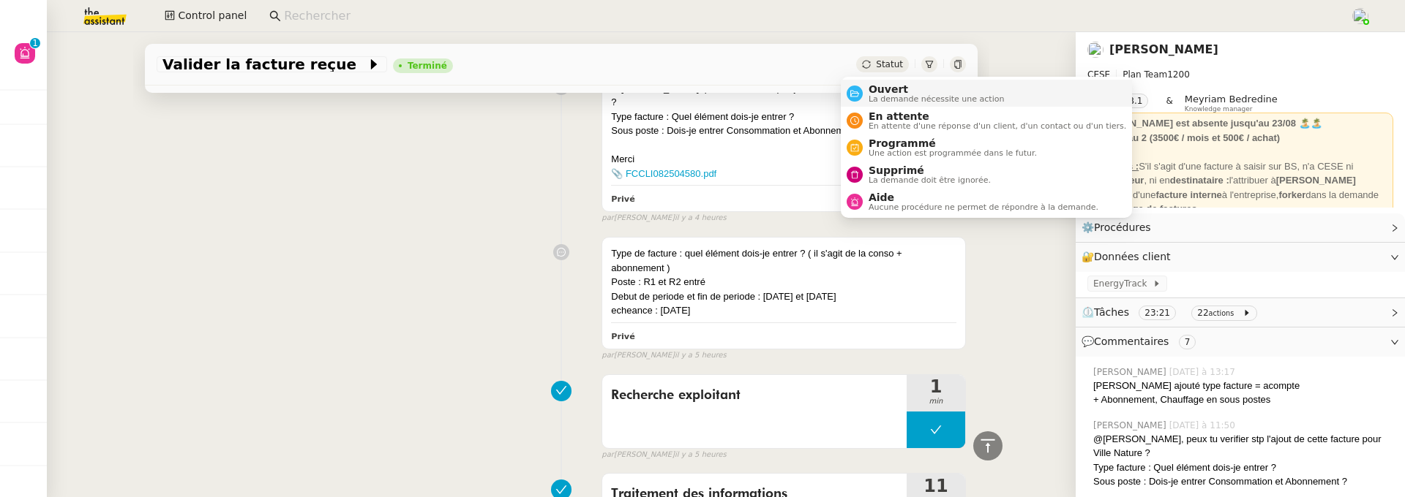
click at [913, 99] on span "La demande nécessite une action" at bounding box center [936, 99] width 136 height 8
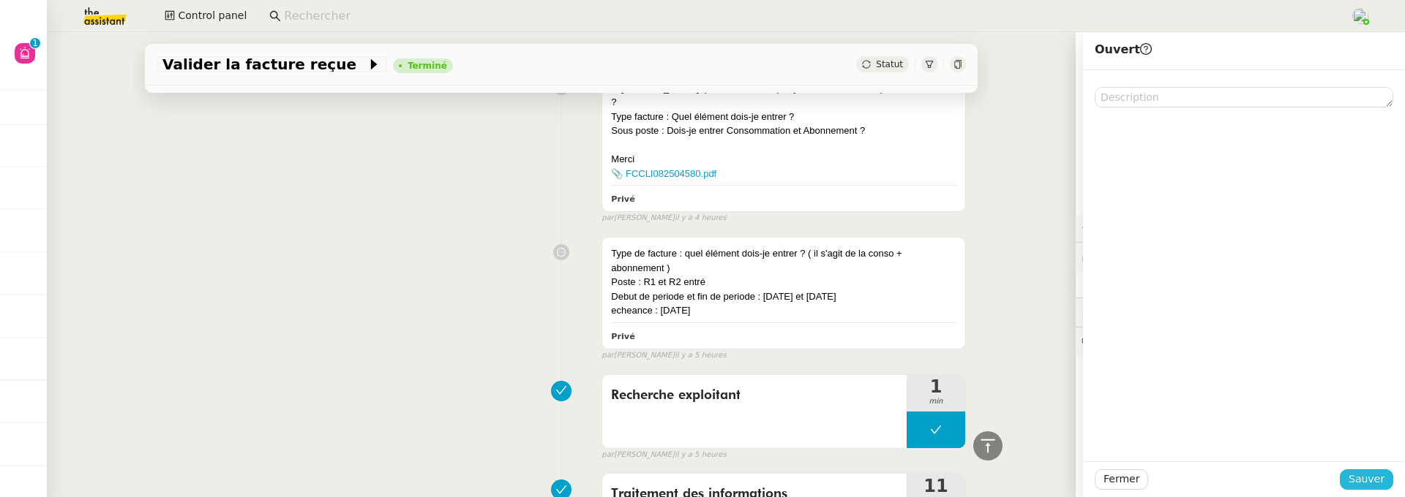
click at [1369, 475] on span "Sauver" at bounding box center [1366, 479] width 36 height 17
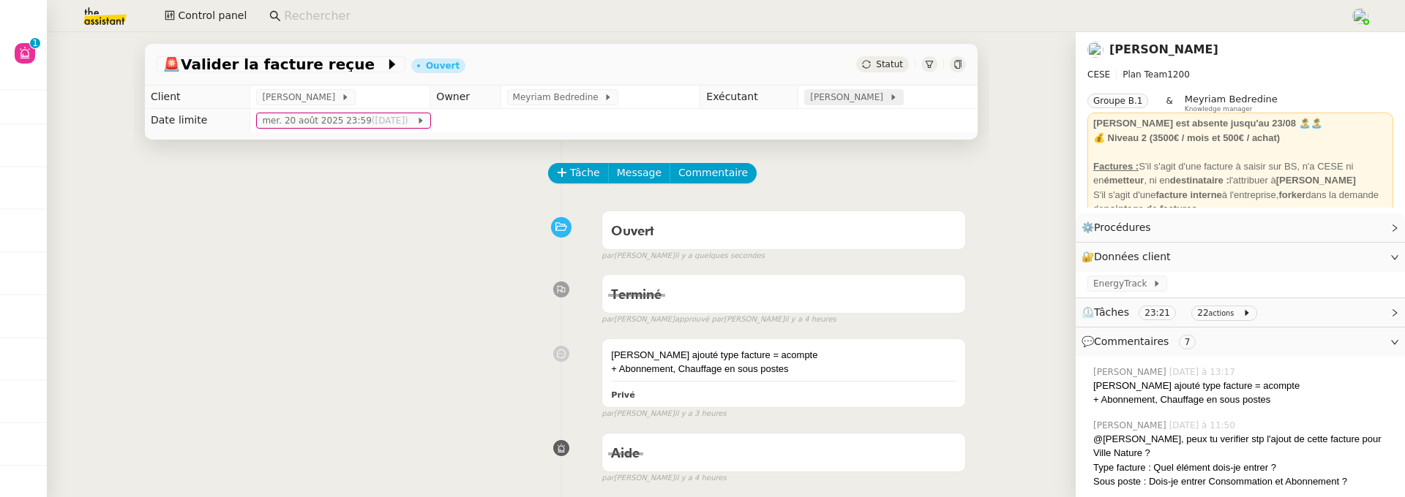
click at [829, 93] on span "[PERSON_NAME]" at bounding box center [849, 97] width 78 height 15
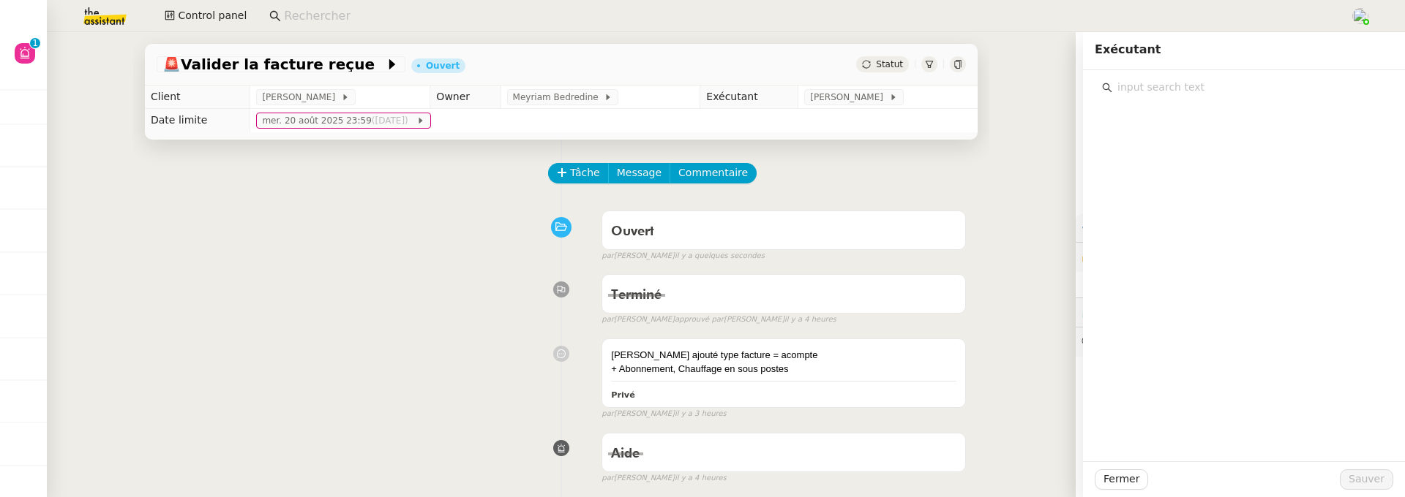
click at [1118, 80] on input "text" at bounding box center [1249, 88] width 274 height 20
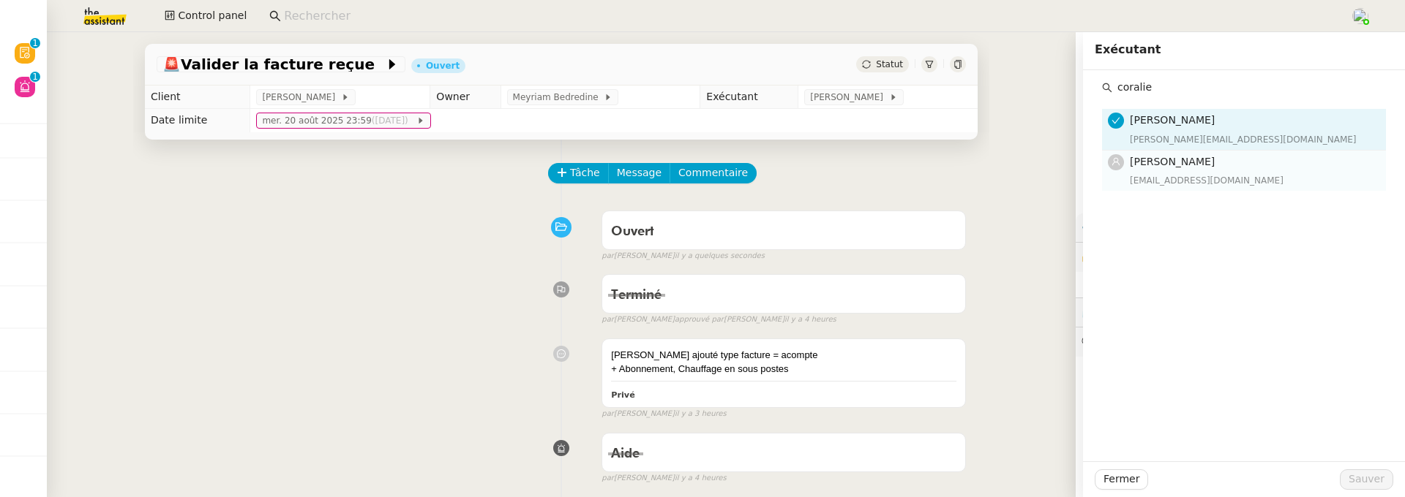
type input "coralie"
click at [1157, 174] on div "[EMAIL_ADDRESS][DOMAIN_NAME]" at bounding box center [1252, 180] width 247 height 15
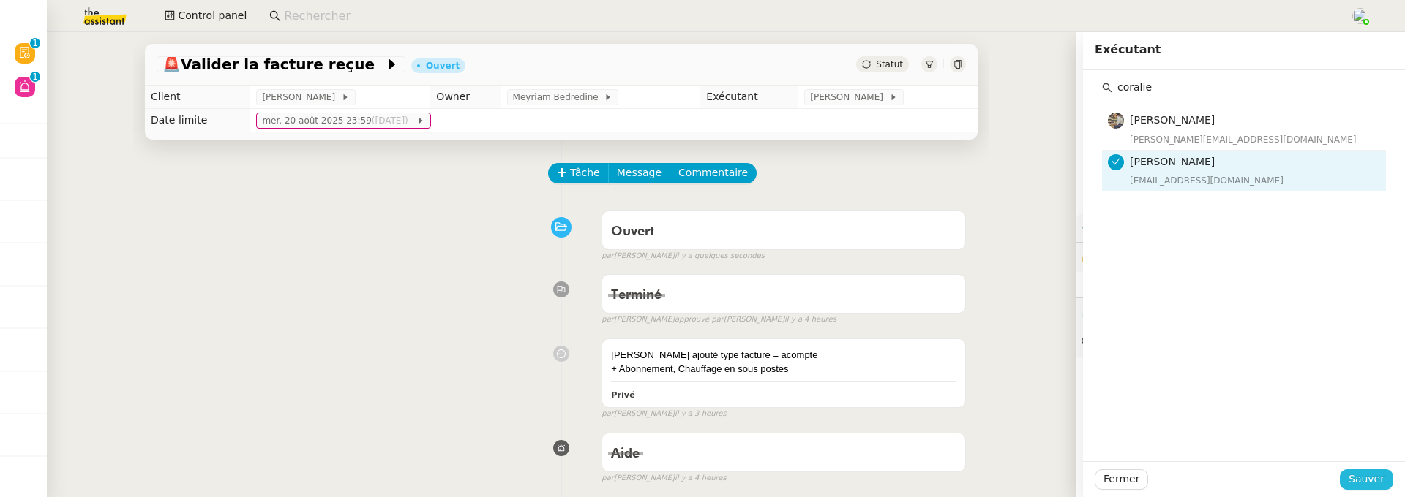
click at [1348, 470] on button "Sauver" at bounding box center [1365, 480] width 53 height 20
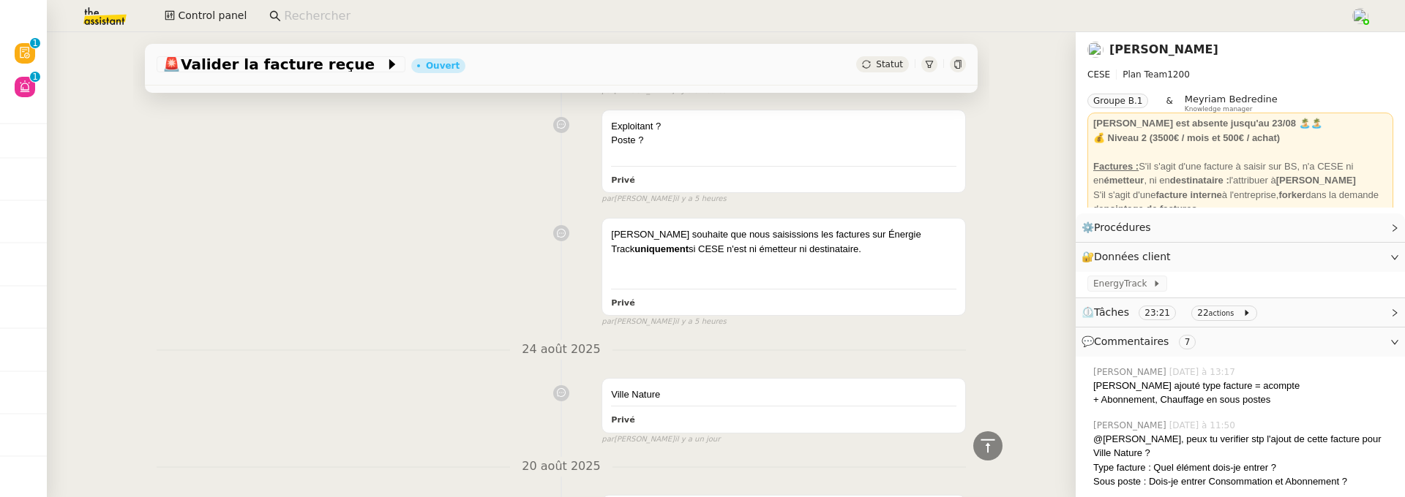
scroll to position [992, 0]
click at [950, 64] on div at bounding box center [958, 64] width 16 height 16
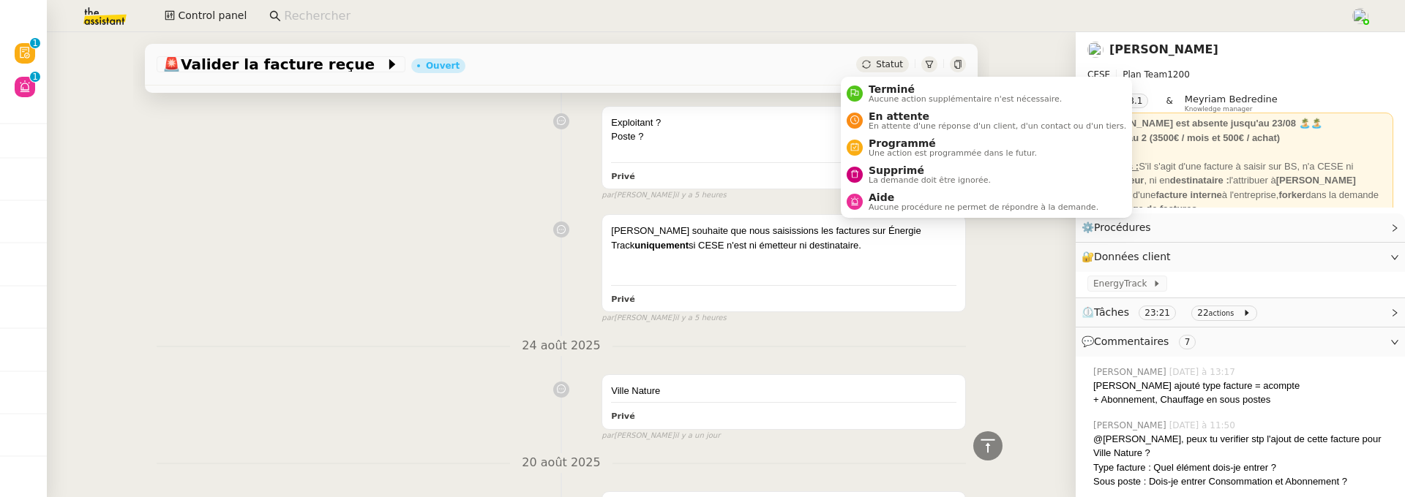
click at [876, 67] on span "Statut" at bounding box center [889, 64] width 27 height 10
click at [882, 87] on span "Terminé" at bounding box center [964, 89] width 193 height 12
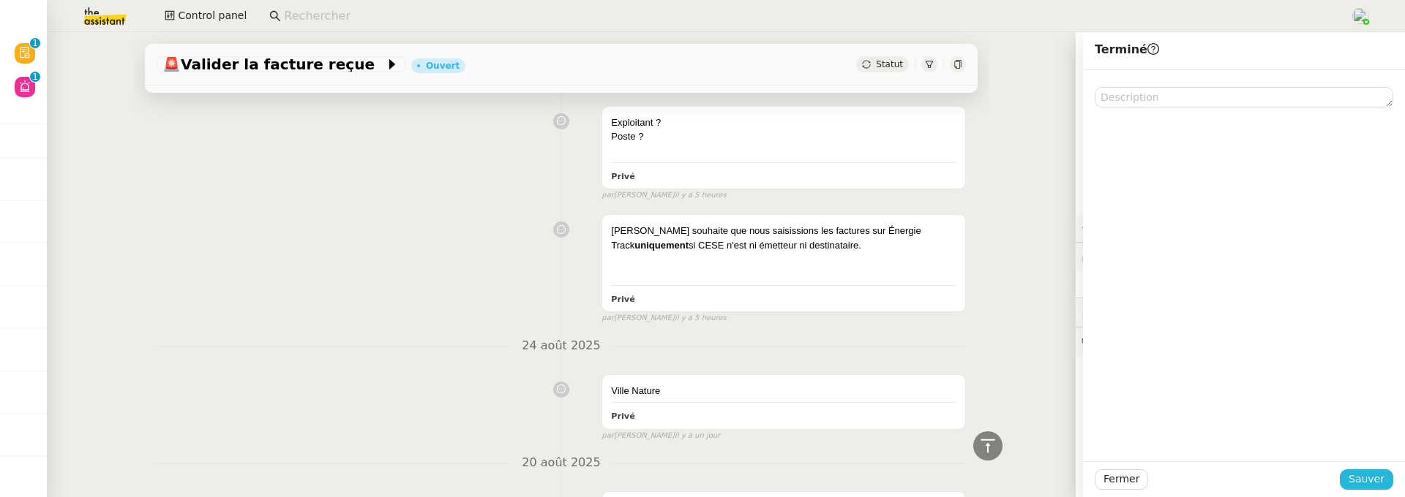
click at [1339, 473] on button "Sauver" at bounding box center [1365, 480] width 53 height 20
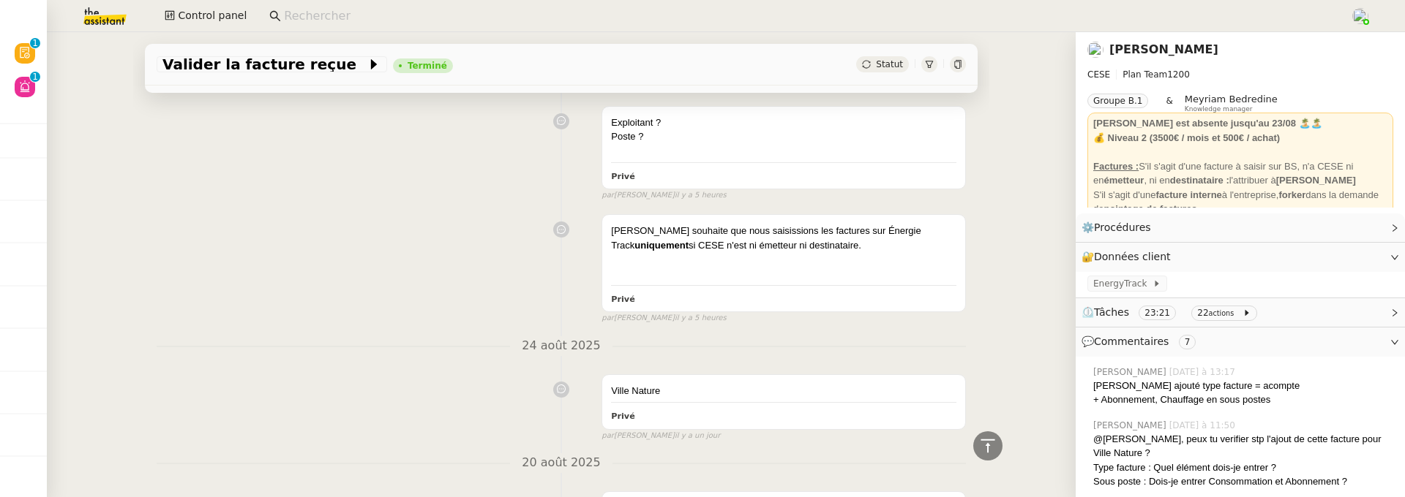
click at [317, 28] on app-search-bar at bounding box center [803, 16] width 1085 height 32
click at [318, 20] on input at bounding box center [809, 17] width 1051 height 20
click at [1184, 50] on link "[PERSON_NAME]" at bounding box center [1163, 49] width 109 height 14
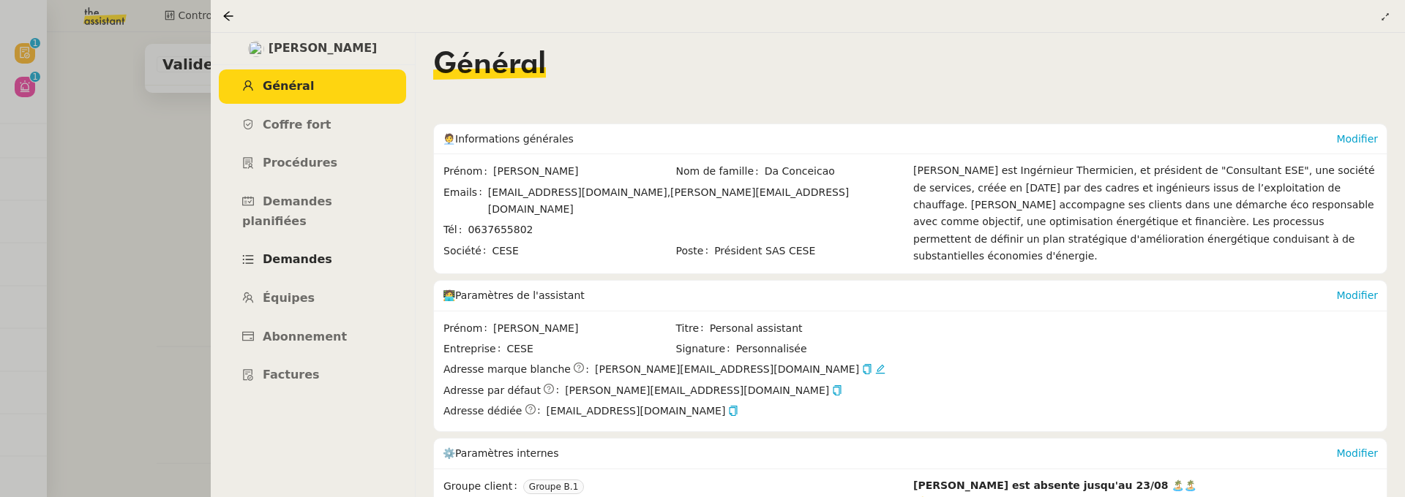
click at [312, 252] on span "Demandes" at bounding box center [297, 259] width 69 height 14
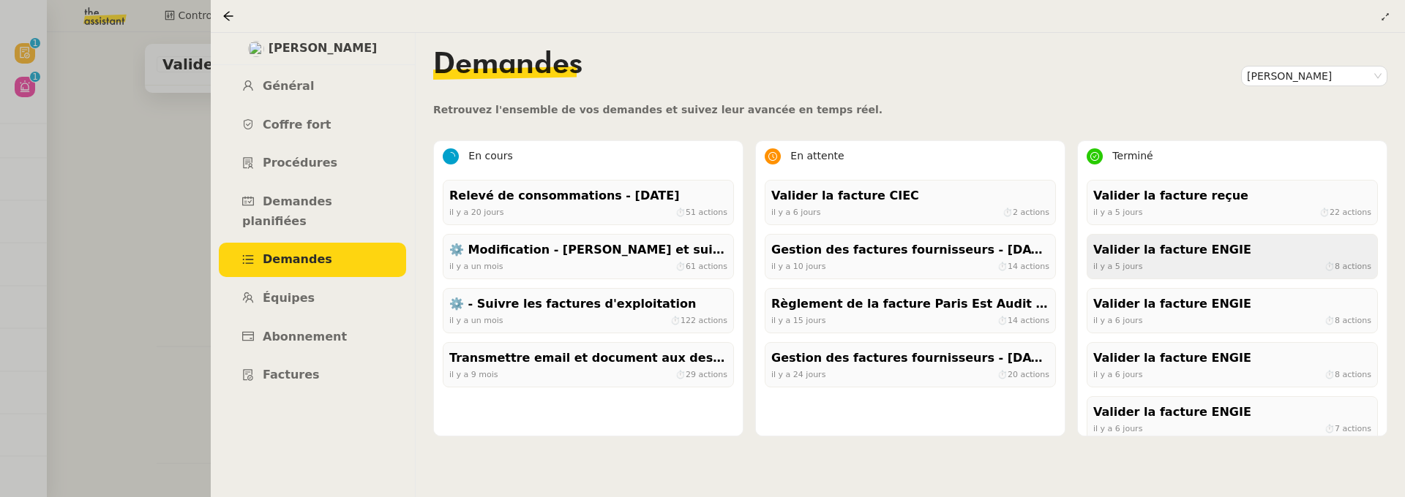
click at [1225, 272] on div "il y a 5 jours ⏱ 8 actions" at bounding box center [1232, 266] width 278 height 13
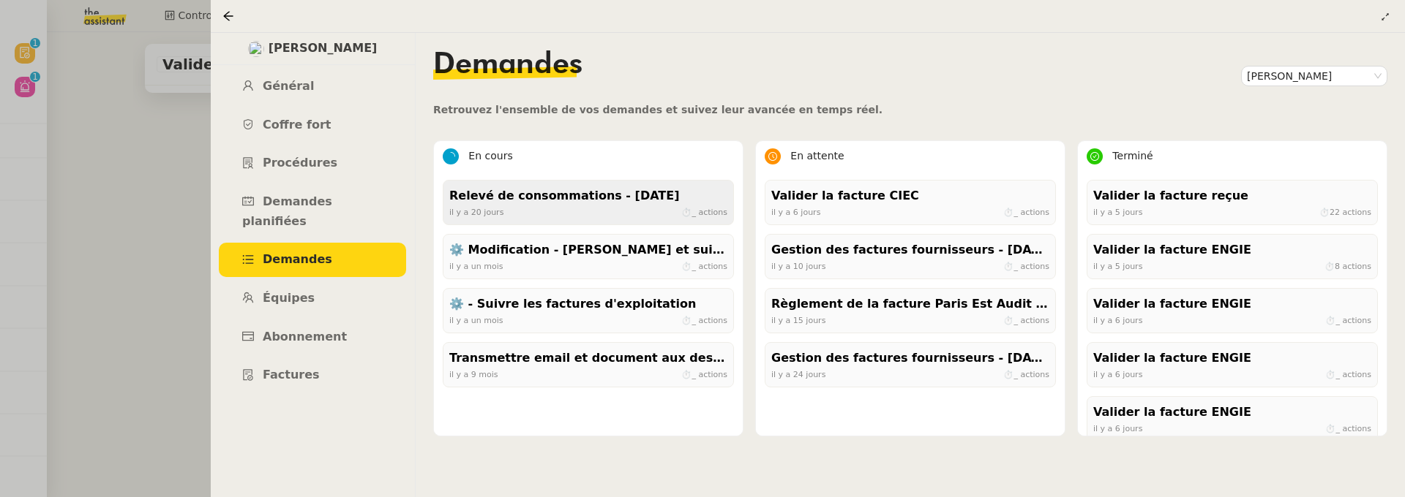
scroll to position [992, 0]
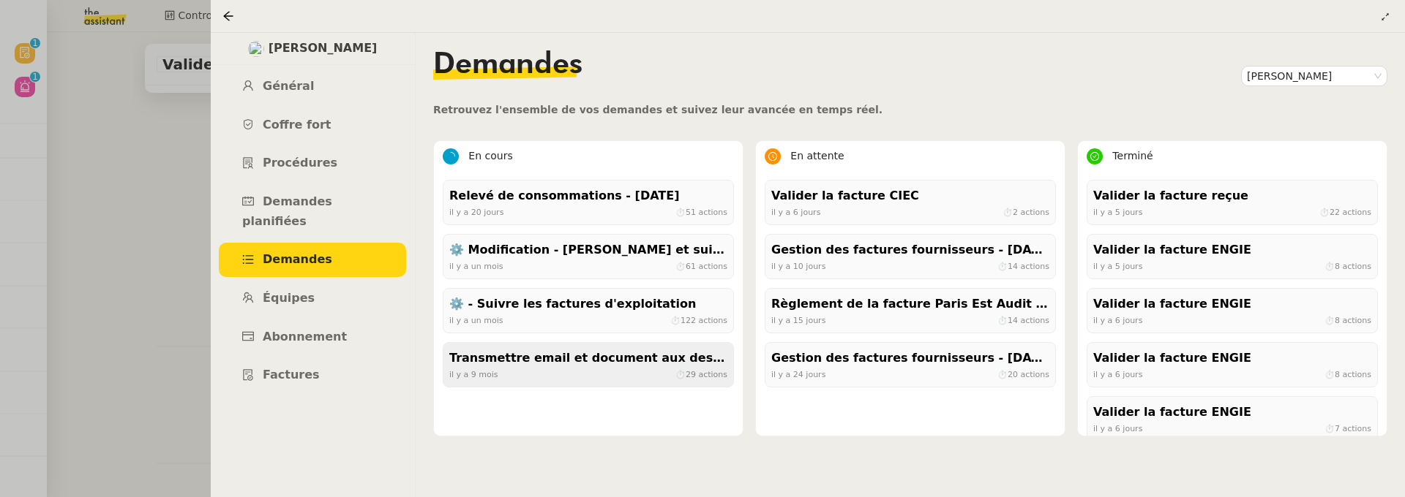
click at [606, 368] on div "il y a 9 mois ⏱ 29 actions" at bounding box center [588, 374] width 278 height 13
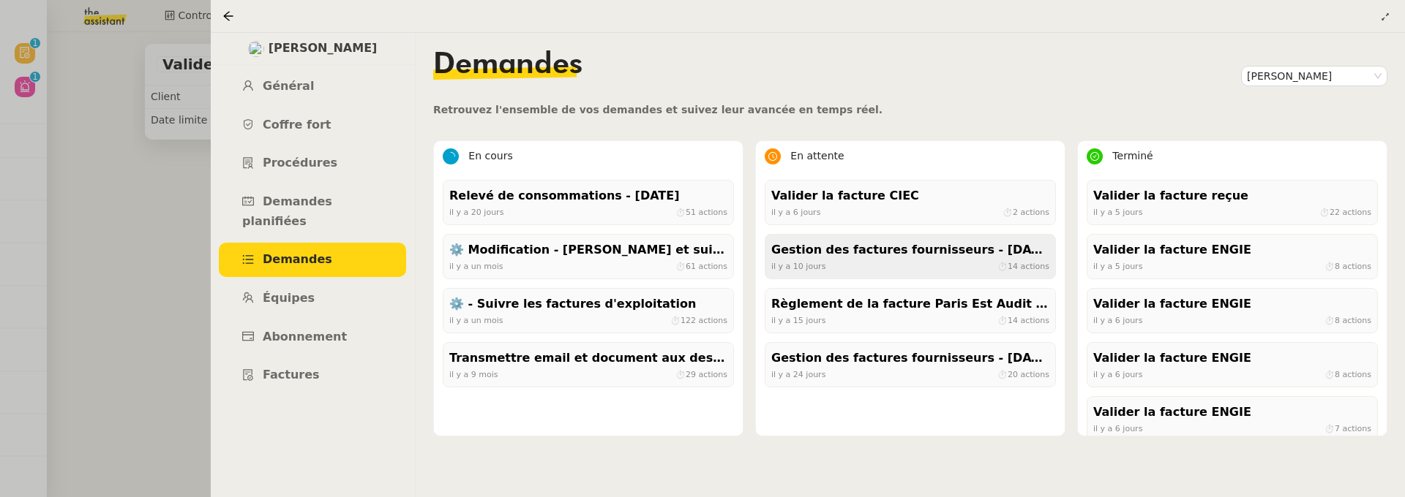
click at [885, 265] on div "il y a 10 jours ⏱ 14 actions" at bounding box center [910, 266] width 278 height 13
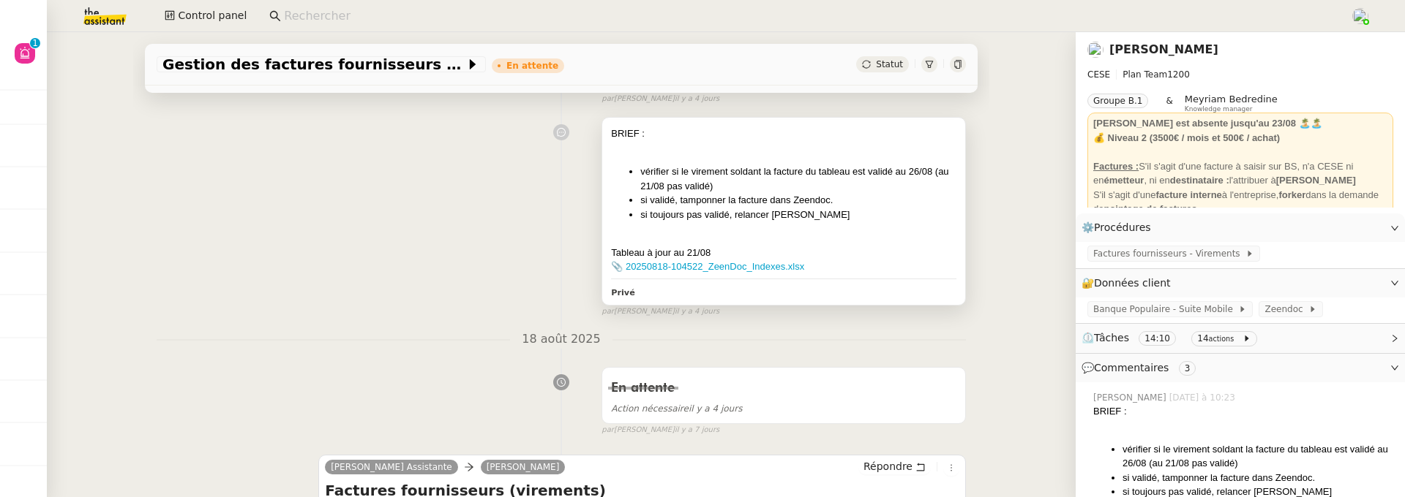
scroll to position [281, 0]
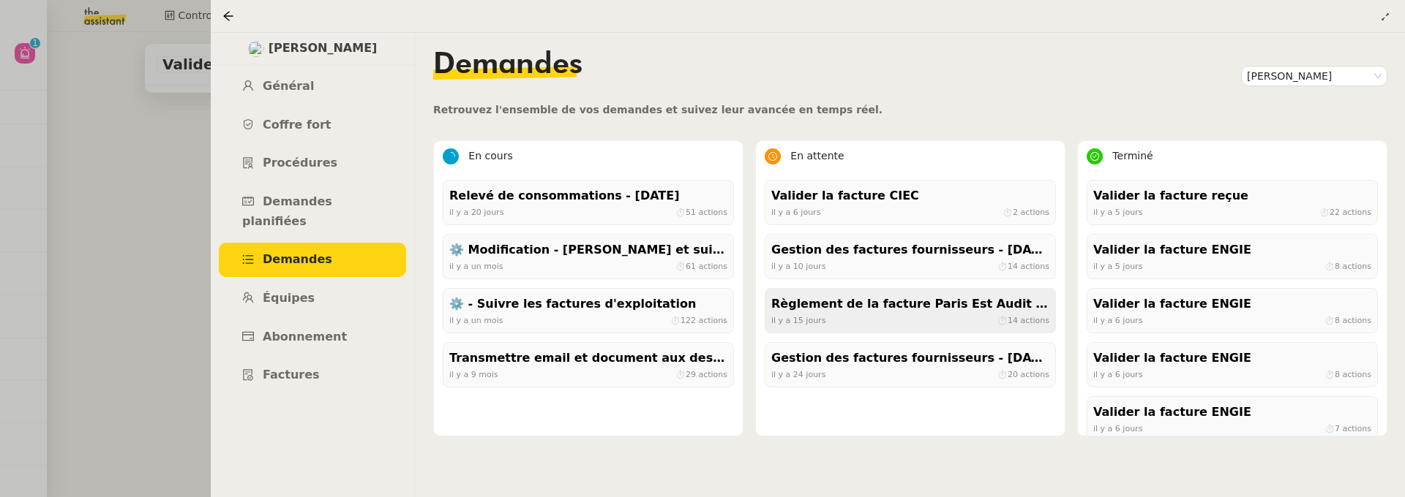
click at [923, 315] on div "il y a 15 jours ⏱ 14 actions" at bounding box center [910, 320] width 278 height 13
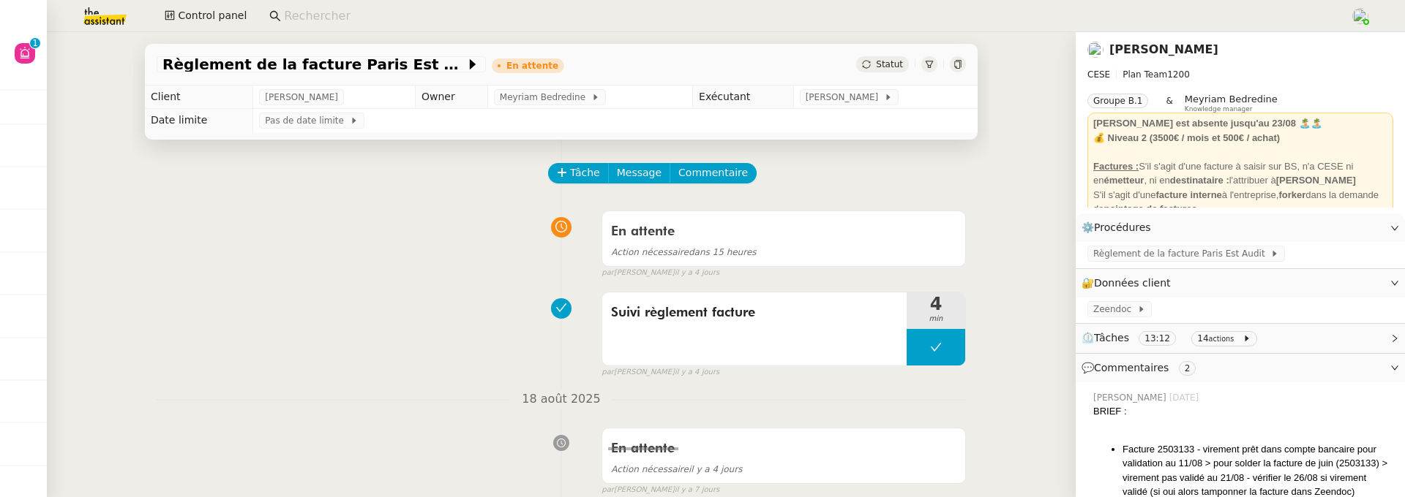
click at [1124, 63] on nz-page-header-content "CESE Plan Team 1200 Groupe B.1 & Meyriam Bedredine Knowledge manager Aurélia es…" at bounding box center [1240, 134] width 306 height 146
click at [1127, 53] on link "[PERSON_NAME]" at bounding box center [1163, 49] width 109 height 14
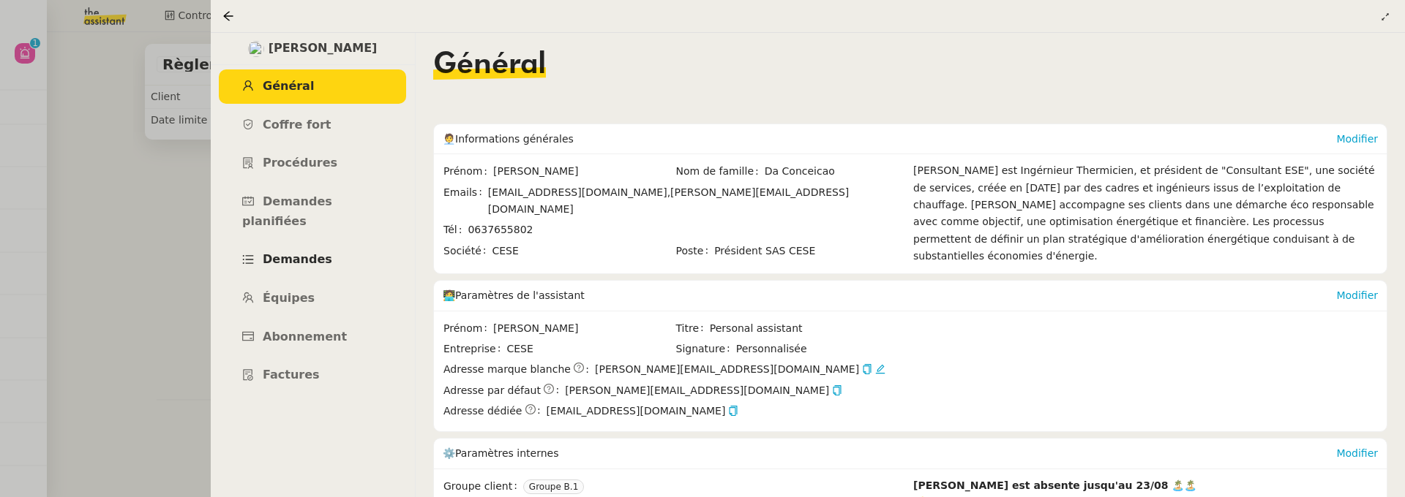
click at [319, 252] on span "Demandes" at bounding box center [297, 259] width 69 height 14
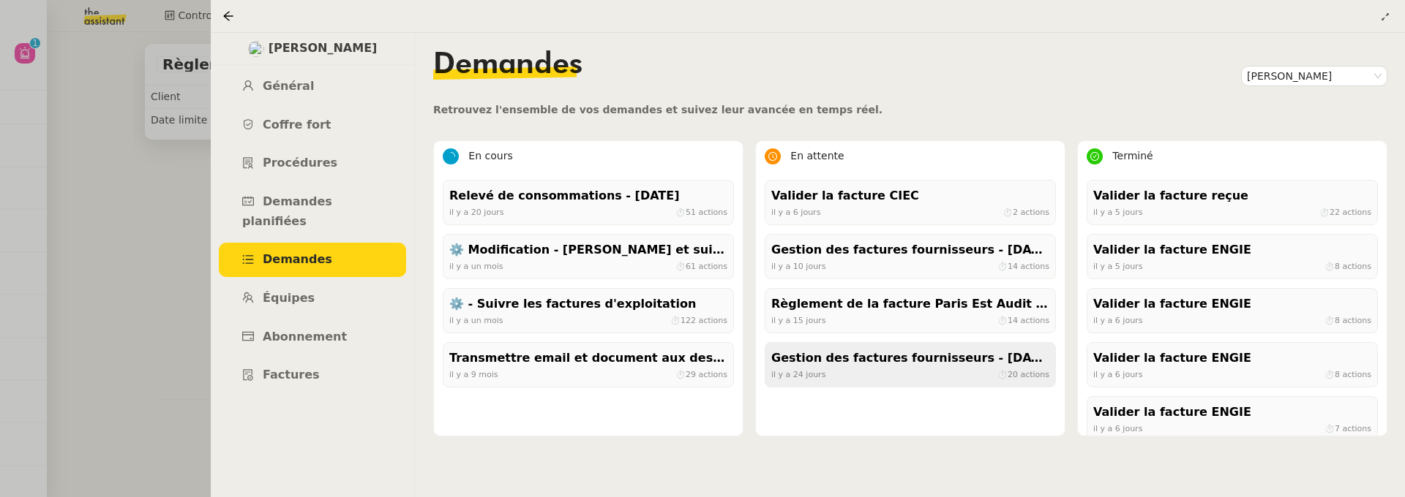
click at [914, 368] on div "il y a 24 jours ⏱ 20 actions" at bounding box center [910, 374] width 278 height 13
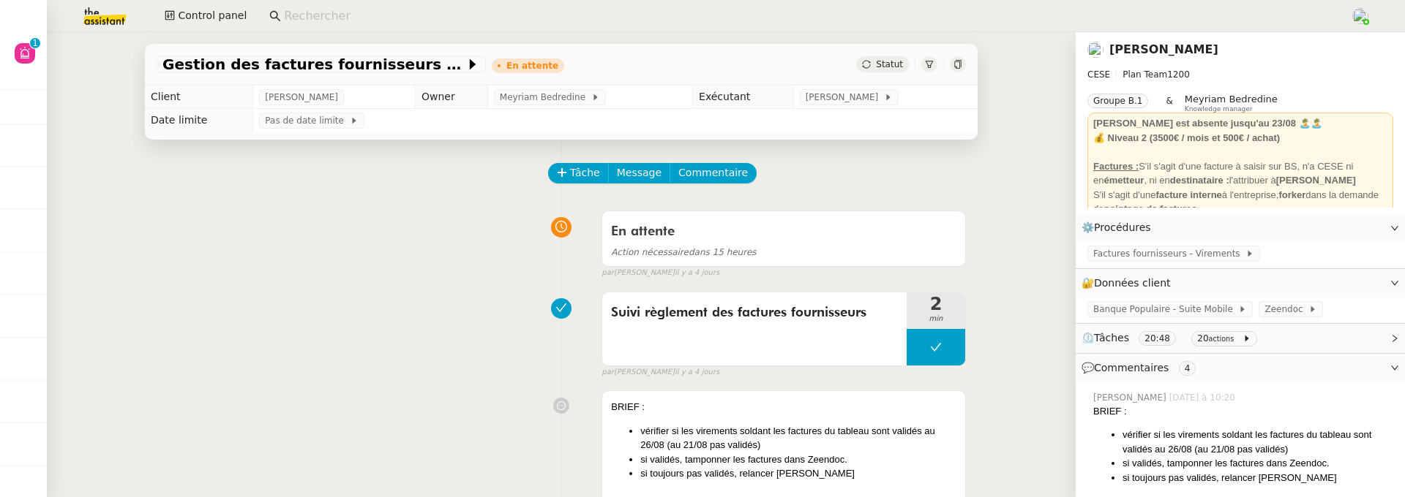
click at [1162, 51] on link "[PERSON_NAME]" at bounding box center [1163, 49] width 109 height 14
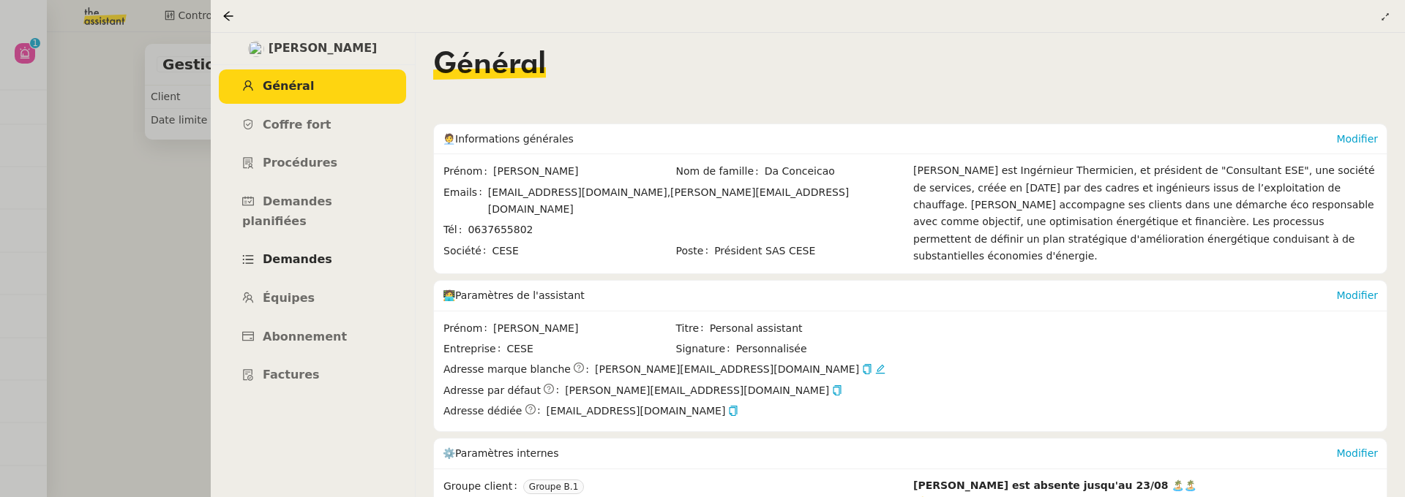
click at [307, 252] on span "Demandes" at bounding box center [297, 259] width 69 height 14
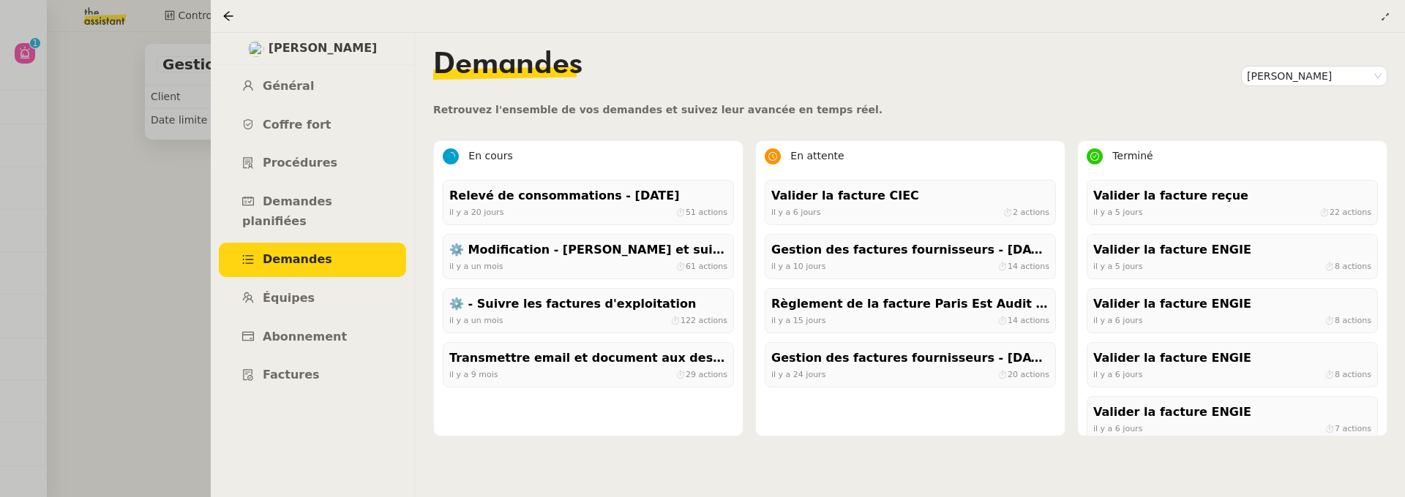
click at [173, 181] on div at bounding box center [702, 248] width 1405 height 497
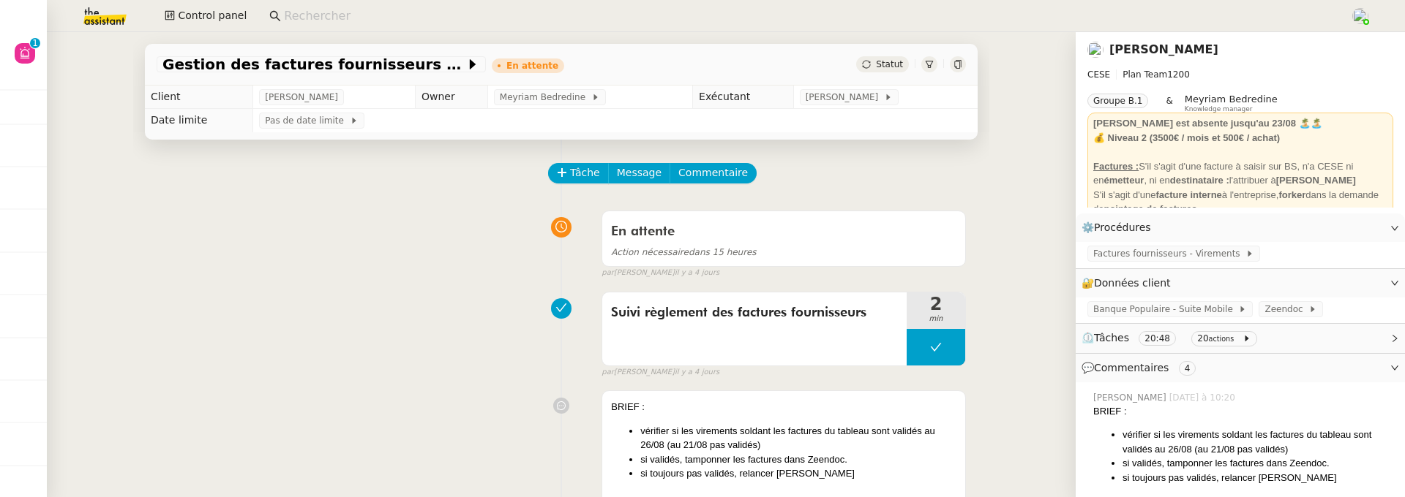
click at [313, 16] on input at bounding box center [809, 17] width 1051 height 20
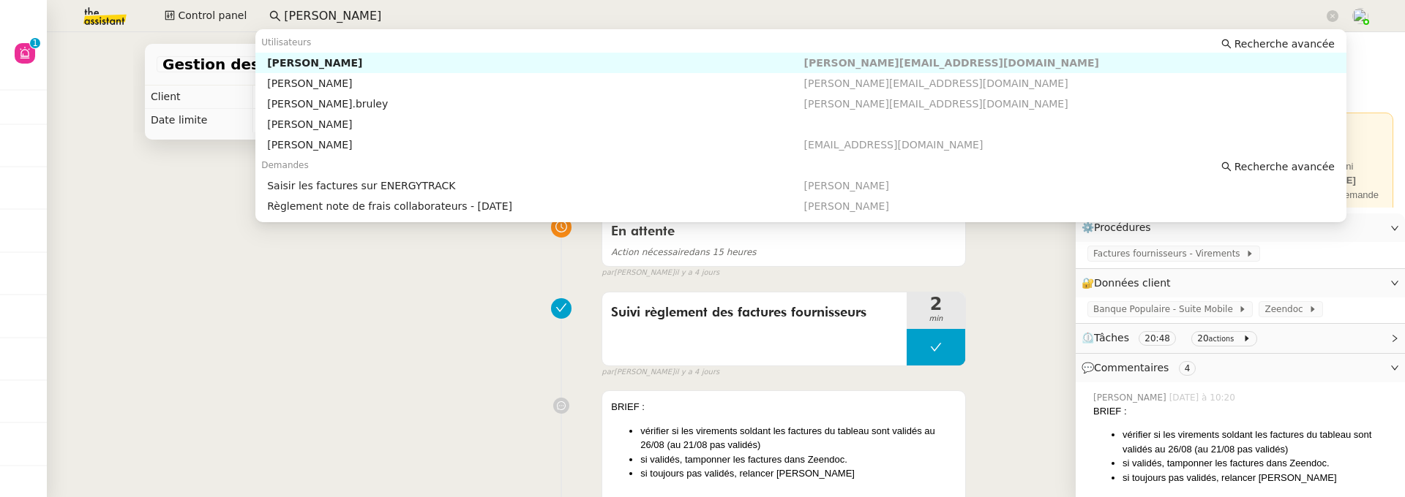
click at [435, 62] on div "Anthony Bruley" at bounding box center [535, 62] width 536 height 13
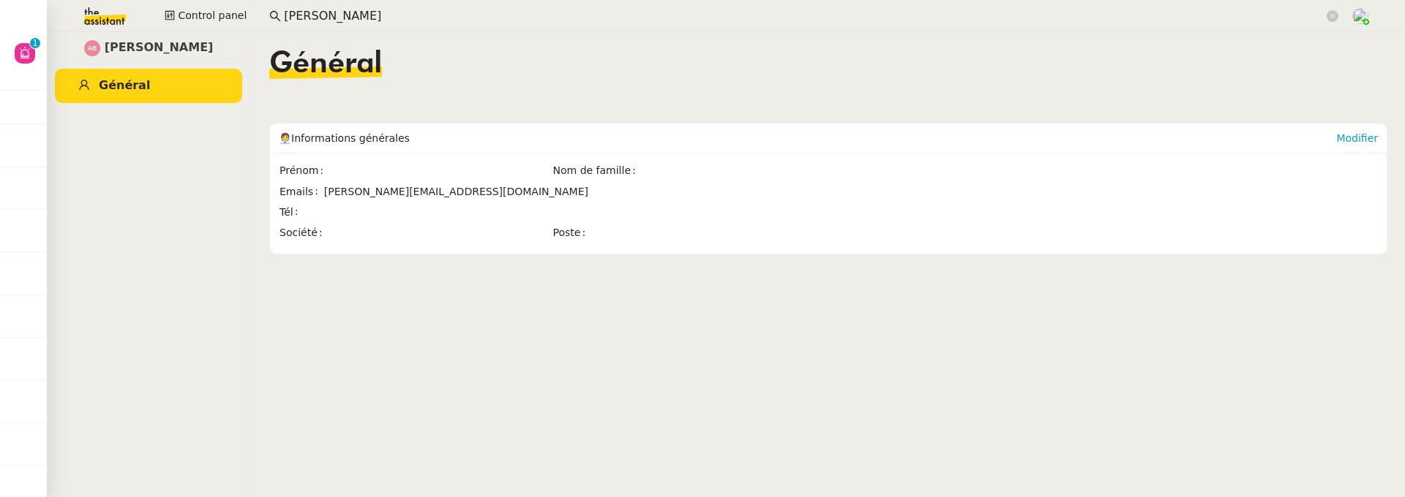
click at [362, 14] on input "anthony bruley" at bounding box center [803, 17] width 1039 height 20
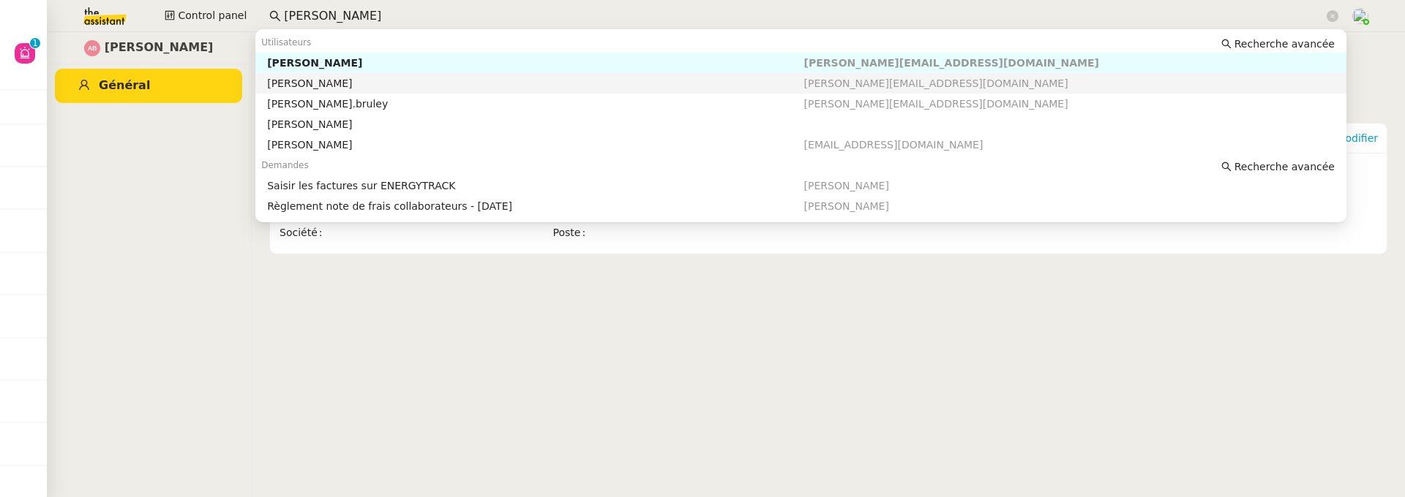
click at [475, 79] on div "Anthony Bruley" at bounding box center [535, 83] width 536 height 13
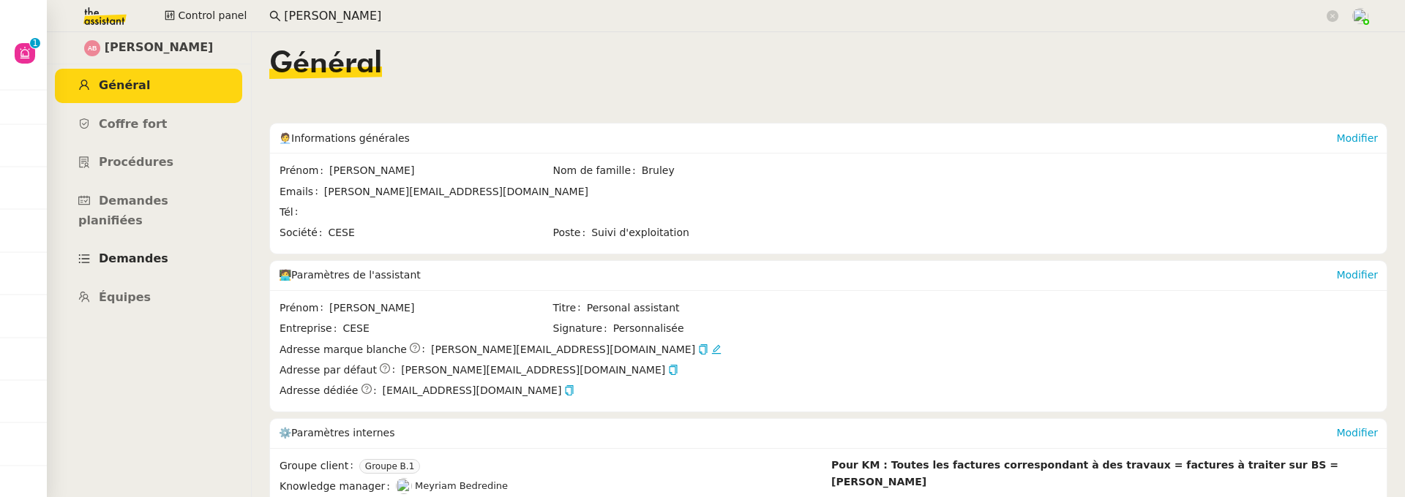
click at [148, 250] on link "Demandes" at bounding box center [148, 259] width 187 height 34
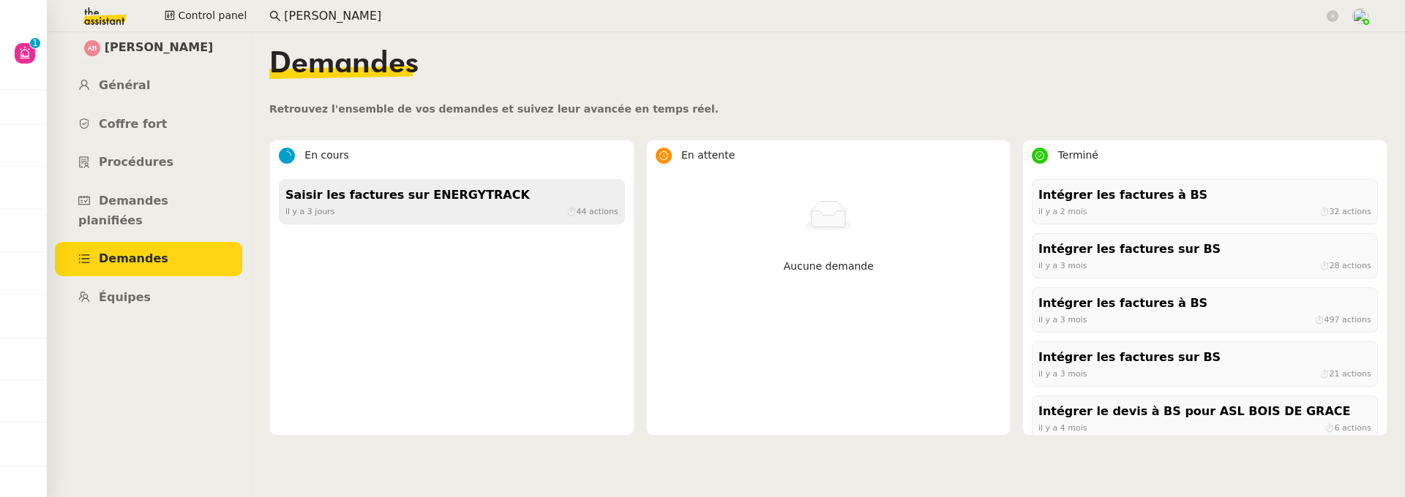
click at [466, 203] on div "Saisir les factures sur ENERGYTRACK" at bounding box center [451, 196] width 333 height 20
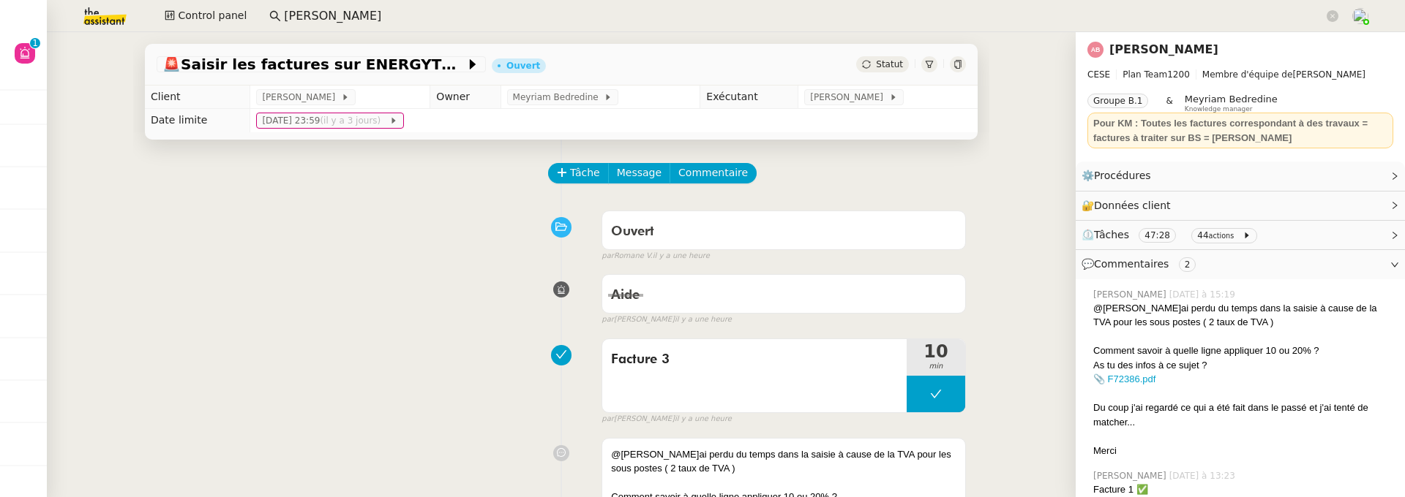
click at [950, 69] on div at bounding box center [958, 64] width 16 height 16
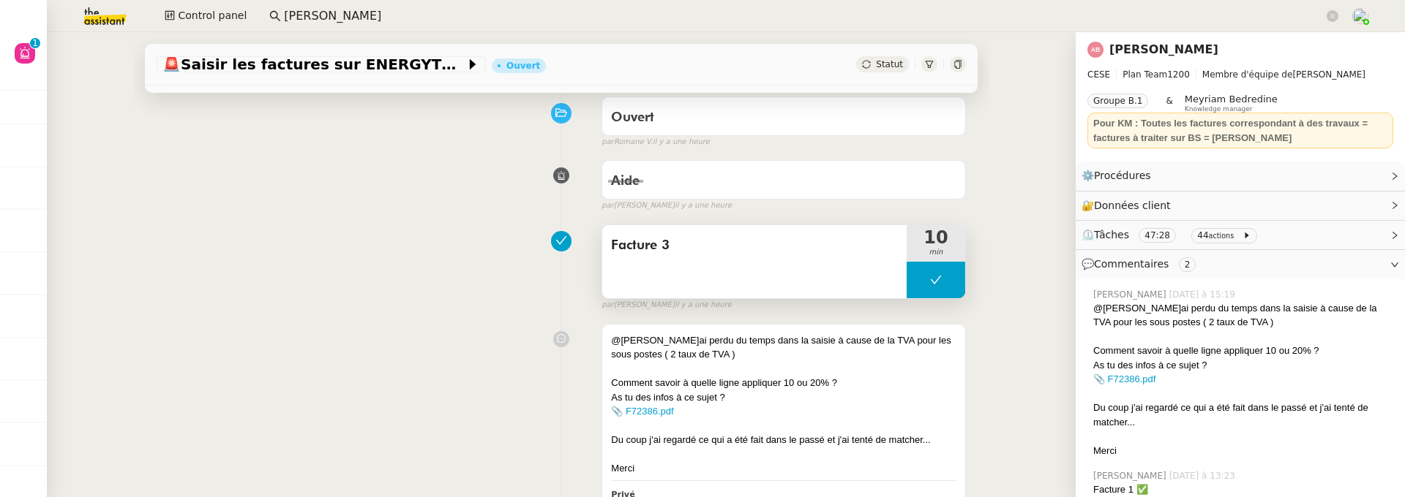
scroll to position [15, 0]
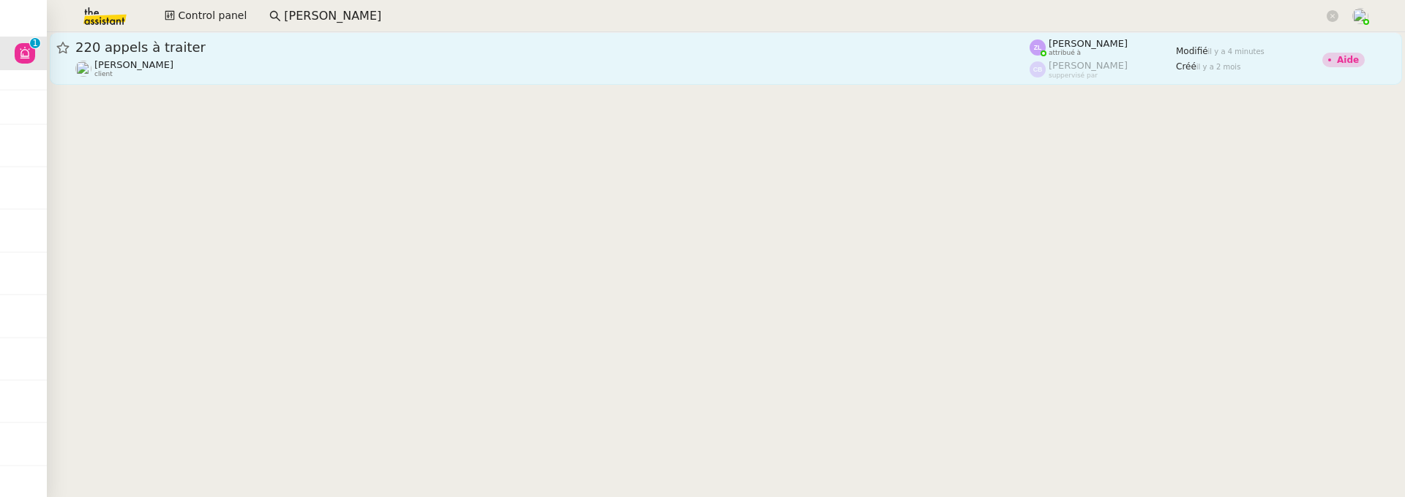
click at [203, 74] on div "[PERSON_NAME] client" at bounding box center [552, 68] width 954 height 19
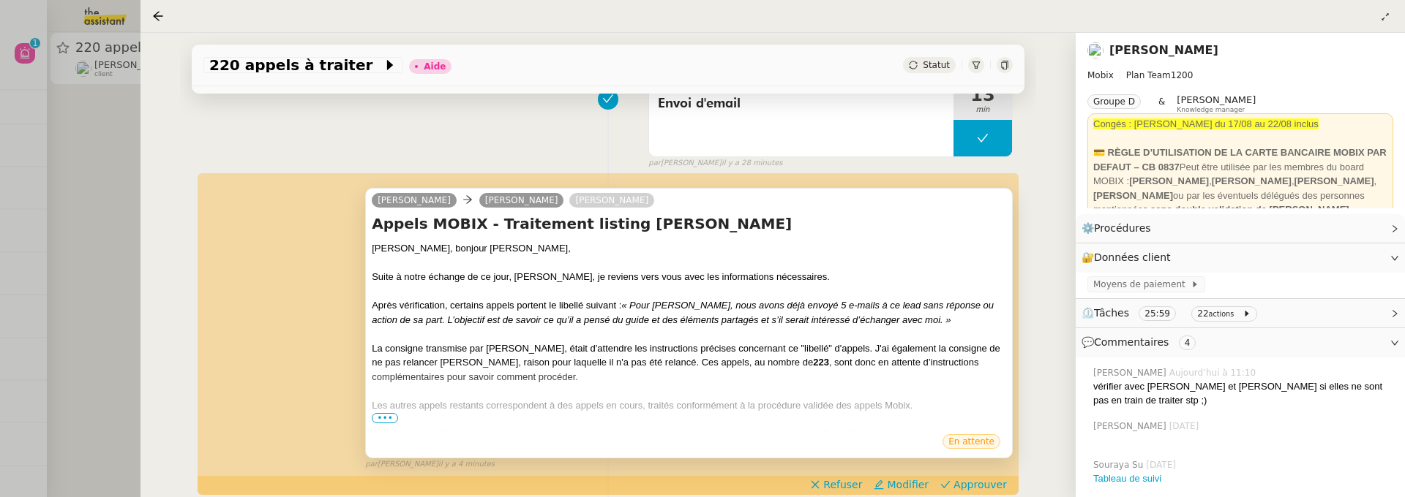
scroll to position [275, 0]
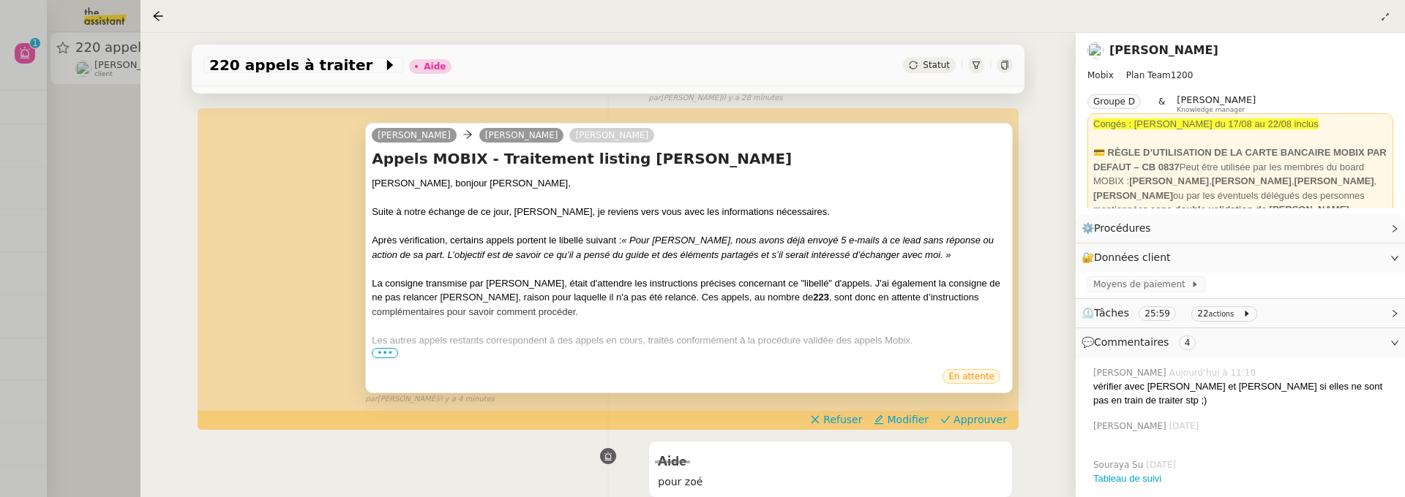
click at [391, 355] on span "•••" at bounding box center [385, 353] width 26 height 10
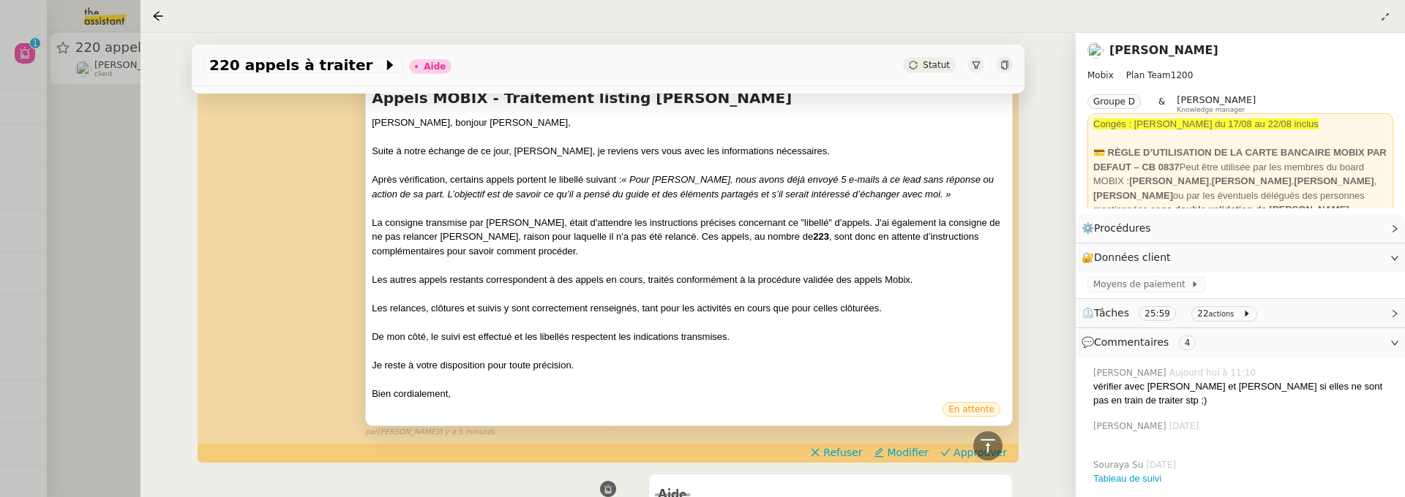
scroll to position [0, 0]
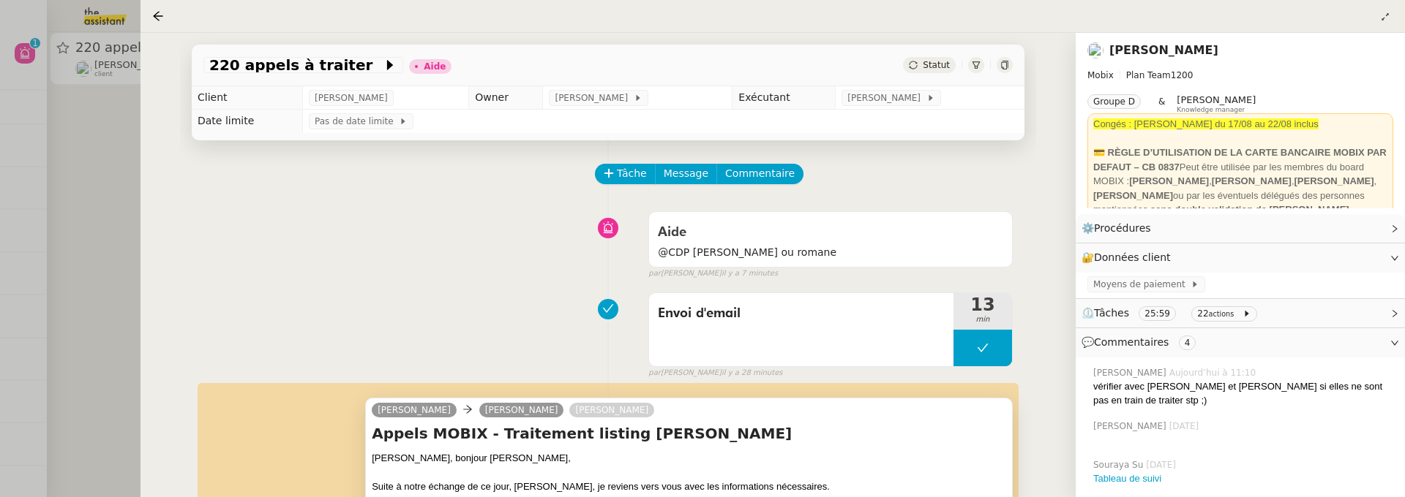
click at [88, 224] on div at bounding box center [702, 248] width 1405 height 497
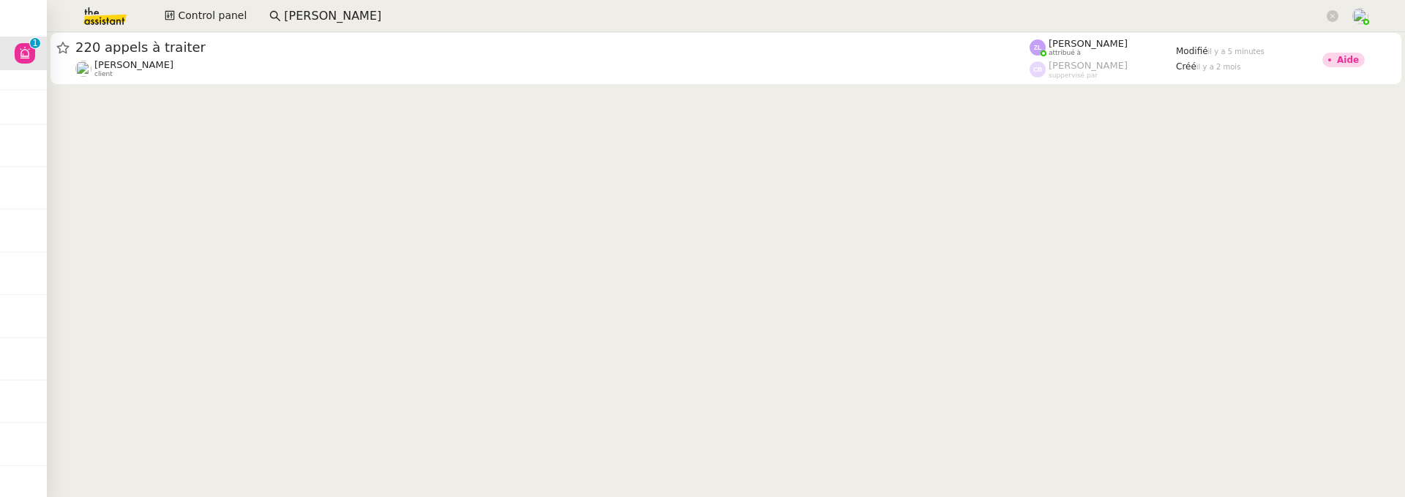
click at [322, 24] on input "anthony bruley" at bounding box center [803, 17] width 1039 height 20
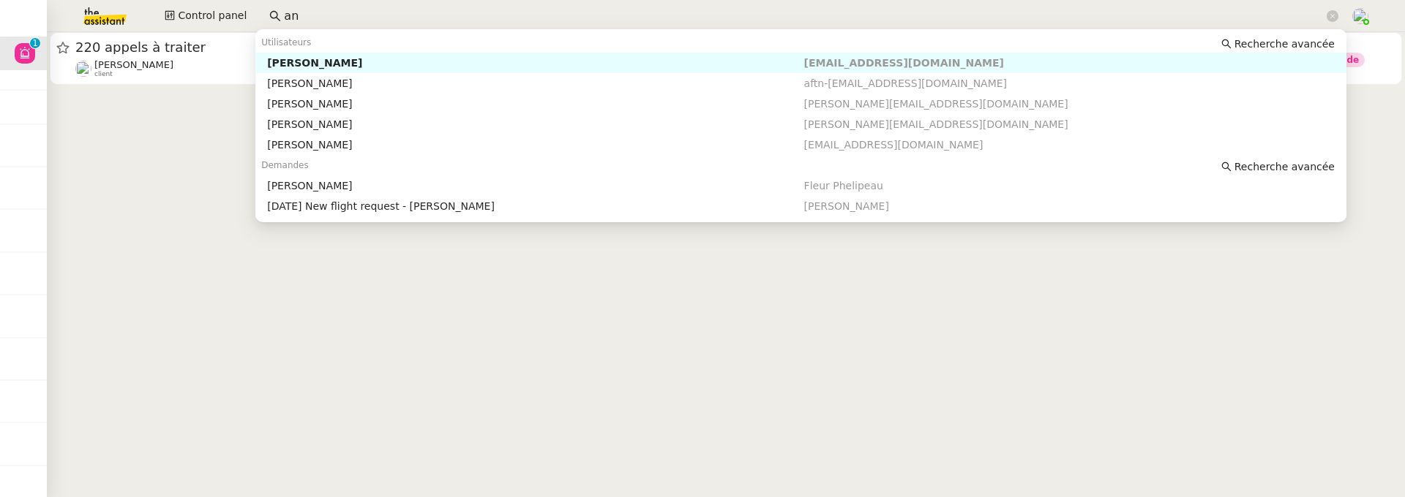
type input "a"
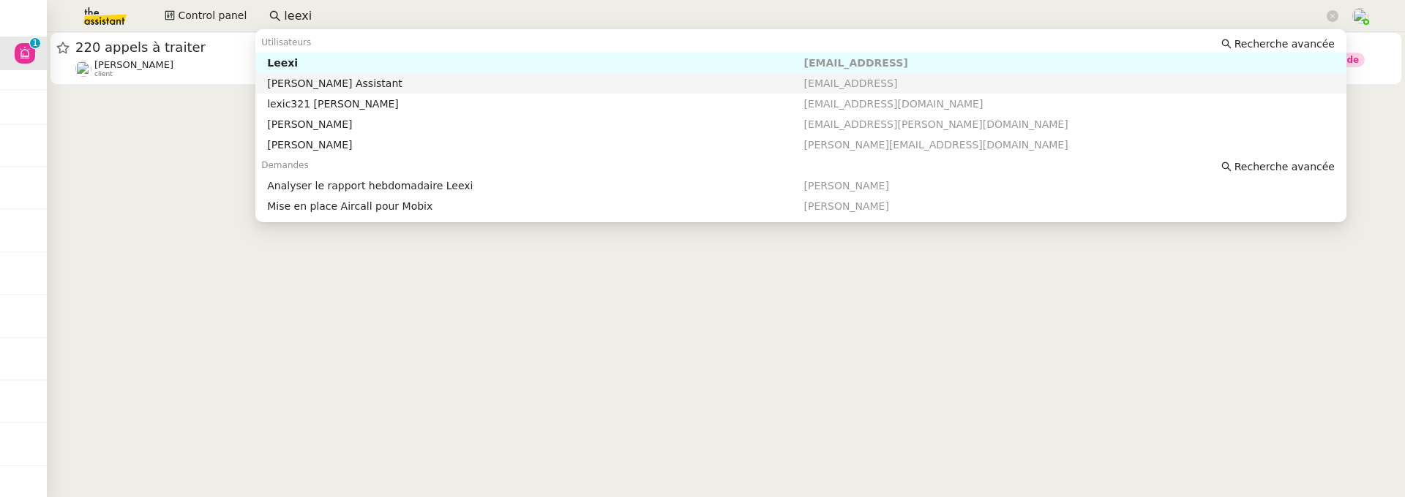
click at [674, 73] on nz-auto-option "Leexi Assistant assistant@leexi.ai" at bounding box center [800, 83] width 1091 height 20
type input "leexi"
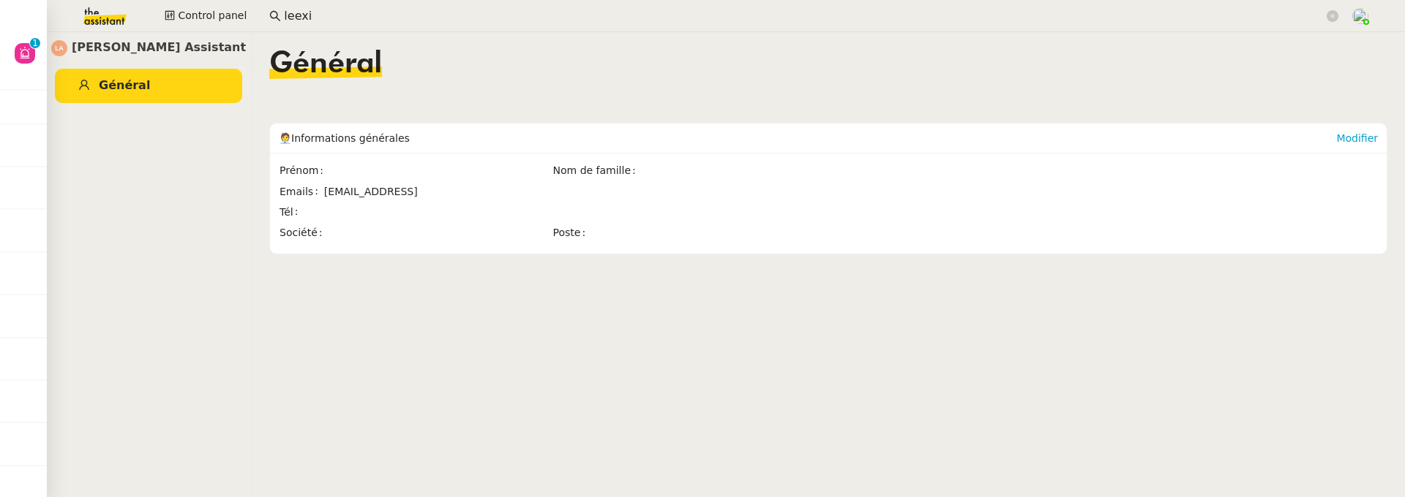
click at [346, 14] on input "leexi" at bounding box center [803, 17] width 1039 height 20
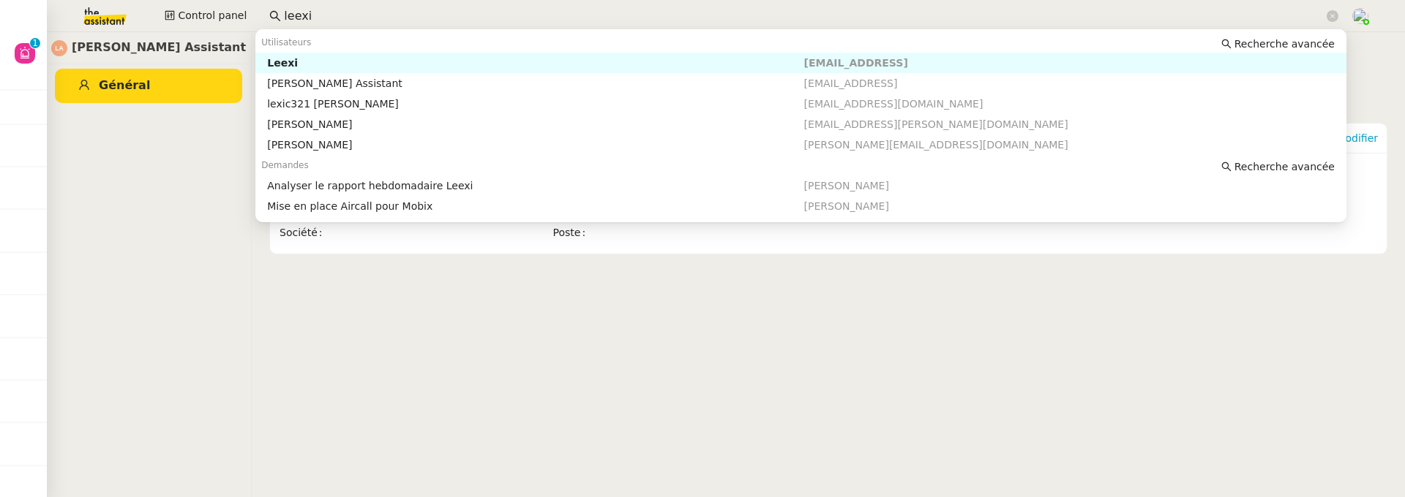
click at [374, 61] on div "Leexi" at bounding box center [535, 62] width 536 height 13
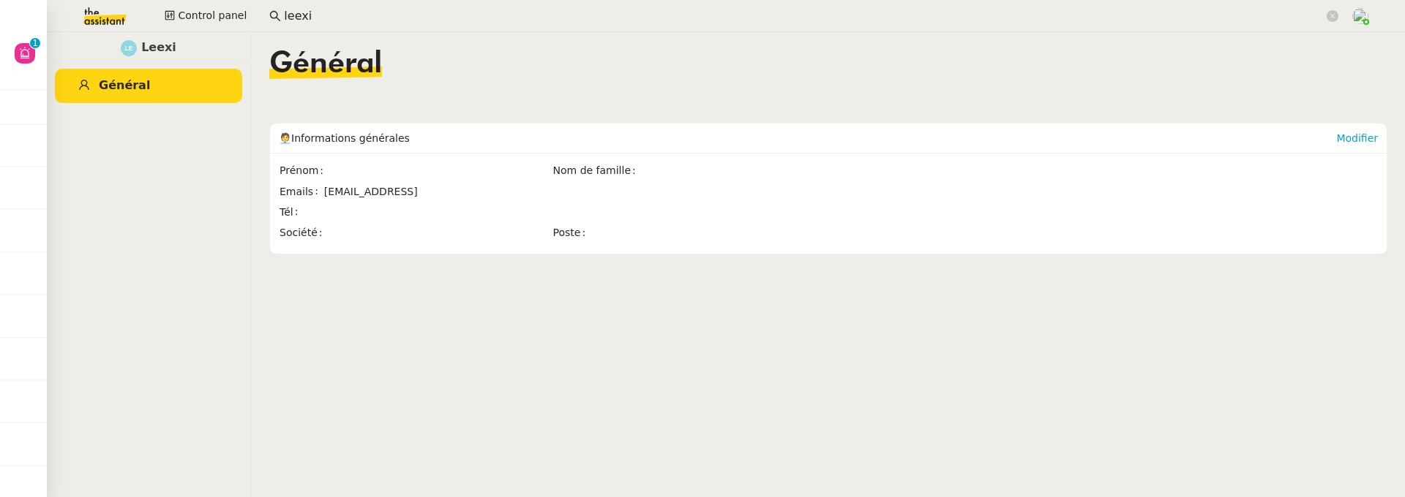
click at [336, 10] on input "leexi" at bounding box center [803, 17] width 1039 height 20
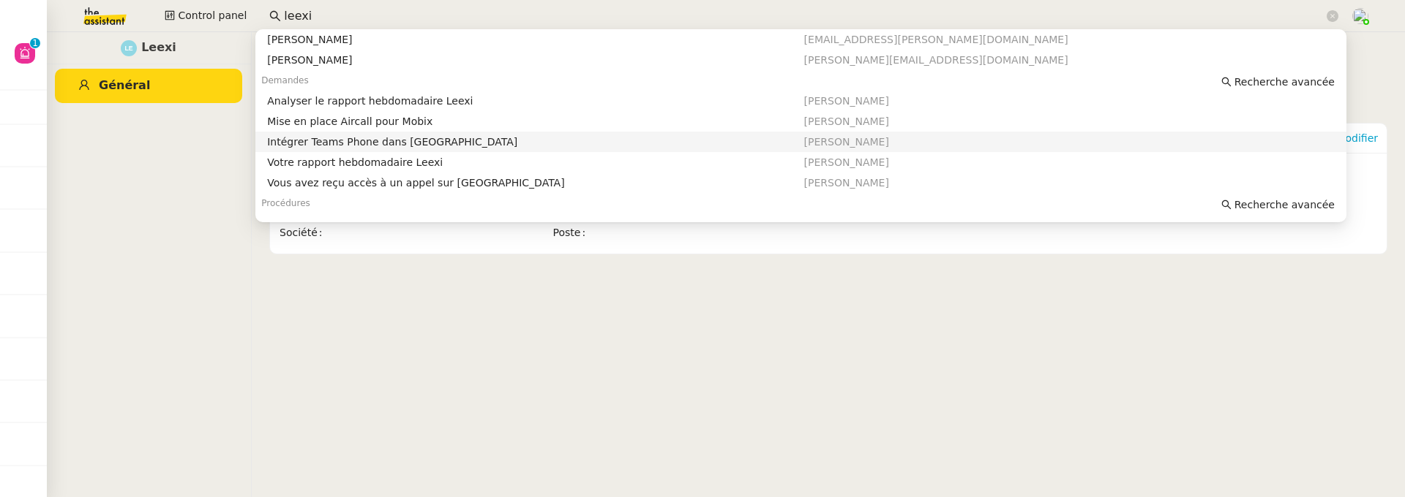
scroll to position [86, 0]
click at [413, 138] on div "Intégrer Teams Phone dans Leexi" at bounding box center [535, 141] width 536 height 13
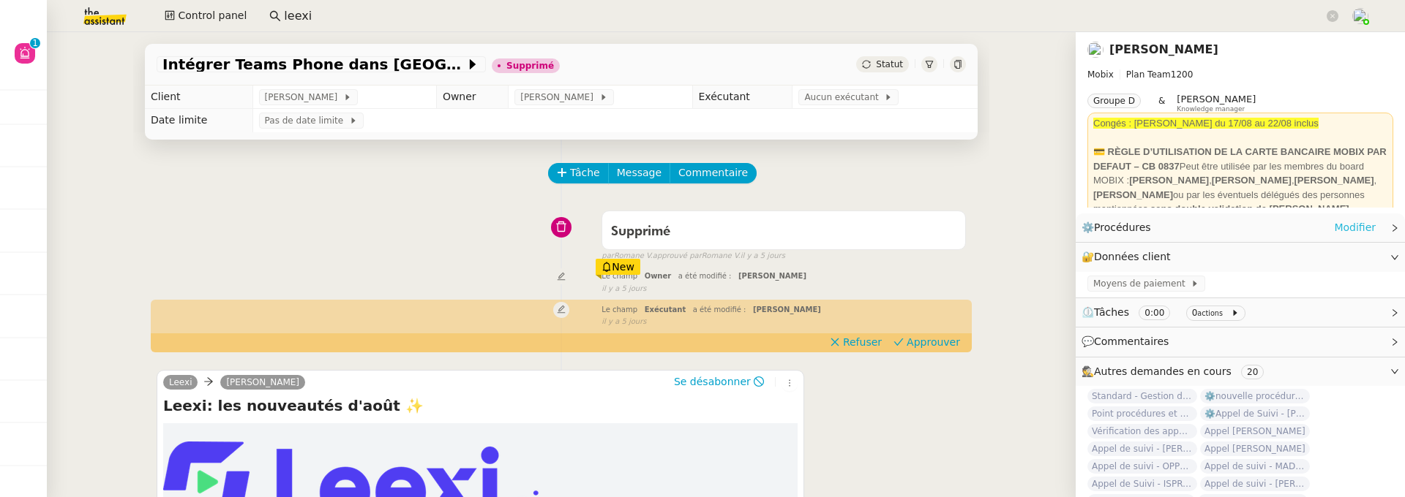
click at [1356, 233] on link "Modifier" at bounding box center [1355, 227] width 42 height 17
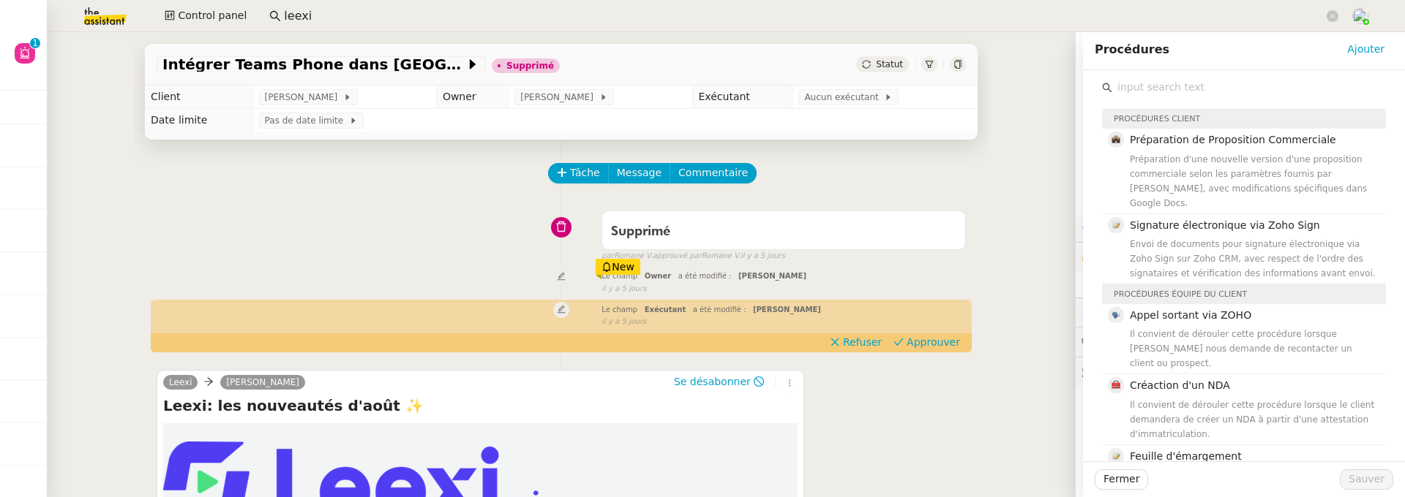
click at [1148, 96] on input "text" at bounding box center [1249, 88] width 274 height 20
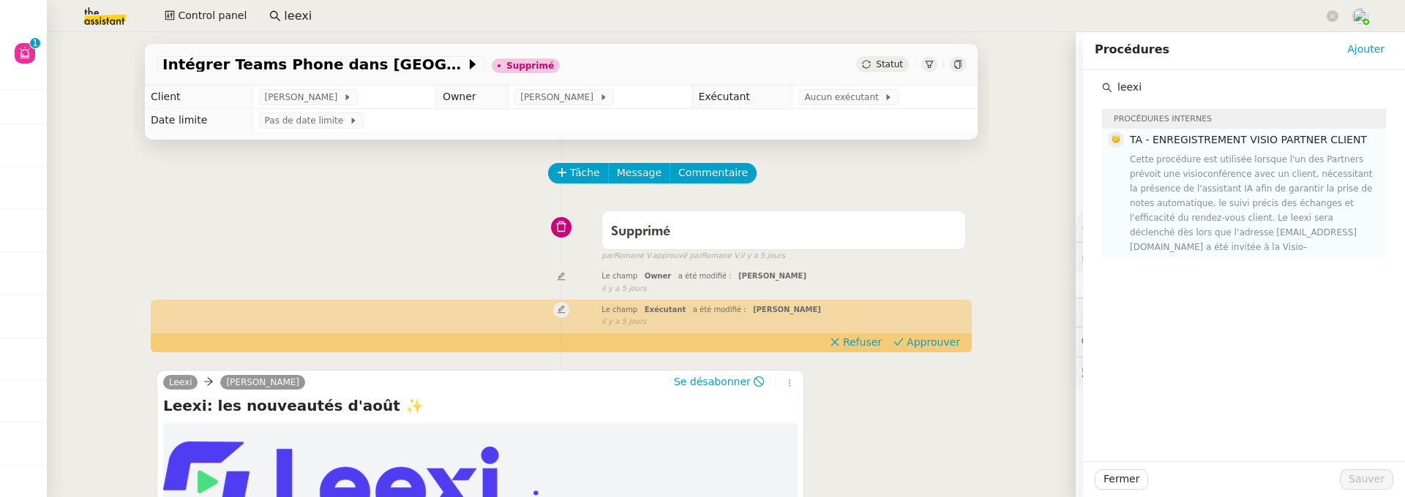
type input "leexi"
click at [1191, 140] on span "TA - ENREGISTREMENT VISIO PARTNER CLIENT" at bounding box center [1247, 140] width 237 height 12
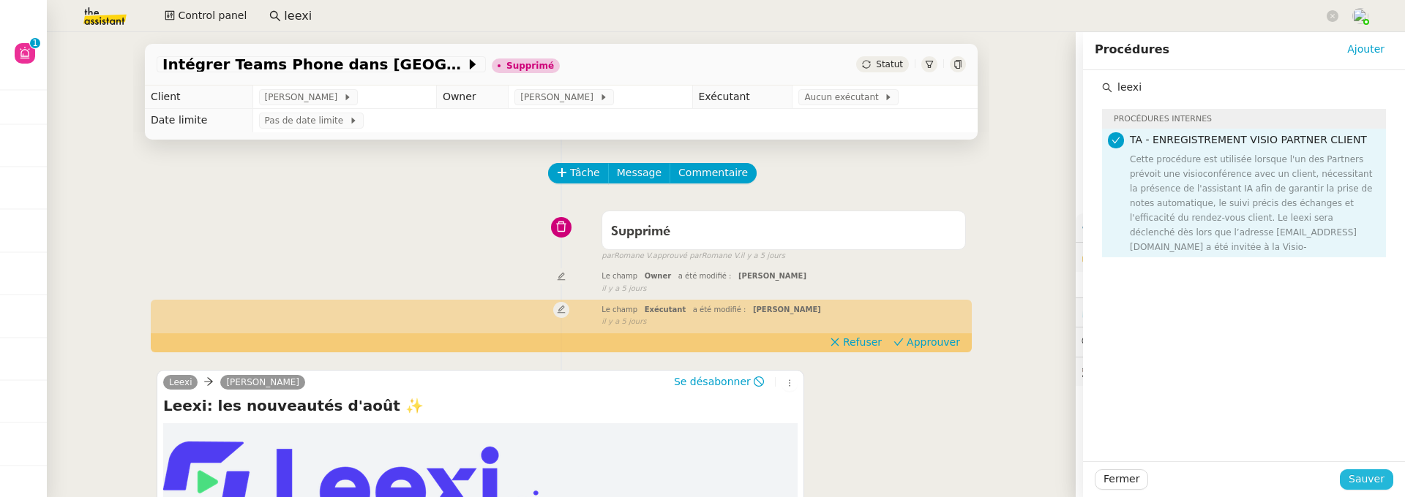
click at [1350, 481] on span "Sauver" at bounding box center [1366, 479] width 36 height 17
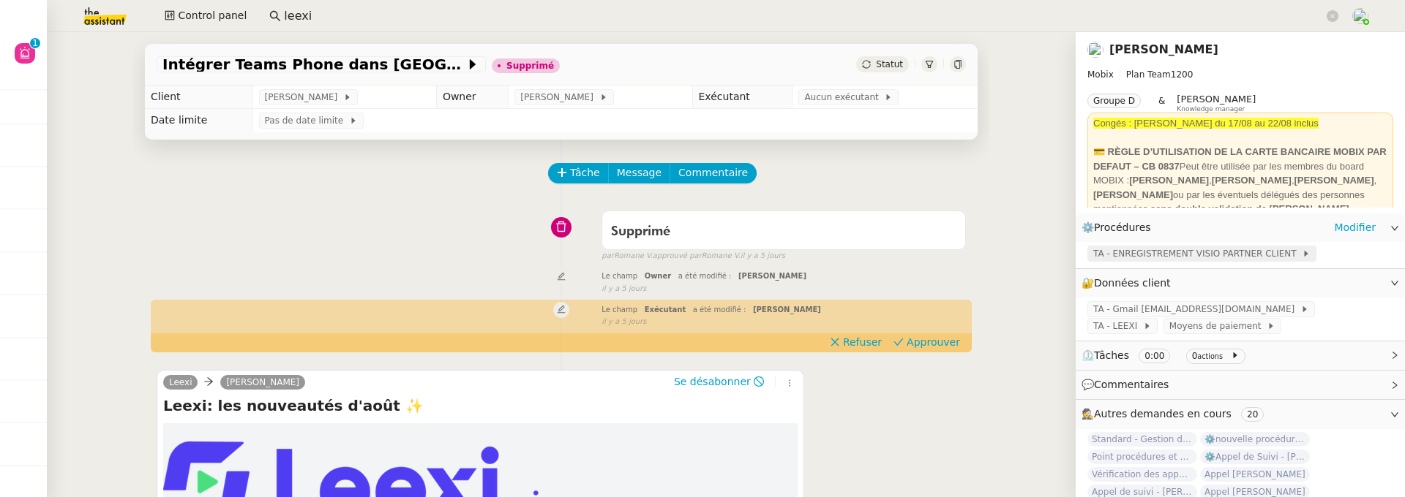
click at [1214, 253] on span "TA - ENREGISTREMENT VISIO PARTNER CLIENT" at bounding box center [1197, 254] width 208 height 15
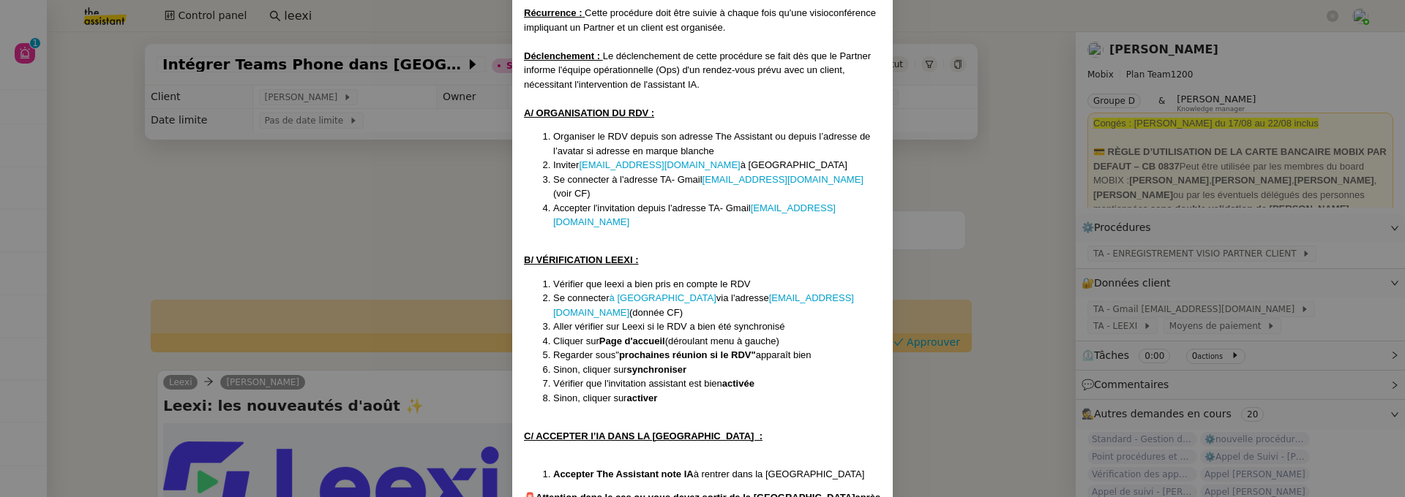
scroll to position [198, 0]
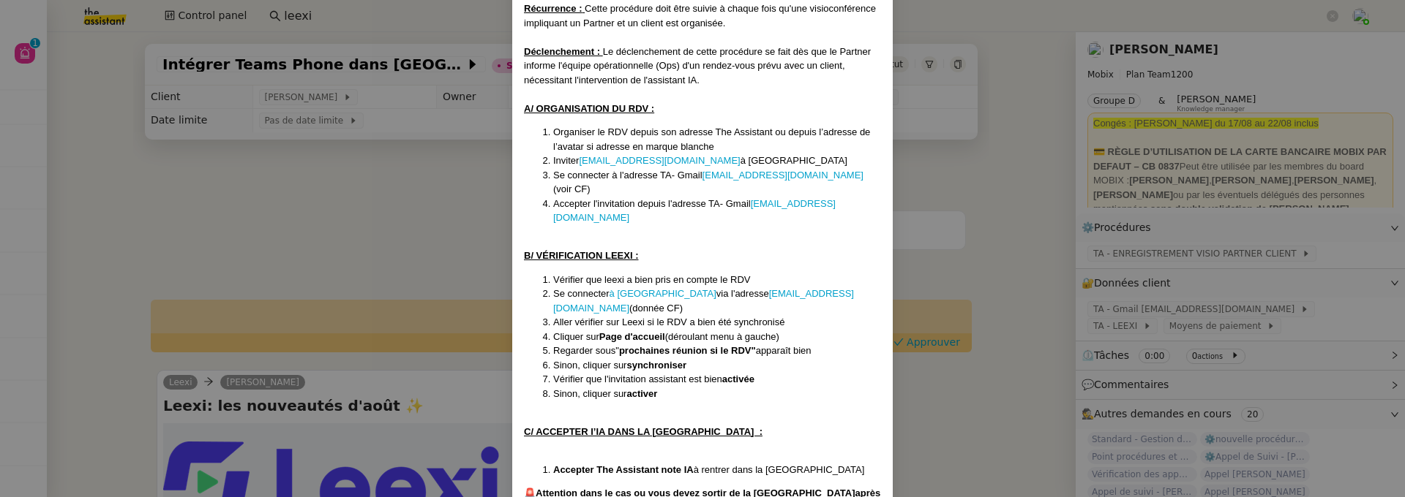
click at [995, 180] on nz-modal-container "Créée le 4/04/25 Contexte : Cette procédure est utilisée lorsque l'un des Partn…" at bounding box center [702, 248] width 1405 height 497
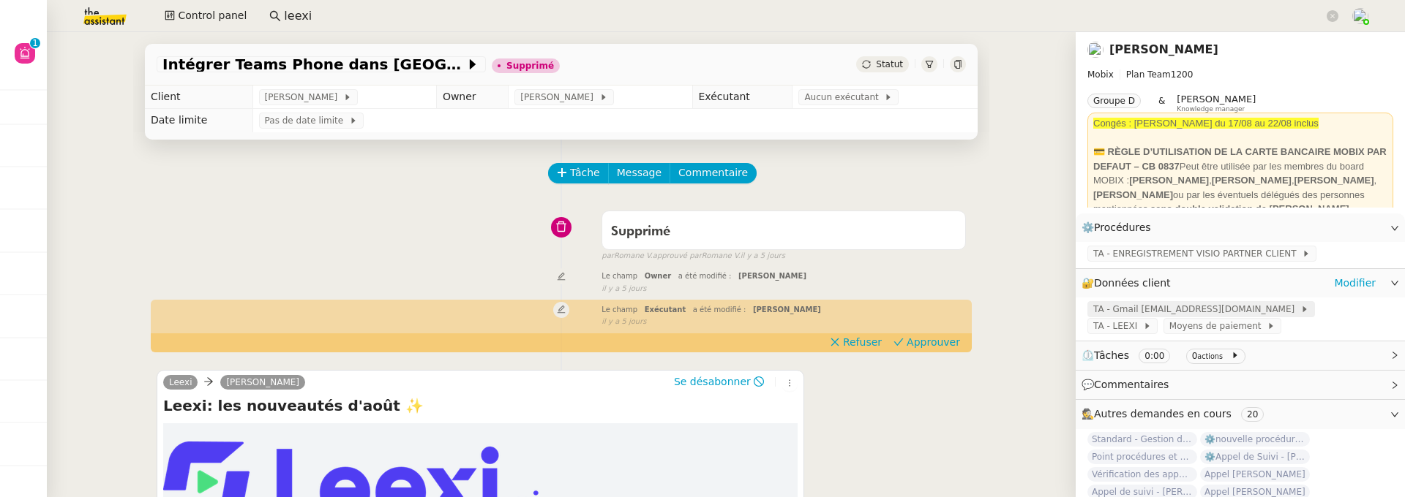
click at [1178, 307] on span "TA - Gmail ops@team.theassistant.com" at bounding box center [1196, 309] width 207 height 15
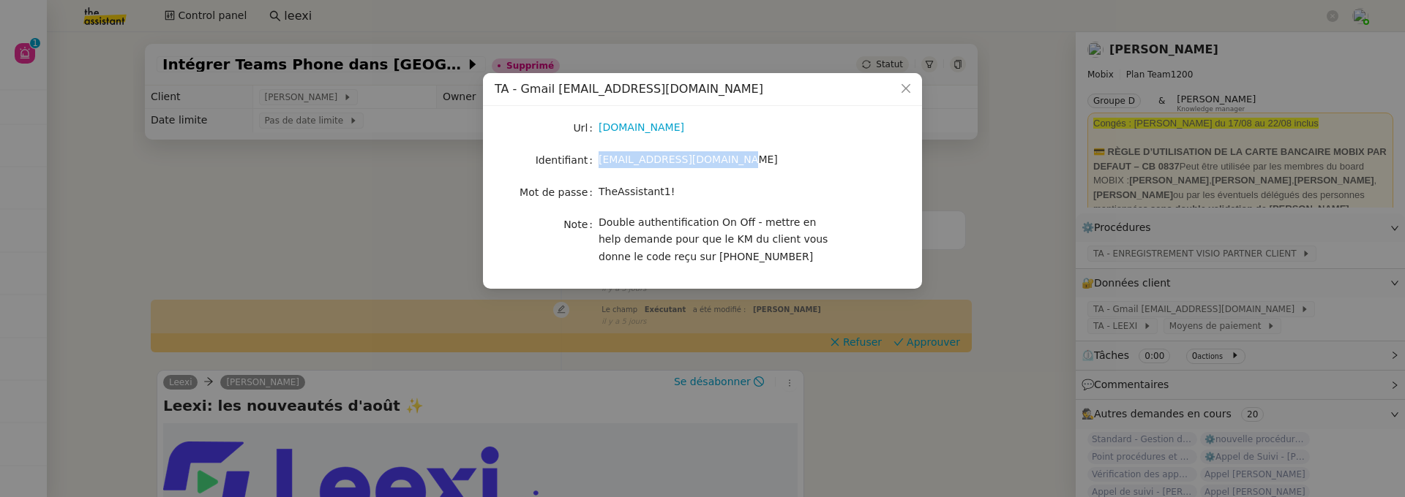
drag, startPoint x: 737, startPoint y: 161, endPoint x: 599, endPoint y: 162, distance: 137.5
click at [599, 162] on div "ops@team.theassistant.com" at bounding box center [719, 159] width 242 height 17
copy span "ops@team.theassistant.com"
drag, startPoint x: 600, startPoint y: 189, endPoint x: 669, endPoint y: 187, distance: 69.5
click at [669, 187] on div "TheAssistant1!" at bounding box center [719, 192] width 242 height 17
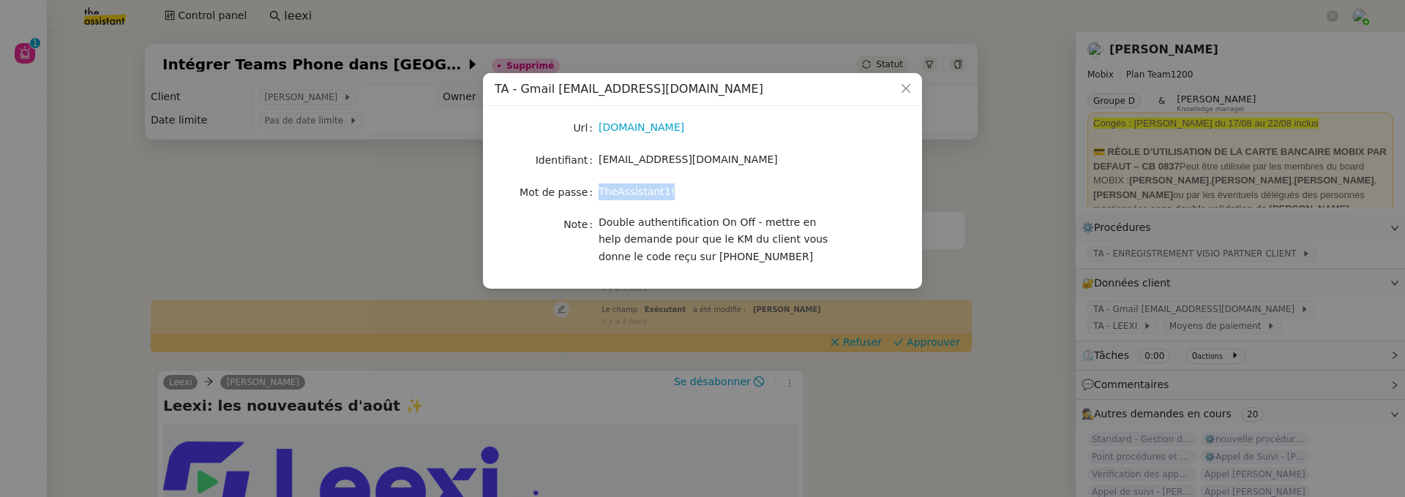
copy span "TheAssistant1!"
click at [903, 84] on icon "Close" at bounding box center [906, 89] width 12 height 12
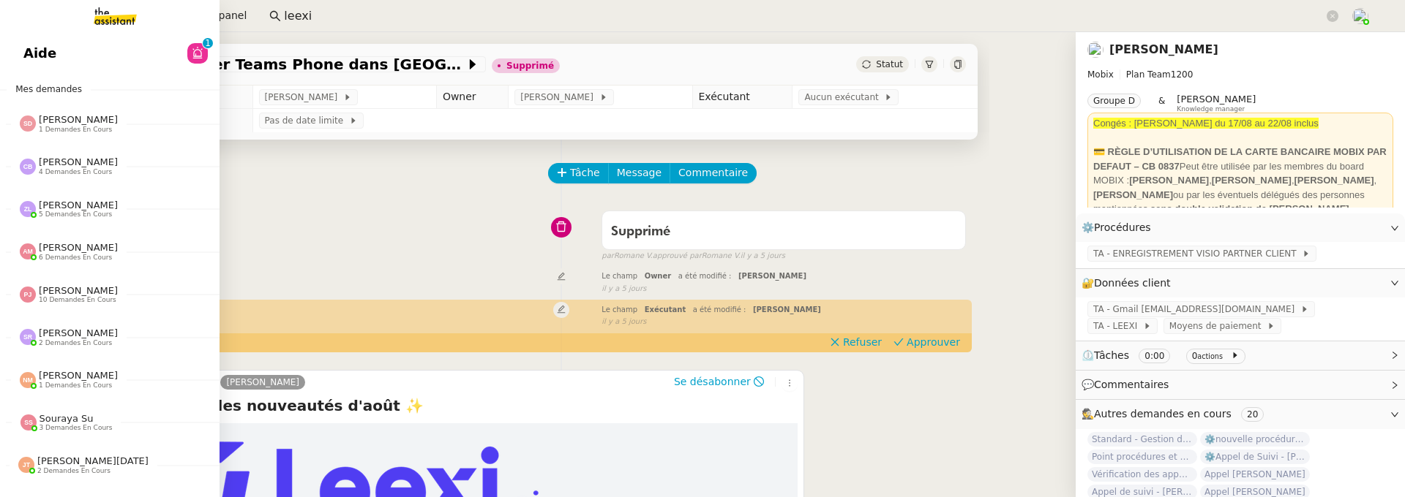
click at [56, 41] on link "Aide 0 1 2 3 4 5 6 7 8 9" at bounding box center [109, 54] width 219 height 34
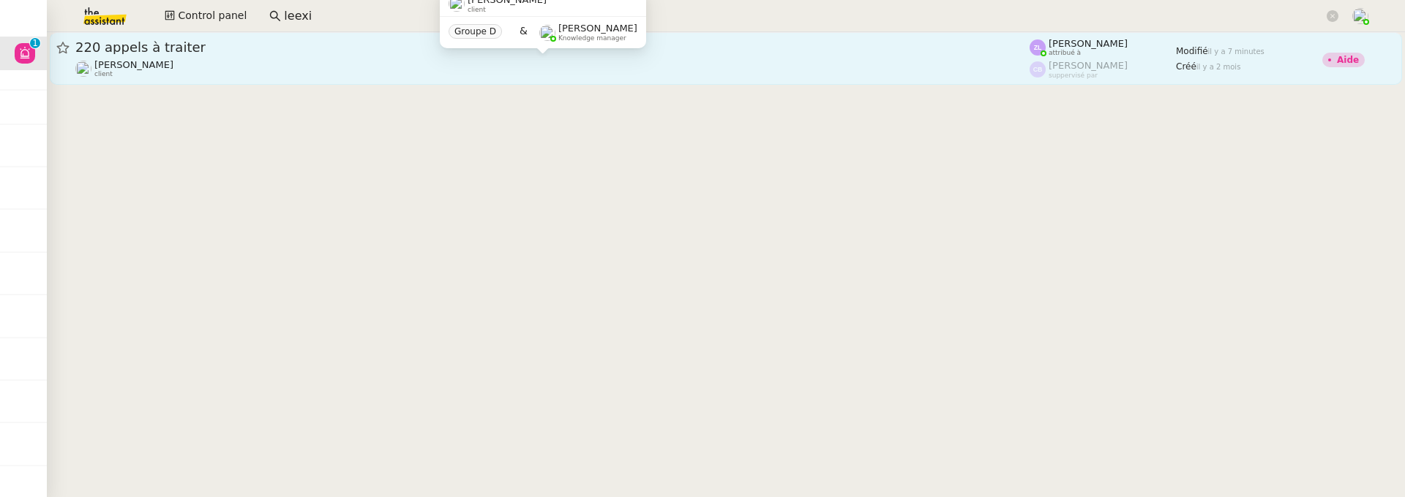
click at [336, 77] on div "[PERSON_NAME] client" at bounding box center [552, 68] width 954 height 19
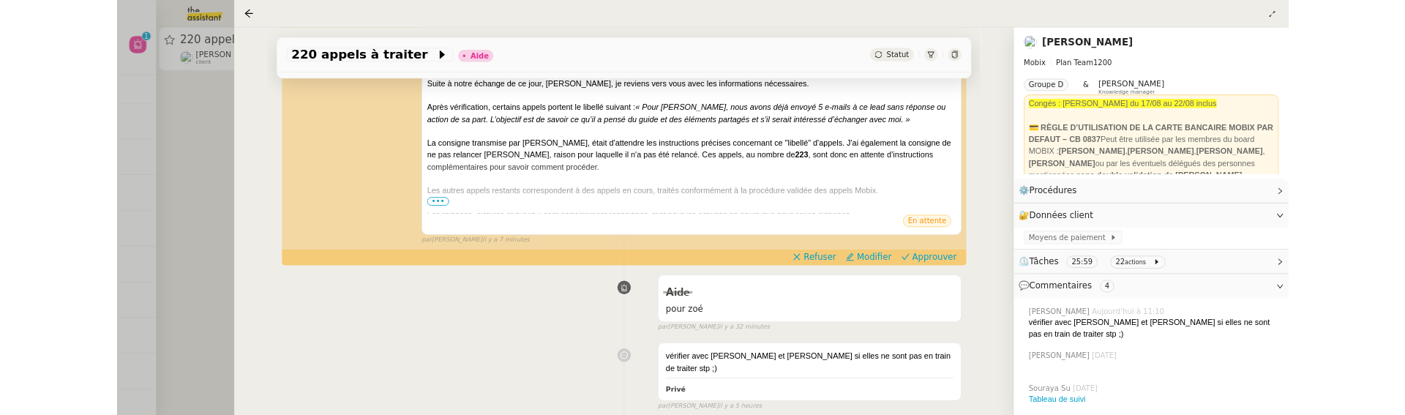
scroll to position [391, 0]
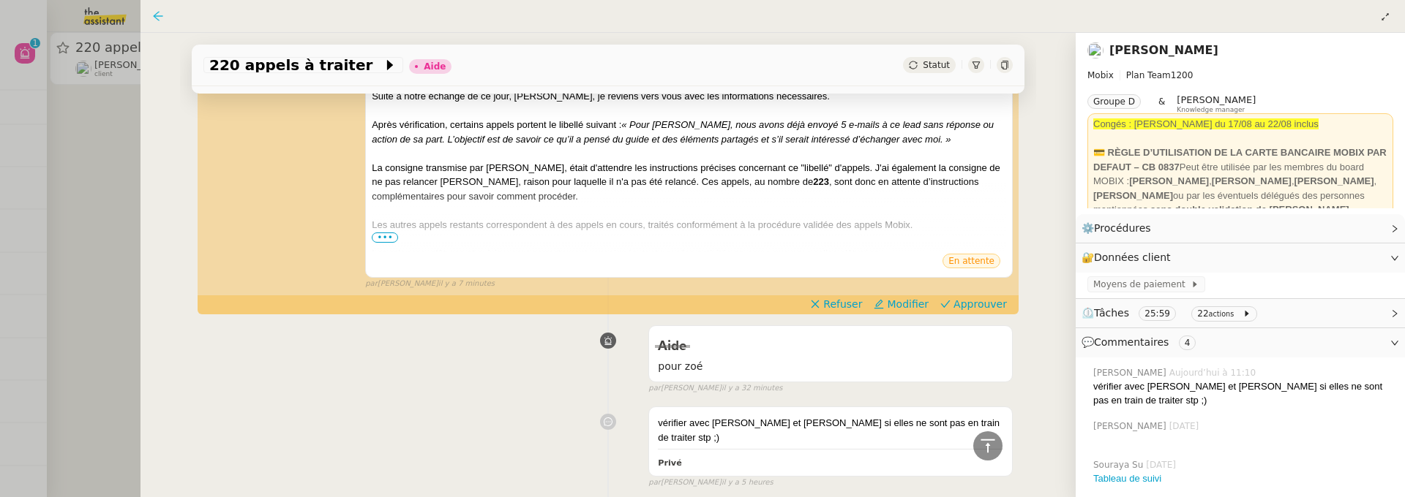
click at [157, 10] on icon at bounding box center [158, 16] width 12 height 12
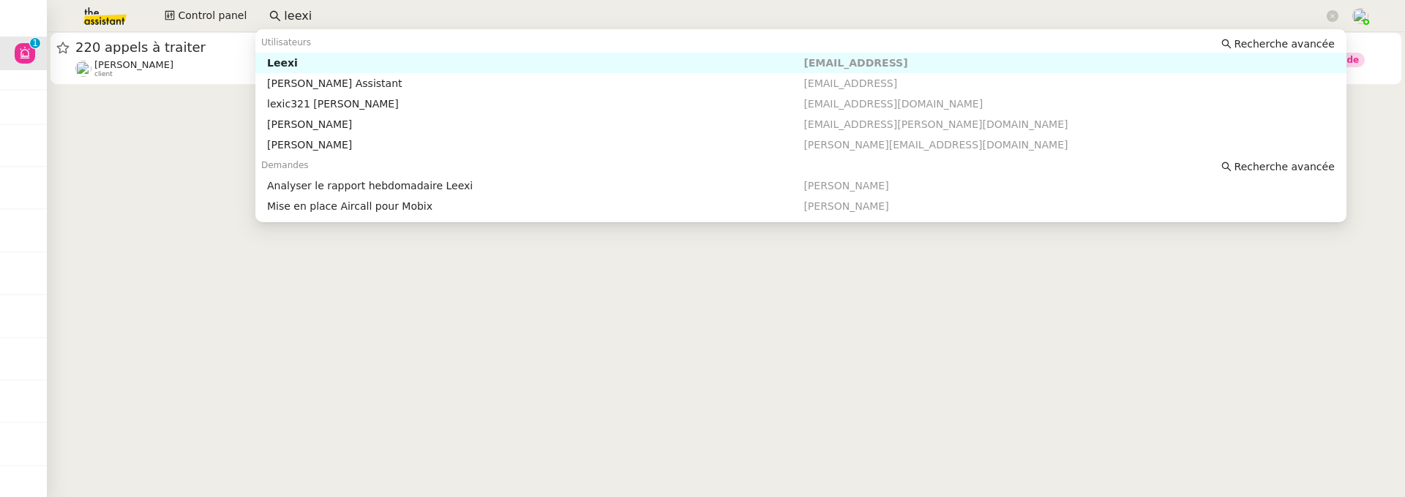
click at [403, 14] on input "leexi" at bounding box center [803, 17] width 1039 height 20
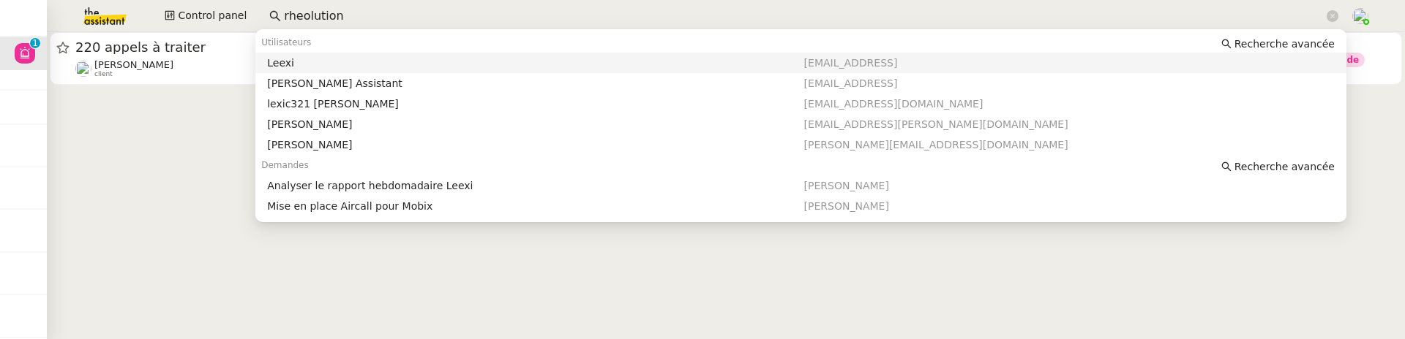
drag, startPoint x: 364, startPoint y: 15, endPoint x: 267, endPoint y: 15, distance: 97.3
click at [267, 15] on nz-input-group "rheolution" at bounding box center [803, 16] width 1085 height 22
type input "Cyril van robais"
click at [162, 154] on cdk-virtual-scroll-viewport "220 appels à traiter Florian Parant client Zoé Lachambre attribué à Camille Bar…" at bounding box center [726, 185] width 1358 height 307
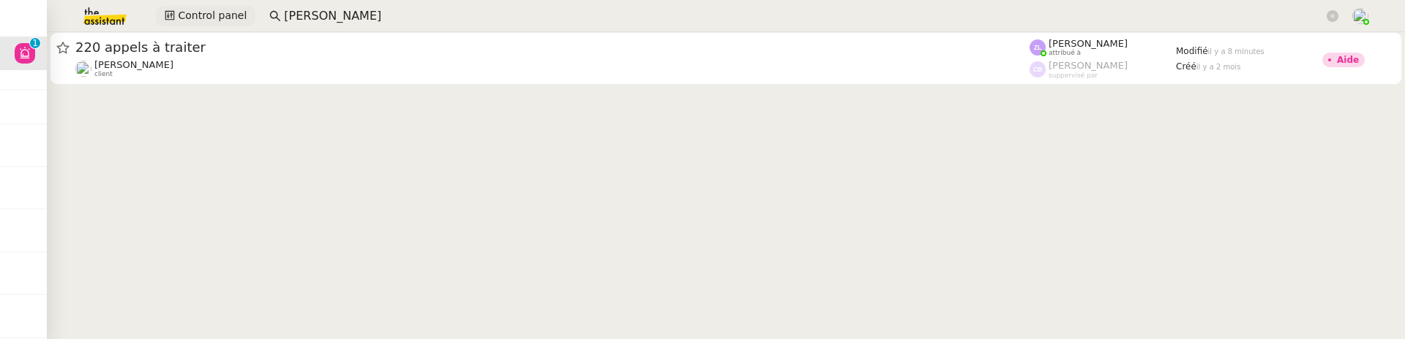
click at [198, 17] on span "Control panel" at bounding box center [212, 15] width 69 height 17
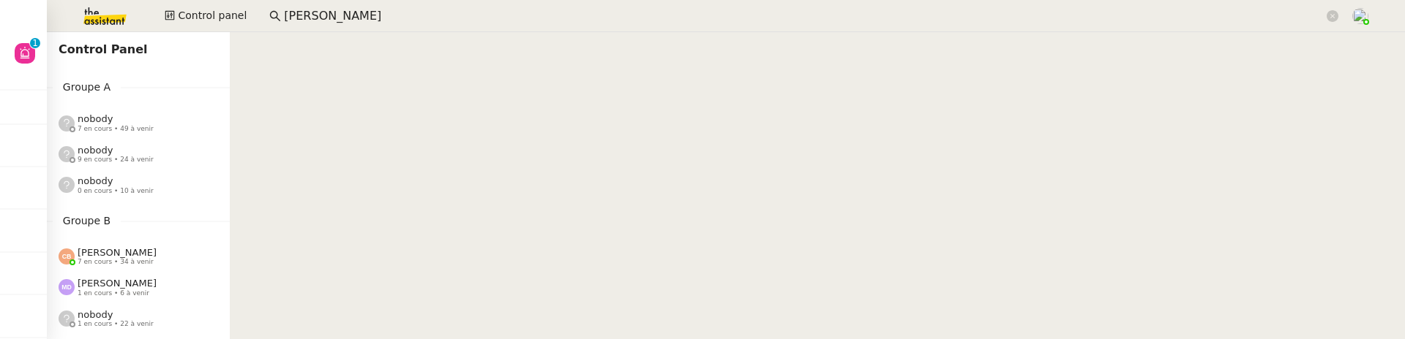
click at [109, 11] on img at bounding box center [93, 16] width 113 height 32
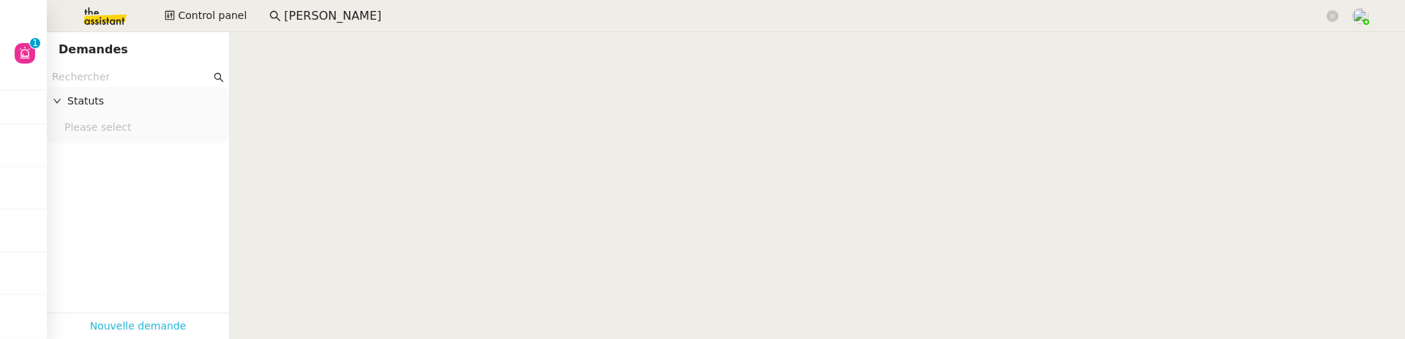
click at [154, 318] on link "Nouvelle demande" at bounding box center [138, 326] width 97 height 17
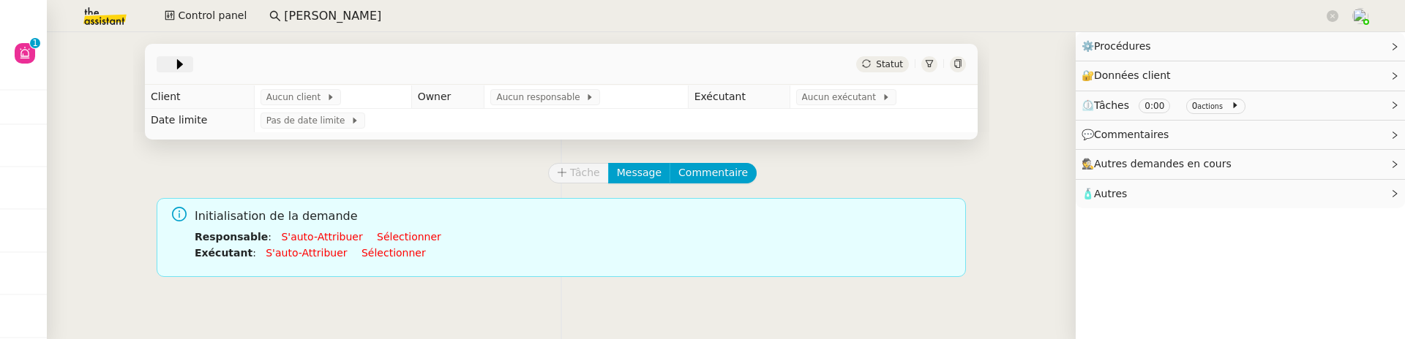
click at [162, 59] on span at bounding box center [167, 65] width 10 height 18
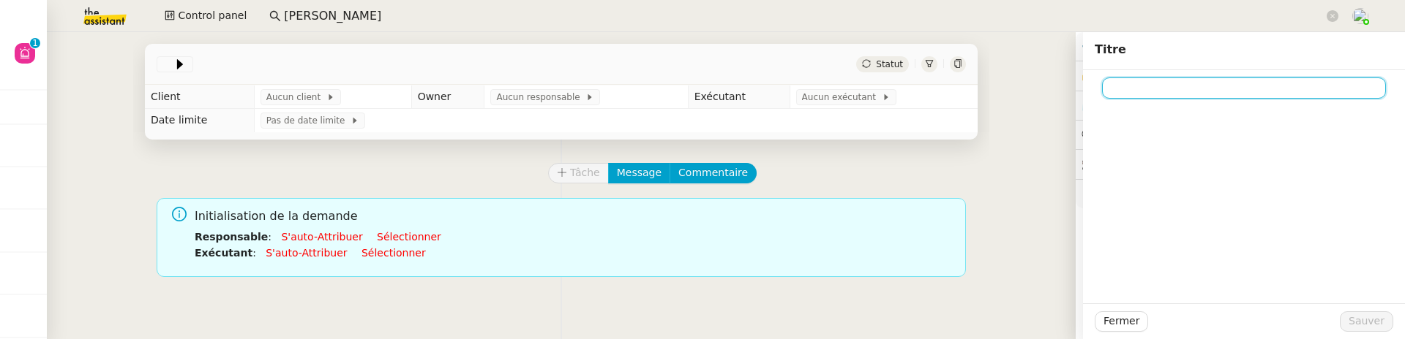
click at [1118, 98] on input at bounding box center [1244, 88] width 284 height 21
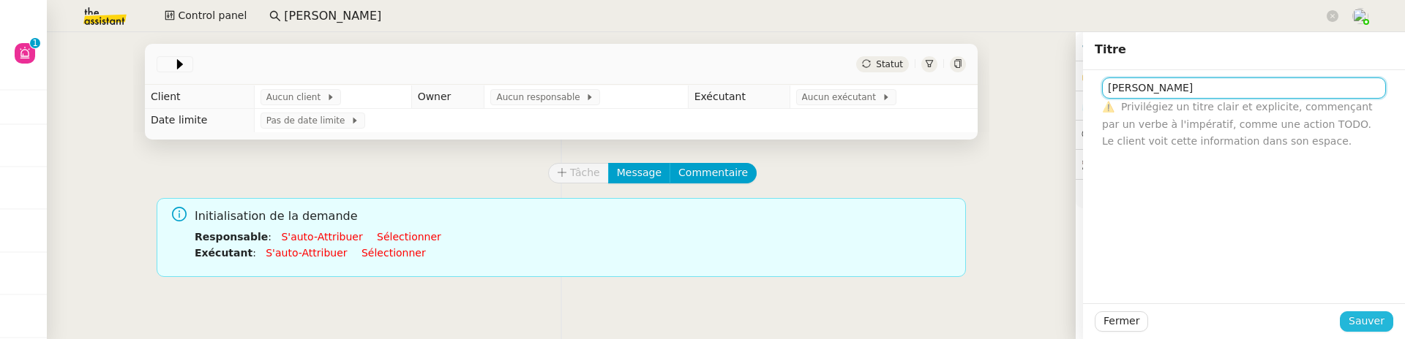
type input "[PERSON_NAME]"
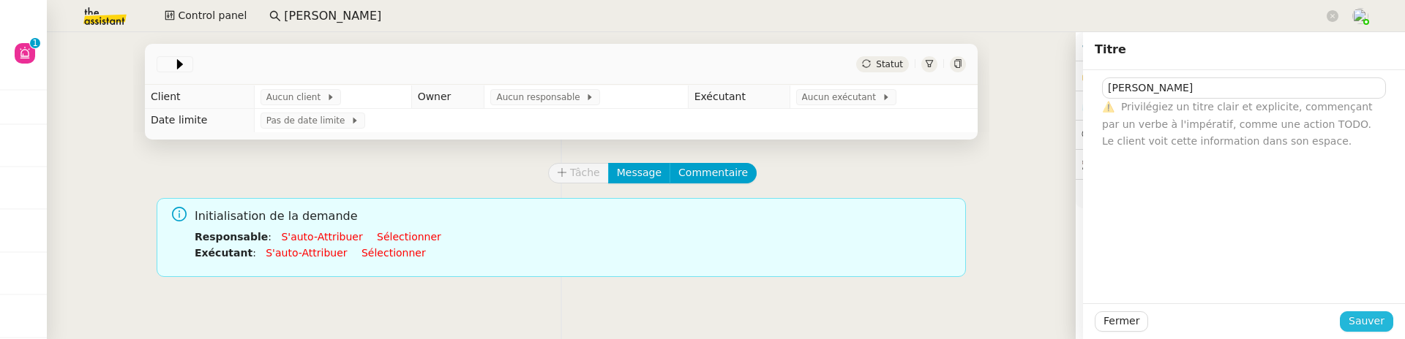
click at [1364, 319] on span "Sauver" at bounding box center [1366, 321] width 36 height 17
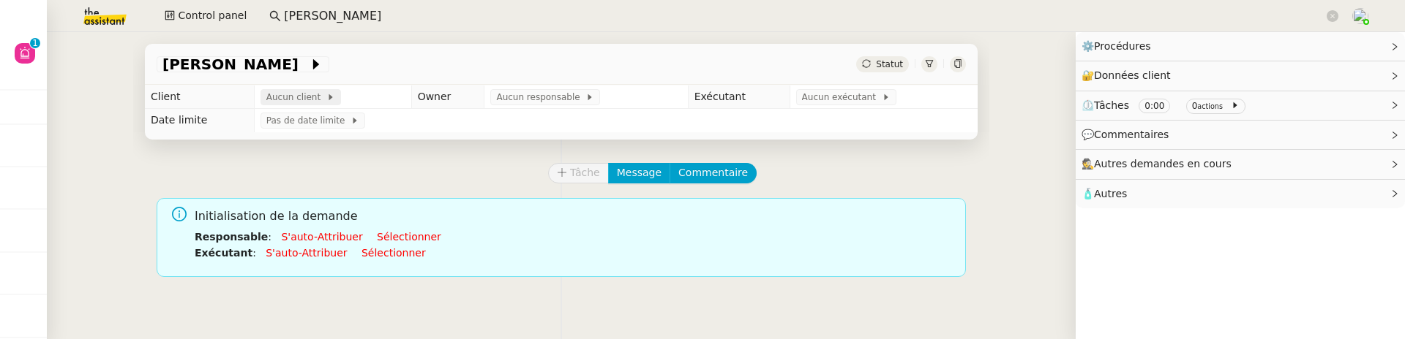
click at [300, 100] on span "Aucun client" at bounding box center [296, 97] width 60 height 15
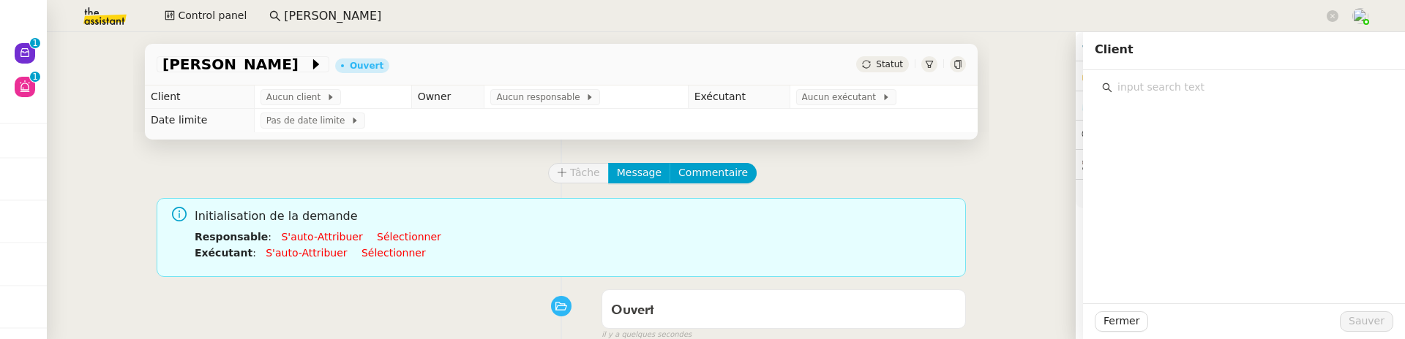
click at [1118, 91] on input "text" at bounding box center [1249, 88] width 274 height 20
type input "mobix"
drag, startPoint x: 1156, startPoint y: 89, endPoint x: 1099, endPoint y: 89, distance: 57.1
click at [1112, 89] on input "mobix" at bounding box center [1249, 88] width 274 height 20
click at [1119, 314] on span "Fermer" at bounding box center [1121, 321] width 36 height 17
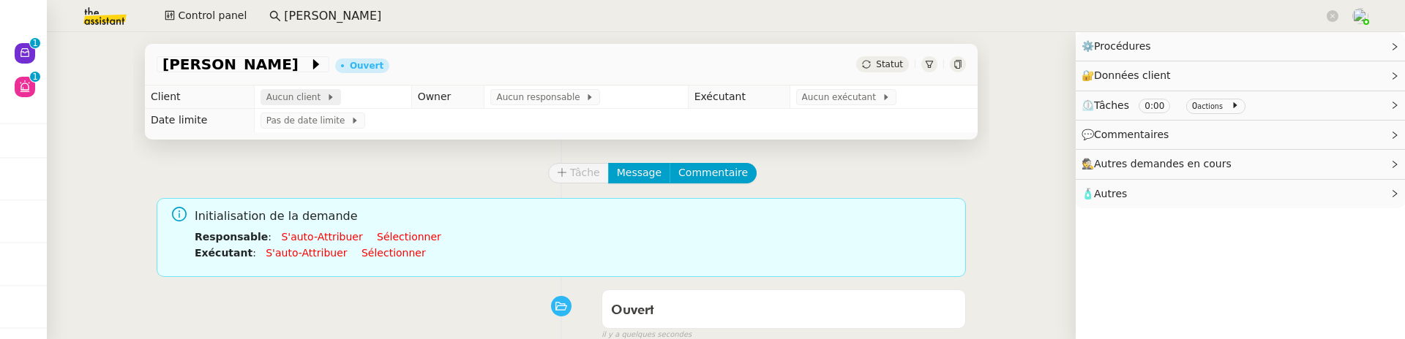
click at [274, 96] on span "Aucun client" at bounding box center [296, 97] width 60 height 15
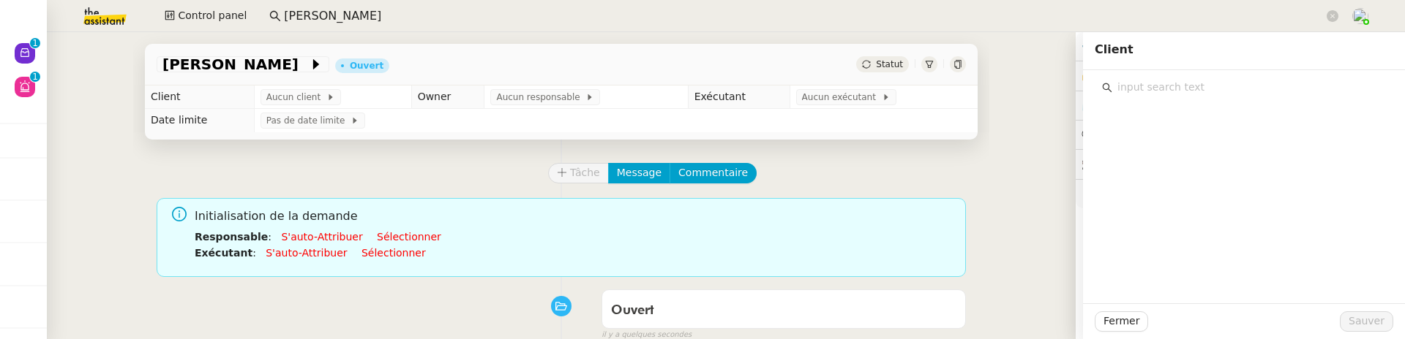
click at [1116, 81] on input "text" at bounding box center [1249, 88] width 274 height 20
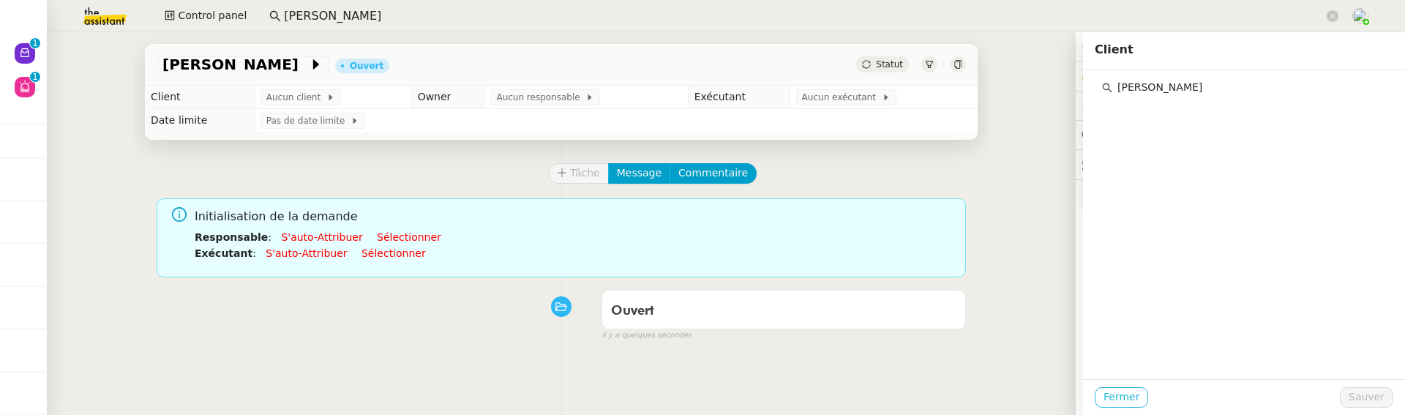
type input "[PERSON_NAME]"
click at [1094, 398] on button "Fermer" at bounding box center [1120, 397] width 53 height 20
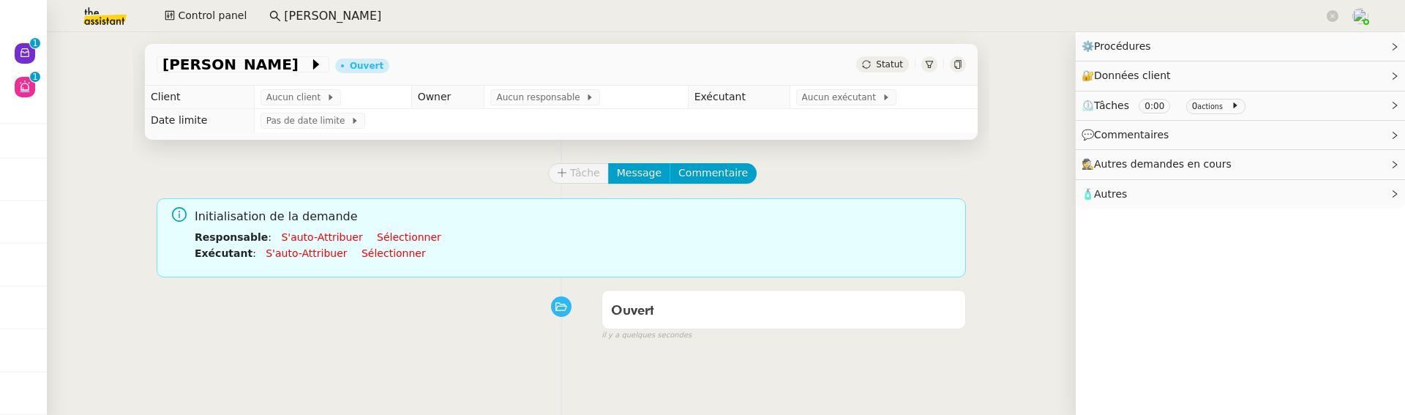
click at [301, 106] on td "Aucun client" at bounding box center [332, 97] width 157 height 23
click at [296, 98] on span "Aucun client" at bounding box center [296, 97] width 60 height 15
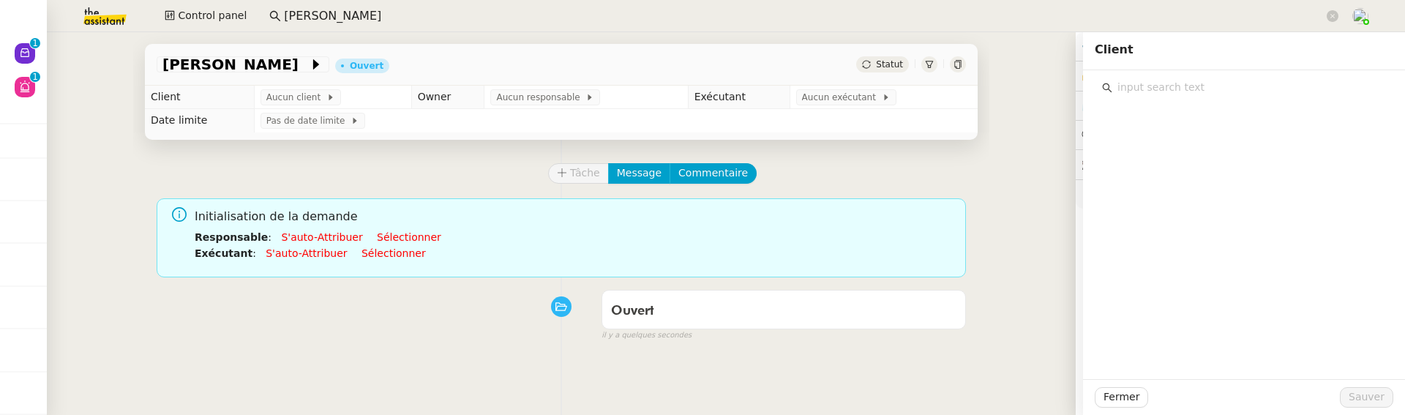
click at [988, 121] on div "Cyril Van Robais Ouvert Statut Client Aucun client Owner Aucun responsable Exéc…" at bounding box center [561, 223] width 1029 height 383
click at [221, 148] on div "Tâche Message Commentaire Veuillez patienter une erreur s'est produite 👌👌👌 mess…" at bounding box center [561, 347] width 856 height 415
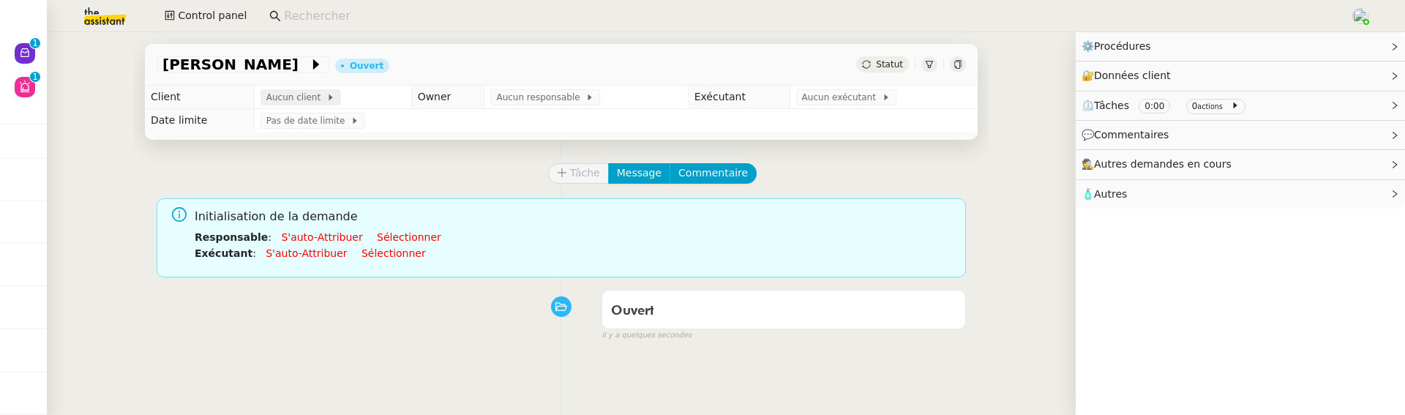
click at [320, 100] on span at bounding box center [323, 97] width 6 height 10
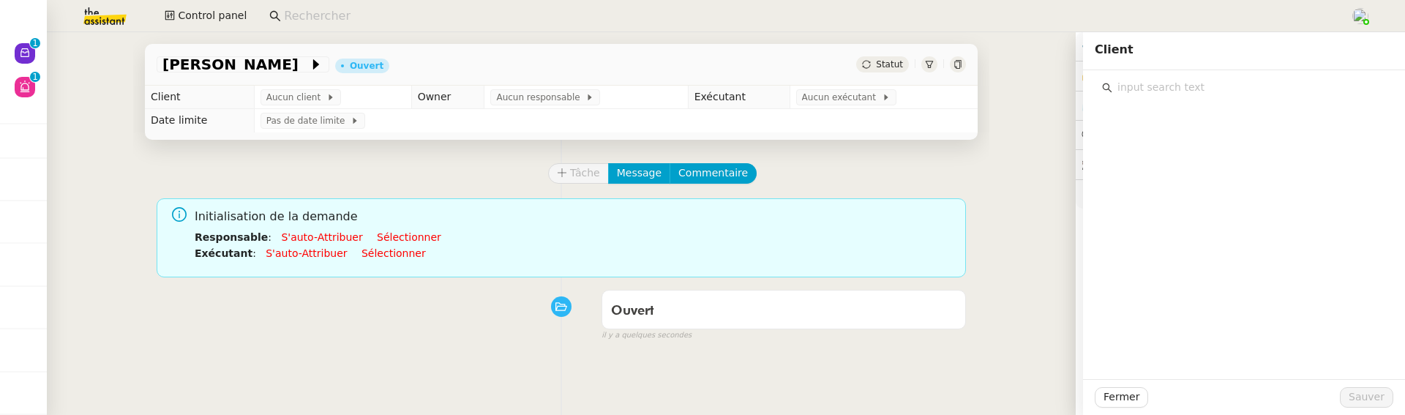
click at [1126, 92] on input "text" at bounding box center [1249, 88] width 274 height 20
type input "f"
type input "[PERSON_NAME]"
click at [1029, 221] on div "[PERSON_NAME] Ouvert Statut Client Aucun client Owner Aucun responsable Exécuta…" at bounding box center [561, 223] width 1029 height 383
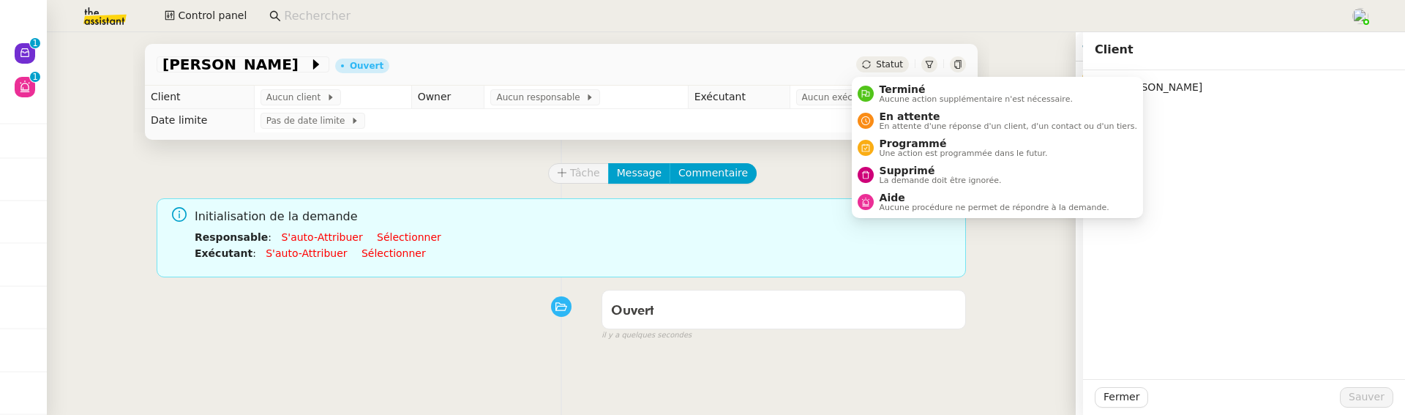
click at [813, 10] on input at bounding box center [809, 17] width 1051 height 20
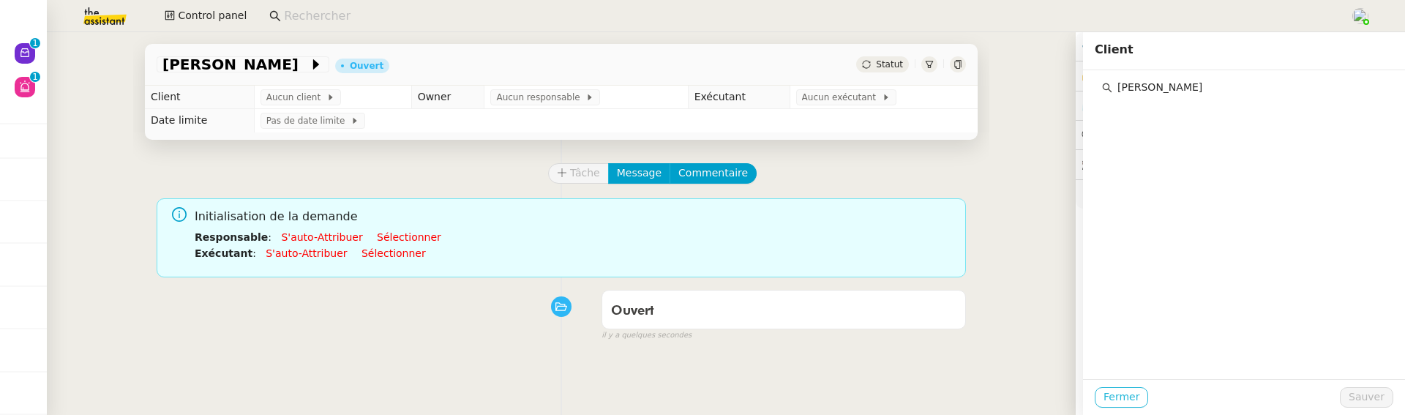
click at [1103, 391] on span "Fermer" at bounding box center [1121, 396] width 36 height 17
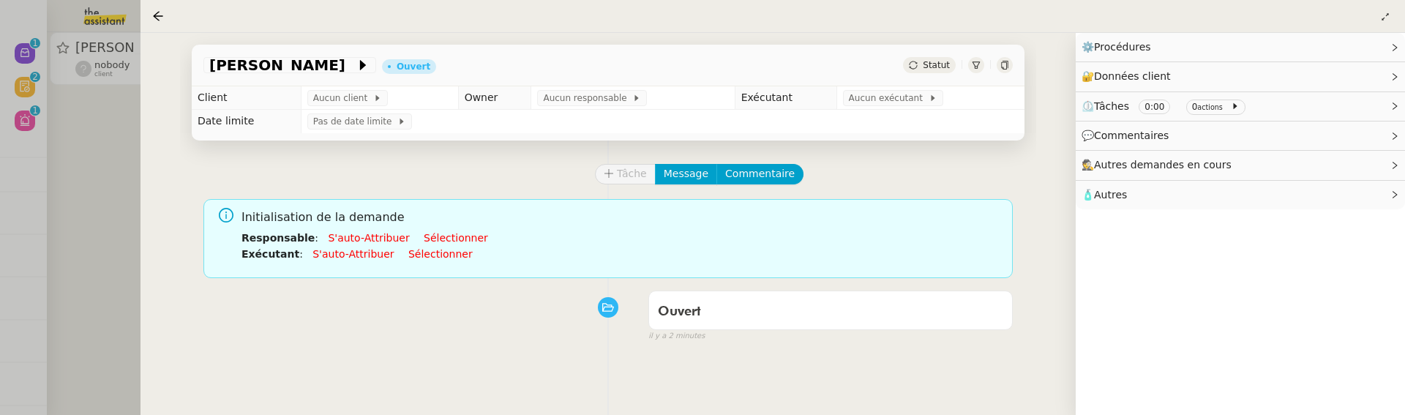
click at [124, 253] on div at bounding box center [702, 207] width 1405 height 415
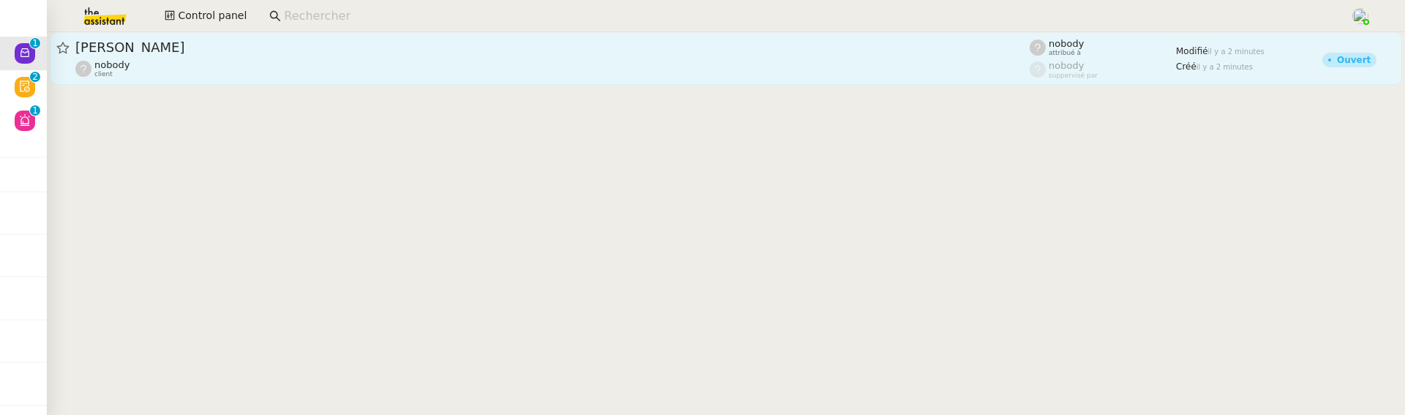
click at [195, 57] on div "[PERSON_NAME] nobody client" at bounding box center [552, 59] width 954 height 40
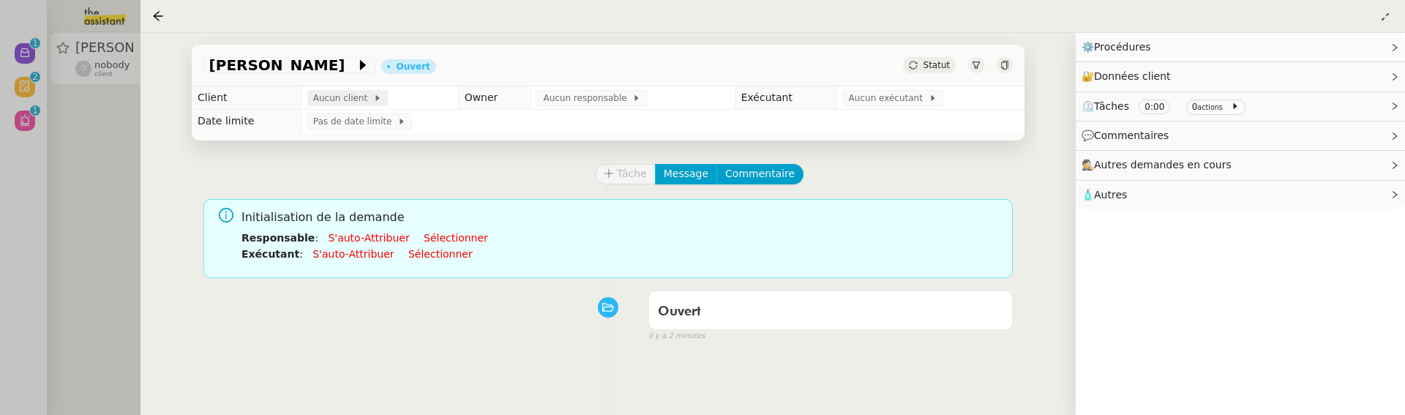
click at [373, 99] on icon at bounding box center [377, 98] width 9 height 9
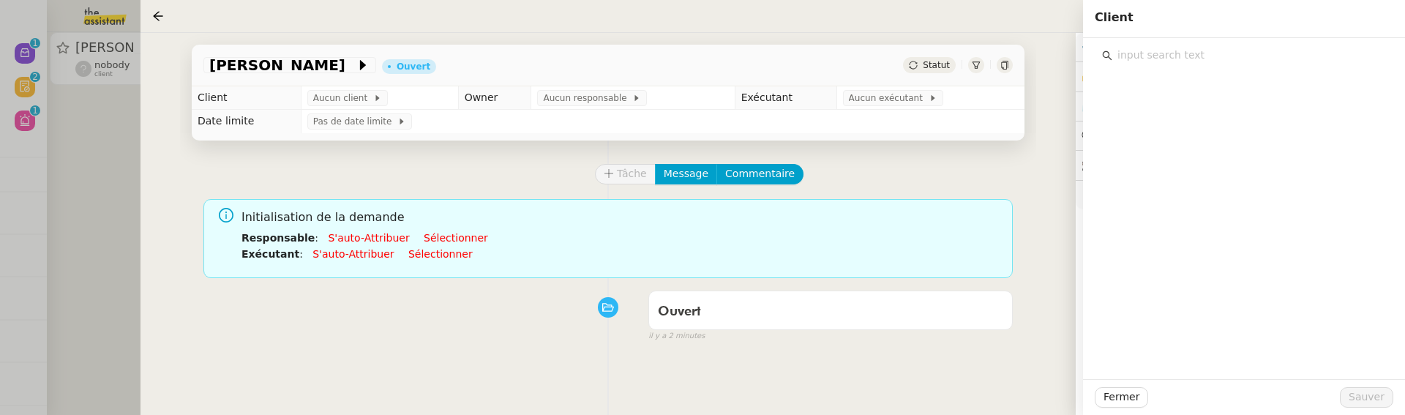
click at [1151, 58] on input "text" at bounding box center [1249, 55] width 274 height 20
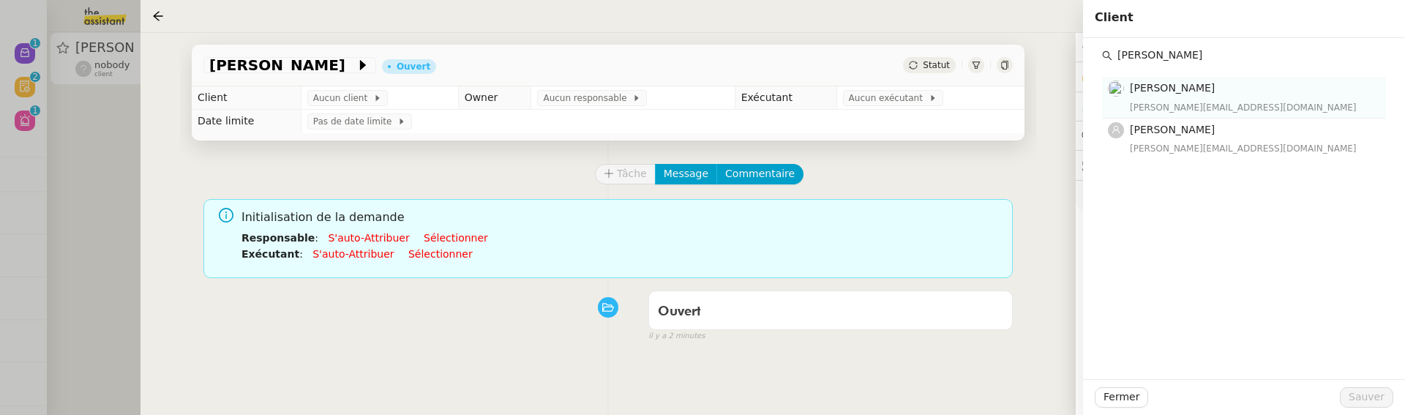
type input "[PERSON_NAME]"
click at [1222, 100] on div "[PERSON_NAME][EMAIL_ADDRESS][DOMAIN_NAME]" at bounding box center [1252, 107] width 247 height 15
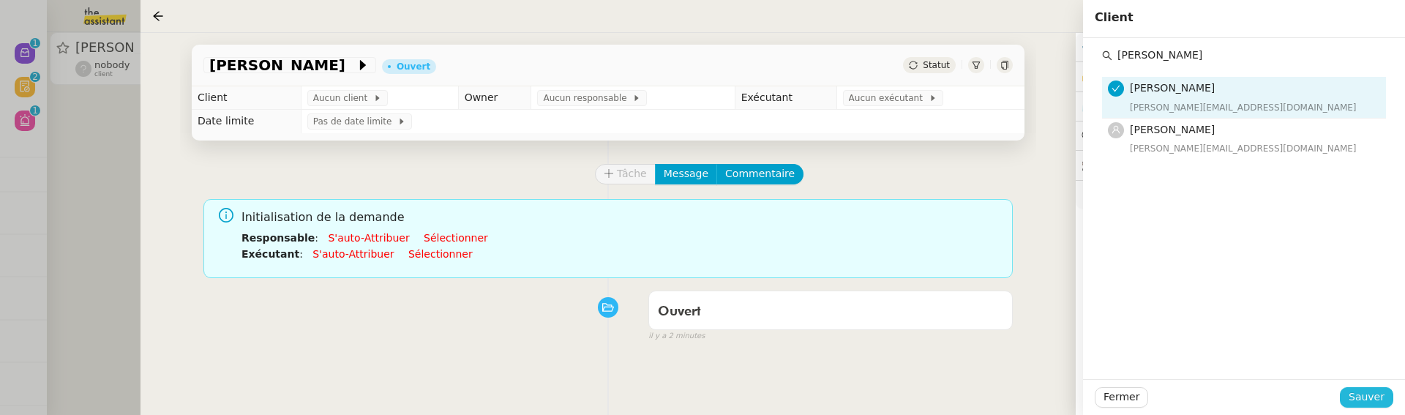
click at [1379, 390] on span "Sauver" at bounding box center [1366, 396] width 36 height 17
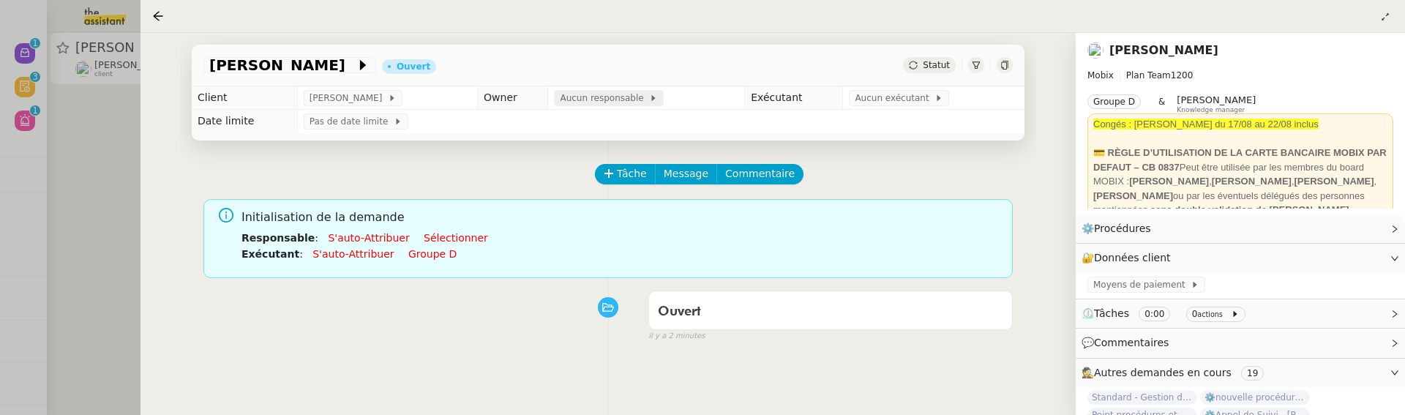
click at [644, 100] on span at bounding box center [647, 98] width 6 height 10
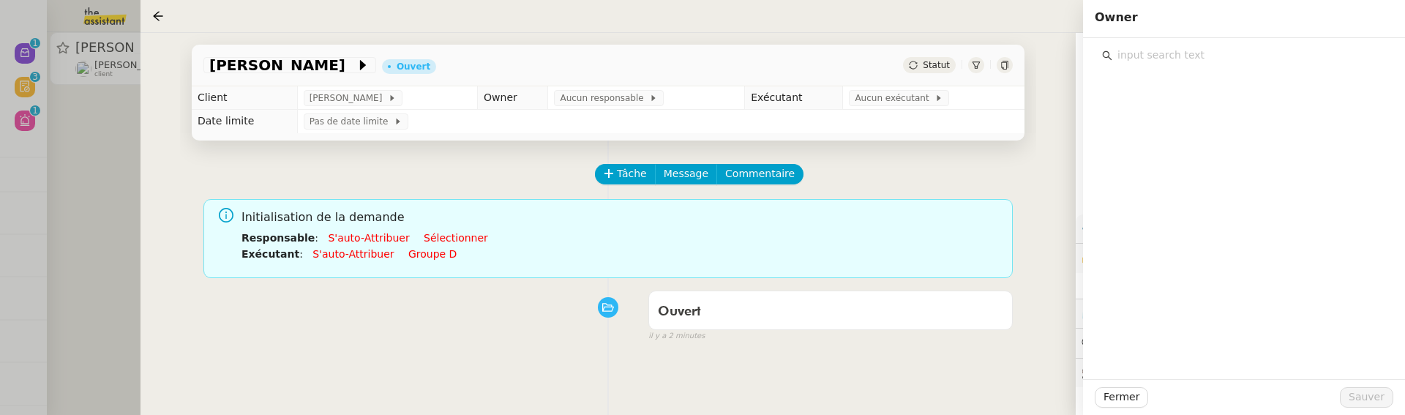
click at [1152, 58] on input "text" at bounding box center [1249, 55] width 274 height 20
type input "fred"
click at [1159, 101] on div "[PERSON_NAME][EMAIL_ADDRESS][DOMAIN_NAME]" at bounding box center [1252, 107] width 247 height 15
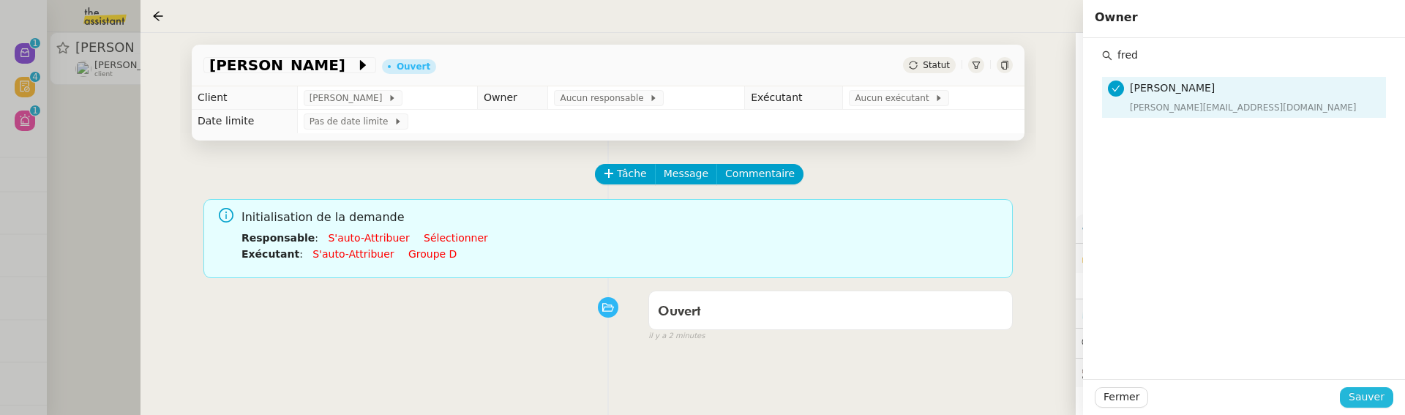
click at [1388, 398] on button "Sauver" at bounding box center [1365, 397] width 53 height 20
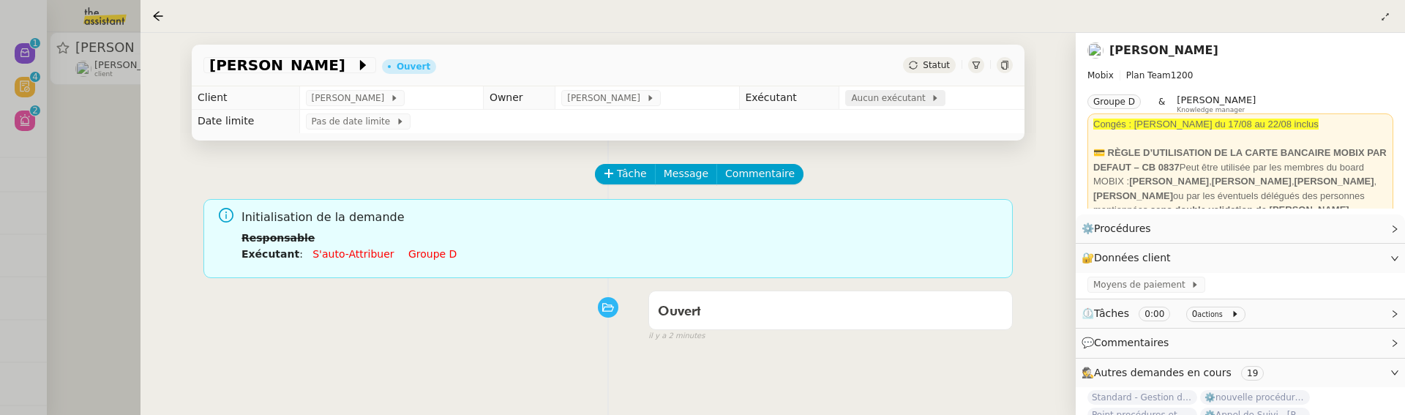
click at [881, 93] on span "Aucun exécutant" at bounding box center [891, 98] width 80 height 15
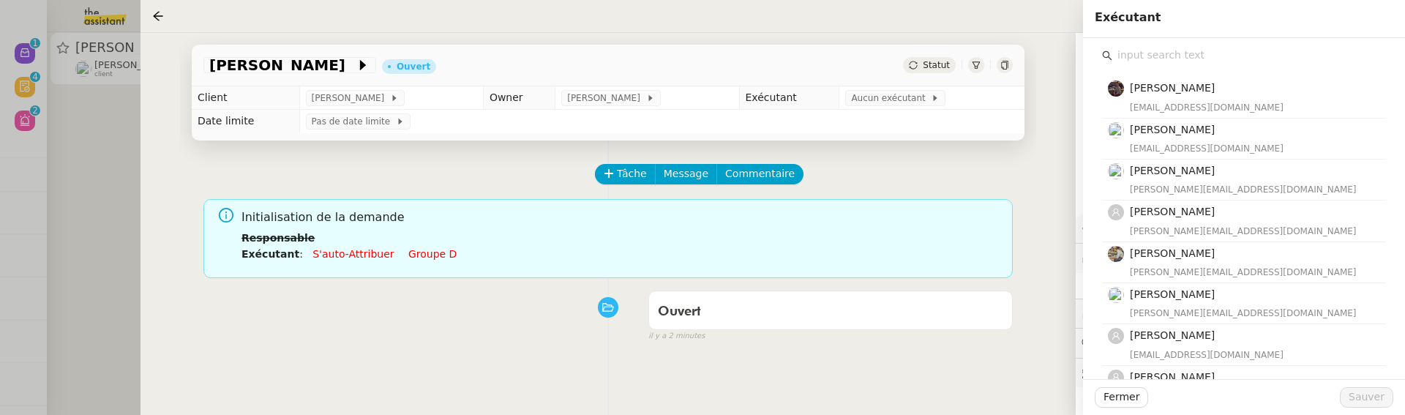
click at [1153, 59] on input "text" at bounding box center [1249, 55] width 274 height 20
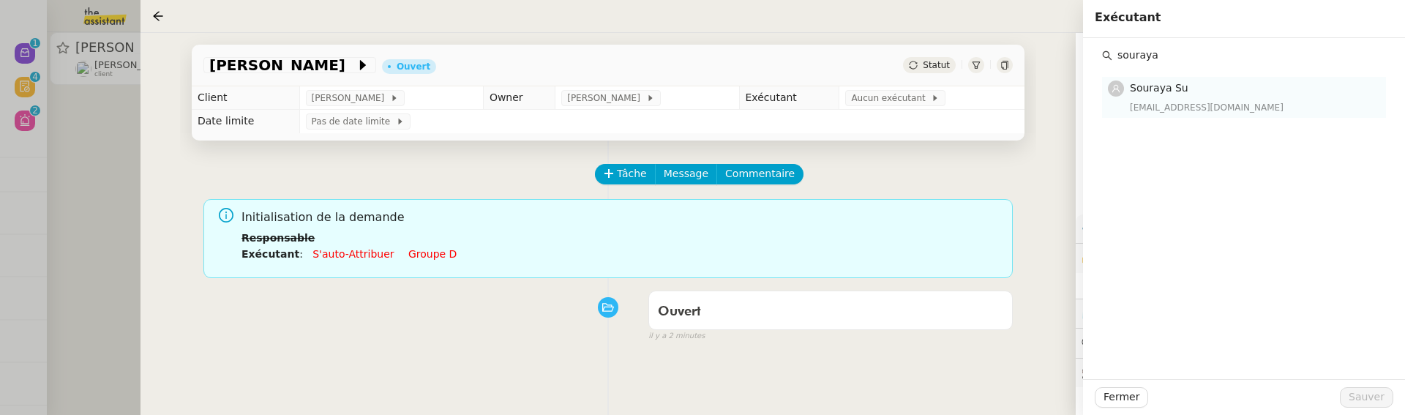
type input "souraya"
click at [1154, 108] on div "[EMAIL_ADDRESS][DOMAIN_NAME]" at bounding box center [1252, 107] width 247 height 15
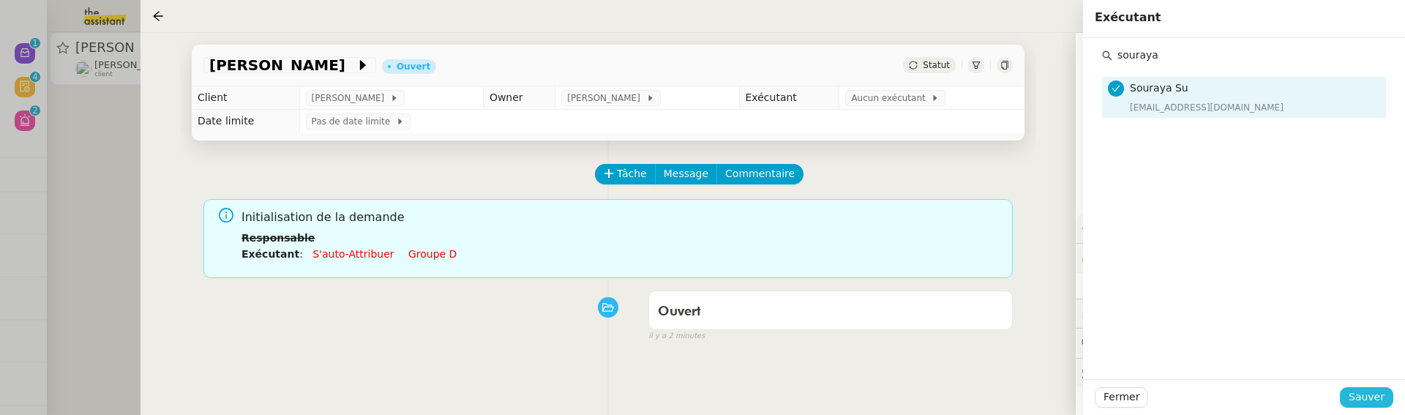
click at [1377, 399] on span "Sauver" at bounding box center [1366, 396] width 36 height 17
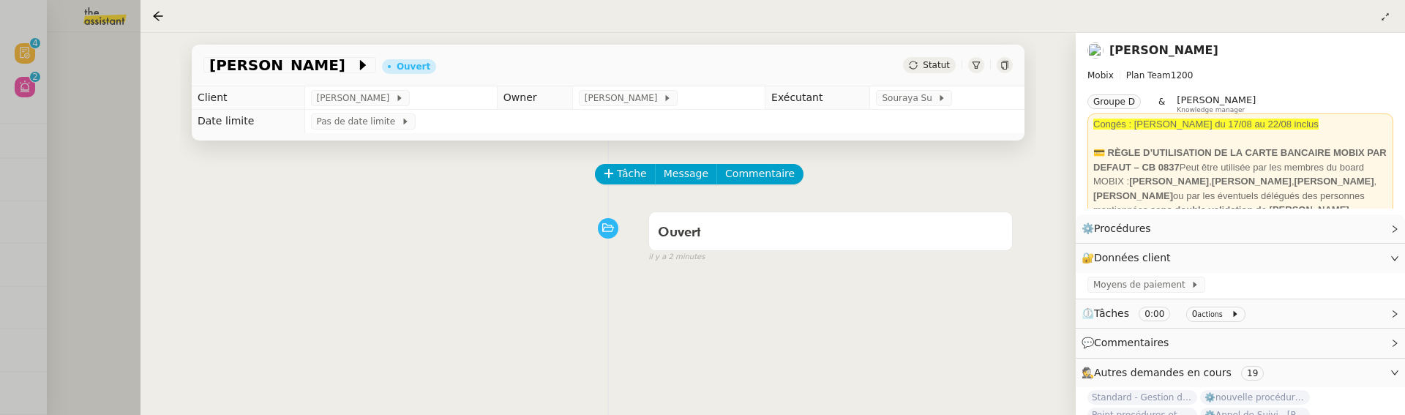
click at [1007, 67] on icon at bounding box center [1004, 65] width 7 height 9
click at [93, 183] on div at bounding box center [702, 207] width 1405 height 415
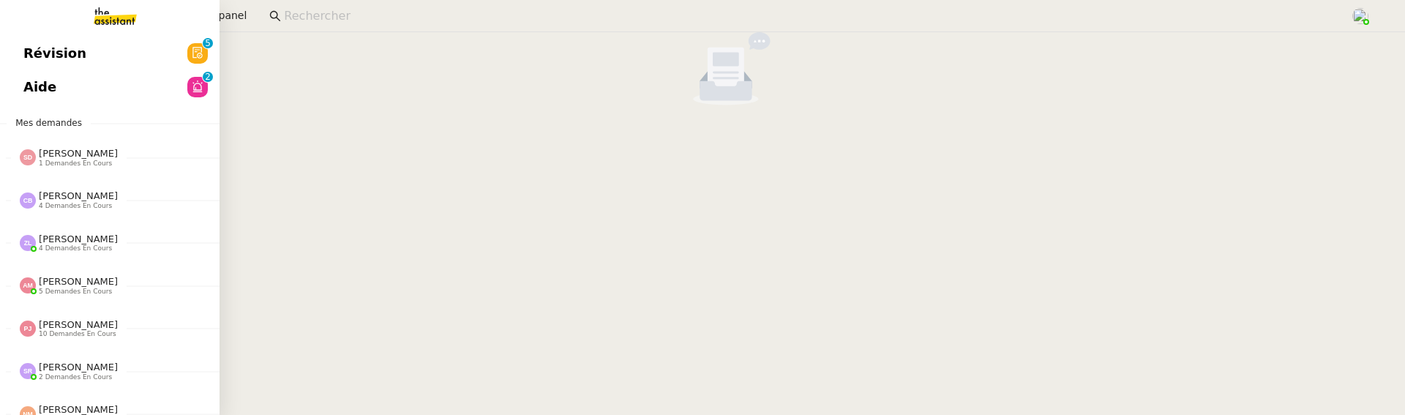
click at [32, 48] on span "Révision" at bounding box center [54, 53] width 63 height 22
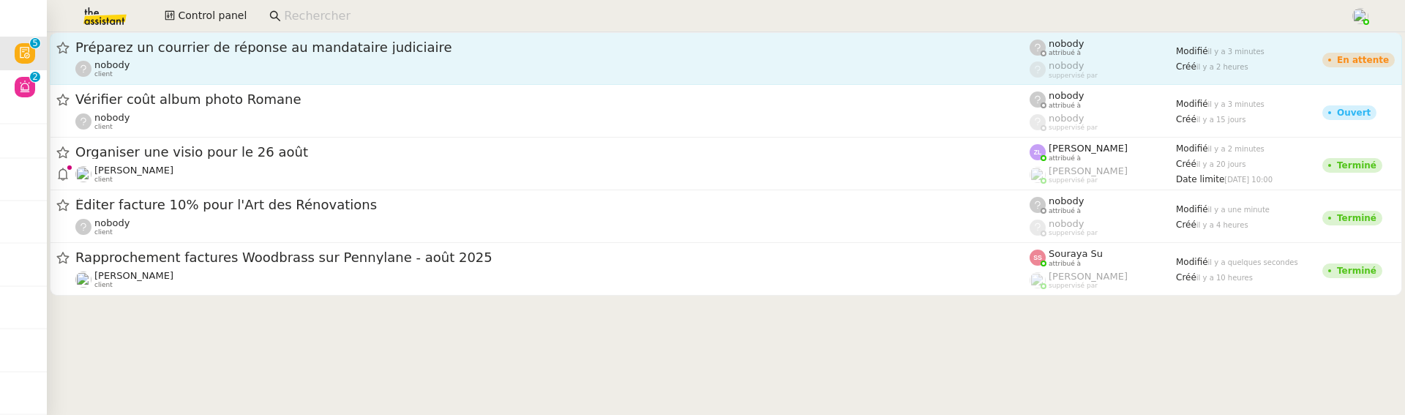
click at [239, 61] on div "nobody client" at bounding box center [552, 68] width 954 height 19
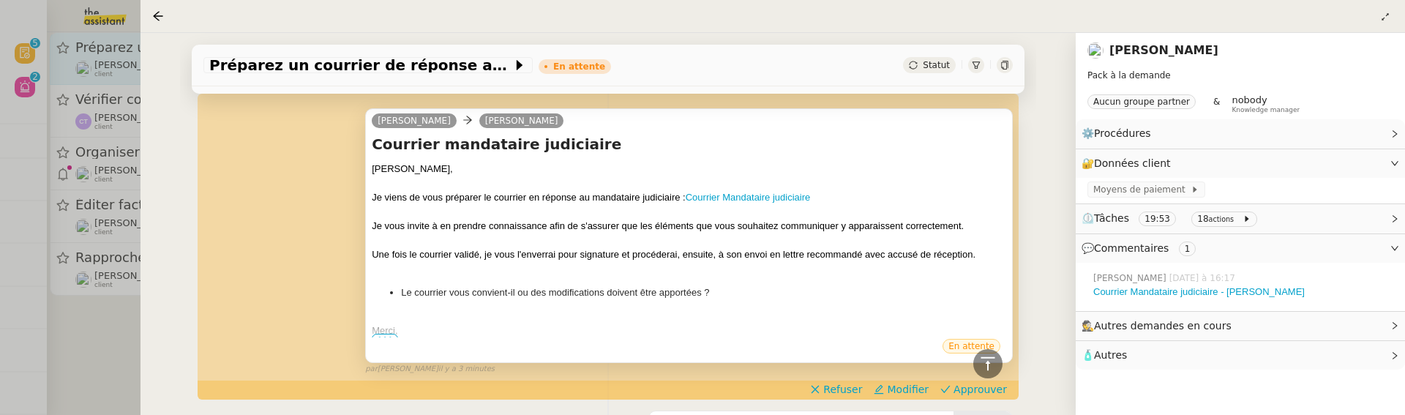
scroll to position [377, 0]
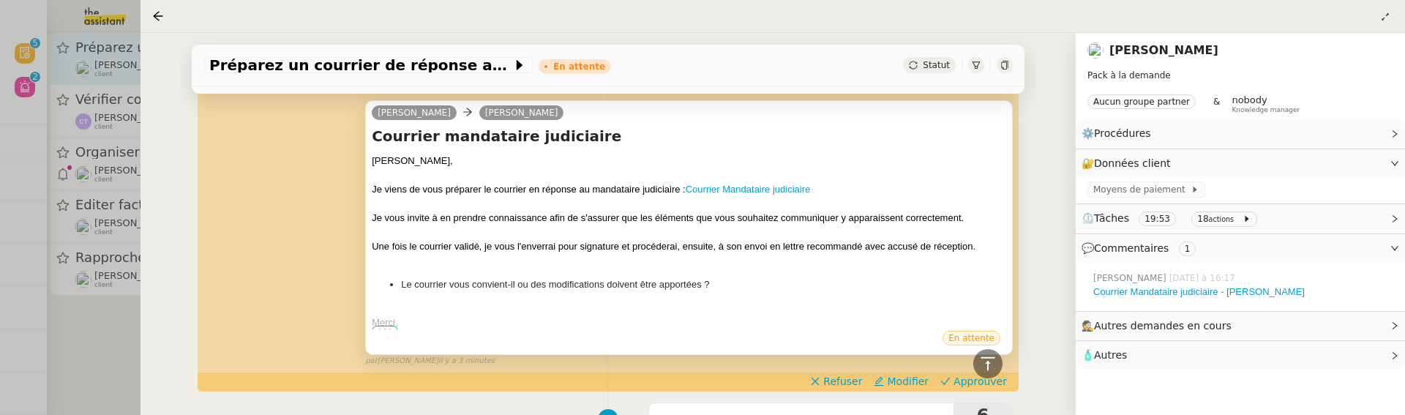
click at [776, 180] on div at bounding box center [689, 175] width 634 height 15
click at [775, 185] on link "Courrier Mandataire judiciaire" at bounding box center [747, 189] width 125 height 11
click at [953, 375] on span "Approuver" at bounding box center [979, 381] width 53 height 15
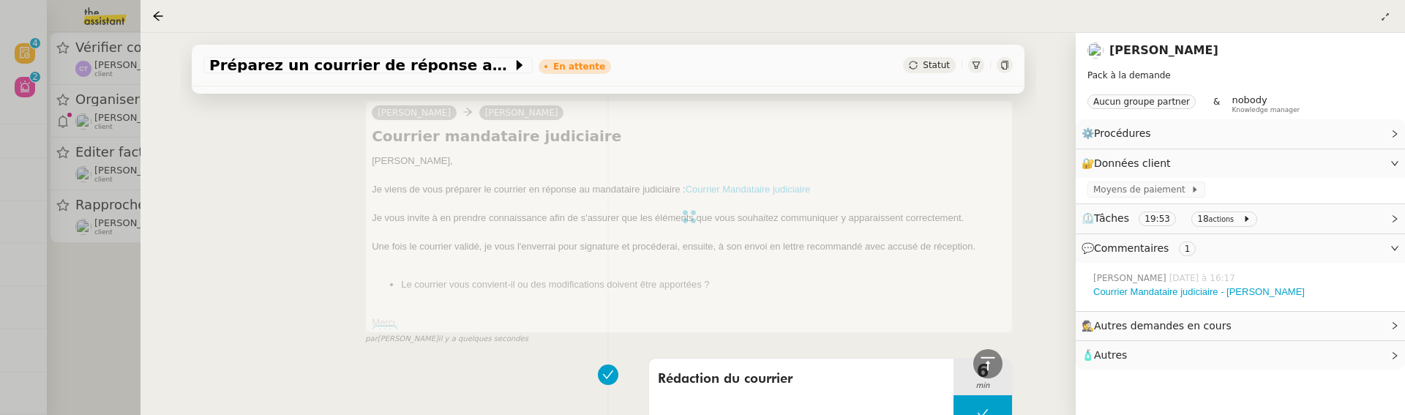
click at [148, 350] on div "Préparez un courrier de réponse au mandataire judiciaire En attente Statut Clie…" at bounding box center [607, 224] width 935 height 382
click at [108, 328] on div at bounding box center [702, 207] width 1405 height 415
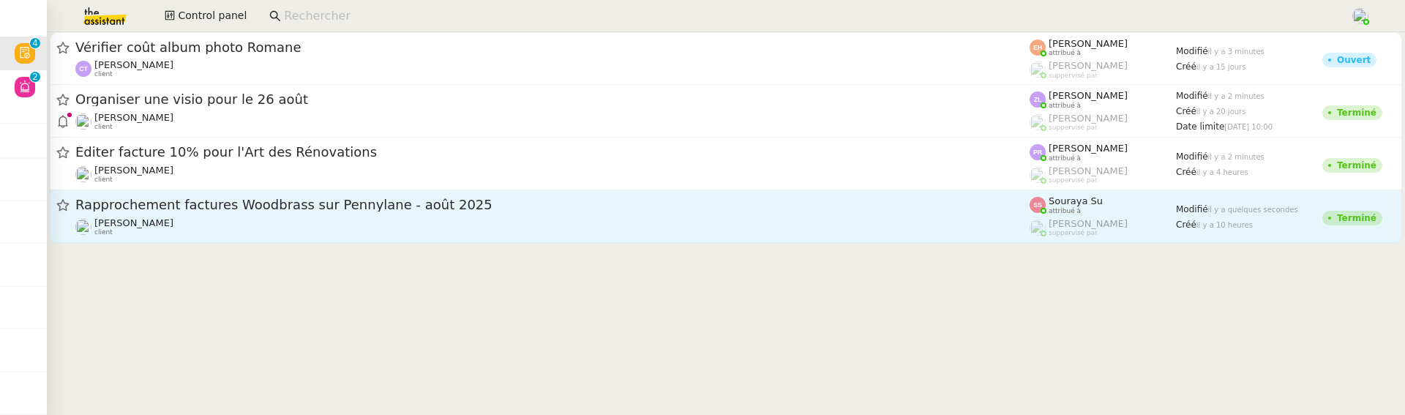
click at [246, 230] on div "[PERSON_NAME] client" at bounding box center [552, 226] width 954 height 19
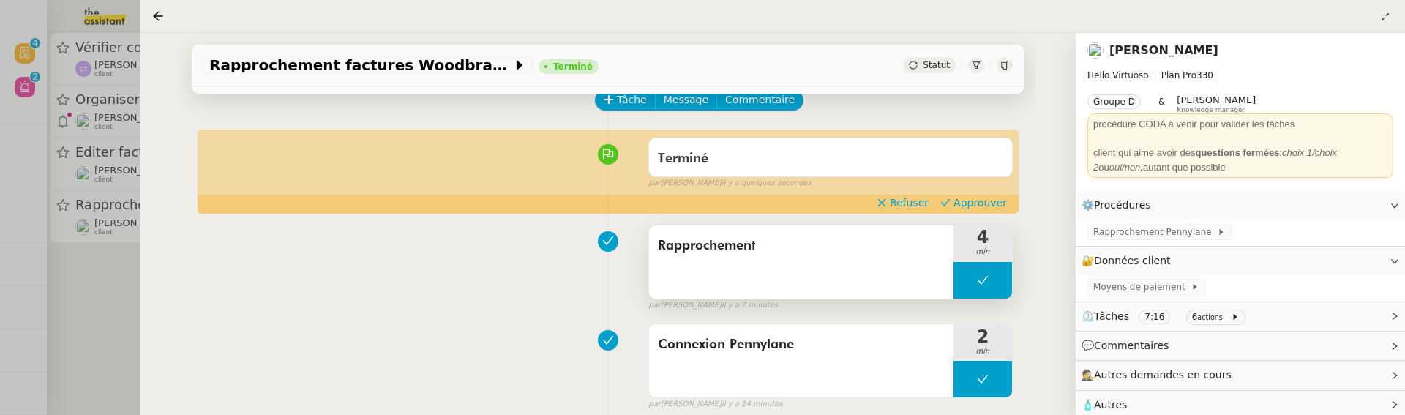
scroll to position [75, 0]
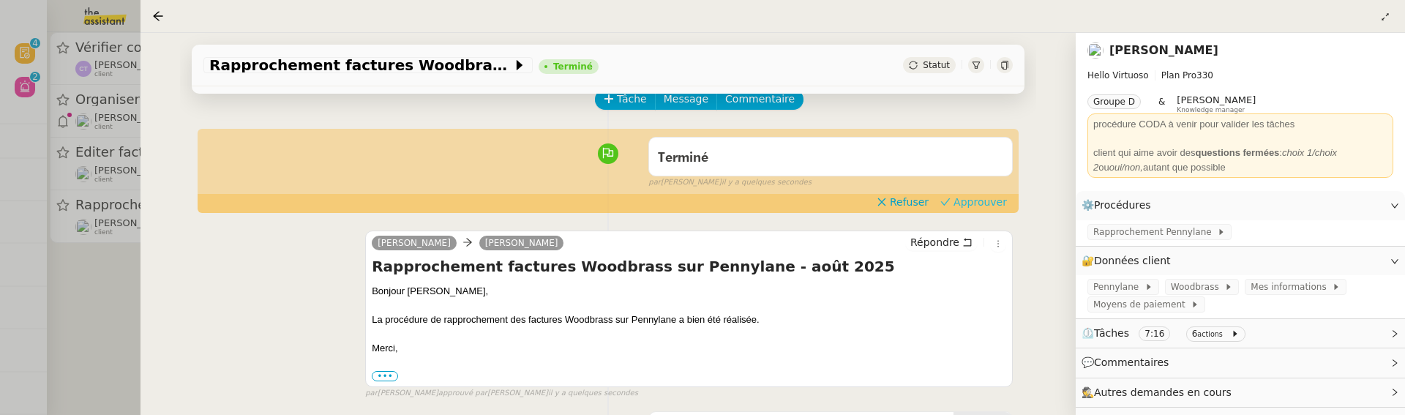
click at [971, 194] on button "Approuver" at bounding box center [973, 202] width 78 height 16
click at [112, 307] on div at bounding box center [702, 207] width 1405 height 415
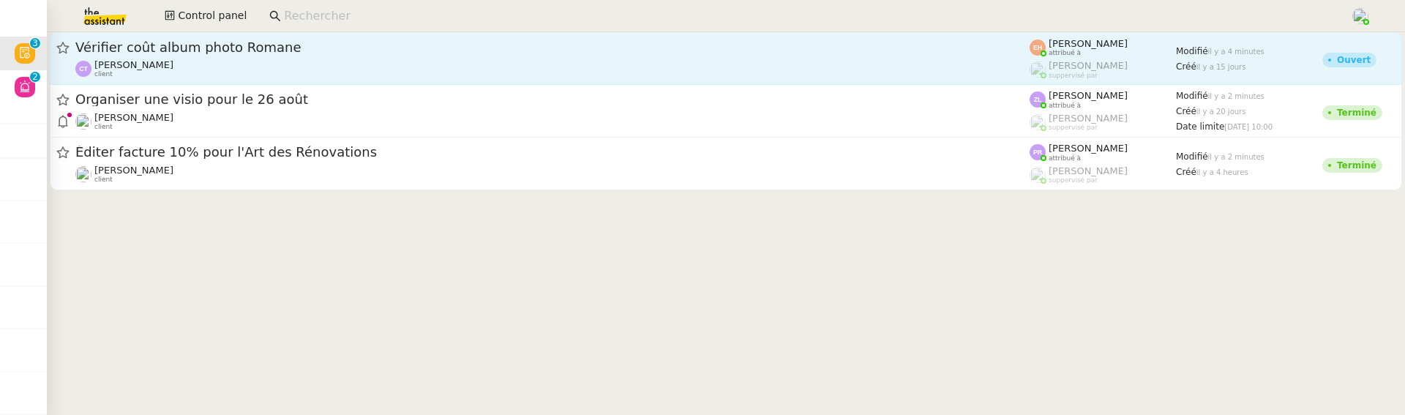
click at [211, 62] on div "Camille TOULOUSE client" at bounding box center [552, 68] width 954 height 19
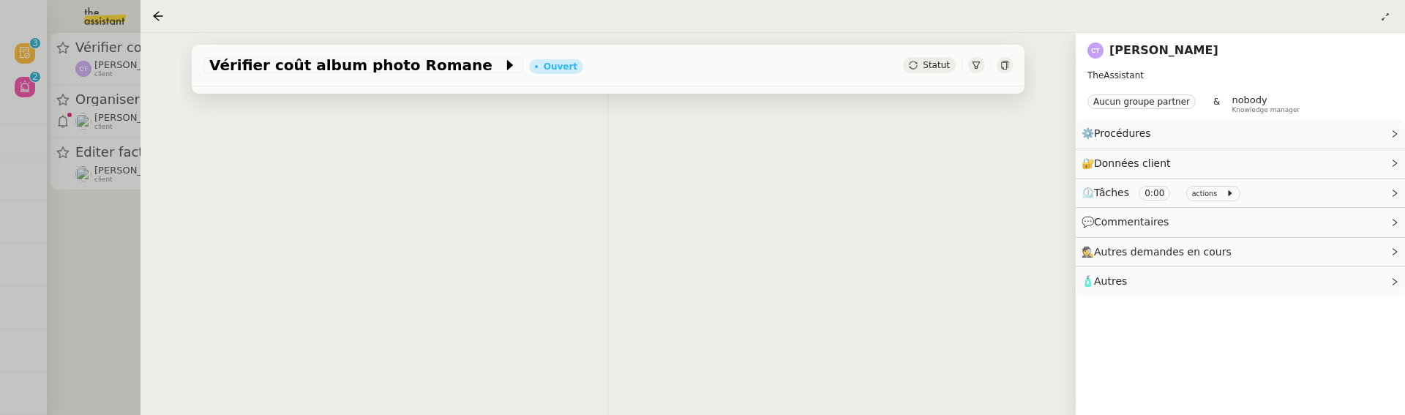
scroll to position [198, 0]
click at [129, 238] on div at bounding box center [702, 207] width 1405 height 415
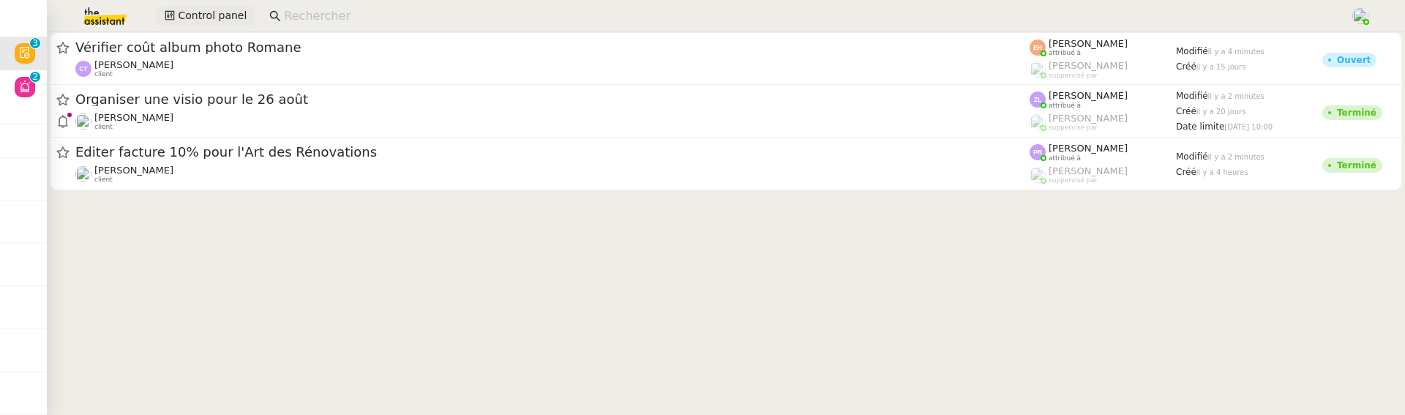
click at [216, 16] on span "Control panel" at bounding box center [212, 15] width 69 height 17
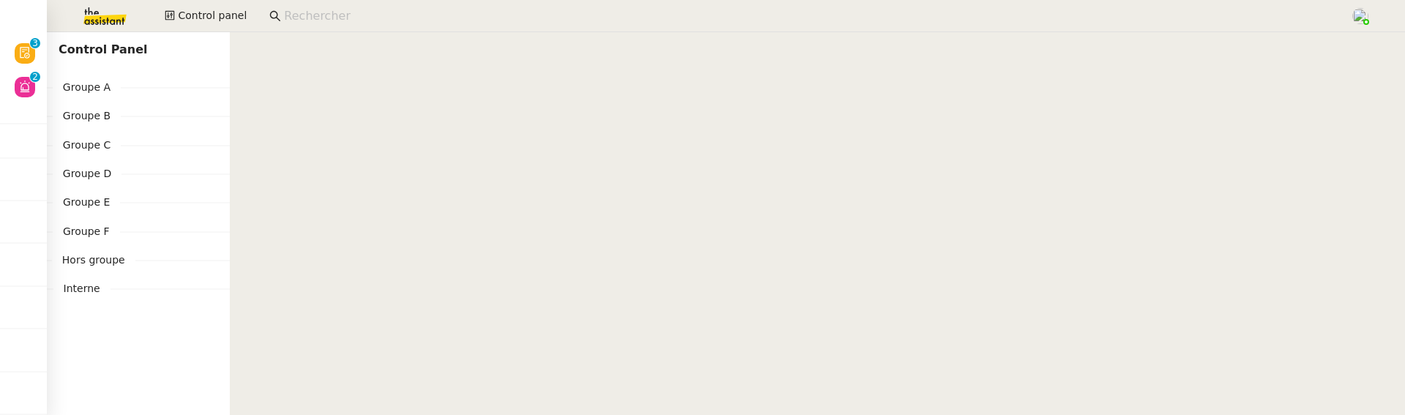
click at [87, 174] on span "Groupe D" at bounding box center [87, 173] width 69 height 17
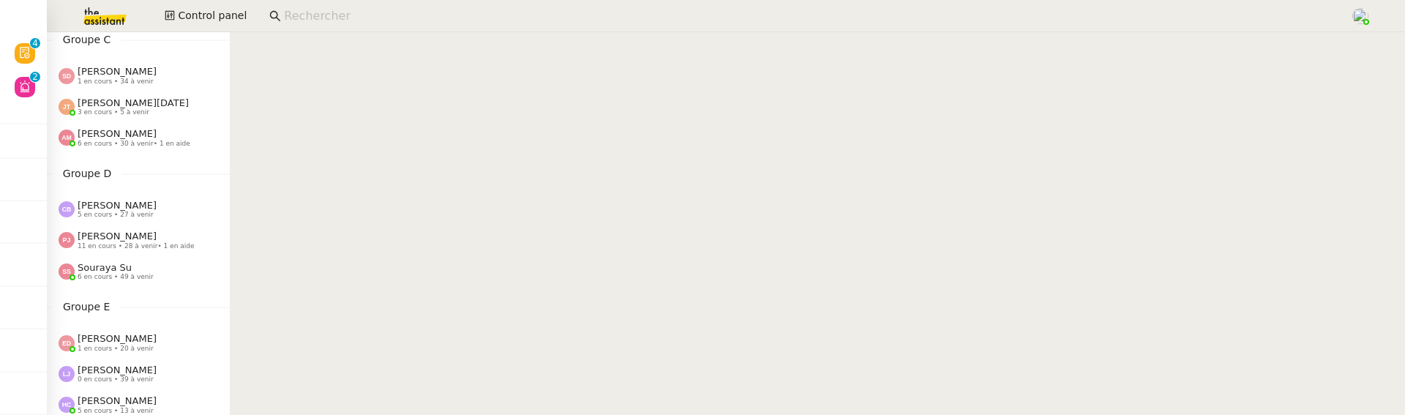
scroll to position [353, 0]
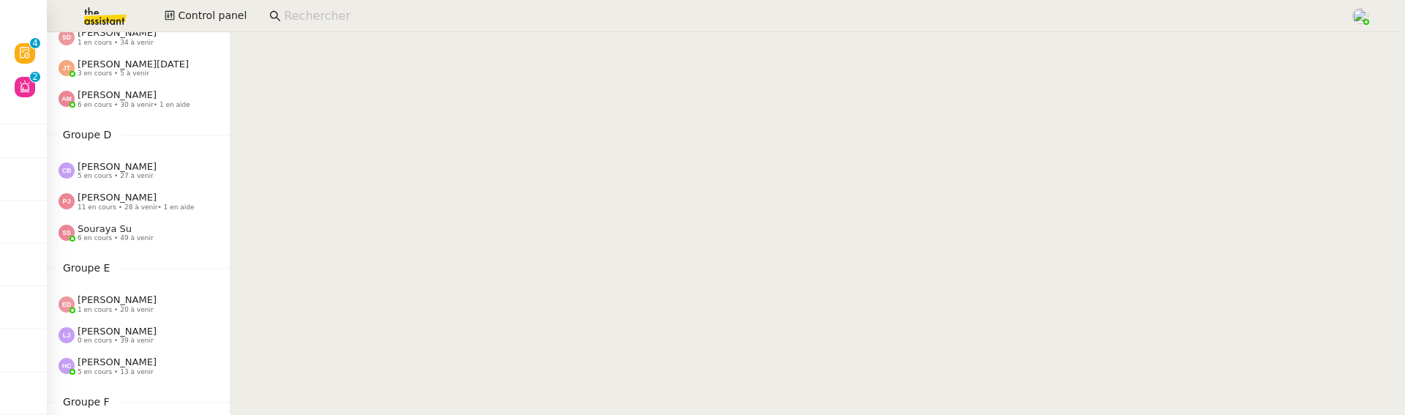
click at [114, 239] on span "6 en cours • 49 à venir" at bounding box center [116, 238] width 76 height 8
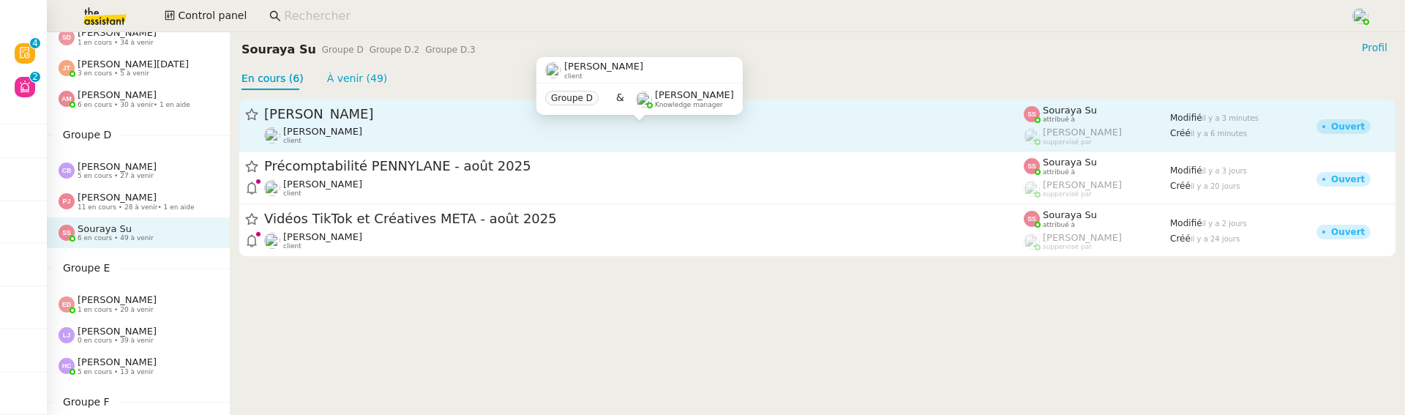
click at [368, 142] on div "[PERSON_NAME] client" at bounding box center [643, 135] width 759 height 19
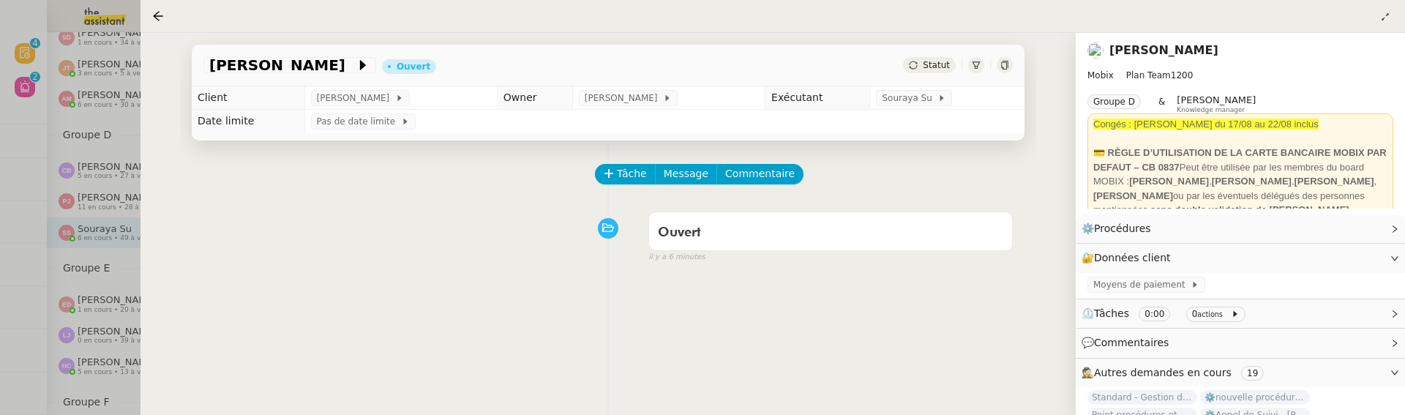
click at [1006, 63] on icon at bounding box center [1004, 65] width 7 height 9
click at [29, 123] on div at bounding box center [702, 207] width 1405 height 415
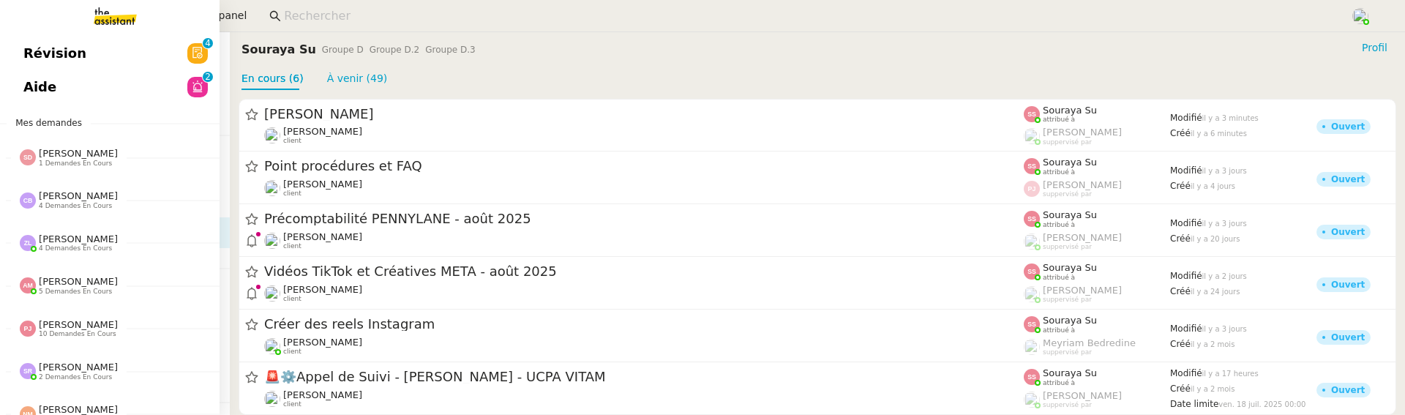
click at [35, 46] on span "Révision" at bounding box center [54, 53] width 63 height 22
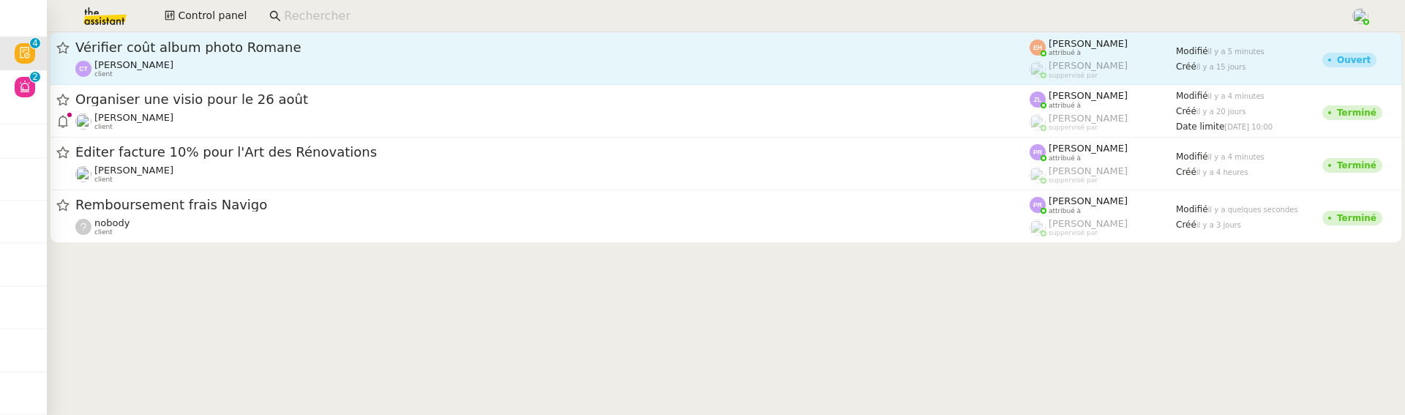
click at [347, 56] on div "Vérifier coût album photo Romane" at bounding box center [552, 48] width 954 height 18
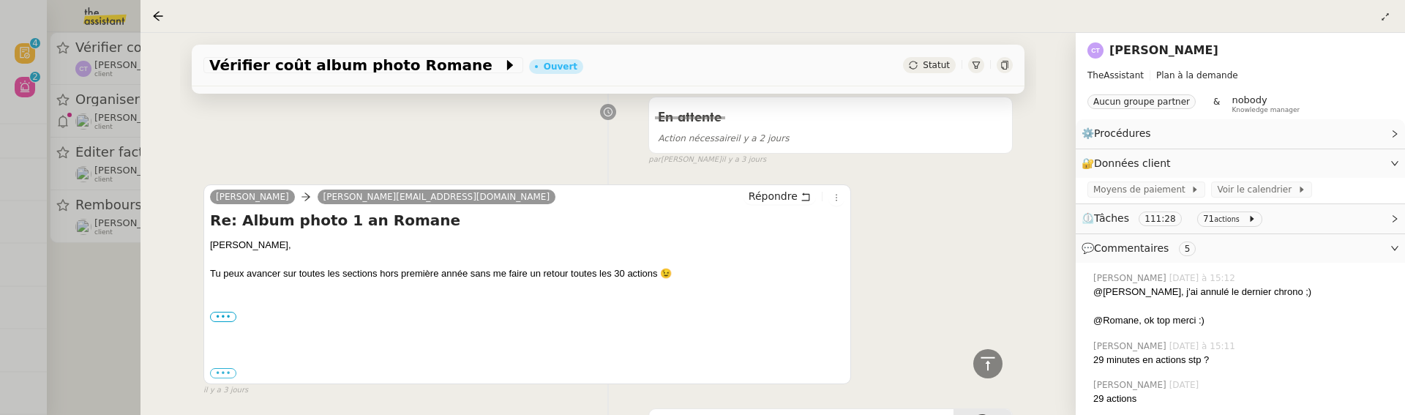
scroll to position [576, 0]
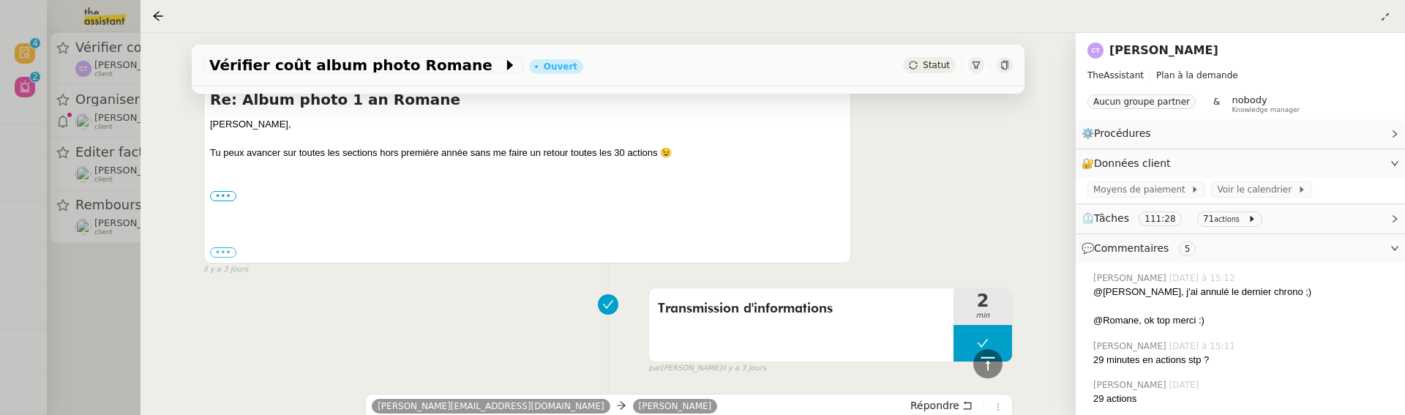
click at [119, 314] on div at bounding box center [702, 207] width 1405 height 415
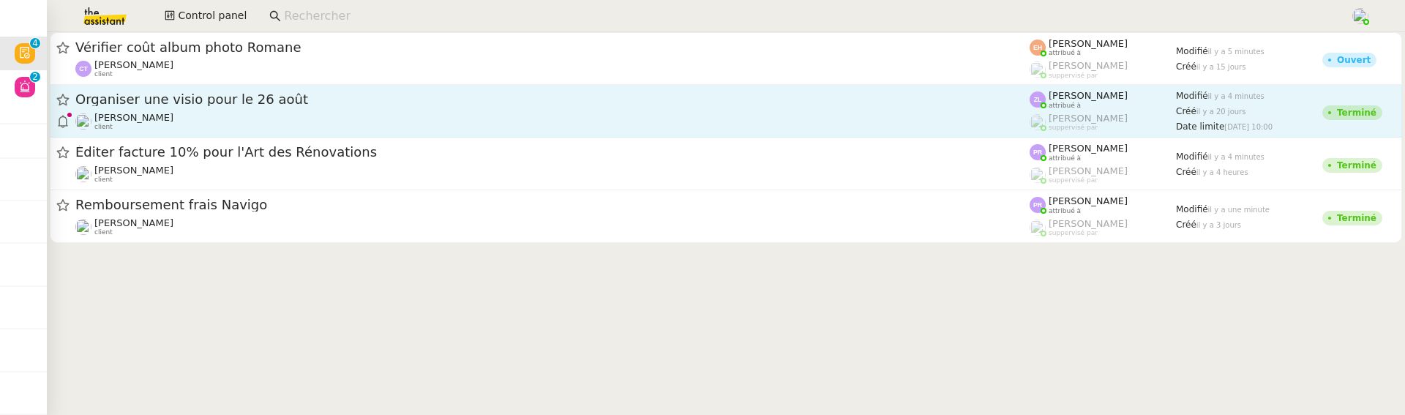
click at [232, 127] on div "Thomas SOULIER client" at bounding box center [552, 121] width 954 height 19
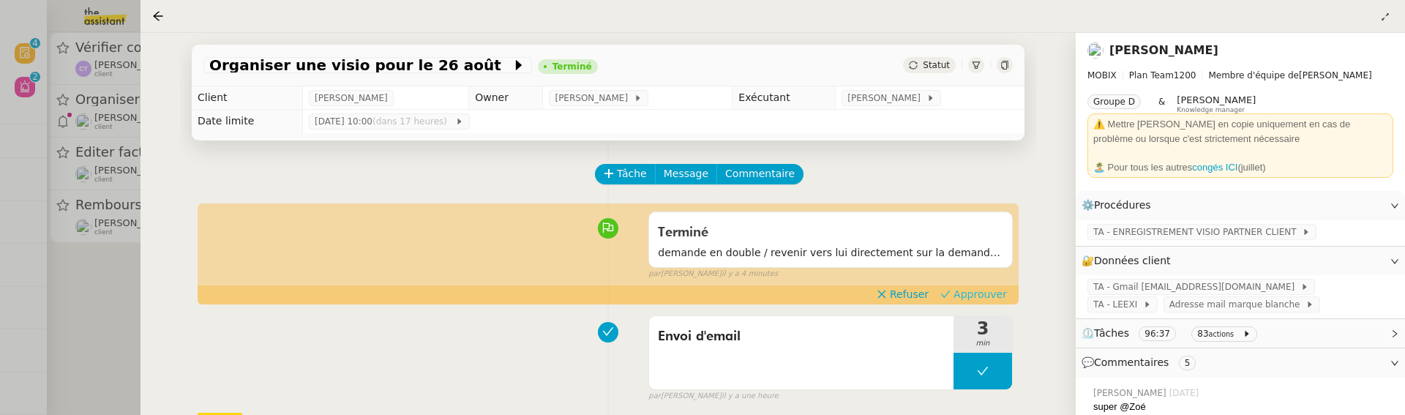
click at [979, 299] on span "Approuver" at bounding box center [979, 294] width 53 height 15
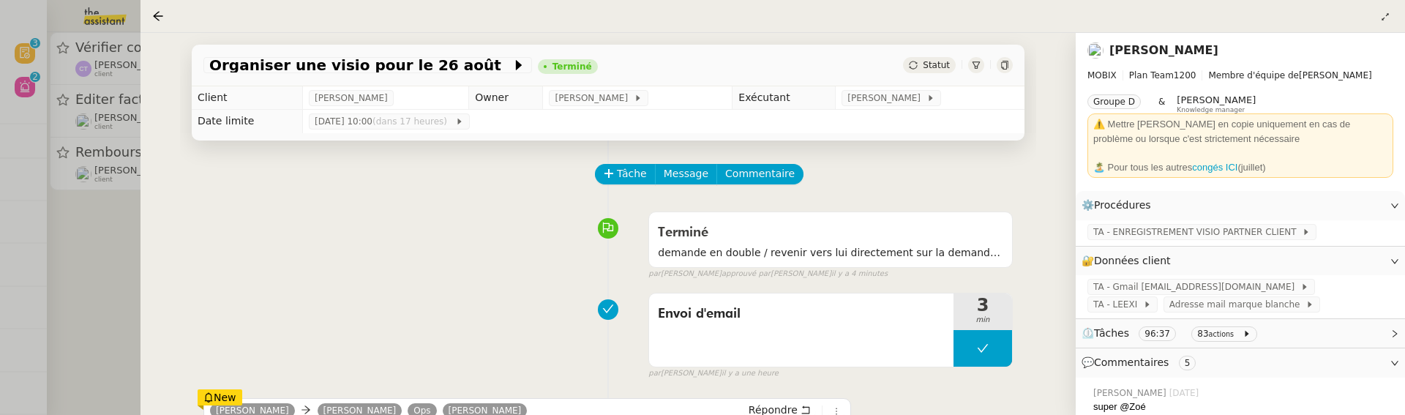
click at [113, 268] on div at bounding box center [702, 207] width 1405 height 415
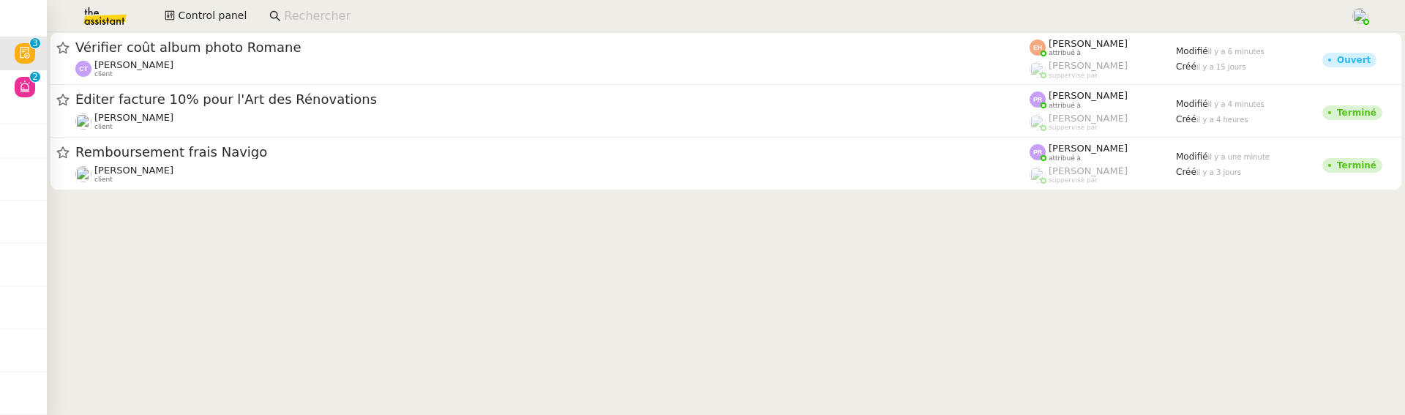
click at [162, 187] on link "Remboursement frais Navigo Segolène Labinsky client Pauline Ribas attribué à Ro…" at bounding box center [726, 164] width 1352 height 53
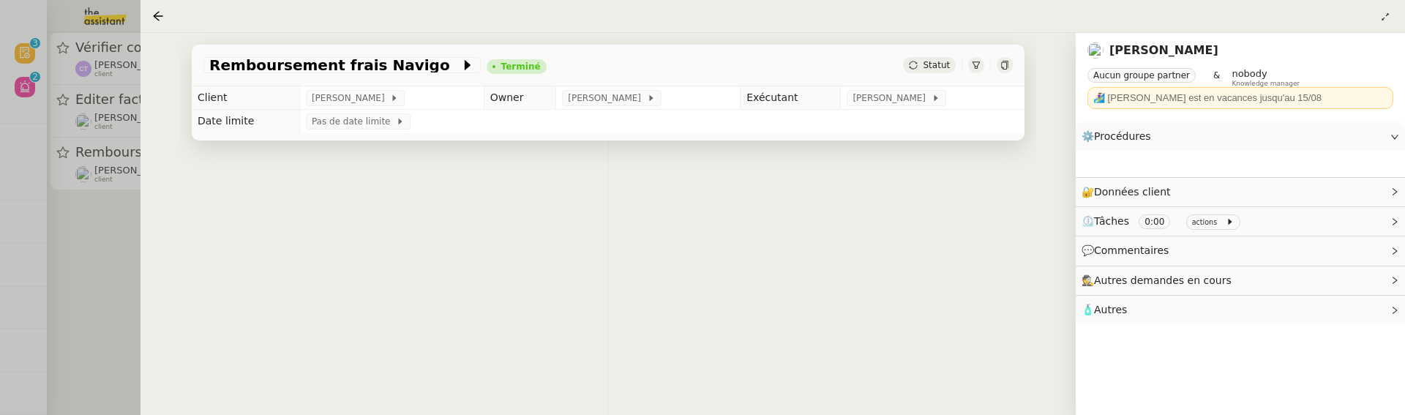
click at [112, 218] on div at bounding box center [702, 207] width 1405 height 415
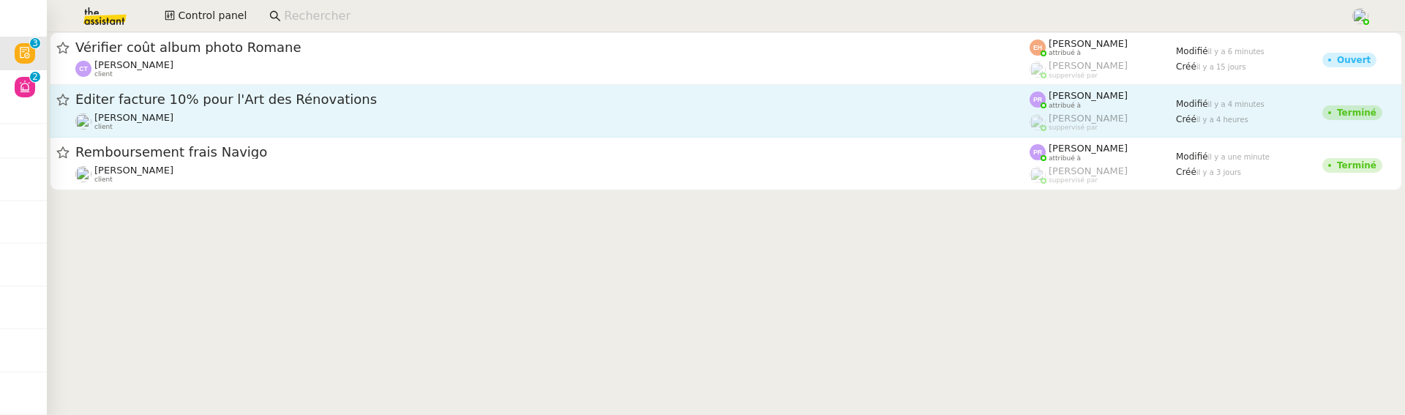
click at [247, 104] on span "Éditer facture 10% pour l'Art des Rénovations" at bounding box center [552, 99] width 954 height 13
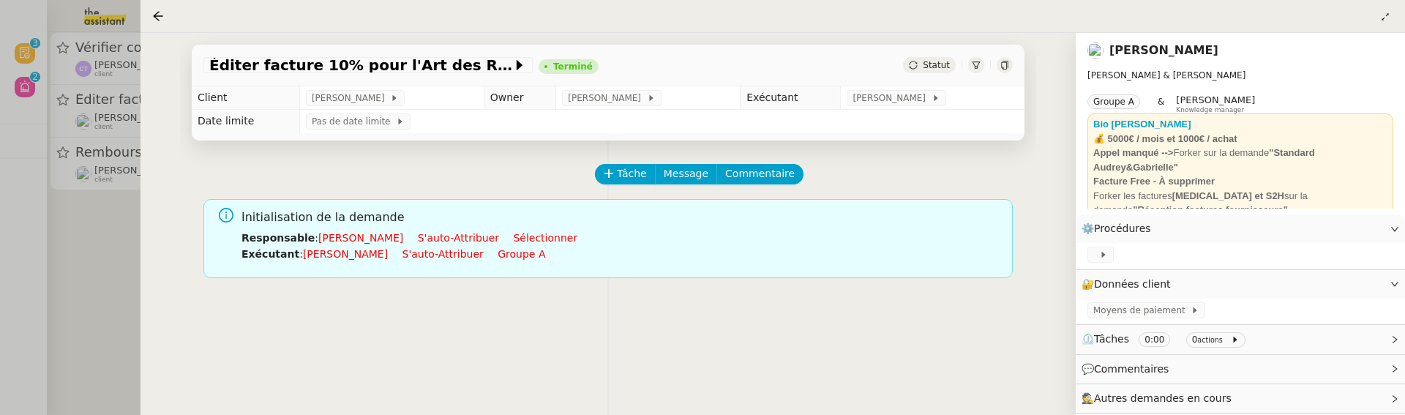
click at [653, 290] on div "Tâche Message Commentaire Veuillez patienter une erreur s'est produite 👌👌👌 mess…" at bounding box center [608, 347] width 856 height 415
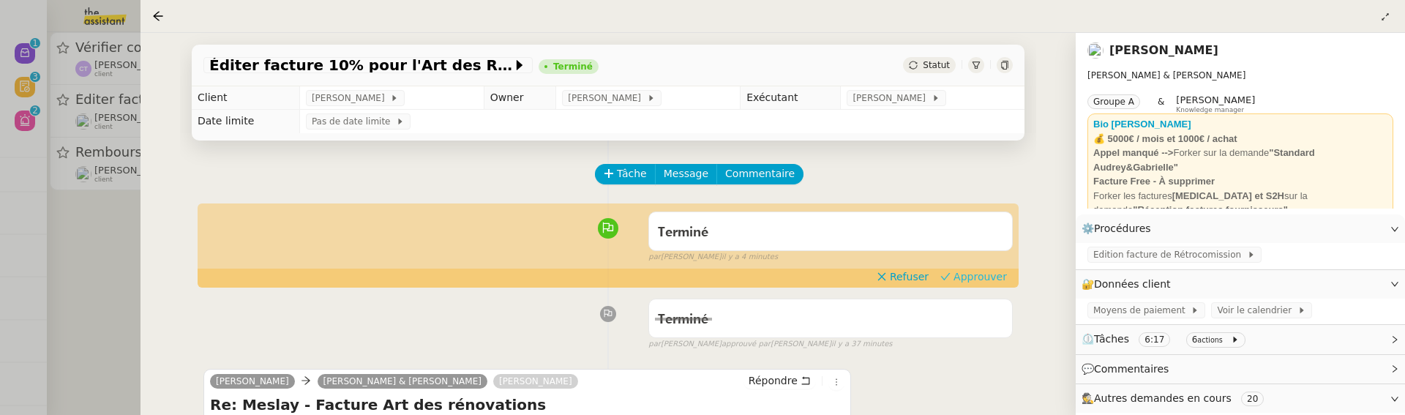
click at [987, 282] on span "Approuver" at bounding box center [979, 276] width 53 height 15
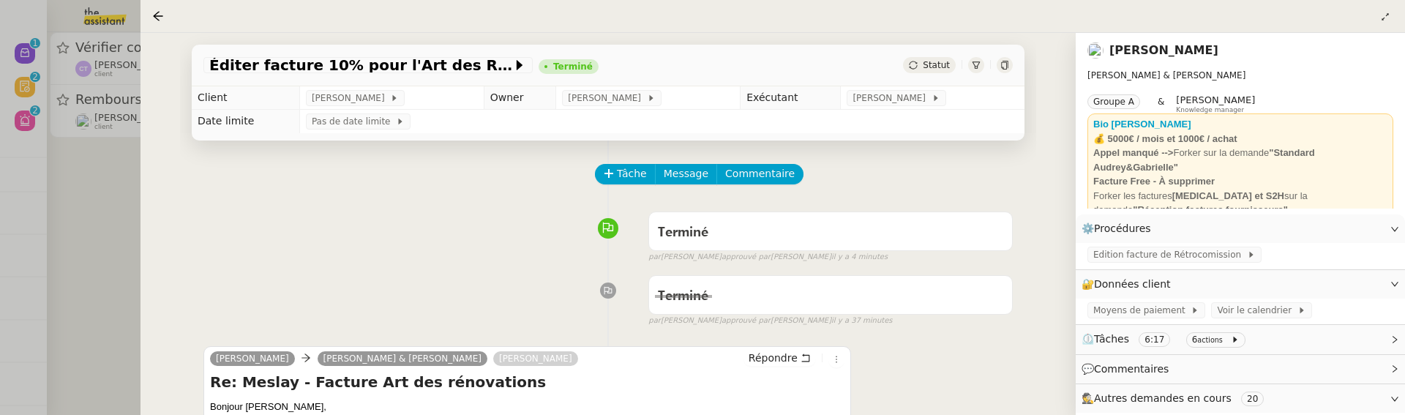
click at [111, 236] on div at bounding box center [702, 207] width 1405 height 415
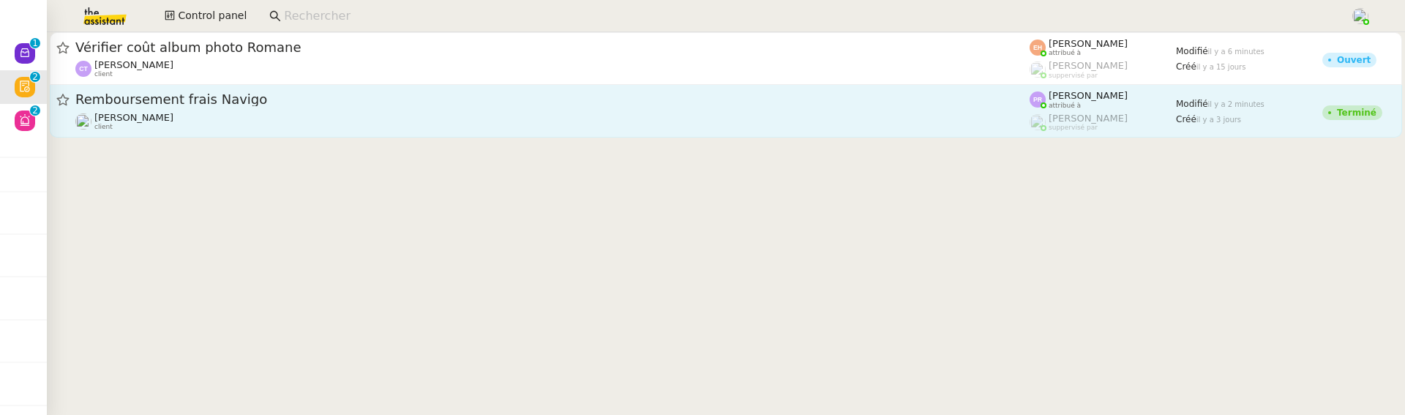
click at [186, 105] on span "Remboursement frais Navigo" at bounding box center [552, 99] width 954 height 13
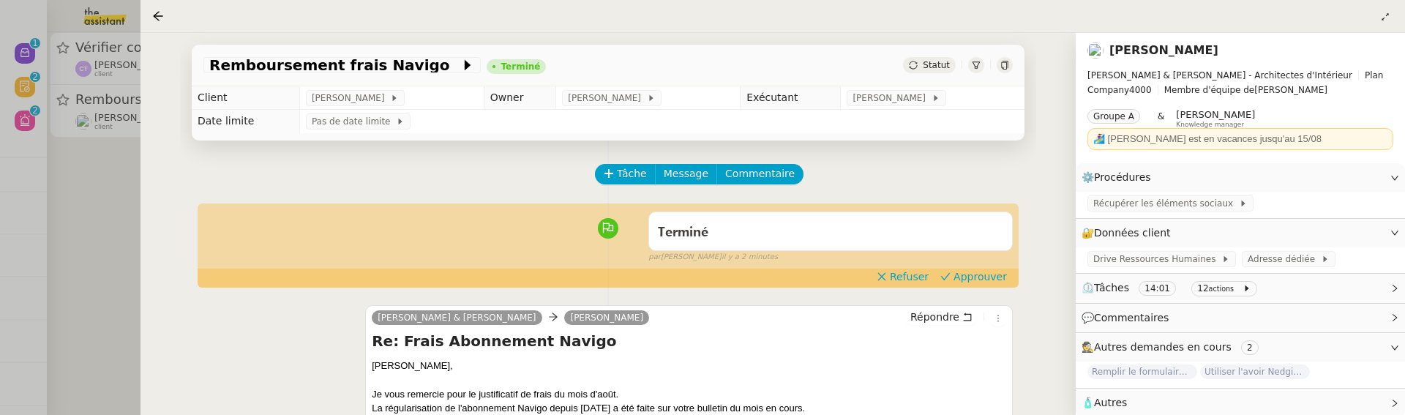
click at [974, 280] on span "Approuver" at bounding box center [979, 276] width 53 height 15
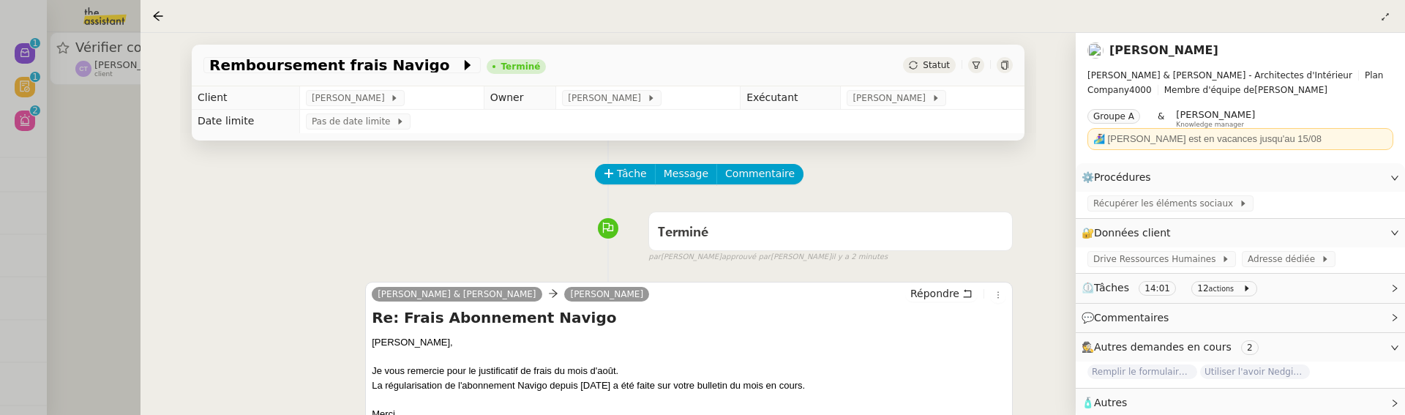
click at [76, 196] on div at bounding box center [702, 207] width 1405 height 415
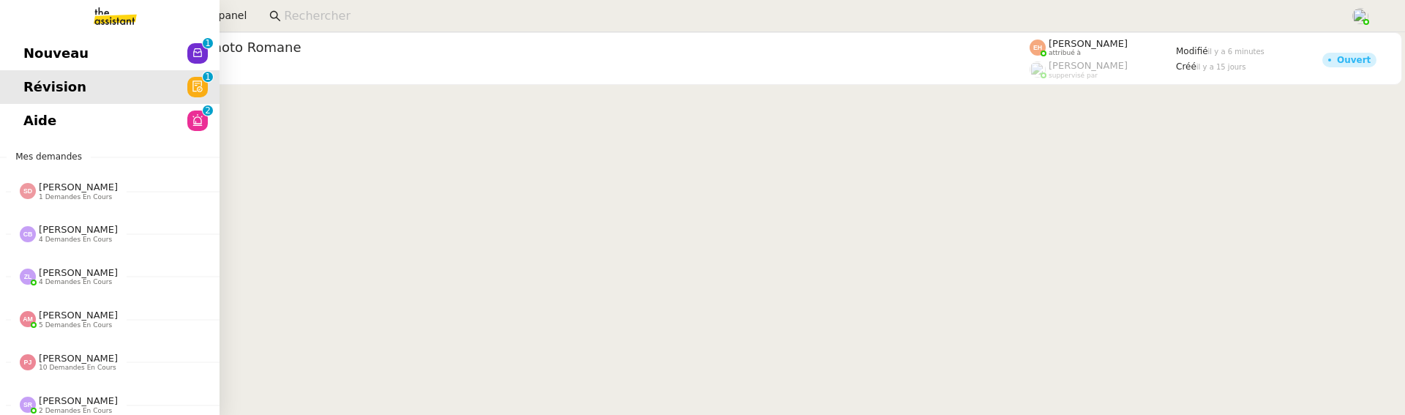
click at [28, 121] on span "Aide" at bounding box center [39, 121] width 33 height 22
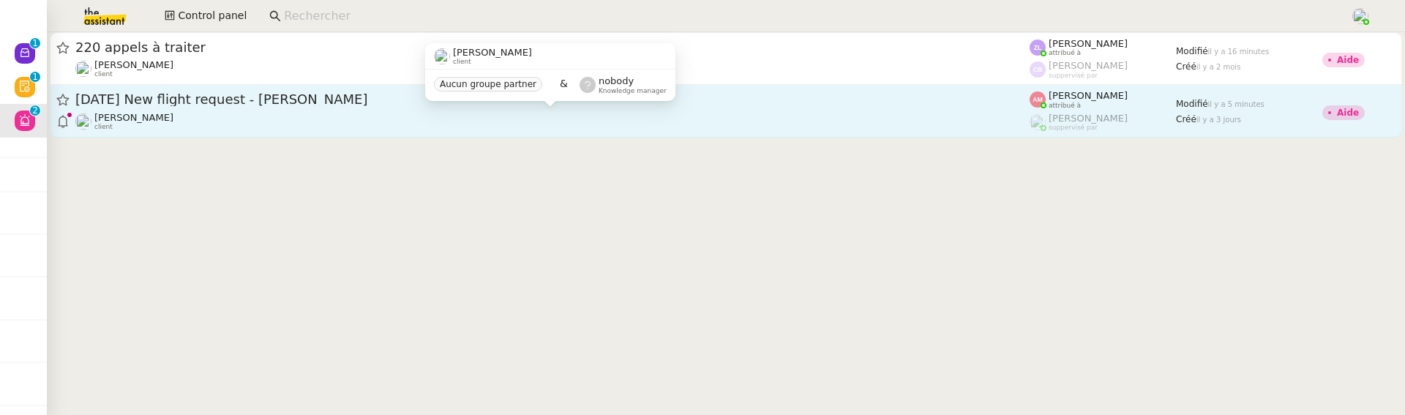
click at [433, 117] on div "Louis Frei client" at bounding box center [552, 121] width 954 height 19
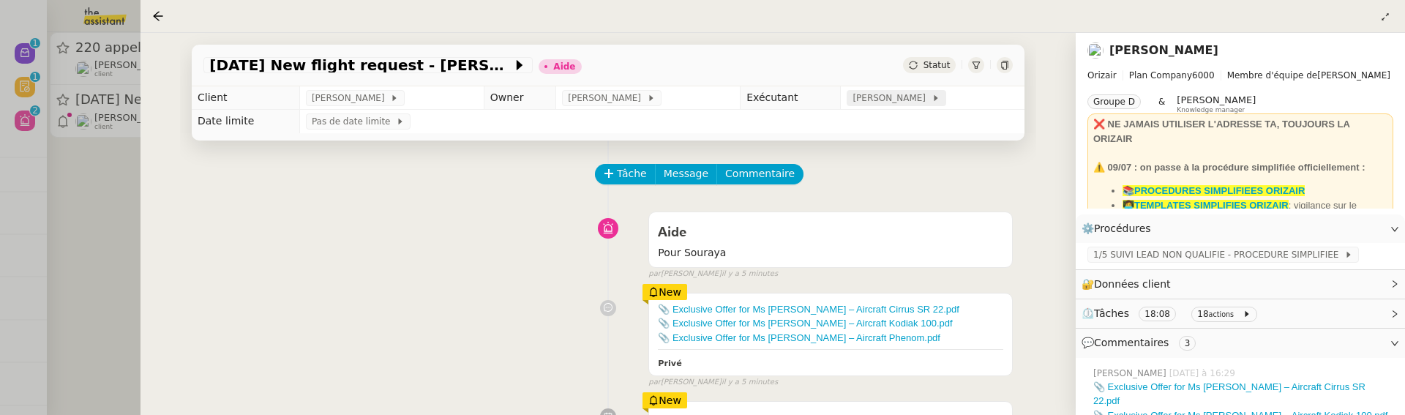
click at [903, 104] on span "[PERSON_NAME]" at bounding box center [891, 98] width 78 height 15
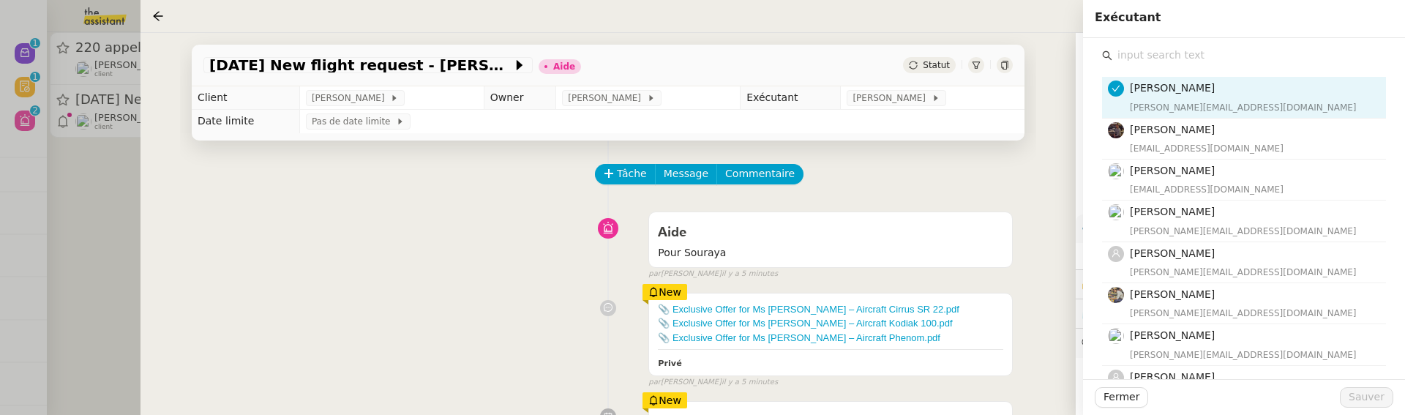
click at [1240, 56] on input "text" at bounding box center [1249, 55] width 274 height 20
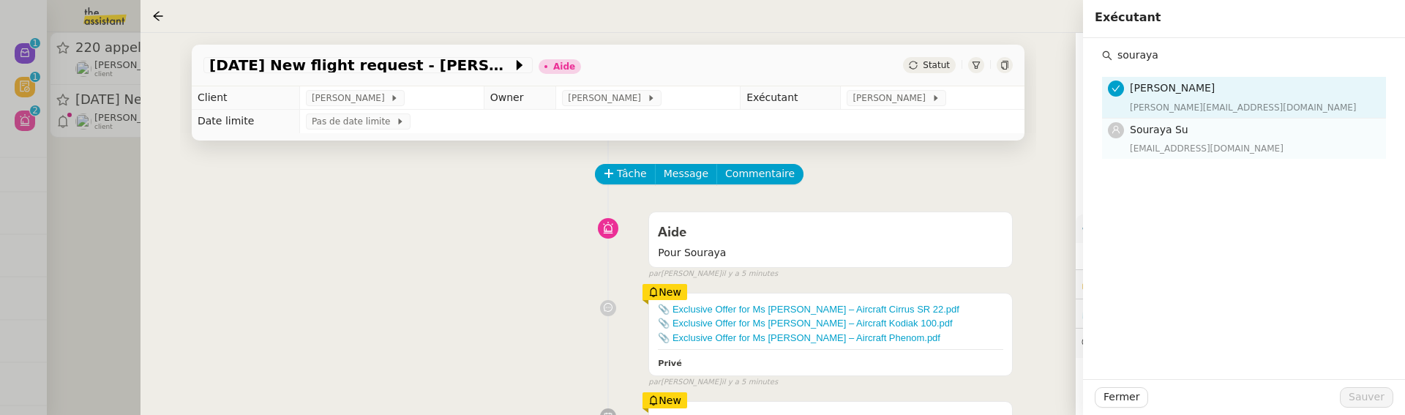
type input "souraya"
click at [1256, 125] on h4 "Souraya Su" at bounding box center [1252, 129] width 247 height 17
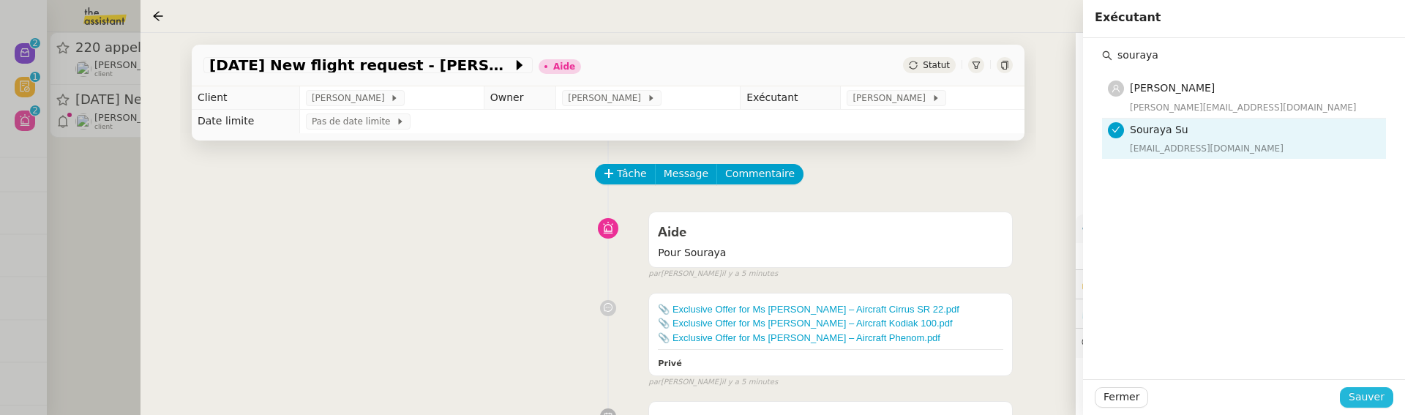
click at [1356, 400] on span "Sauver" at bounding box center [1366, 396] width 36 height 17
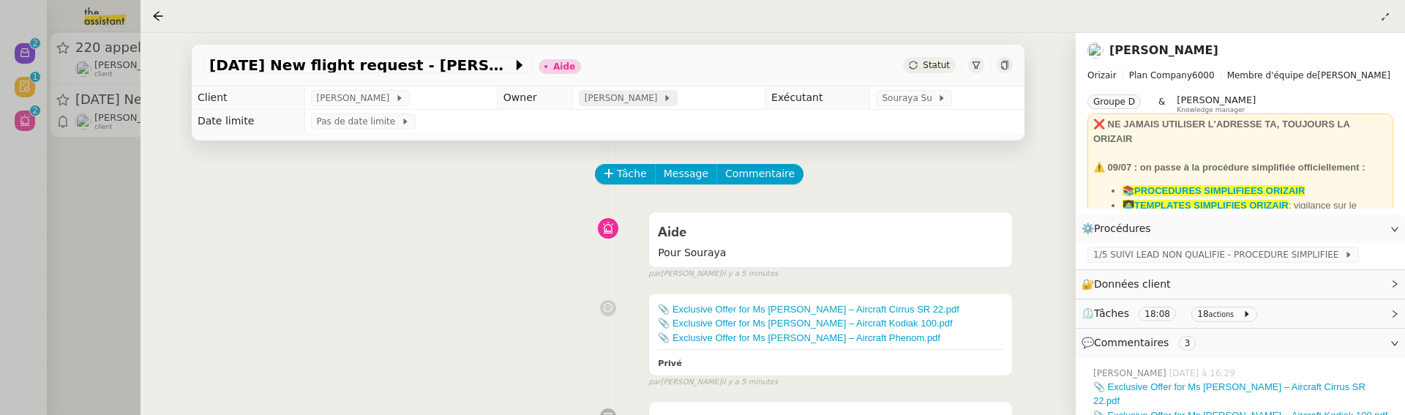
click at [612, 102] on span "[PERSON_NAME]" at bounding box center [623, 98] width 78 height 15
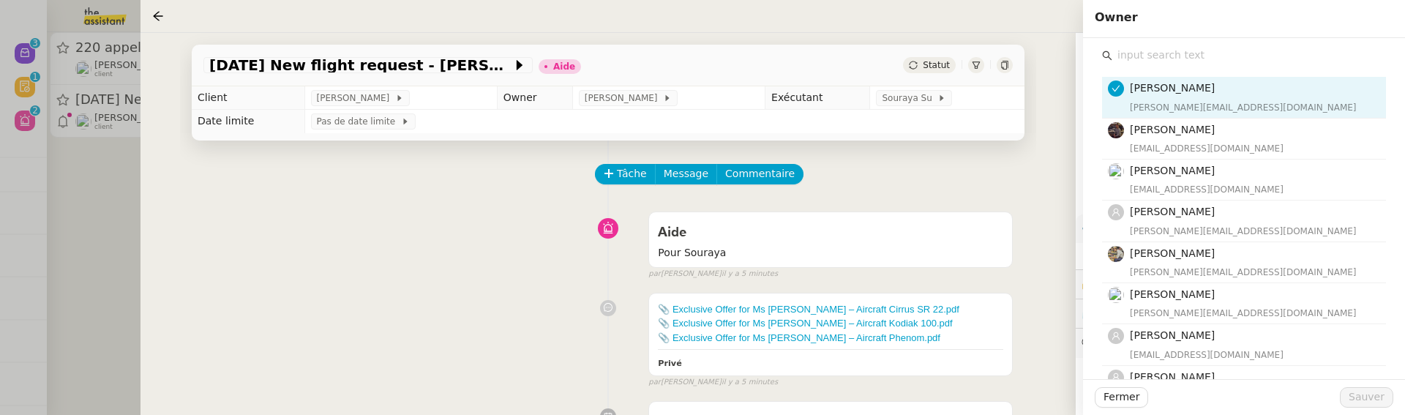
click at [1190, 48] on input "text" at bounding box center [1249, 55] width 274 height 20
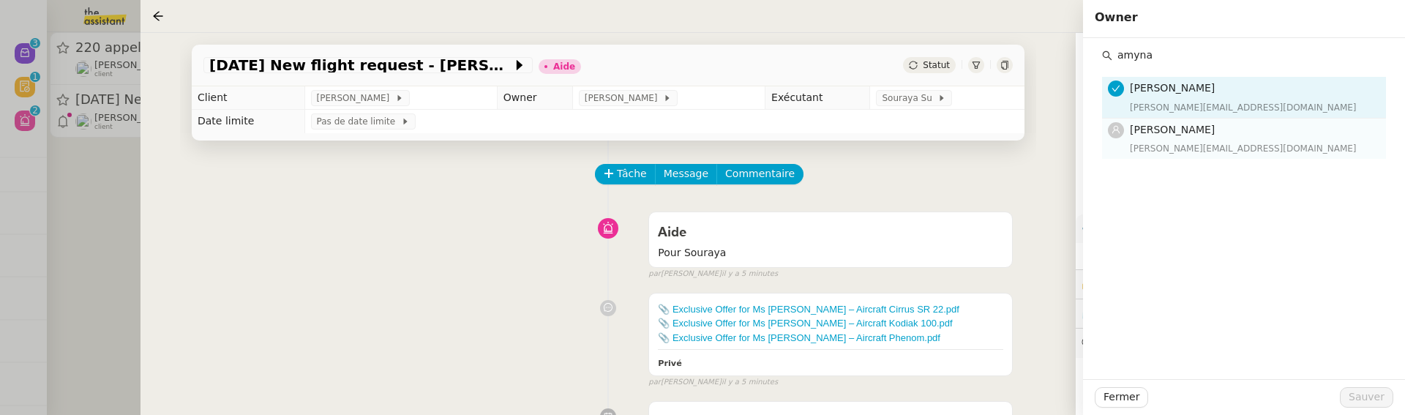
type input "amyna"
click at [1162, 151] on div "[PERSON_NAME][EMAIL_ADDRESS][DOMAIN_NAME]" at bounding box center [1252, 148] width 247 height 15
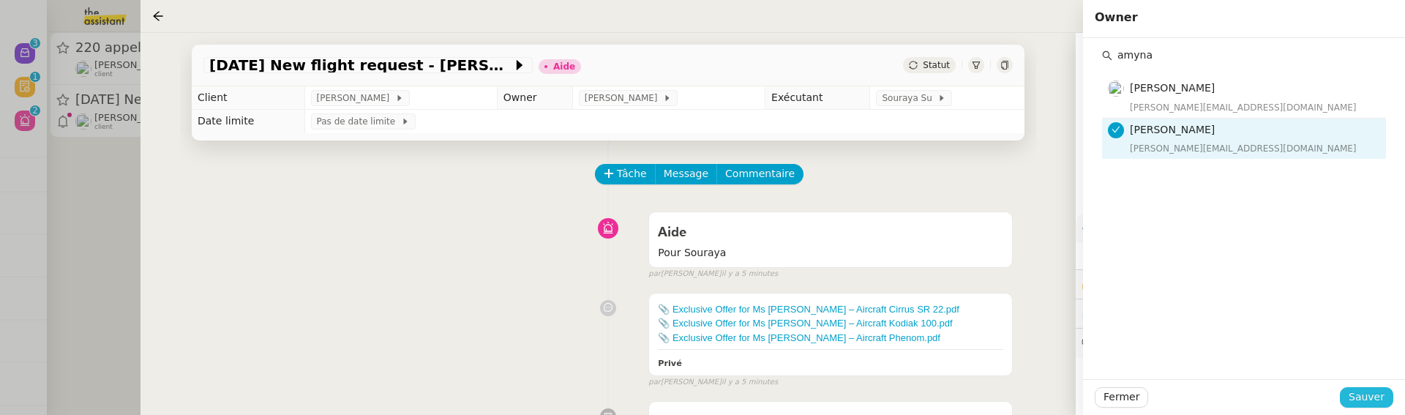
click at [1356, 391] on span "Sauver" at bounding box center [1366, 396] width 36 height 17
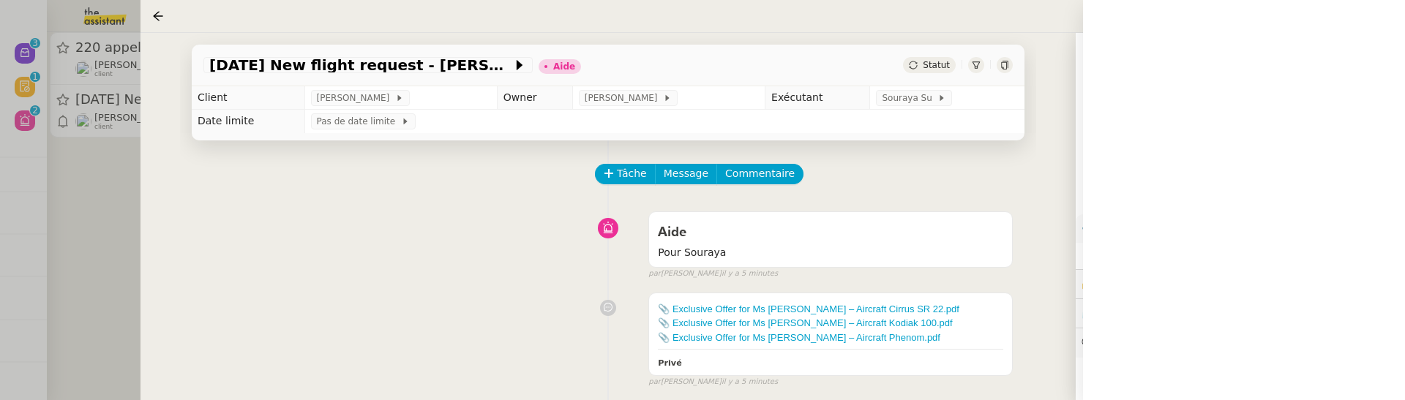
click at [75, 200] on div at bounding box center [702, 200] width 1405 height 400
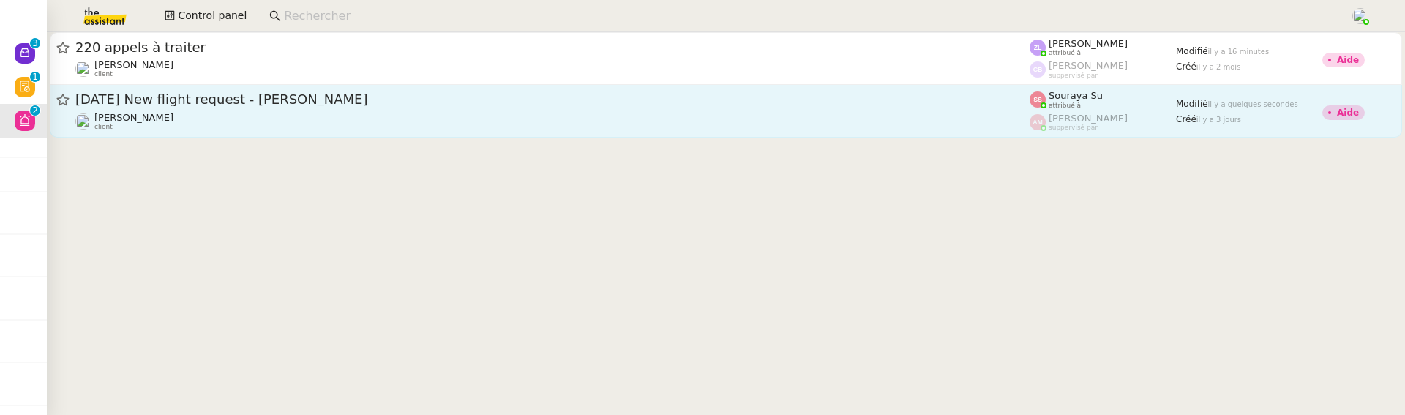
click at [610, 116] on div "Louis Frei client" at bounding box center [552, 121] width 954 height 19
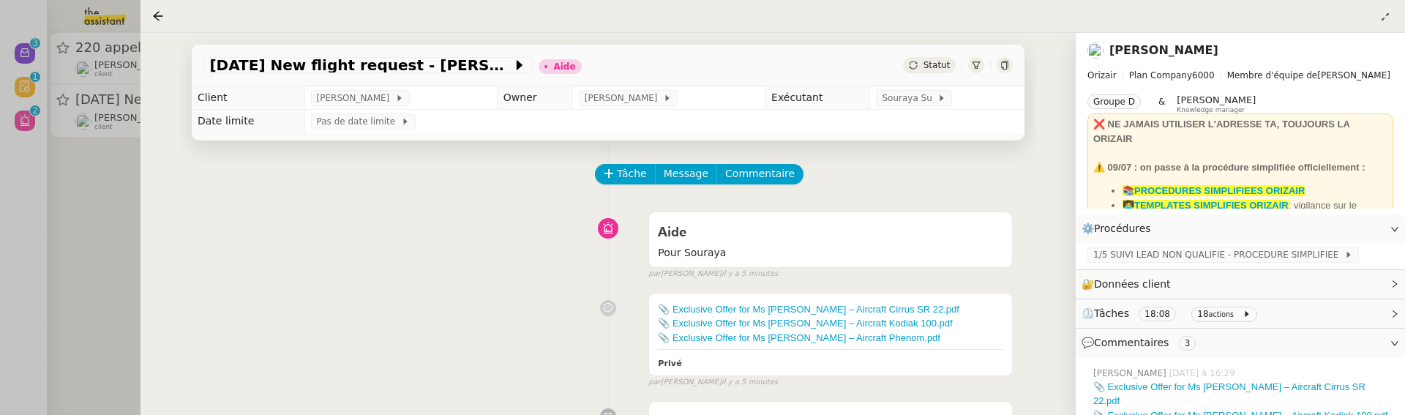
click at [939, 68] on span "Statut" at bounding box center [935, 65] width 27 height 10
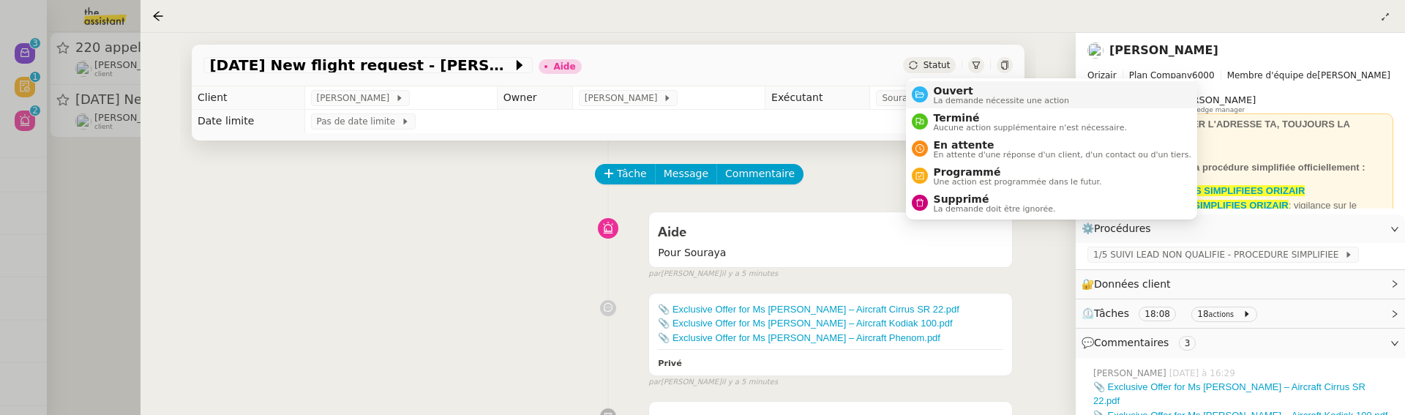
click at [946, 85] on span "Ouvert" at bounding box center [1001, 91] width 136 height 12
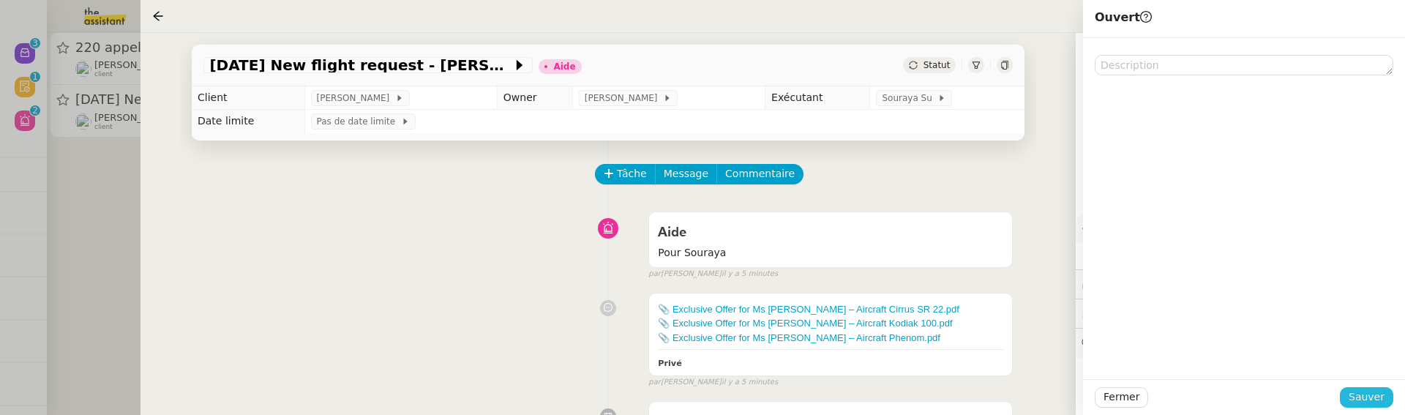
click at [1375, 405] on span "Sauver" at bounding box center [1366, 396] width 36 height 17
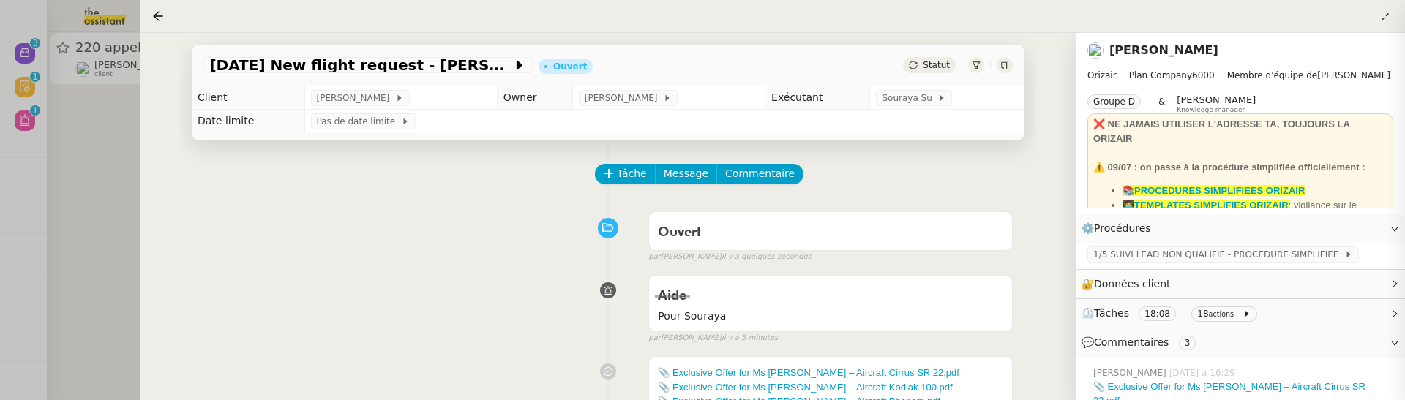
click at [130, 160] on div at bounding box center [702, 200] width 1405 height 400
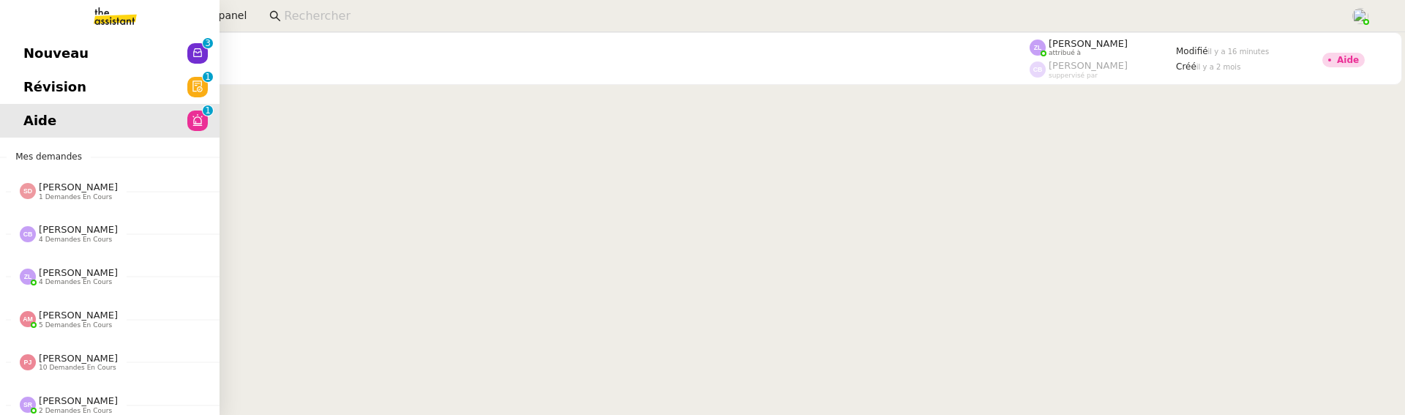
click at [37, 89] on link "Révision 0 1 2 3 4 5 6 7 8 9" at bounding box center [109, 87] width 219 height 34
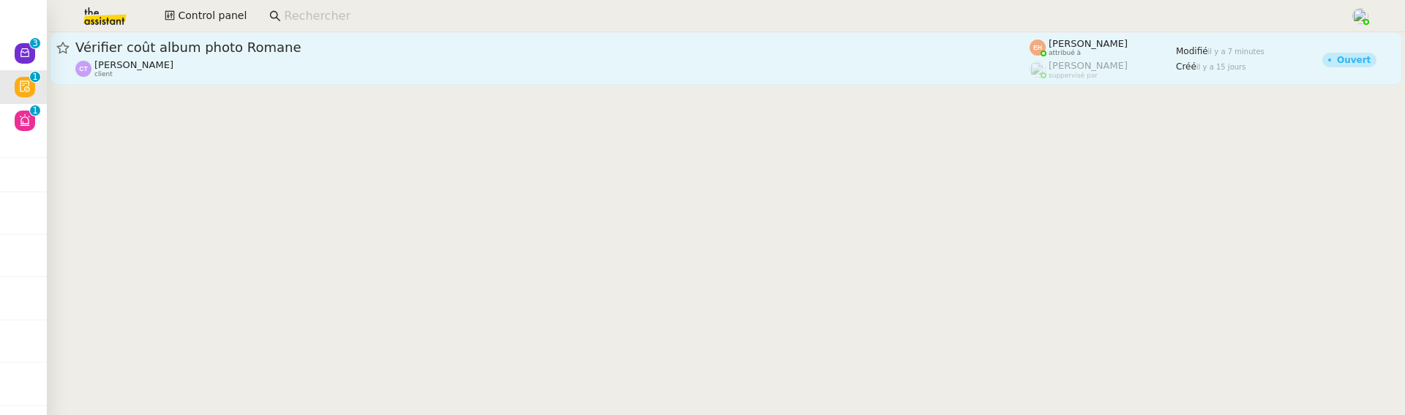
click at [331, 52] on span "Vérifier coût album photo Romane" at bounding box center [552, 47] width 954 height 13
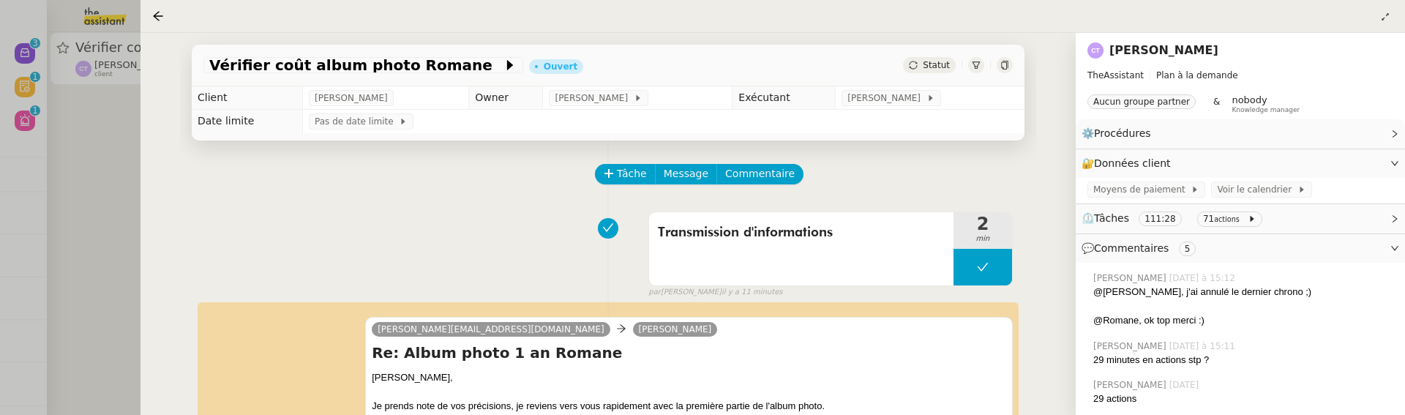
click at [100, 182] on div at bounding box center [702, 207] width 1405 height 415
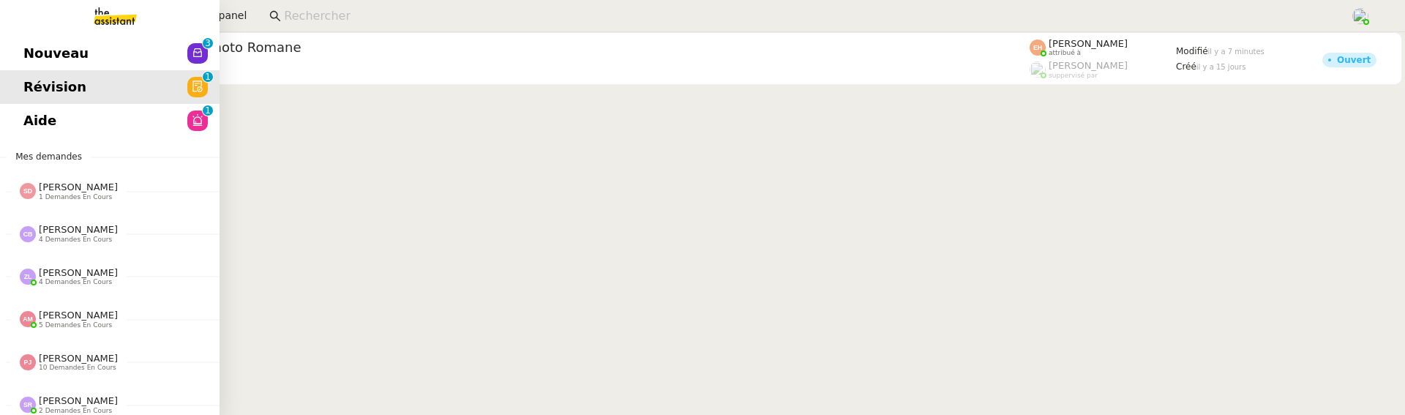
click at [29, 47] on span "Nouveau" at bounding box center [55, 53] width 65 height 22
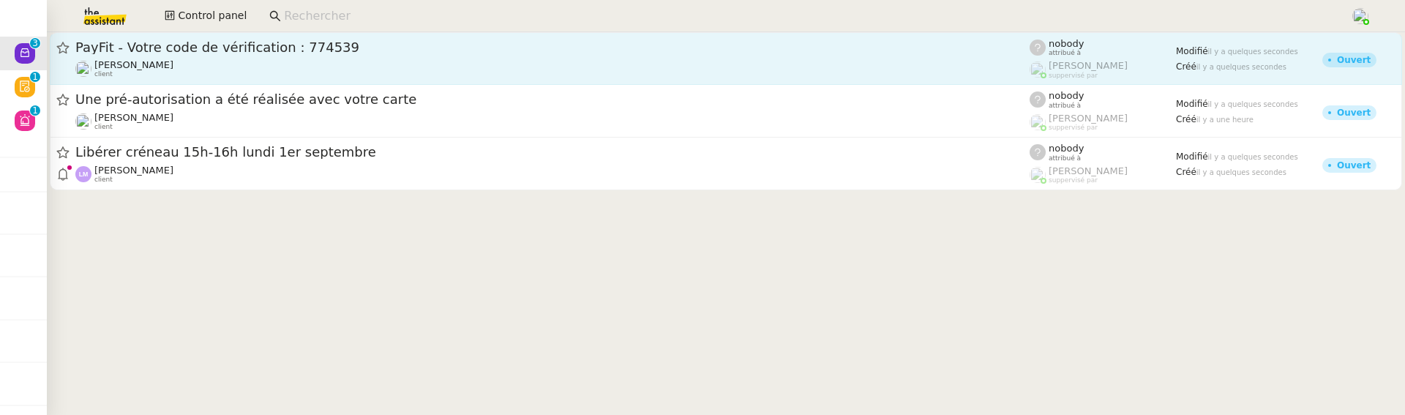
click at [309, 56] on div "PayFit - Votre code de vérification : 774539" at bounding box center [552, 48] width 954 height 18
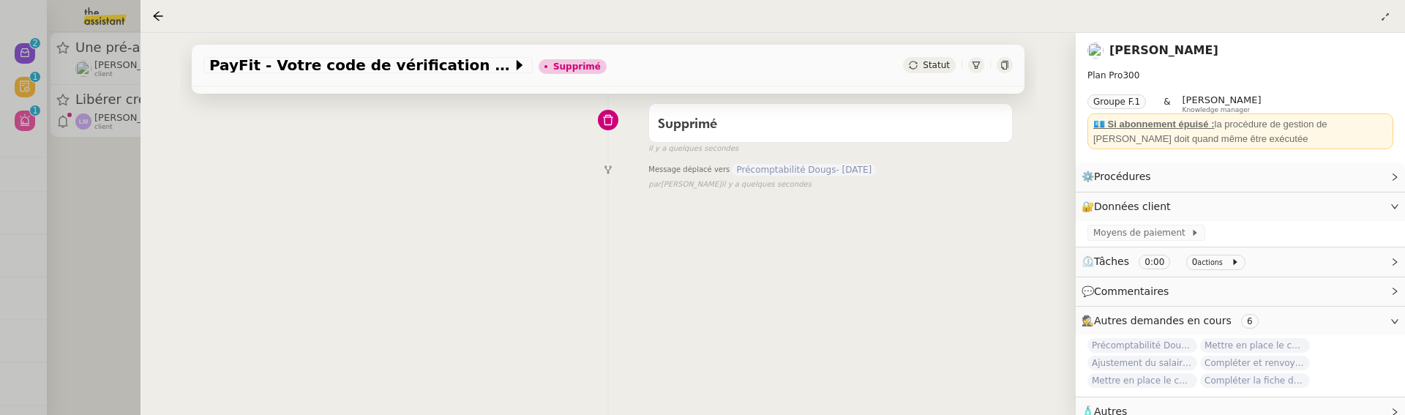
scroll to position [198, 0]
click at [94, 187] on div at bounding box center [702, 207] width 1405 height 415
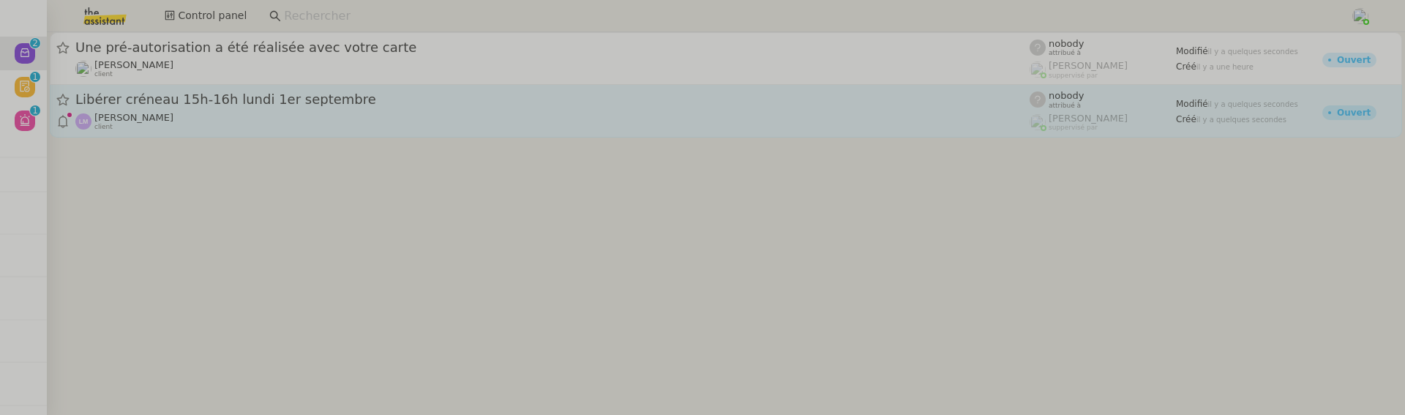
click at [133, 126] on div "Laurence NARCISI-MAROTEL client" at bounding box center [133, 121] width 79 height 19
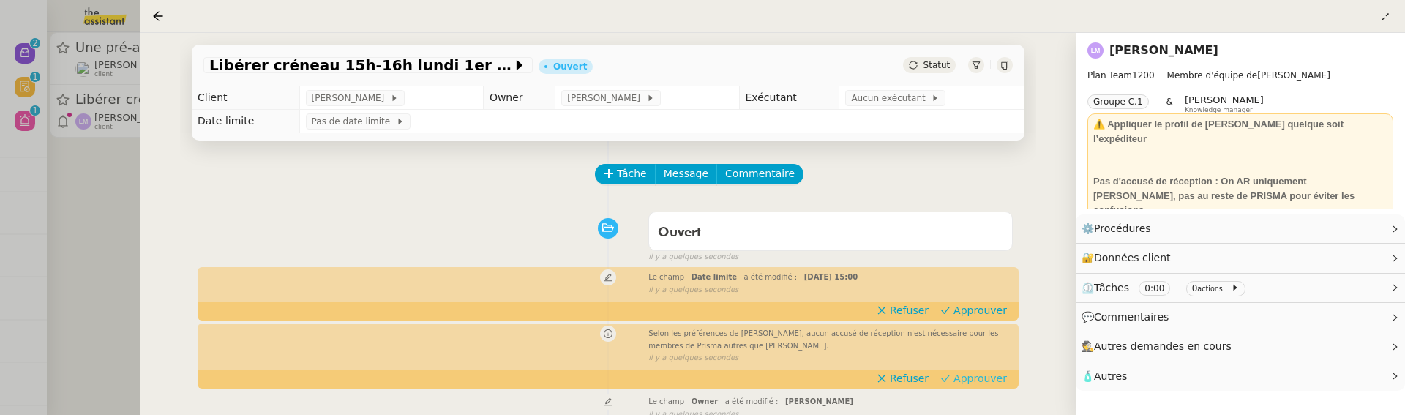
click at [978, 375] on span "Approuver" at bounding box center [979, 378] width 53 height 15
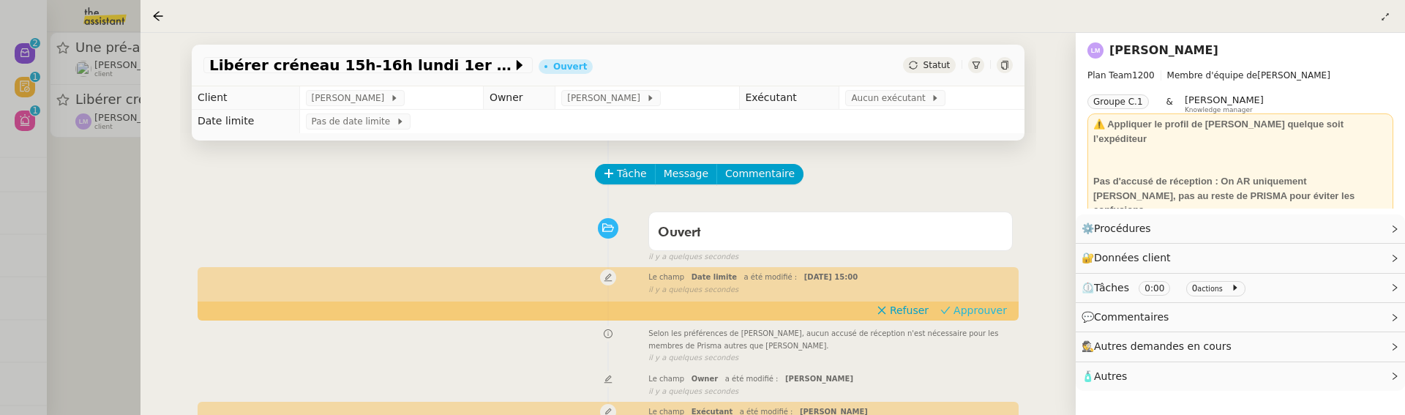
click at [969, 307] on span "Approuver" at bounding box center [979, 310] width 53 height 15
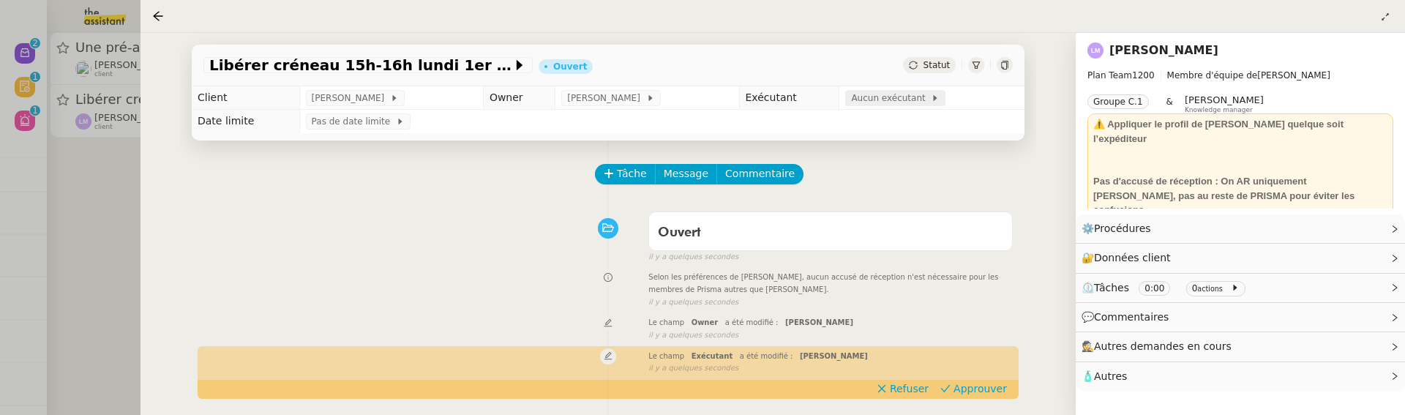
click at [922, 101] on span "Aucun exécutant" at bounding box center [891, 98] width 80 height 15
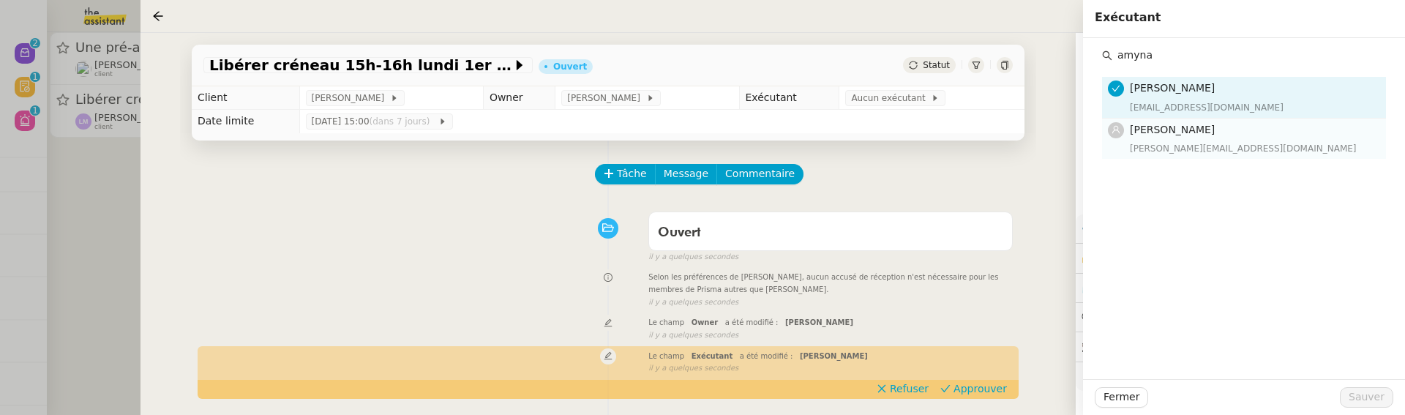
type input "amyna"
click at [1189, 125] on span "[PERSON_NAME]" at bounding box center [1171, 130] width 85 height 12
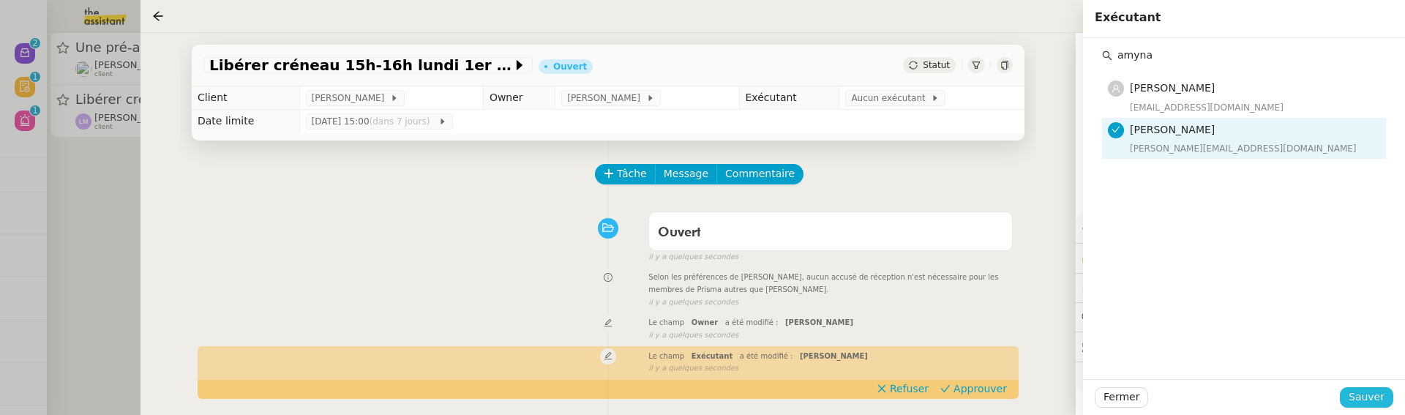
click at [1368, 399] on span "Sauver" at bounding box center [1366, 396] width 36 height 17
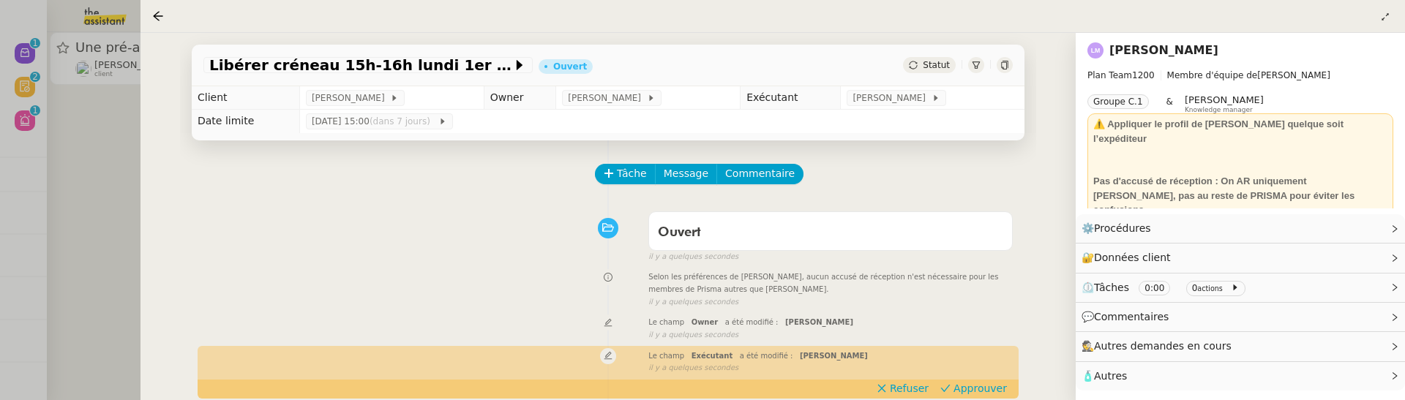
click at [64, 197] on div at bounding box center [702, 200] width 1405 height 400
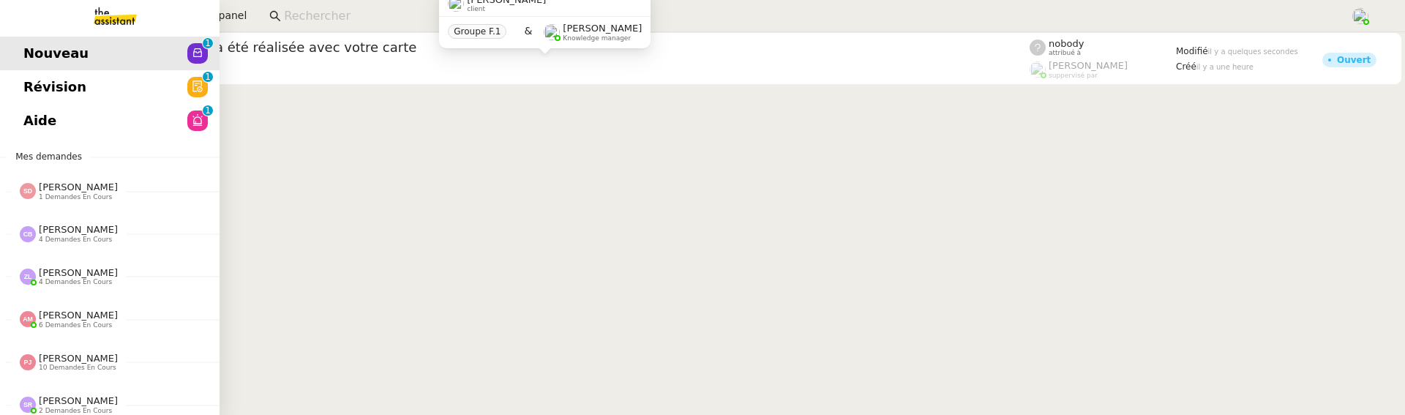
click at [12, 91] on link "Révision 0 1 2 3 4 5 6 7 8 9" at bounding box center [109, 87] width 219 height 34
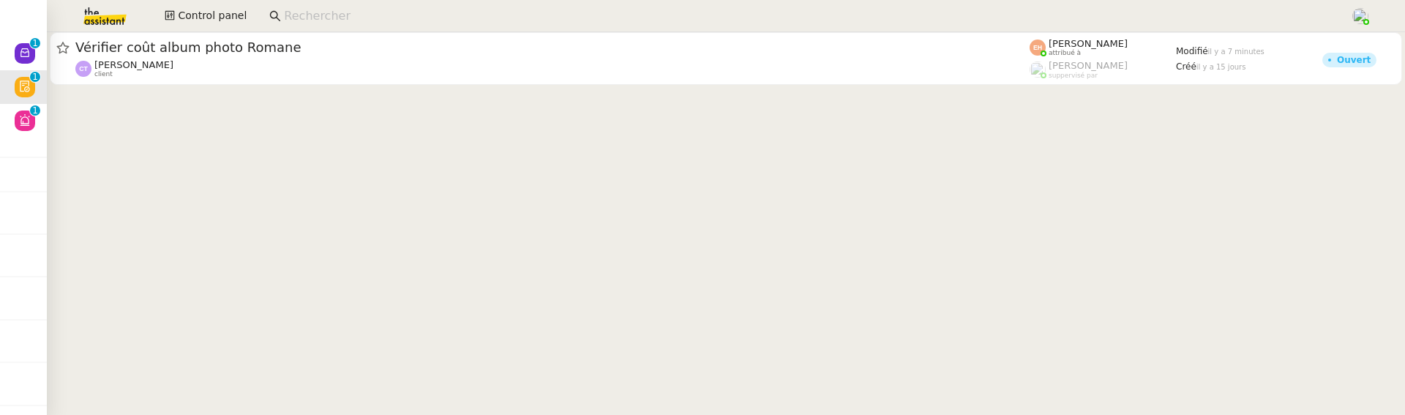
click at [217, 17] on span "Control panel" at bounding box center [212, 15] width 69 height 17
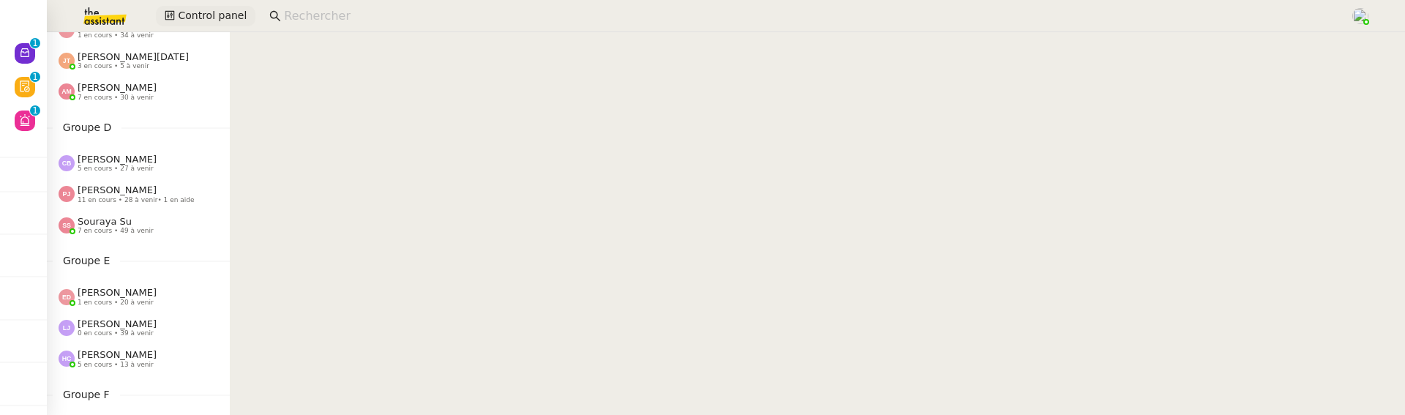
scroll to position [362, 0]
click at [374, 21] on input at bounding box center [809, 17] width 1051 height 20
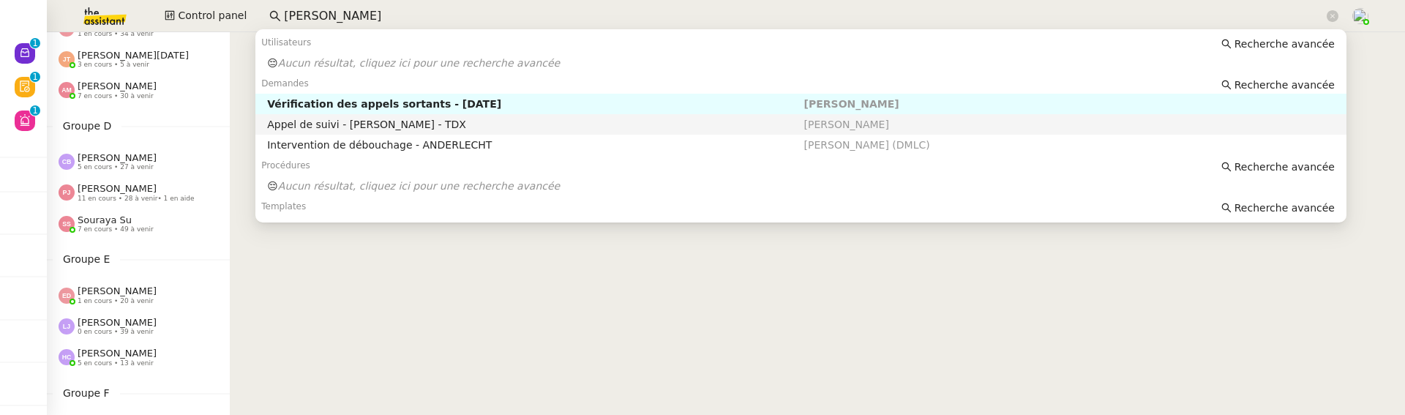
click at [548, 124] on div "Appel de suivi - [PERSON_NAME] - TDX" at bounding box center [535, 124] width 536 height 13
type input "[PERSON_NAME]"
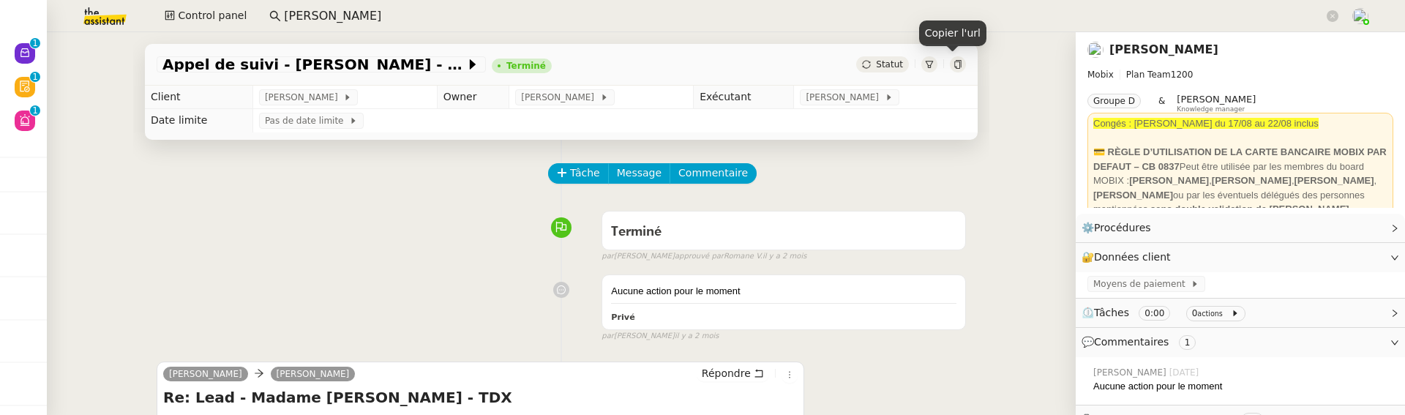
click at [953, 63] on icon at bounding box center [957, 64] width 9 height 9
click at [876, 66] on span "Statut" at bounding box center [889, 64] width 27 height 10
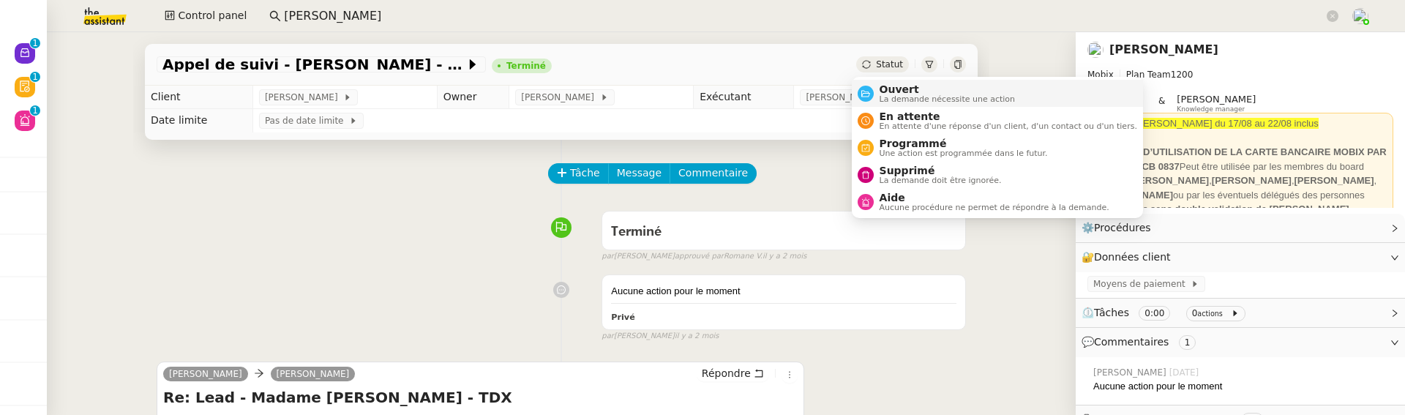
click at [882, 83] on span "Ouvert" at bounding box center [947, 89] width 136 height 12
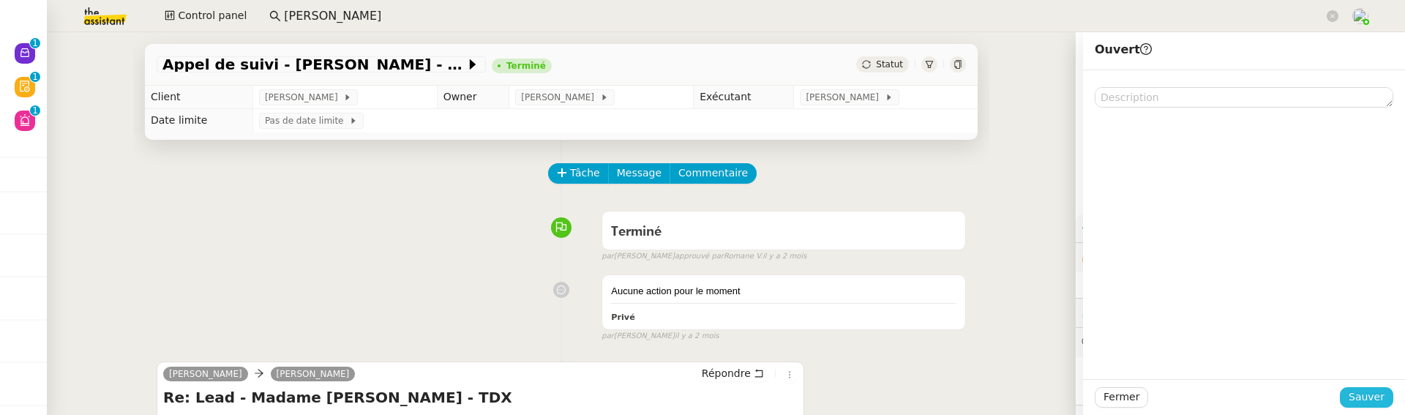
drag, startPoint x: 1339, startPoint y: 396, endPoint x: 1247, endPoint y: 372, distance: 94.6
click at [1348, 395] on span "Sauver" at bounding box center [1366, 396] width 36 height 17
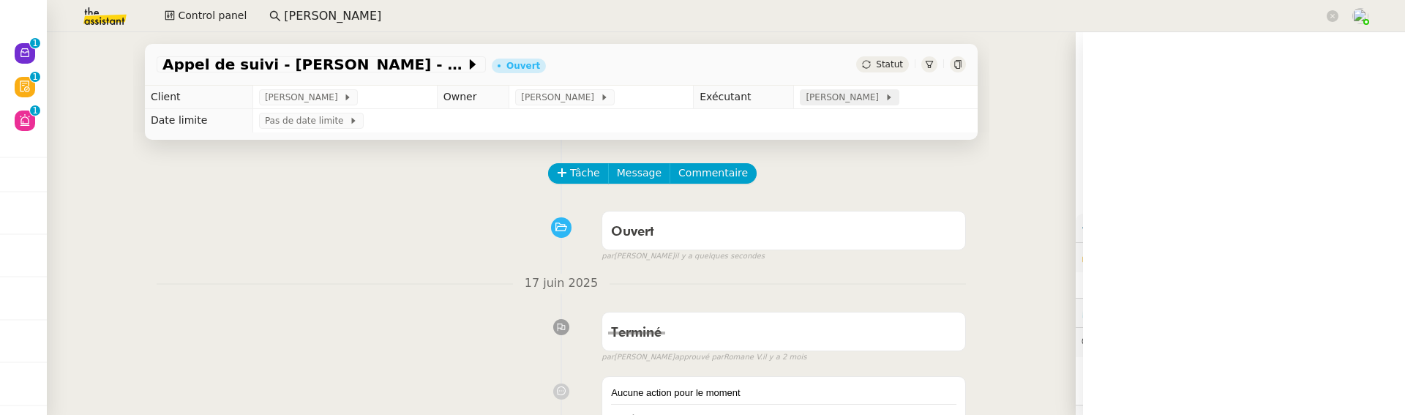
click at [828, 102] on span "[PERSON_NAME]" at bounding box center [844, 97] width 78 height 15
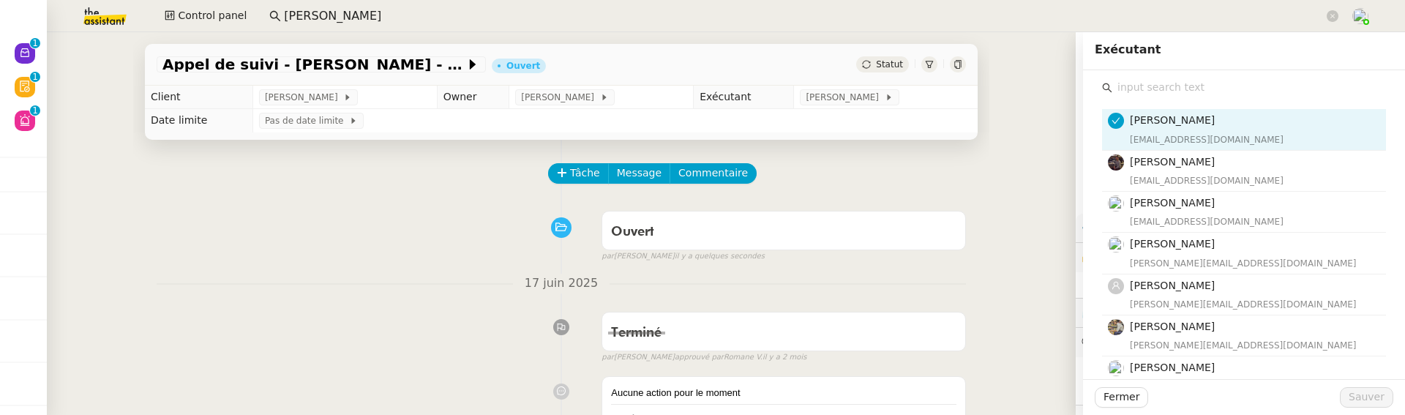
click at [1136, 87] on input "text" at bounding box center [1249, 88] width 274 height 20
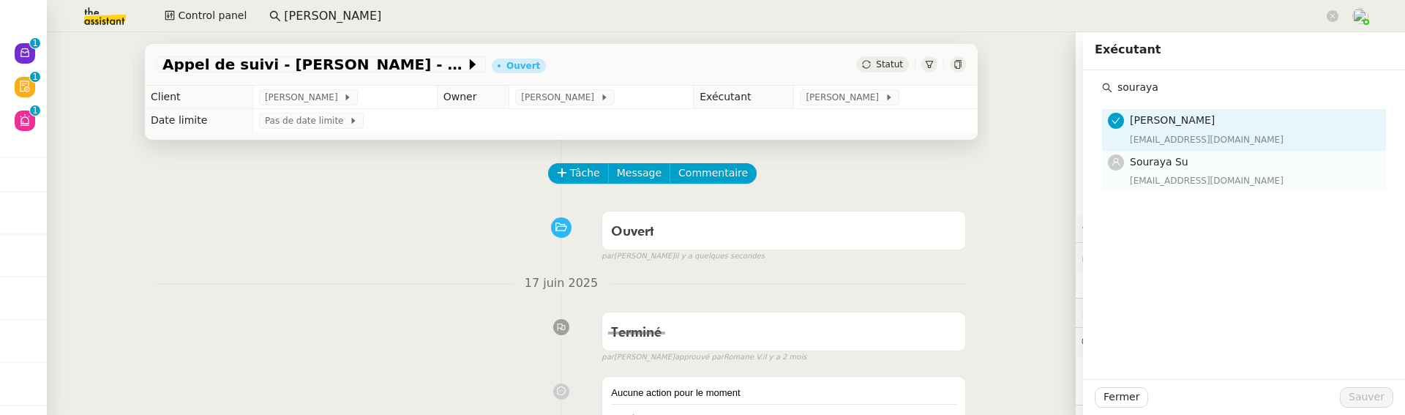
type input "souraya"
click at [1132, 157] on span "Souraya Su" at bounding box center [1158, 162] width 59 height 12
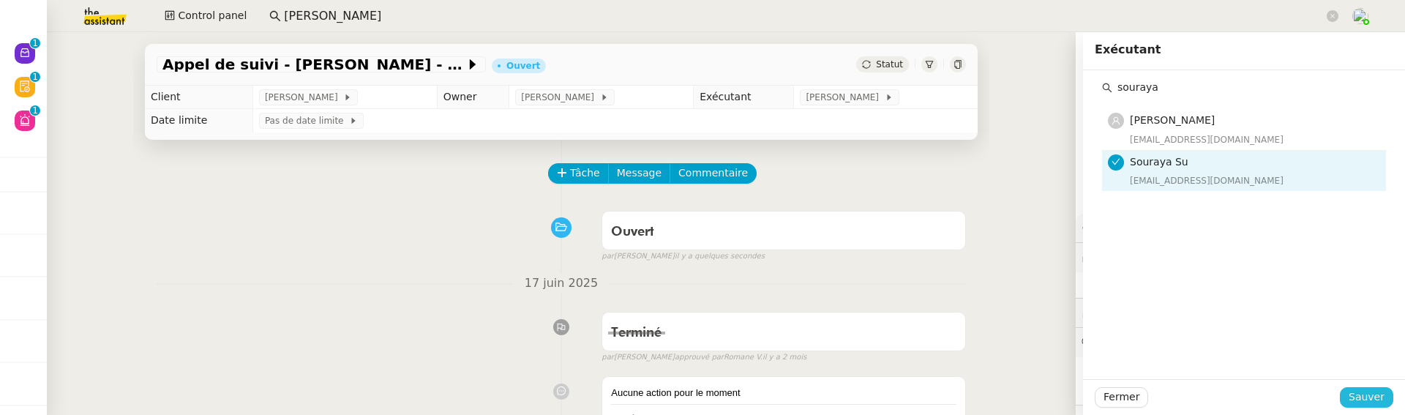
click at [1353, 394] on span "Sauver" at bounding box center [1366, 396] width 36 height 17
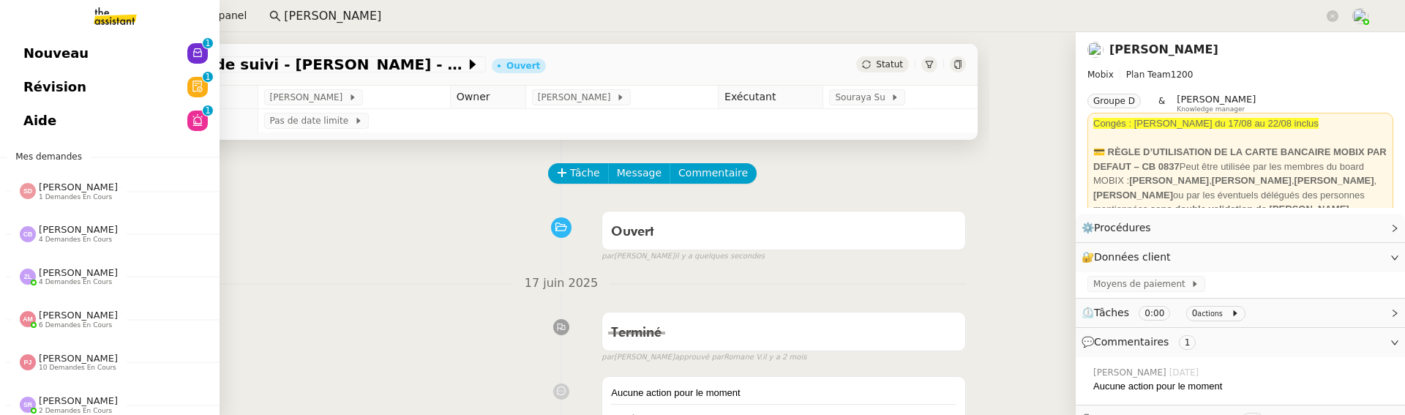
click at [24, 45] on span "Nouveau" at bounding box center [55, 53] width 65 height 22
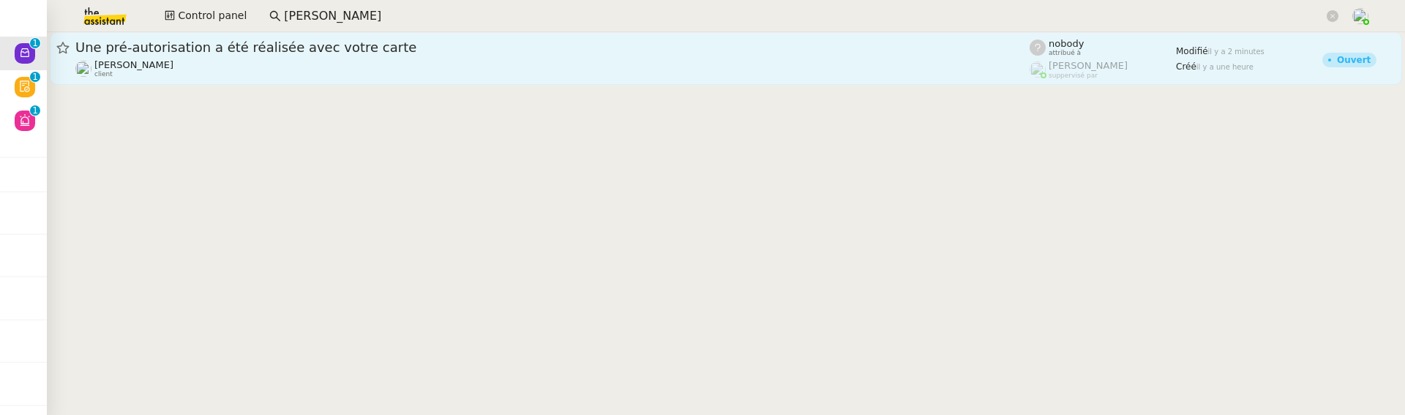
click at [525, 55] on div "Une pré-autorisation a été réalisée avec votre carte" at bounding box center [552, 48] width 954 height 18
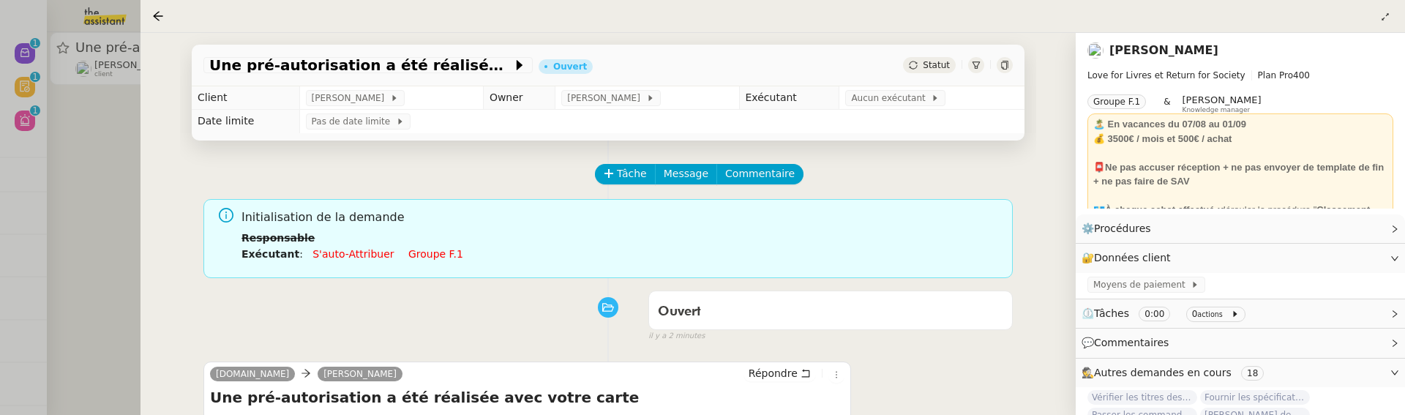
click at [102, 146] on div at bounding box center [702, 207] width 1405 height 415
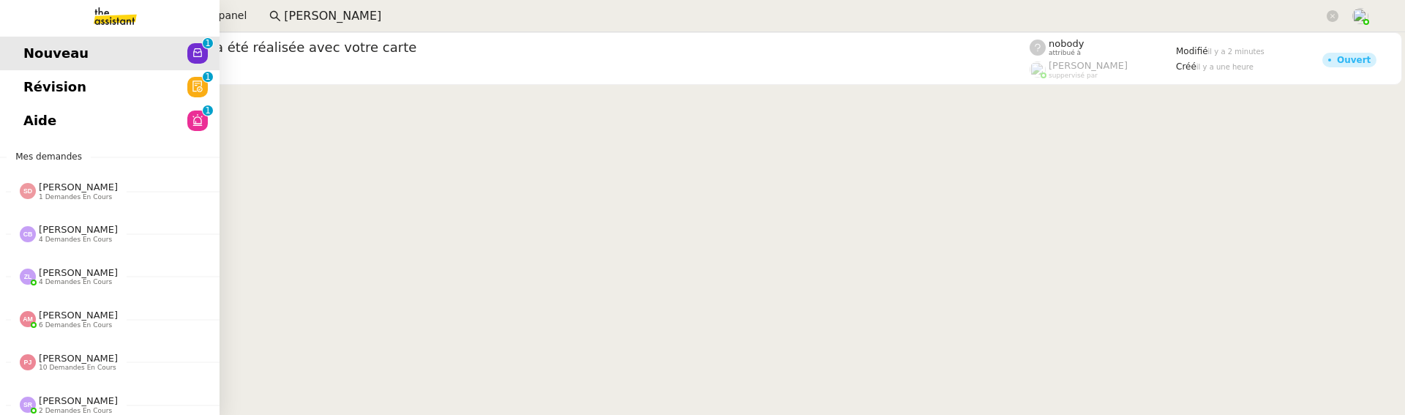
click at [31, 92] on span "Révision" at bounding box center [54, 87] width 63 height 22
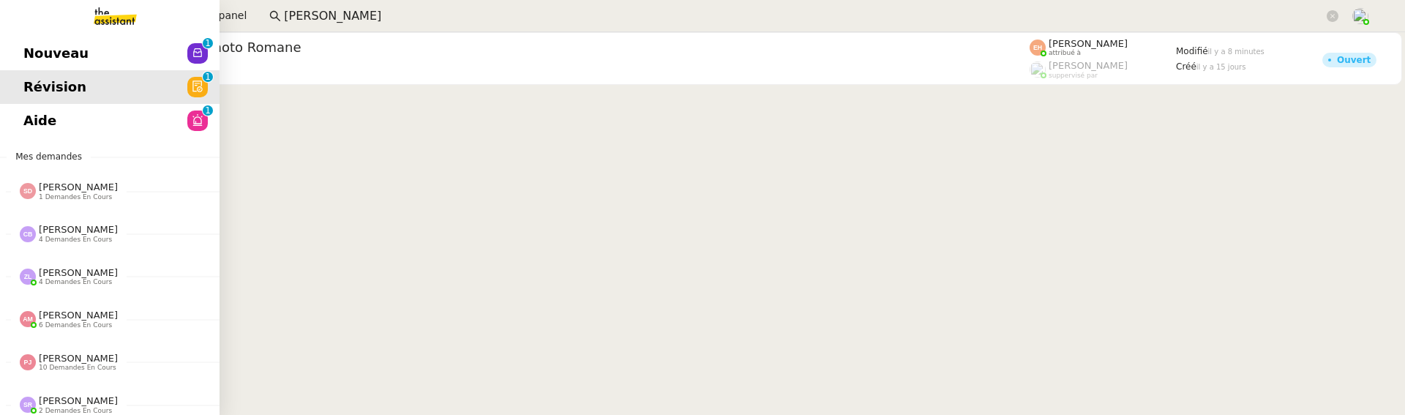
click at [37, 119] on span "Aide" at bounding box center [39, 121] width 33 height 22
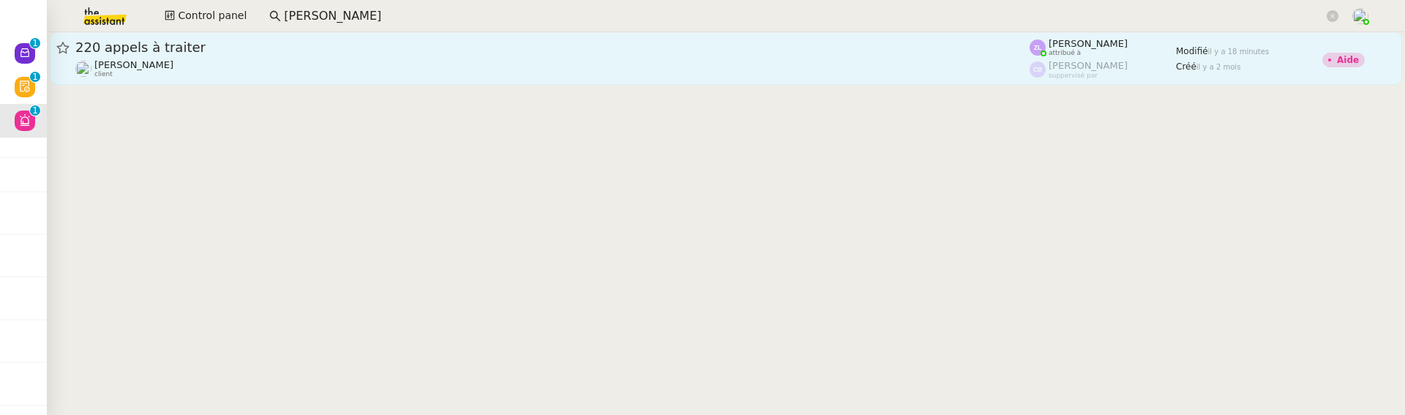
click at [271, 75] on div "[PERSON_NAME] client" at bounding box center [552, 68] width 954 height 19
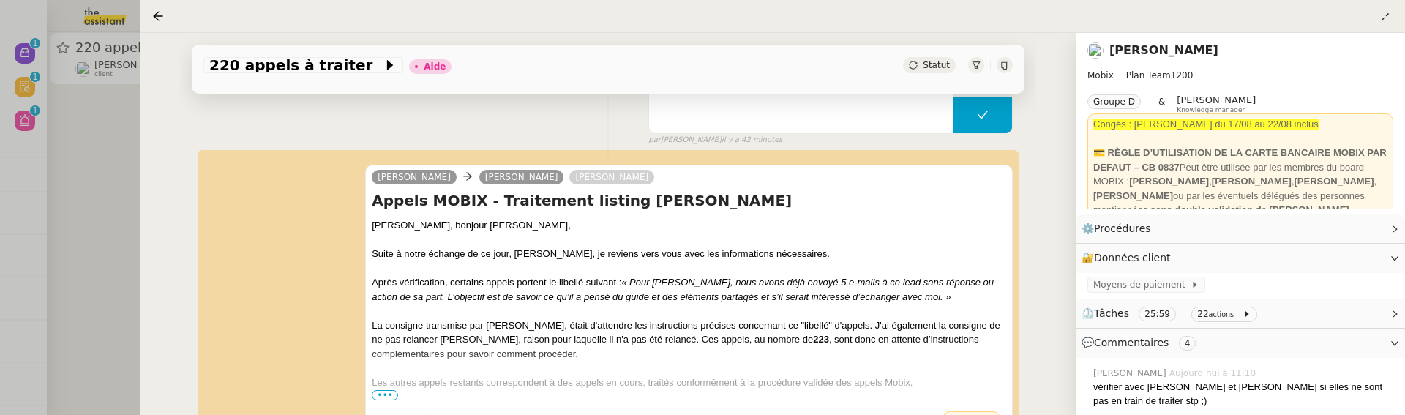
scroll to position [268, 0]
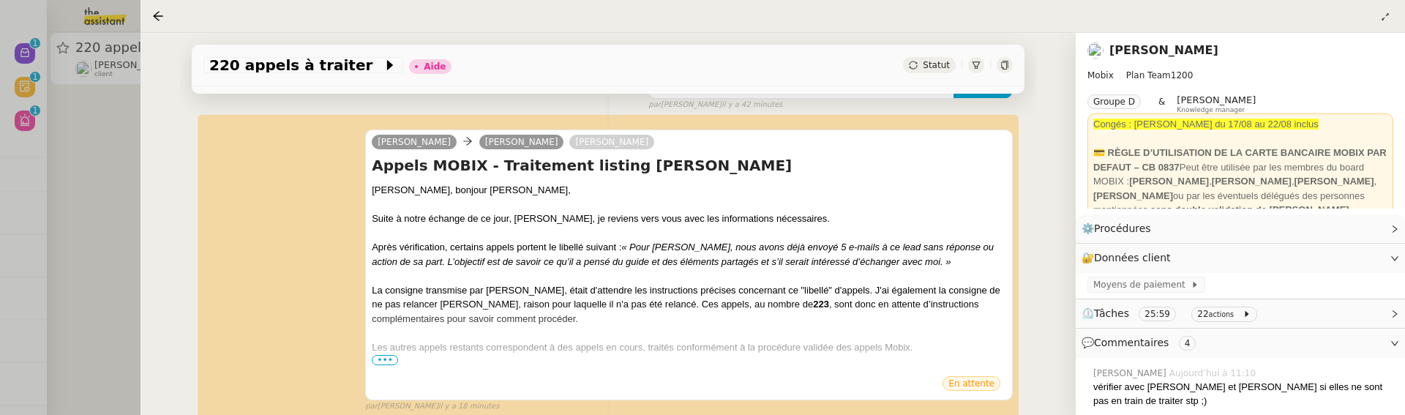
click at [21, 185] on div at bounding box center [702, 207] width 1405 height 415
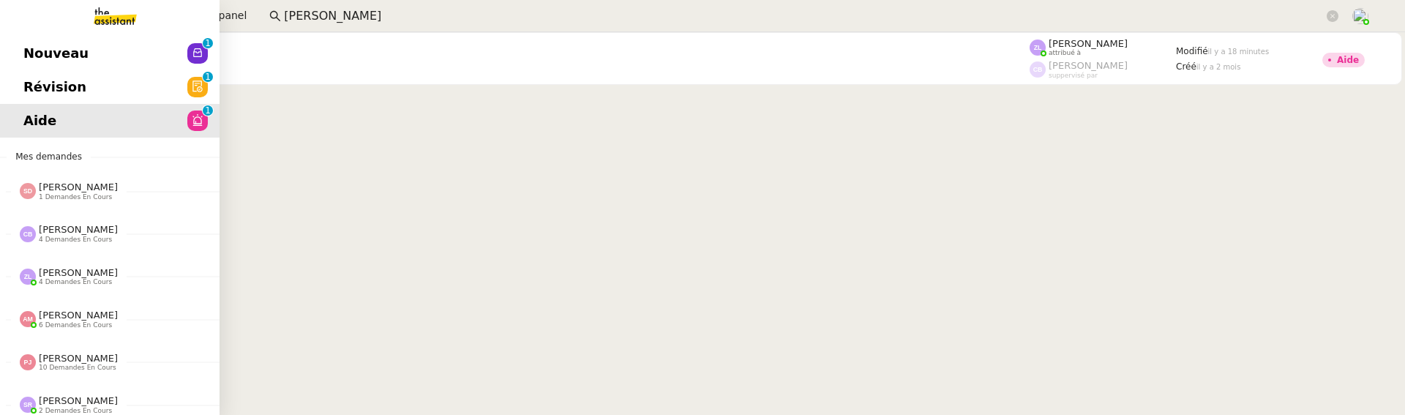
click at [23, 88] on span "Révision" at bounding box center [54, 87] width 63 height 22
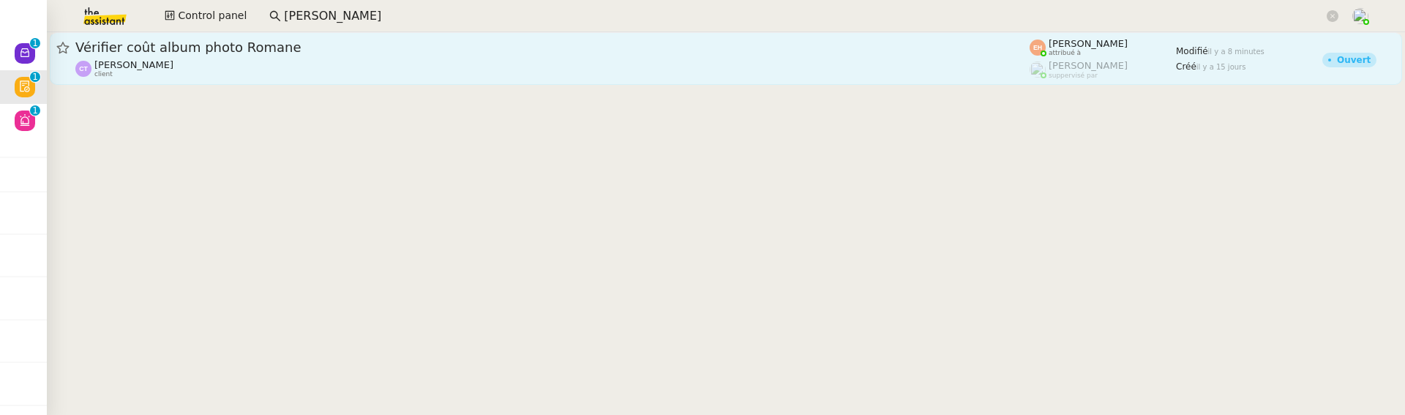
click at [287, 52] on span "Vérifier coût album photo Romane" at bounding box center [552, 47] width 954 height 13
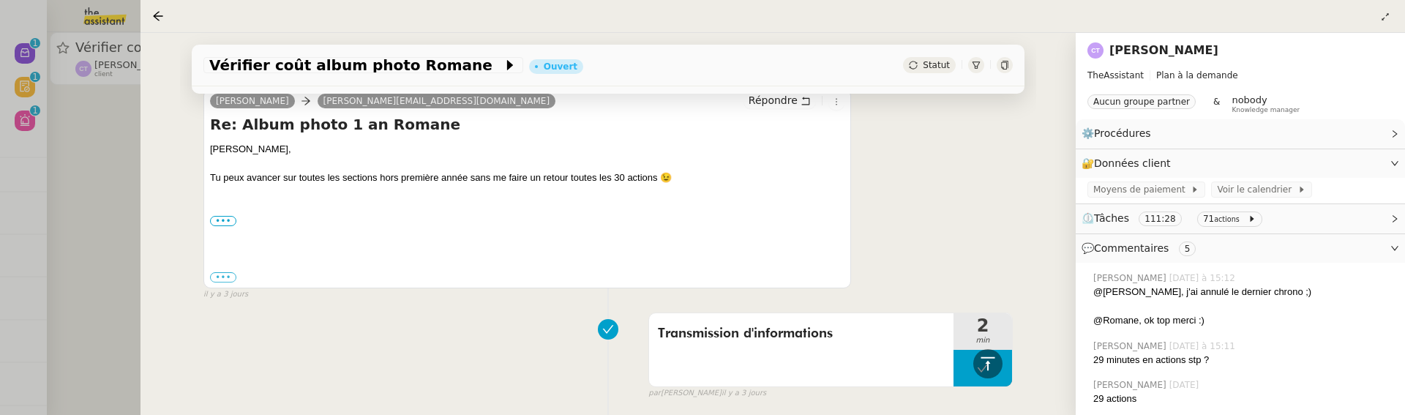
scroll to position [824, 0]
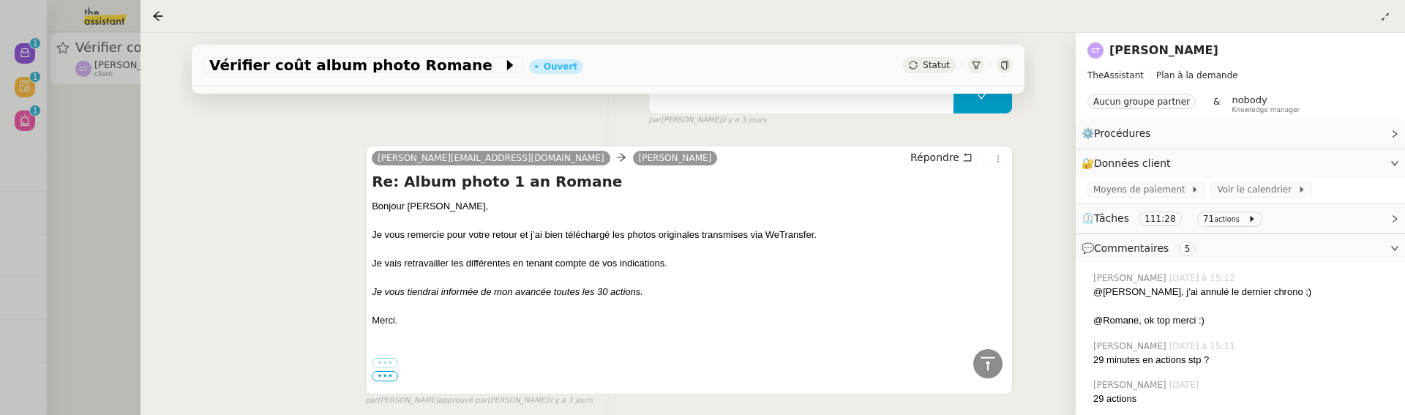
click at [907, 69] on div "Statut" at bounding box center [929, 65] width 53 height 16
click at [922, 69] on span "Statut" at bounding box center [935, 65] width 27 height 10
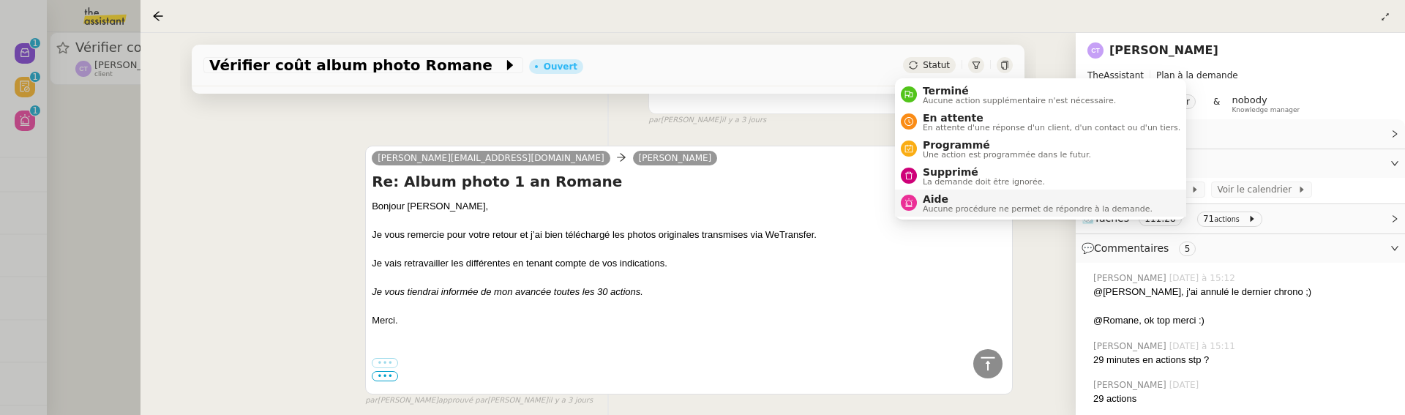
click at [962, 192] on li "Aide Aucune procédure ne permet de répondre à la demande." at bounding box center [1040, 202] width 291 height 27
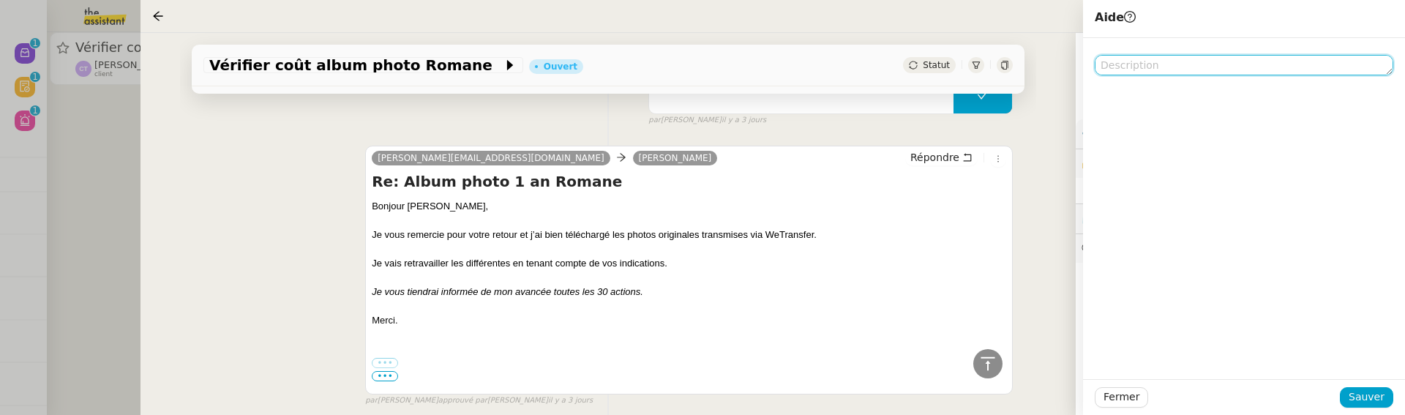
click at [1178, 72] on textarea at bounding box center [1243, 65] width 298 height 20
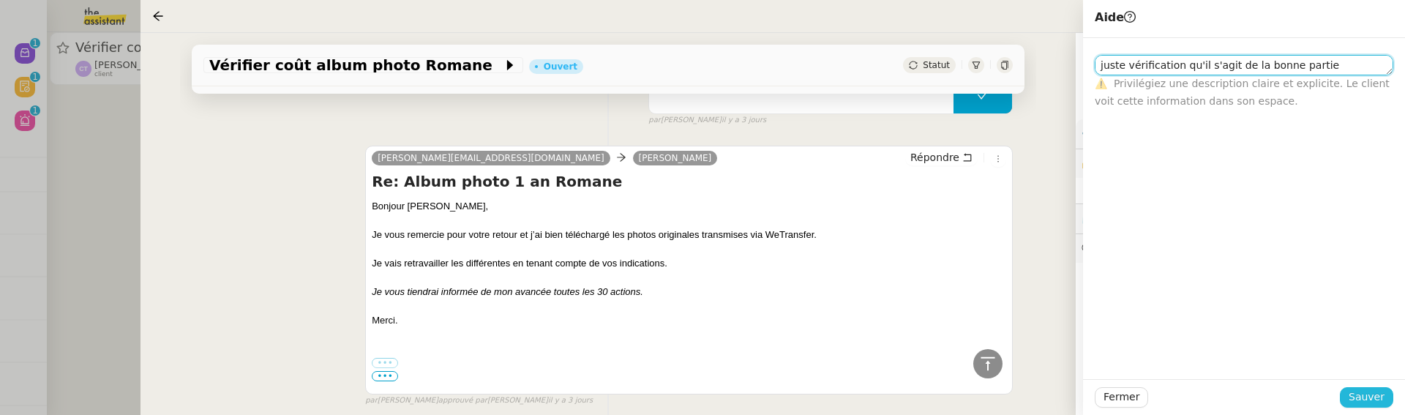
type textarea "juste vérification qu'il s'agit de la bonne partie @Romane ?"
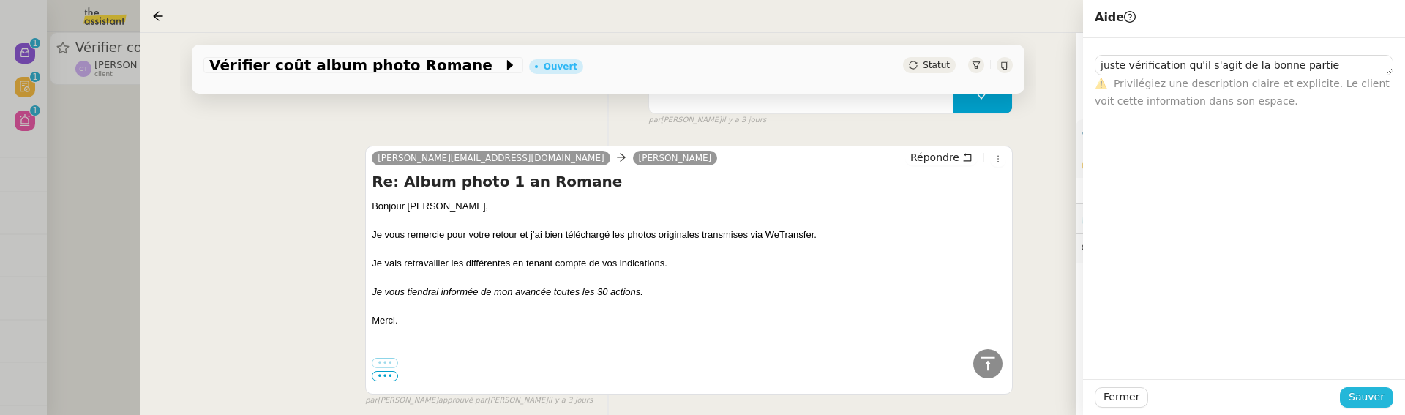
click at [1369, 387] on button "Sauver" at bounding box center [1365, 397] width 53 height 20
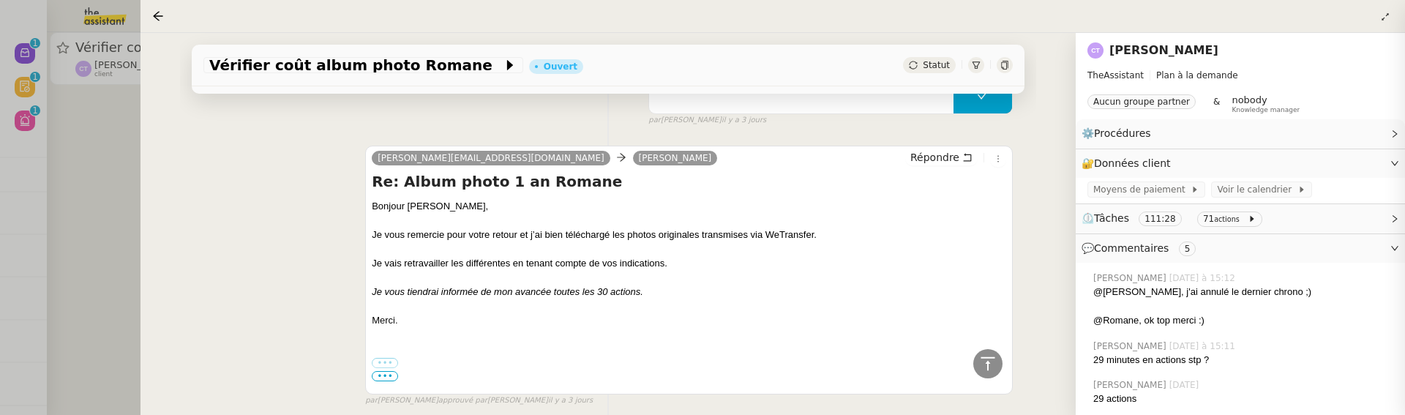
scroll to position [905, 0]
click at [88, 131] on div at bounding box center [702, 207] width 1405 height 415
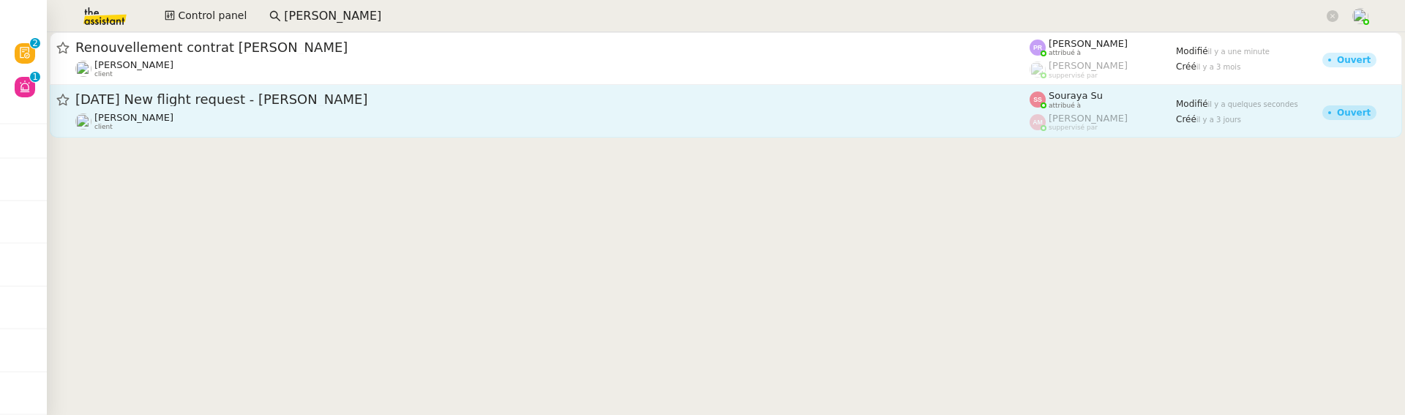
click at [252, 132] on link "29th August 2025 New flight request - Katherine Yasick Louis Frei client Souray…" at bounding box center [726, 111] width 1352 height 53
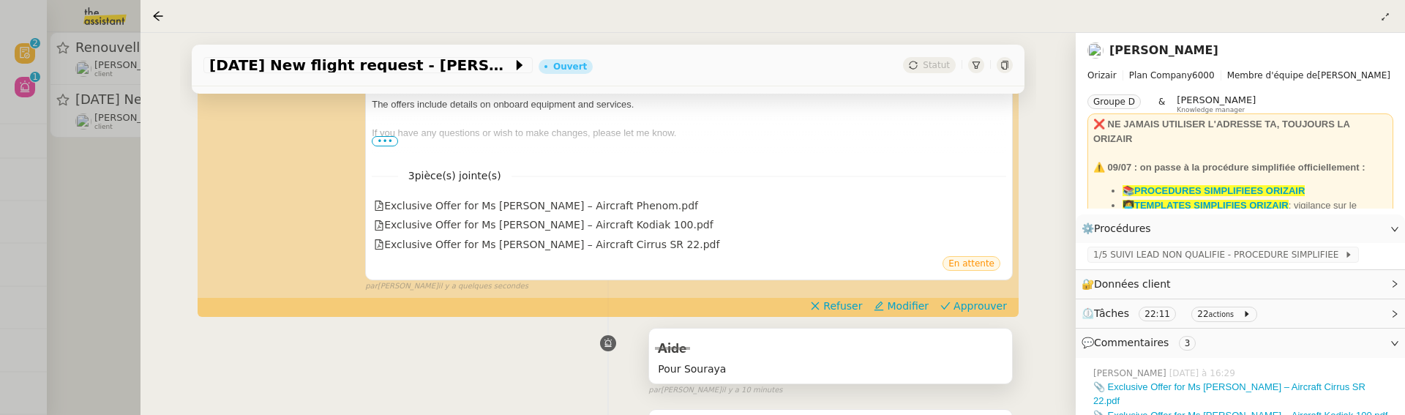
scroll to position [422, 0]
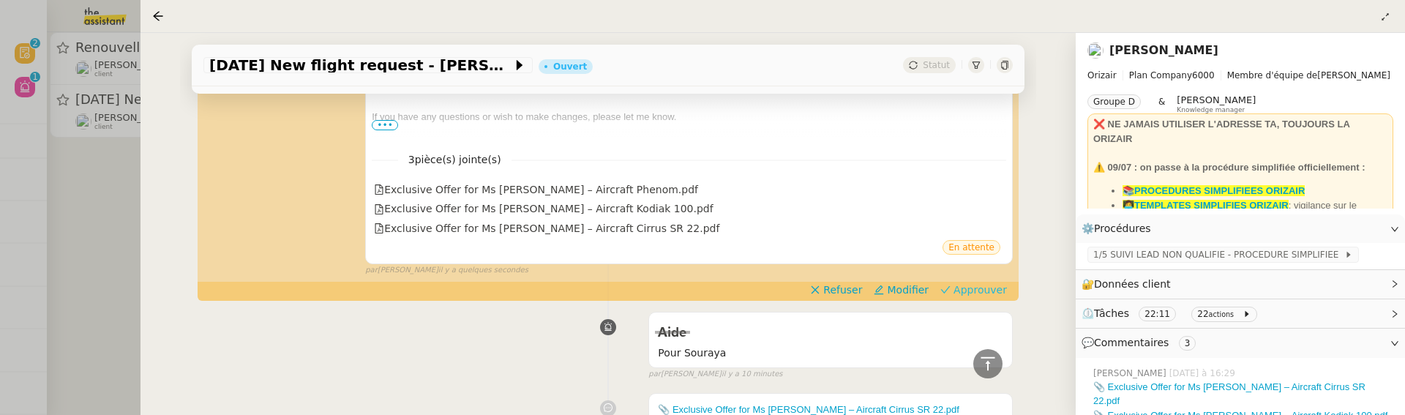
click at [960, 291] on span "Approuver" at bounding box center [979, 289] width 53 height 15
click at [127, 195] on div at bounding box center [702, 207] width 1405 height 415
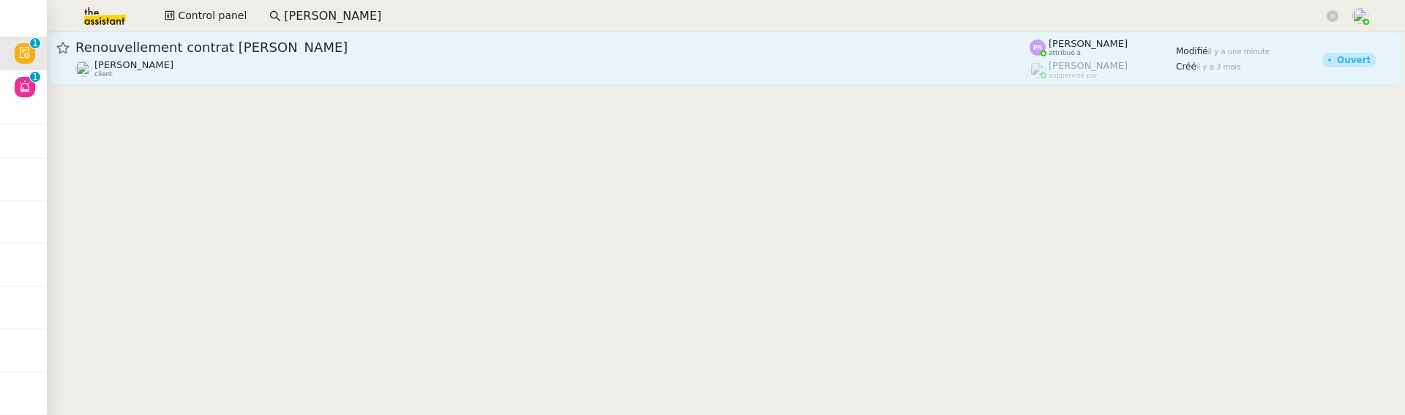
click at [219, 74] on div "Gabrielle Tavernier client" at bounding box center [552, 68] width 954 height 19
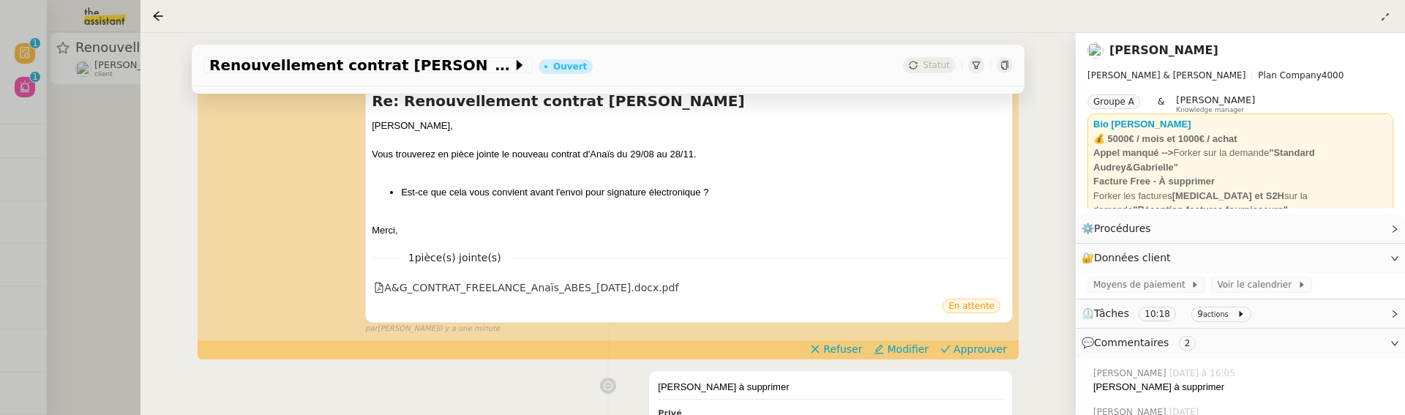
scroll to position [252, 0]
click at [984, 353] on span "Approuver" at bounding box center [979, 348] width 53 height 15
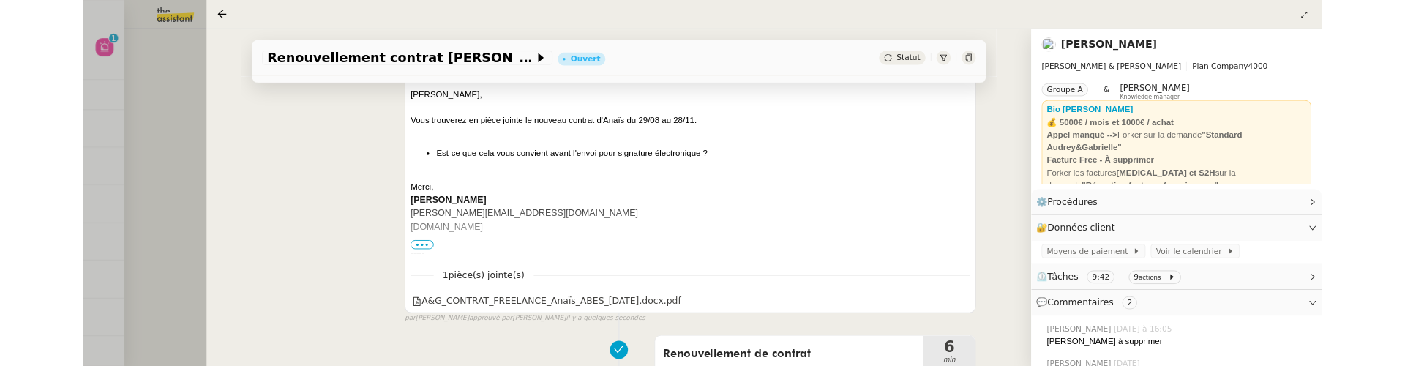
scroll to position [672, 0]
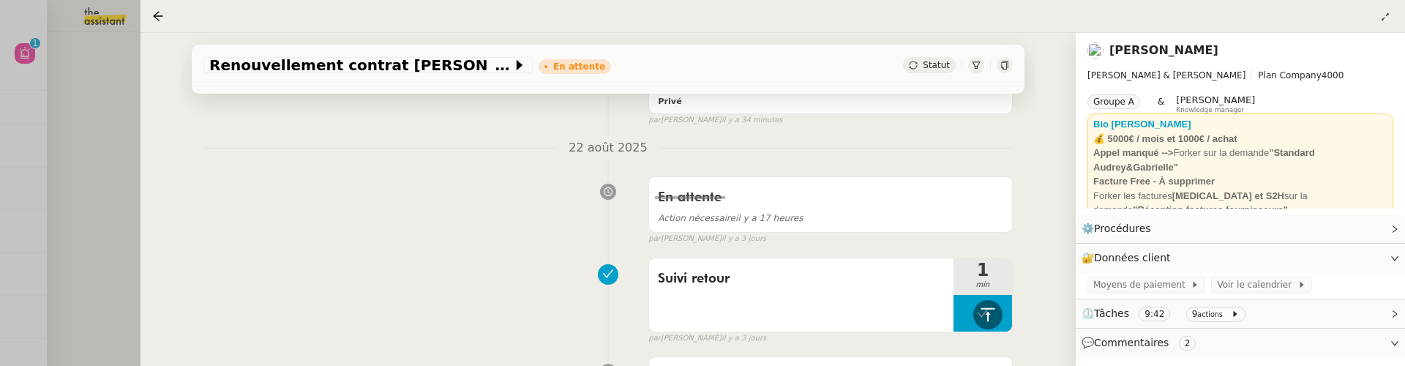
click at [124, 149] on div at bounding box center [702, 183] width 1405 height 366
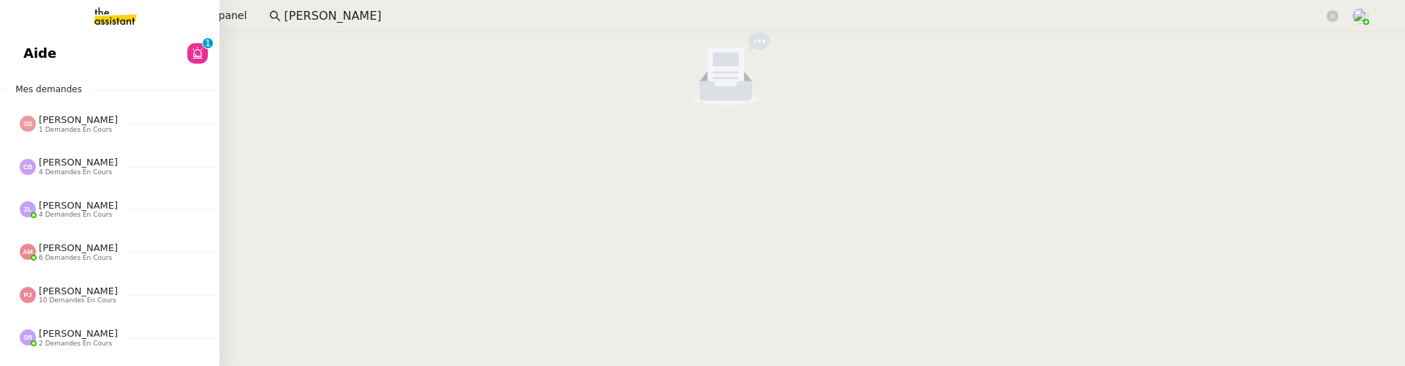
click at [28, 55] on span "Aide" at bounding box center [39, 53] width 33 height 22
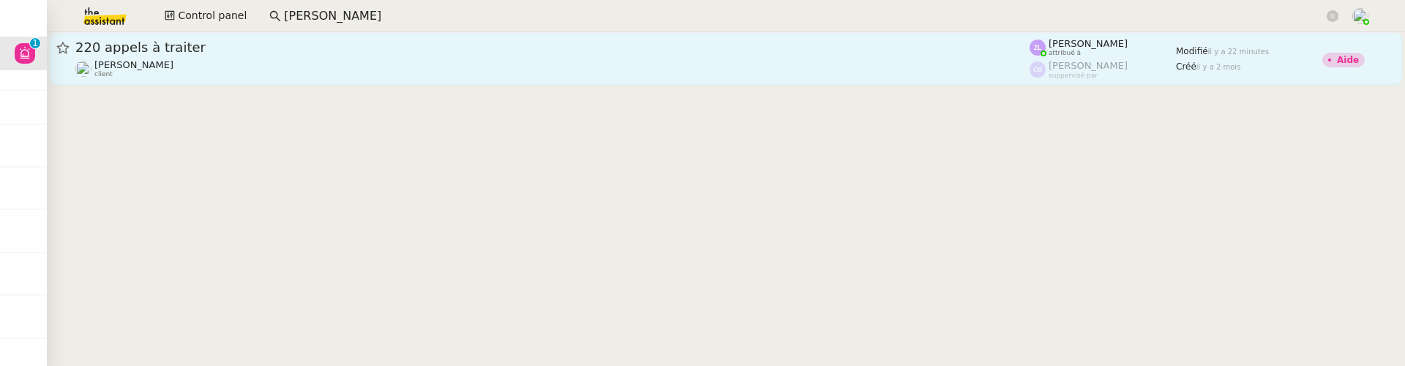
click at [356, 61] on div "[PERSON_NAME] client" at bounding box center [552, 68] width 954 height 19
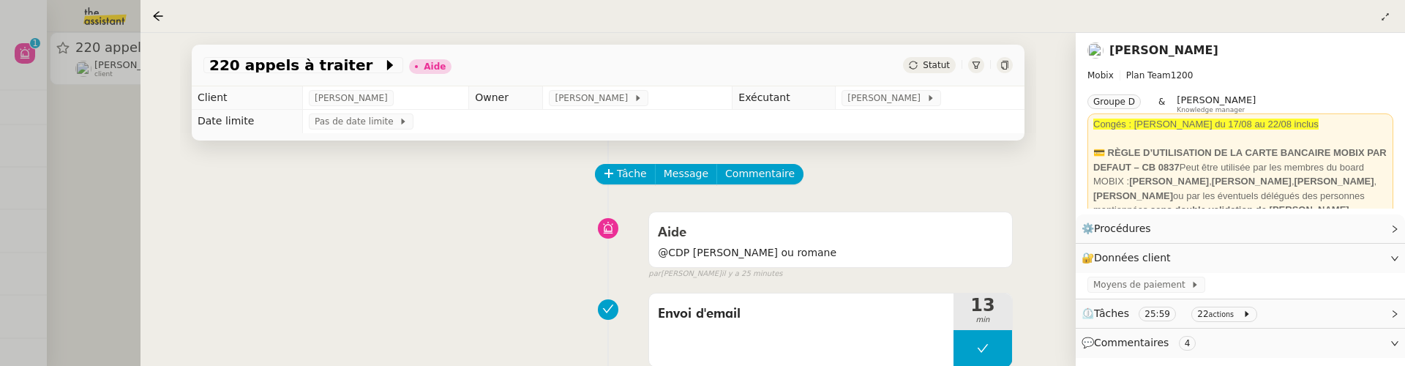
click at [110, 120] on div at bounding box center [702, 183] width 1405 height 366
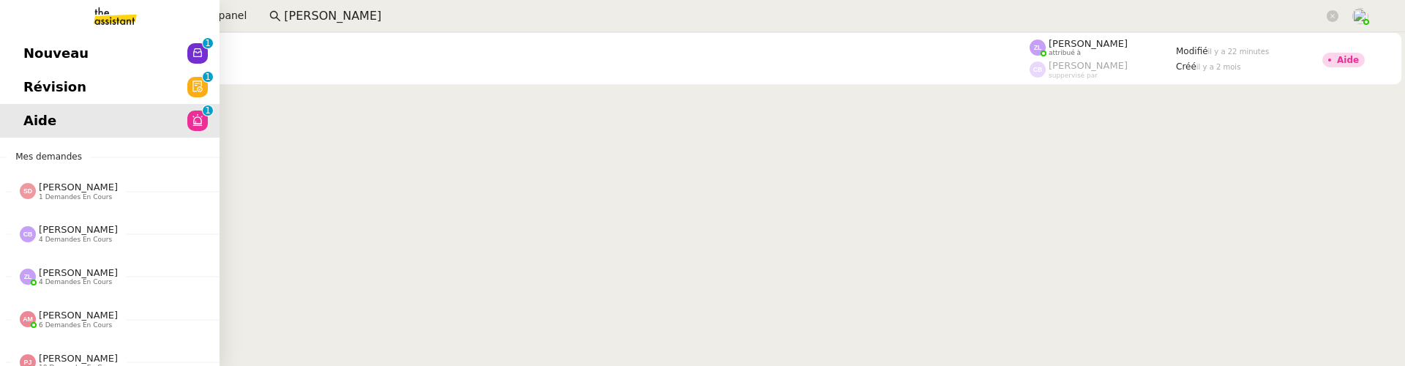
click at [43, 88] on span "Révision" at bounding box center [54, 87] width 63 height 22
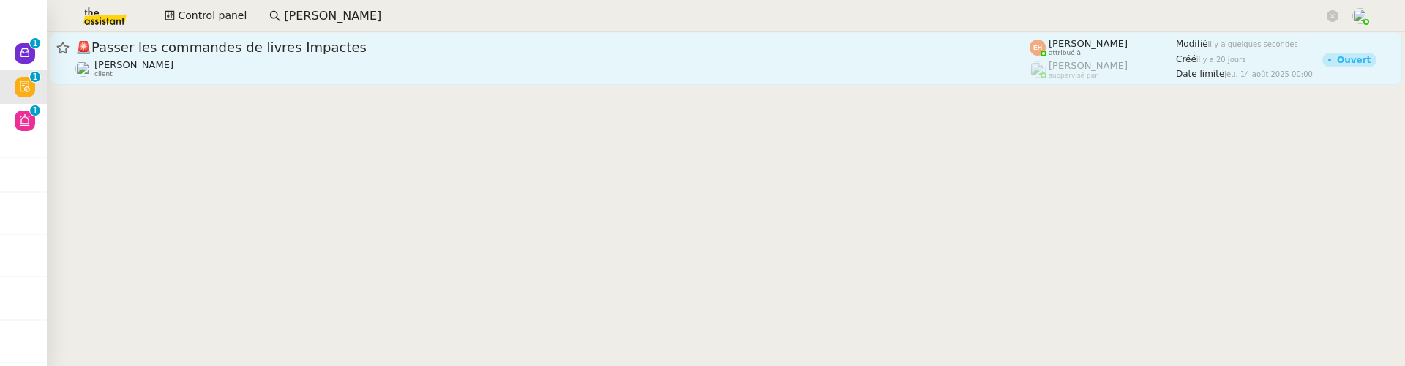
click at [318, 78] on link "🚨 Passer les commandes de livres Impactes Céline MAS client Esther Hillenbrand …" at bounding box center [726, 58] width 1352 height 53
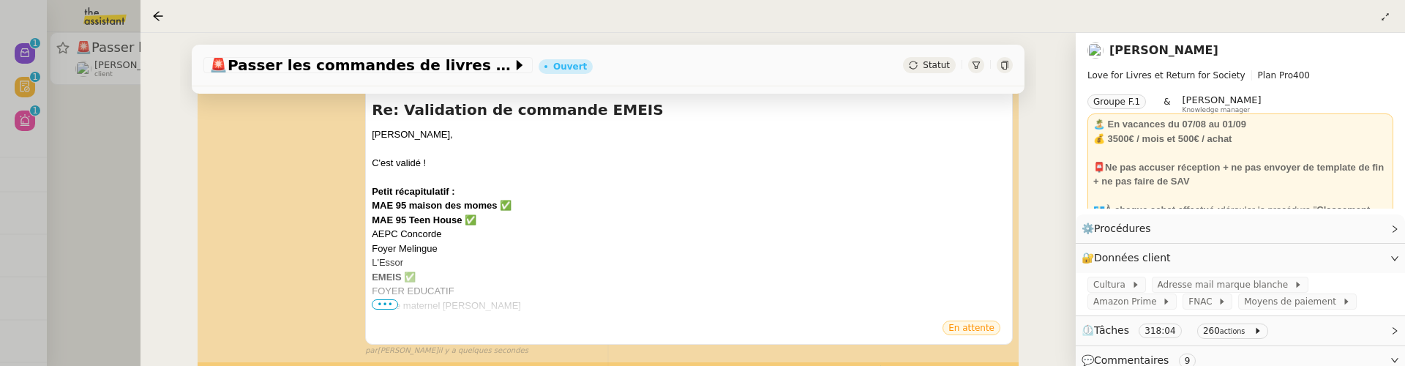
scroll to position [255, 0]
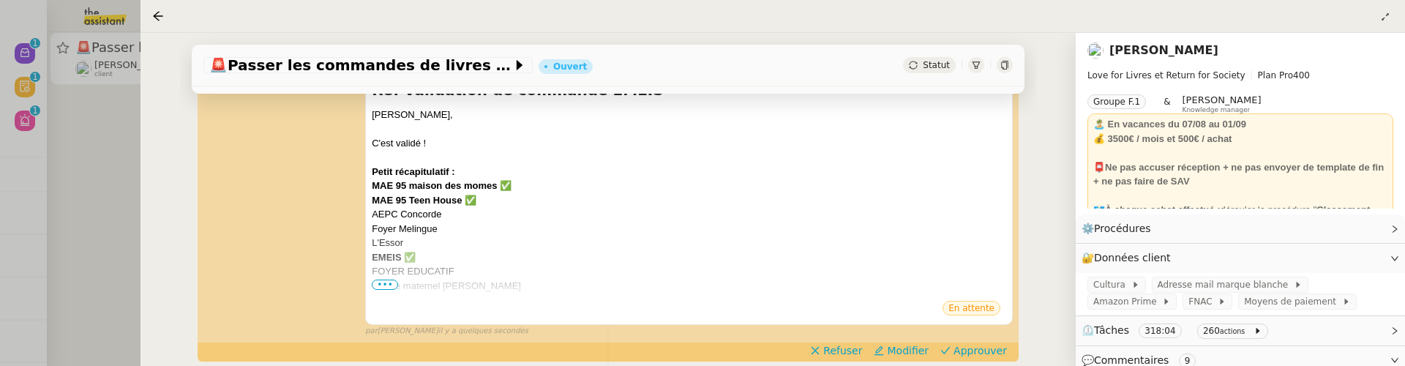
click at [111, 159] on div at bounding box center [702, 183] width 1405 height 366
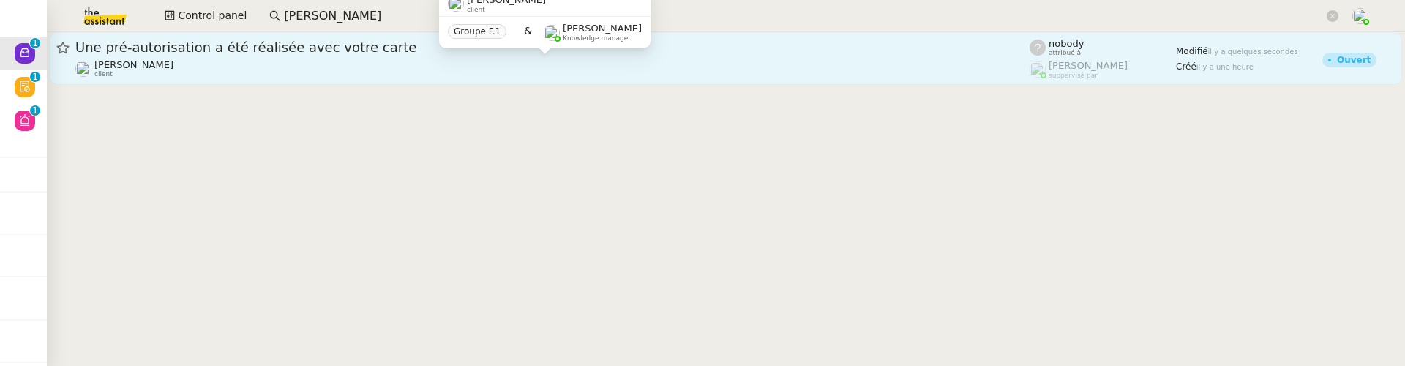
click at [332, 59] on div "[PERSON_NAME] MAS client" at bounding box center [552, 68] width 954 height 19
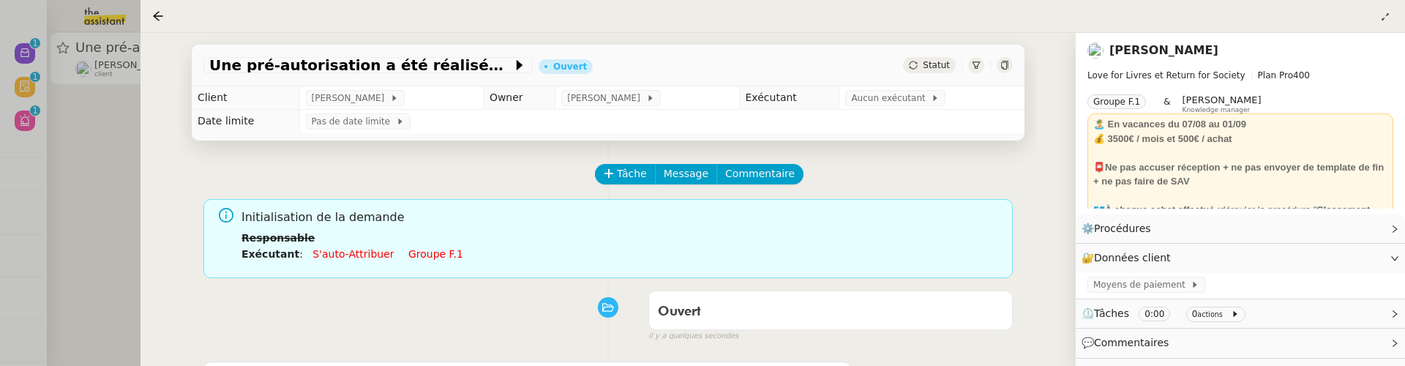
click at [922, 67] on span "Statut" at bounding box center [935, 65] width 27 height 10
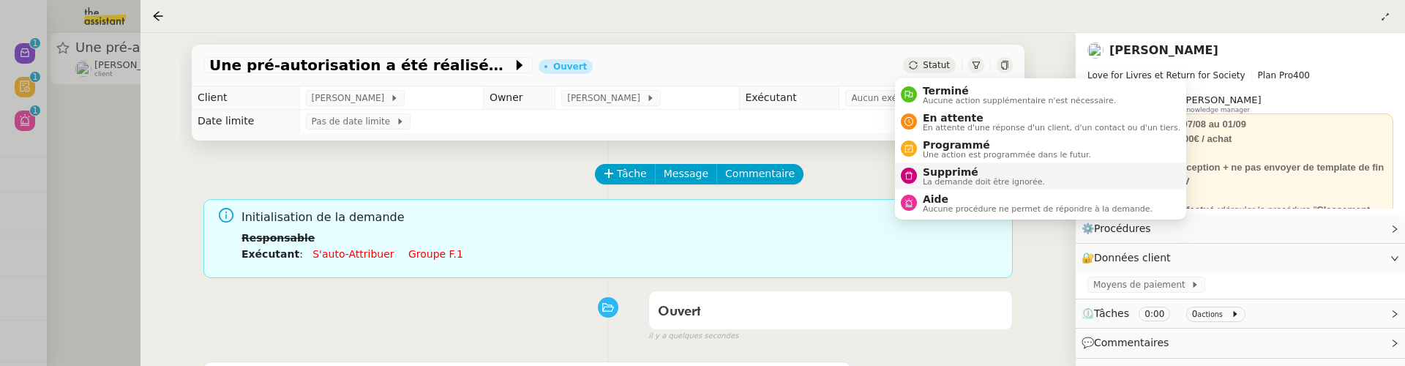
click at [963, 165] on li "Supprimé La demande doit être ignorée." at bounding box center [1040, 175] width 291 height 27
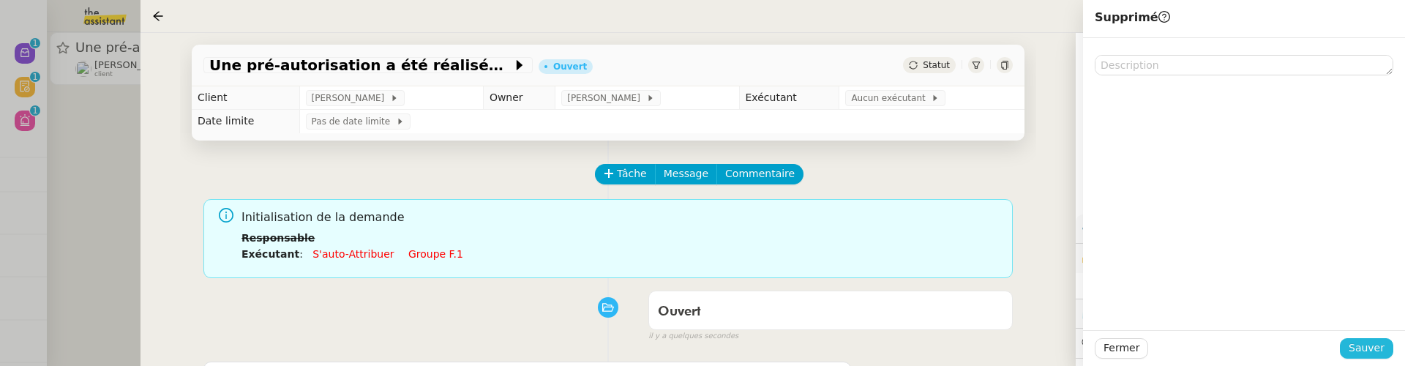
click at [1388, 351] on button "Sauver" at bounding box center [1365, 348] width 53 height 20
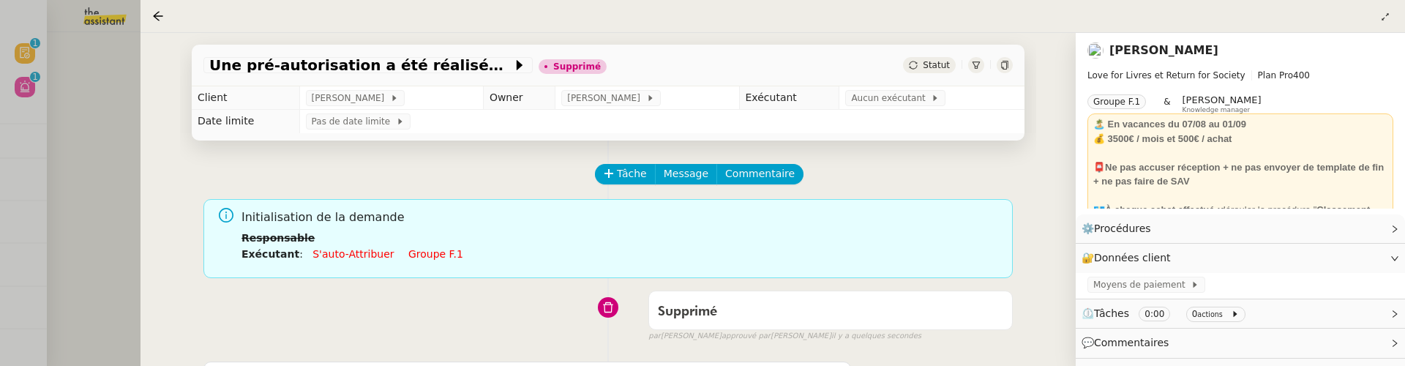
click at [61, 81] on div at bounding box center [702, 183] width 1405 height 366
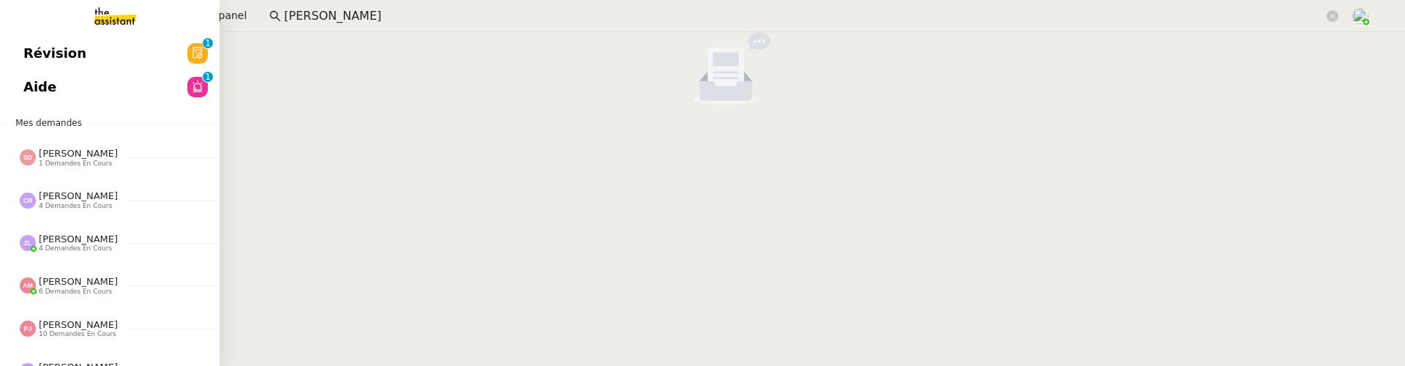
click at [31, 61] on span "Révision" at bounding box center [54, 53] width 63 height 22
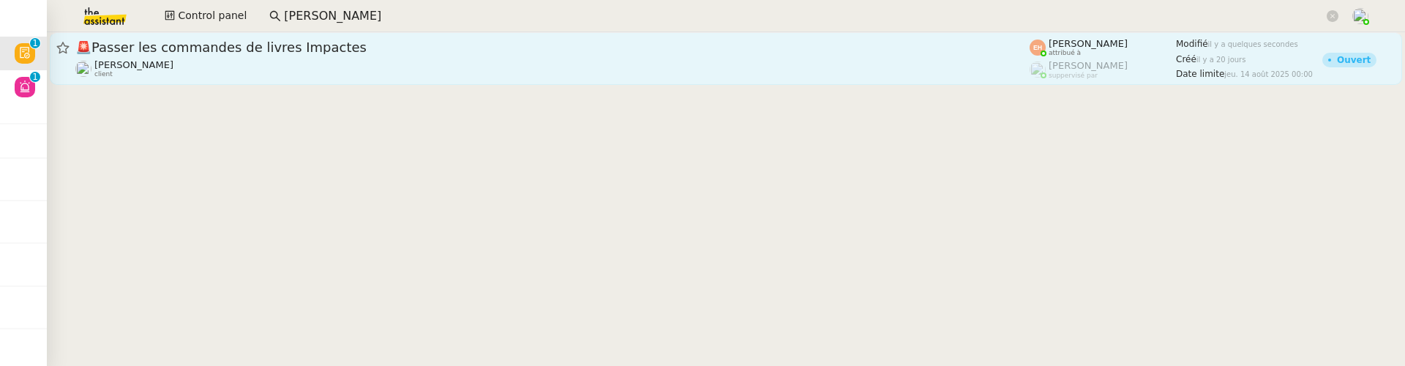
click at [361, 54] on div "🚨 Passer les commandes de livres Impactes" at bounding box center [552, 48] width 954 height 18
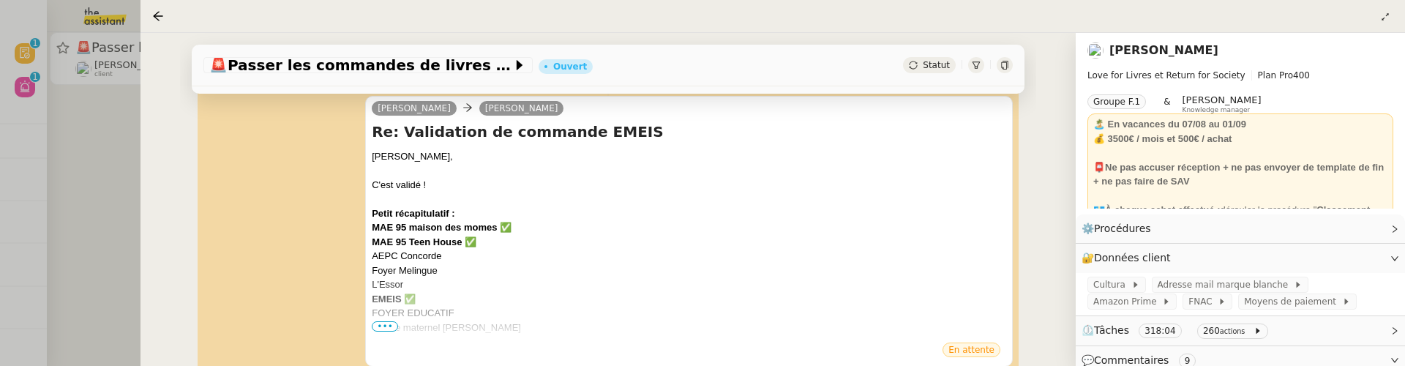
scroll to position [252, 0]
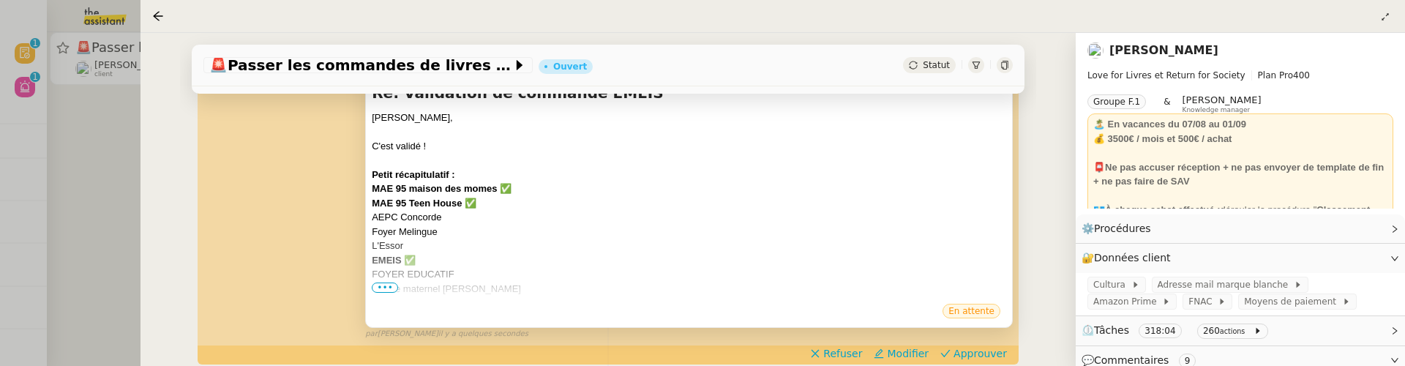
click at [386, 285] on span "•••" at bounding box center [385, 287] width 26 height 10
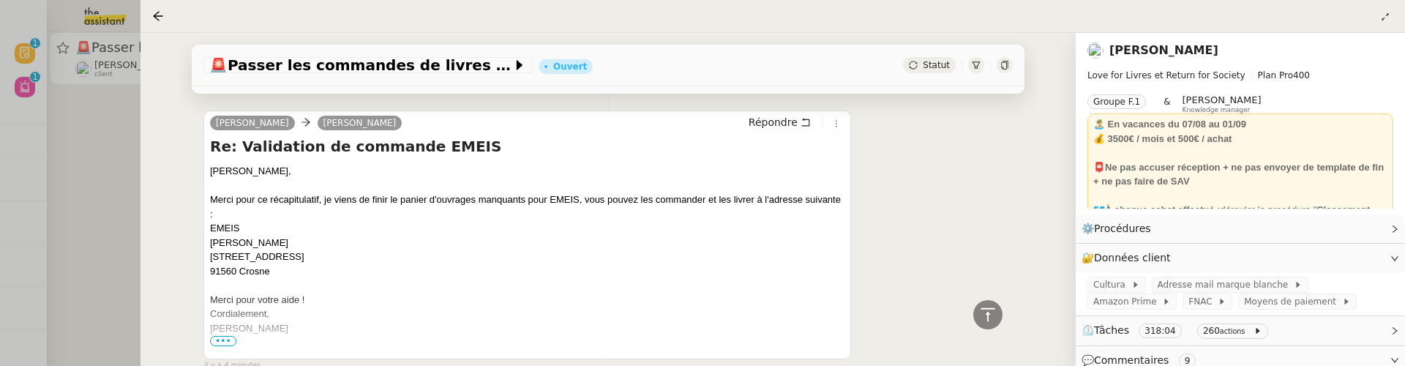
scroll to position [751, 0]
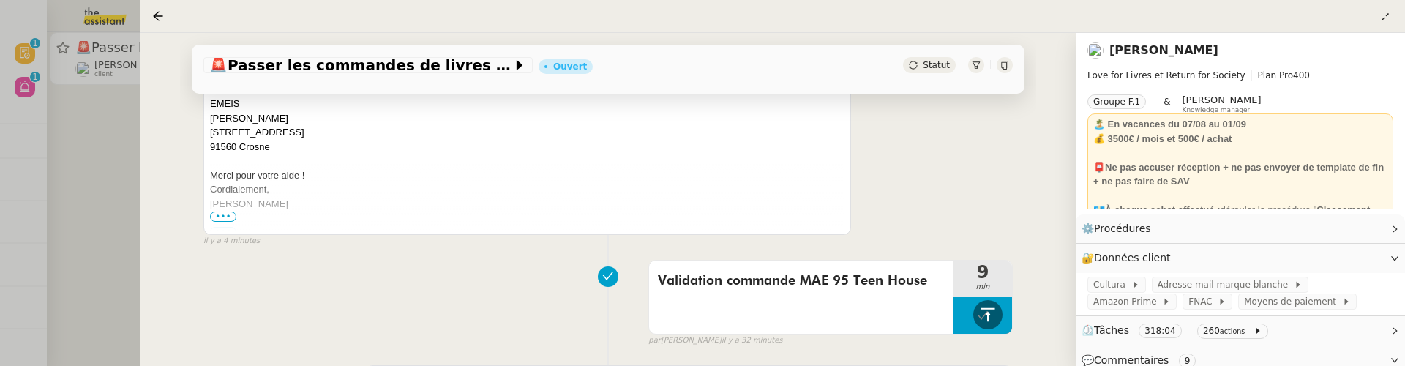
click at [225, 211] on span "•••" at bounding box center [223, 216] width 26 height 10
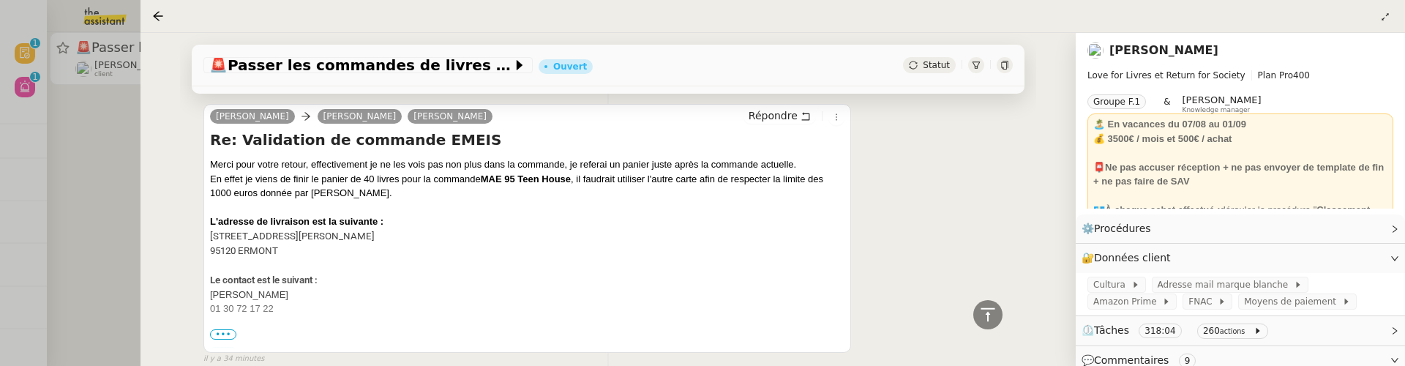
scroll to position [1434, 0]
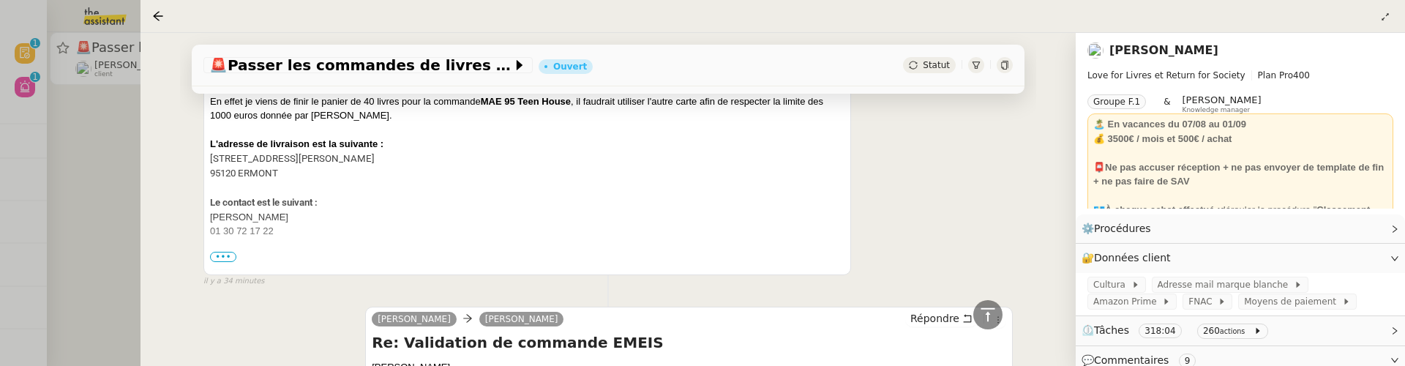
click at [75, 160] on div at bounding box center [702, 183] width 1405 height 366
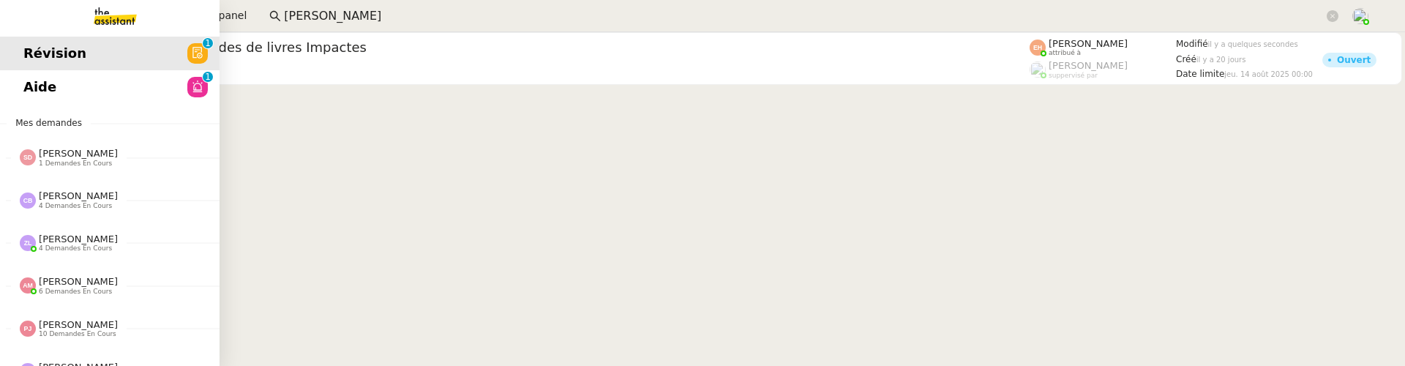
click at [20, 89] on link "Aide 0 1 2 3 4 5 6 7 8 9" at bounding box center [109, 87] width 219 height 34
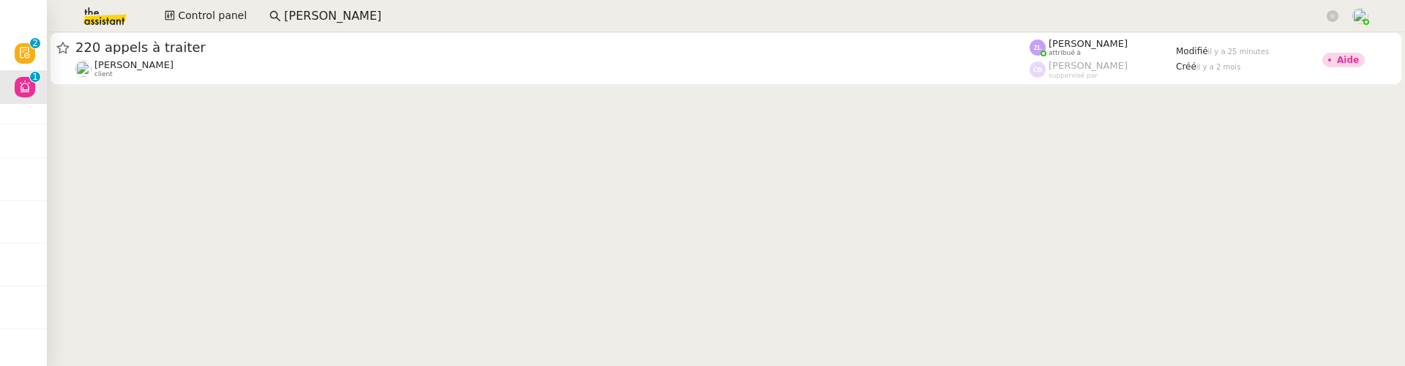
click at [711, 92] on cdk-virtual-scroll-viewport "220 appels à traiter Florian Parant client Zoé Lachambre attribué à Camille Bar…" at bounding box center [726, 199] width 1358 height 334
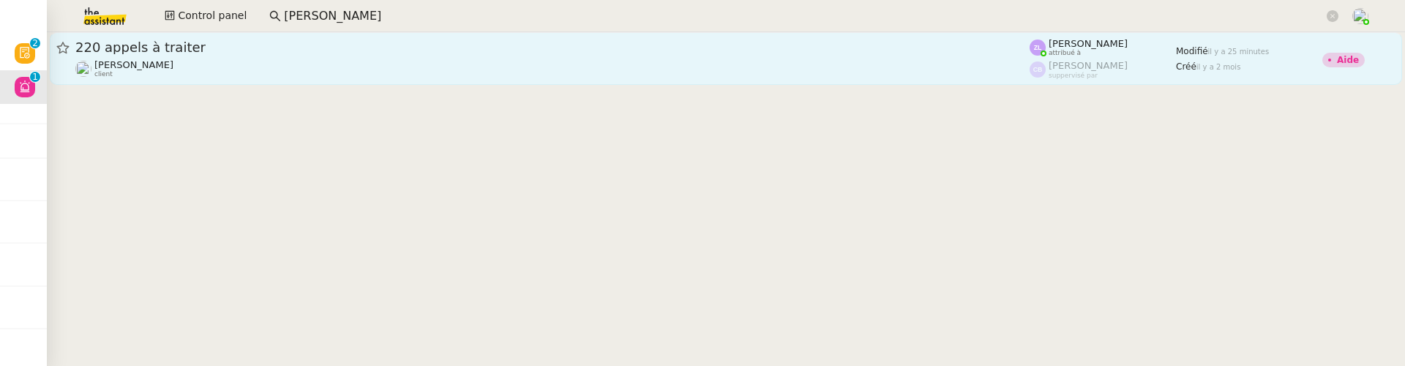
click at [704, 64] on div "[PERSON_NAME] client" at bounding box center [552, 68] width 954 height 19
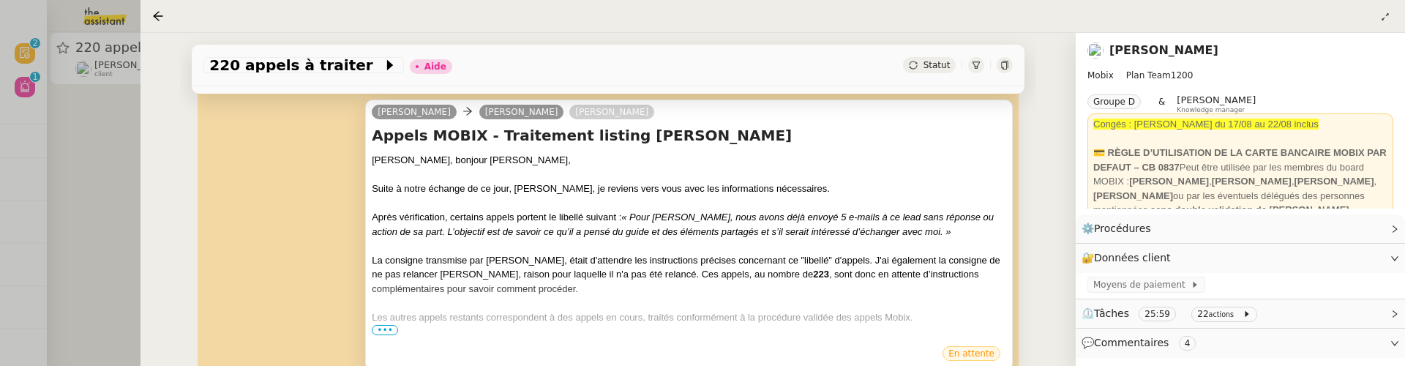
scroll to position [323, 0]
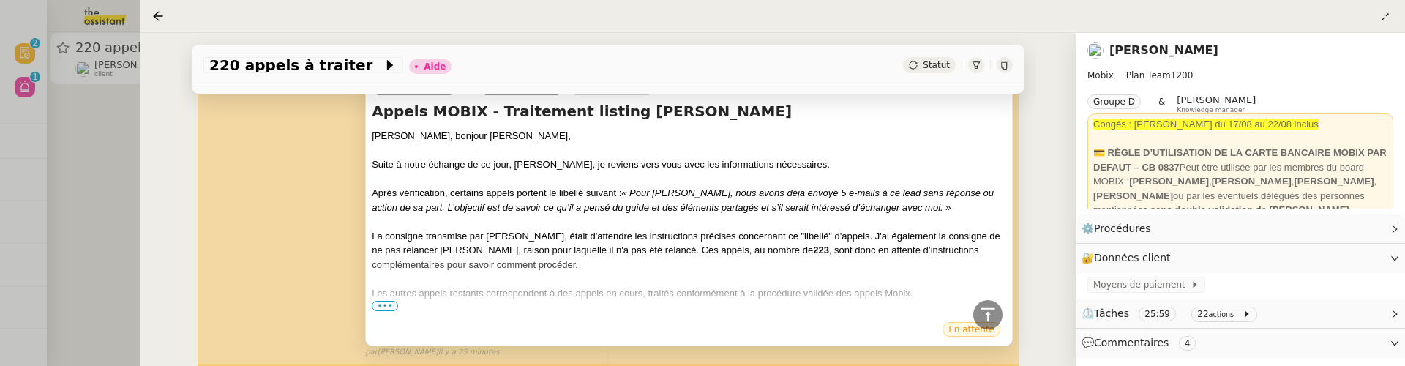
click at [390, 308] on span "•••" at bounding box center [385, 306] width 26 height 10
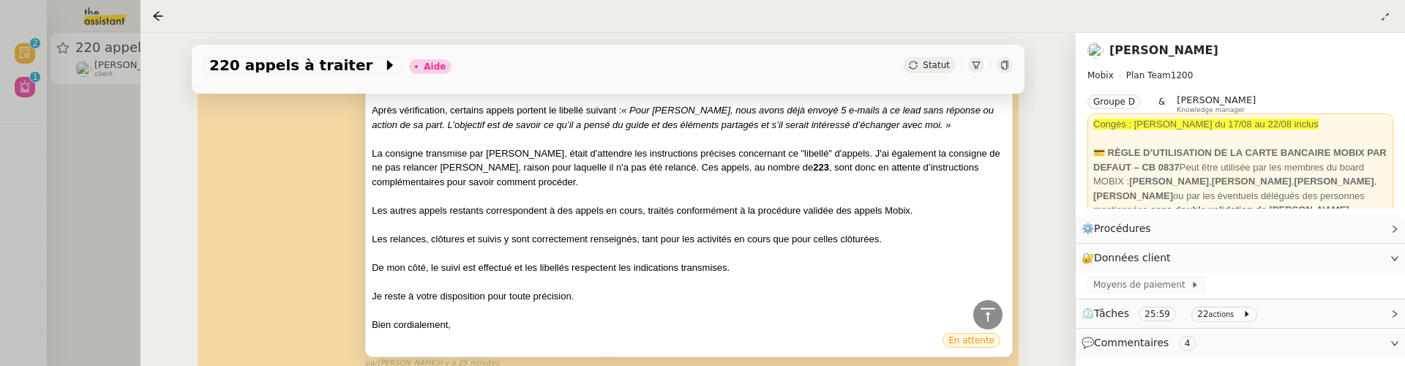
scroll to position [406, 0]
click at [1000, 65] on icon at bounding box center [1004, 65] width 9 height 9
click at [84, 177] on div at bounding box center [702, 183] width 1405 height 366
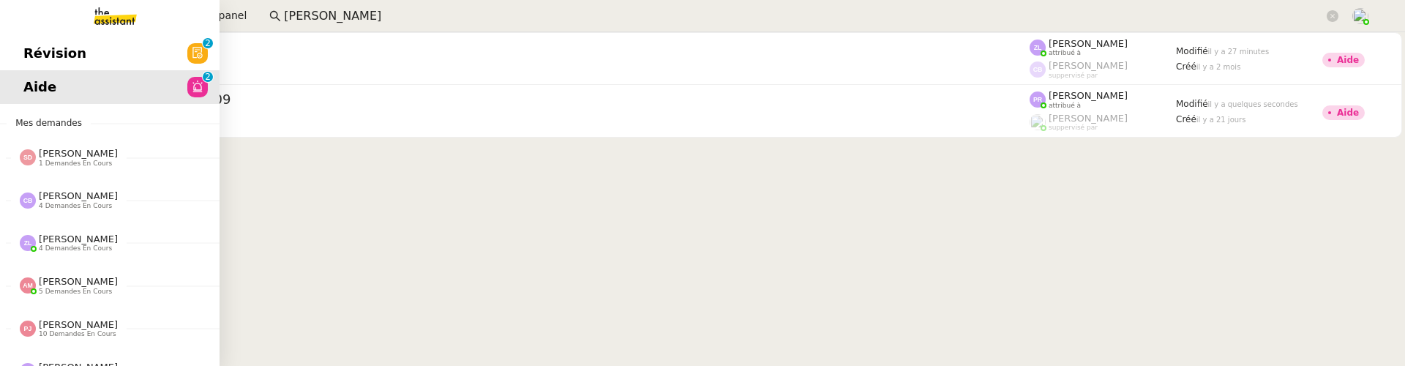
click at [37, 55] on span "Révision" at bounding box center [54, 53] width 63 height 22
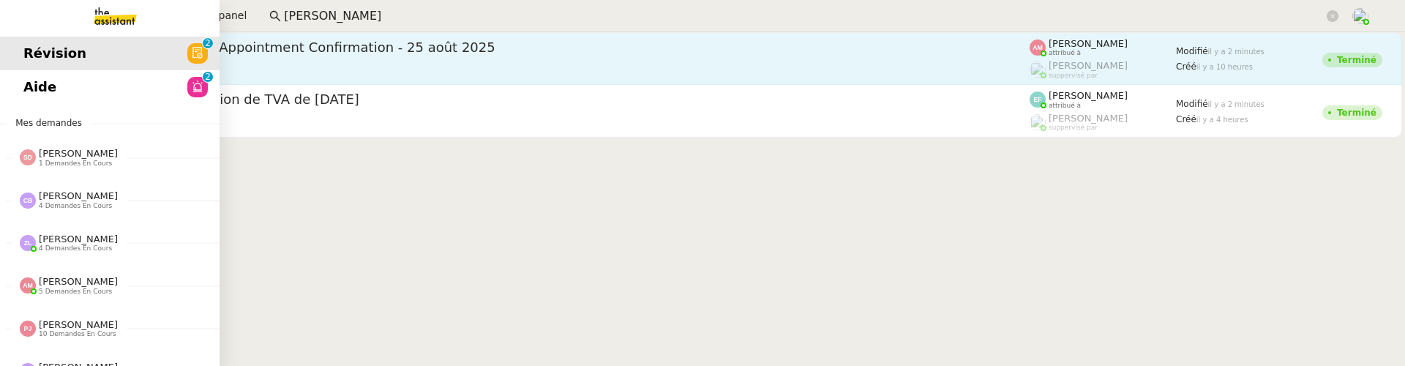
click at [249, 62] on div "Ariel Wengroff client" at bounding box center [552, 68] width 954 height 19
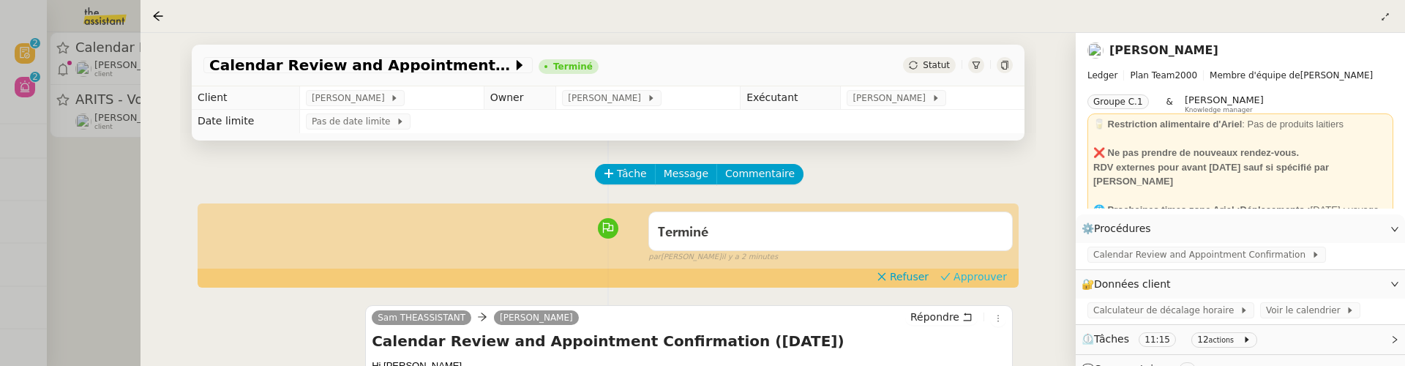
click at [940, 273] on icon at bounding box center [945, 276] width 10 height 10
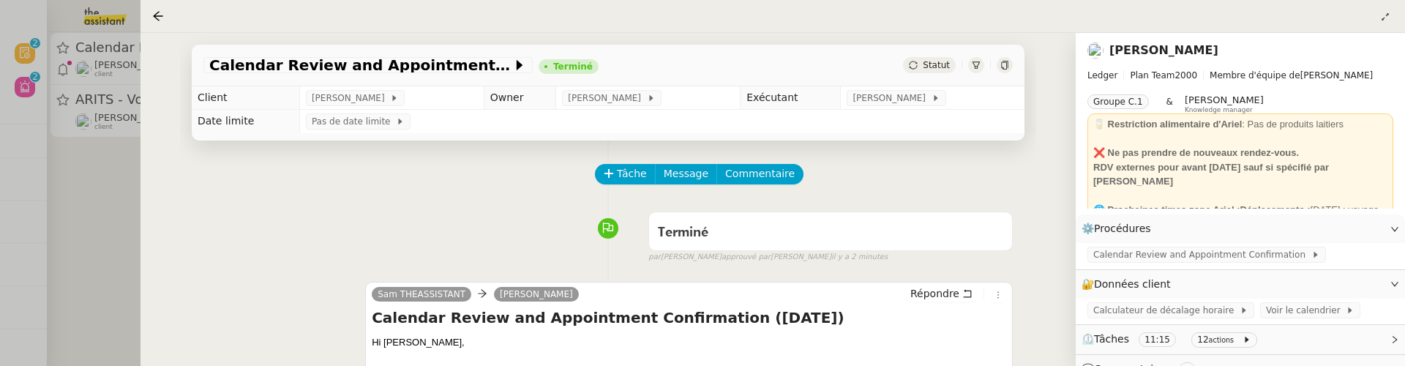
click at [67, 173] on div at bounding box center [702, 183] width 1405 height 366
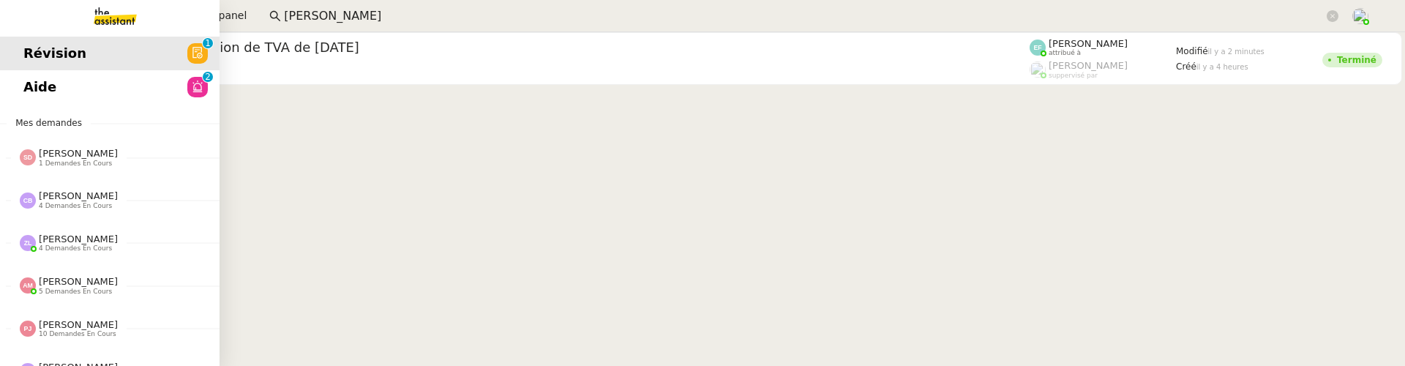
click at [161, 61] on link "Révision 0 1 2 3 4 5 6 7 8 9" at bounding box center [109, 54] width 219 height 34
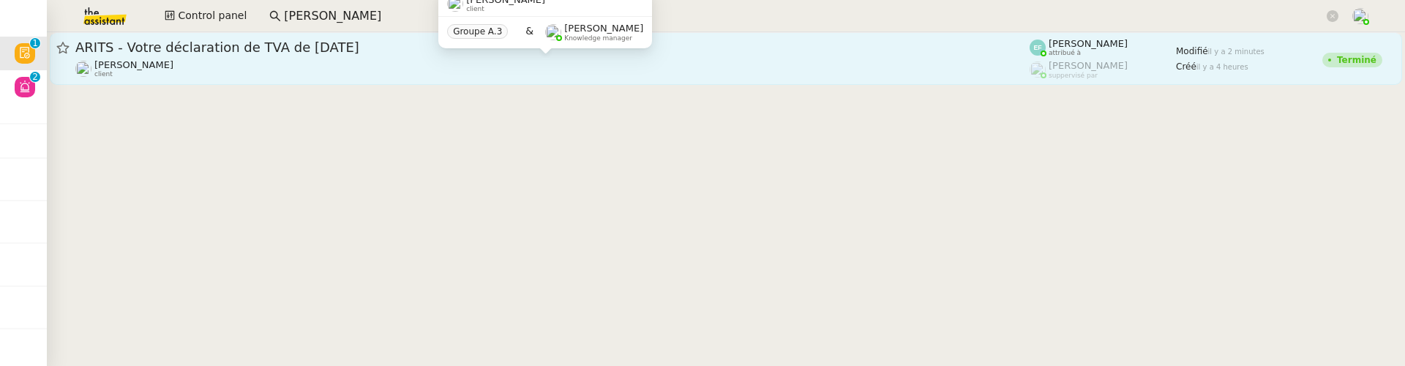
click at [328, 67] on div "Manon Loustau client" at bounding box center [552, 68] width 954 height 19
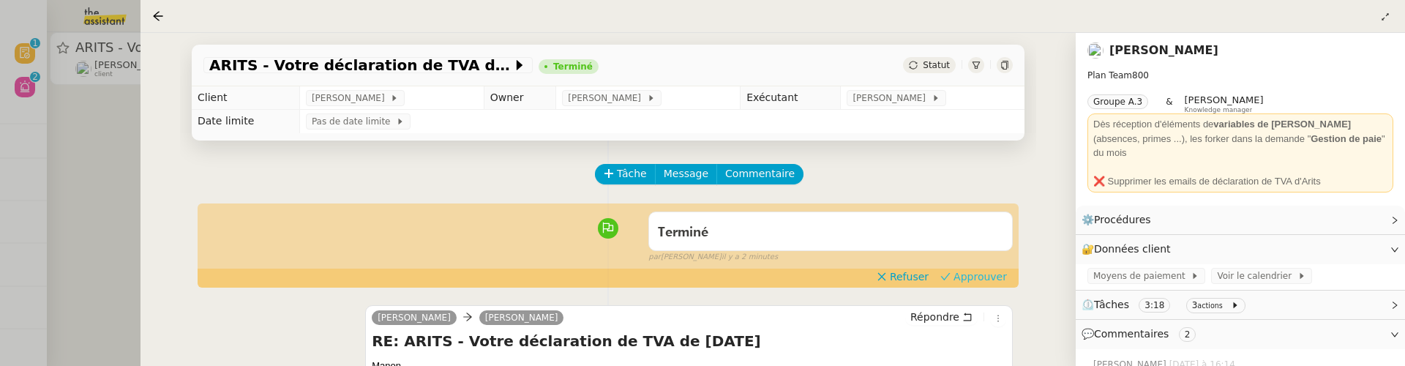
click at [995, 270] on span "Approuver" at bounding box center [979, 276] width 53 height 15
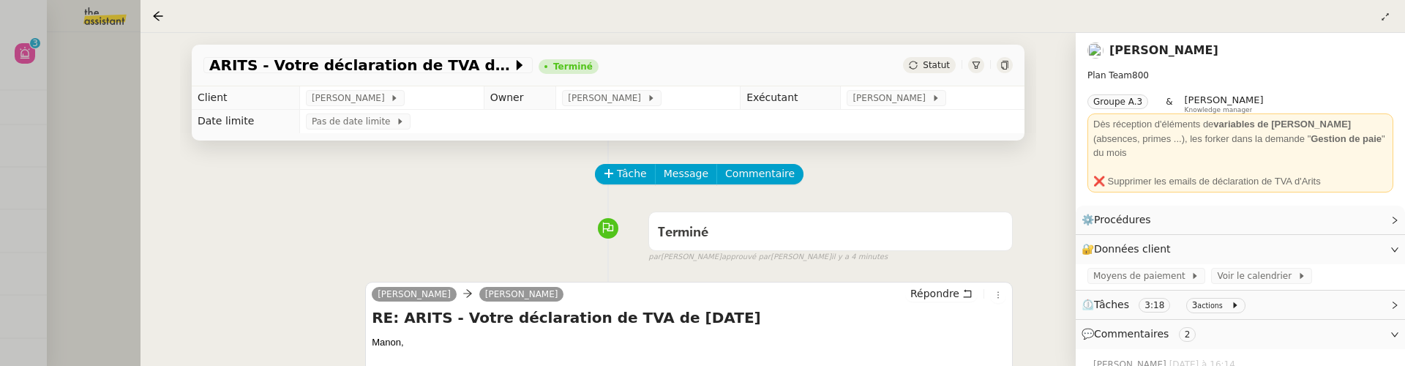
click at [68, 186] on div at bounding box center [702, 183] width 1405 height 366
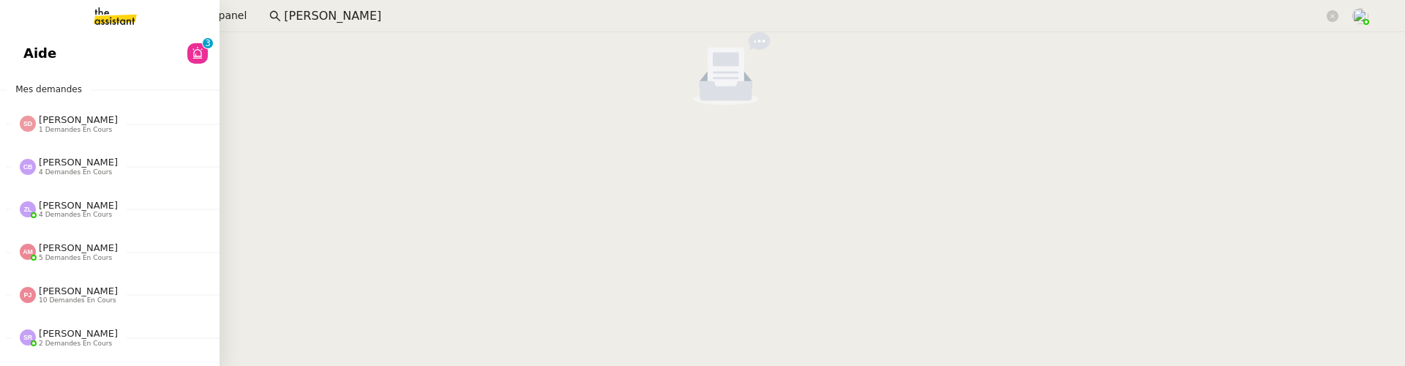
click at [32, 50] on span "Aide" at bounding box center [39, 53] width 33 height 22
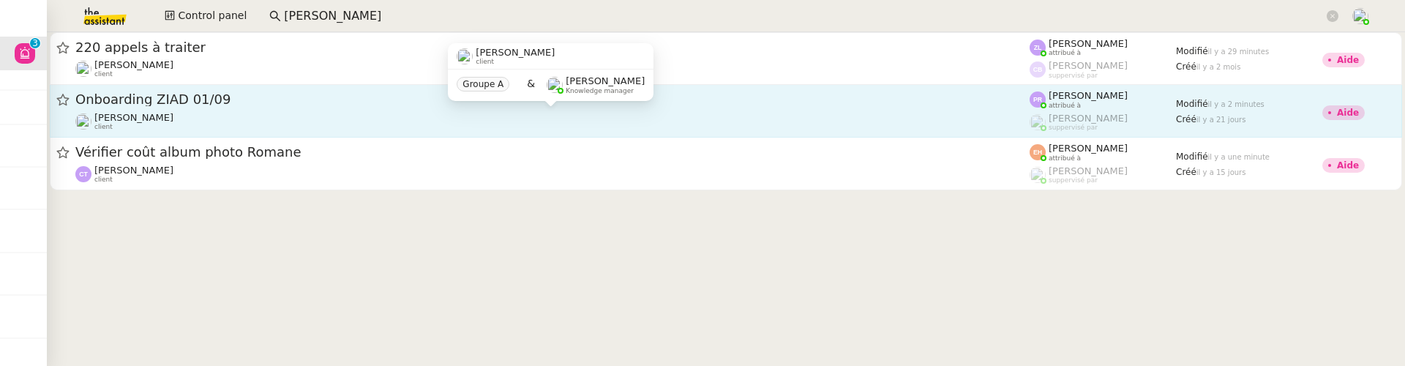
click at [321, 112] on div "Gabrielle Tavernier client" at bounding box center [552, 121] width 954 height 19
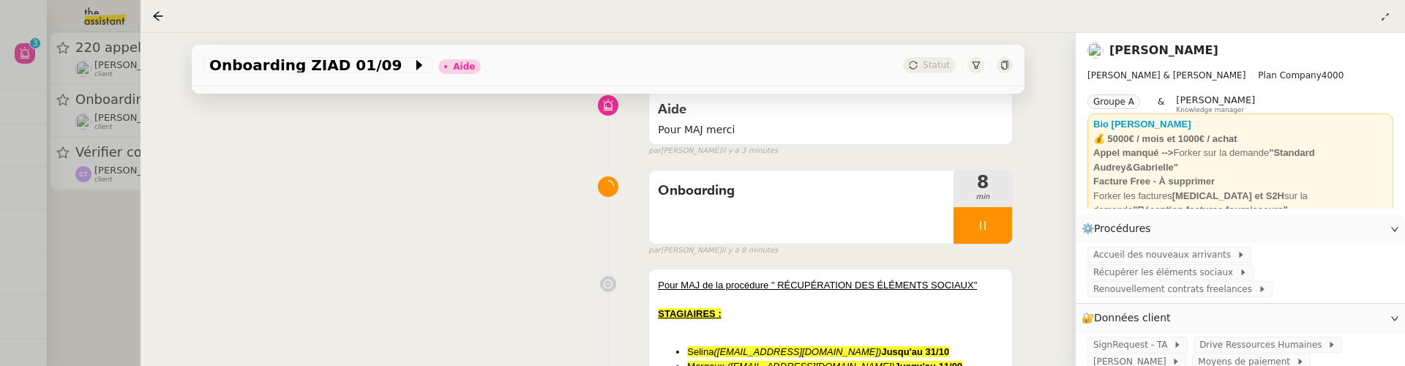
scroll to position [124, 0]
click at [126, 243] on div at bounding box center [702, 183] width 1405 height 366
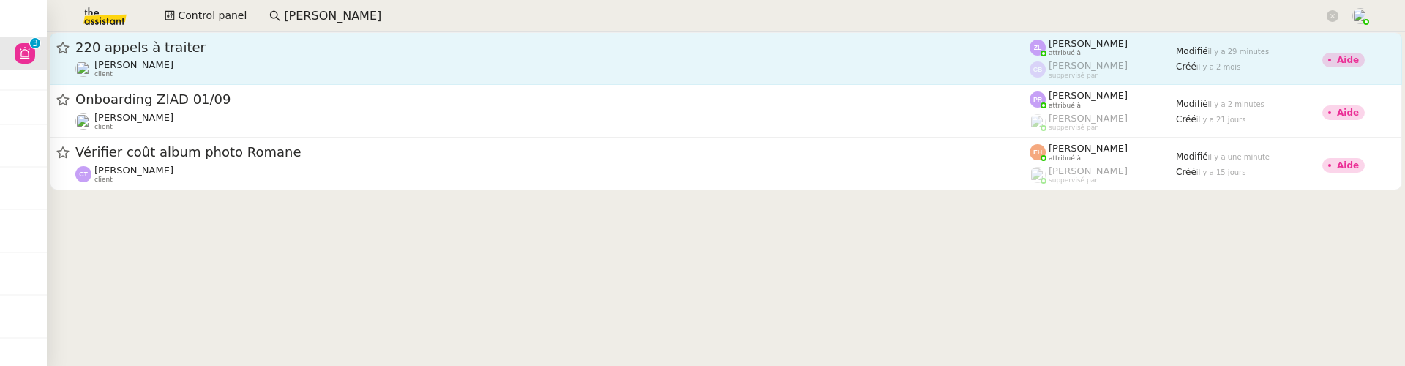
click at [233, 69] on div "[PERSON_NAME] client" at bounding box center [552, 68] width 954 height 19
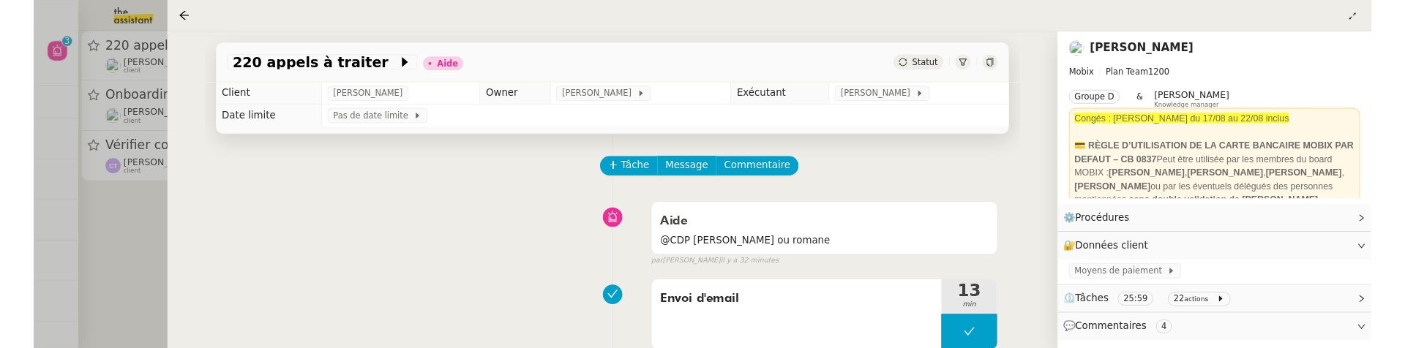
scroll to position [238, 0]
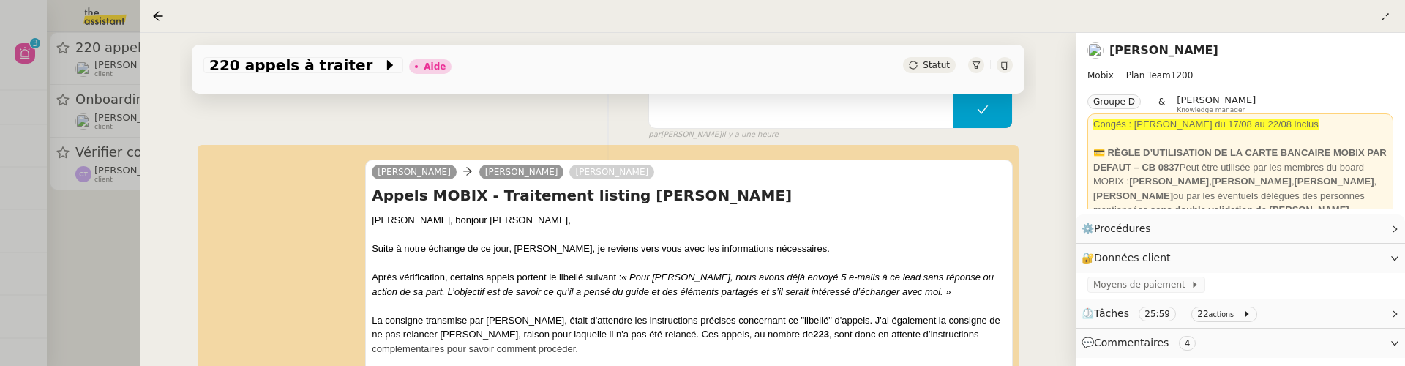
click at [68, 241] on div at bounding box center [702, 183] width 1405 height 366
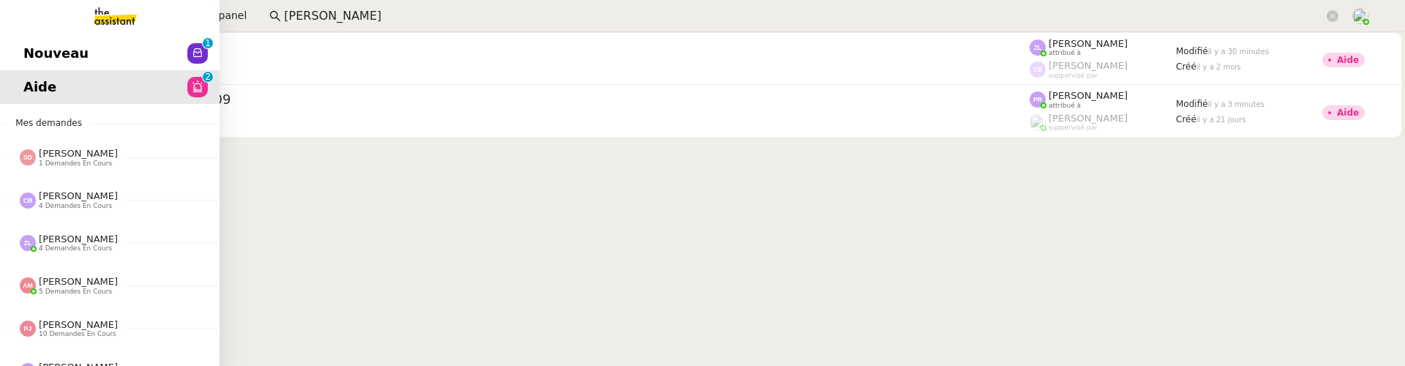
click at [39, 63] on span "Nouveau" at bounding box center [55, 53] width 65 height 22
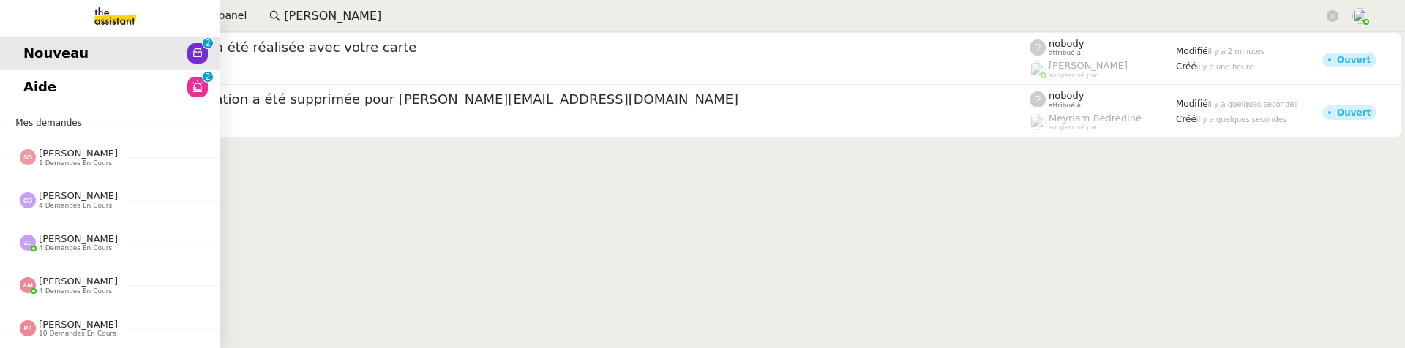
click at [32, 80] on span "Aide" at bounding box center [39, 87] width 33 height 22
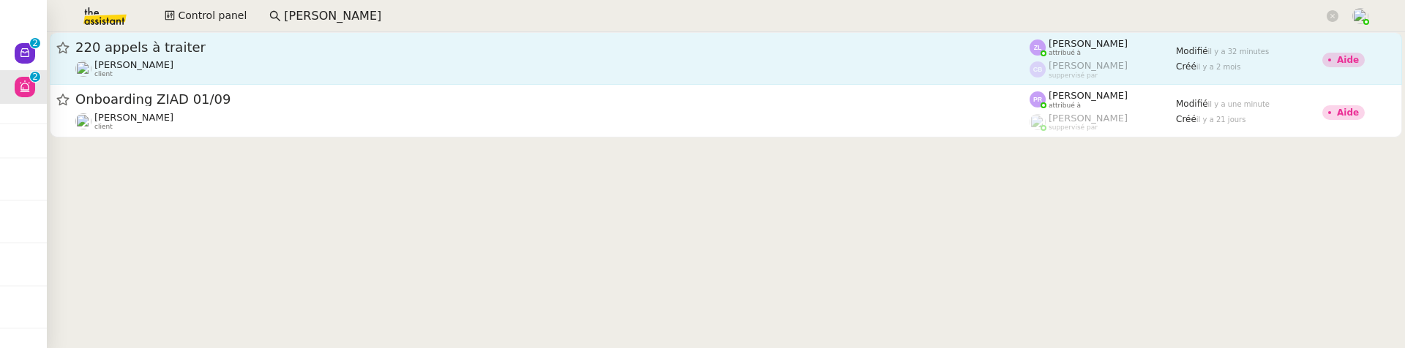
click at [327, 53] on div "220 appels à traiter" at bounding box center [552, 48] width 954 height 18
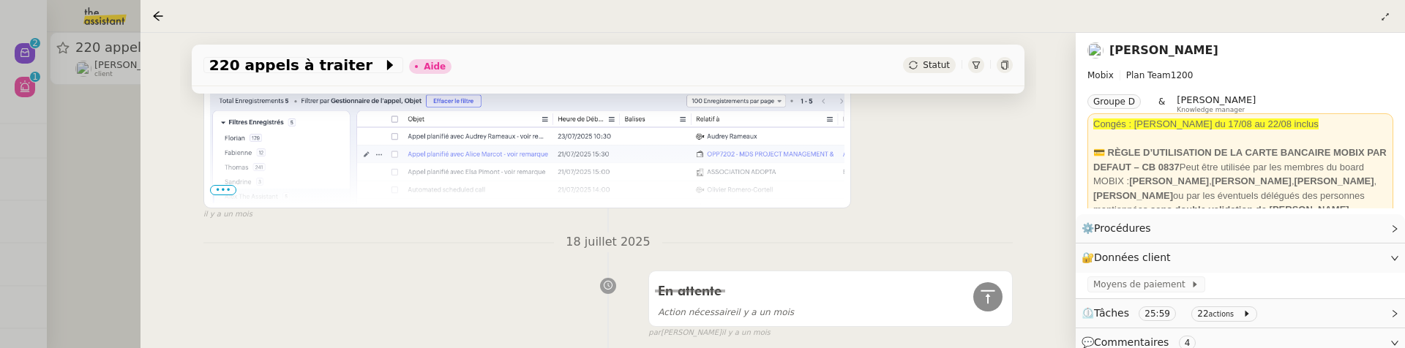
scroll to position [1457, 0]
click at [229, 183] on span "•••" at bounding box center [223, 188] width 26 height 10
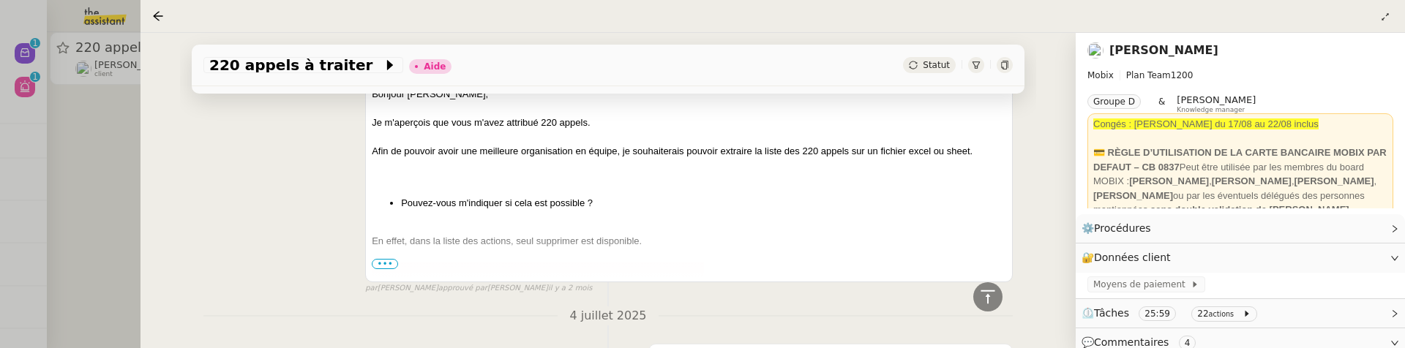
scroll to position [3012, 0]
click at [374, 260] on span "•••" at bounding box center [385, 265] width 26 height 10
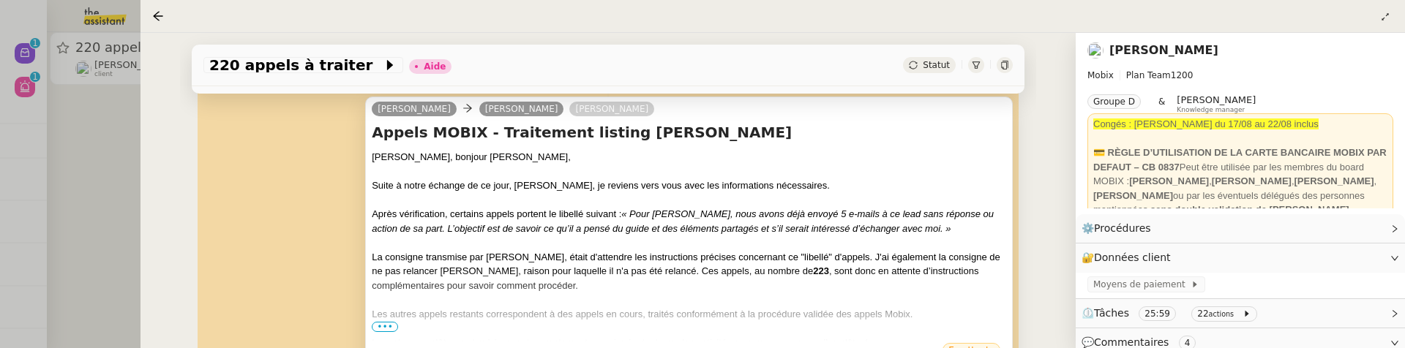
scroll to position [372, 0]
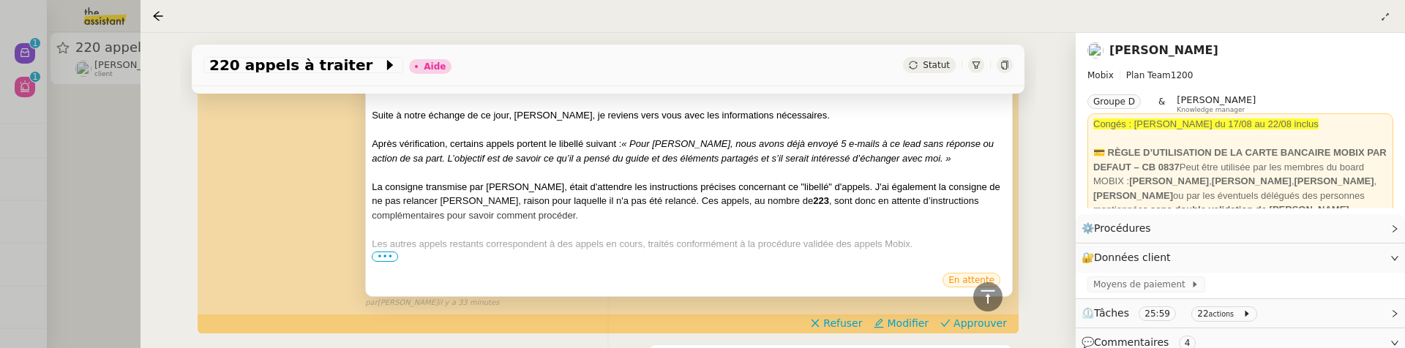
click at [386, 255] on span "•••" at bounding box center [385, 257] width 26 height 10
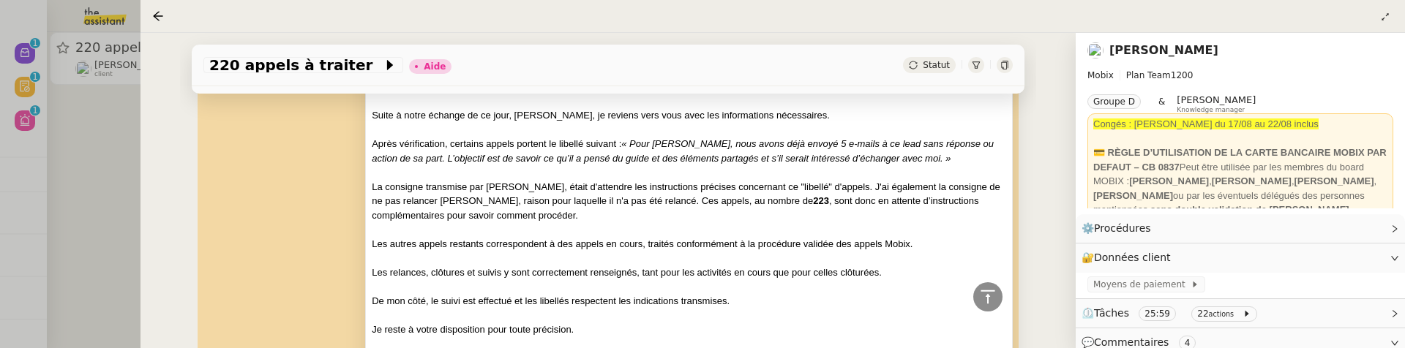
click at [76, 196] on div at bounding box center [702, 174] width 1405 height 348
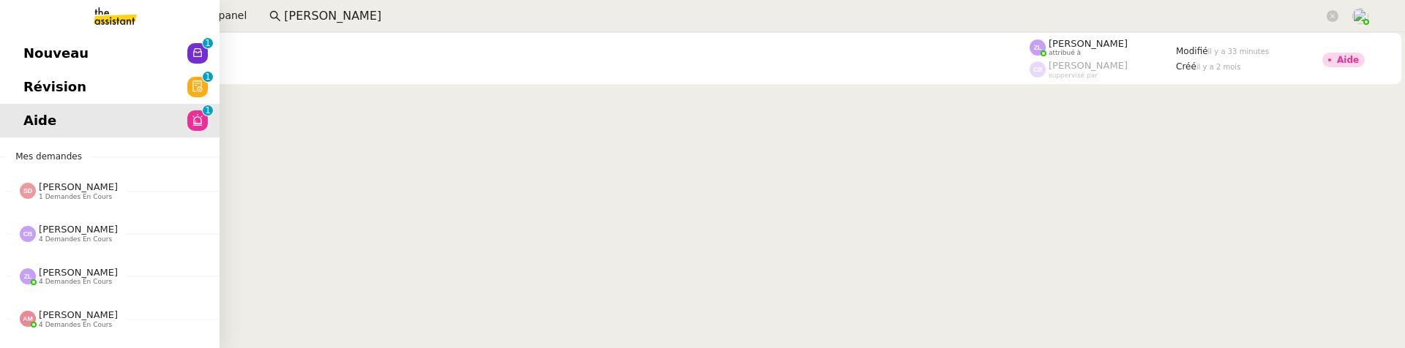
click at [48, 94] on span "Révision" at bounding box center [54, 87] width 63 height 22
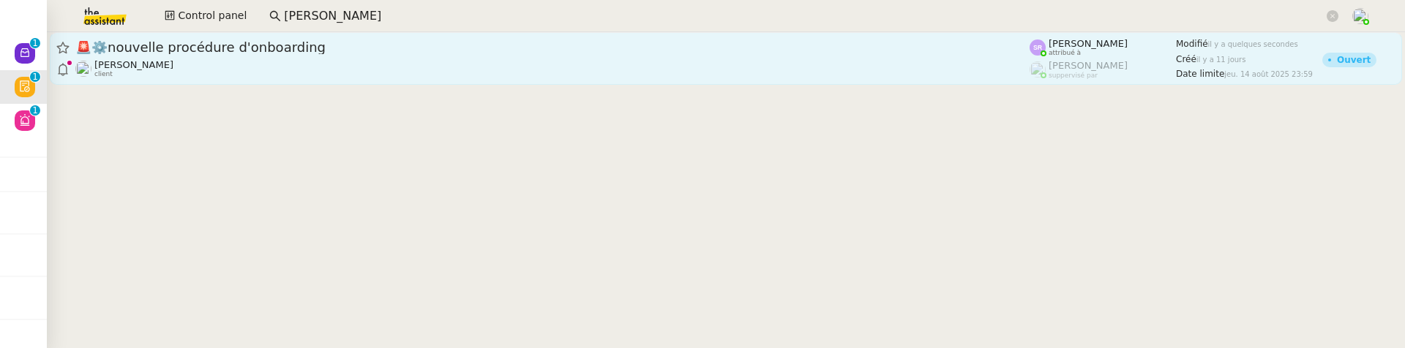
click at [321, 52] on span "🚨 ⚙️nouvelle procédure d'onboarding" at bounding box center [552, 47] width 954 height 13
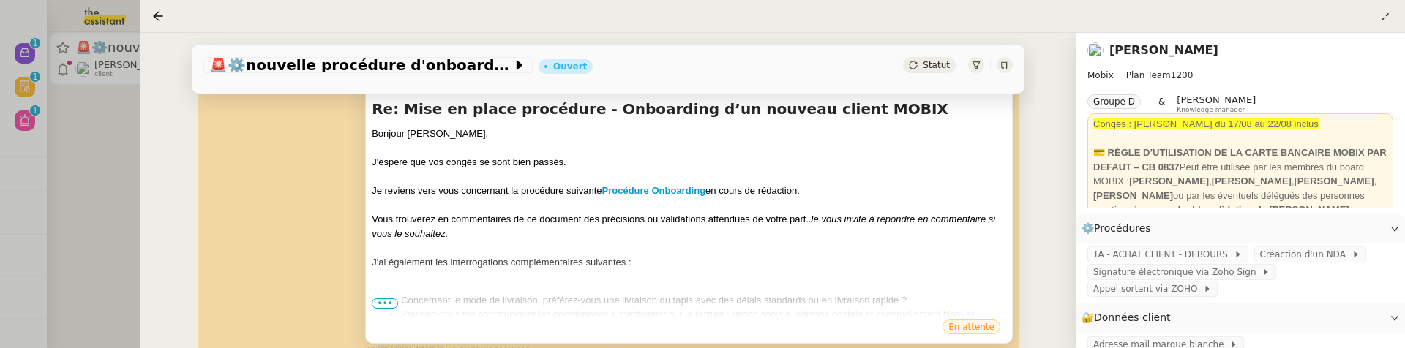
scroll to position [268, 0]
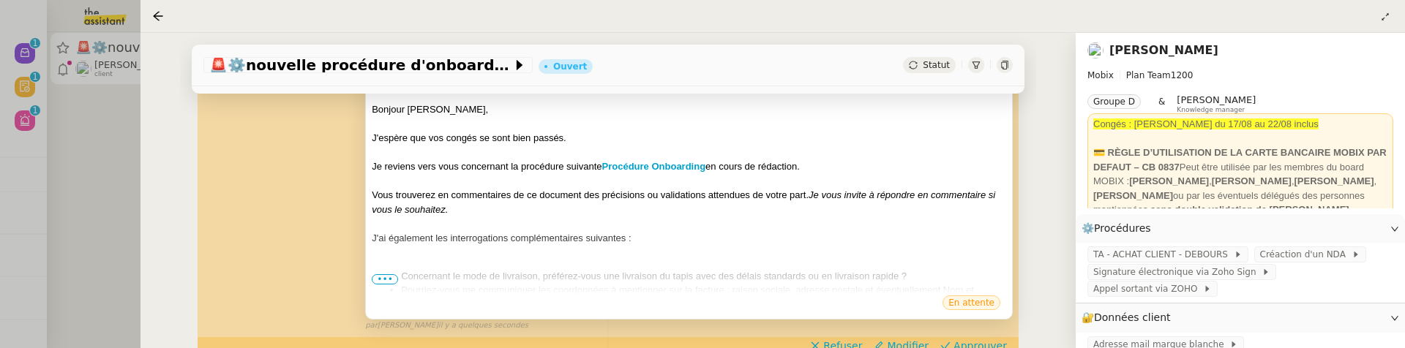
click at [385, 274] on span "•••" at bounding box center [385, 279] width 26 height 10
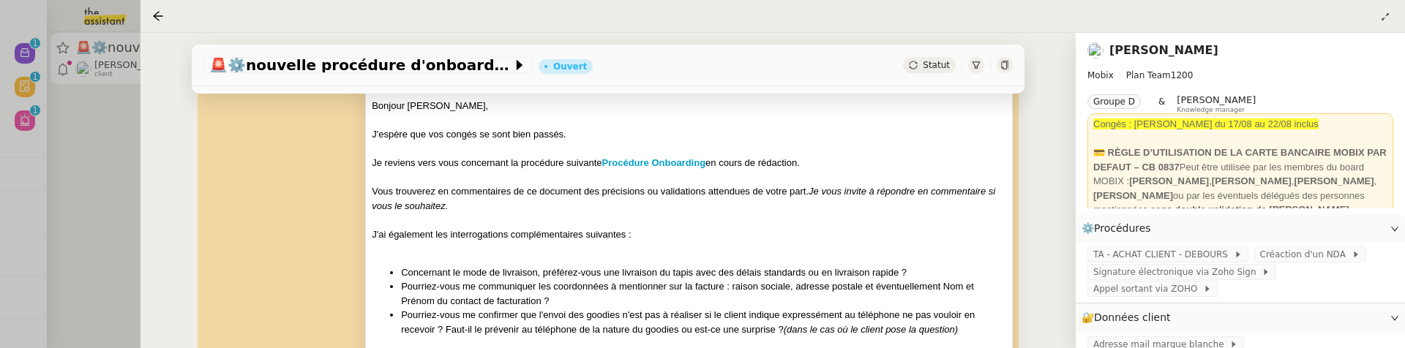
scroll to position [272, 0]
click at [645, 157] on strong "Procédure Onboarding" at bounding box center [654, 162] width 104 height 11
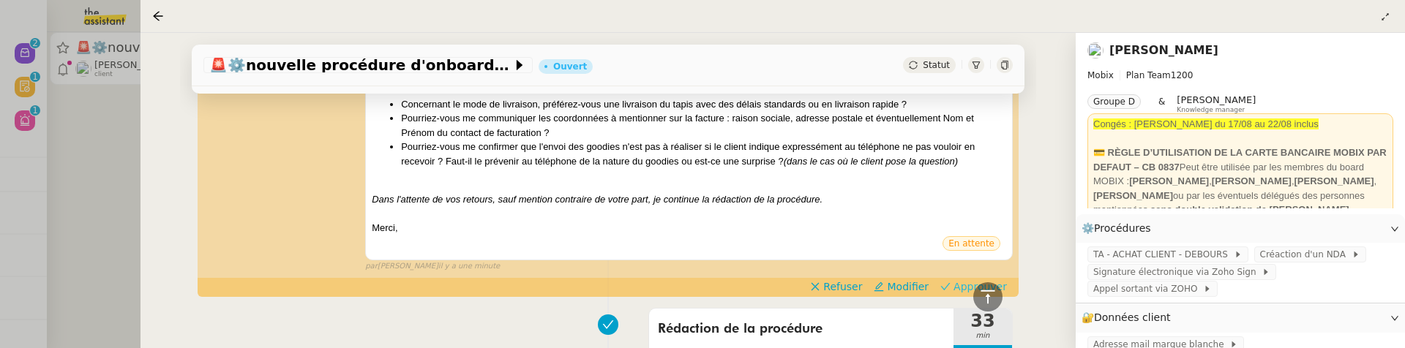
scroll to position [441, 0]
click at [963, 288] on span "Approuver" at bounding box center [979, 285] width 53 height 15
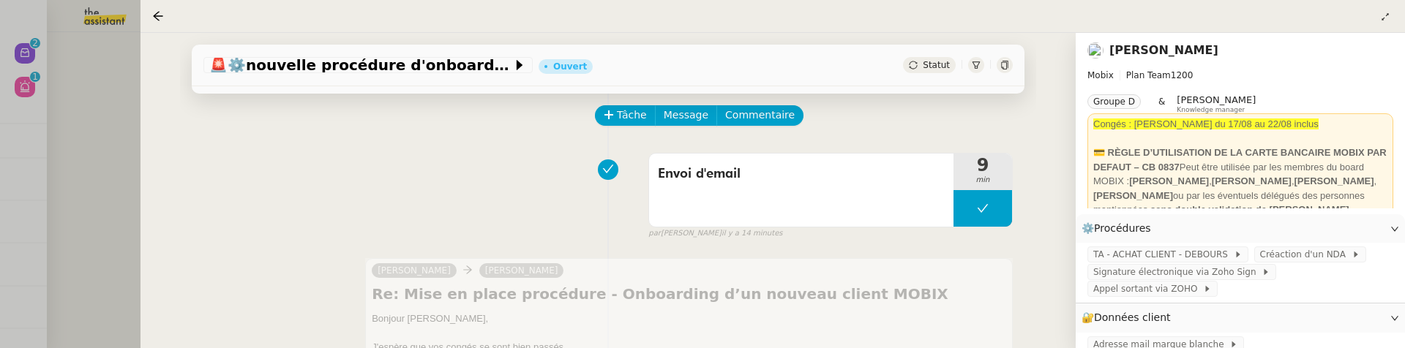
scroll to position [0, 0]
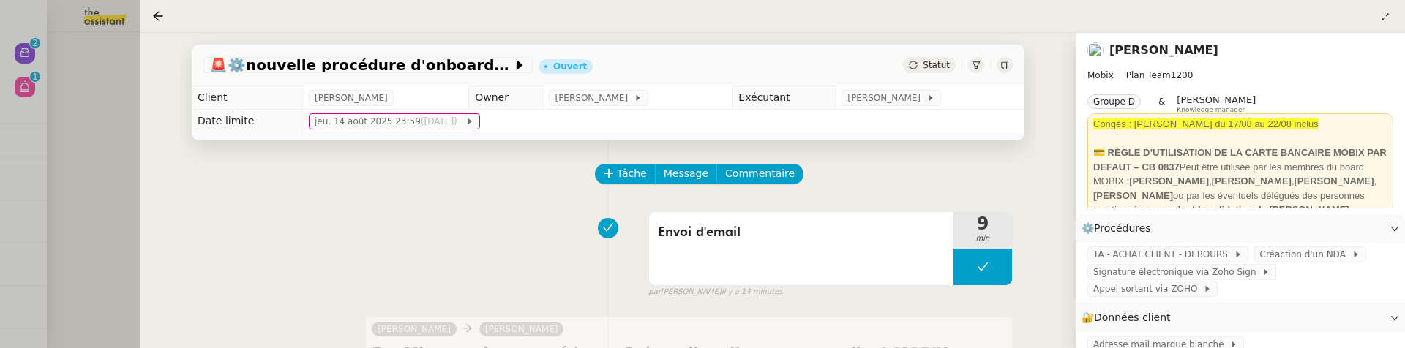
click at [158, 113] on div "🚨 ⚙️nouvelle procédure d'onboarding Ouvert Statut Client [PERSON_NAME] Owner [P…" at bounding box center [607, 190] width 935 height 315
click at [56, 113] on div at bounding box center [702, 174] width 1405 height 348
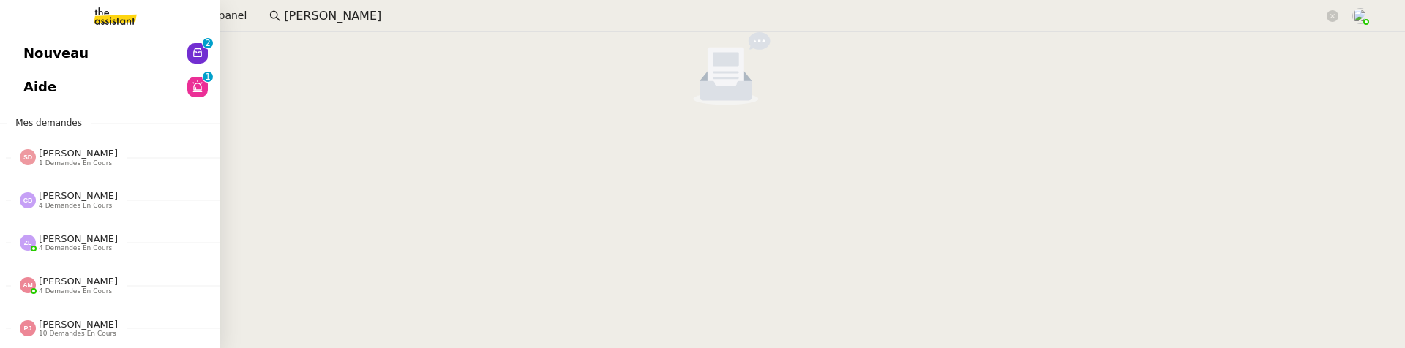
click at [34, 50] on span "Nouveau" at bounding box center [55, 53] width 65 height 22
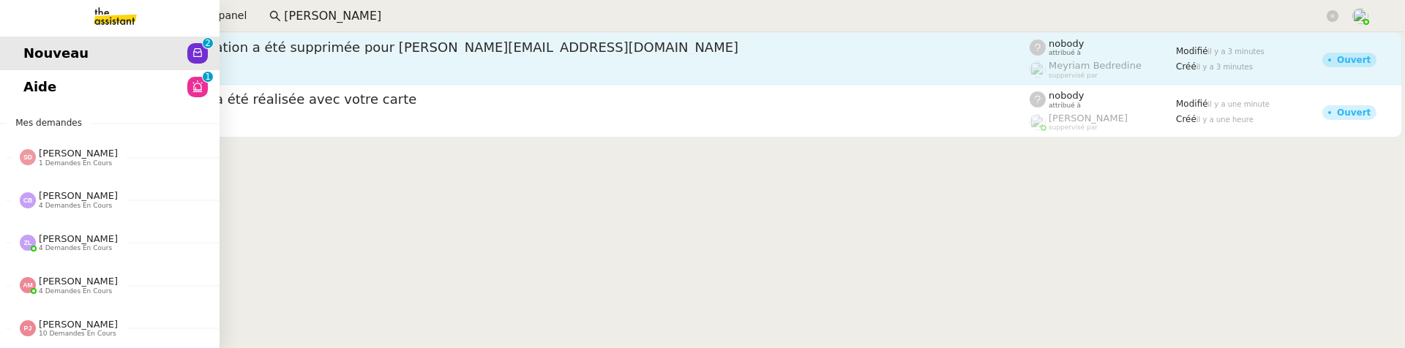
click at [249, 62] on div "[PERSON_NAME] client" at bounding box center [552, 68] width 954 height 19
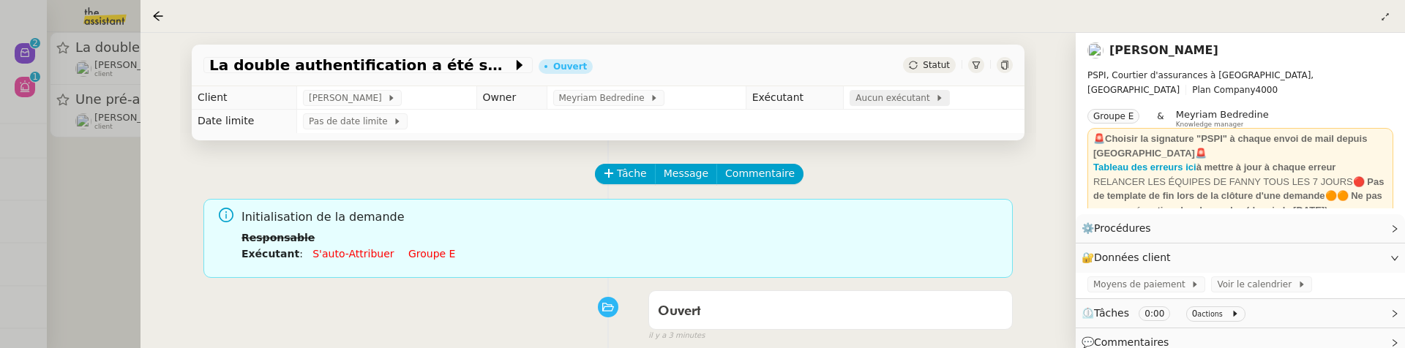
click at [896, 97] on span "Aucun exécutant" at bounding box center [895, 98] width 80 height 15
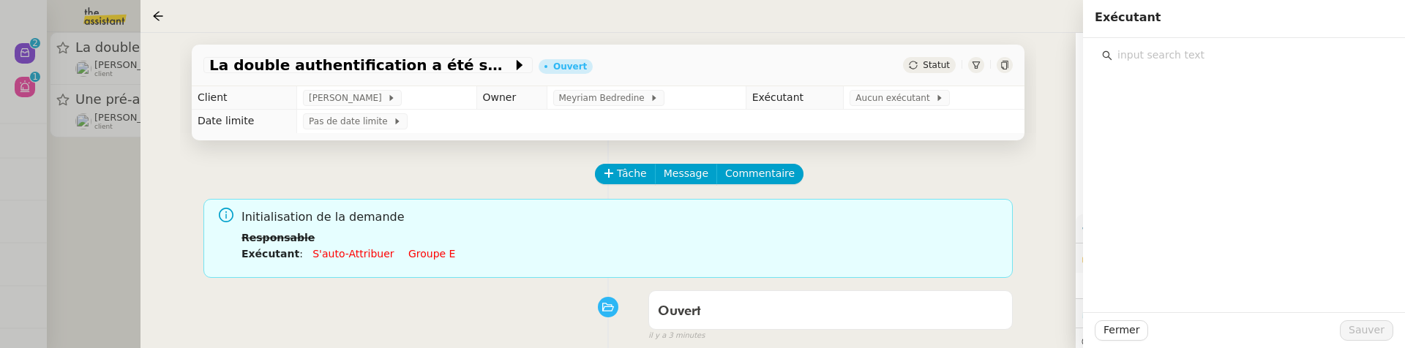
click at [1137, 57] on input "text" at bounding box center [1249, 55] width 274 height 20
type input "léa"
click at [1219, 105] on div "[EMAIL_ADDRESS][DOMAIN_NAME]" at bounding box center [1252, 107] width 247 height 15
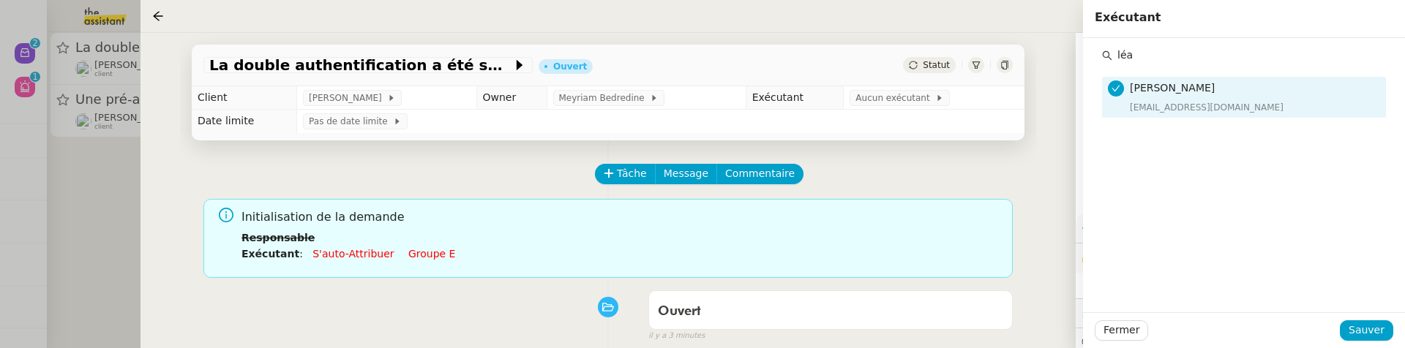
click at [1362, 318] on div "Fermer Sauver" at bounding box center [1244, 330] width 322 height 36
click at [1377, 342] on div "Fermer Sauver" at bounding box center [1244, 330] width 322 height 36
click at [1375, 336] on span "Sauver" at bounding box center [1366, 330] width 36 height 17
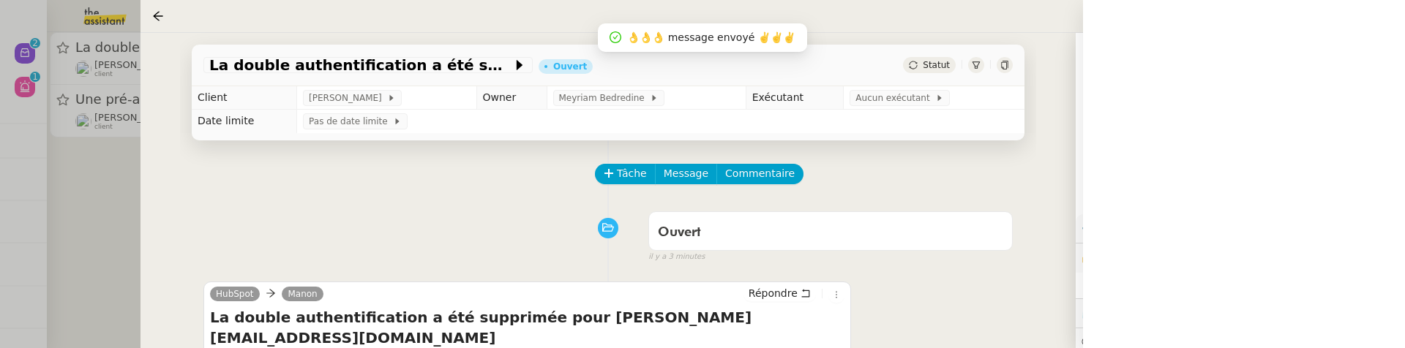
click at [113, 154] on div at bounding box center [702, 174] width 1405 height 348
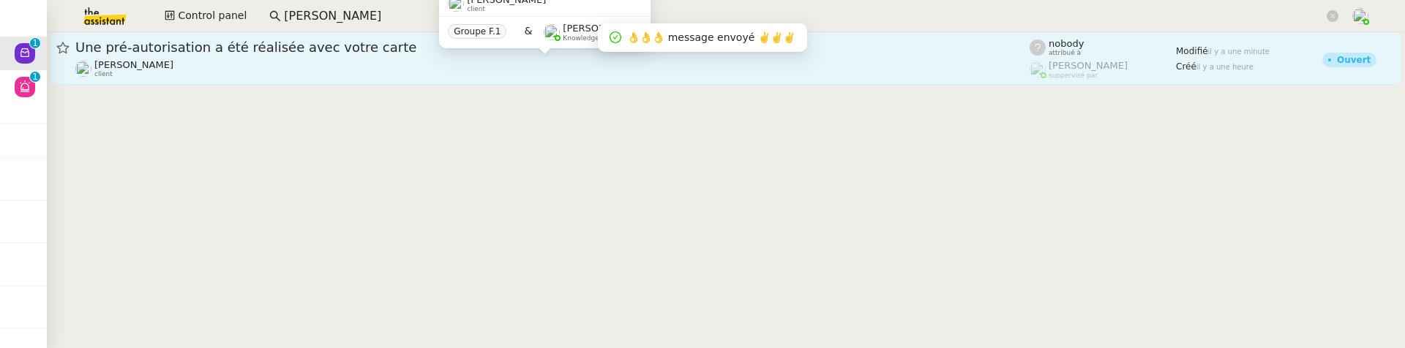
click at [218, 70] on div "[PERSON_NAME] MAS client" at bounding box center [552, 68] width 954 height 19
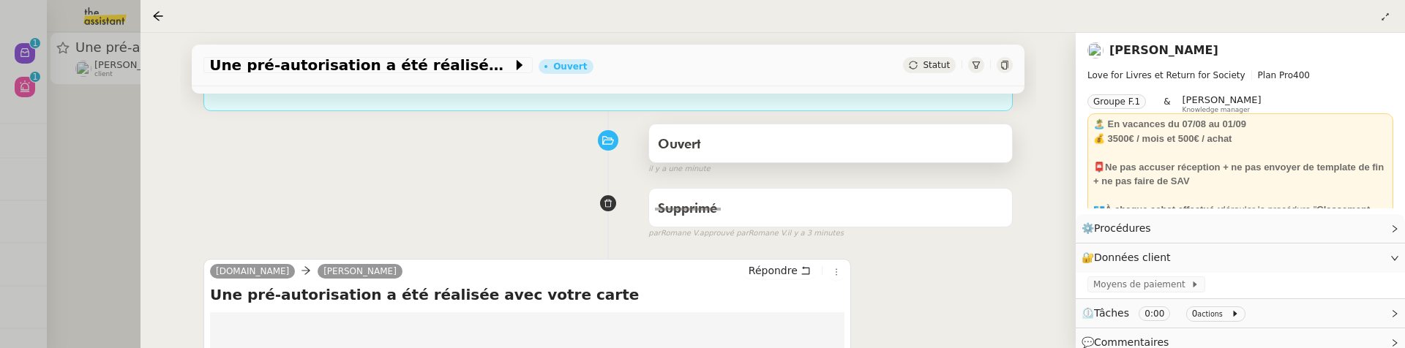
scroll to position [255, 0]
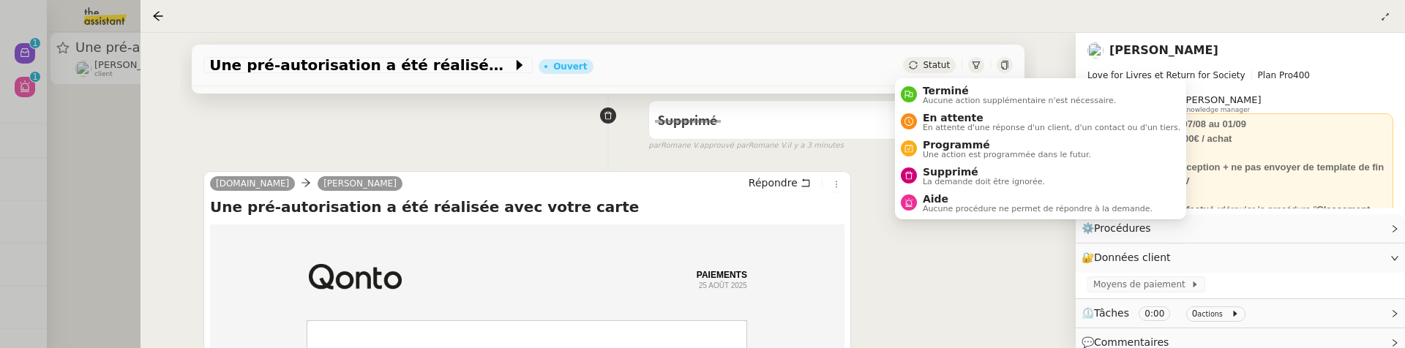
click at [923, 69] on span "Statut" at bounding box center [935, 65] width 27 height 10
click at [948, 170] on span "Supprimé" at bounding box center [983, 172] width 122 height 12
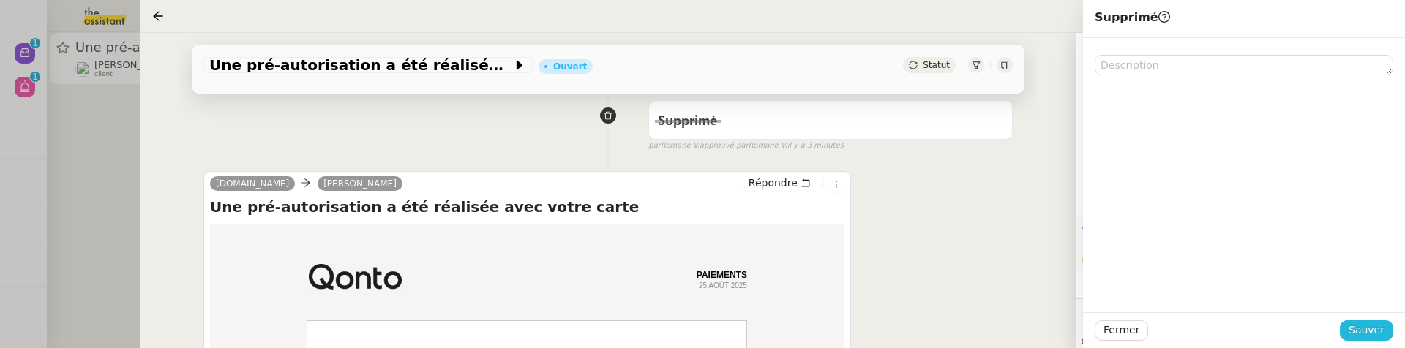
click at [1351, 330] on span "Sauver" at bounding box center [1366, 330] width 36 height 17
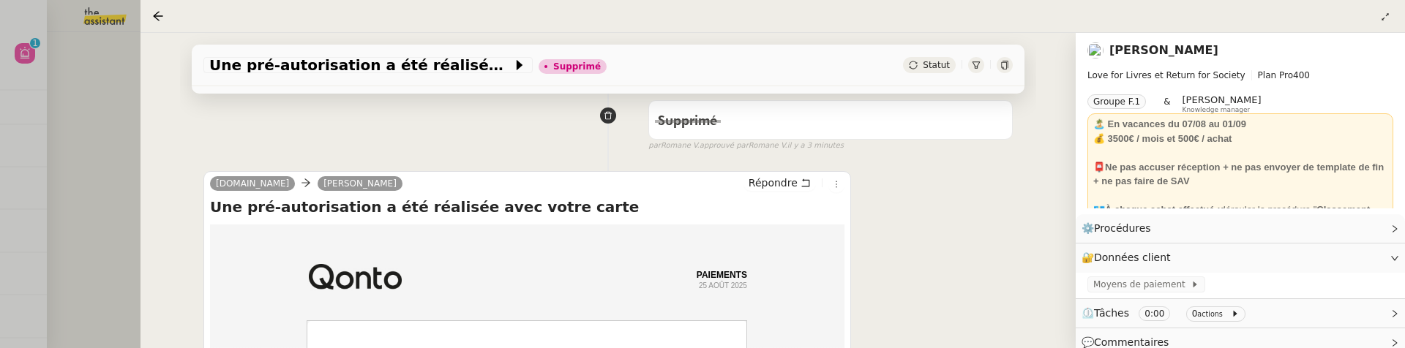
click at [126, 98] on div at bounding box center [702, 174] width 1405 height 348
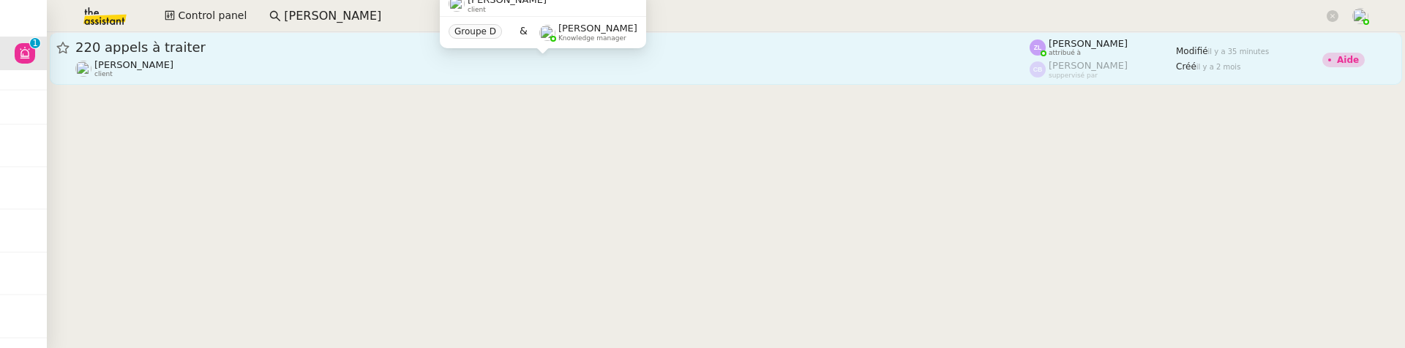
click at [312, 64] on div "[PERSON_NAME] client" at bounding box center [552, 68] width 954 height 19
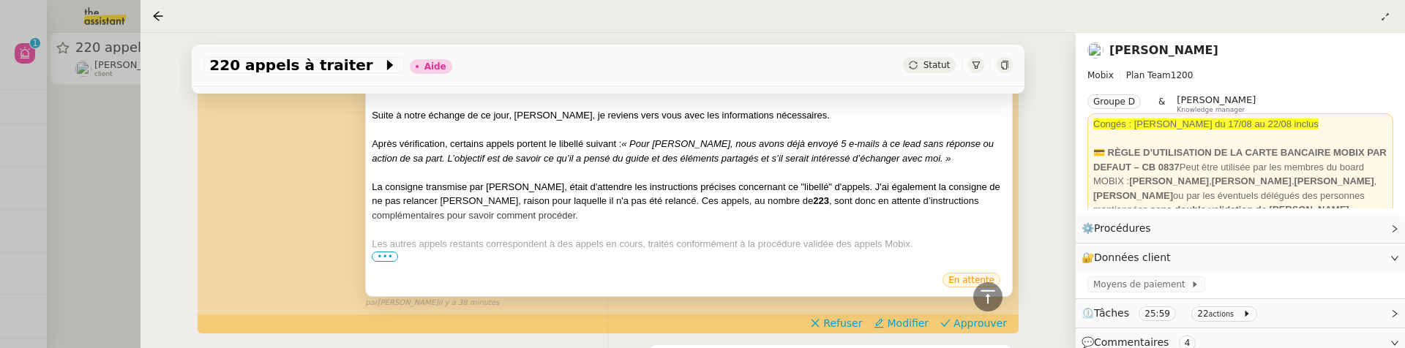
scroll to position [372, 0]
click at [377, 252] on span "•••" at bounding box center [385, 256] width 26 height 10
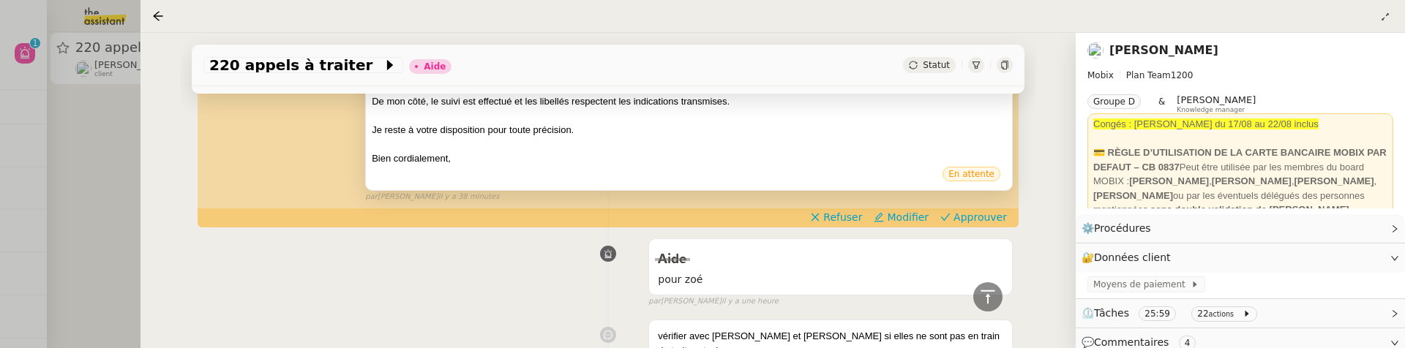
scroll to position [607, 0]
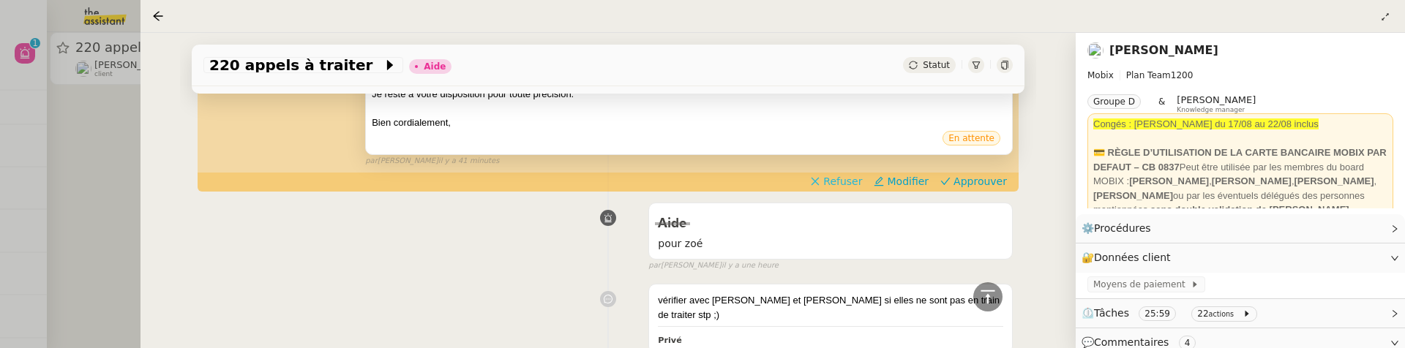
click at [836, 178] on span "Refuser" at bounding box center [842, 181] width 39 height 15
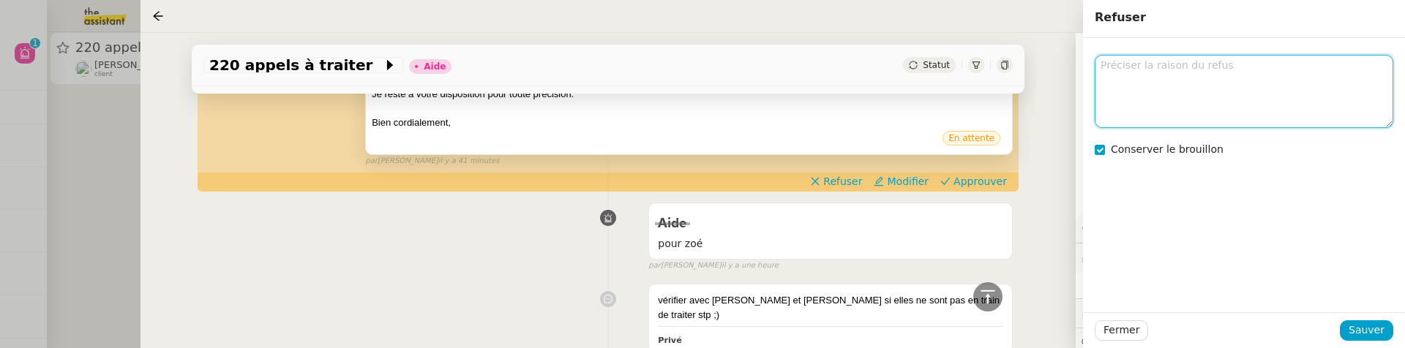
click at [1151, 81] on textarea at bounding box center [1243, 91] width 298 height 72
type textarea "cf commentaire"
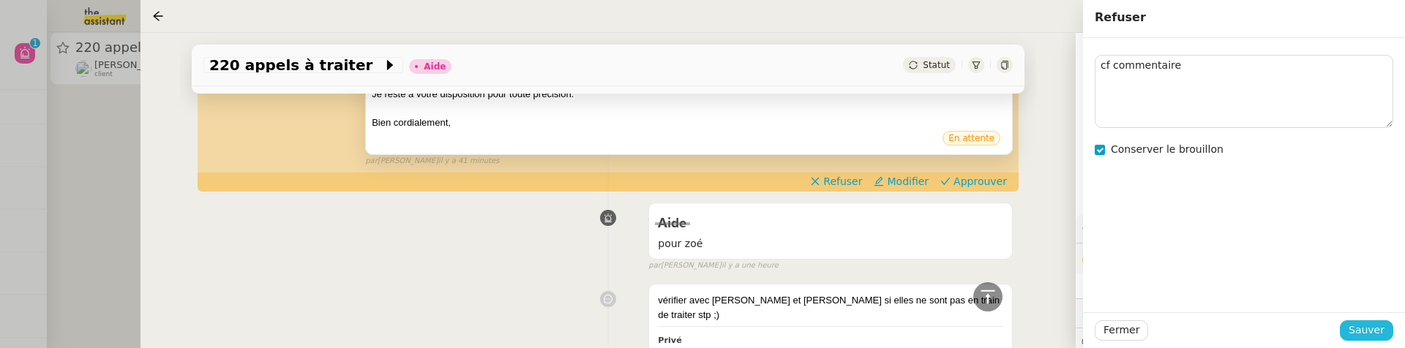
click at [1364, 337] on span "Sauver" at bounding box center [1366, 330] width 36 height 17
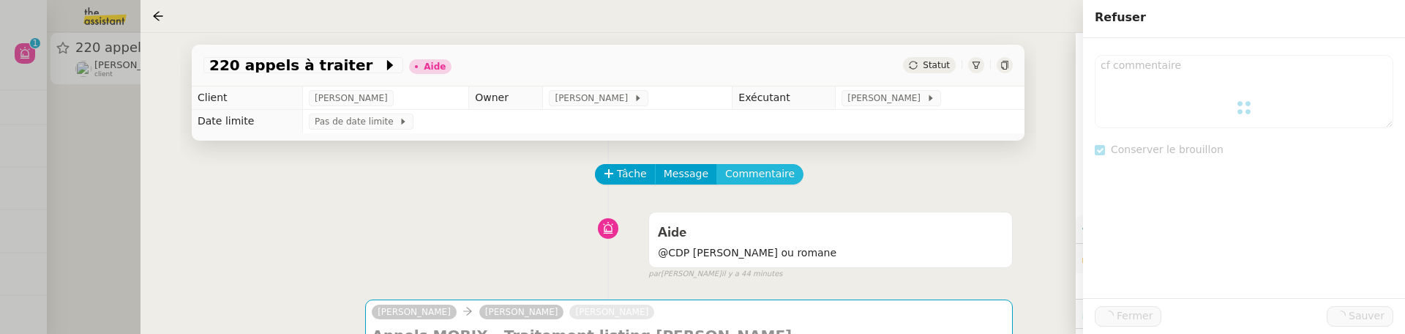
click at [726, 177] on span "Commentaire" at bounding box center [759, 173] width 69 height 17
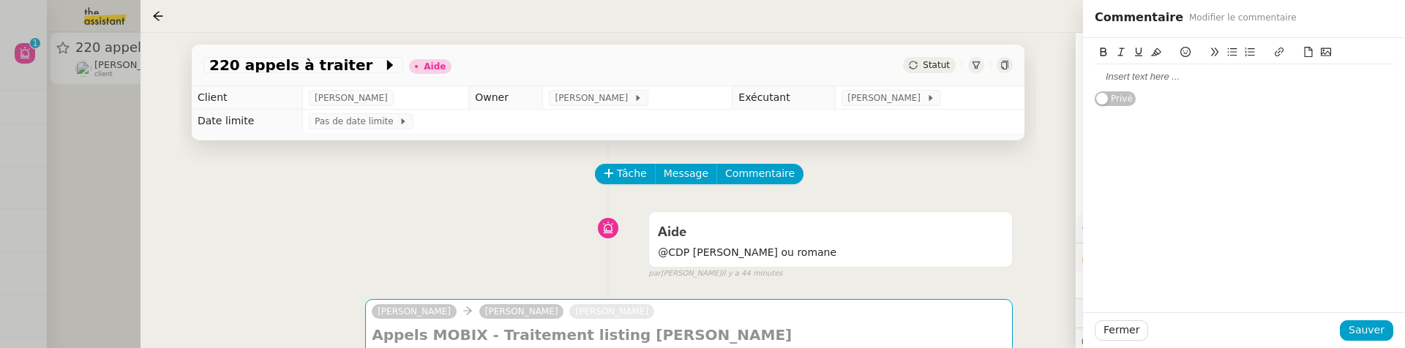
click at [1198, 77] on div at bounding box center [1243, 76] width 298 height 13
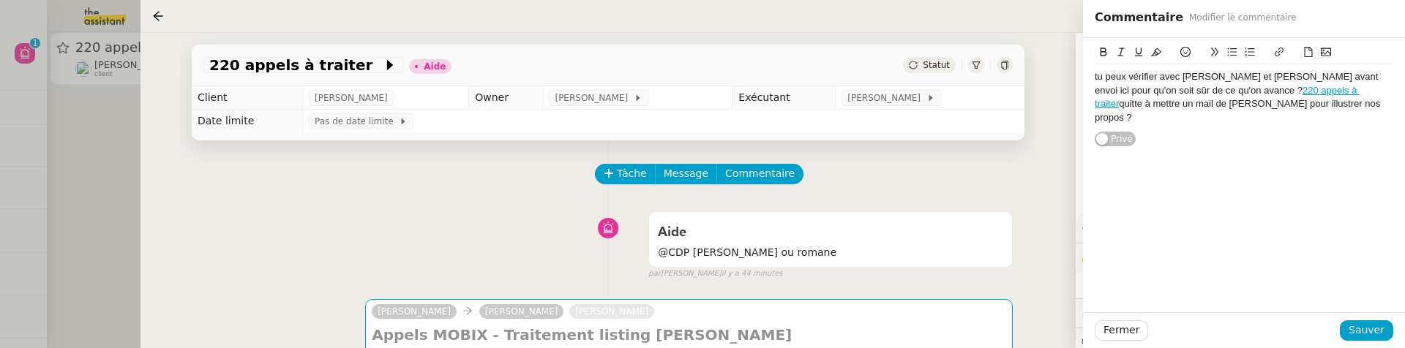
click at [1093, 80] on div "tu peux vérifier avec [PERSON_NAME] et [PERSON_NAME] avant envoi ici pour qu'on…" at bounding box center [1244, 92] width 322 height 109
click at [1089, 67] on div "tu peux vérifier avec [PERSON_NAME] et [PERSON_NAME] avant envoi ici pour qu'on…" at bounding box center [1244, 92] width 322 height 109
click at [1094, 74] on span "tu peux vérifier avec [PERSON_NAME] et [PERSON_NAME] avant envoi ici pour qu'on…" at bounding box center [1237, 83] width 286 height 24
click at [1156, 78] on span "@Zoé : tu peux vérifier avec [PERSON_NAME] et [PERSON_NAME] avant envoi ici pou…" at bounding box center [1241, 83] width 294 height 24
drag, startPoint x: 1330, startPoint y: 91, endPoint x: 1247, endPoint y: 92, distance: 82.7
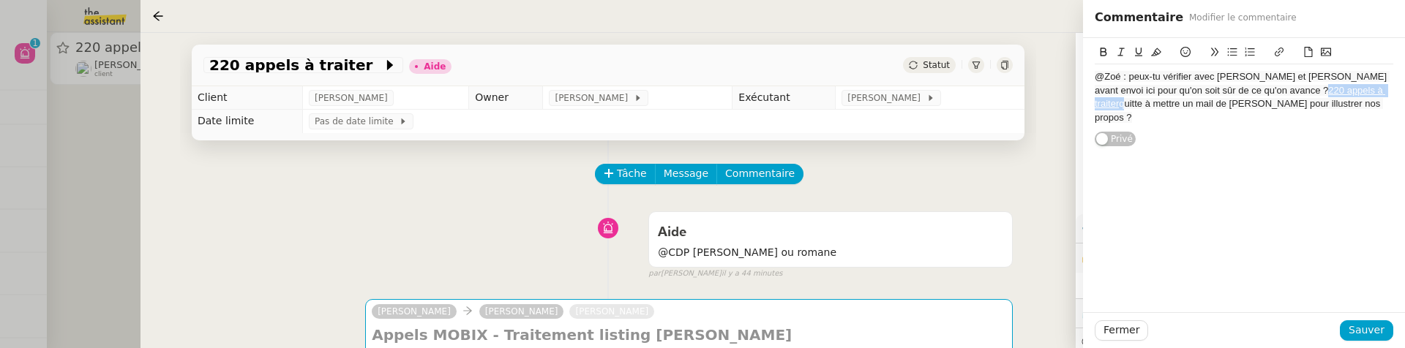
click at [1247, 92] on div "@Zoé : peux-tu vérifier avec [PERSON_NAME] et [PERSON_NAME] avant envoi ici pou…" at bounding box center [1243, 97] width 298 height 54
click at [1364, 320] on button "Sauver" at bounding box center [1365, 330] width 53 height 20
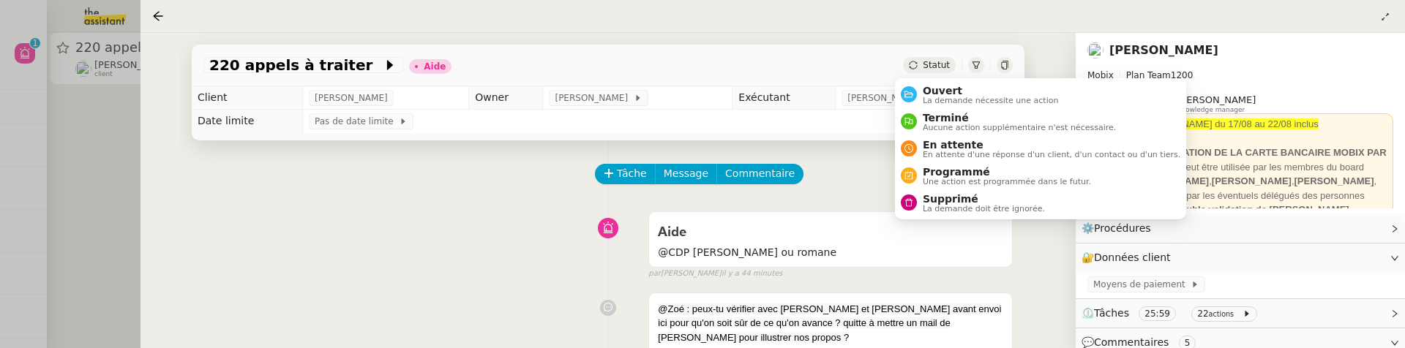
click at [933, 64] on span "Statut" at bounding box center [935, 65] width 27 height 10
click at [948, 94] on span "Ouvert" at bounding box center [990, 91] width 136 height 12
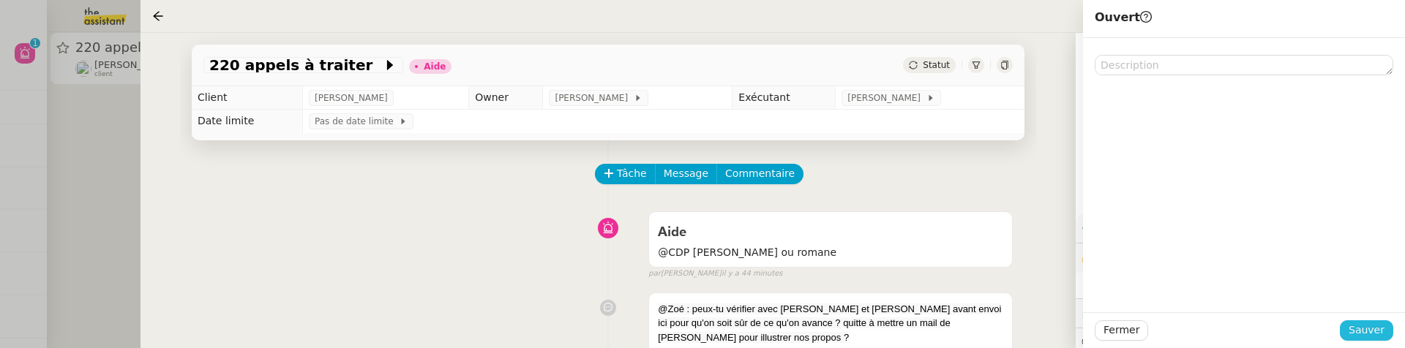
click at [1371, 339] on button "Sauver" at bounding box center [1365, 330] width 53 height 20
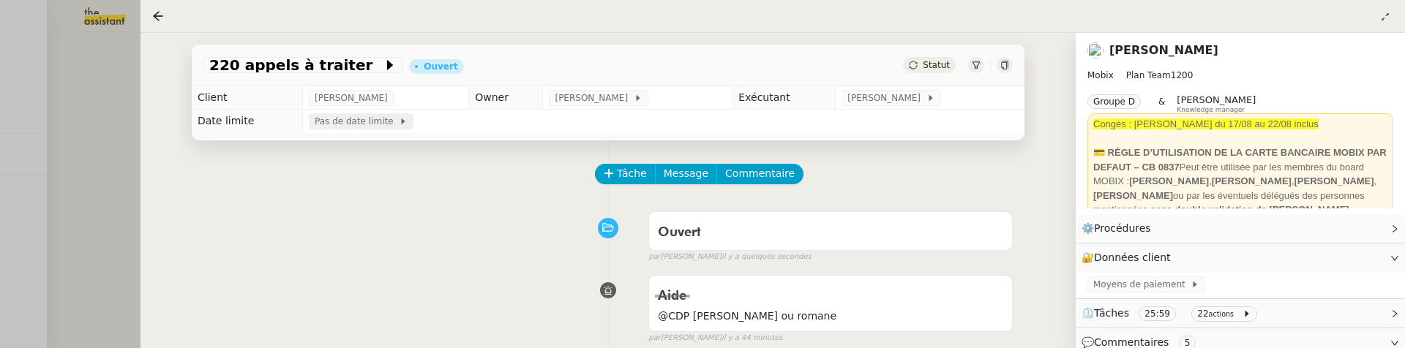
click at [329, 126] on span "Pas de date limite" at bounding box center [357, 121] width 84 height 15
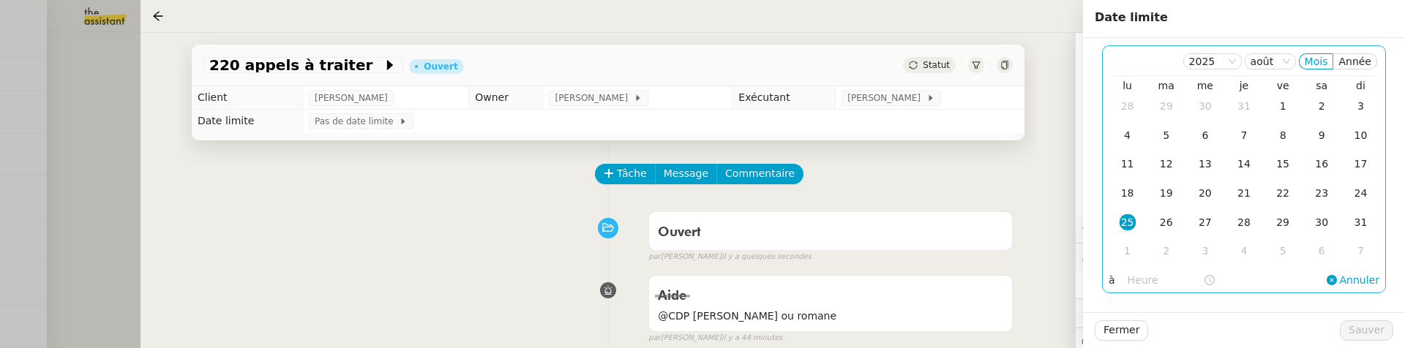
click at [1129, 220] on div "25" at bounding box center [1127, 222] width 16 height 16
click at [1360, 321] on button "Sauver" at bounding box center [1365, 330] width 53 height 20
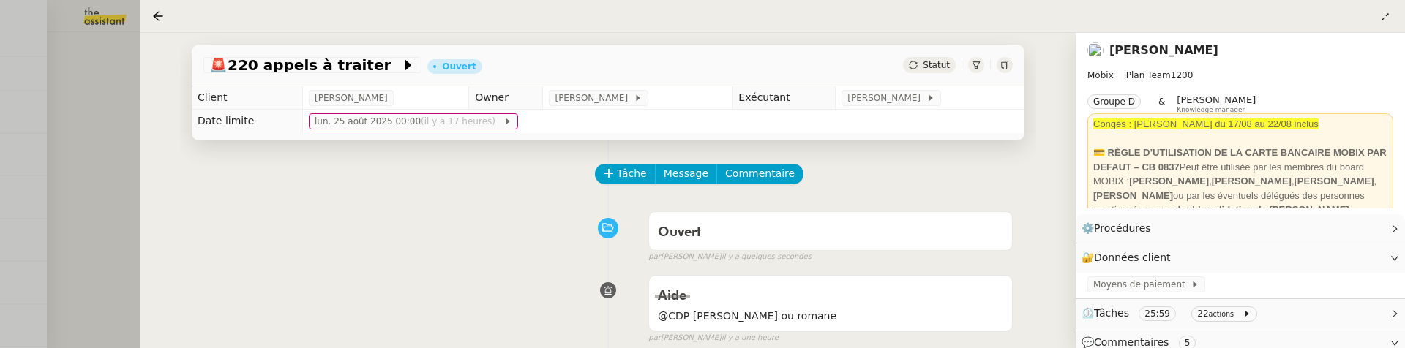
click at [73, 170] on div at bounding box center [702, 174] width 1405 height 348
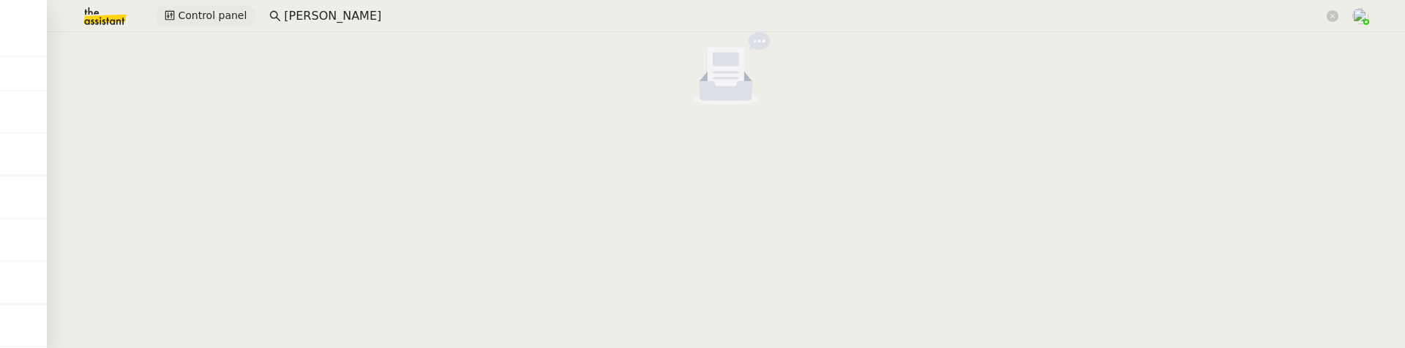
click at [211, 25] on button "Control panel" at bounding box center [205, 16] width 99 height 20
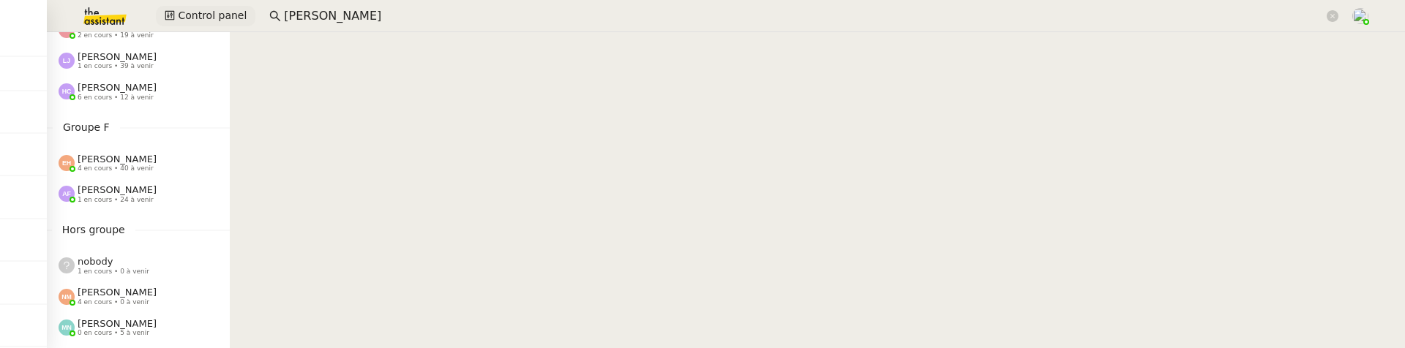
scroll to position [726, 0]
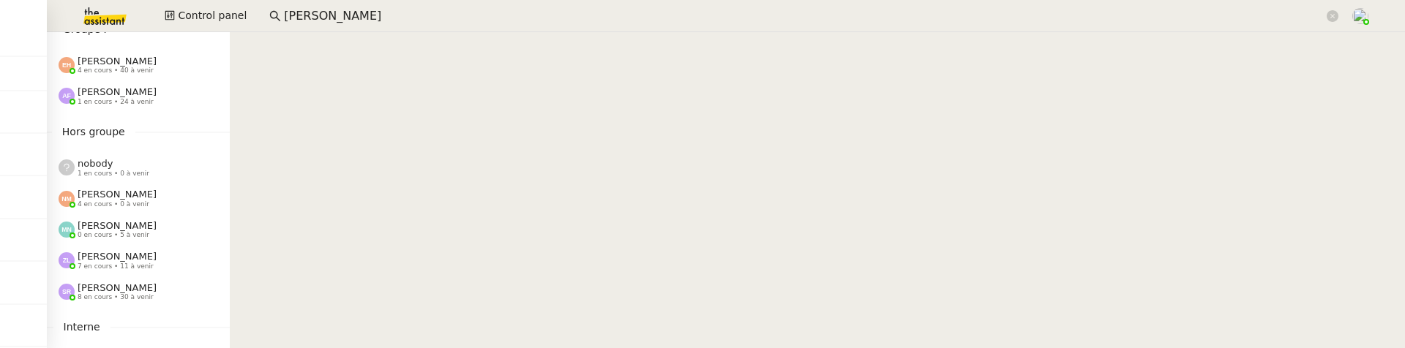
click at [105, 267] on span "7 en cours • 11 à venir" at bounding box center [116, 267] width 76 height 8
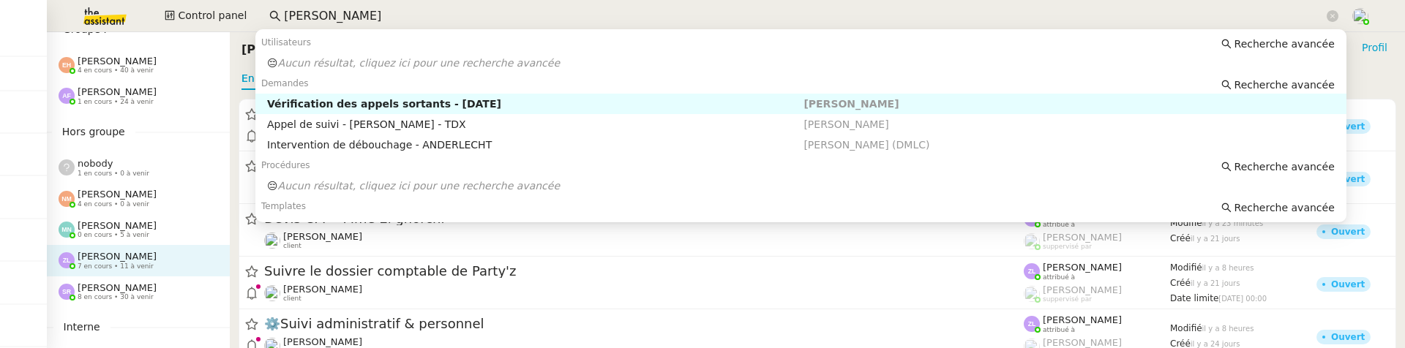
click at [444, 17] on input "[PERSON_NAME]" at bounding box center [803, 17] width 1039 height 20
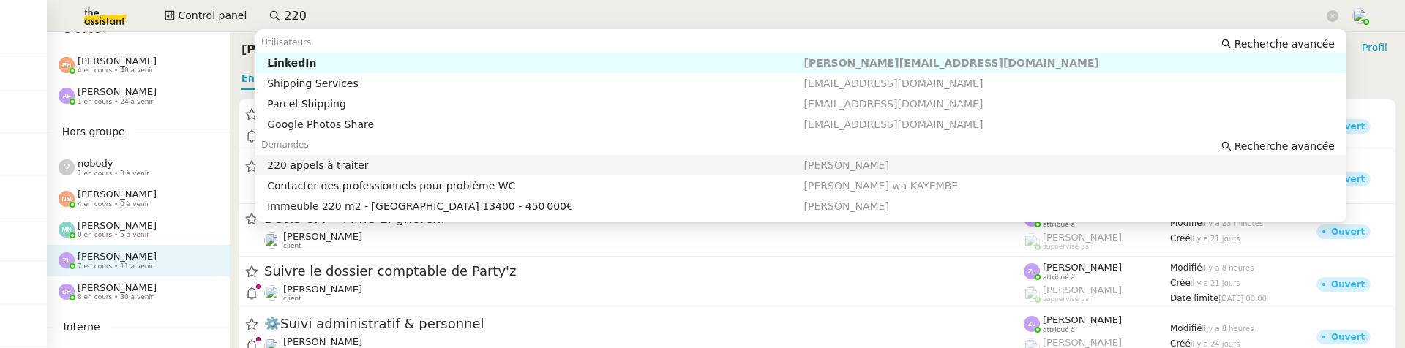
click at [443, 159] on div "220 appels à traiter" at bounding box center [535, 165] width 536 height 13
type input "220"
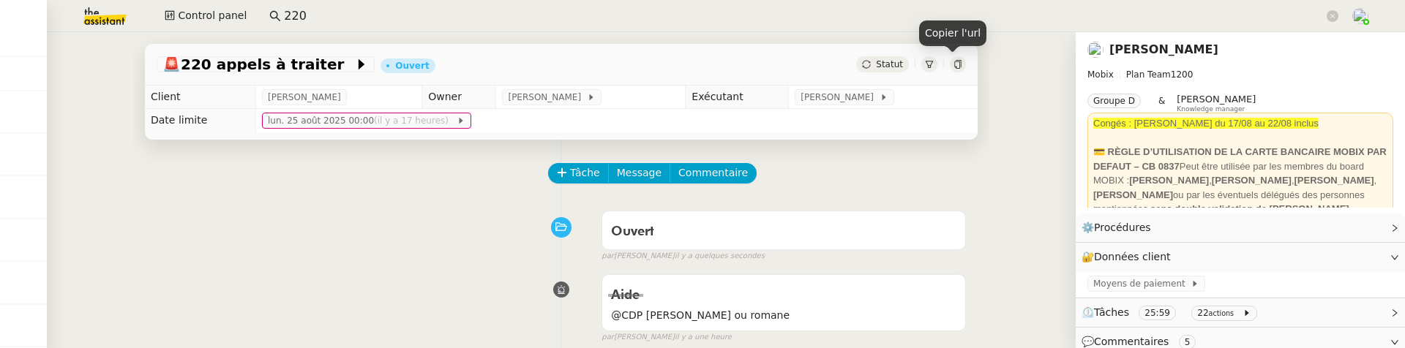
click at [954, 63] on icon at bounding box center [957, 64] width 9 height 9
click at [953, 66] on icon at bounding box center [957, 64] width 9 height 9
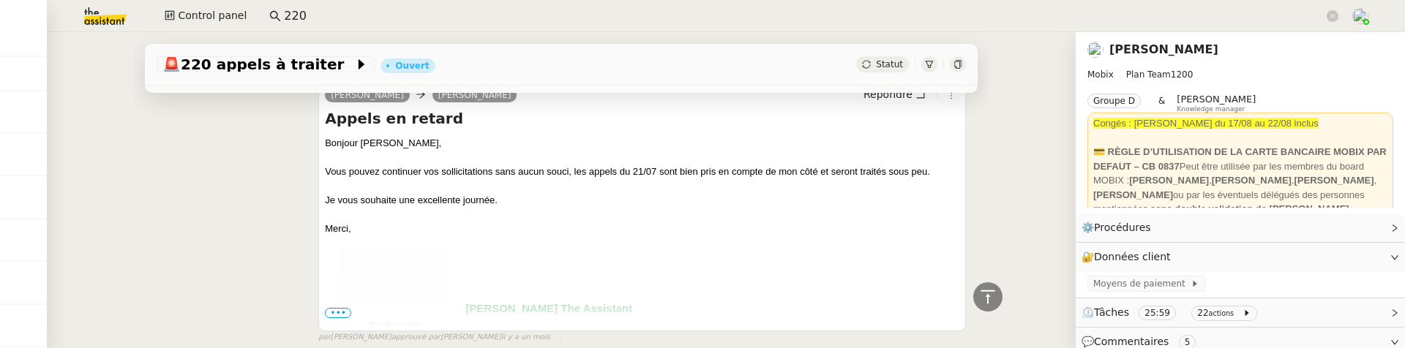
scroll to position [1522, 0]
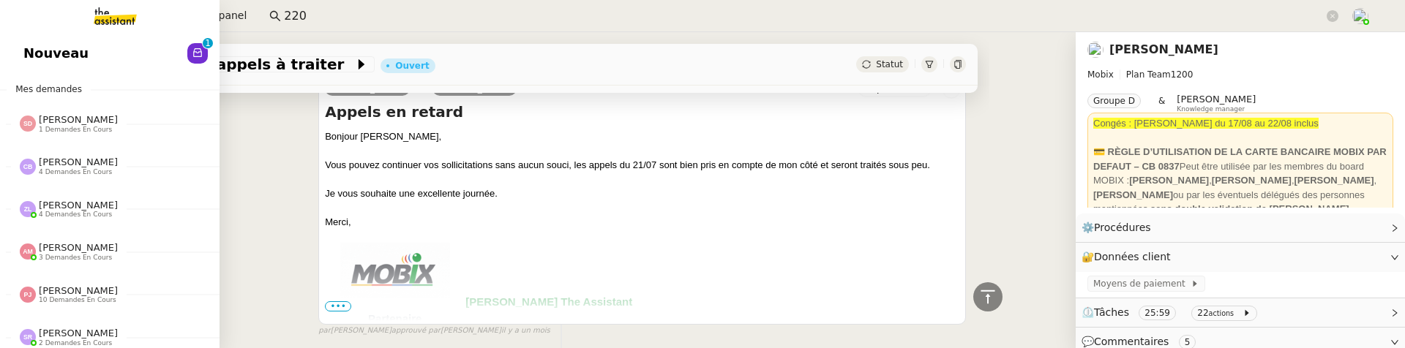
click at [38, 53] on span "Nouveau" at bounding box center [55, 53] width 65 height 22
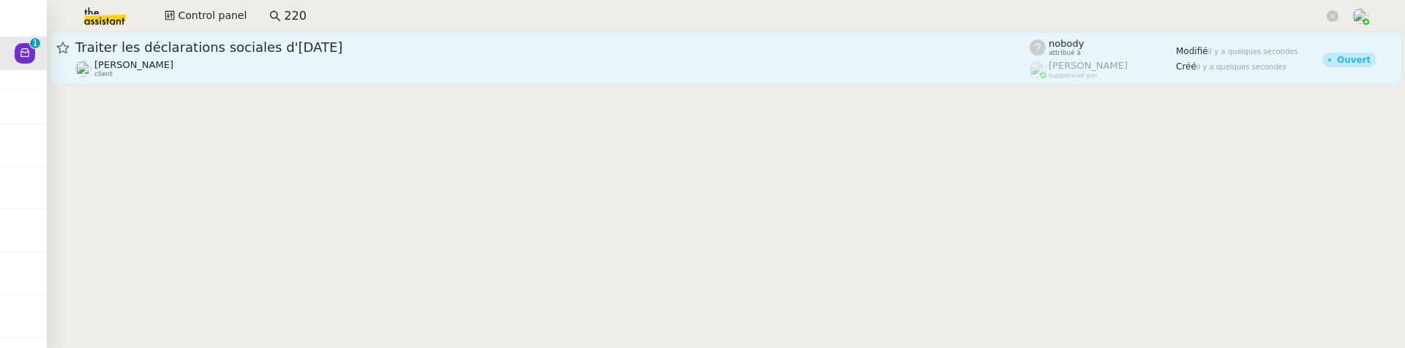
click at [309, 46] on span "Traiter les déclarations sociales d'[DATE]" at bounding box center [552, 47] width 954 height 13
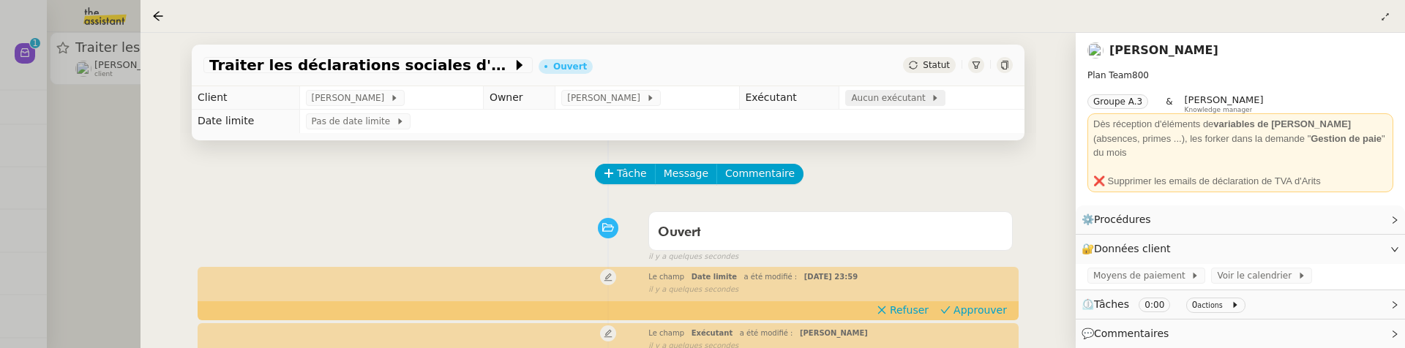
click at [880, 102] on span "Aucun exécutant" at bounding box center [891, 98] width 80 height 15
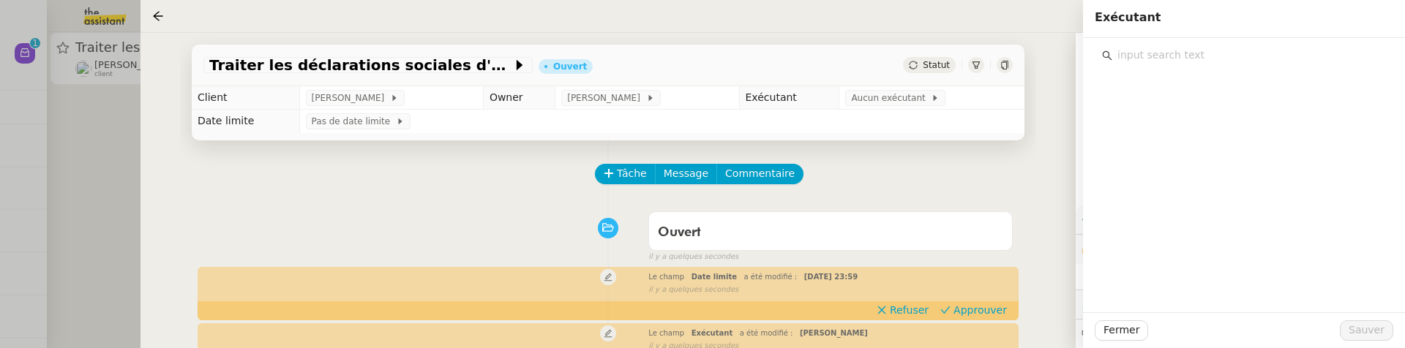
click at [1148, 59] on input "text" at bounding box center [1249, 55] width 274 height 20
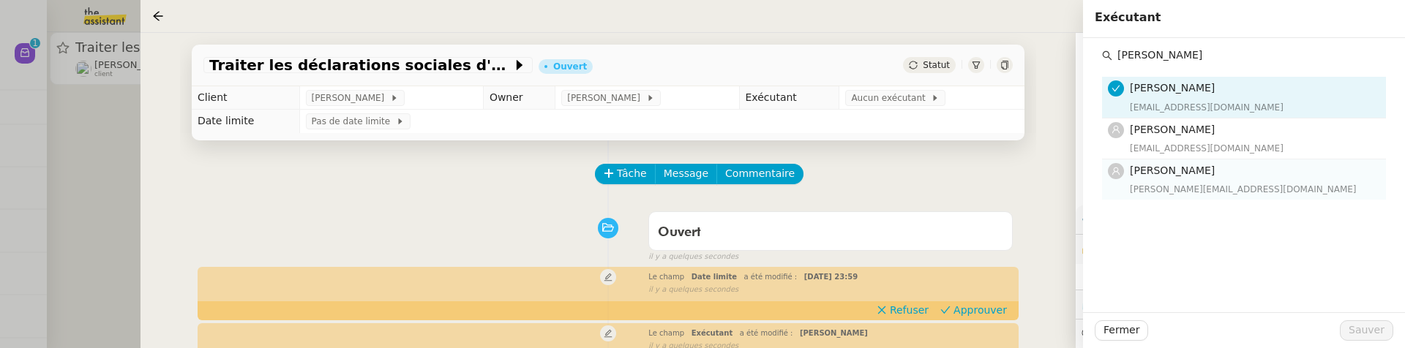
type input "[PERSON_NAME]"
click at [1190, 187] on div "[PERSON_NAME][EMAIL_ADDRESS][DOMAIN_NAME]" at bounding box center [1252, 189] width 247 height 15
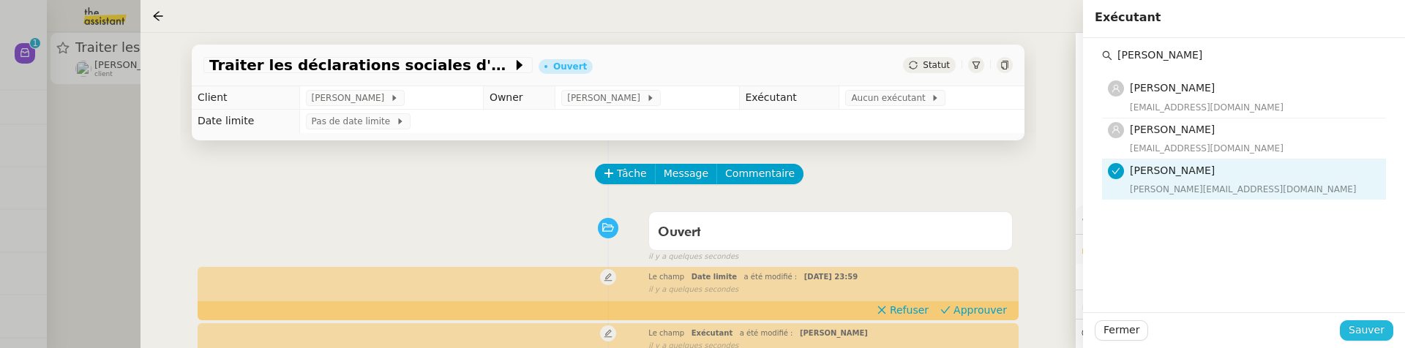
click at [1376, 322] on span "Sauver" at bounding box center [1366, 330] width 36 height 17
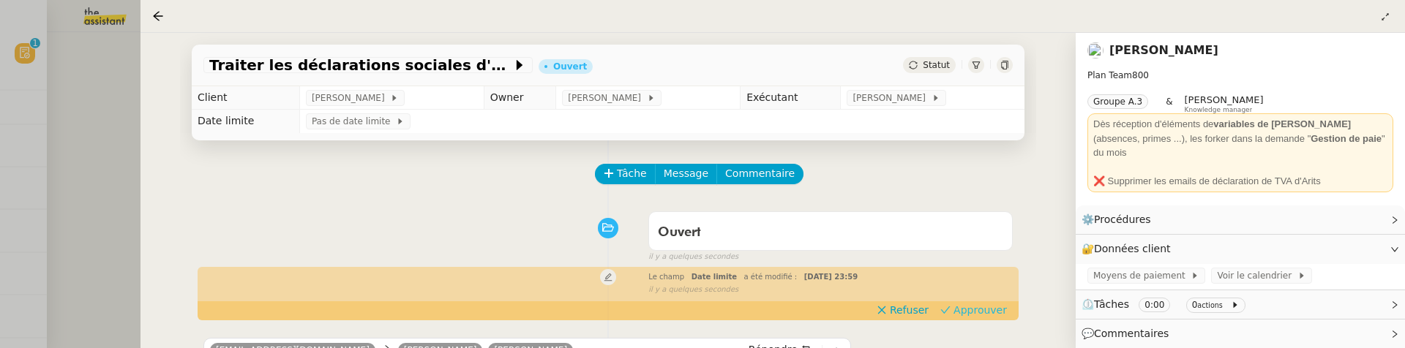
click at [967, 316] on span "Approuver" at bounding box center [979, 310] width 53 height 15
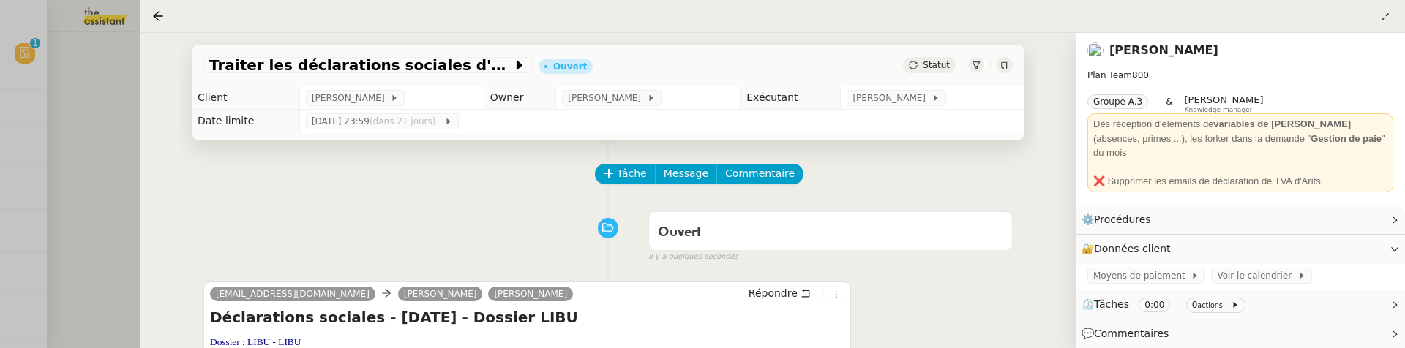
click at [111, 139] on div at bounding box center [702, 174] width 1405 height 348
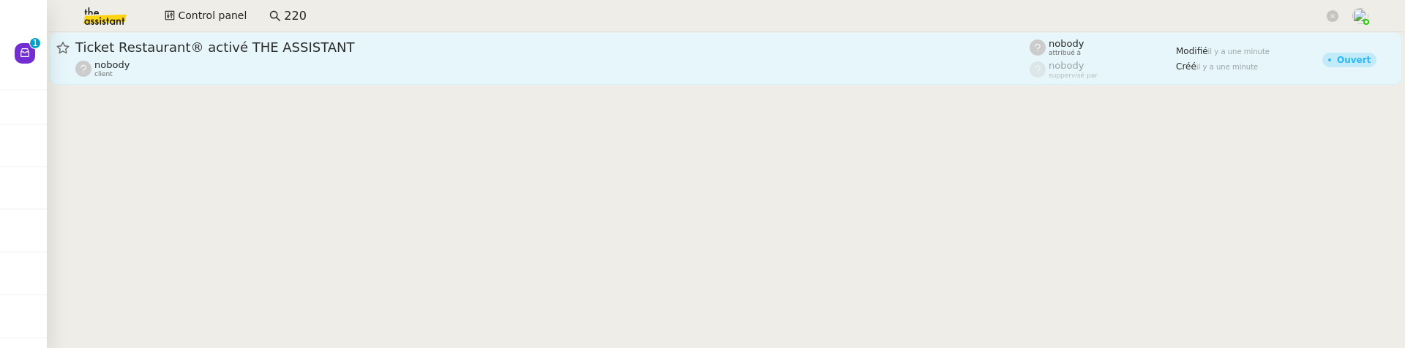
click at [263, 44] on span "Ticket Restaurant® activé THE ASSISTANT" at bounding box center [552, 47] width 954 height 13
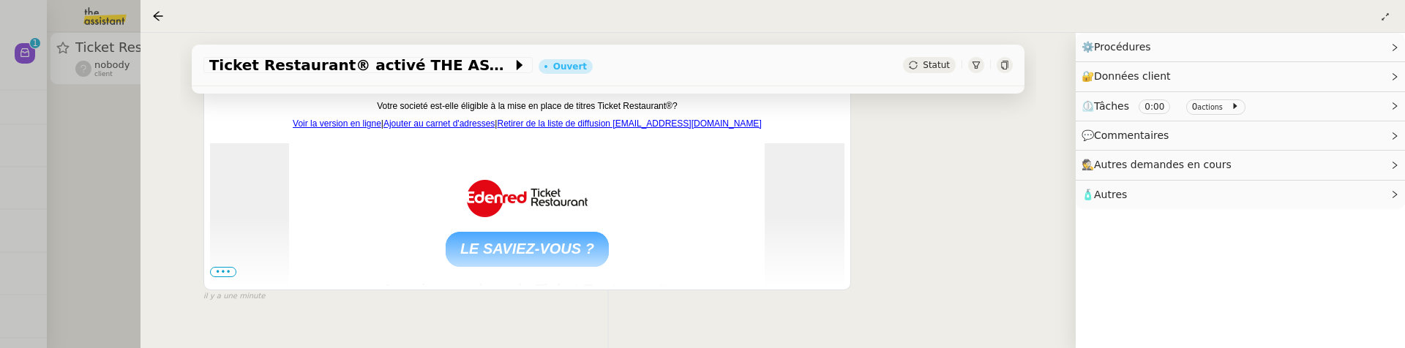
scroll to position [343, 0]
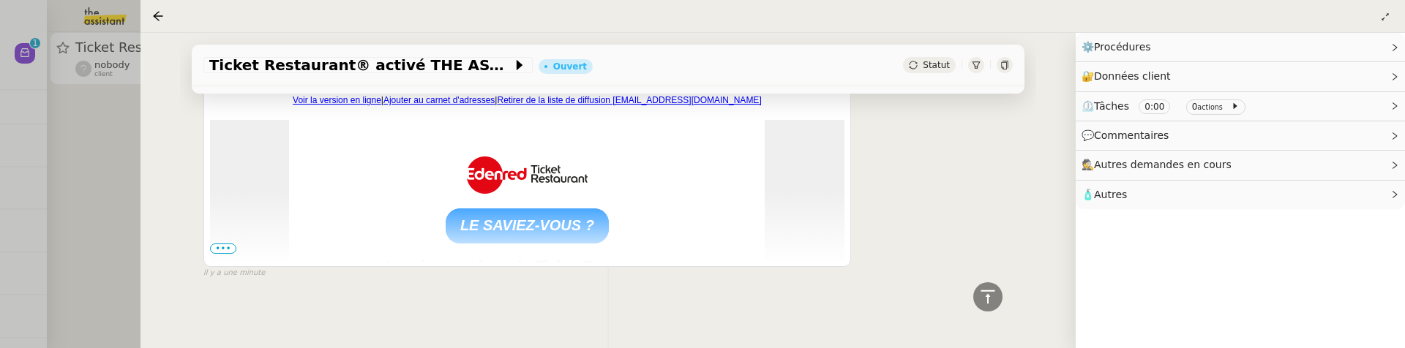
click at [233, 244] on span "•••" at bounding box center [223, 249] width 26 height 10
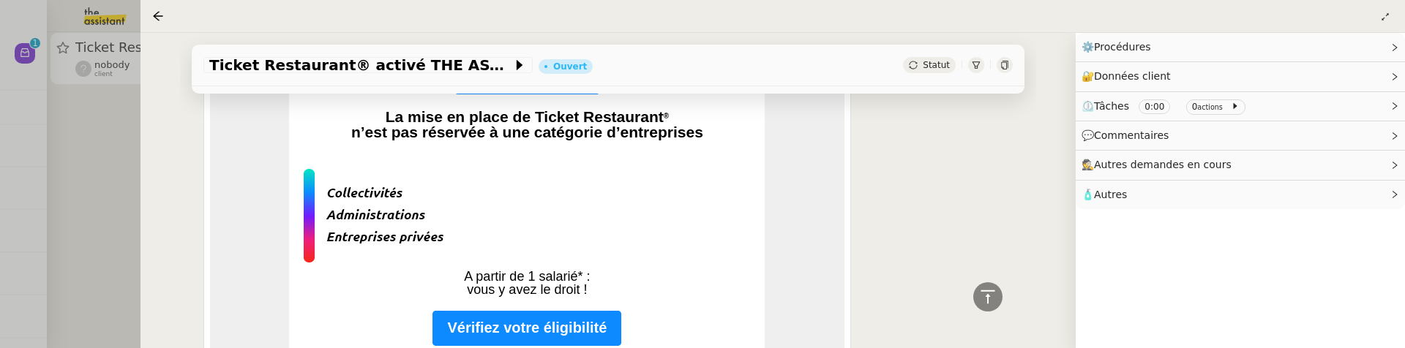
scroll to position [484, 0]
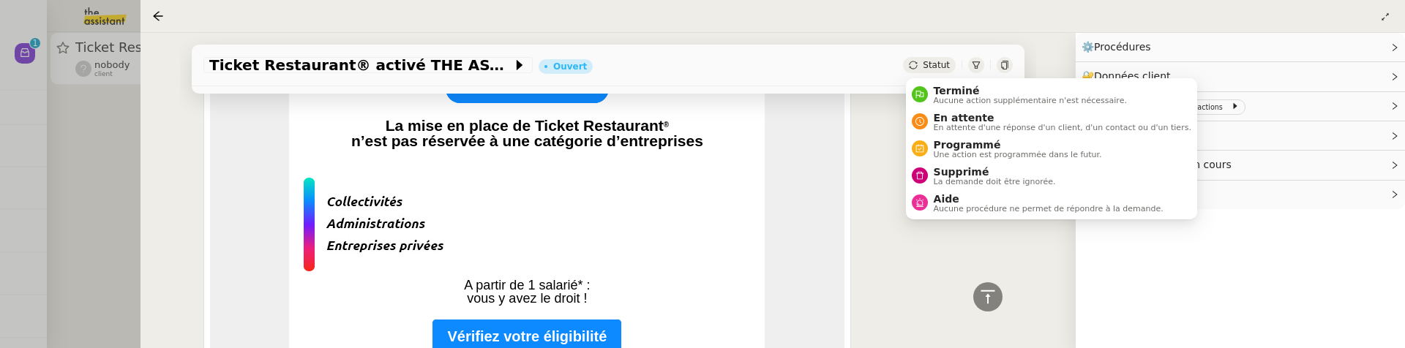
click at [942, 65] on span "Statut" at bounding box center [935, 65] width 27 height 10
click at [960, 170] on span "Supprimé" at bounding box center [994, 172] width 122 height 12
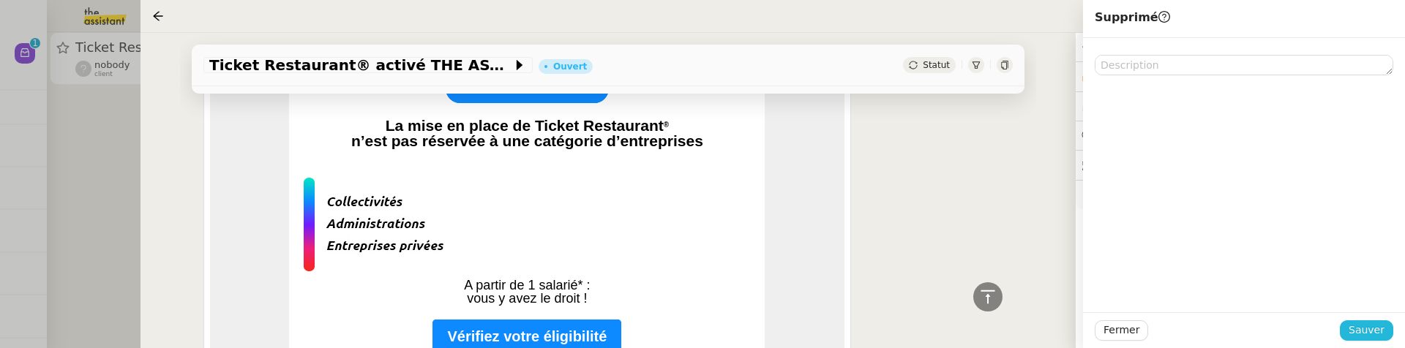
click at [1376, 334] on span "Sauver" at bounding box center [1366, 330] width 36 height 17
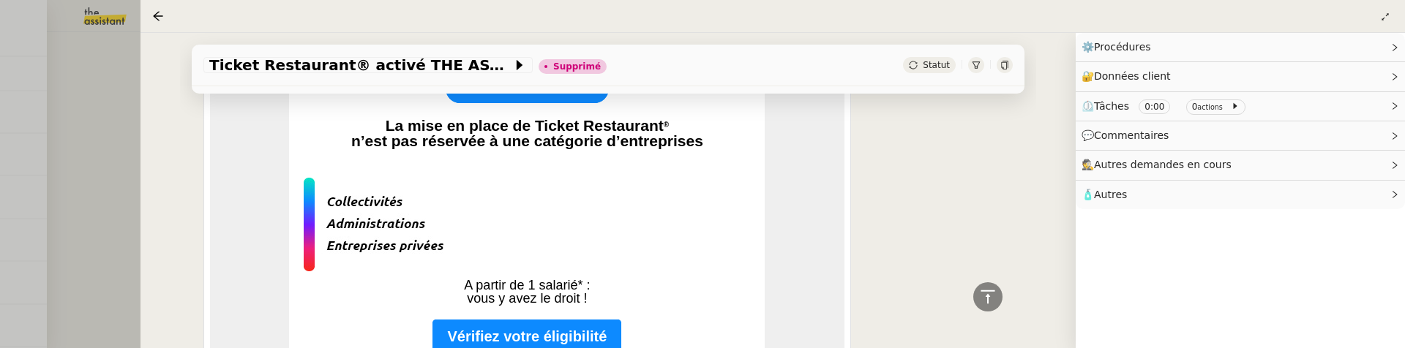
click at [85, 201] on div at bounding box center [702, 174] width 1405 height 348
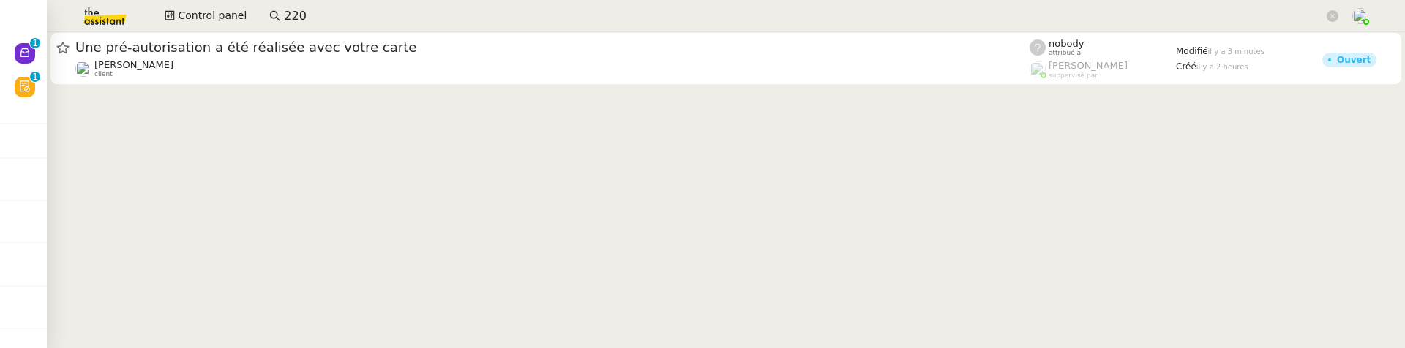
click at [401, 10] on input "220" at bounding box center [803, 17] width 1039 height 20
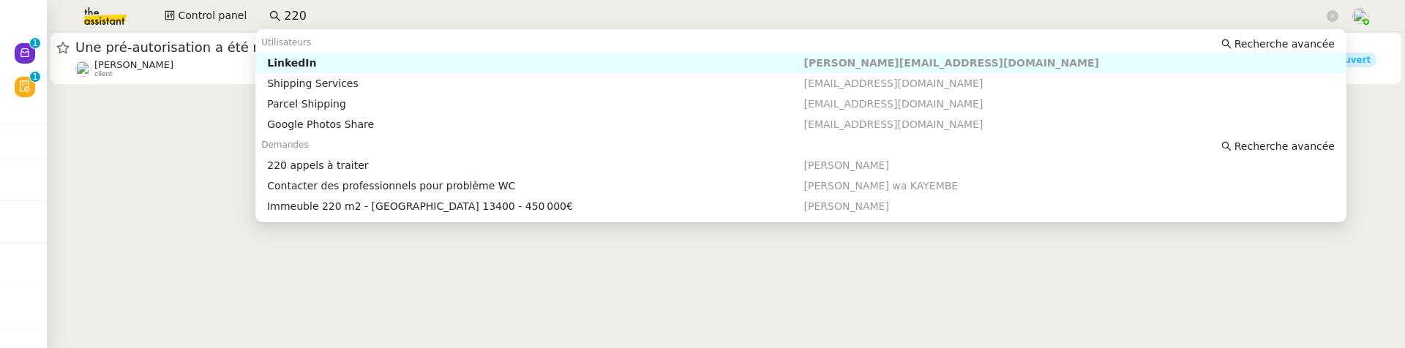
click at [401, 10] on input "220" at bounding box center [803, 17] width 1039 height 20
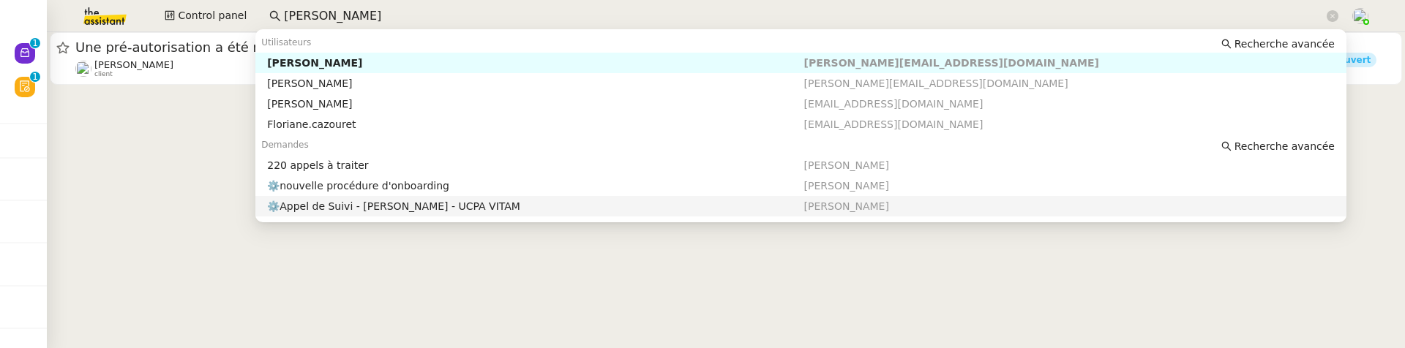
type input "[PERSON_NAME]"
click at [1211, 296] on cdk-virtual-scroll-viewport "Une pré-autorisation a été réalisée avec votre carte [PERSON_NAME] MAS client n…" at bounding box center [726, 190] width 1358 height 316
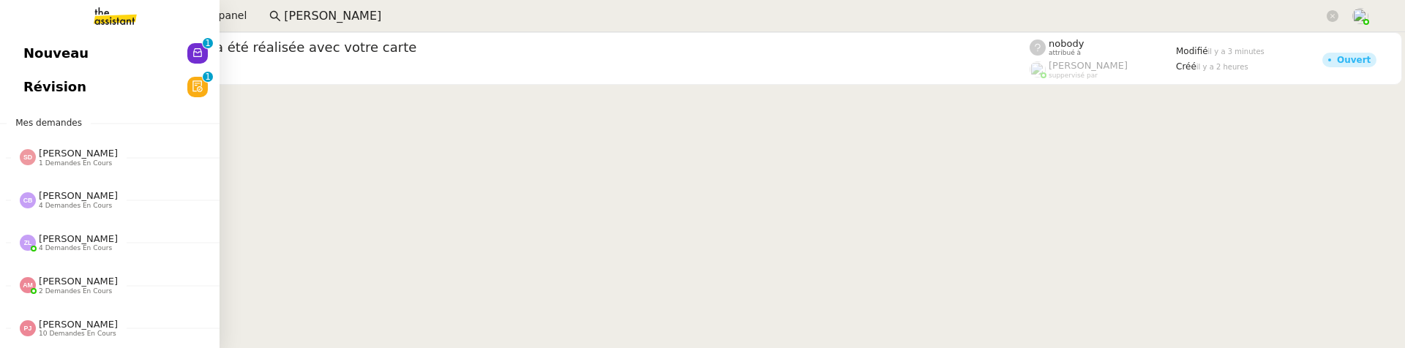
click at [37, 100] on link "Révision 0 1 2 3 4 5 6 7 8 9" at bounding box center [109, 87] width 219 height 34
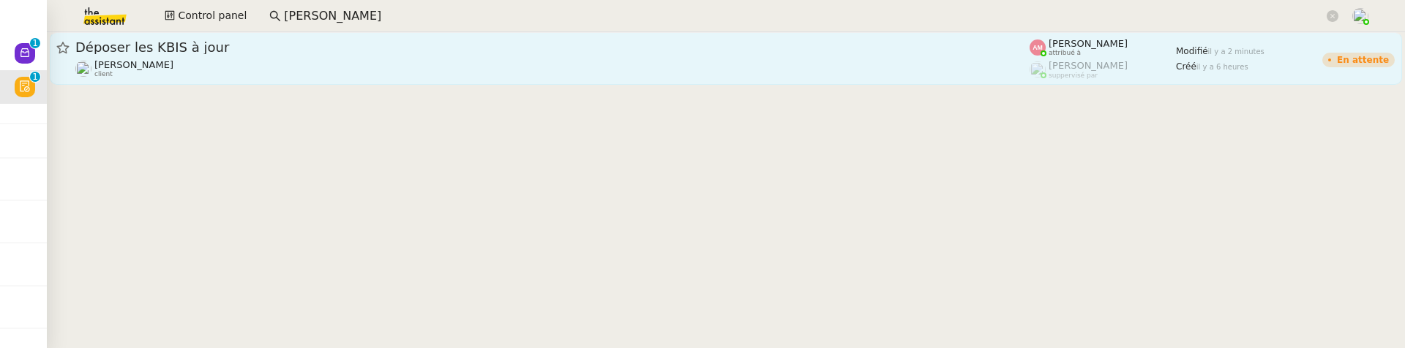
click at [340, 56] on div "Déposer les KBIS à jour [PERSON_NAME] client" at bounding box center [552, 59] width 954 height 40
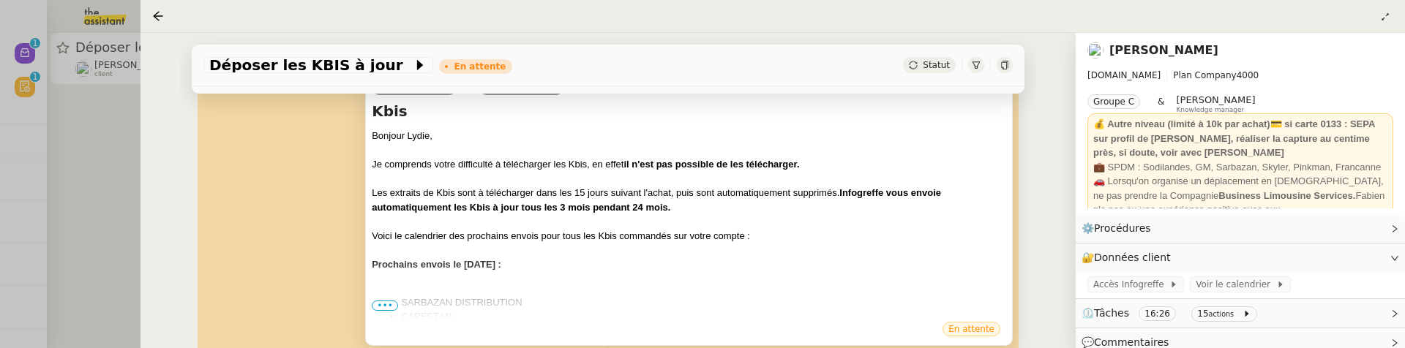
scroll to position [326, 0]
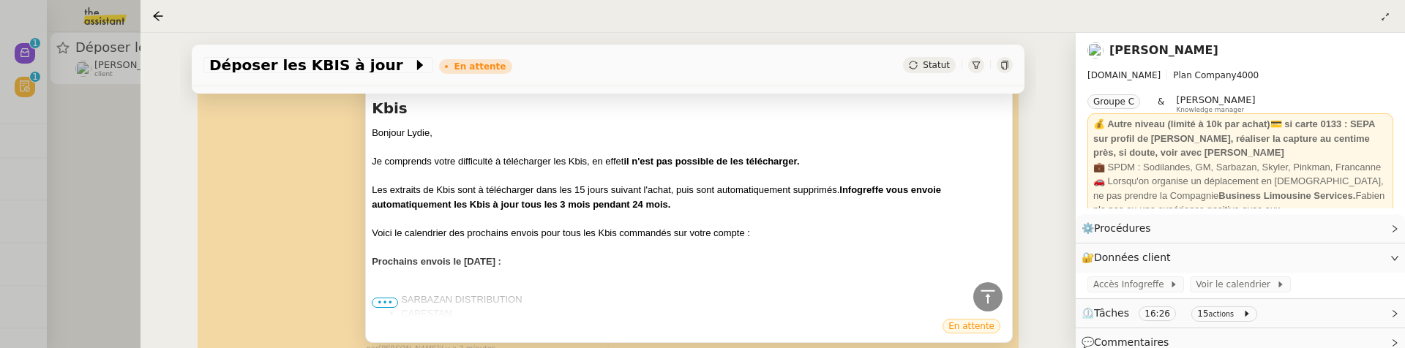
click at [392, 301] on span "•••" at bounding box center [385, 303] width 26 height 10
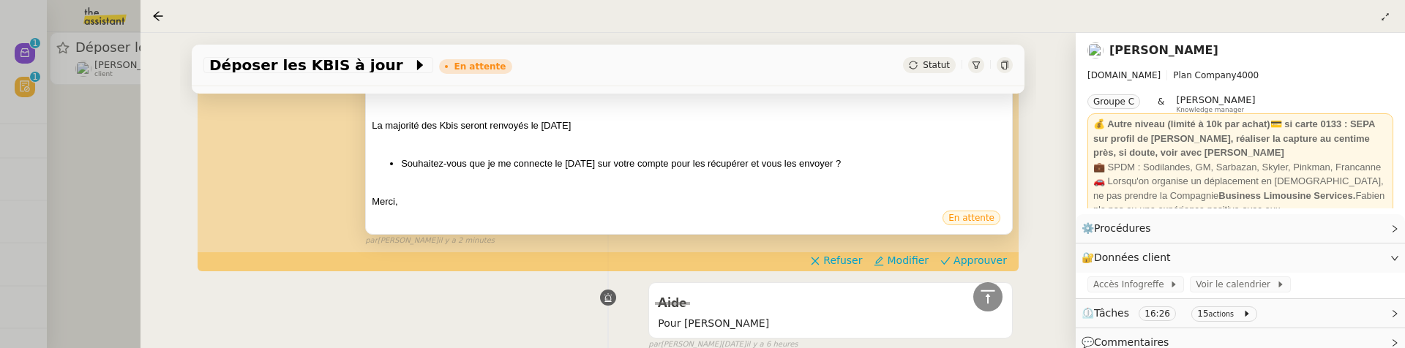
scroll to position [808, 0]
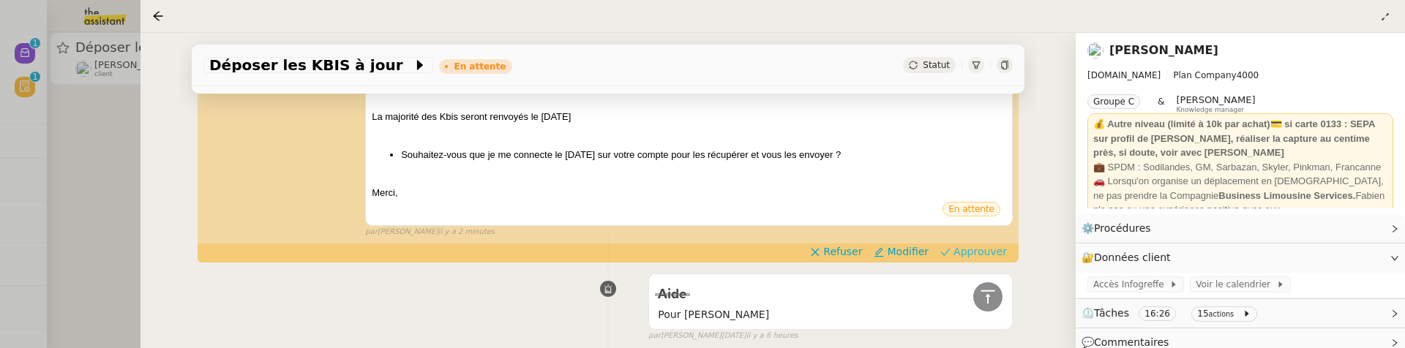
click at [966, 257] on span "Approuver" at bounding box center [979, 251] width 53 height 15
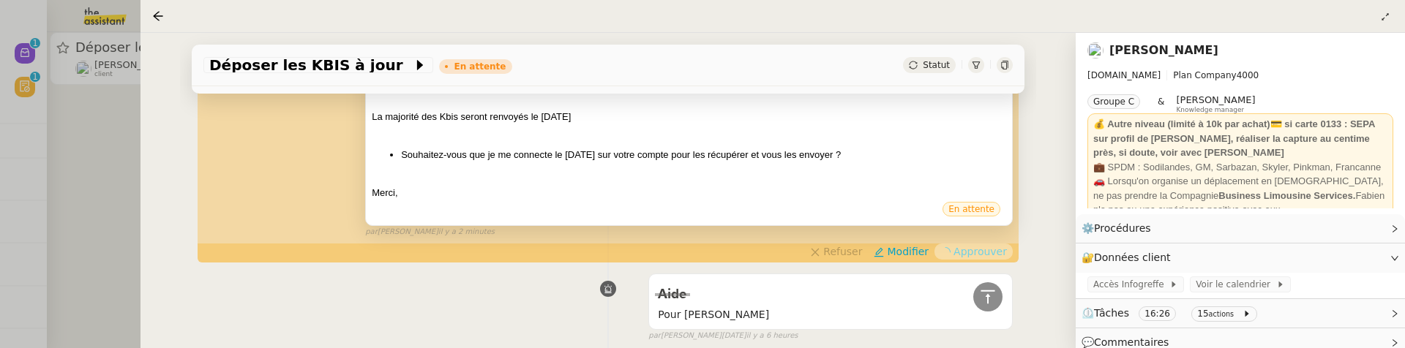
scroll to position [0, 0]
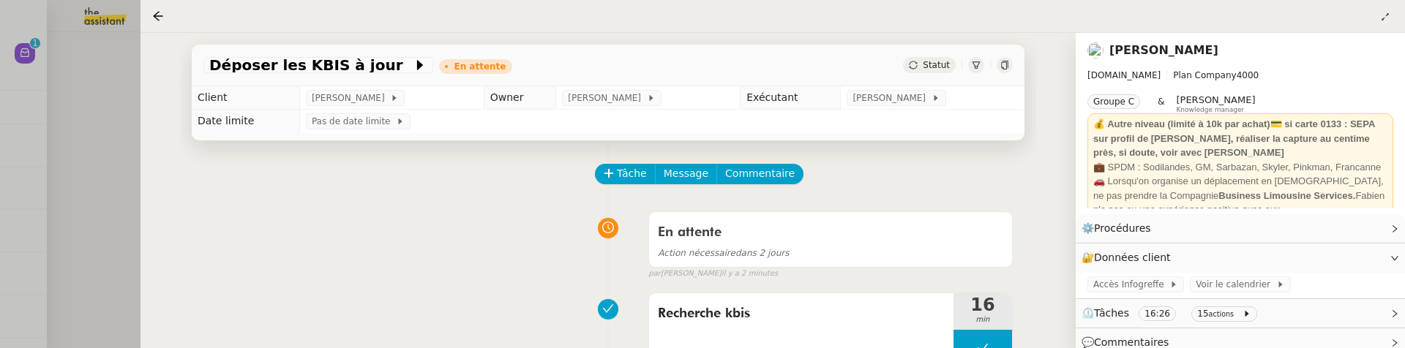
click at [112, 174] on div at bounding box center [702, 174] width 1405 height 348
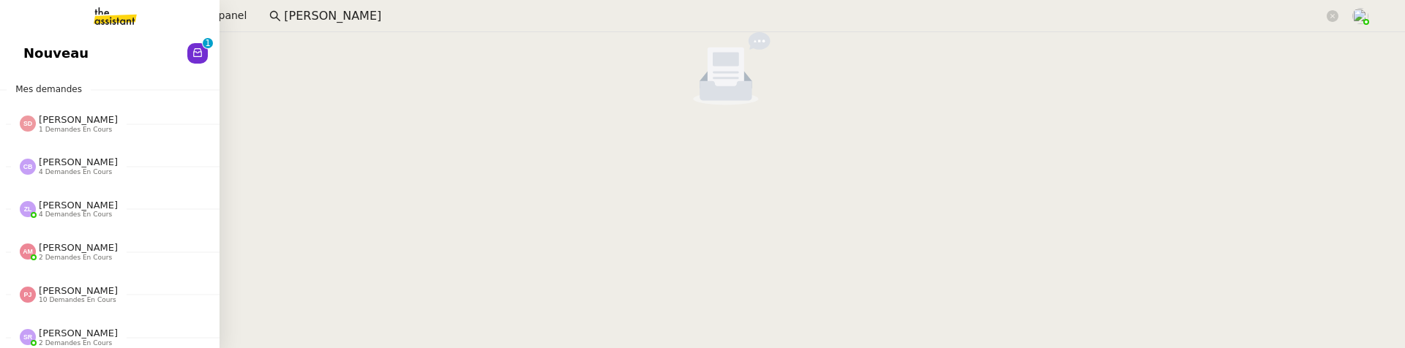
click at [20, 53] on link "Nouveau 0 1 2 3 4 5 6 7 8 9" at bounding box center [109, 54] width 219 height 34
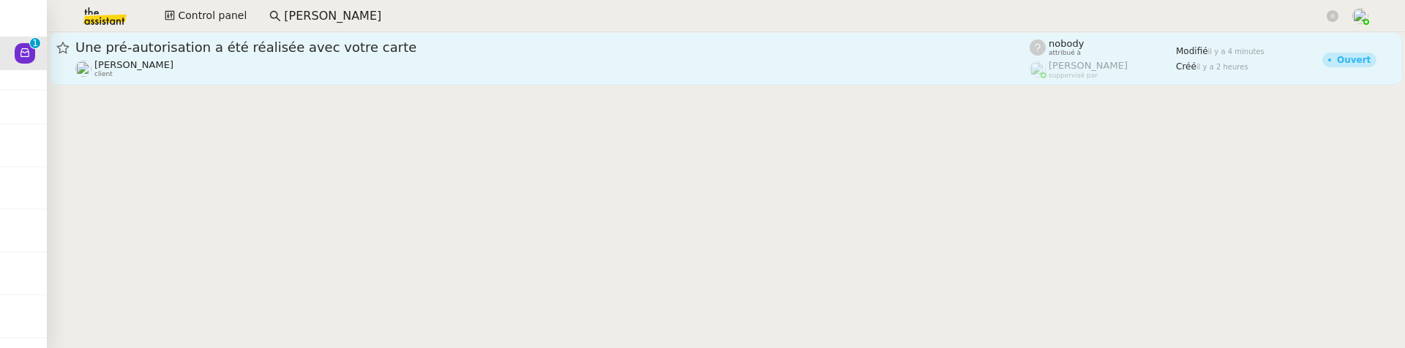
click at [293, 56] on div "Une pré-autorisation a été réalisée avec votre carte [PERSON_NAME] MAS client" at bounding box center [552, 59] width 954 height 40
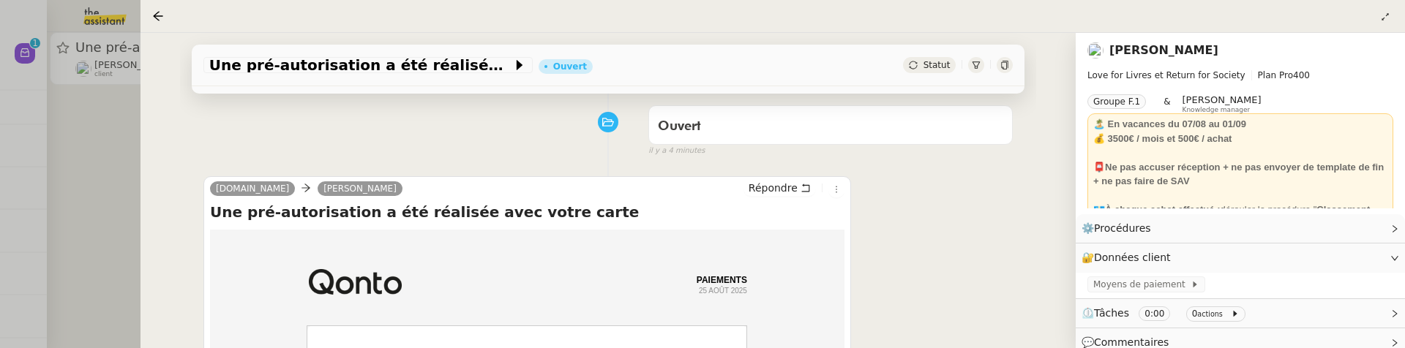
scroll to position [183, 0]
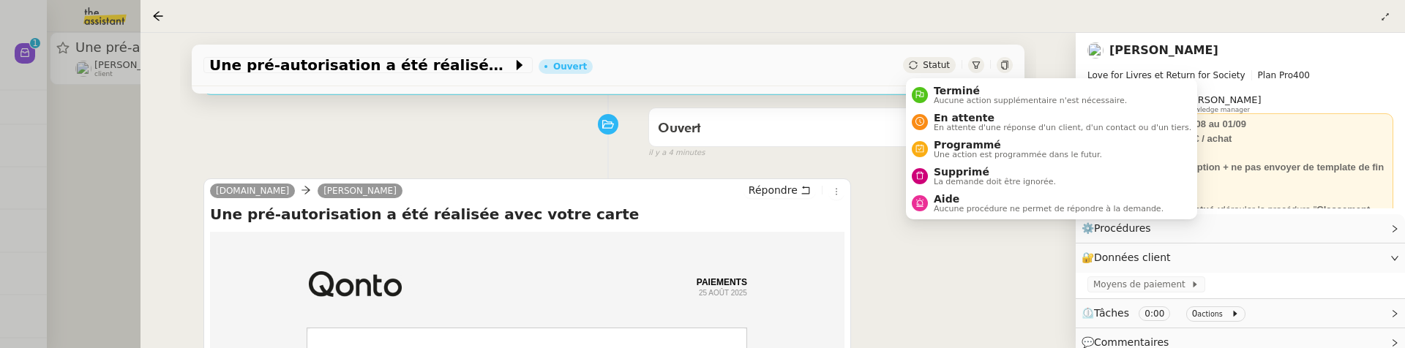
click at [947, 67] on span "Statut" at bounding box center [935, 65] width 27 height 10
click at [973, 178] on span "La demande doit être ignorée." at bounding box center [994, 182] width 122 height 8
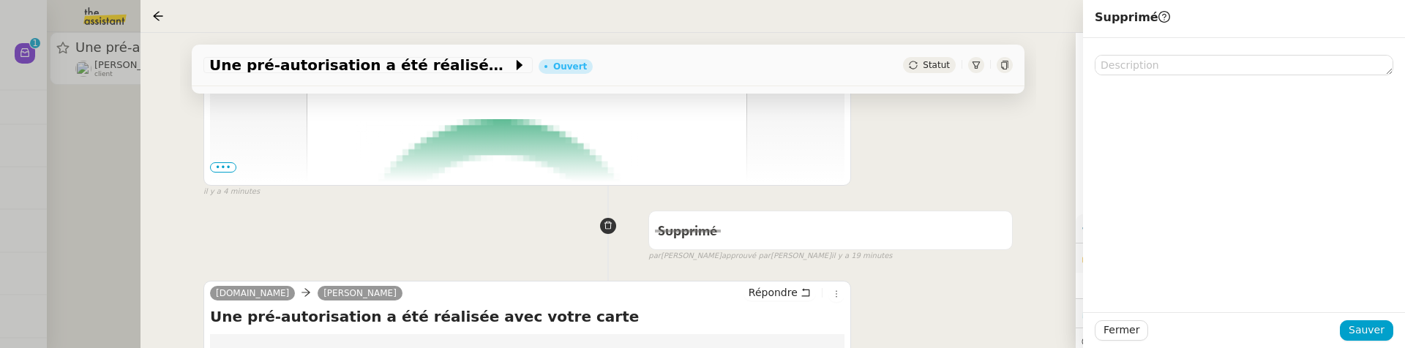
scroll to position [511, 0]
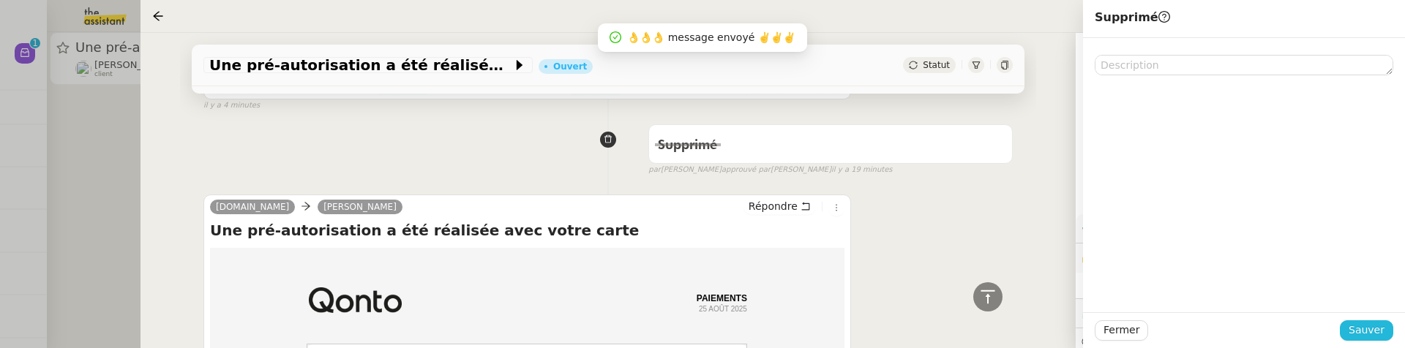
click at [1360, 329] on span "Sauver" at bounding box center [1366, 330] width 36 height 17
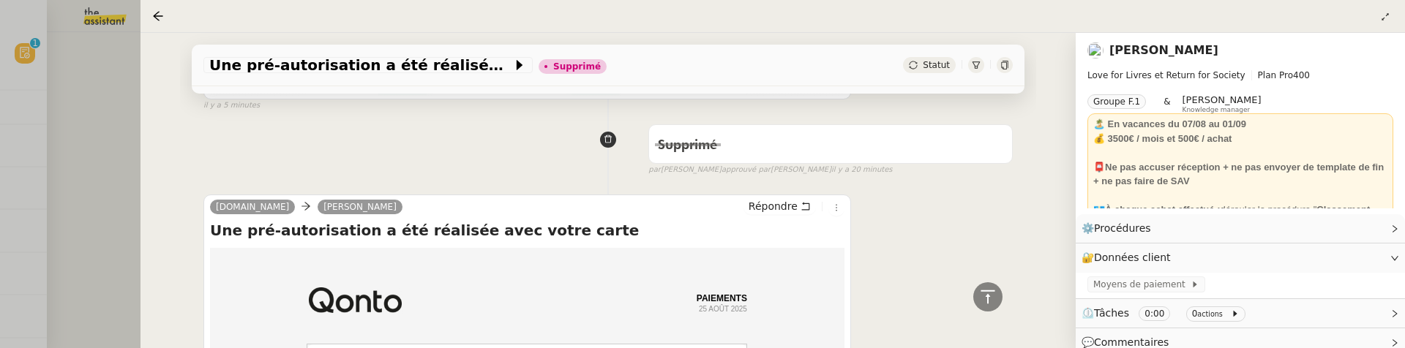
click at [89, 132] on div at bounding box center [702, 174] width 1405 height 348
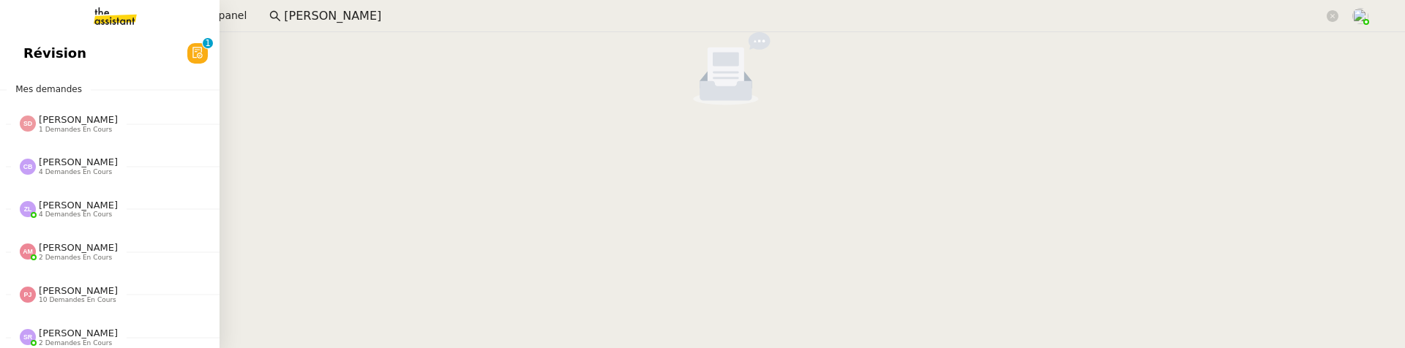
click at [26, 60] on link "Révision 0 1 2 3 4 5 6 7 8 9" at bounding box center [109, 54] width 219 height 34
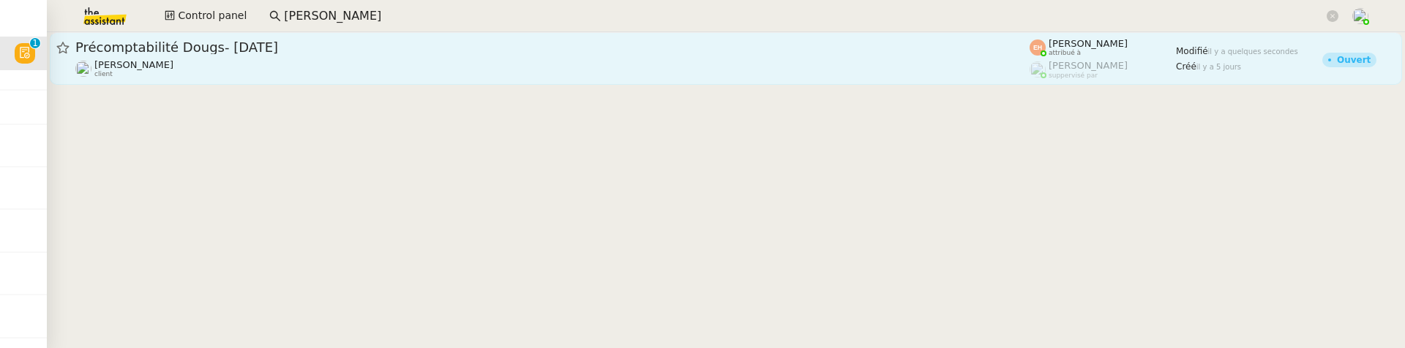
click at [294, 45] on span "Précomptabilité Dougs- [DATE]" at bounding box center [552, 47] width 954 height 13
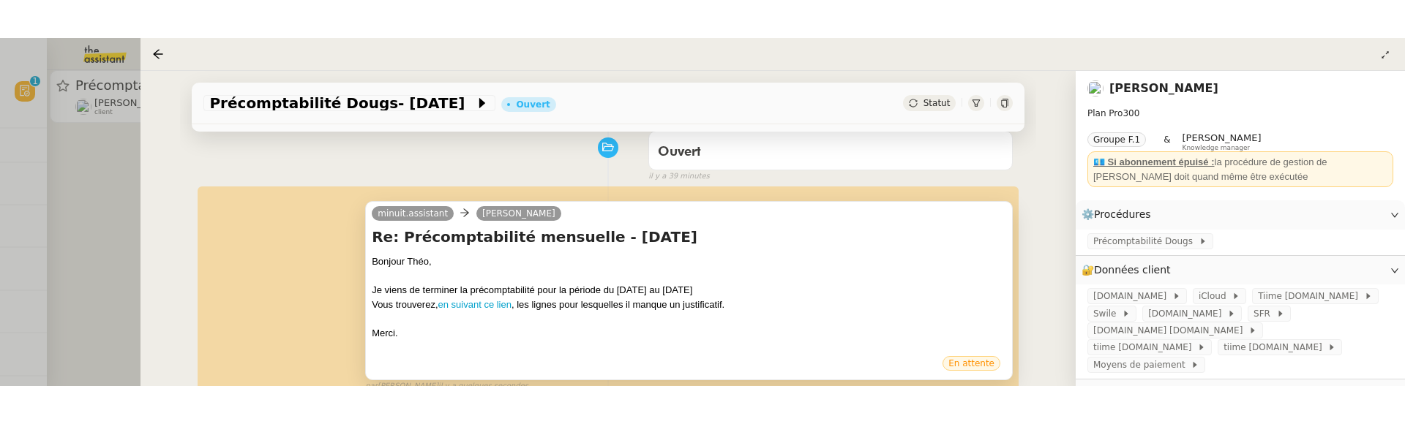
scroll to position [191, 0]
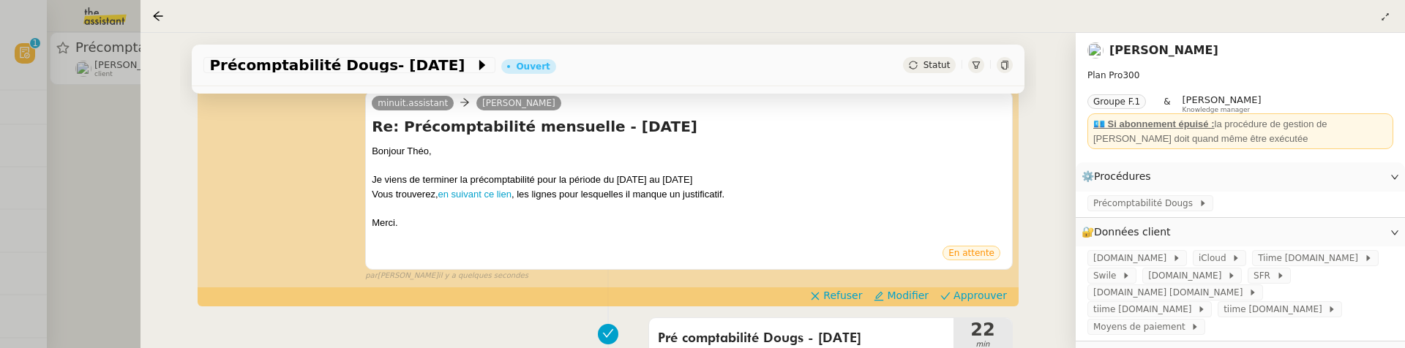
click at [962, 282] on div "minuit.assistant [PERSON_NAME] Re: Précomptabilité mensuelle - [DATE] Bonjour T…" at bounding box center [607, 180] width 809 height 204
click at [962, 290] on span "Approuver" at bounding box center [979, 295] width 53 height 15
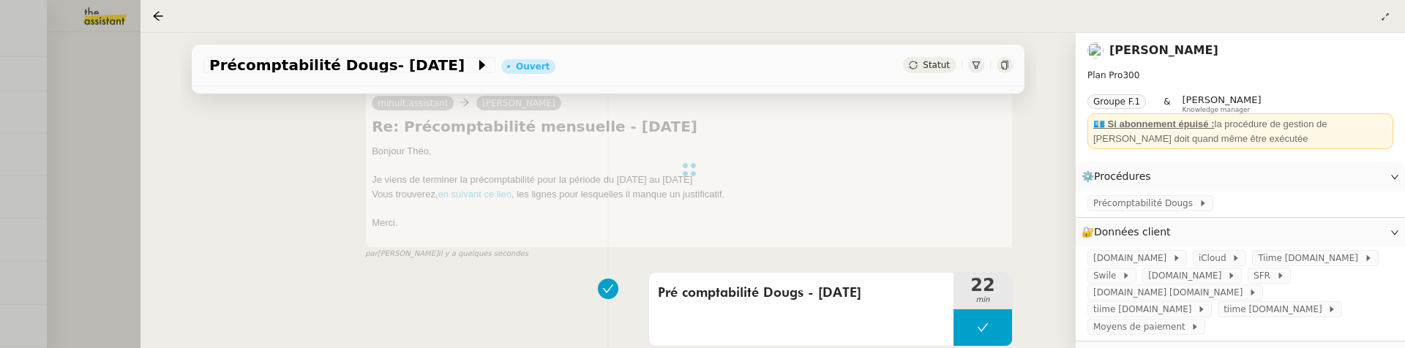
click at [124, 151] on div at bounding box center [702, 174] width 1405 height 348
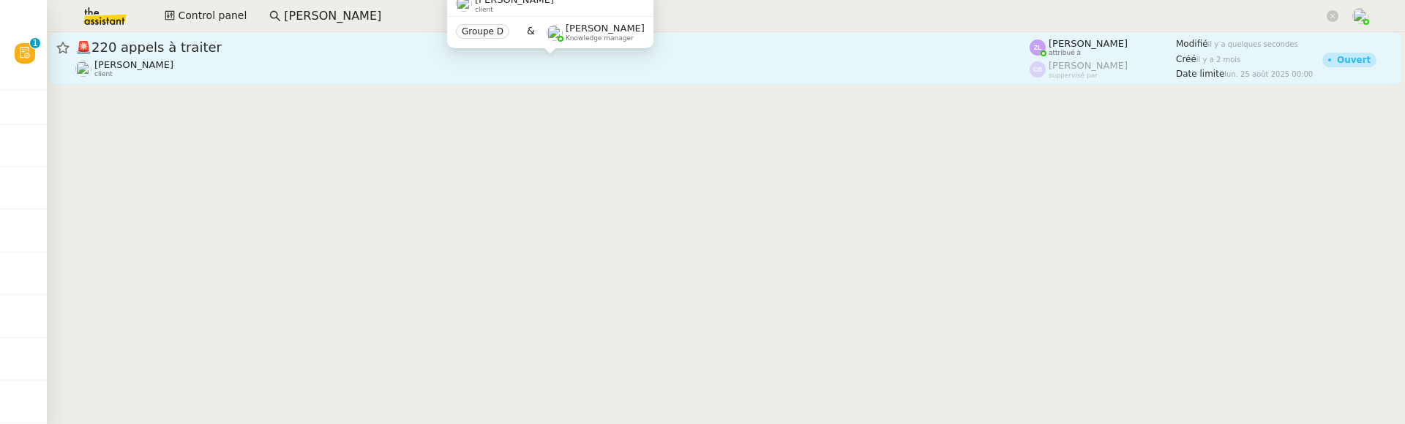
click at [430, 71] on div "[PERSON_NAME] client" at bounding box center [552, 68] width 954 height 19
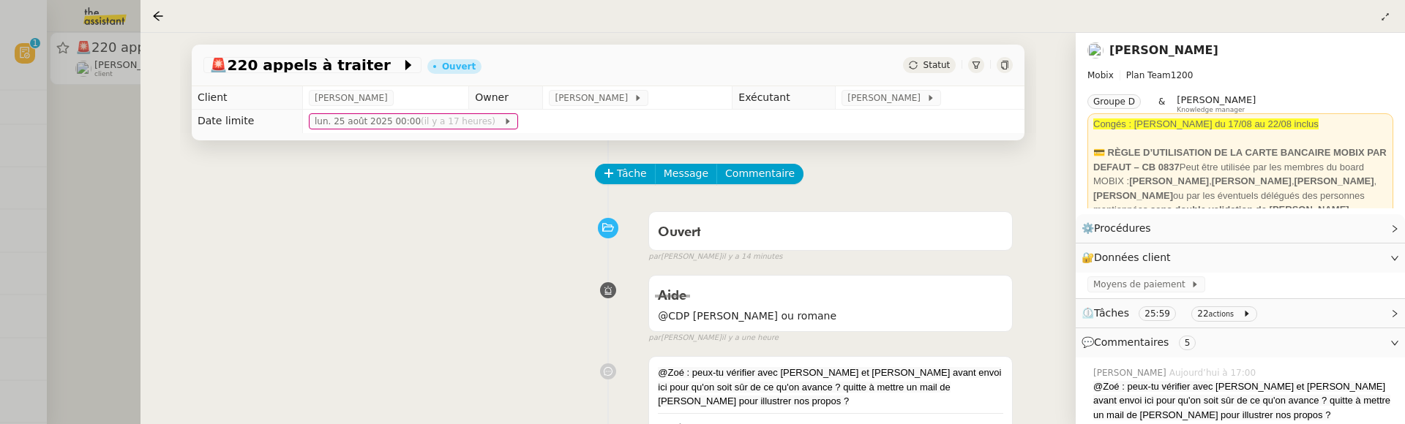
click at [928, 66] on span "Statut" at bounding box center [935, 65] width 27 height 10
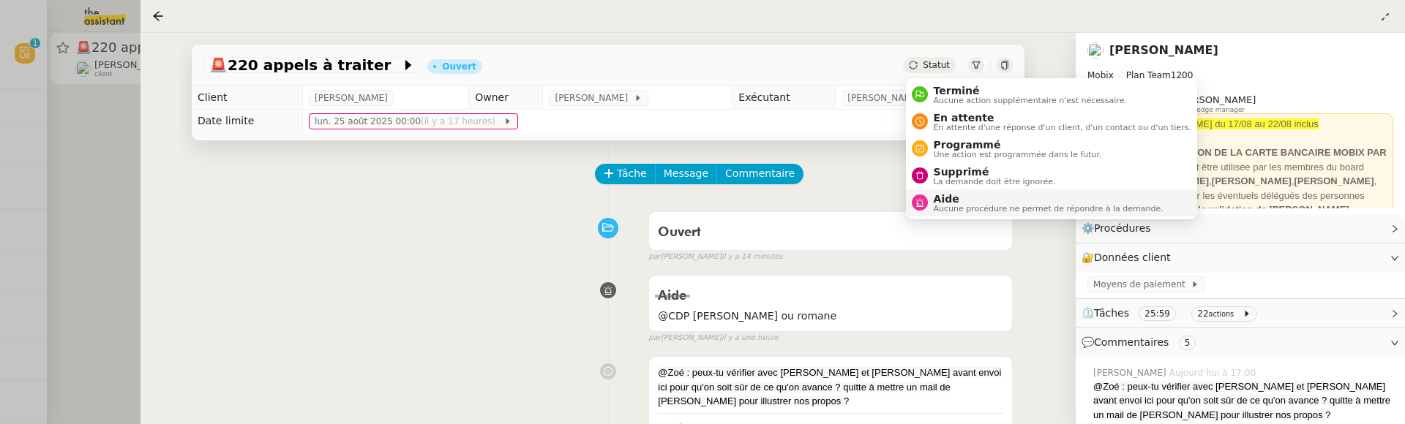
click at [969, 206] on span "Aucune procédure ne permet de répondre à la demande." at bounding box center [1048, 209] width 230 height 8
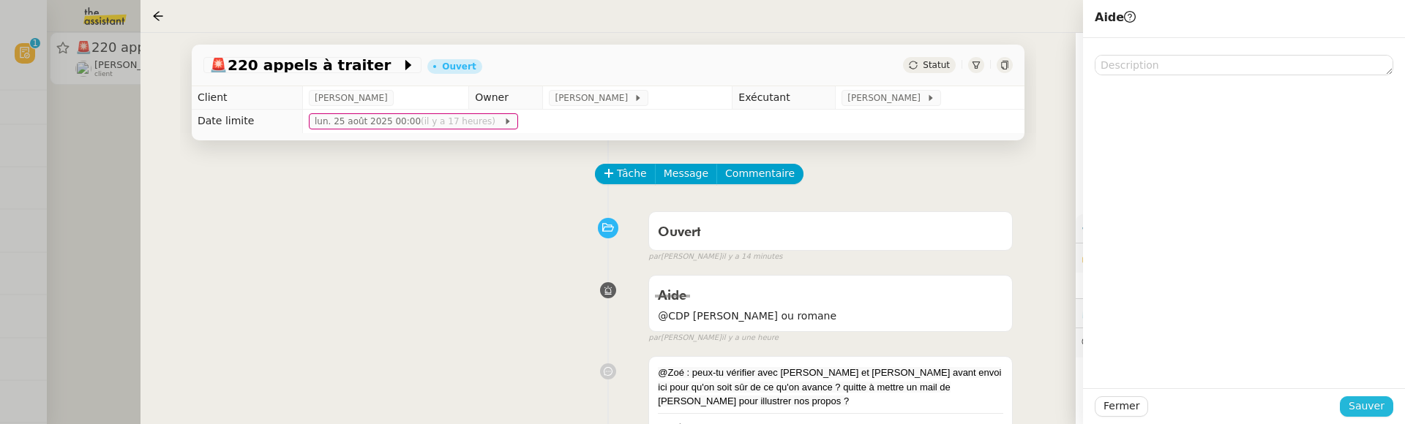
click at [1384, 365] on button "Sauver" at bounding box center [1365, 406] width 53 height 20
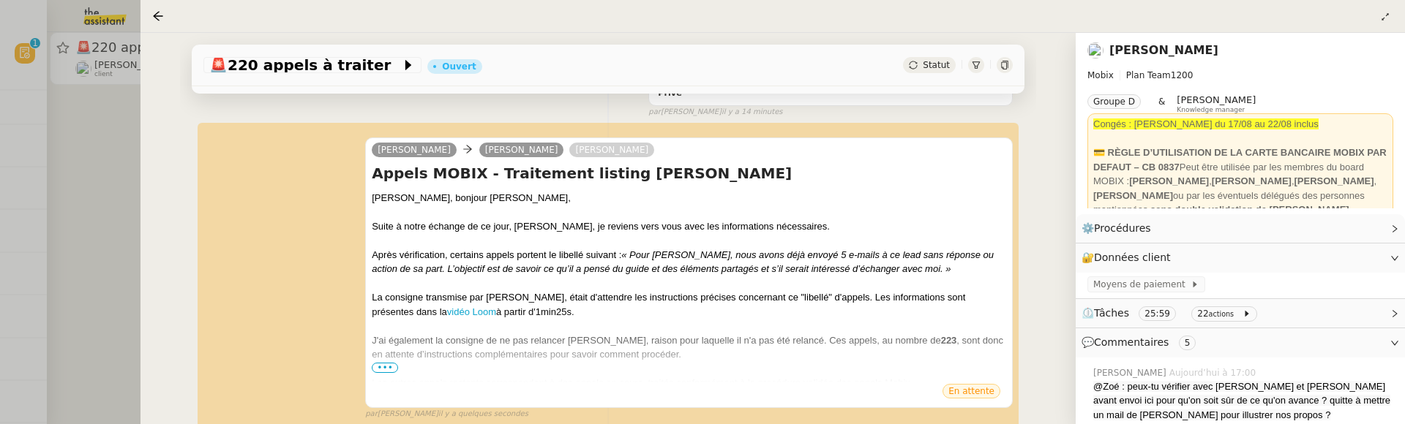
scroll to position [425, 0]
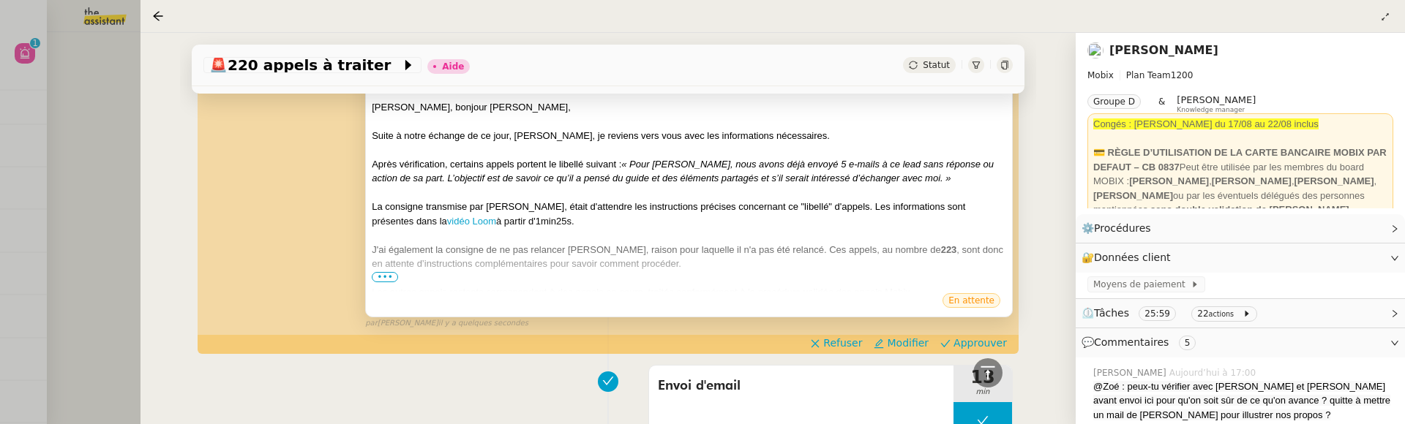
click at [383, 275] on span "•••" at bounding box center [385, 277] width 26 height 10
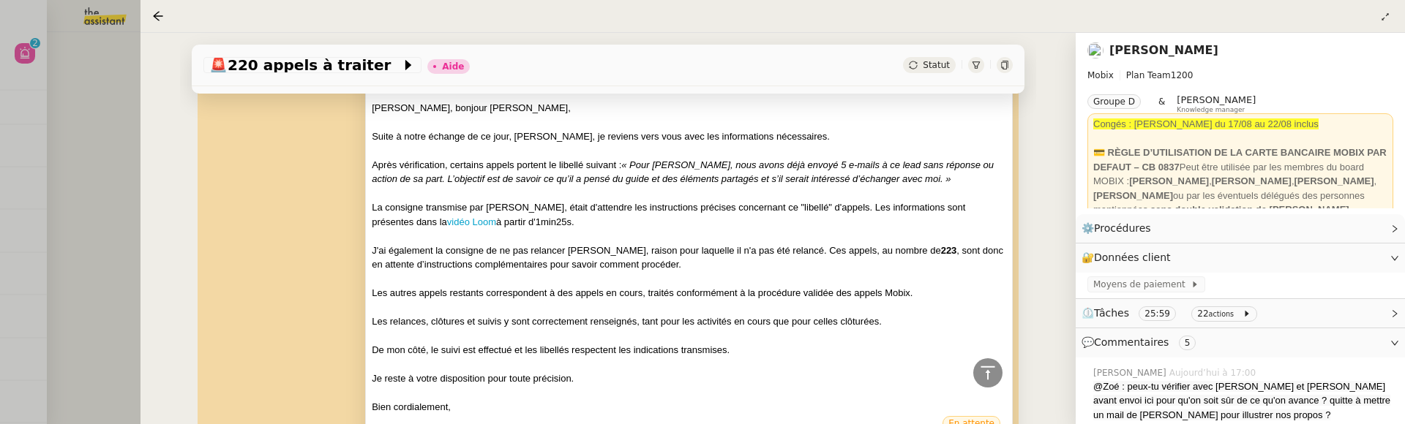
scroll to position [422, 0]
click at [110, 247] on div at bounding box center [702, 212] width 1405 height 424
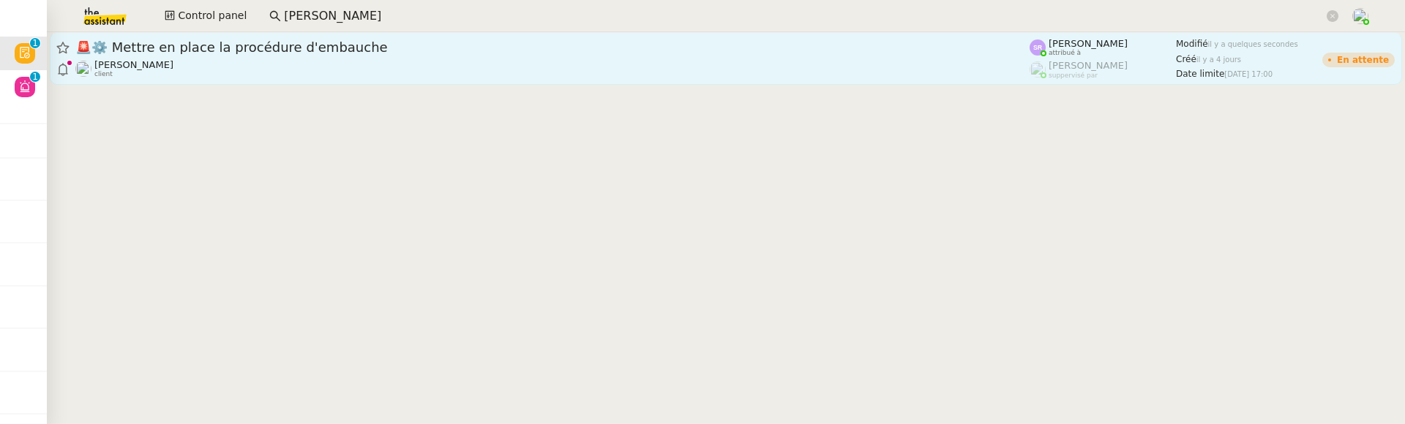
click at [173, 55] on div "🚨 ⚙️ Mettre en place la procédure d'embauche" at bounding box center [552, 48] width 954 height 18
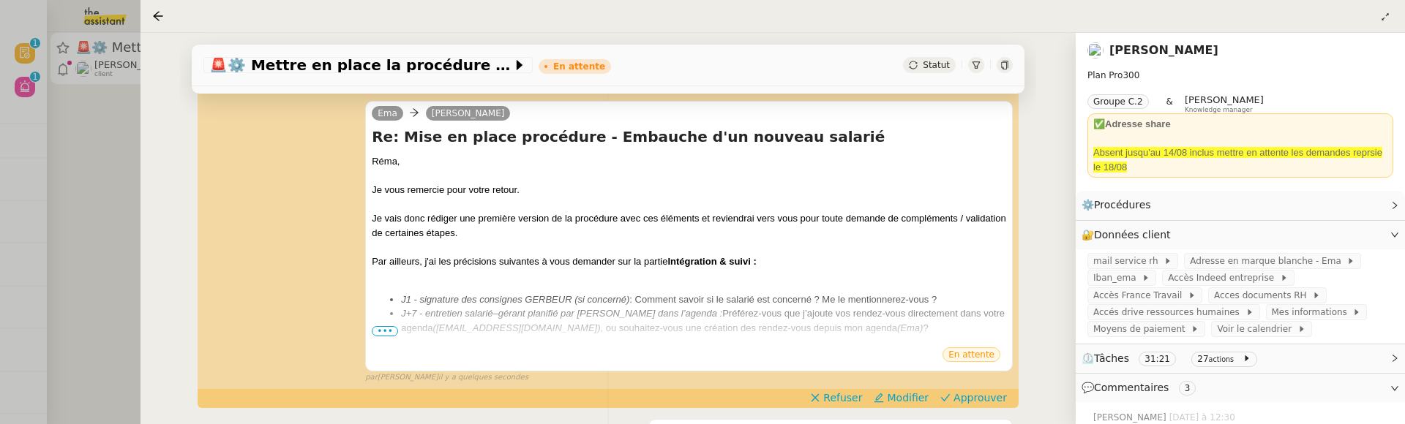
scroll to position [301, 0]
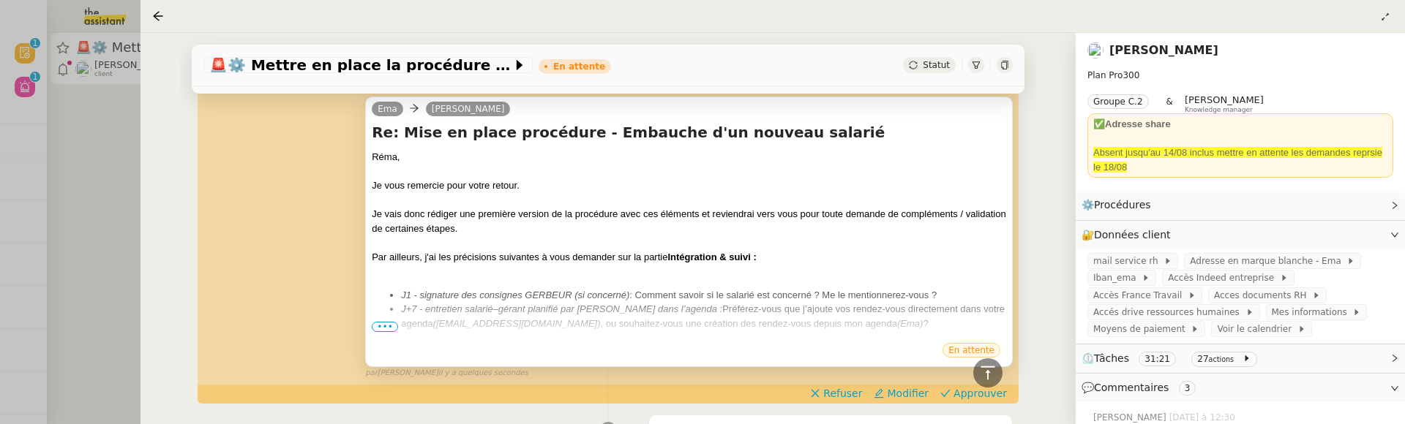
click at [383, 323] on span "•••" at bounding box center [385, 327] width 26 height 10
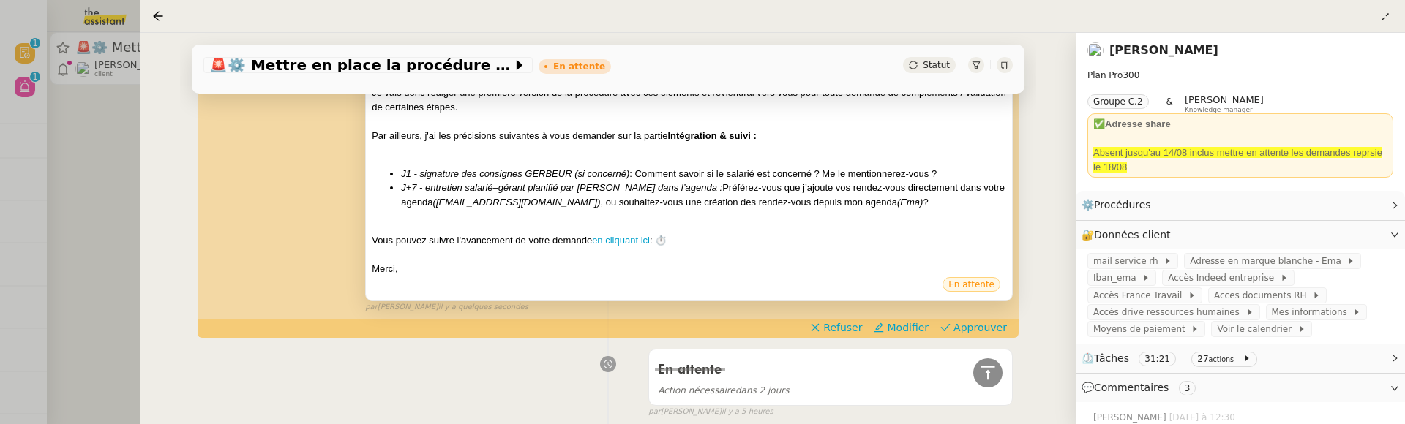
scroll to position [426, 0]
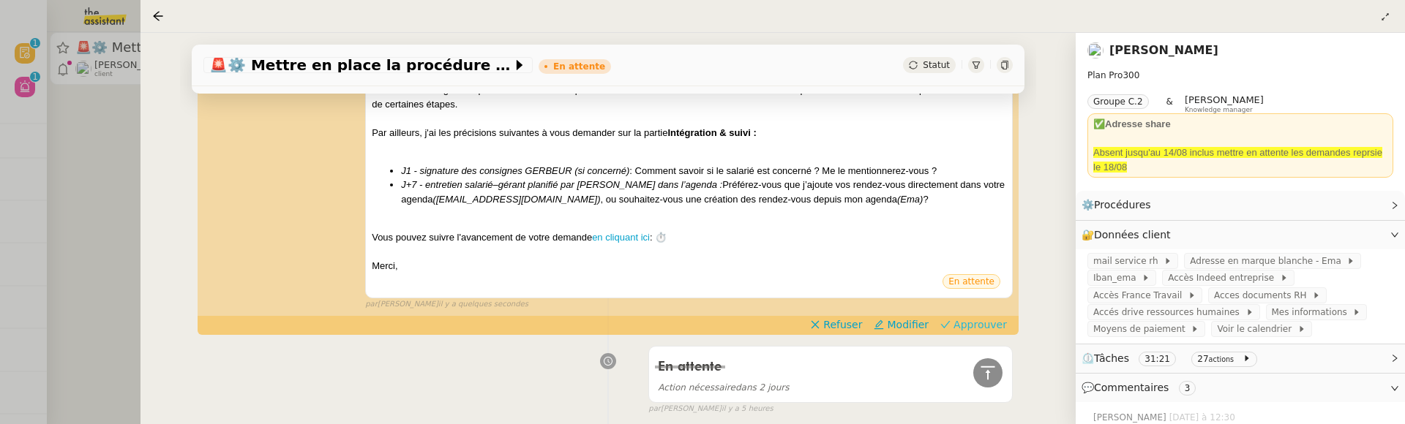
click at [994, 320] on span "Approuver" at bounding box center [979, 324] width 53 height 15
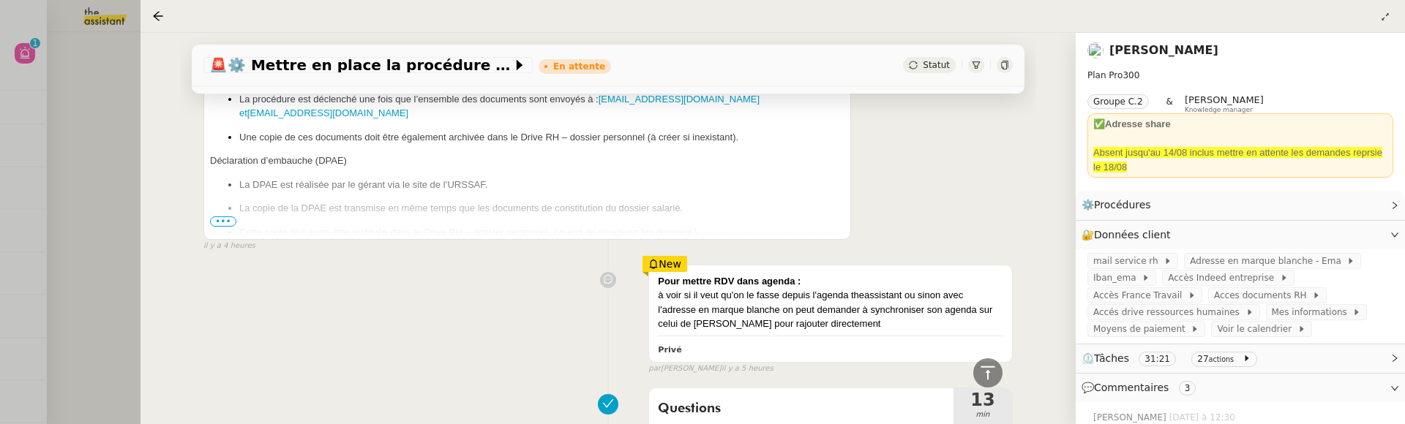
scroll to position [825, 0]
click at [115, 181] on div at bounding box center [702, 212] width 1405 height 424
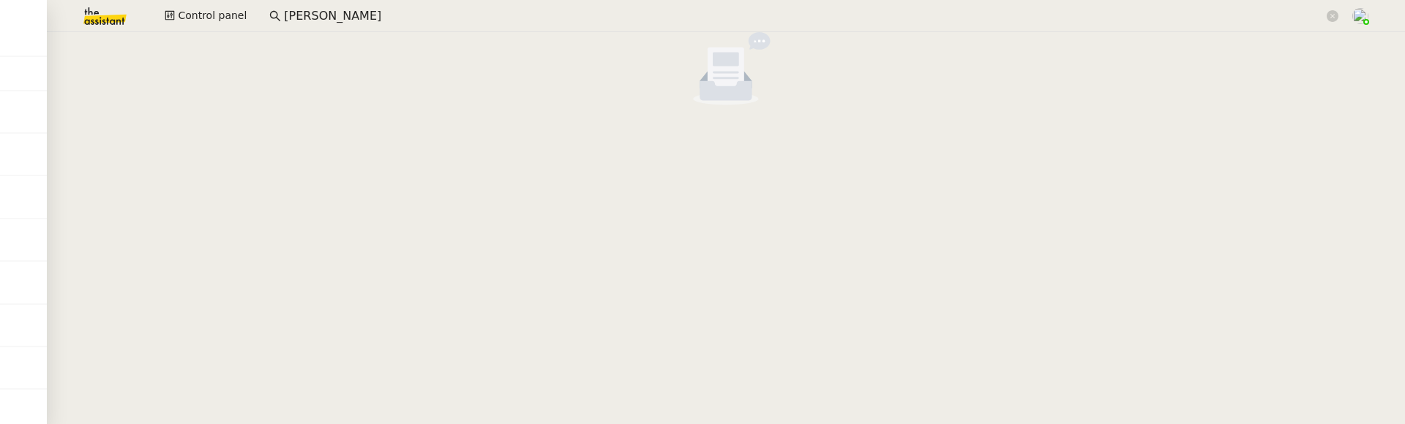
click at [392, 22] on input "[PERSON_NAME]" at bounding box center [803, 17] width 1039 height 20
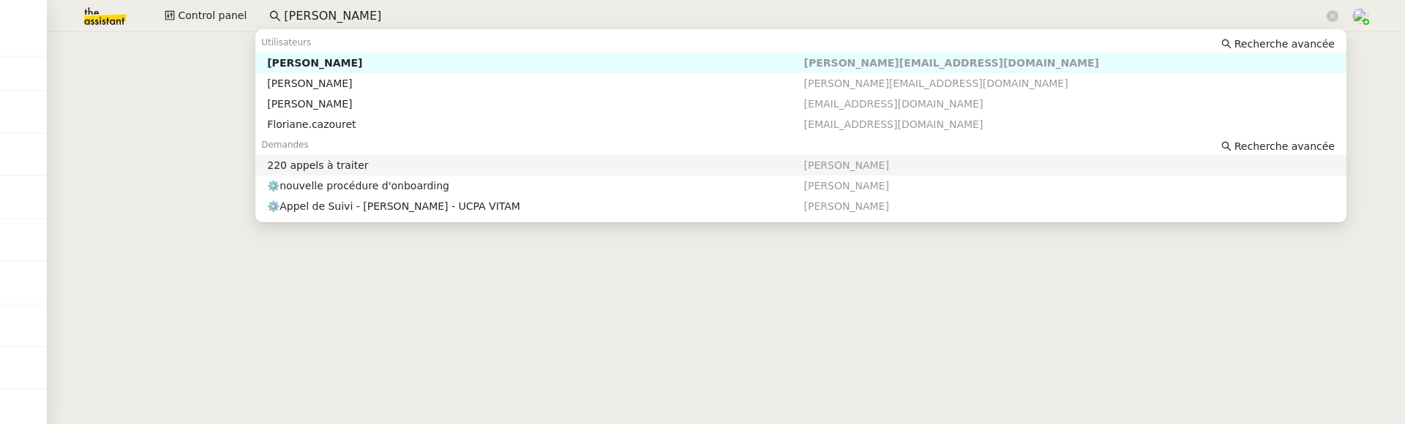
click at [397, 167] on div "220 appels à traiter" at bounding box center [535, 165] width 536 height 13
